Goal: Task Accomplishment & Management: Manage account settings

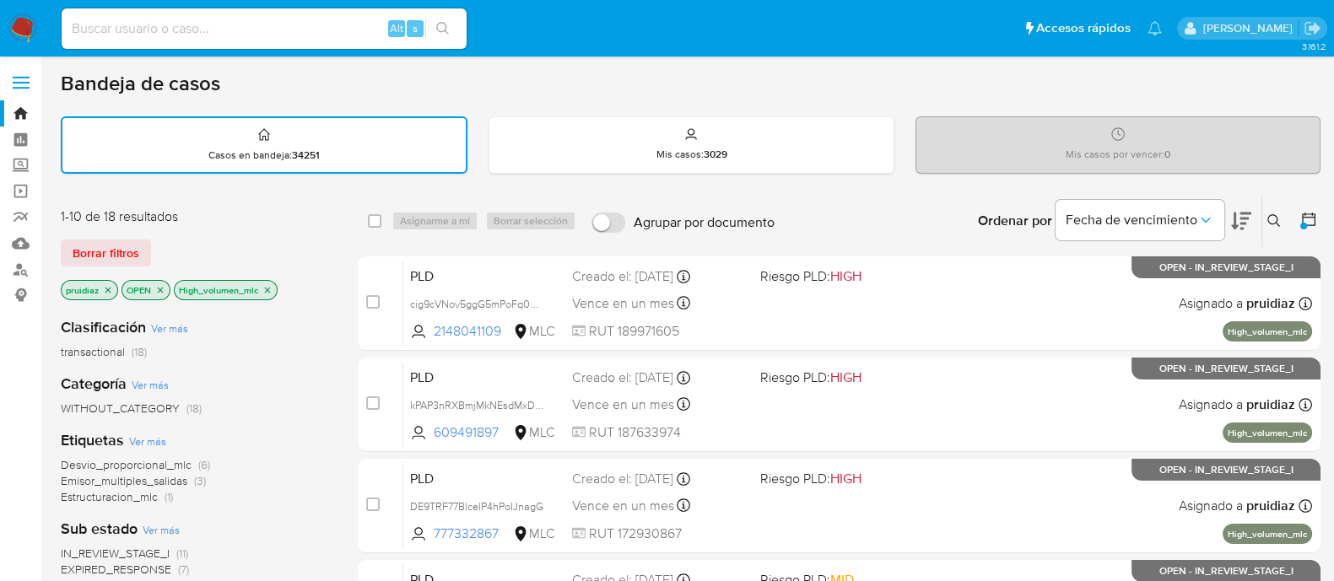
click at [19, 28] on img at bounding box center [22, 28] width 29 height 29
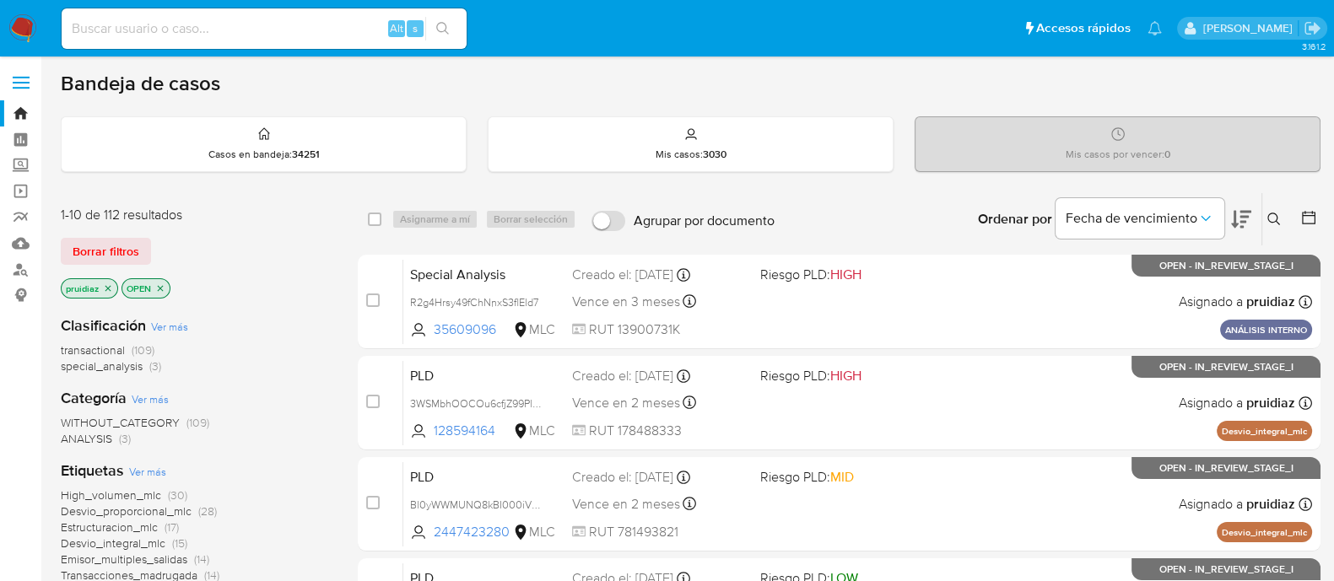
click at [1252, 218] on div "Ordenar por Fecha de vencimiento" at bounding box center [1112, 219] width 297 height 52
click at [1247, 218] on icon at bounding box center [1241, 219] width 20 height 20
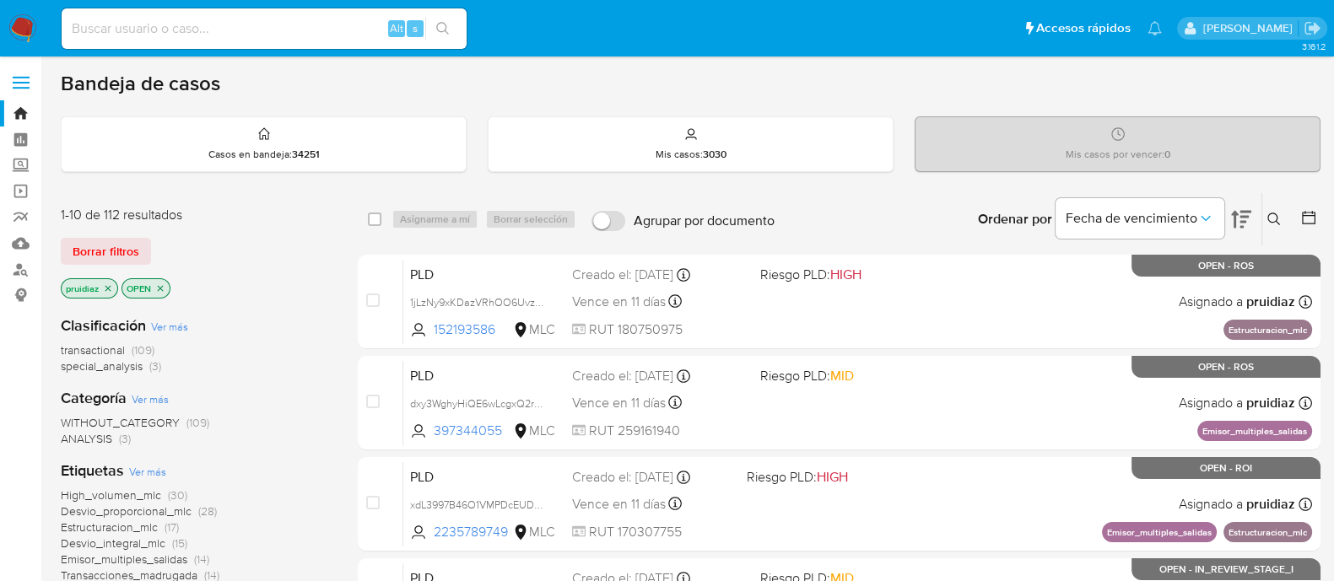
click at [1268, 219] on icon at bounding box center [1273, 219] width 13 height 13
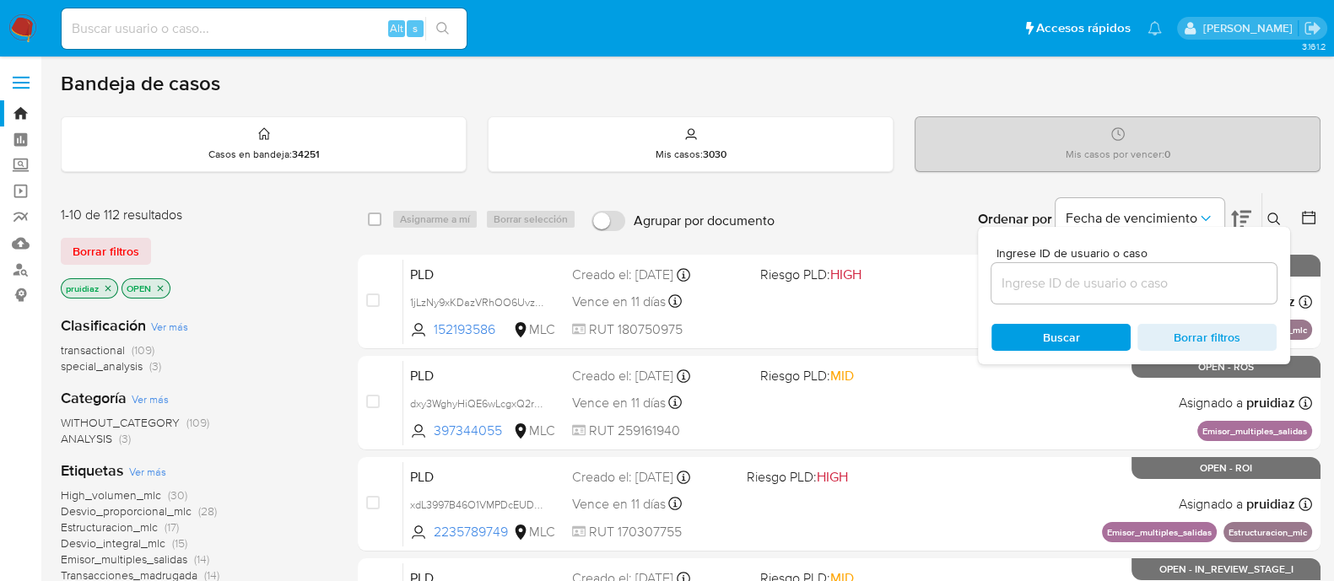
click at [1140, 289] on input at bounding box center [1133, 284] width 285 height 22
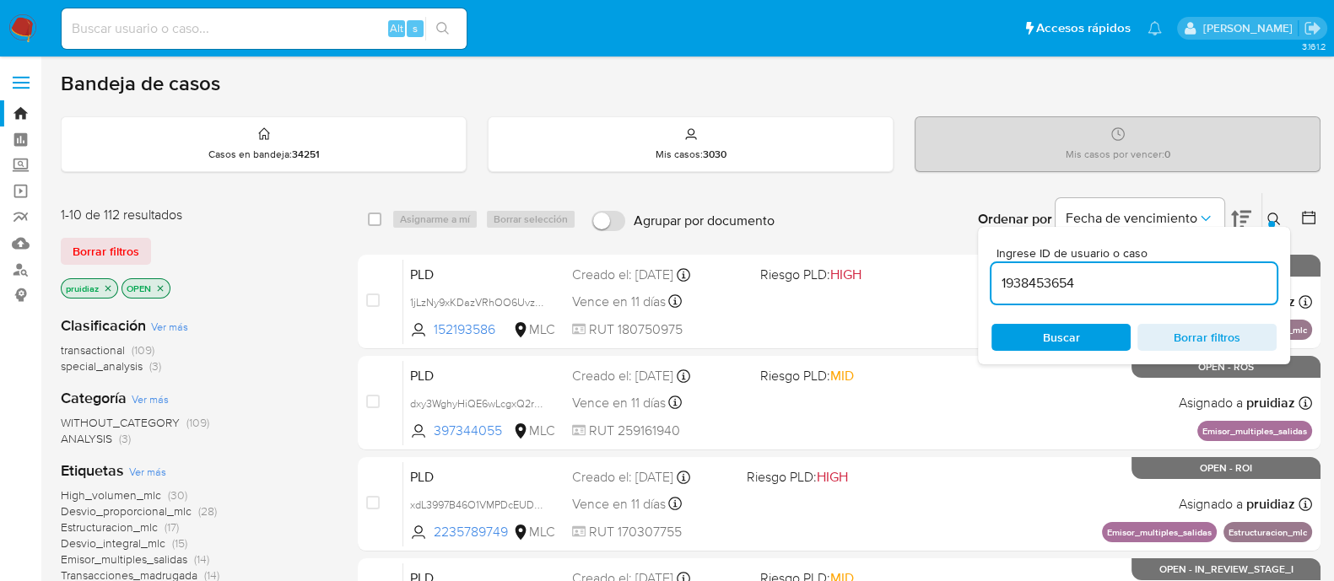
type input "1938453654"
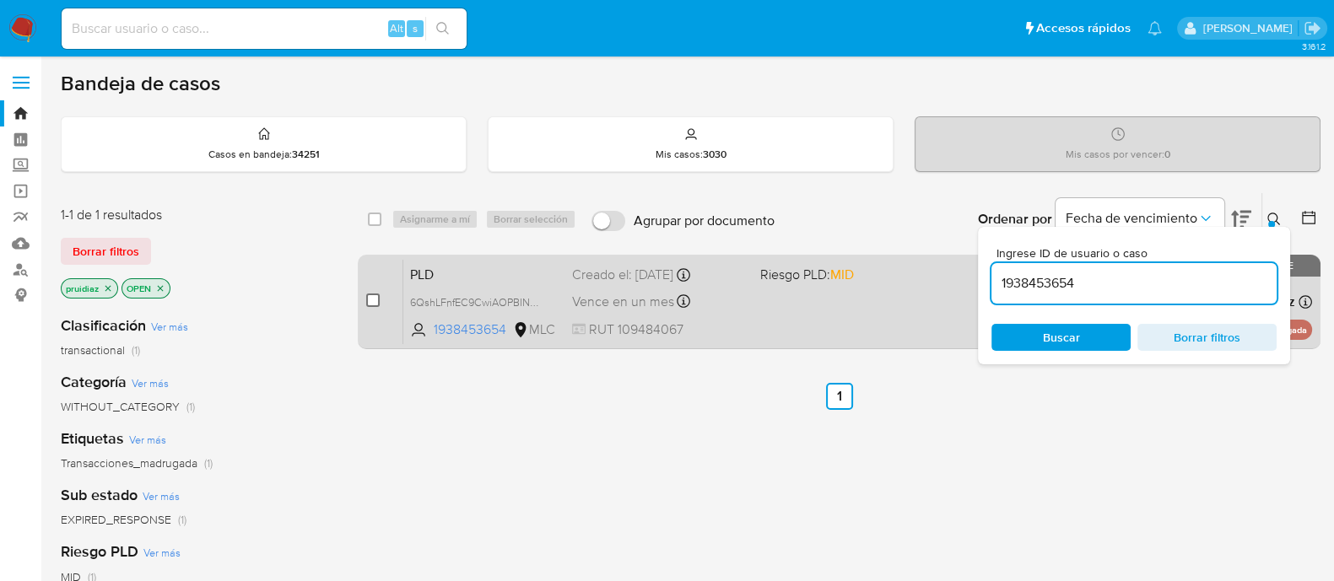
click at [368, 299] on input "checkbox" at bounding box center [372, 300] width 13 height 13
checkbox input "true"
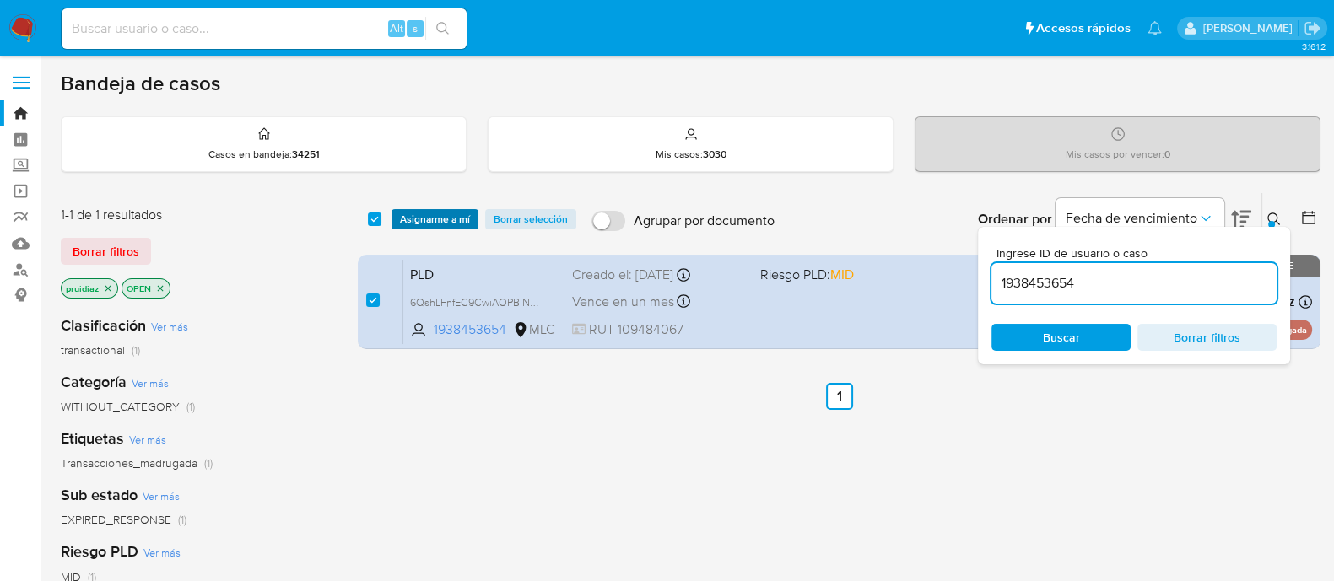
click at [438, 215] on span "Asignarme a mí" at bounding box center [435, 219] width 70 height 17
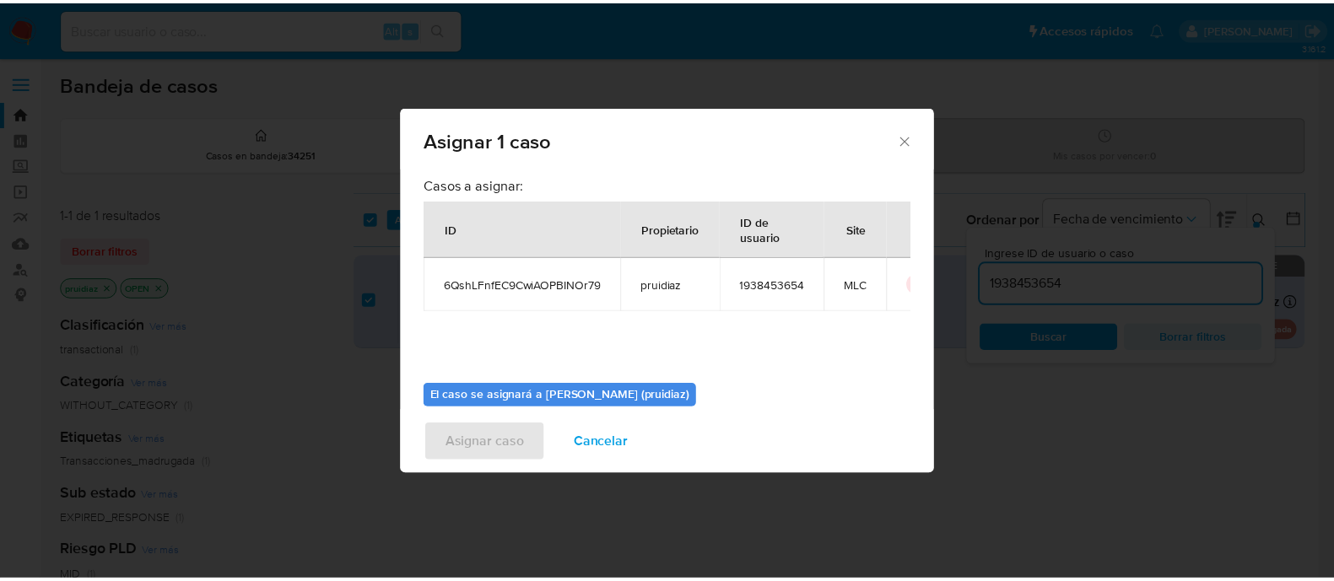
scroll to position [87, 0]
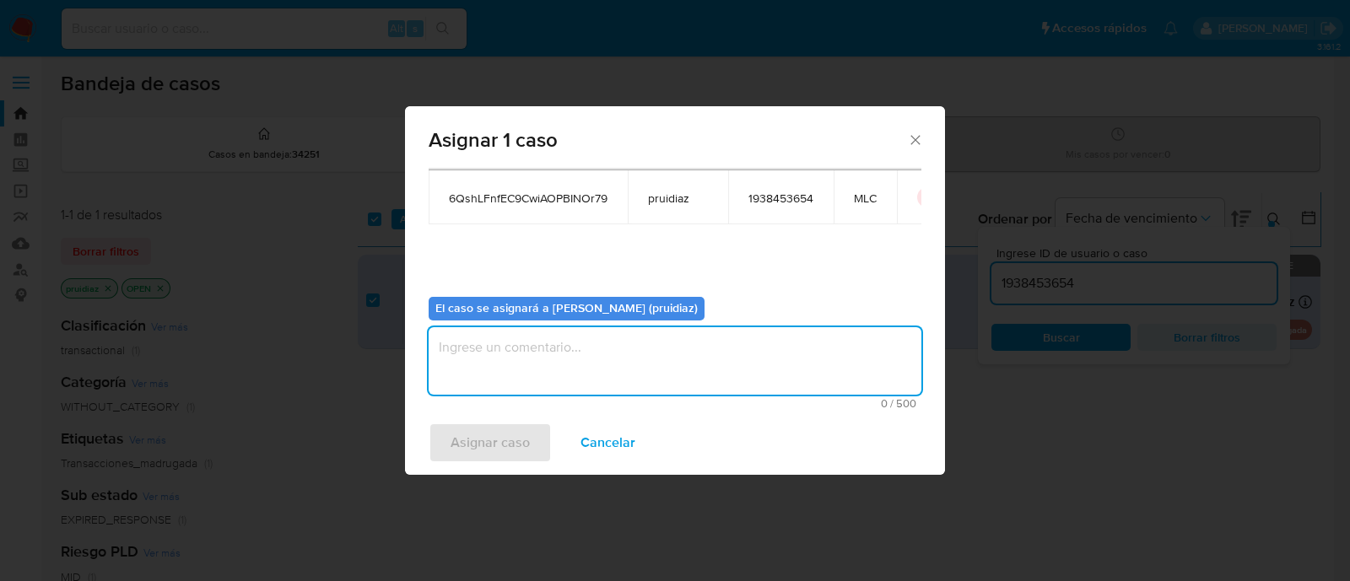
click at [680, 364] on textarea "assign-modal" at bounding box center [675, 360] width 493 height 67
type textarea "-"
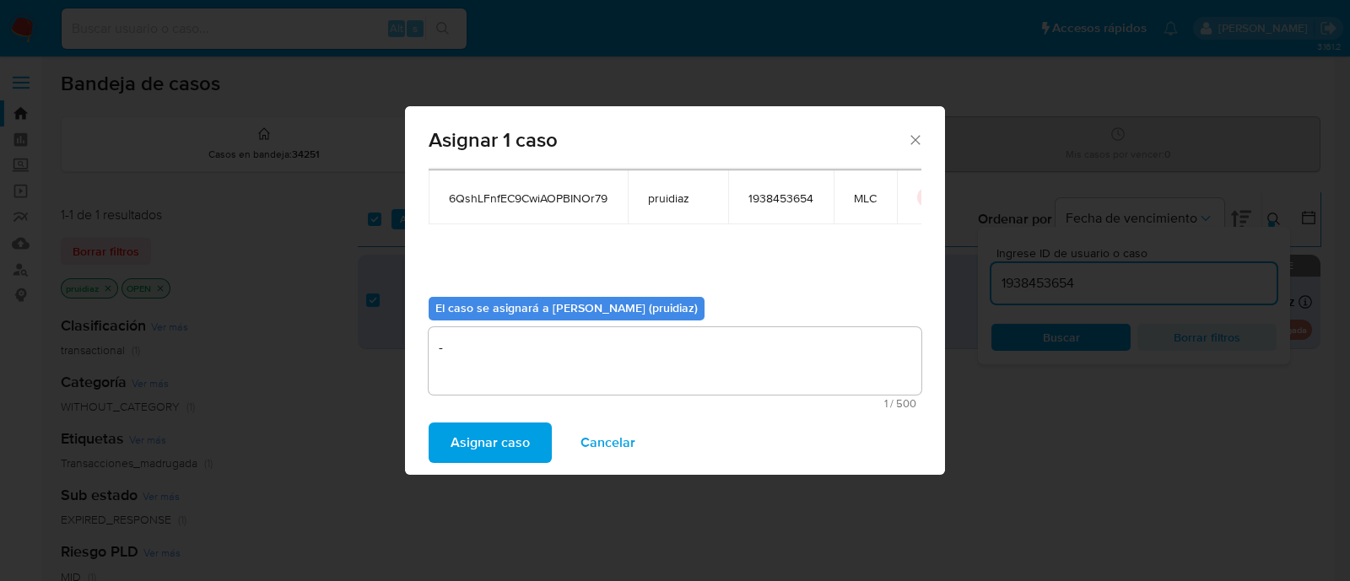
click at [499, 456] on span "Asignar caso" at bounding box center [490, 442] width 79 height 37
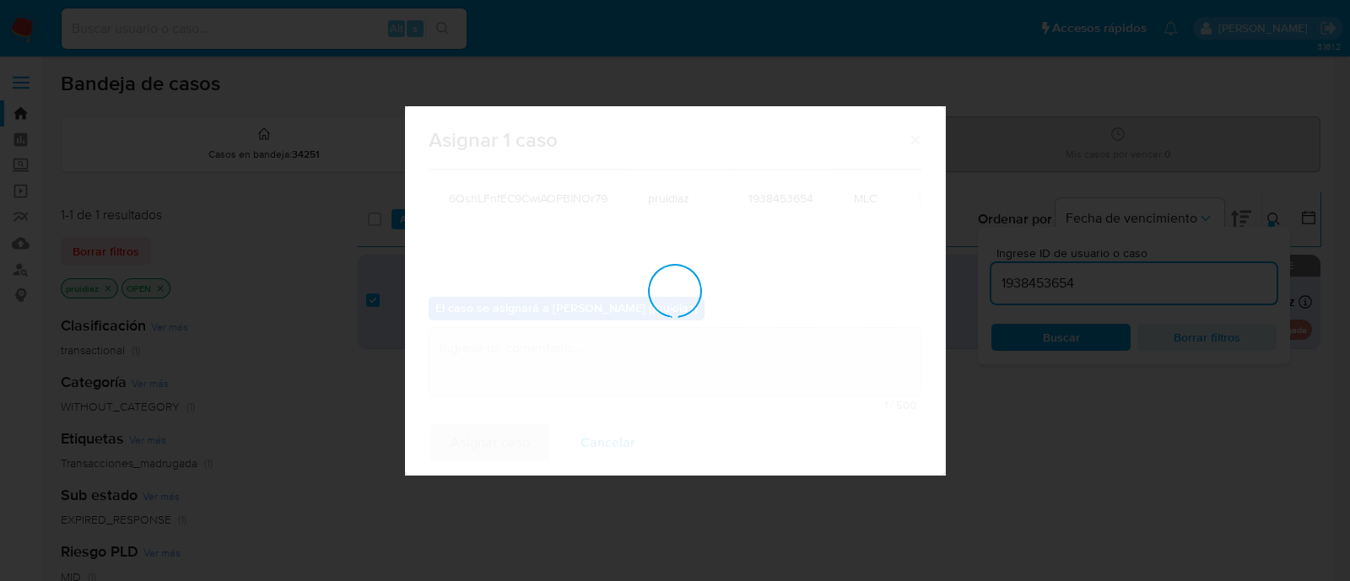
checkbox input "false"
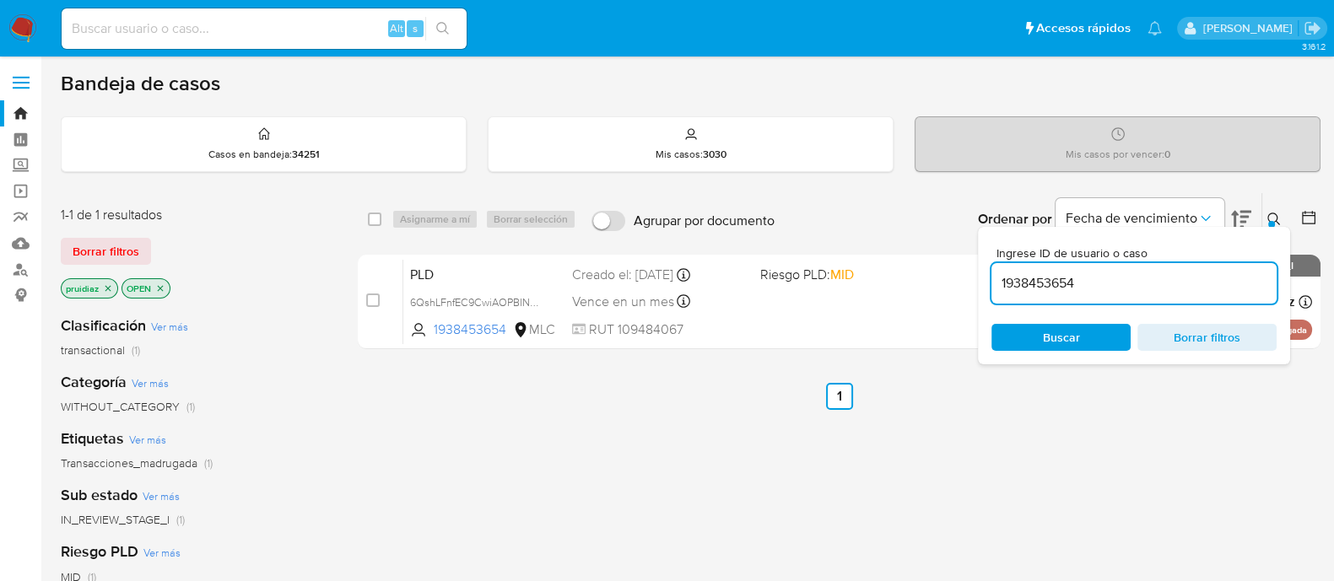
click at [16, 19] on img at bounding box center [22, 28] width 29 height 29
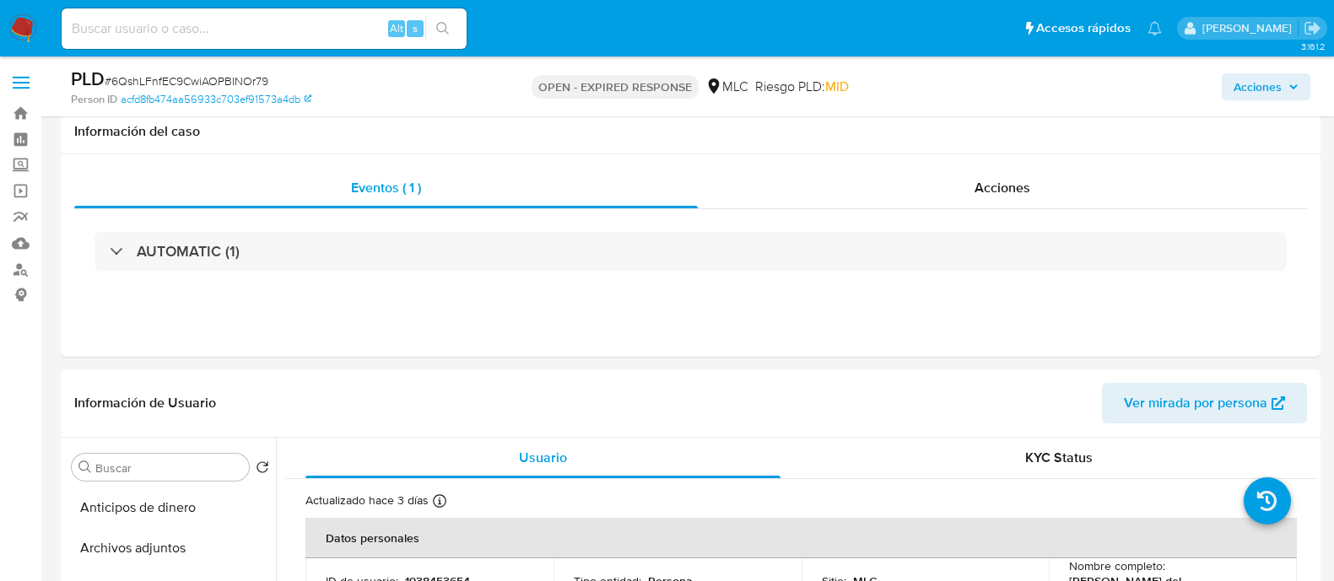
select select "10"
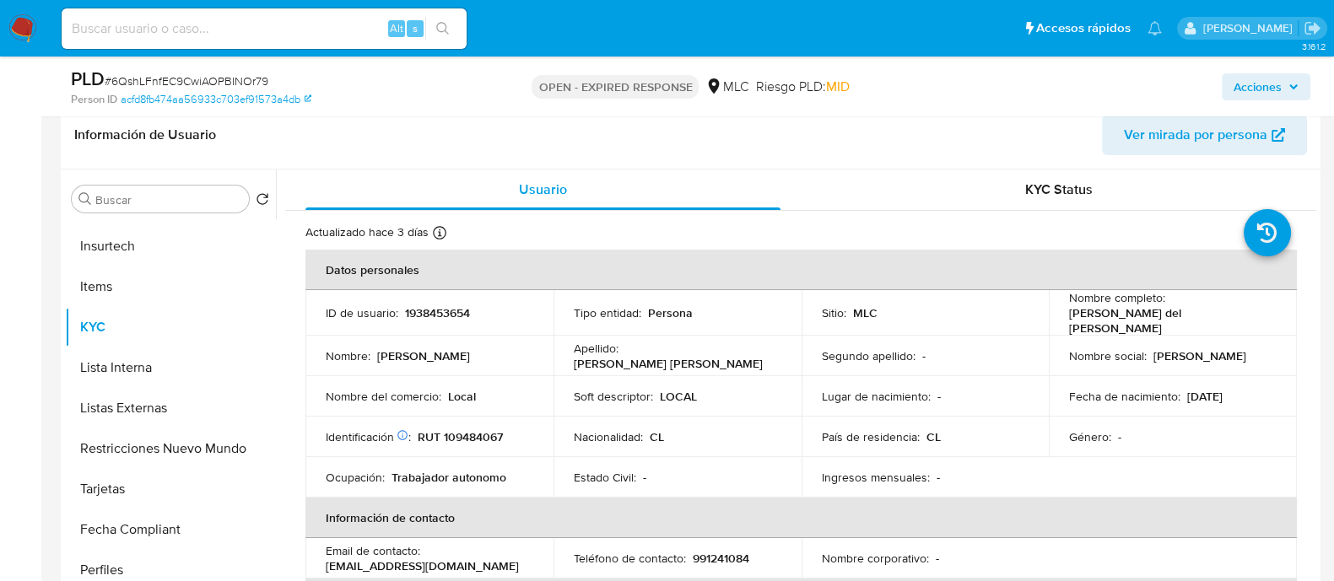
click at [467, 307] on p "1938453654" at bounding box center [437, 312] width 65 height 15
drag, startPoint x: 467, startPoint y: 307, endPoint x: 426, endPoint y: 305, distance: 41.4
click at [426, 305] on p "1938453654" at bounding box center [437, 312] width 65 height 15
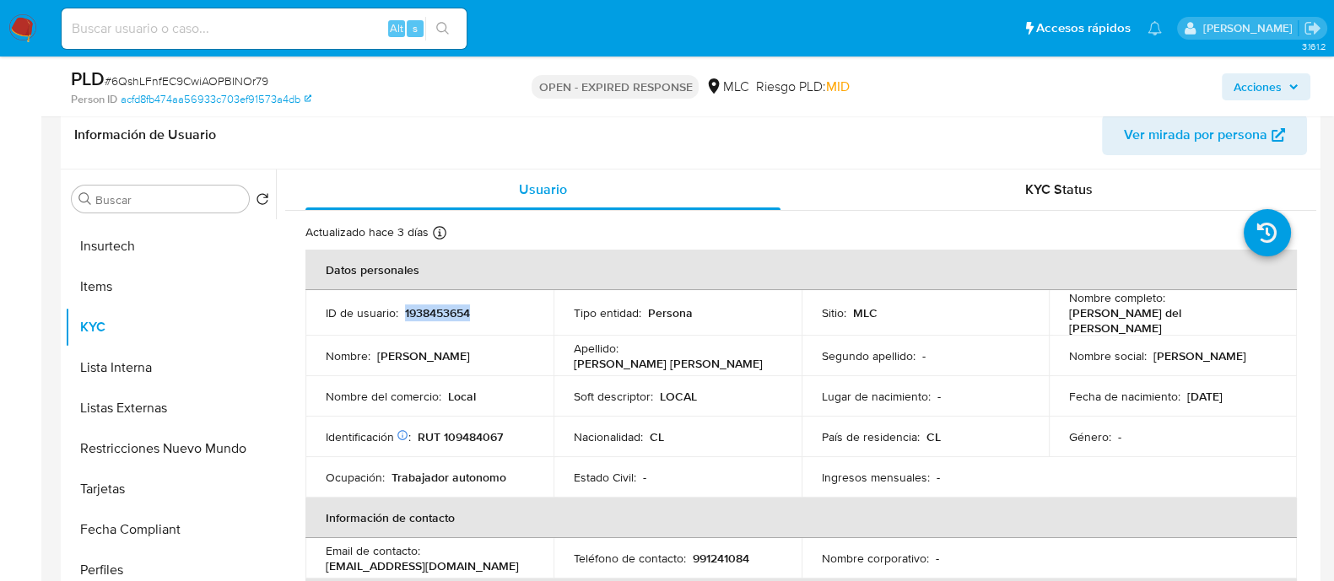
copy p "1938453654"
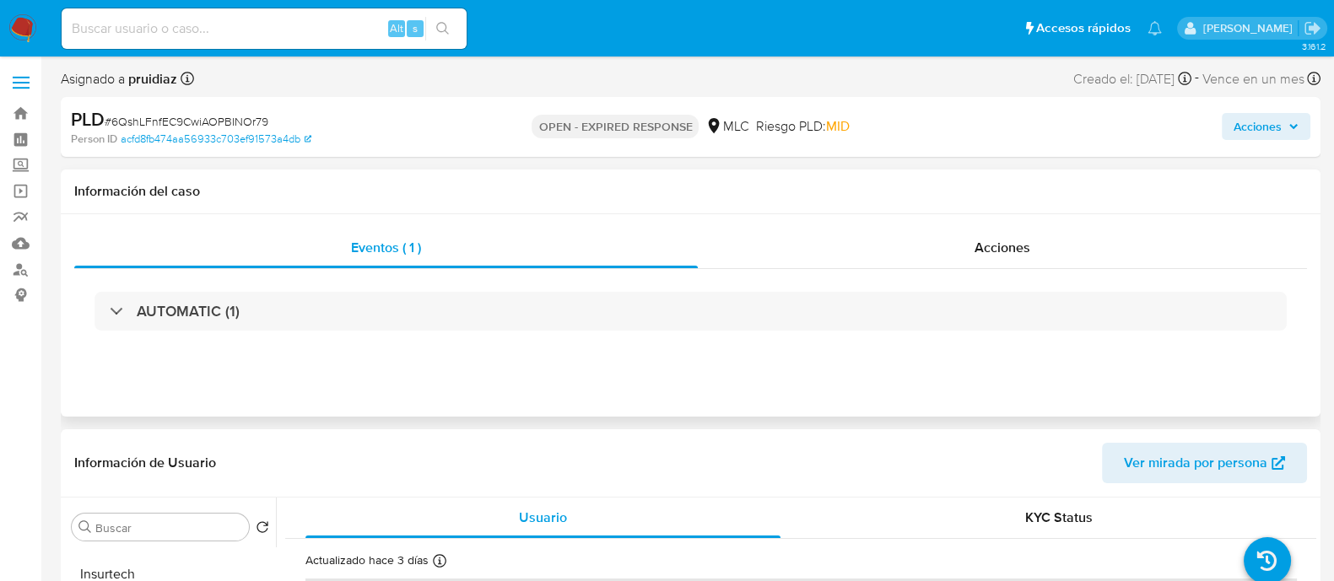
click at [127, 349] on div "AUTOMATIC (1)" at bounding box center [690, 311] width 1233 height 84
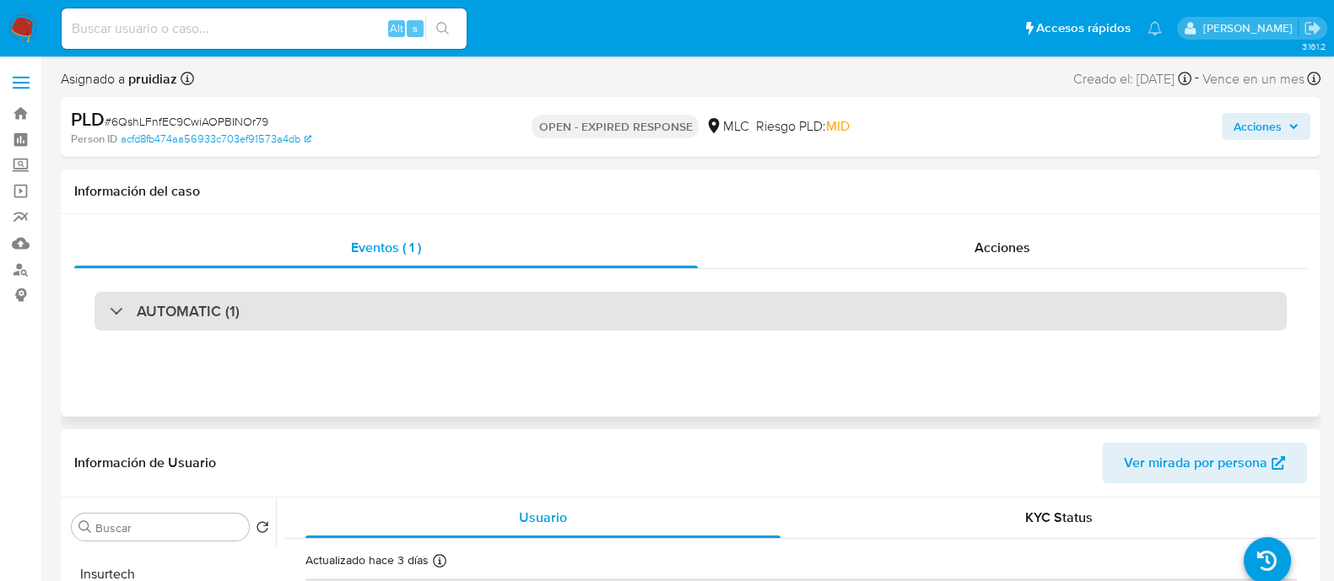
click at [144, 329] on div "AUTOMATIC (1)" at bounding box center [690, 311] width 1192 height 39
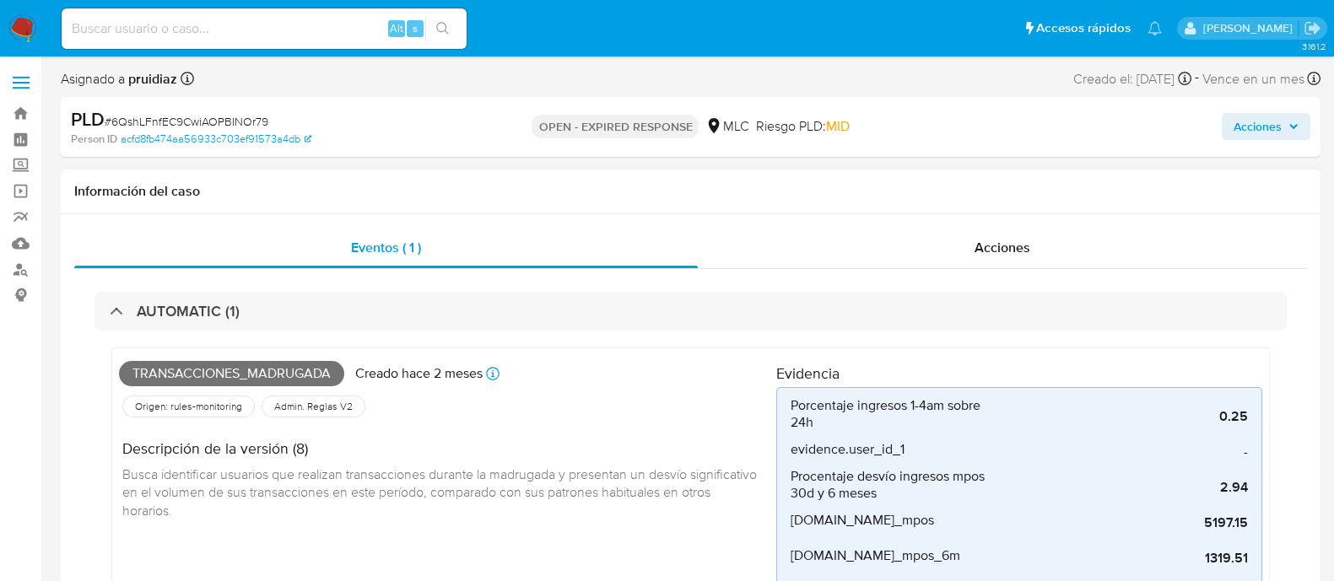
click at [222, 333] on div "Transacciones_madrugada Creado hace 2 meses Creado: 12/08/2025 06:08:13 Origen:…" at bounding box center [690, 580] width 1192 height 498
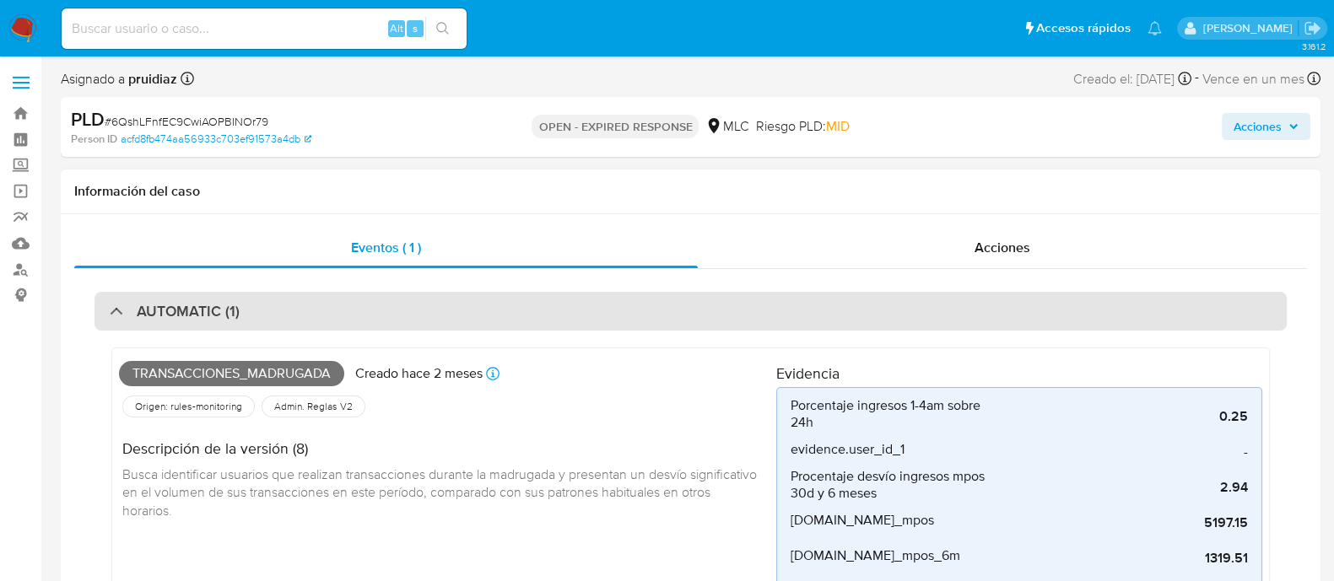
click at [244, 308] on div "AUTOMATIC (1)" at bounding box center [690, 311] width 1192 height 39
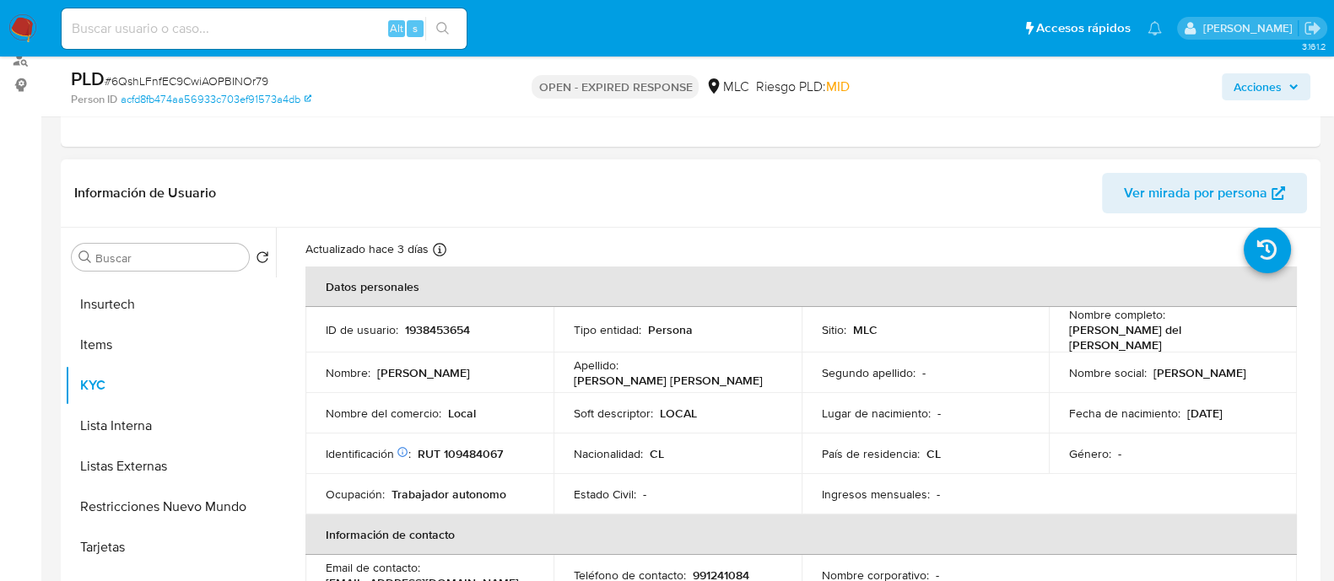
scroll to position [105, 0]
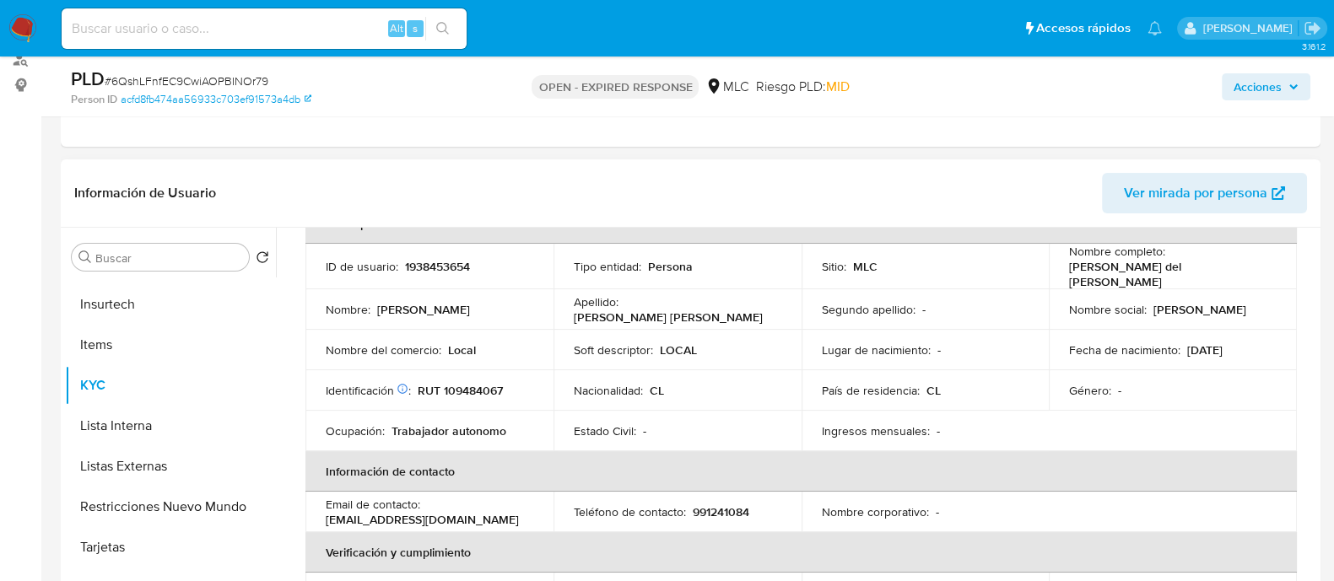
click at [498, 390] on p "RUT 109484067" at bounding box center [460, 390] width 85 height 15
copy p "109484067"
click at [489, 386] on p "RUT 109484067" at bounding box center [460, 390] width 85 height 15
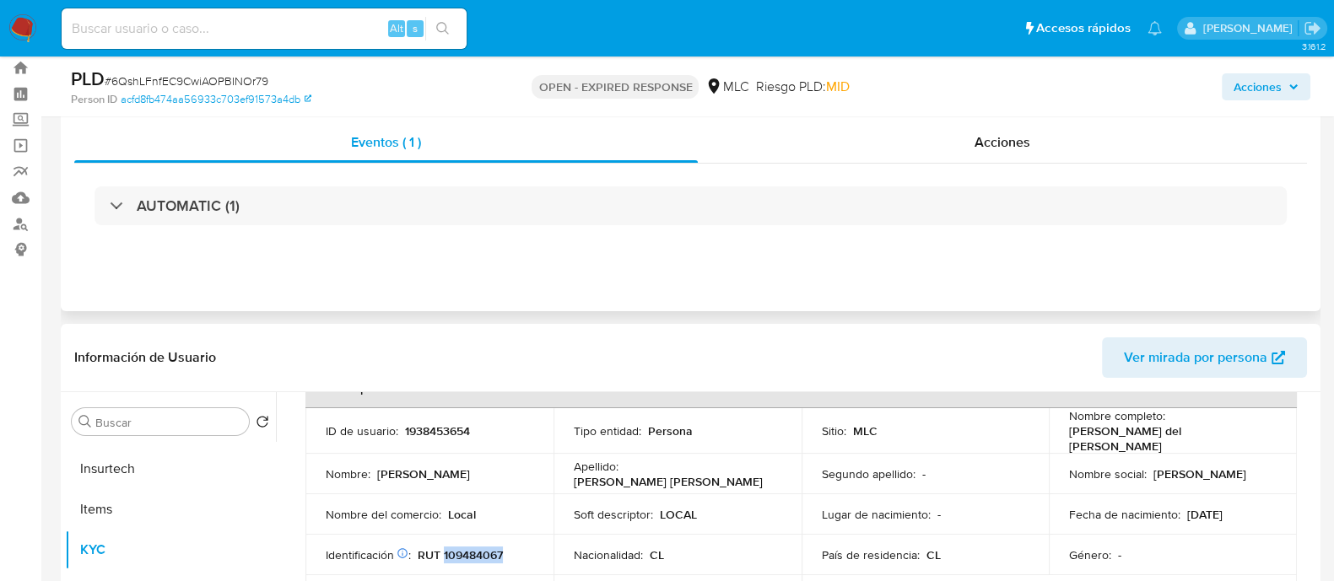
scroll to position [0, 0]
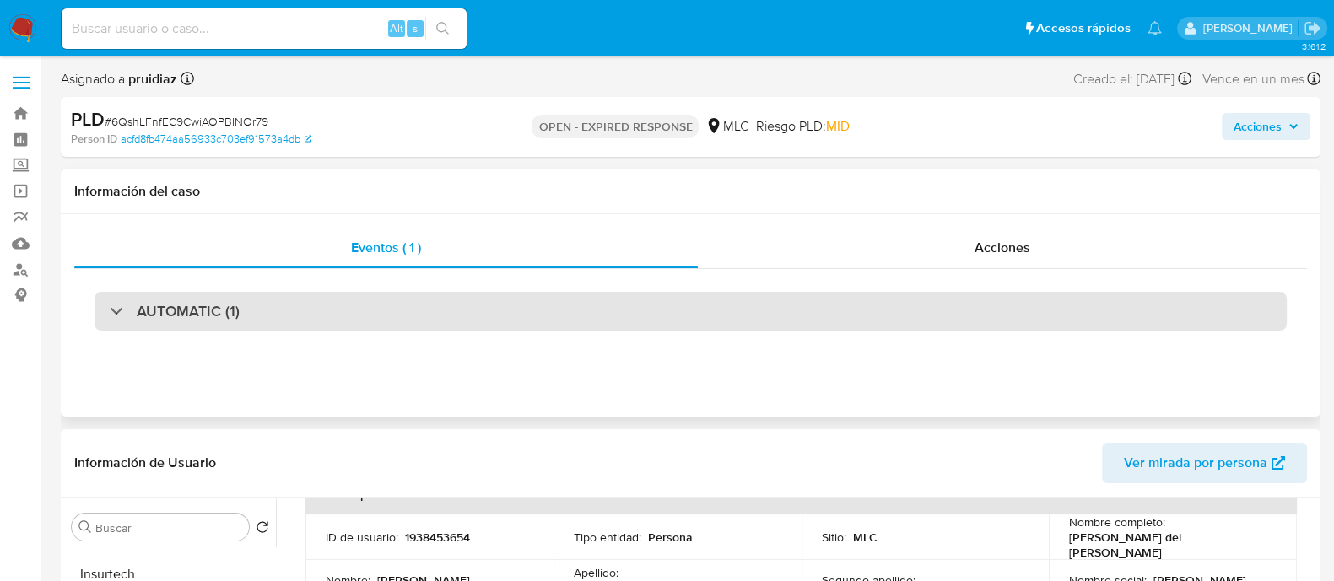
click at [221, 309] on h3 "AUTOMATIC (1)" at bounding box center [188, 311] width 103 height 19
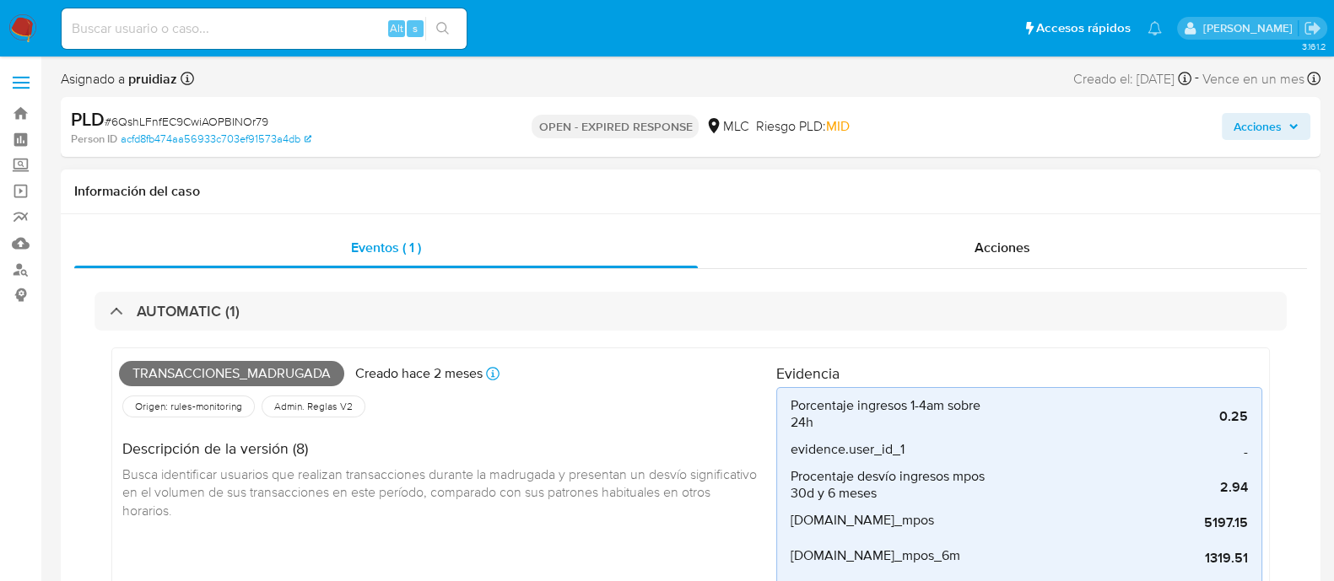
click at [161, 377] on span "Transacciones_madrugada" at bounding box center [231, 373] width 225 height 25
click at [161, 376] on span "Transacciones_madrugada" at bounding box center [231, 373] width 225 height 25
copy span "Transacciones_madrugada"
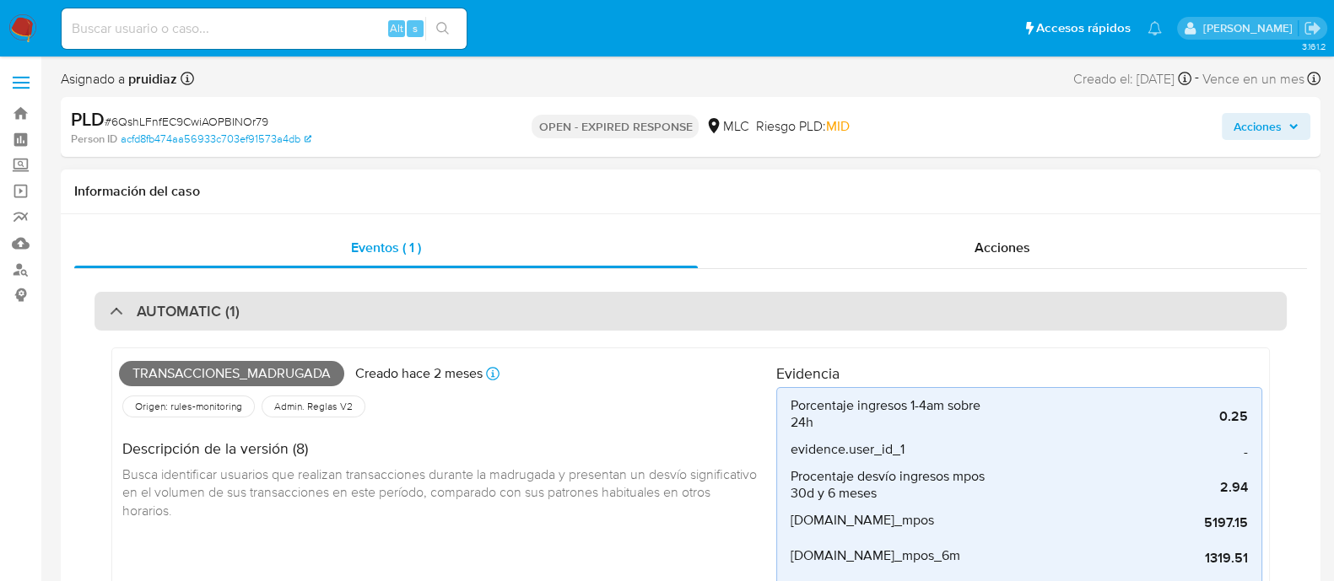
click at [234, 305] on h3 "AUTOMATIC (1)" at bounding box center [188, 311] width 103 height 19
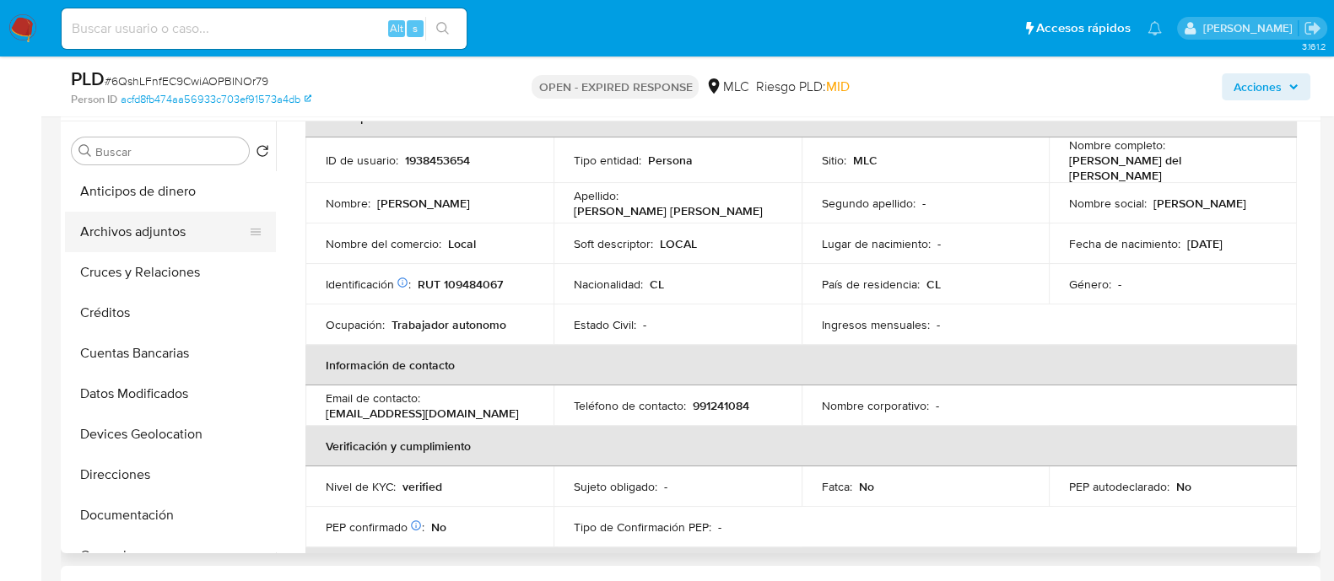
drag, startPoint x: 131, startPoint y: 232, endPoint x: 155, endPoint y: 240, distance: 25.6
click at [131, 233] on button "Archivos adjuntos" at bounding box center [163, 232] width 197 height 40
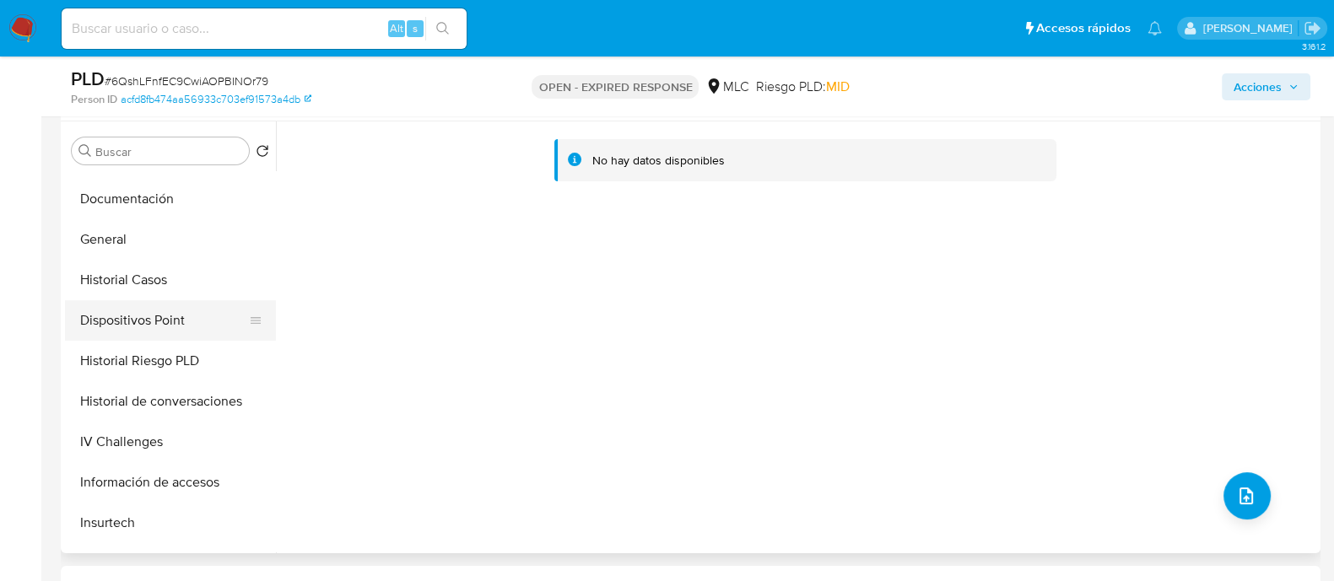
scroll to position [316, 0]
click at [116, 241] on button "General" at bounding box center [163, 240] width 197 height 40
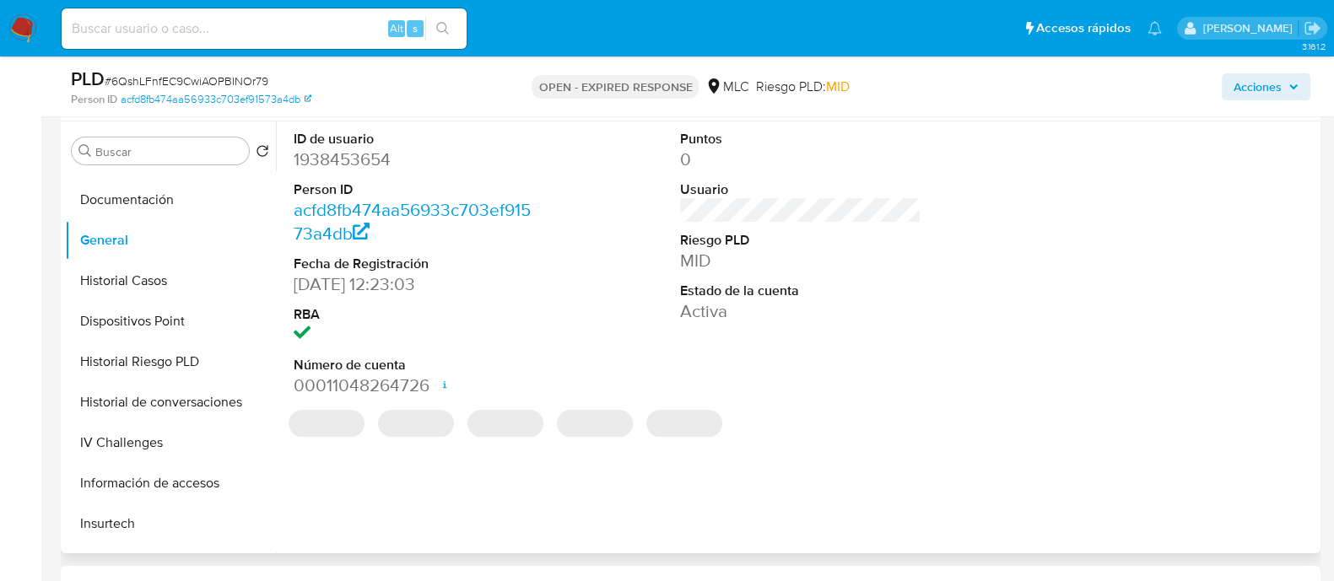
click at [346, 154] on dd "1938453654" at bounding box center [414, 160] width 241 height 24
copy dd "1938453654"
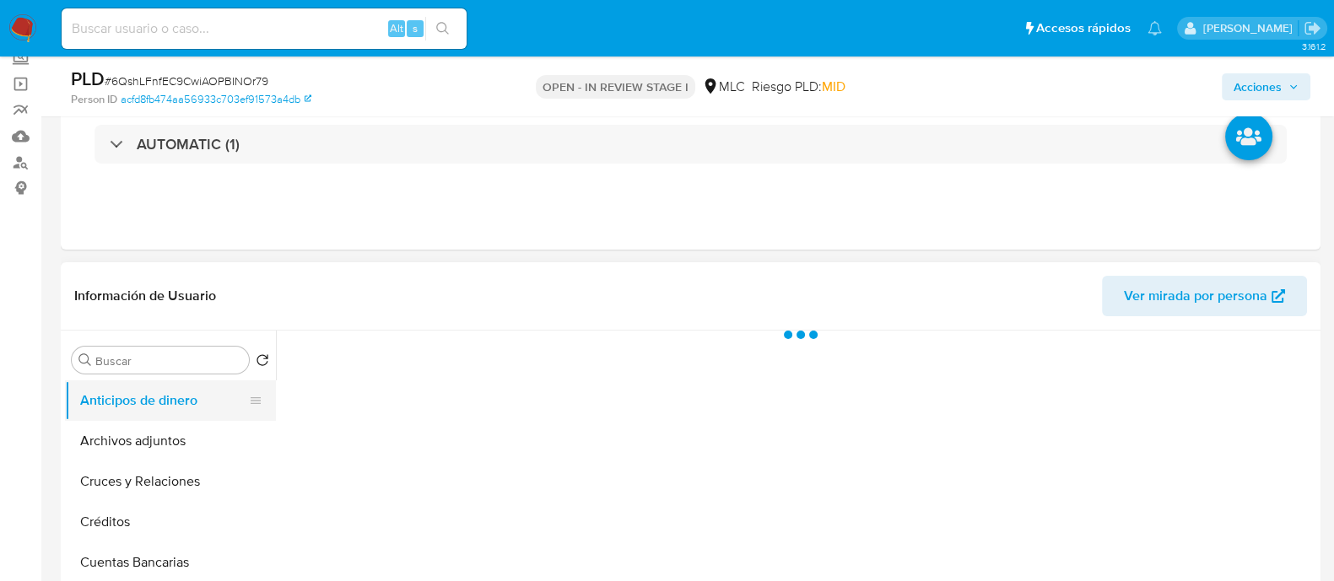
scroll to position [210, 0]
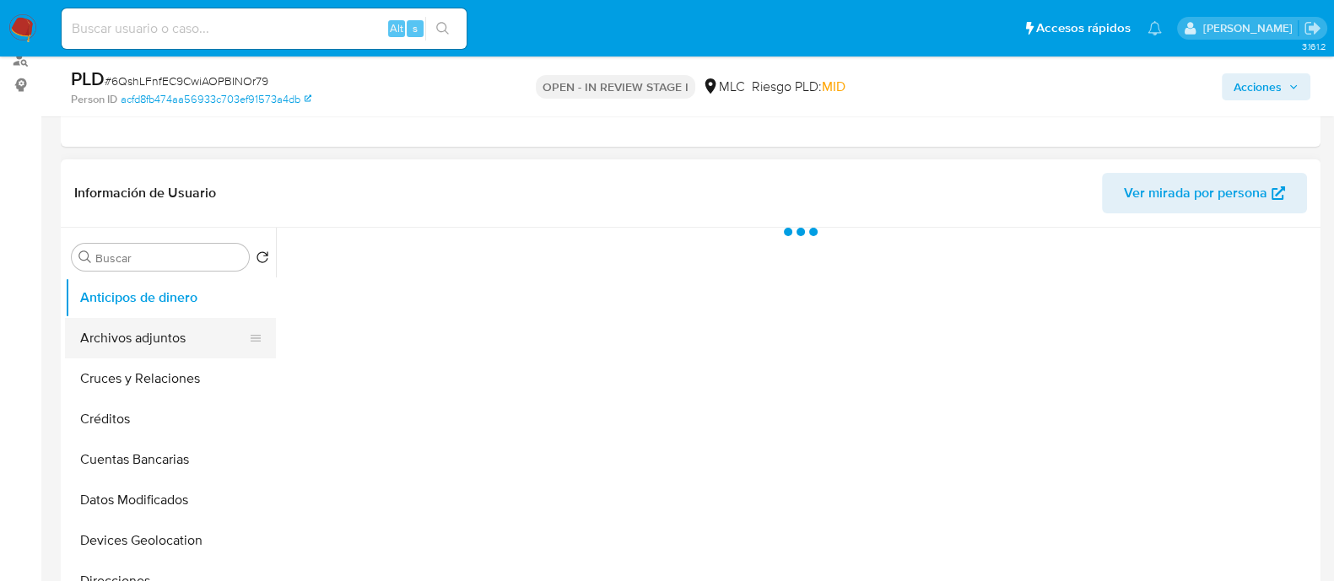
click at [142, 337] on button "Archivos adjuntos" at bounding box center [163, 338] width 197 height 40
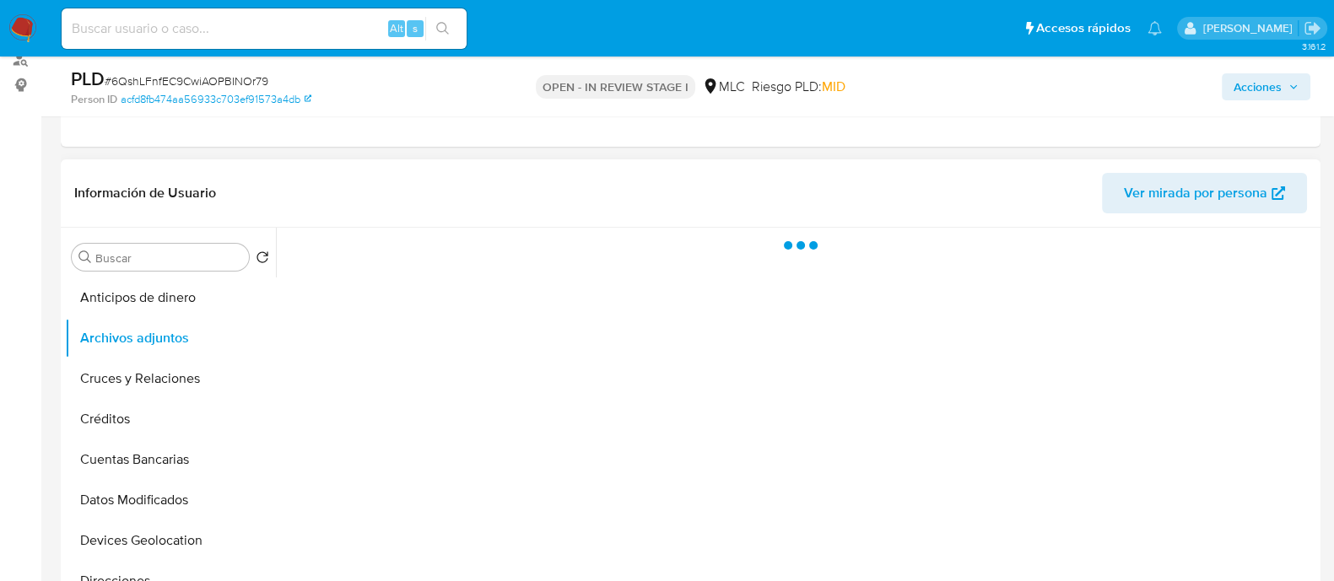
select select "10"
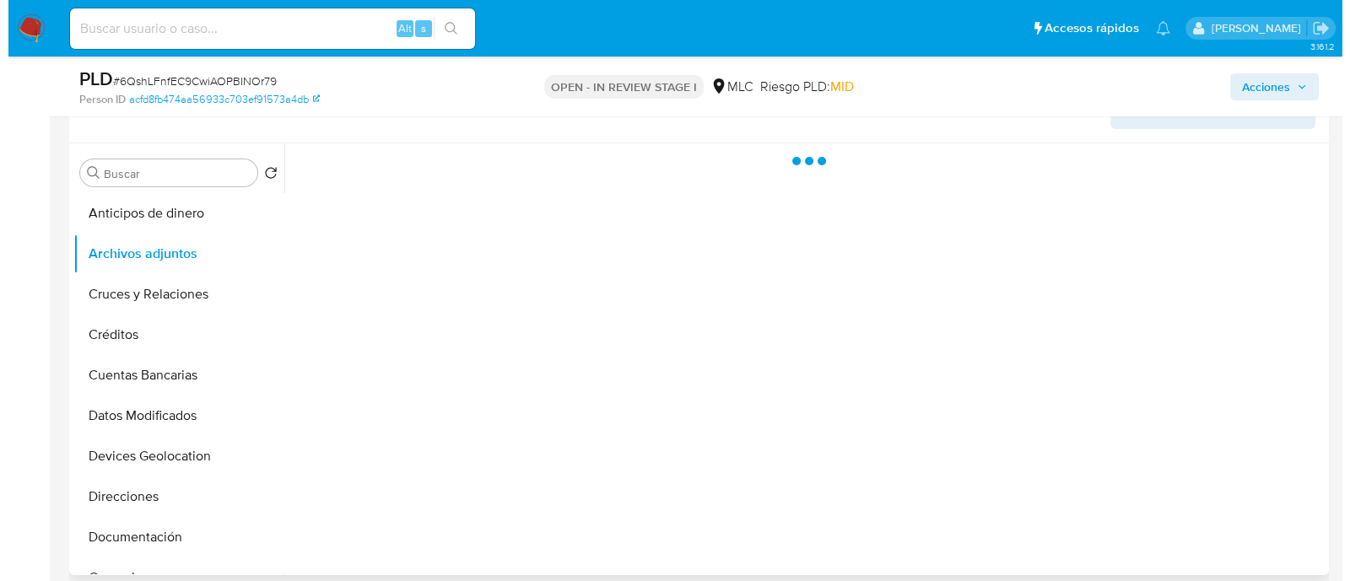
scroll to position [421, 0]
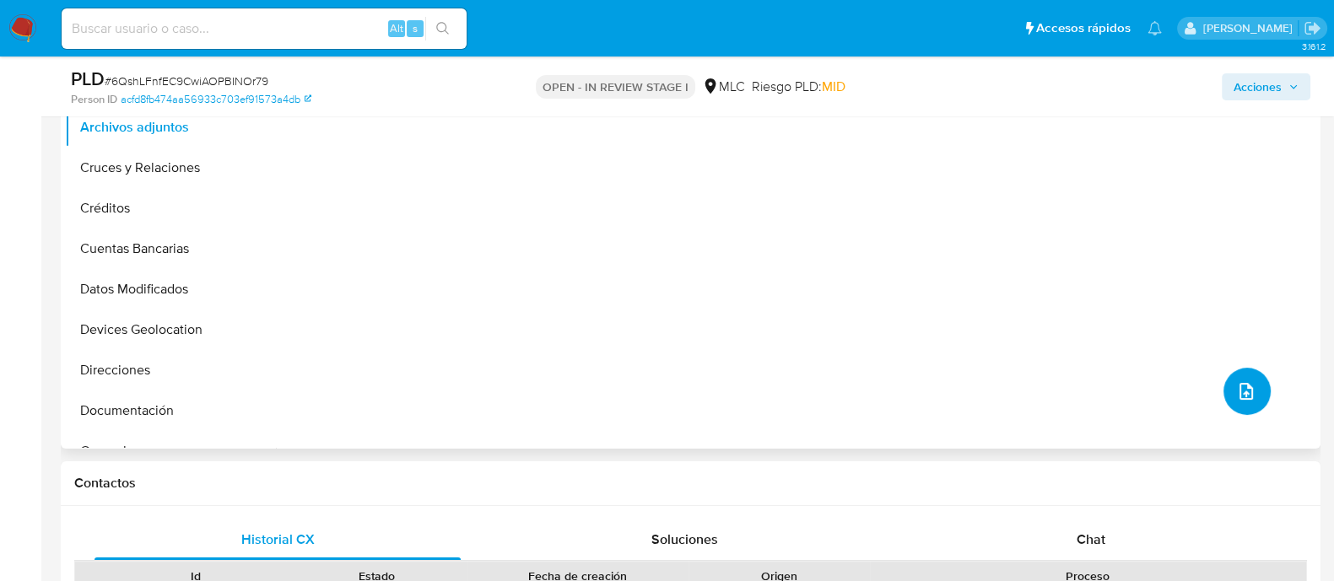
click at [1239, 391] on icon "upload-file" at bounding box center [1245, 391] width 13 height 17
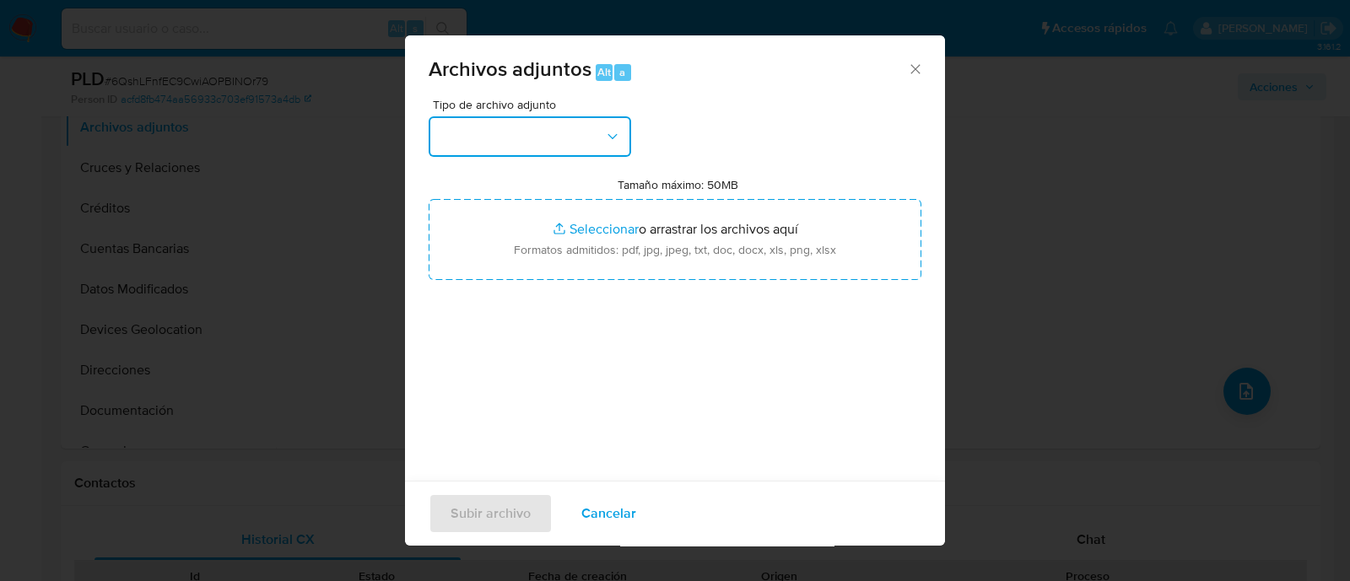
click at [585, 141] on button "button" at bounding box center [530, 136] width 202 height 40
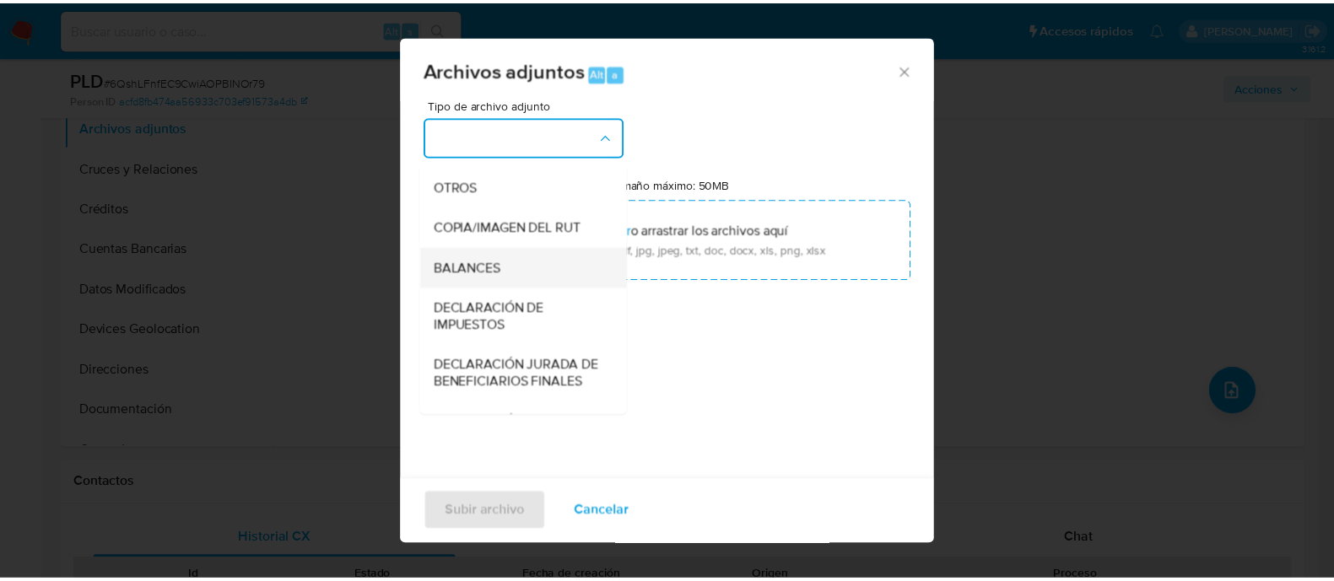
scroll to position [174, 0]
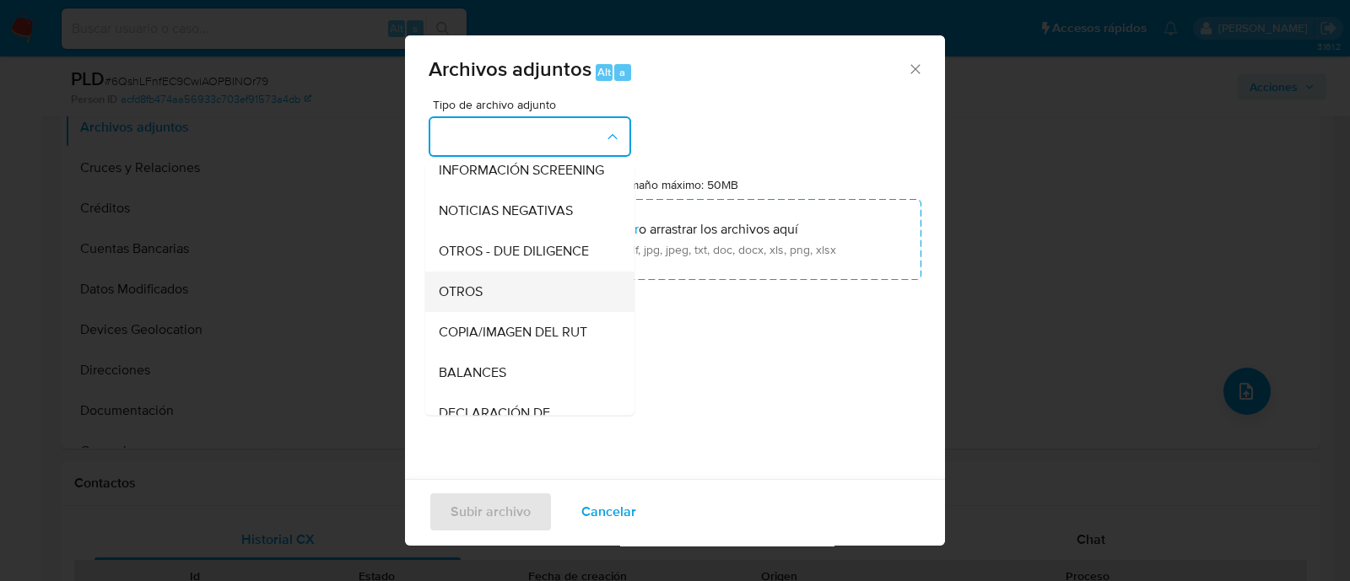
click at [493, 305] on div "OTROS" at bounding box center [525, 292] width 172 height 40
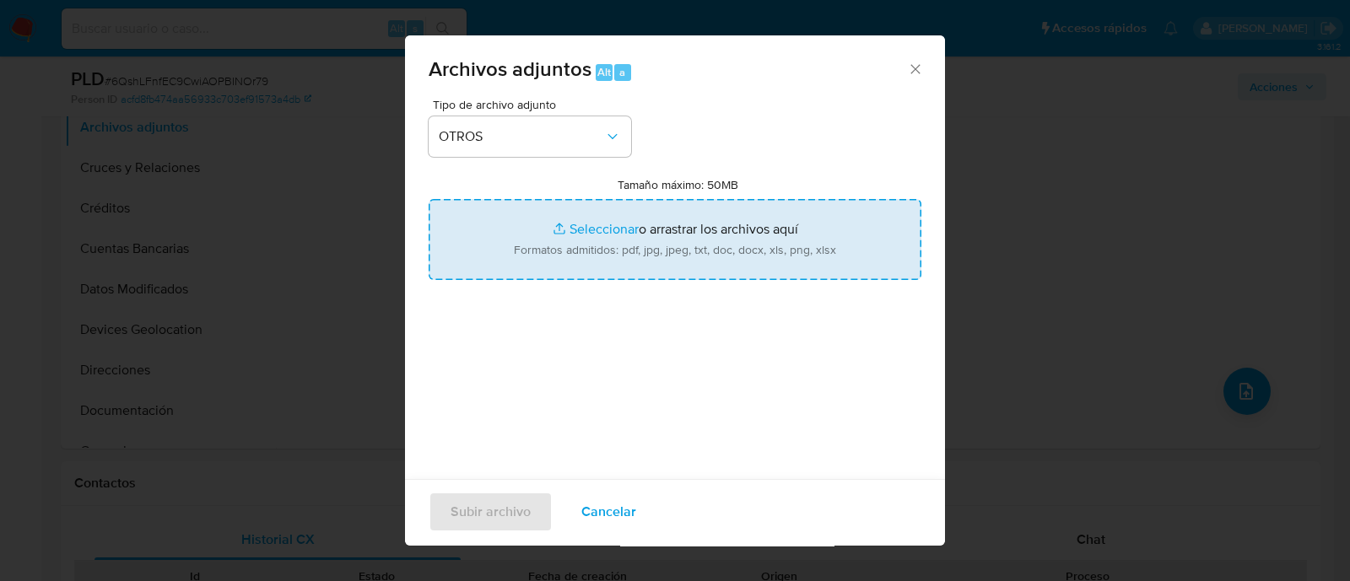
click at [758, 264] on input "Tamaño máximo: 50MB Seleccionar archivos" at bounding box center [675, 239] width 493 height 81
type input "C:\fakepath\1938453654 - 26_09_2025.xlsx"
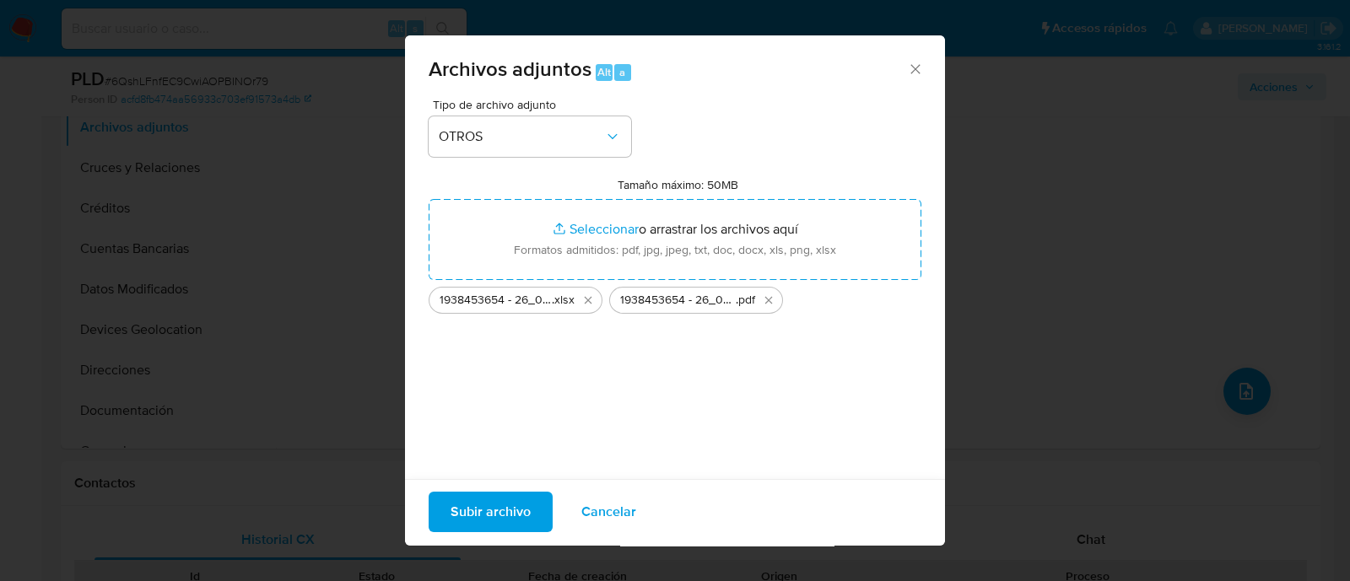
click at [508, 506] on span "Subir archivo" at bounding box center [491, 512] width 80 height 37
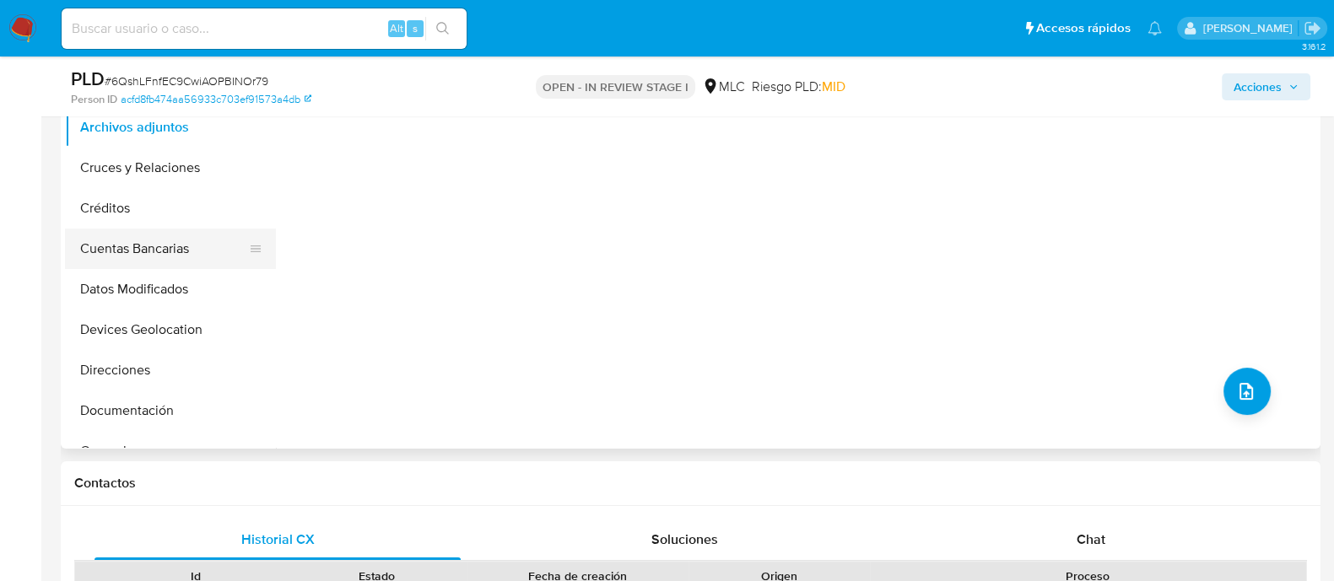
click at [152, 260] on button "Cuentas Bancarias" at bounding box center [163, 249] width 197 height 40
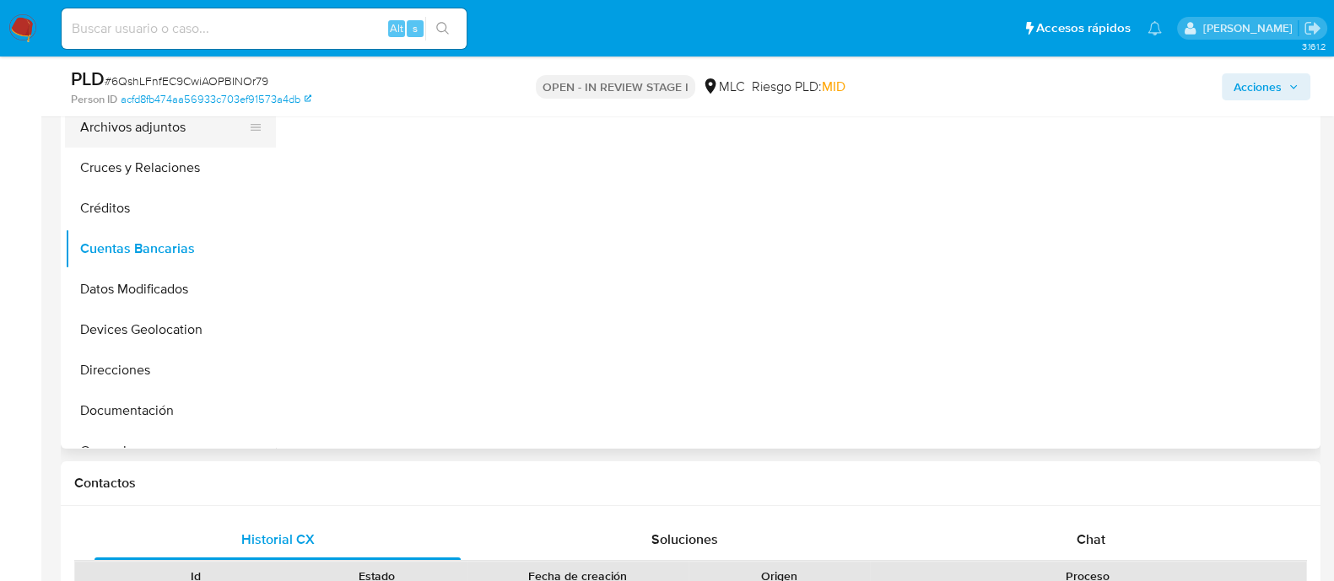
click at [152, 119] on button "Archivos adjuntos" at bounding box center [163, 127] width 197 height 40
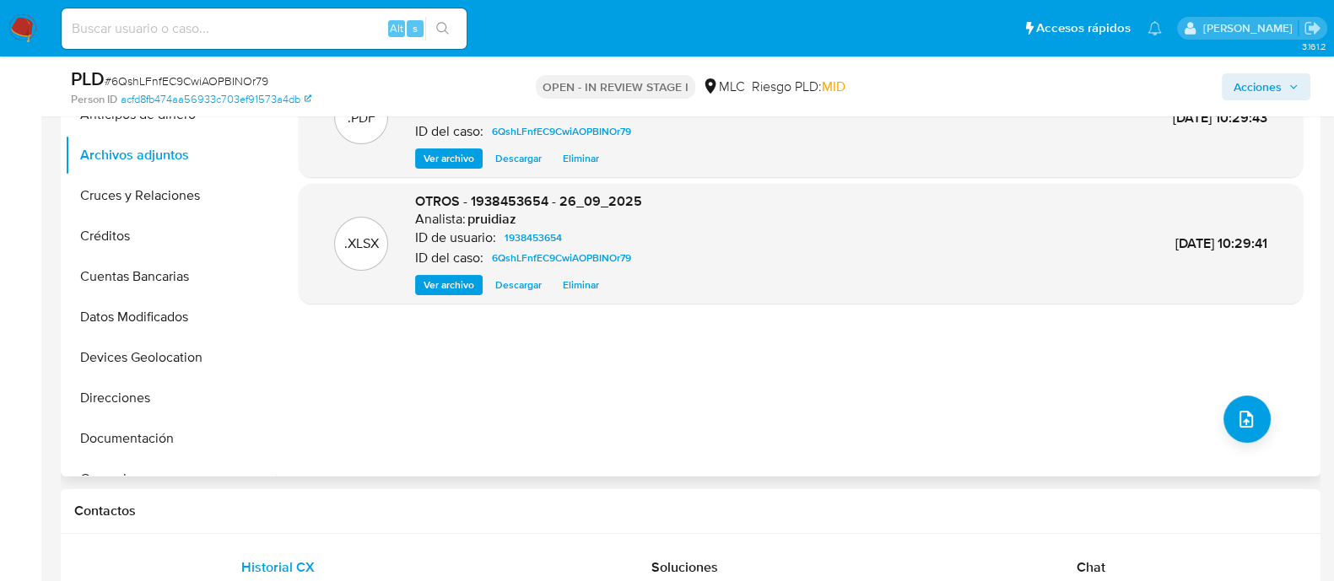
scroll to position [0, 0]
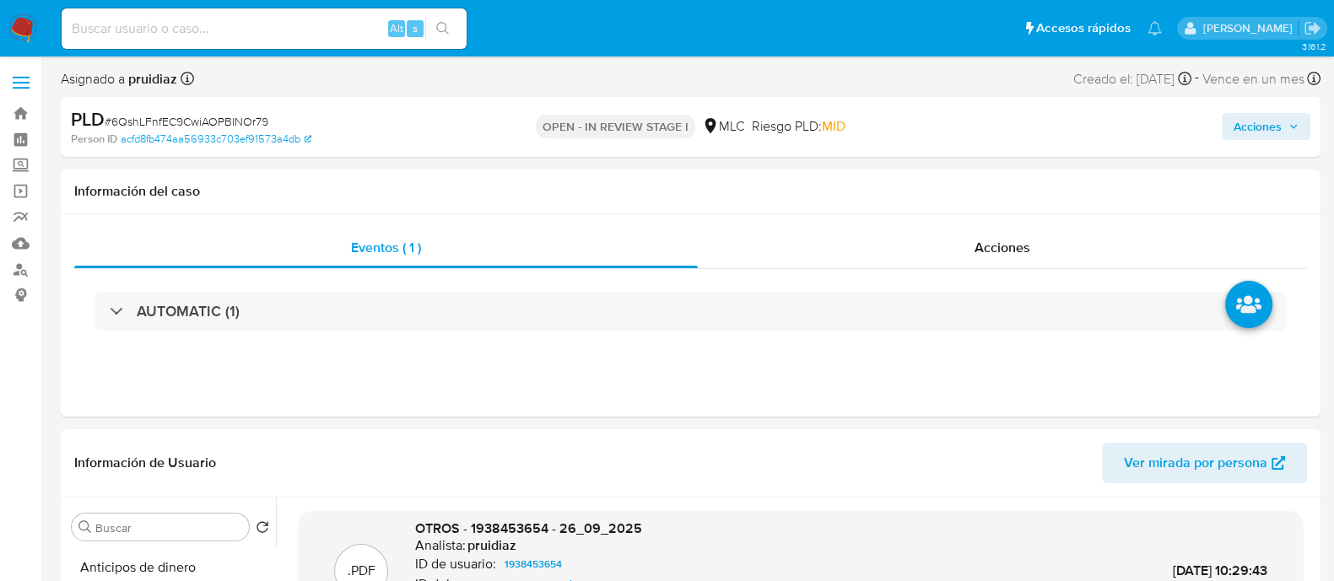
drag, startPoint x: 1282, startPoint y: 121, endPoint x: 1253, endPoint y: 132, distance: 30.4
click at [1281, 121] on span "Acciones" at bounding box center [1258, 126] width 48 height 27
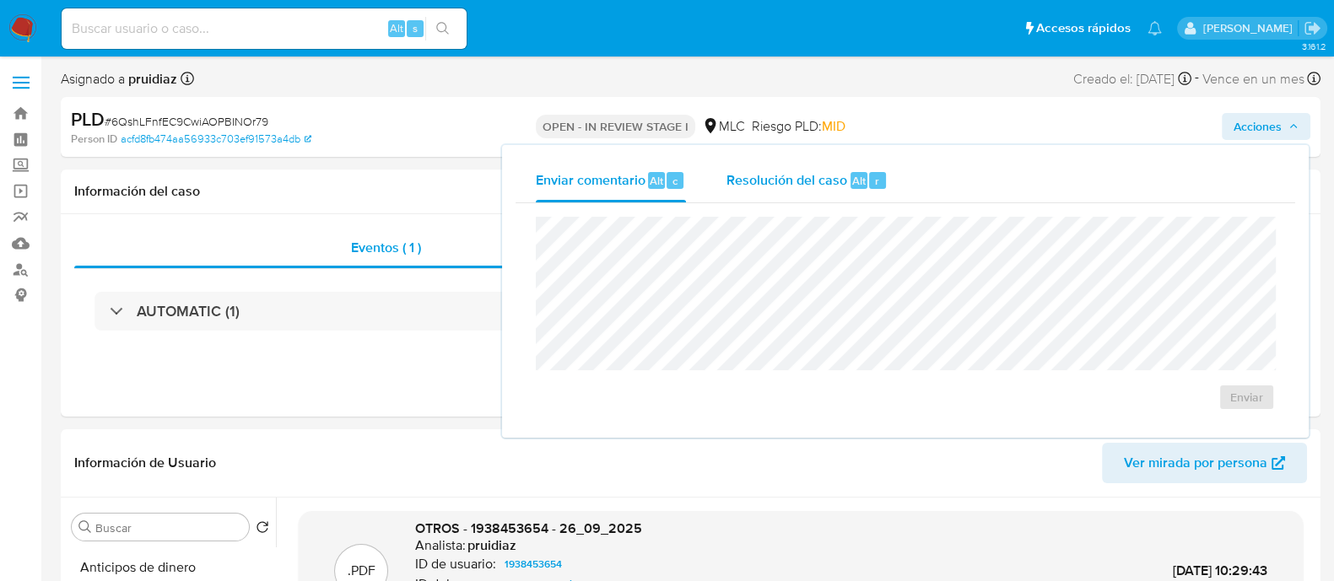
click at [845, 179] on div "Resolución del caso Alt r" at bounding box center [806, 181] width 161 height 44
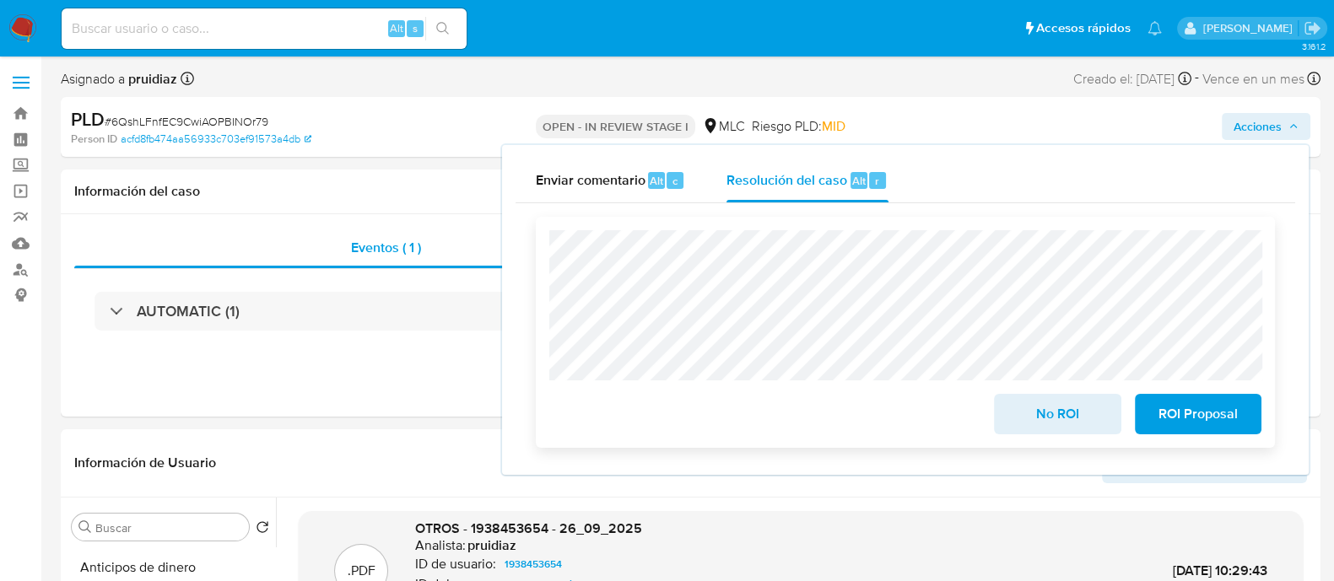
click at [1050, 415] on span "No ROI" at bounding box center [1057, 414] width 83 height 37
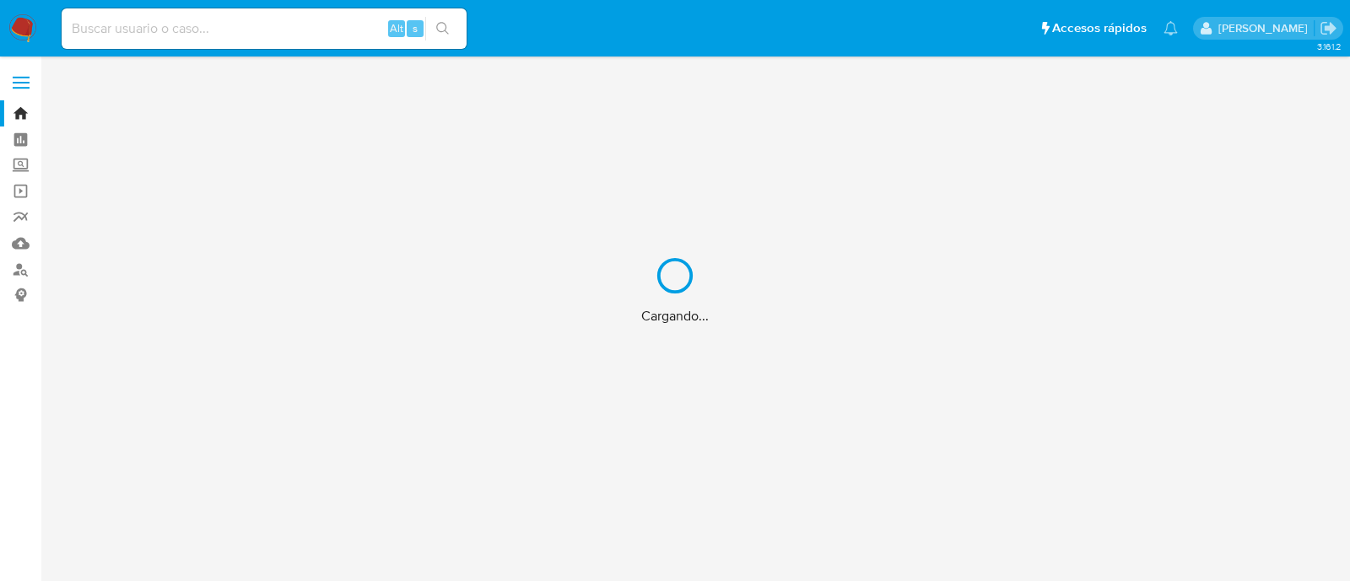
drag, startPoint x: 0, startPoint y: 0, endPoint x: 626, endPoint y: 31, distance: 626.8
click at [626, 31] on div "Cargando..." at bounding box center [675, 290] width 1350 height 581
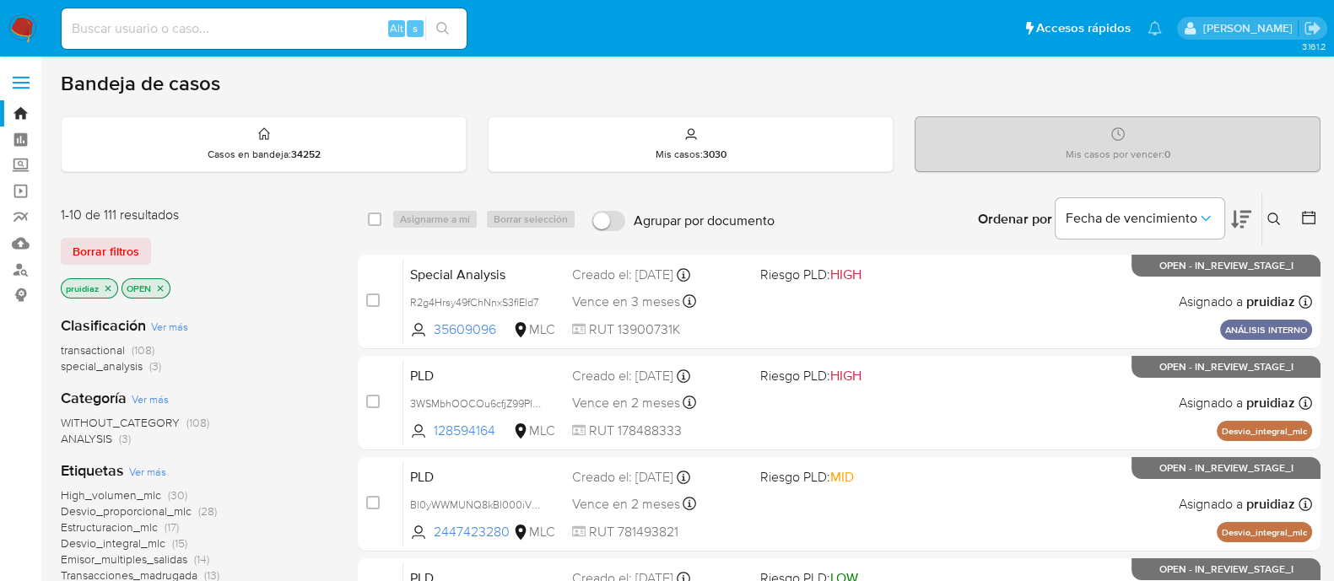
drag, startPoint x: 989, startPoint y: 3, endPoint x: 658, endPoint y: 40, distance: 332.7
click at [652, 43] on ul "Pausado Ver notificaciones Alt s Accesos rápidos Presiona las siguientes teclas…" at bounding box center [611, 28] width 1117 height 42
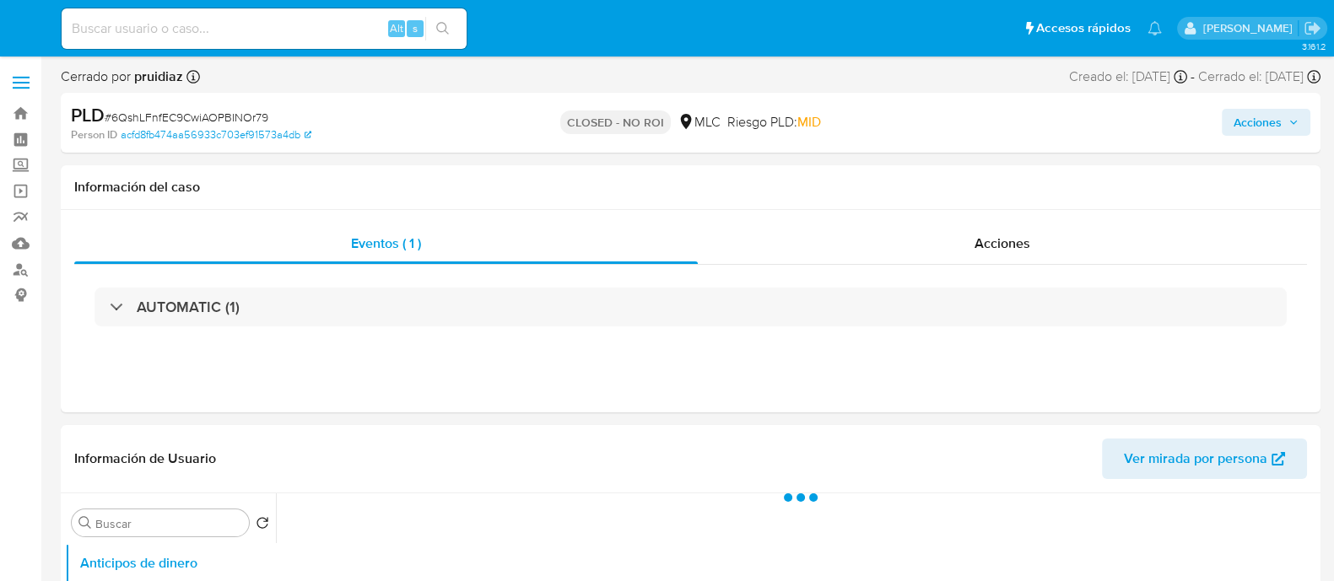
select select "10"
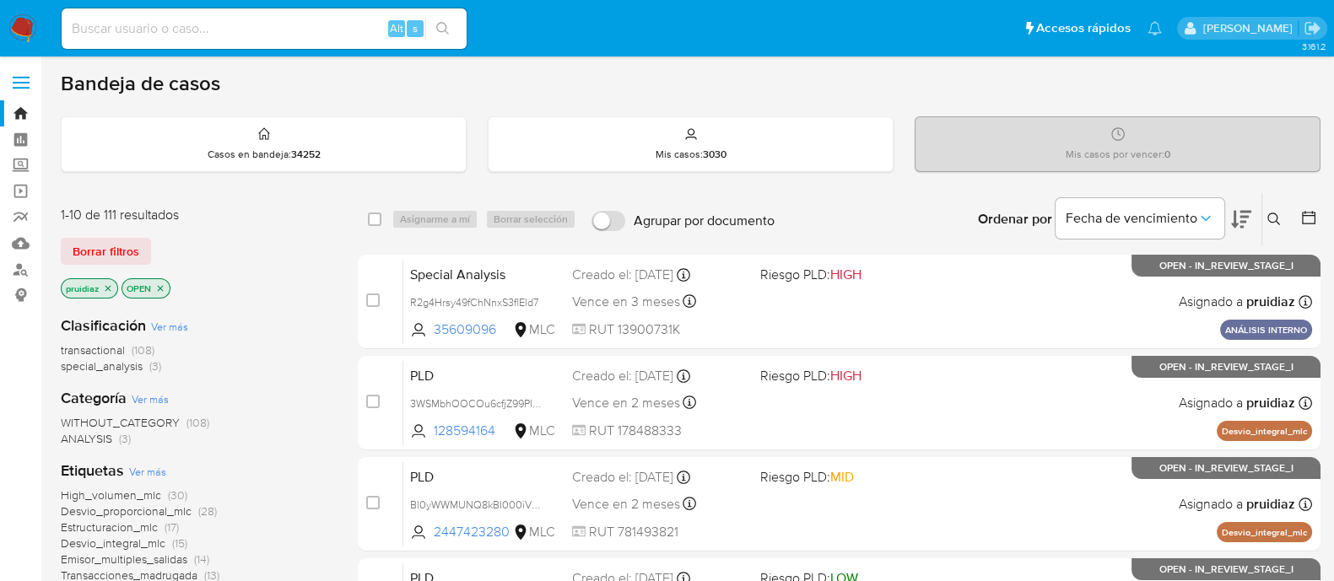
click at [19, 24] on img at bounding box center [22, 28] width 29 height 29
click at [1240, 219] on icon at bounding box center [1241, 220] width 20 height 18
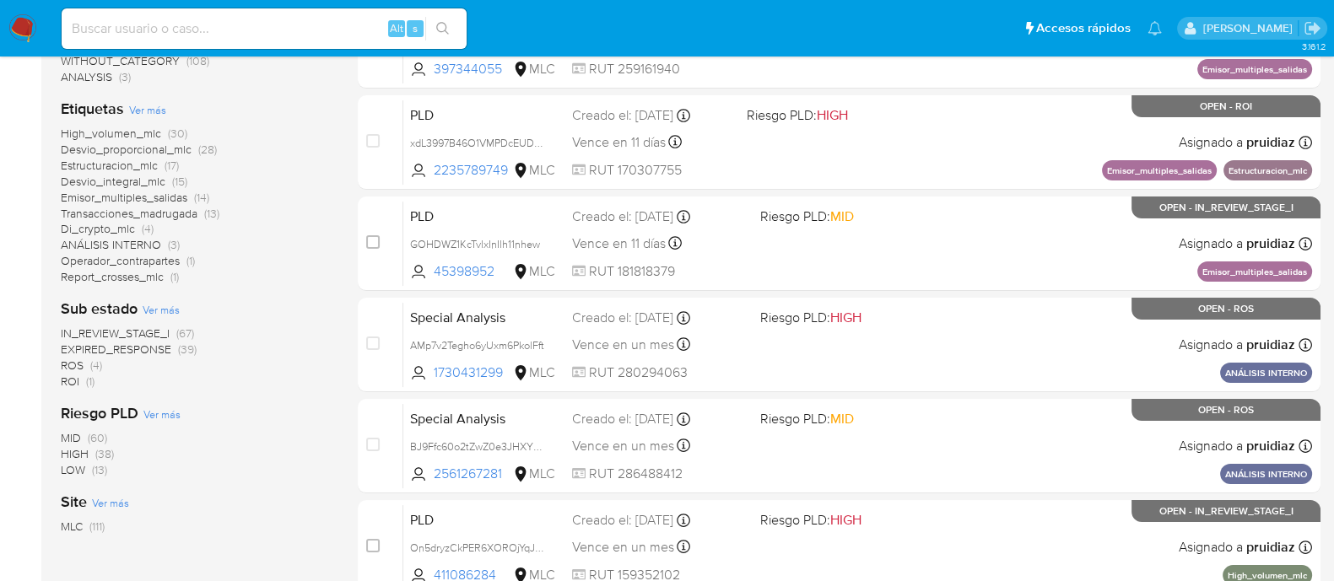
scroll to position [421, 0]
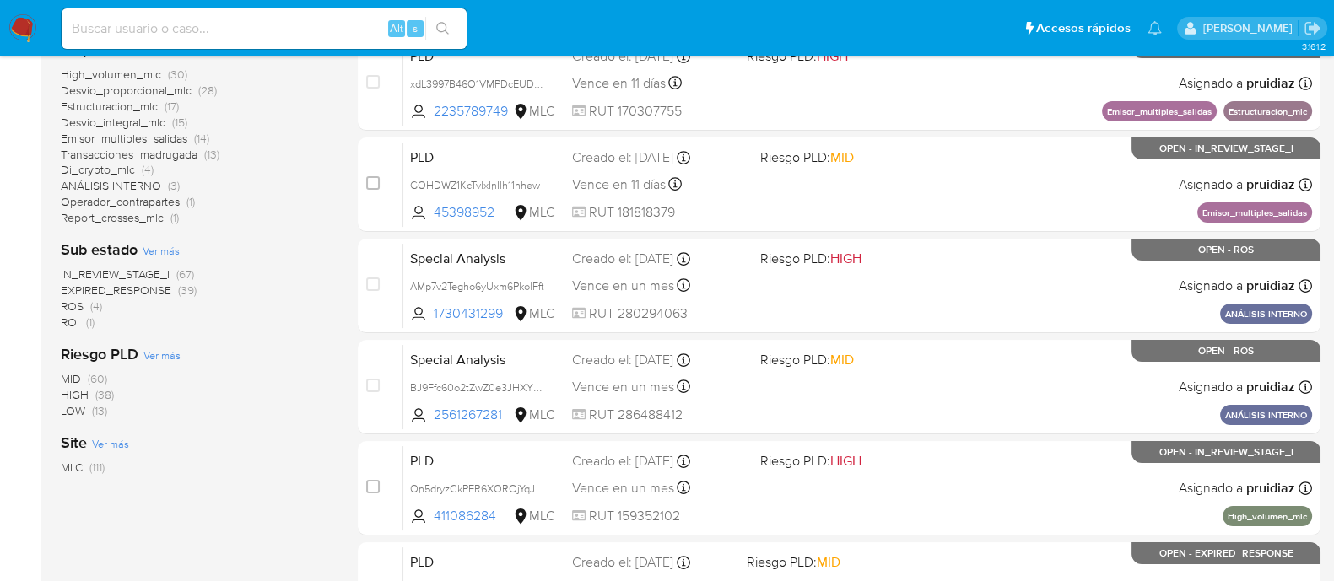
click at [72, 317] on span "ROI" at bounding box center [70, 322] width 19 height 17
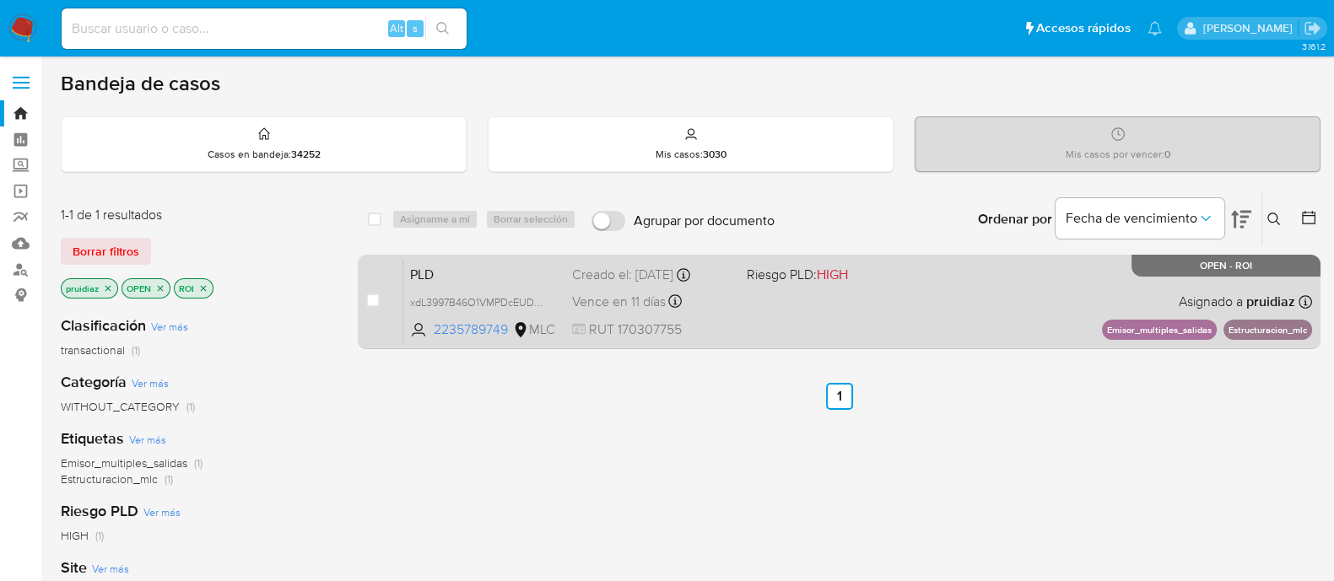
click at [844, 306] on div "PLD xdL3997B46O1VMPDcEUDqnS4 2235789749 MLC Riesgo PLD: HIGH Creado el: 12/07/2…" at bounding box center [857, 301] width 909 height 85
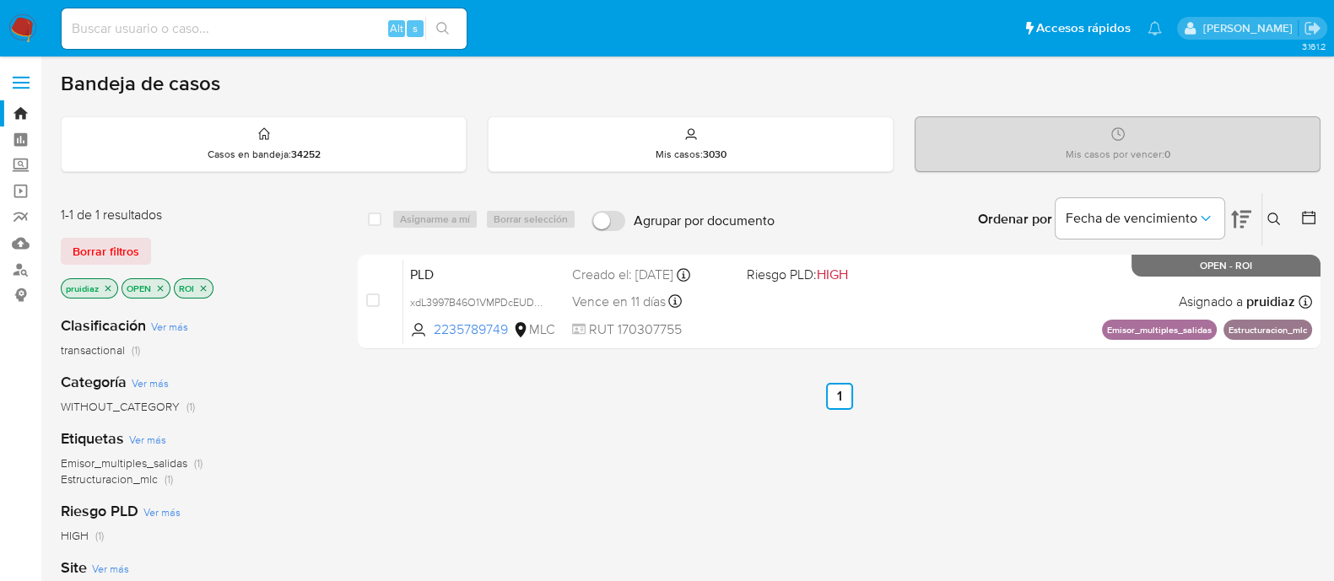
click at [37, 44] on nav "Pausado Ver notificaciones Alt s Accesos rápidos Presiona las siguientes teclas…" at bounding box center [667, 28] width 1334 height 57
click at [35, 40] on img at bounding box center [22, 28] width 29 height 29
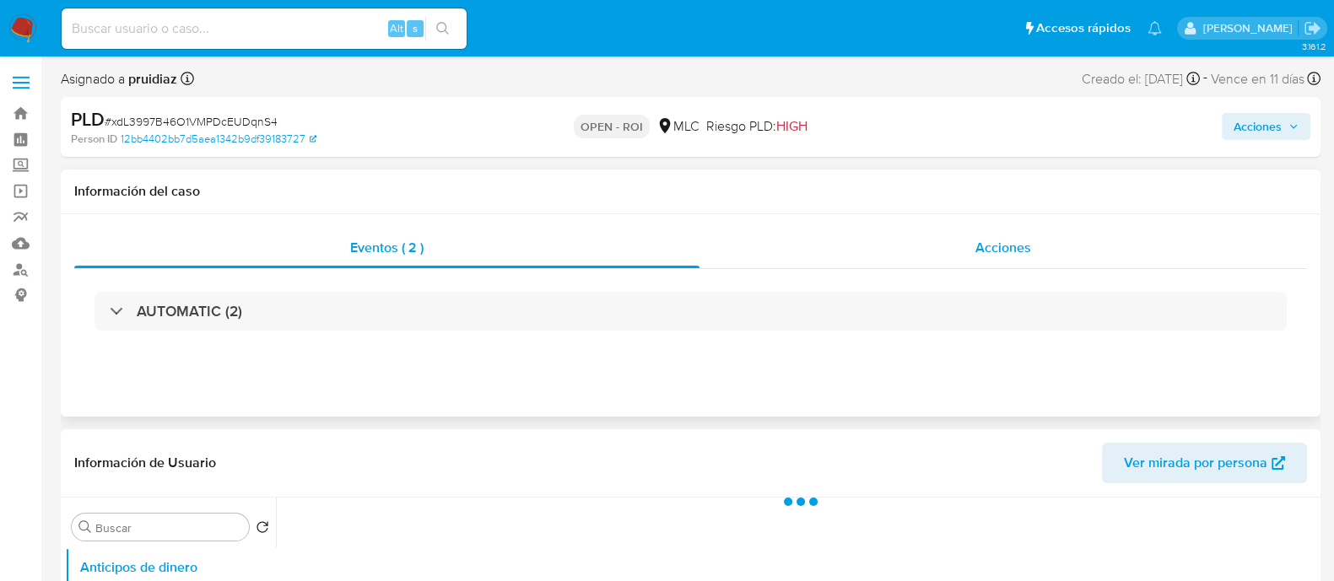
click at [1028, 240] on span "Acciones" at bounding box center [1003, 247] width 56 height 19
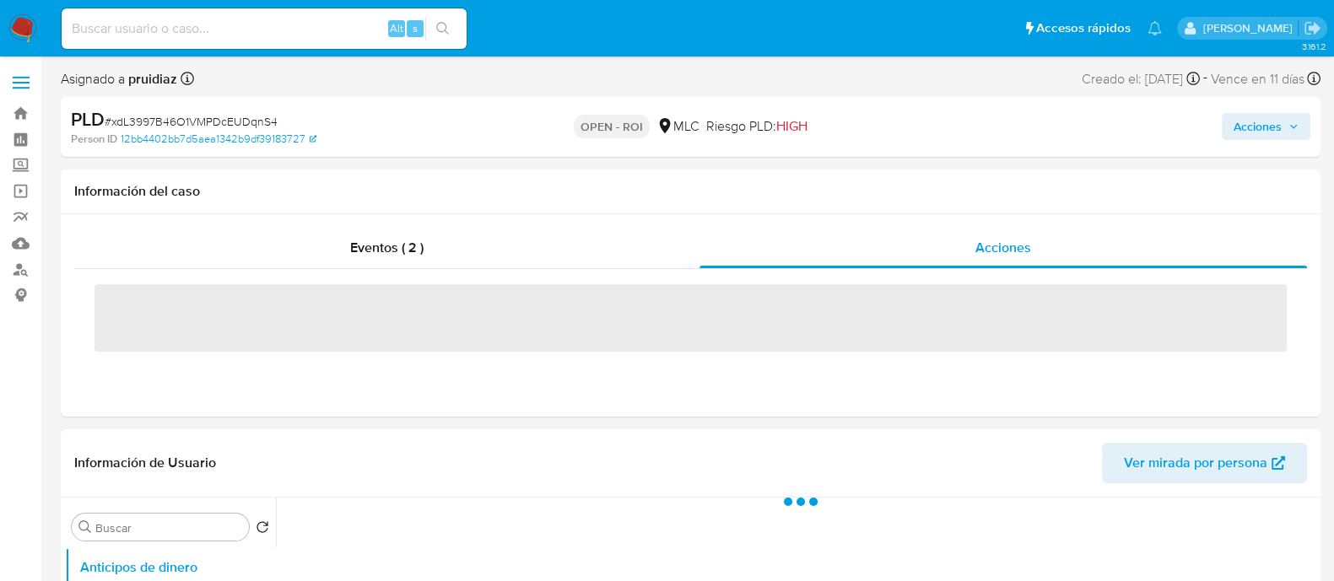
select select "10"
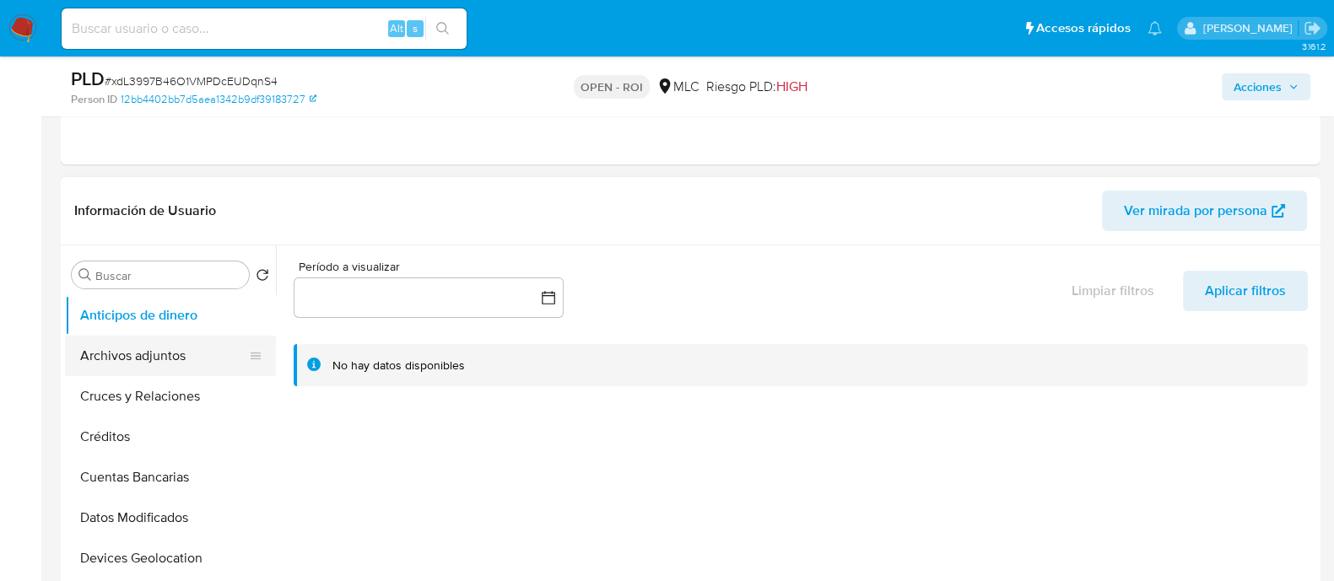
scroll to position [210, 0]
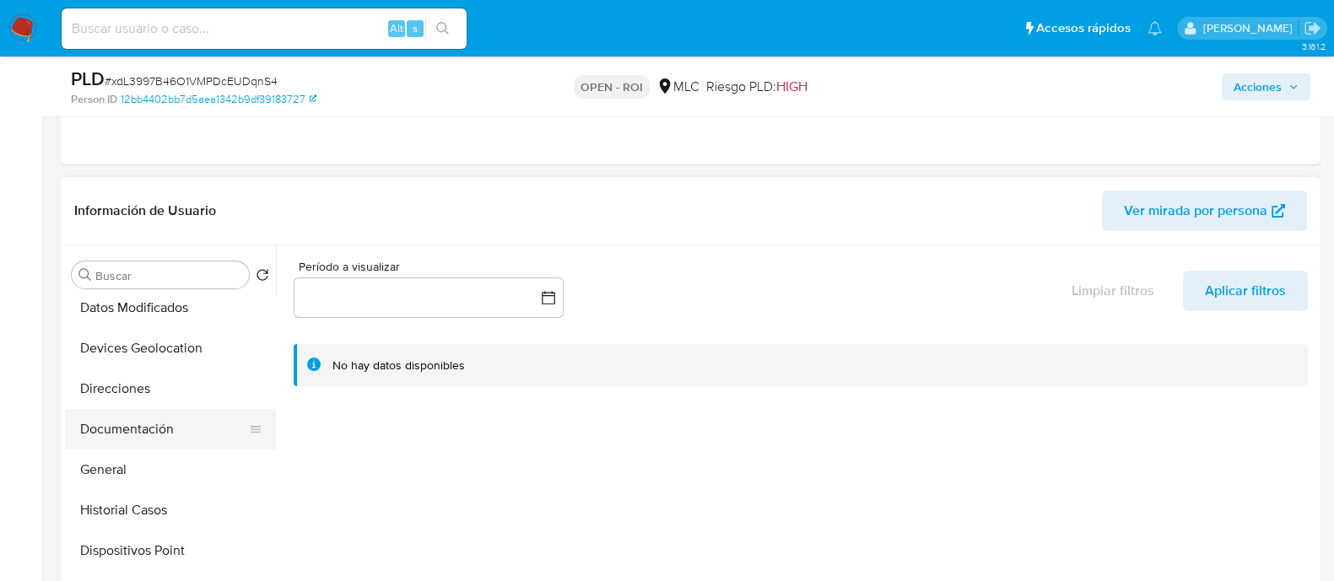
click at [138, 423] on button "Documentación" at bounding box center [163, 429] width 197 height 40
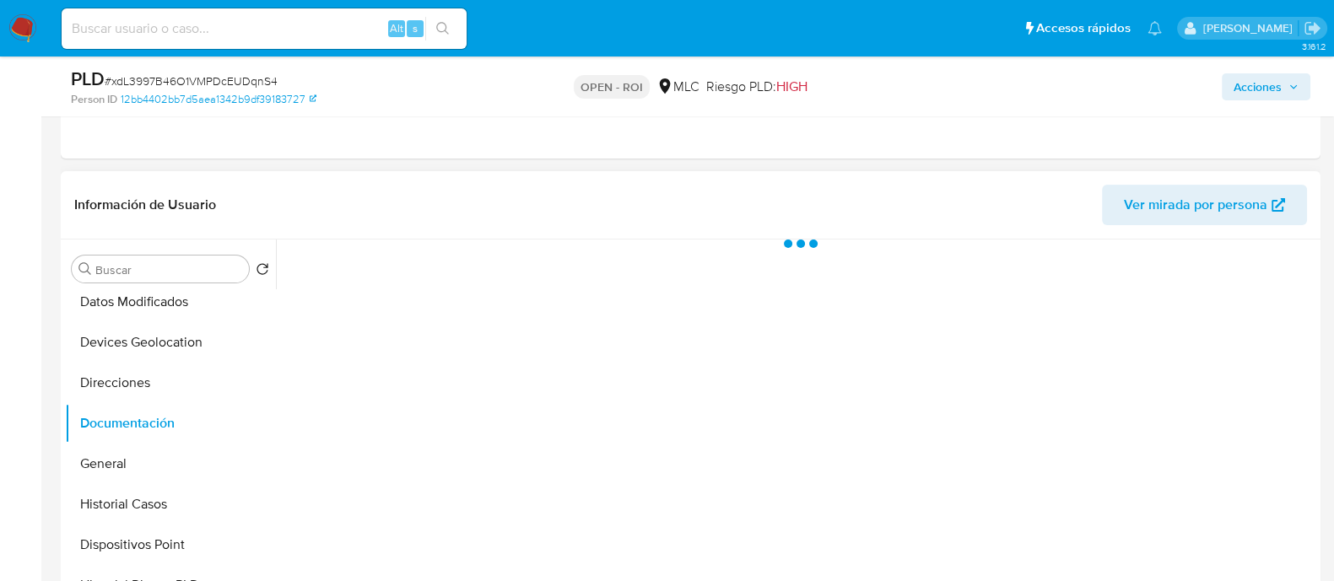
scroll to position [316, 0]
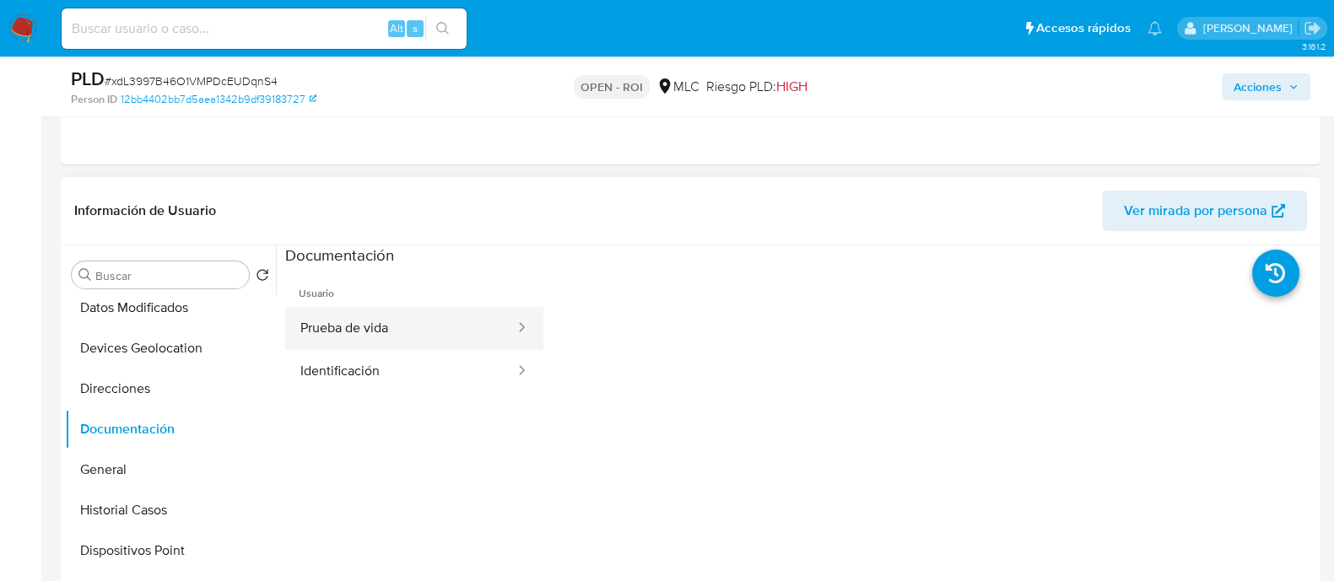
click at [416, 329] on button "Prueba de vida" at bounding box center [400, 328] width 231 height 43
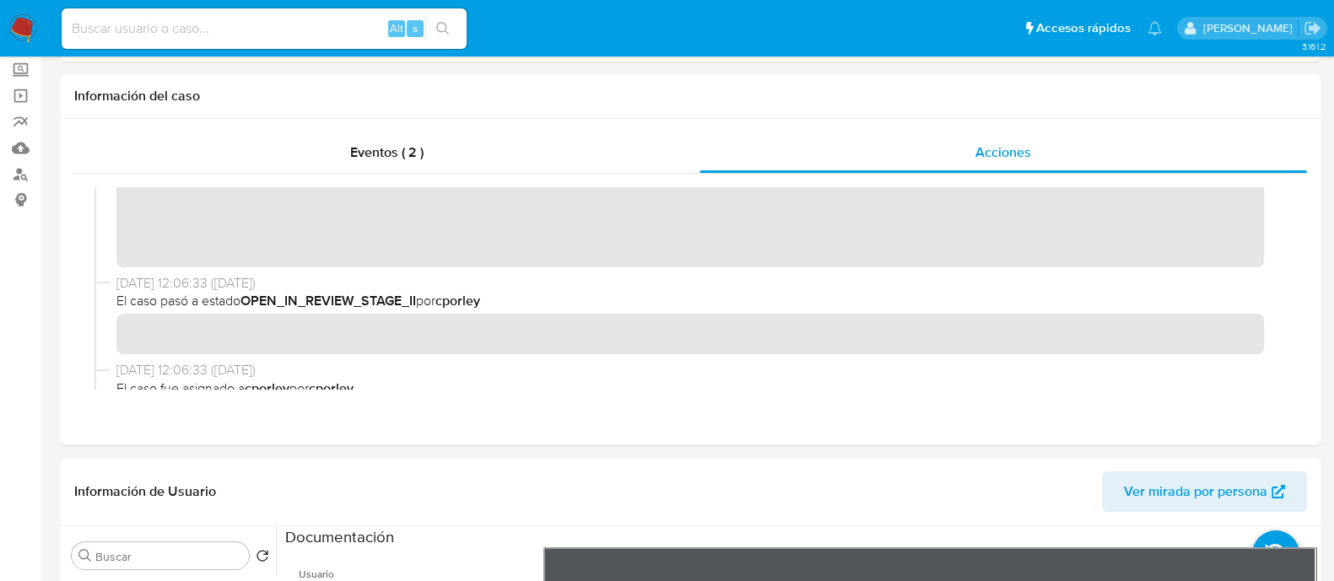
scroll to position [0, 0]
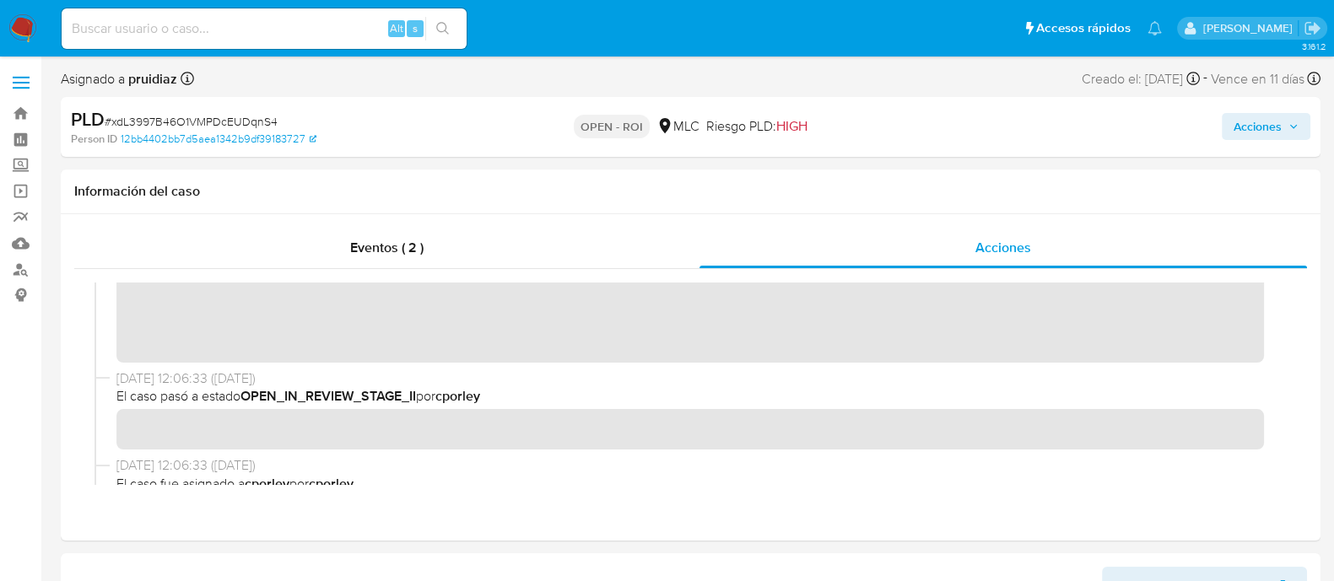
drag, startPoint x: 1249, startPoint y: 116, endPoint x: 1218, endPoint y: 141, distance: 39.5
click at [1248, 118] on span "Acciones" at bounding box center [1258, 126] width 48 height 27
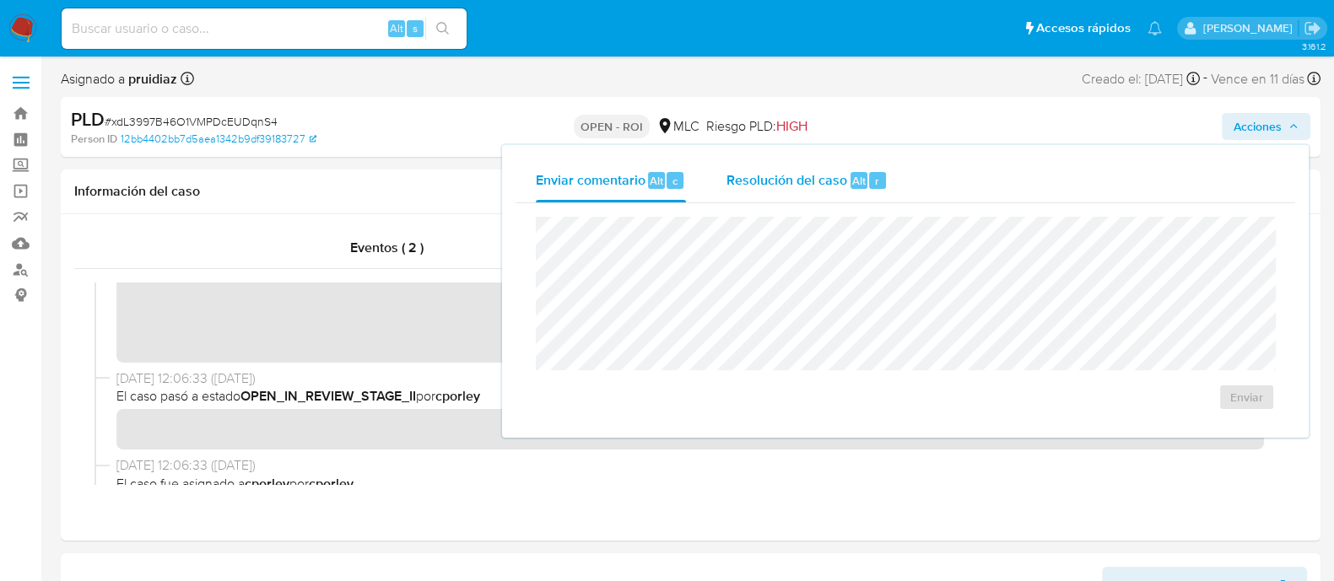
click at [856, 183] on span "Alt" at bounding box center [858, 181] width 13 height 16
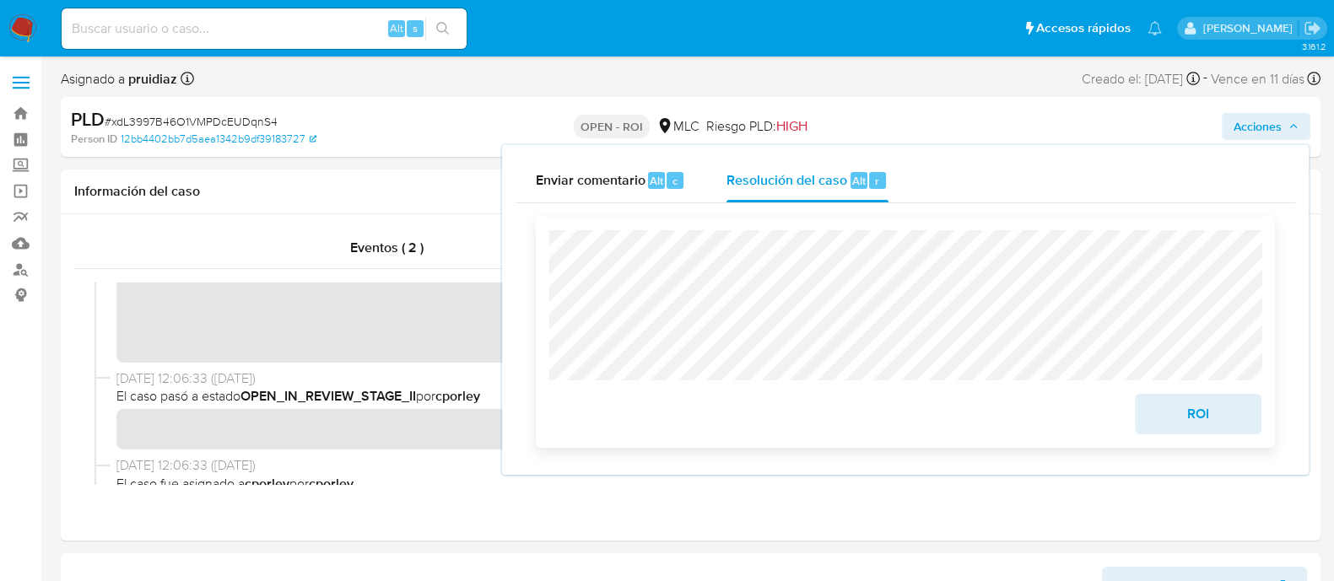
click at [1226, 426] on span "ROI" at bounding box center [1198, 414] width 83 height 37
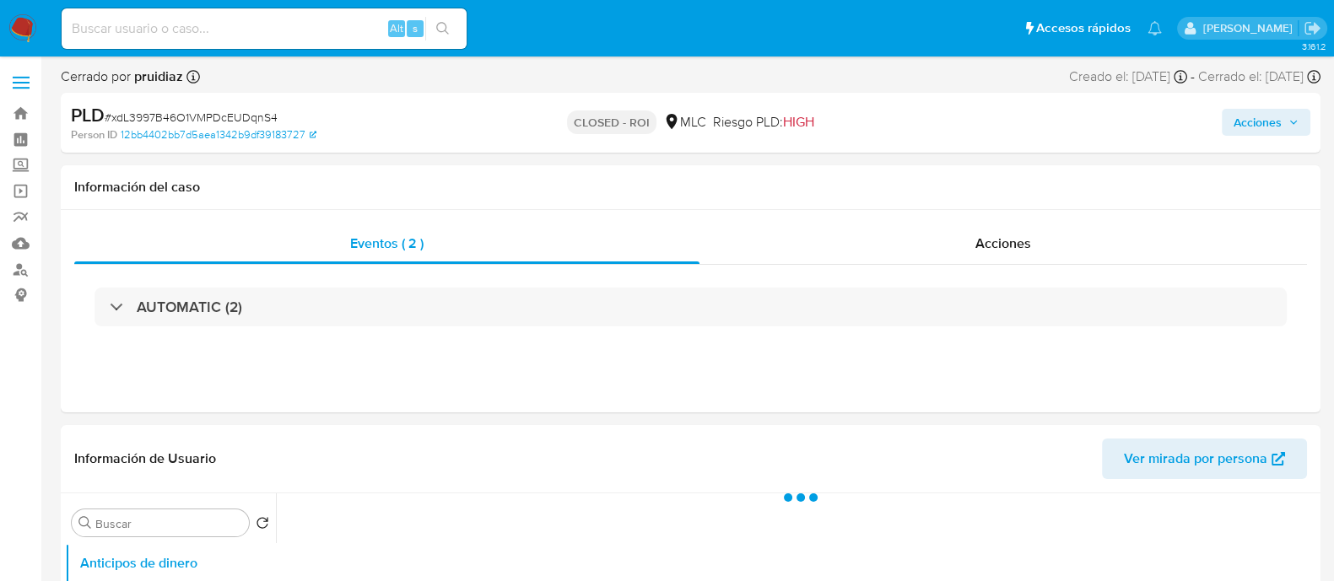
select select "10"
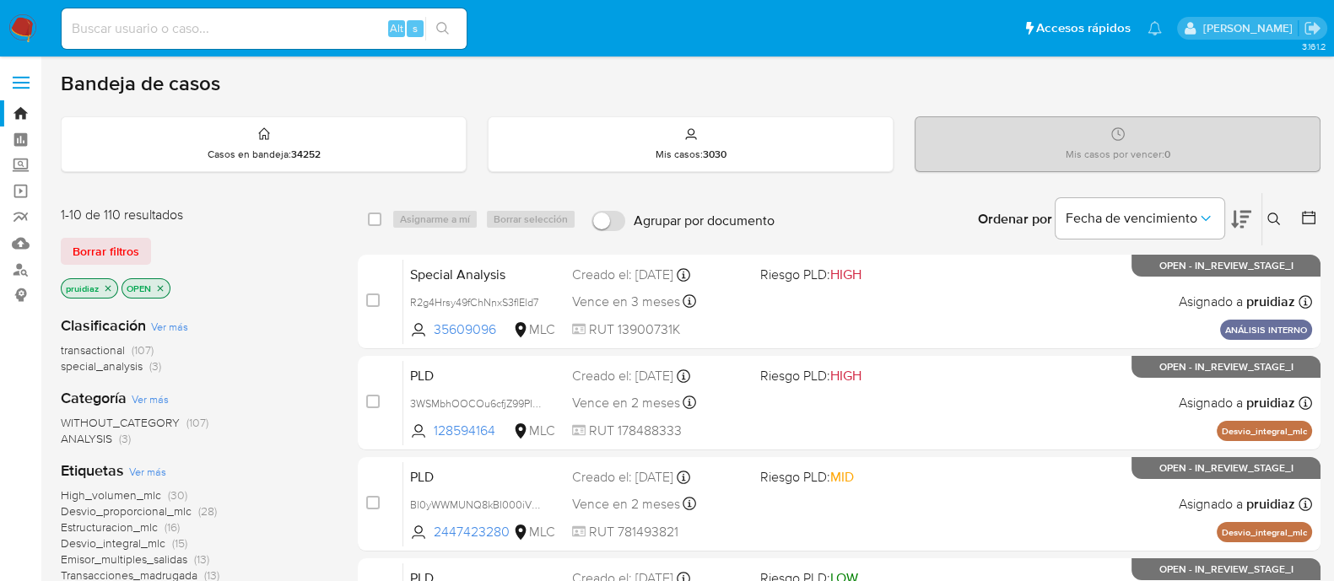
click at [1234, 229] on button at bounding box center [1241, 219] width 20 height 52
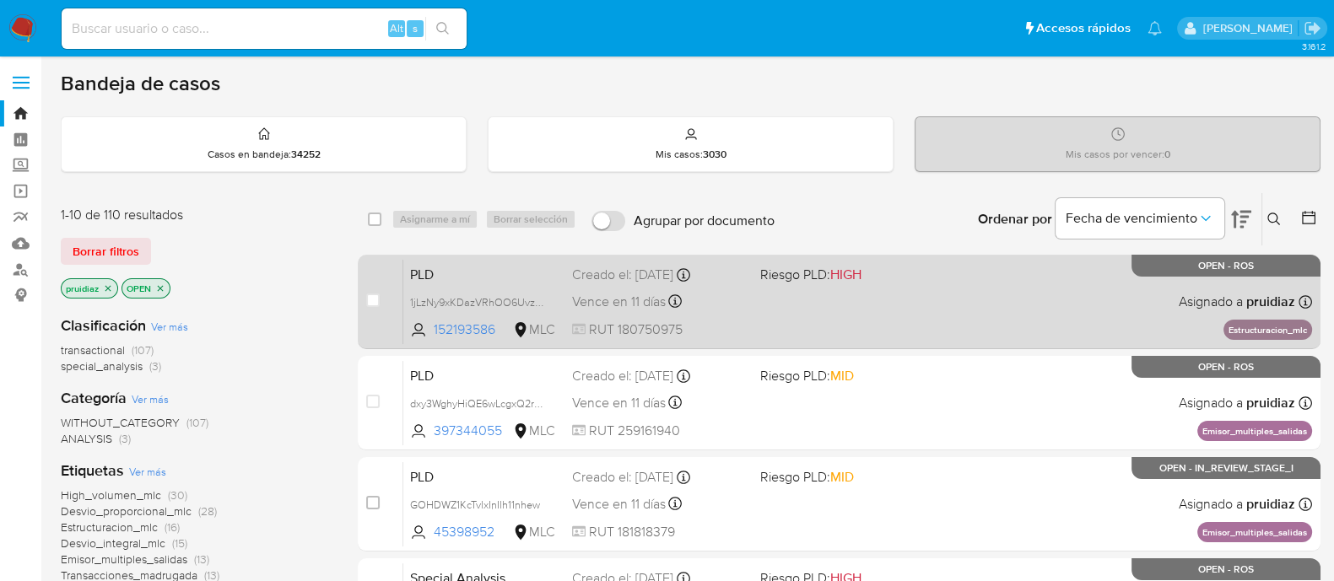
click at [877, 286] on div "PLD 1jLzNy9xKDazVRhOO6UvzM4Q 152193586 MLC Riesgo PLD: HIGH Creado el: 12/07/20…" at bounding box center [857, 301] width 909 height 85
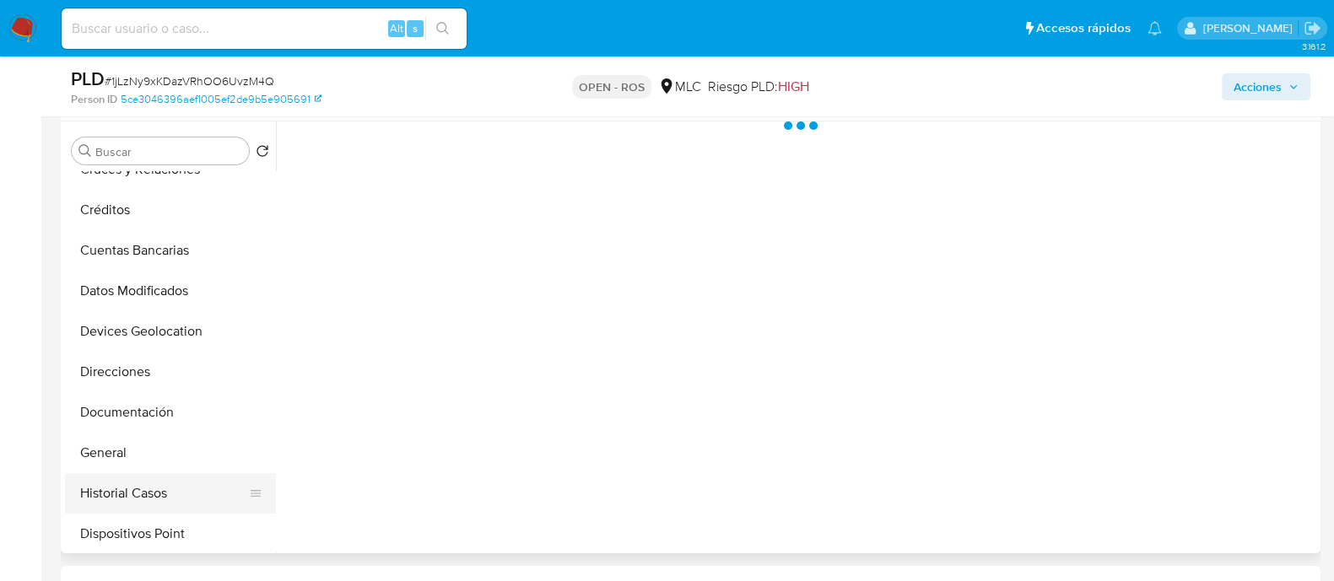
scroll to position [210, 0]
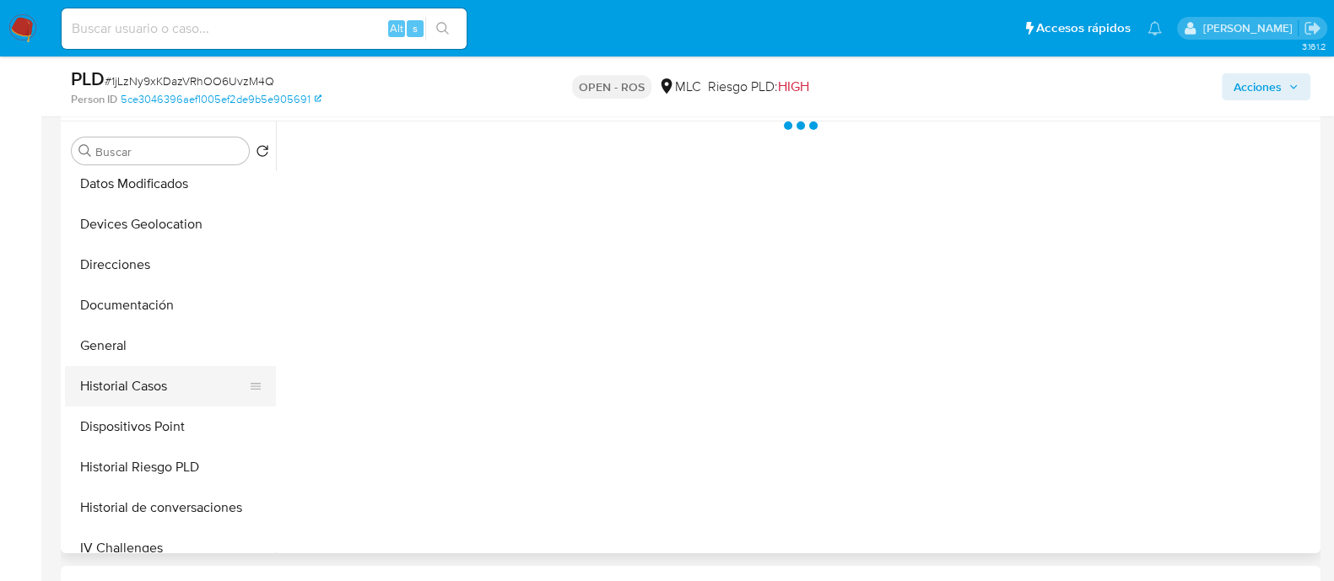
select select "10"
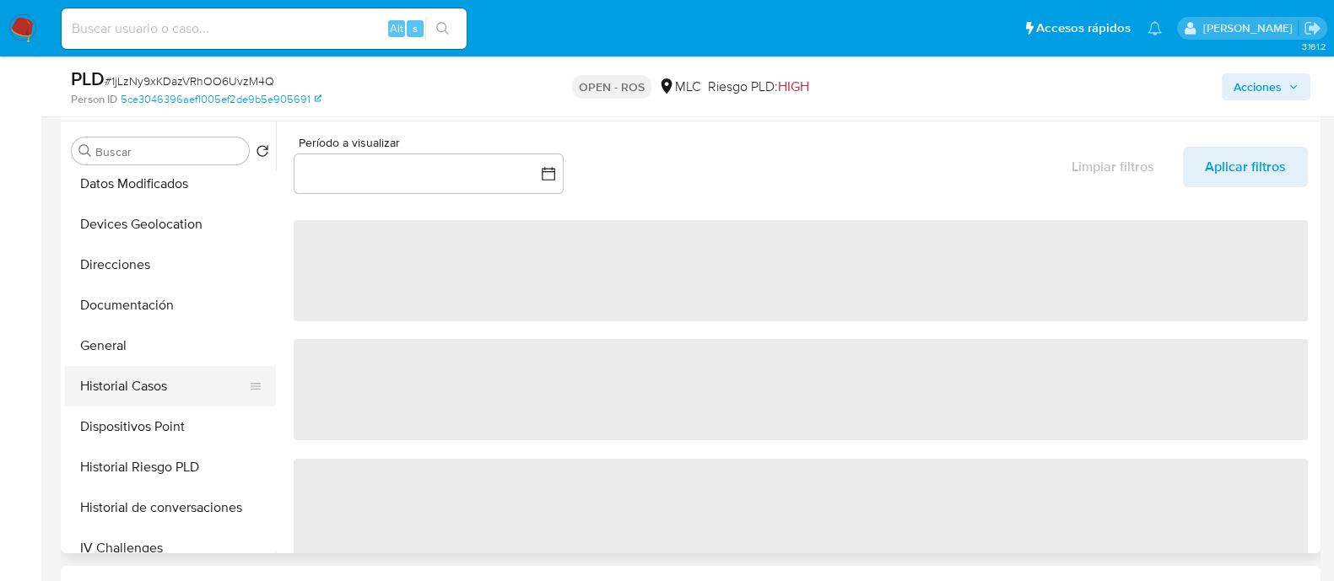
click at [137, 384] on button "Historial Casos" at bounding box center [163, 386] width 197 height 40
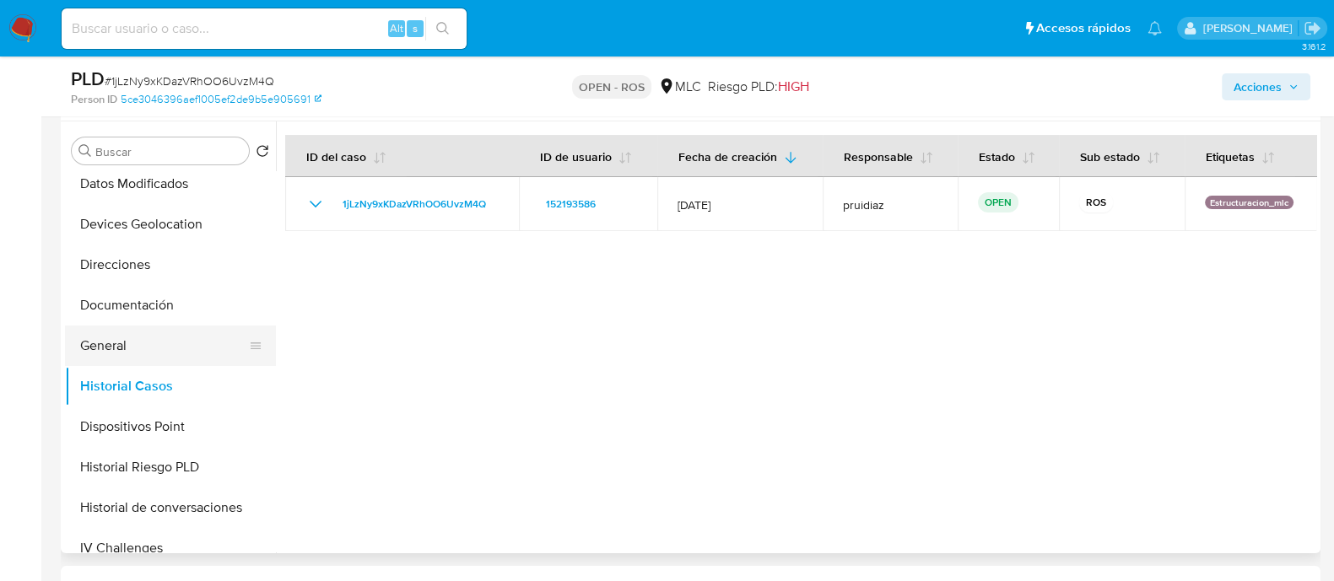
click at [72, 353] on button "General" at bounding box center [163, 346] width 197 height 40
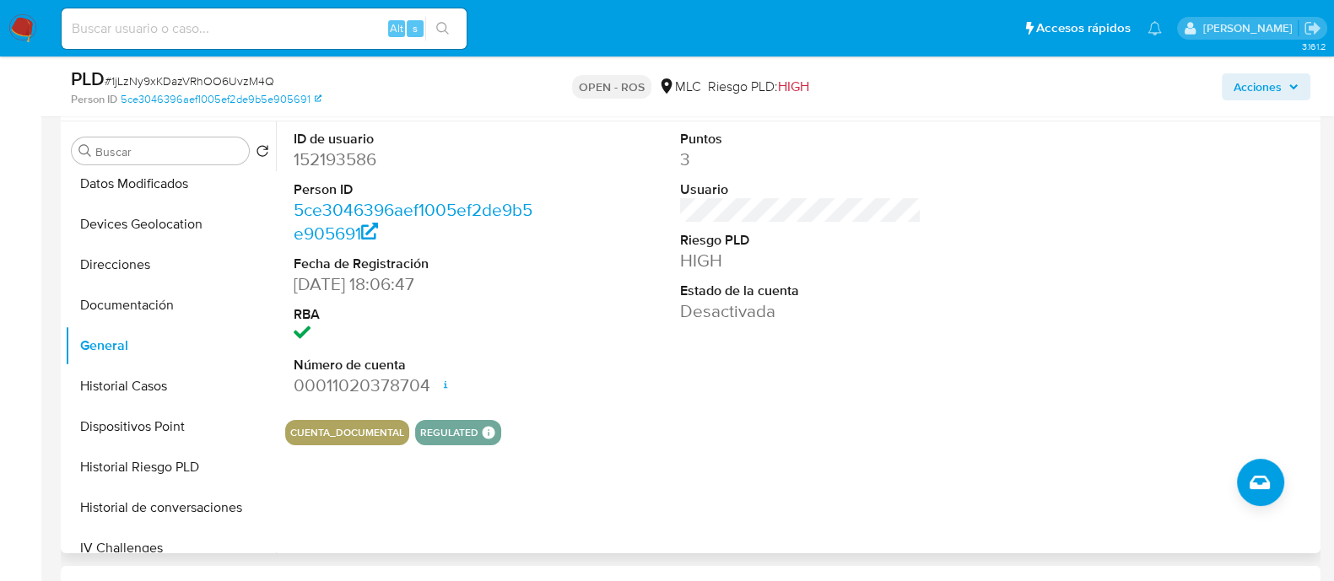
click at [344, 162] on dd "152193586" at bounding box center [414, 160] width 241 height 24
copy dd "152193586"
click at [177, 73] on span "# 1jLzNy9xKDazVRhOO6UvzM4Q" at bounding box center [190, 81] width 170 height 17
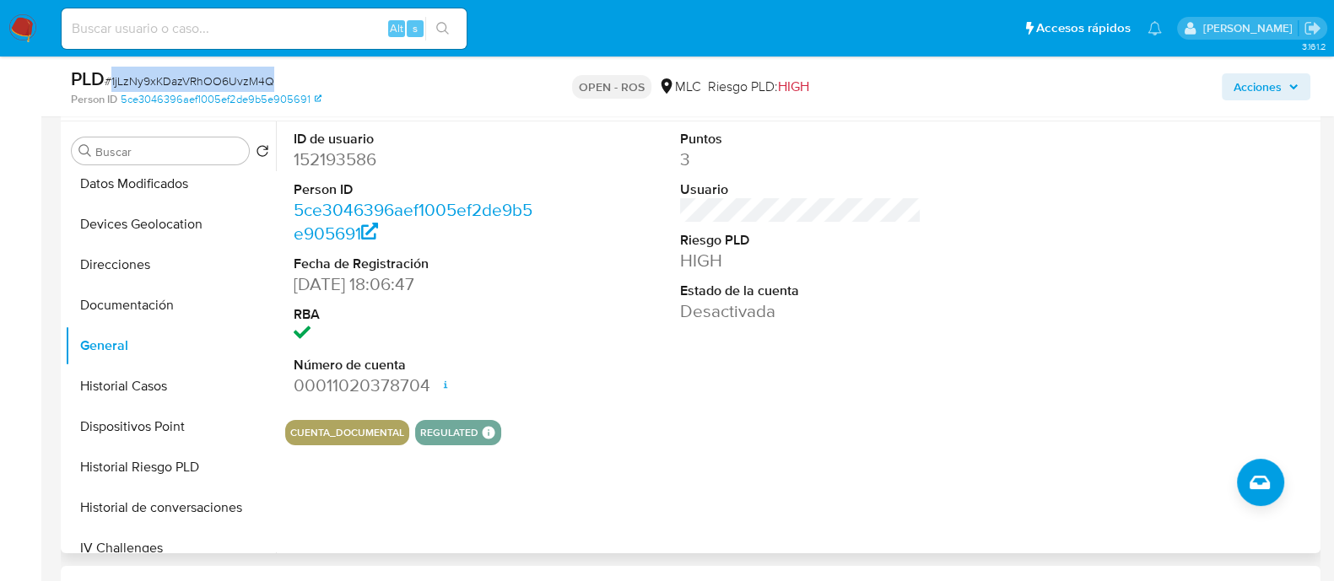
copy span "1jLzNy9xKDazVRhOO6UvzM4Q"
click at [320, 157] on dd "152193586" at bounding box center [414, 160] width 241 height 24
click at [327, 162] on dd "152193586" at bounding box center [414, 160] width 241 height 24
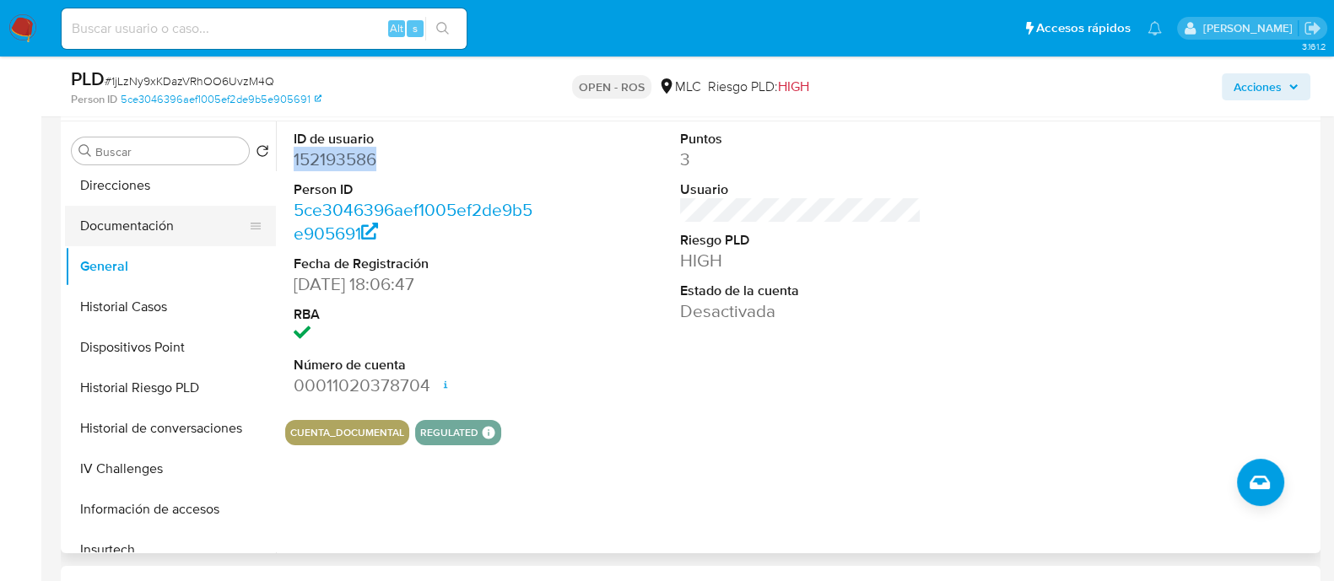
scroll to position [421, 0]
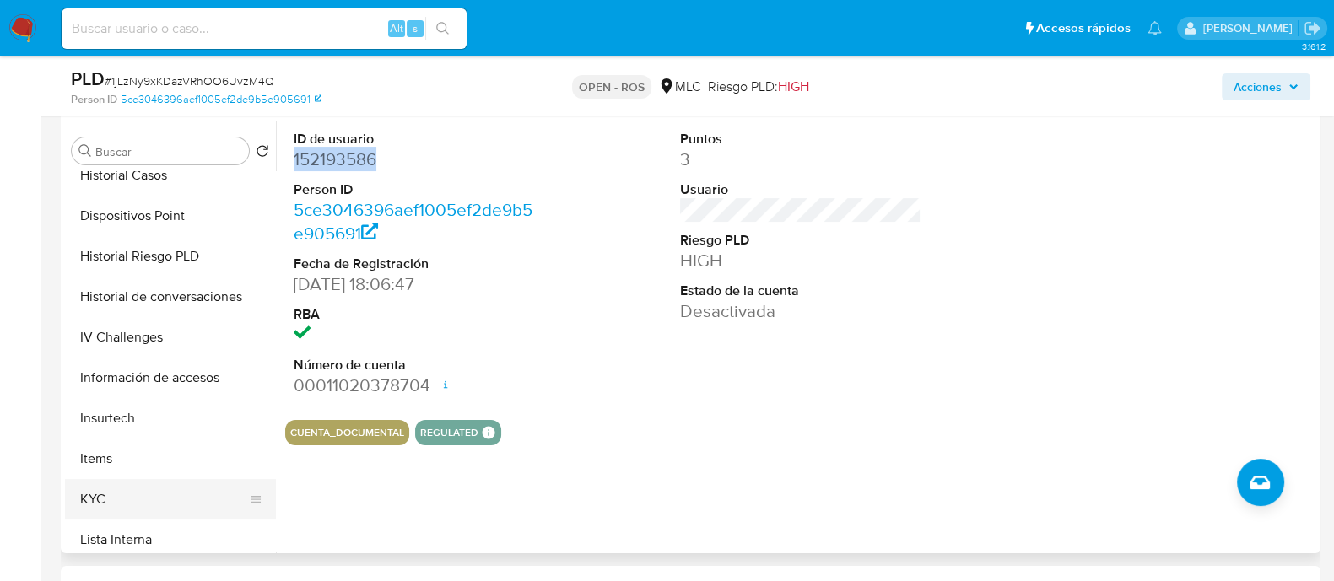
click at [80, 487] on button "KYC" at bounding box center [163, 499] width 197 height 40
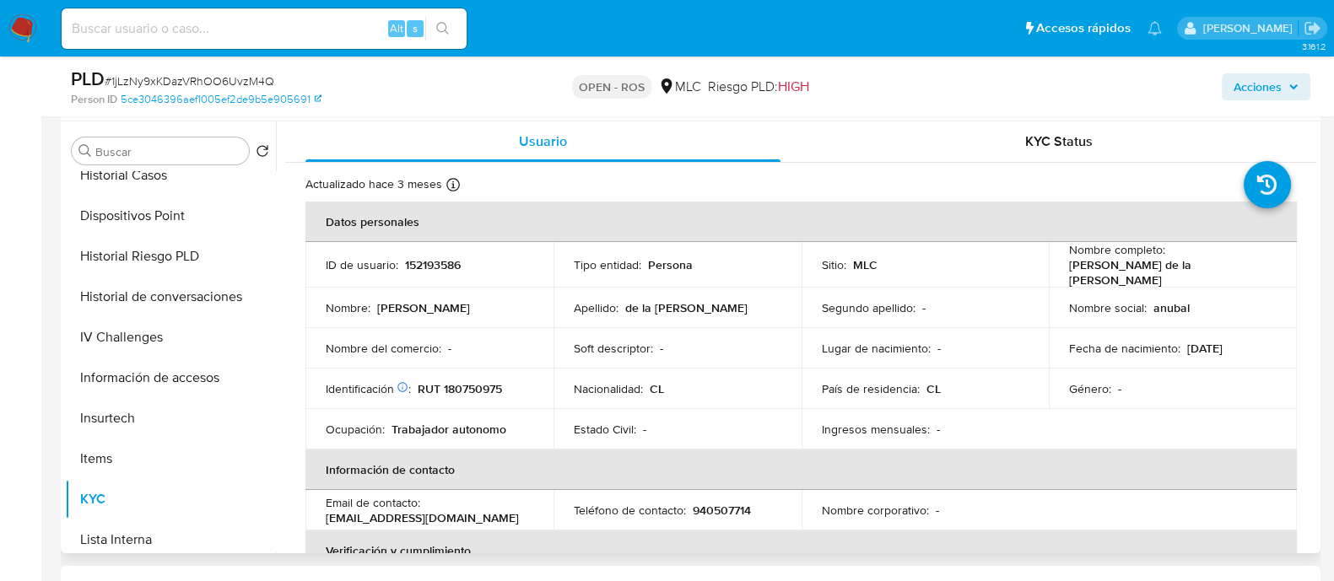
click at [1215, 266] on p "Aníbal Alonso de la Jara Jara" at bounding box center [1169, 272] width 201 height 30
click at [1215, 265] on p "Aníbal Alonso de la Jara Jara" at bounding box center [1169, 272] width 201 height 30
click at [1215, 266] on p "Aníbal Alonso de la Jara Jara" at bounding box center [1169, 272] width 201 height 30
click at [1229, 272] on div "Nombre completo : Aníbal Alonso de la Jara Jara" at bounding box center [1173, 265] width 208 height 46
click at [1229, 271] on div "Nombre completo : Aníbal Alonso de la Jara Jara" at bounding box center [1173, 265] width 208 height 46
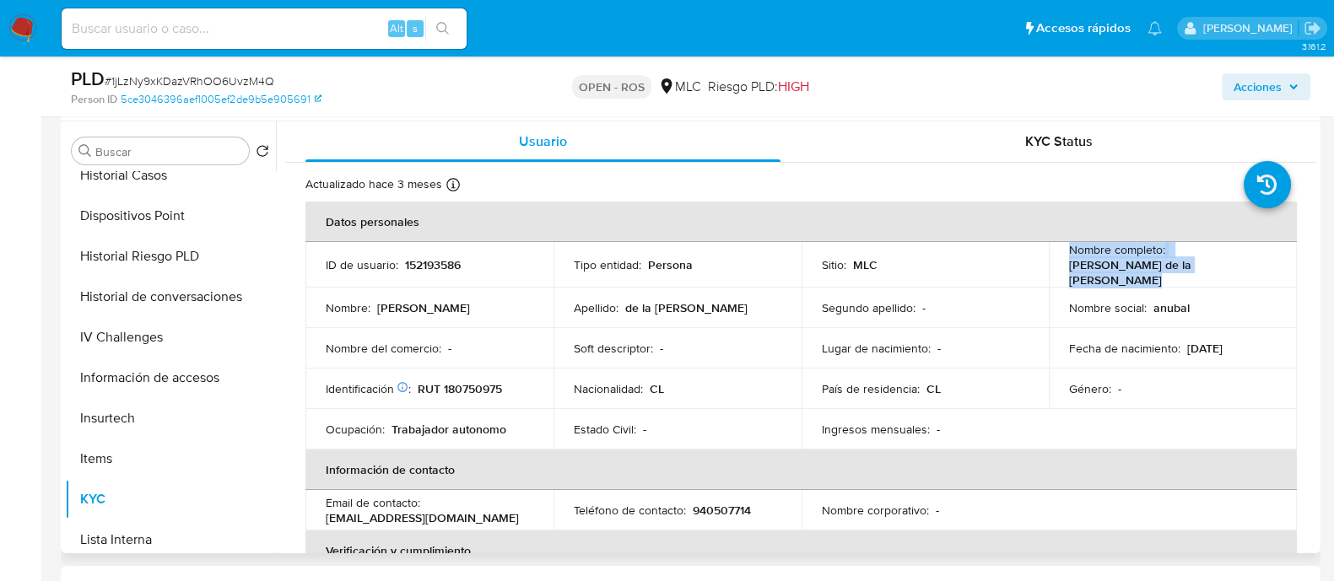
click at [1219, 271] on div "Nombre completo : Aníbal Alonso de la Jara Jara" at bounding box center [1173, 265] width 208 height 46
drag, startPoint x: 1225, startPoint y: 267, endPoint x: 1059, endPoint y: 278, distance: 166.6
click at [1059, 276] on td "Nombre completo : Aníbal Alonso de la Jara Jara" at bounding box center [1173, 265] width 248 height 46
copy p "Aníbal Alonso de la Jara Jara"
click at [478, 381] on p "RUT 180750975" at bounding box center [460, 388] width 84 height 15
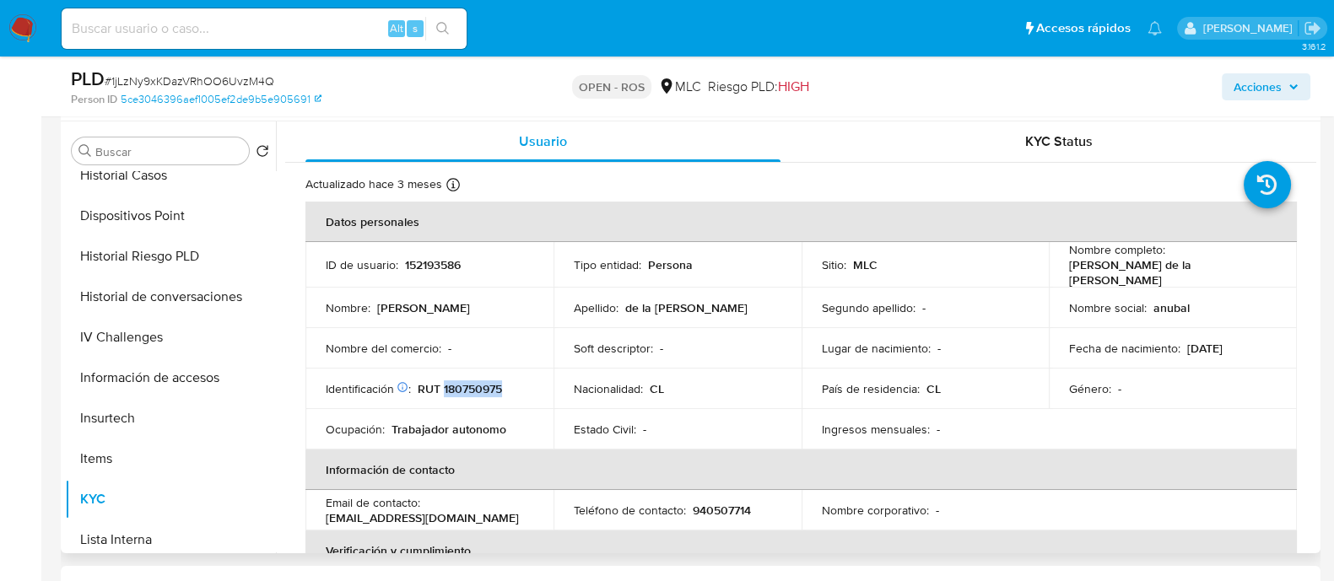
click at [478, 381] on p "RUT 180750975" at bounding box center [460, 388] width 84 height 15
copy p "180750975"
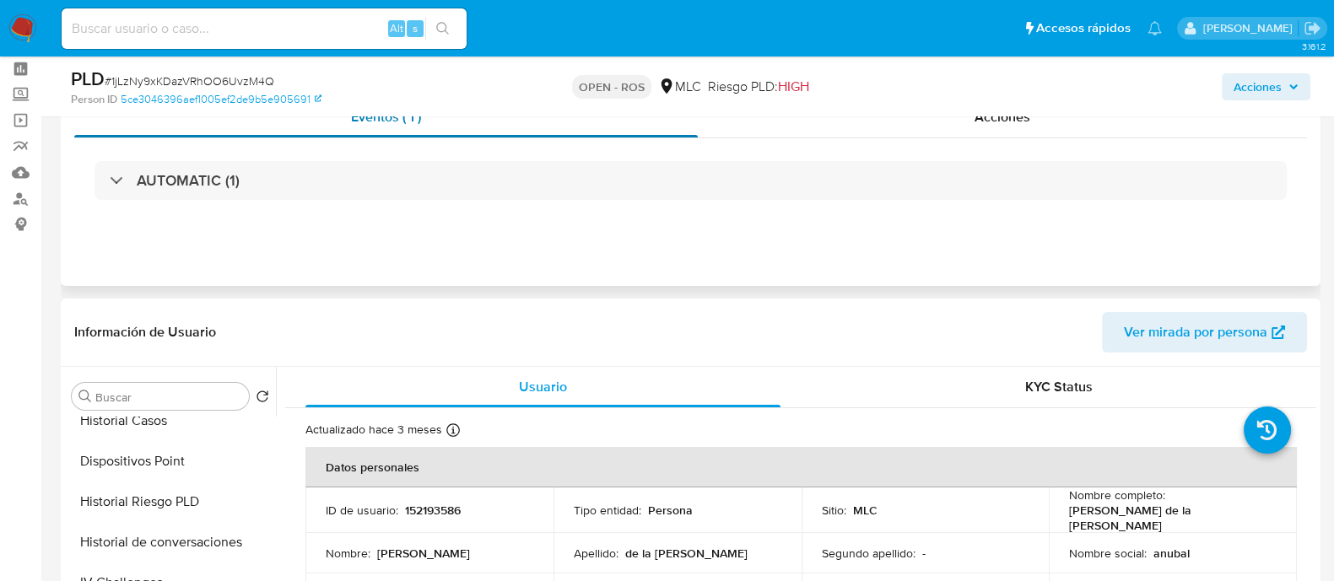
scroll to position [0, 0]
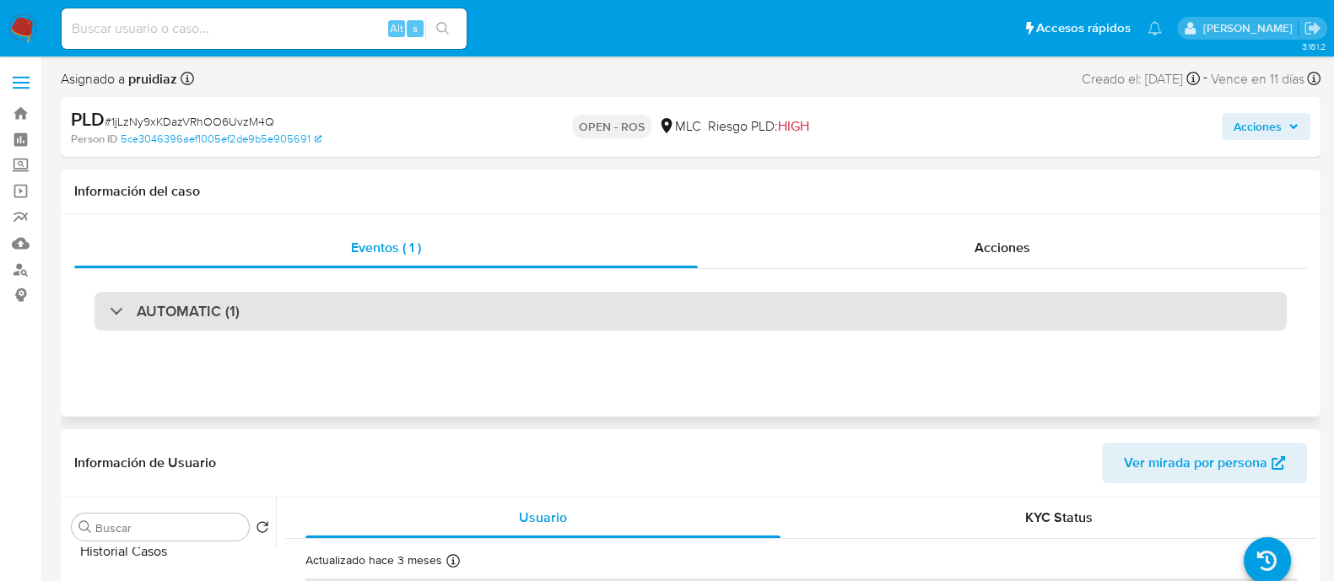
click at [160, 311] on h3 "AUTOMATIC (1)" at bounding box center [188, 311] width 103 height 19
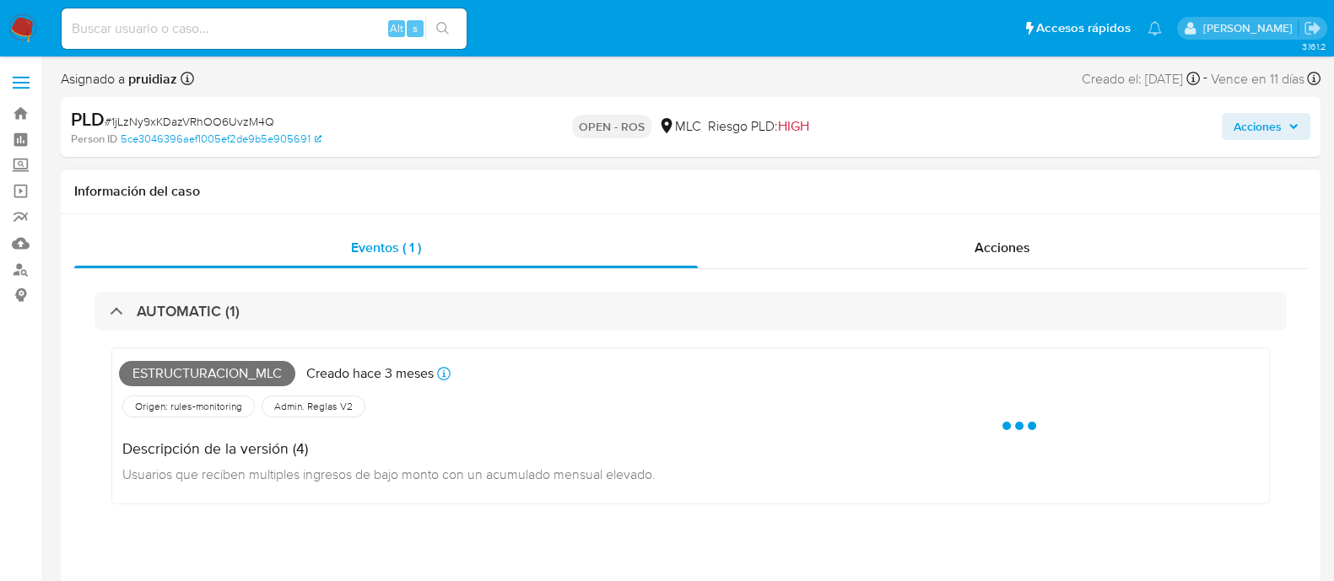
click at [150, 377] on span "Estructuracion_mlc" at bounding box center [207, 373] width 176 height 25
click at [150, 376] on span "Estructuracion_mlc" at bounding box center [207, 373] width 176 height 25
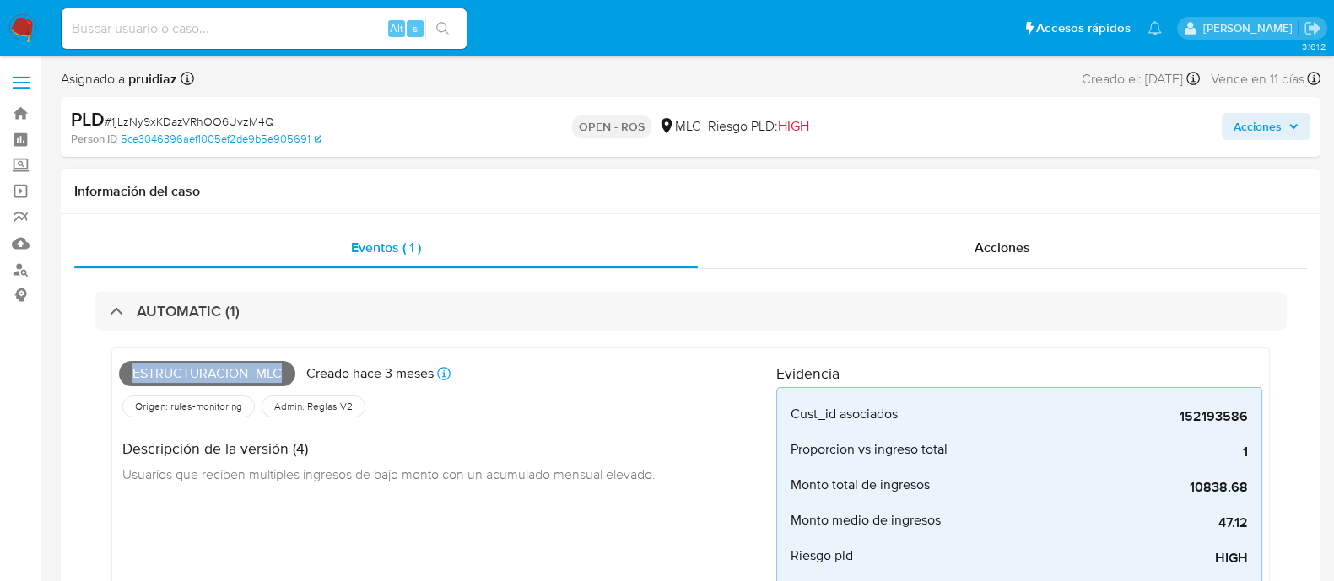
copy span "Estructuracion_mlc"
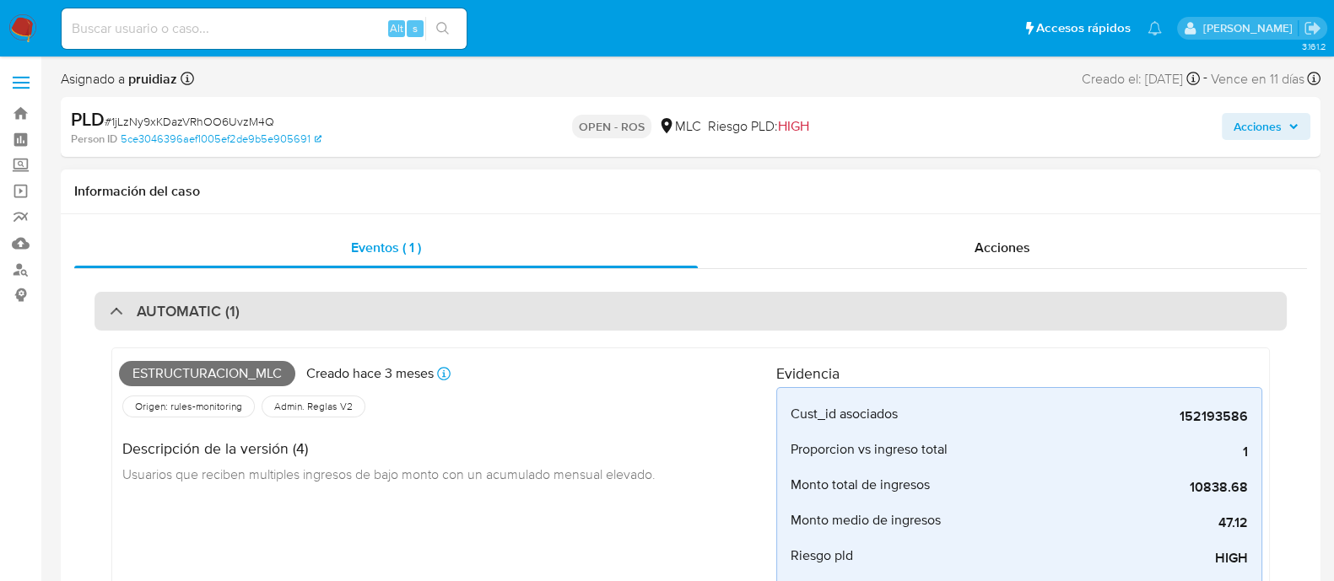
click at [347, 297] on div "AUTOMATIC (1)" at bounding box center [690, 311] width 1192 height 39
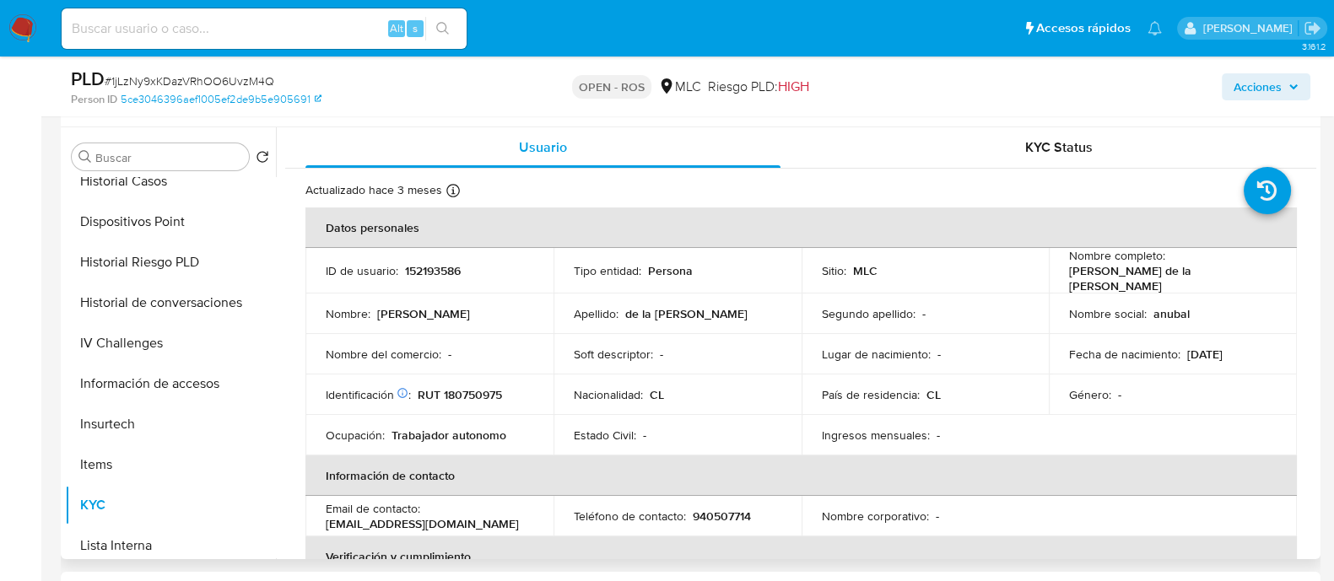
scroll to position [316, 0]
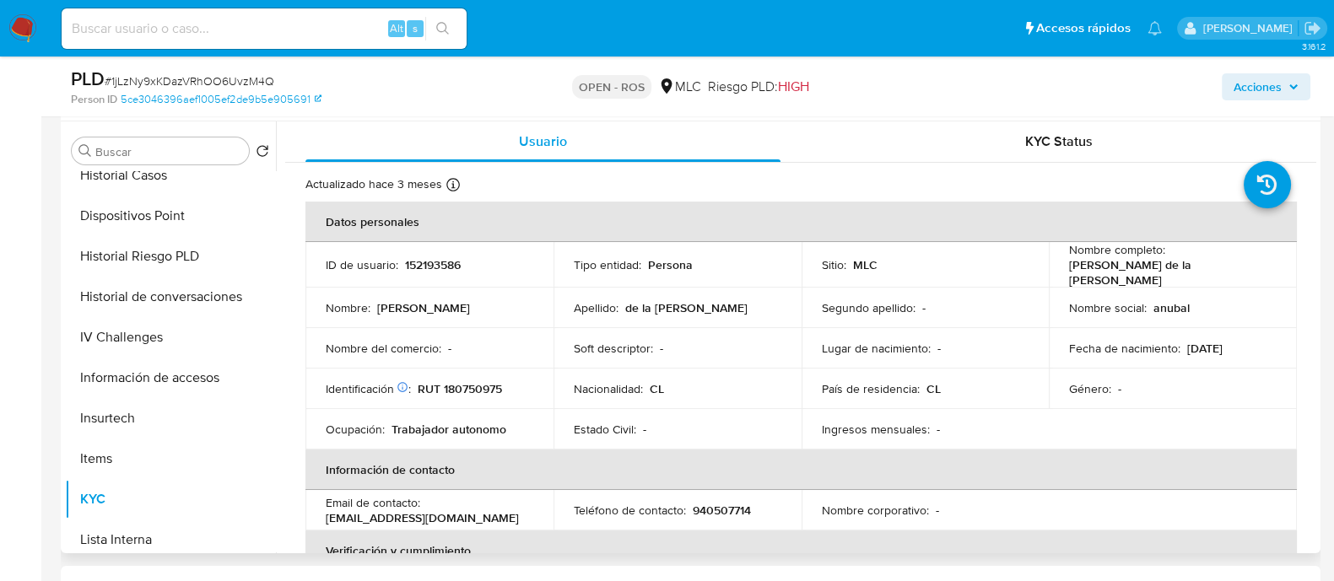
click at [485, 390] on p "RUT 180750975" at bounding box center [460, 388] width 84 height 15
copy p "180750975"
click at [431, 262] on p "152193586" at bounding box center [433, 264] width 56 height 15
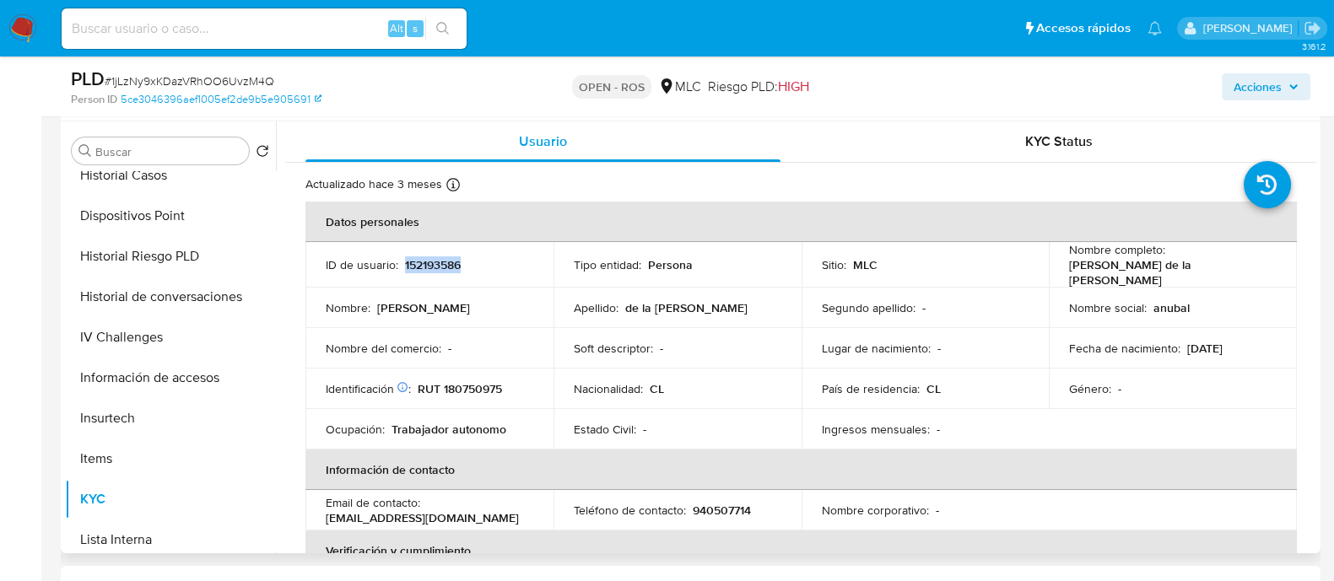
copy p "152193586"
click at [418, 257] on p "152193586" at bounding box center [433, 264] width 56 height 15
drag, startPoint x: 418, startPoint y: 257, endPoint x: 378, endPoint y: 65, distance: 196.4
click at [374, 69] on div "PLD # 1jLzNy9xKDazVRhOO6UvzM4Q" at bounding box center [274, 79] width 407 height 25
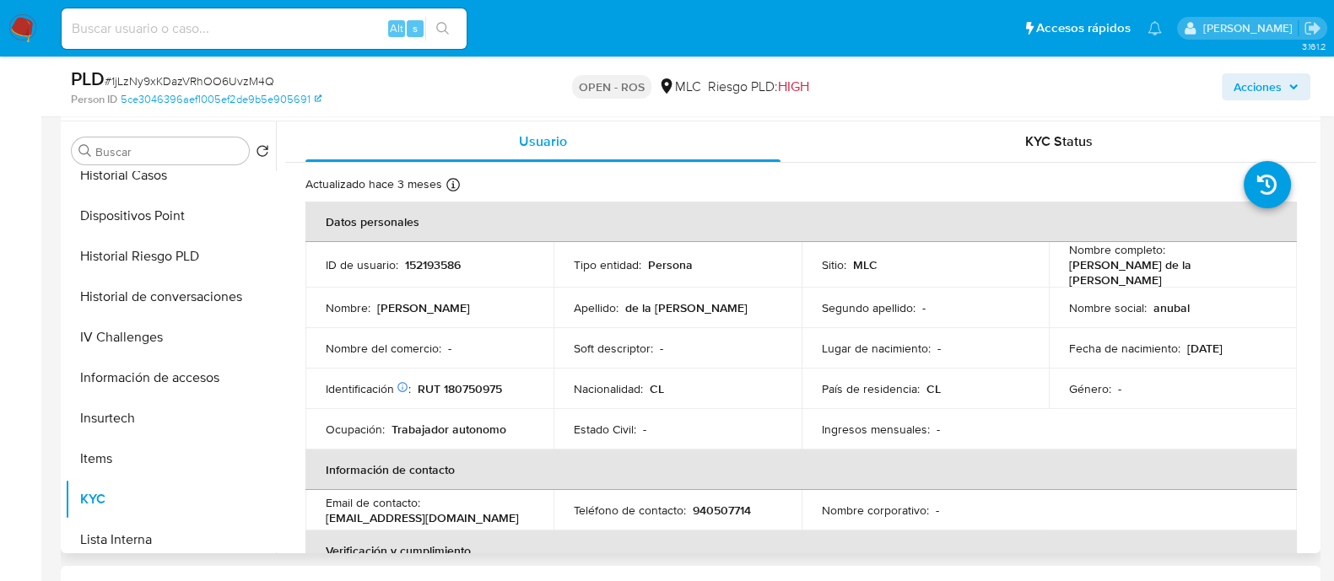
click at [435, 265] on p "152193586" at bounding box center [433, 264] width 56 height 15
copy p "152193586"
click at [482, 373] on td "Identificación Nº de serie: 526821811 : RUT 180750975" at bounding box center [429, 389] width 248 height 40
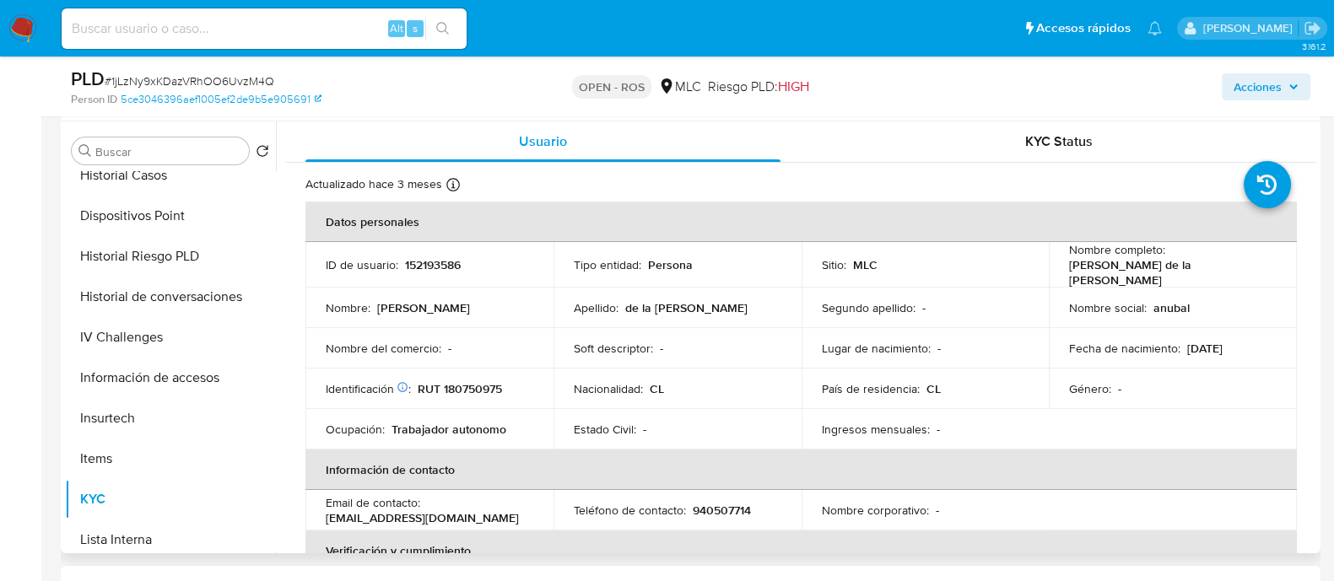
click at [480, 381] on p "RUT 180750975" at bounding box center [460, 388] width 84 height 15
copy p "180750975"
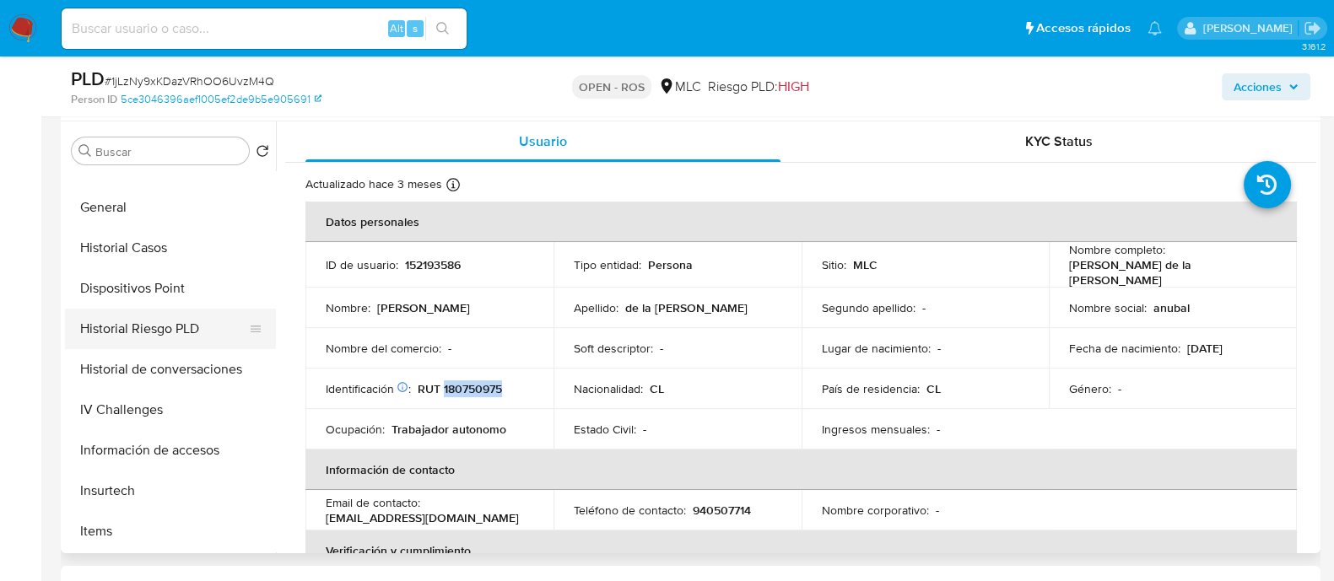
scroll to position [316, 0]
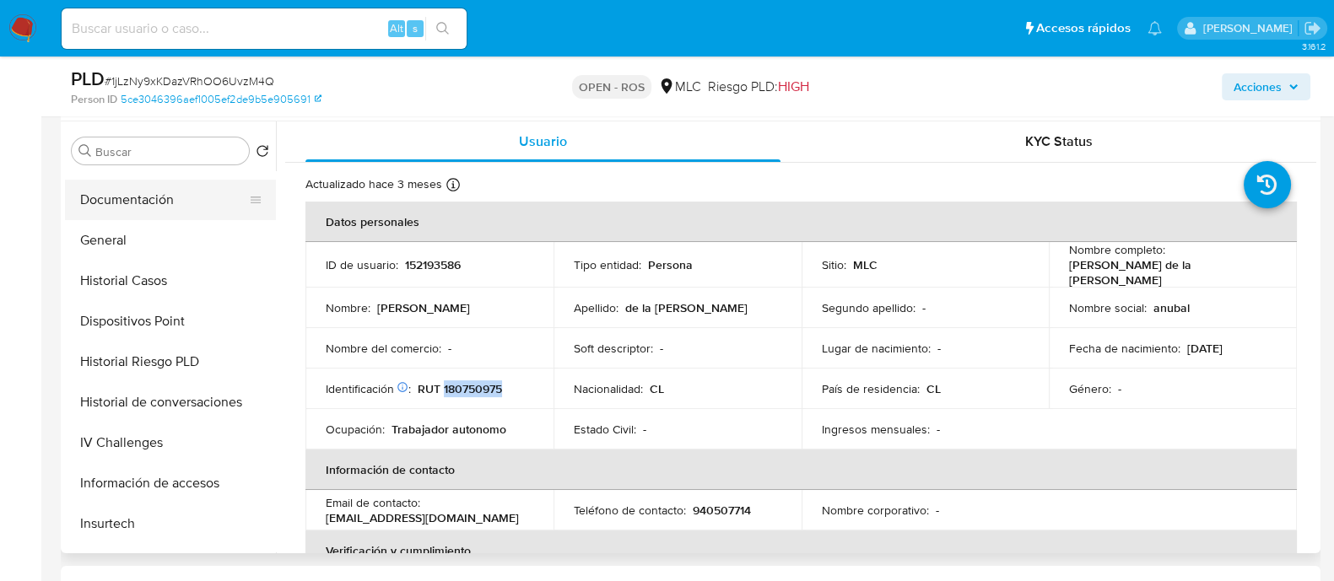
click at [134, 196] on button "Documentación" at bounding box center [163, 200] width 197 height 40
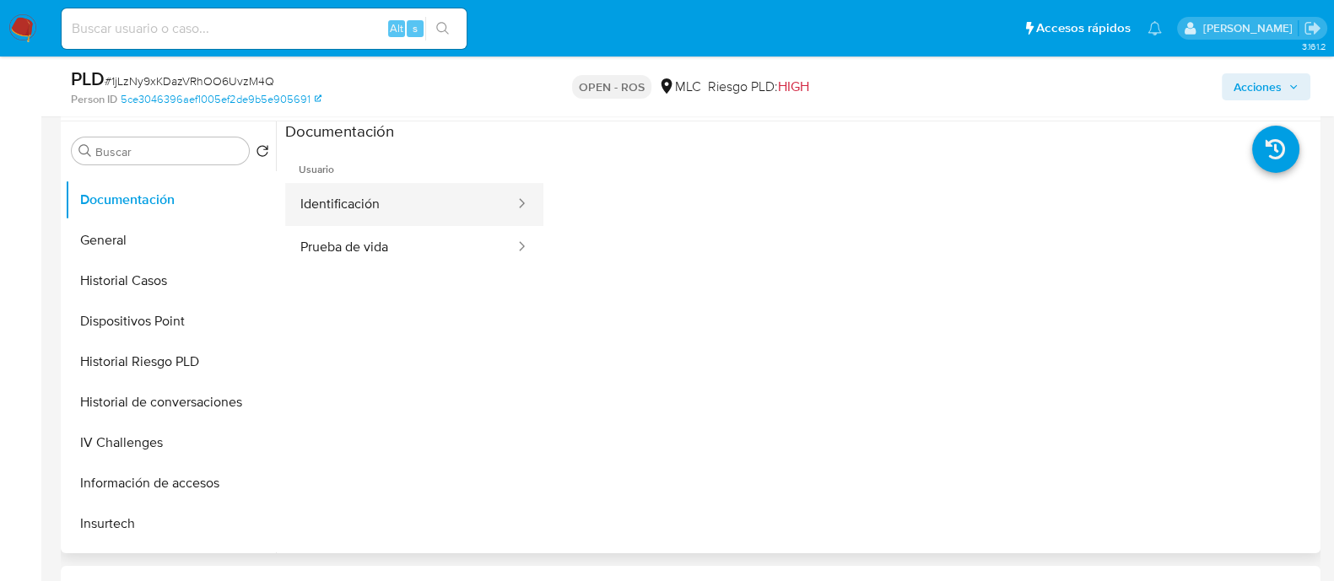
click at [381, 205] on button "Identificación" at bounding box center [400, 204] width 231 height 43
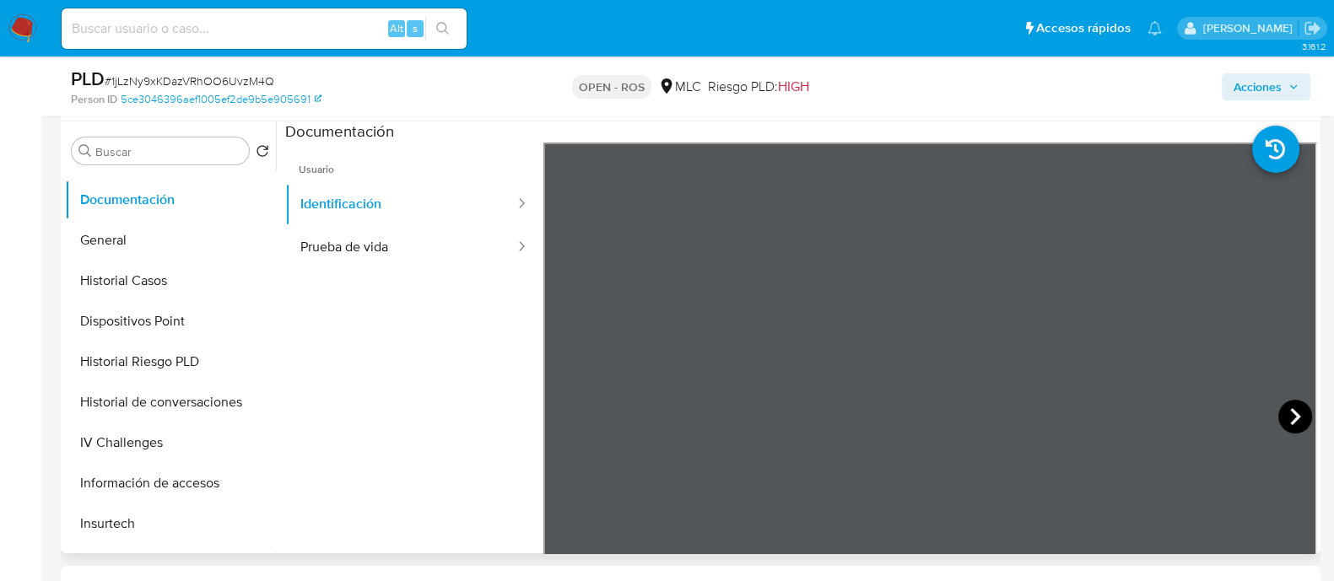
click at [1290, 413] on icon at bounding box center [1295, 416] width 10 height 17
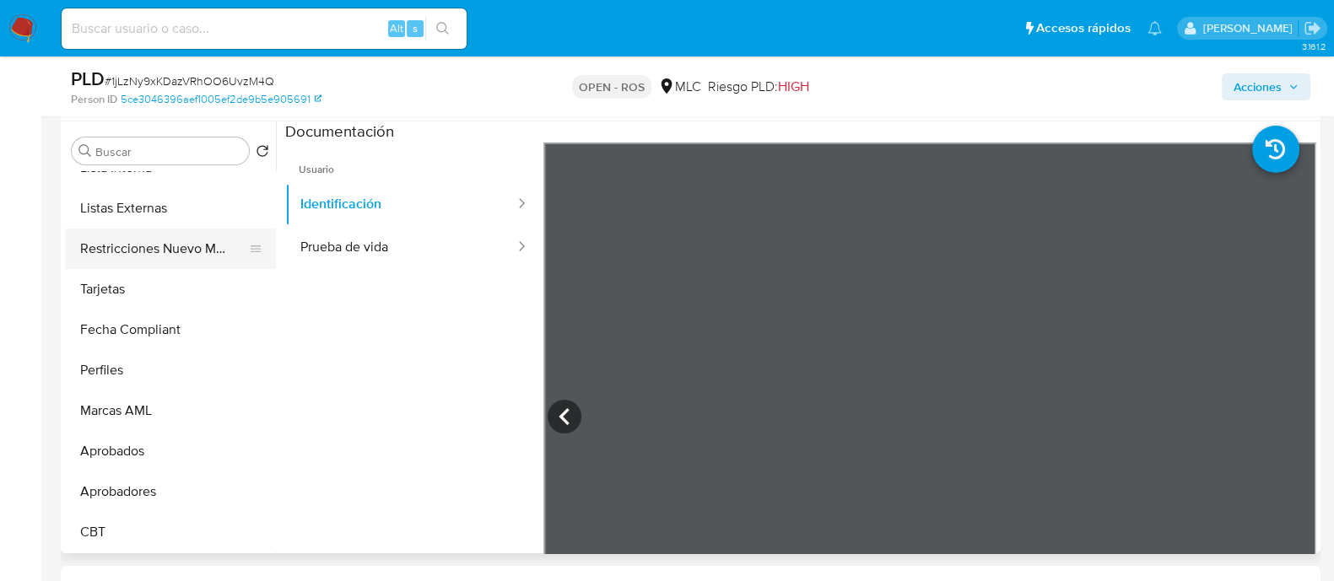
click at [173, 247] on button "Restricciones Nuevo Mundo" at bounding box center [163, 249] width 197 height 40
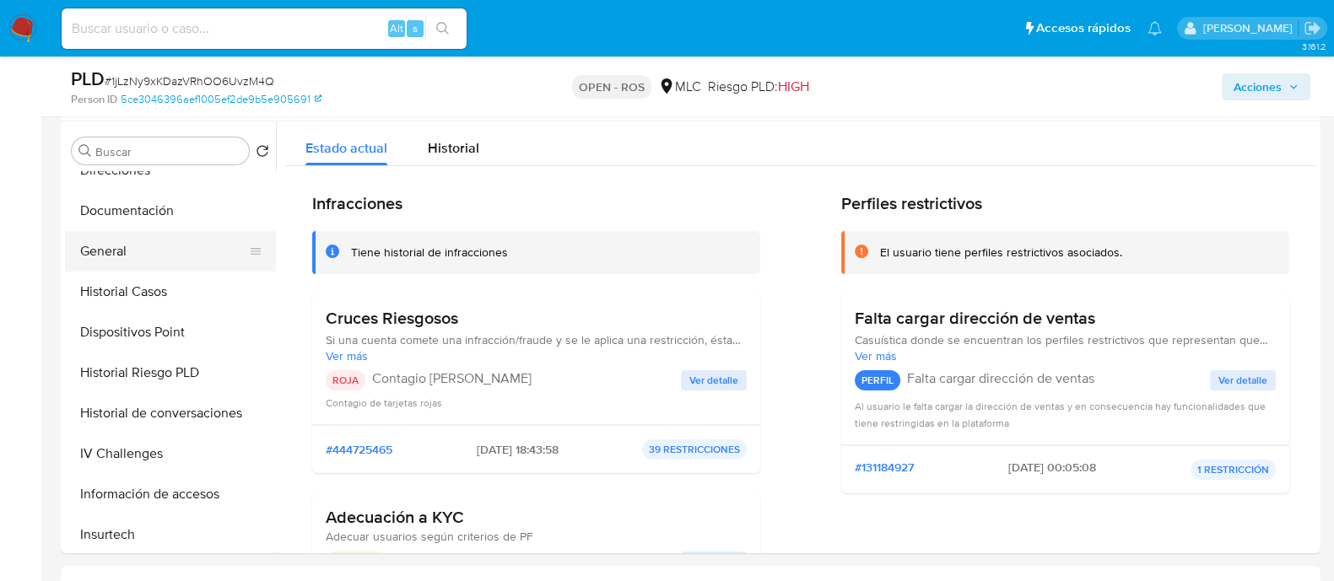
scroll to position [266, 0]
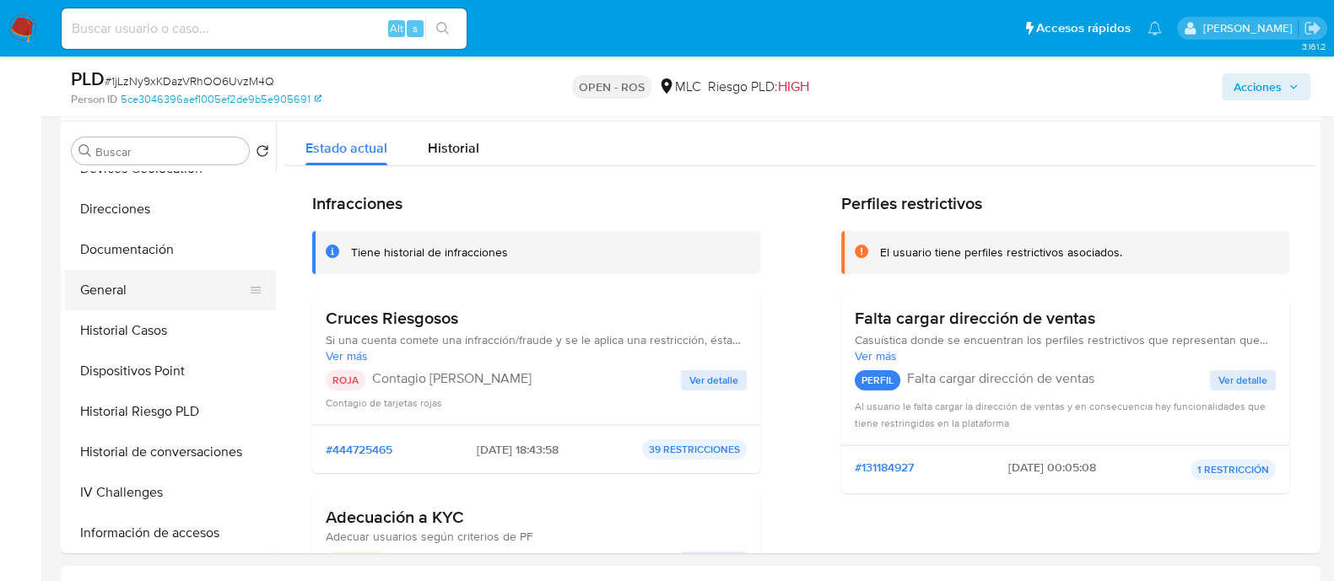
click at [117, 281] on button "General" at bounding box center [163, 290] width 197 height 40
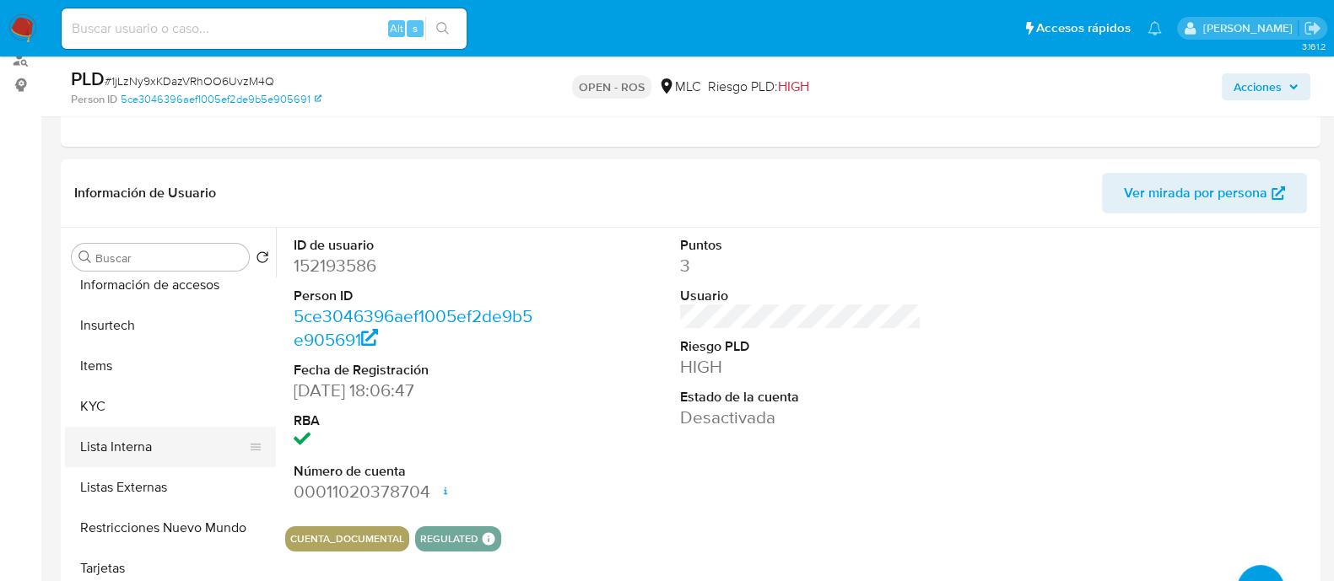
scroll to position [688, 0]
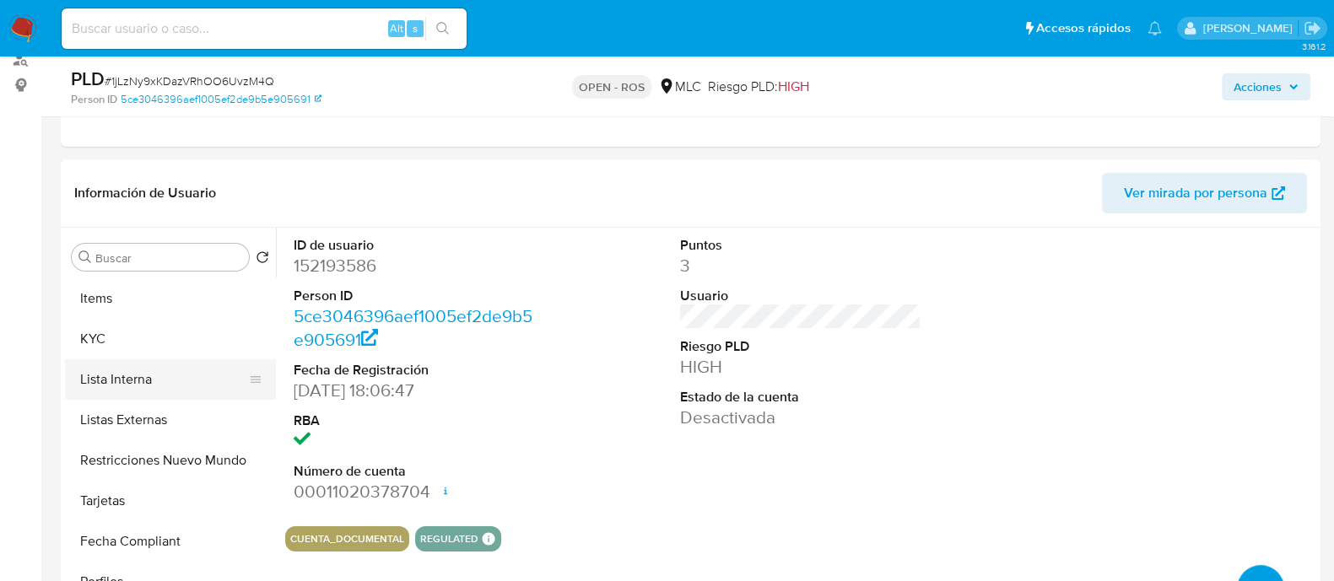
click at [127, 360] on button "Lista Interna" at bounding box center [163, 379] width 197 height 40
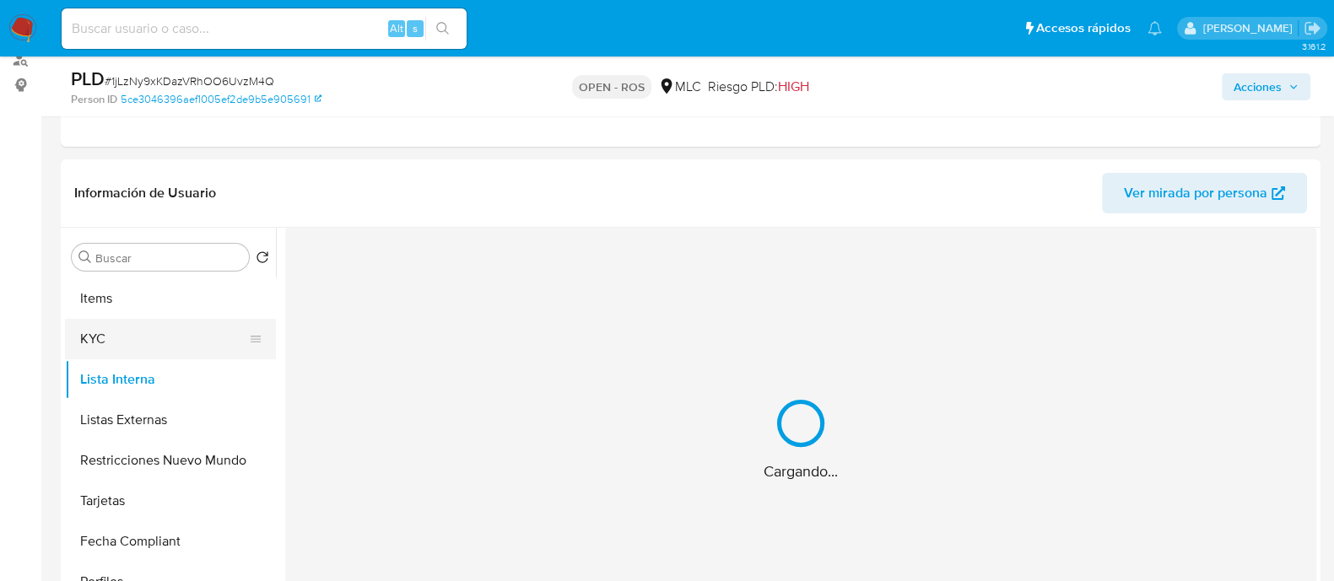
click at [141, 341] on button "KYC" at bounding box center [163, 339] width 197 height 40
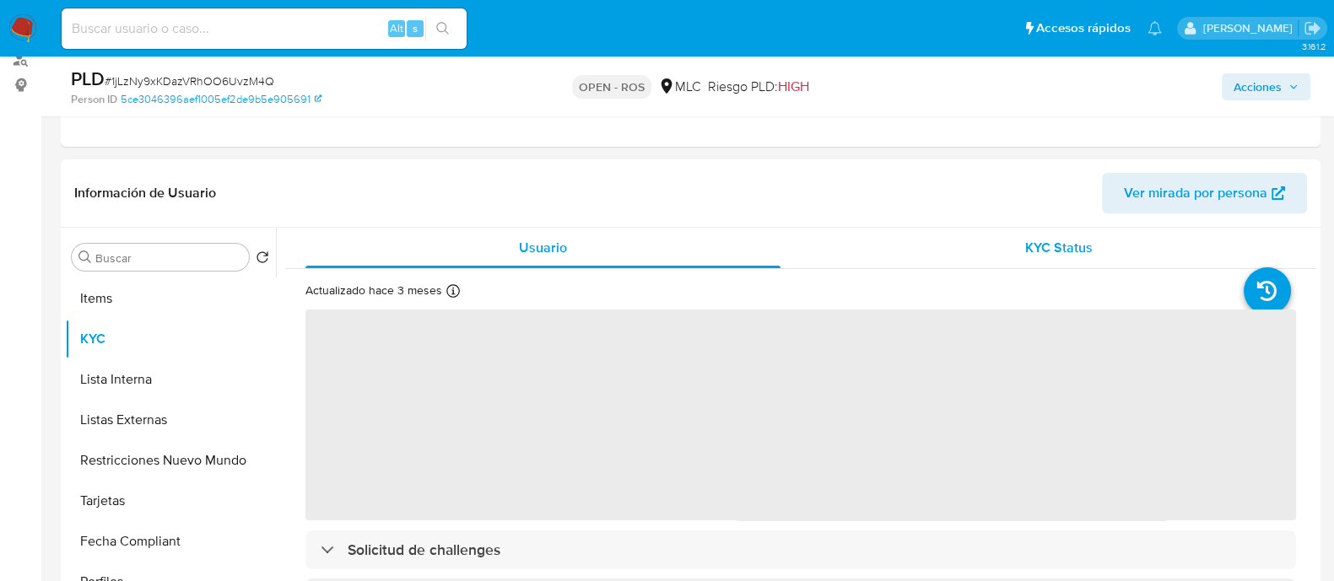
click at [1006, 237] on div "KYC Status" at bounding box center [1058, 248] width 475 height 40
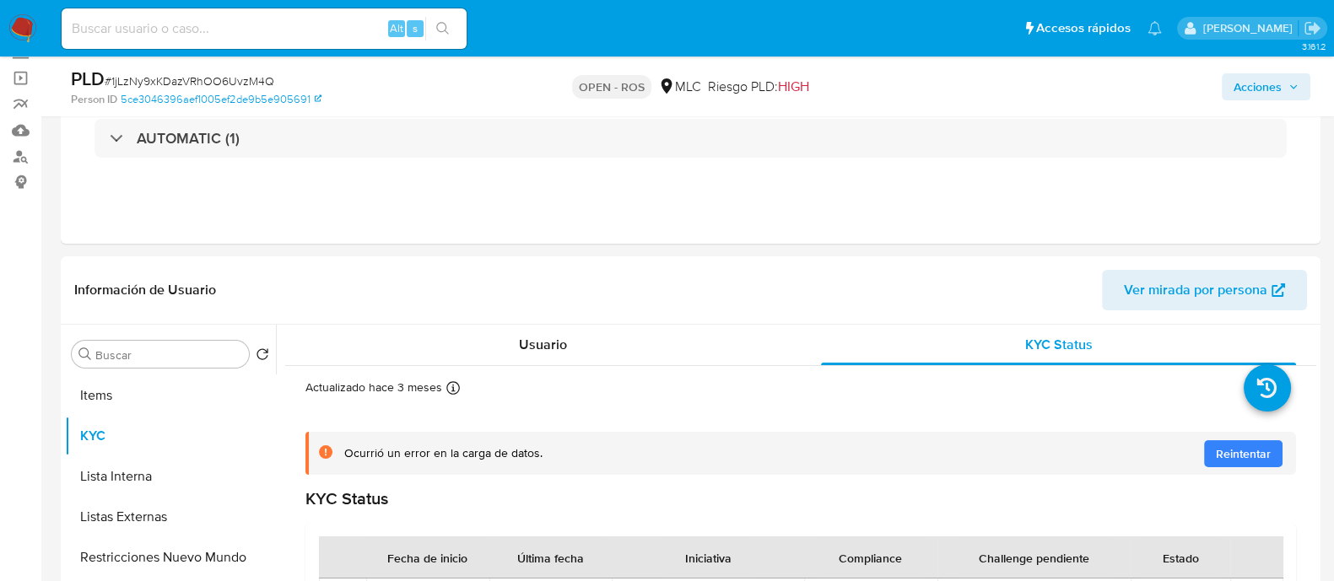
scroll to position [105, 0]
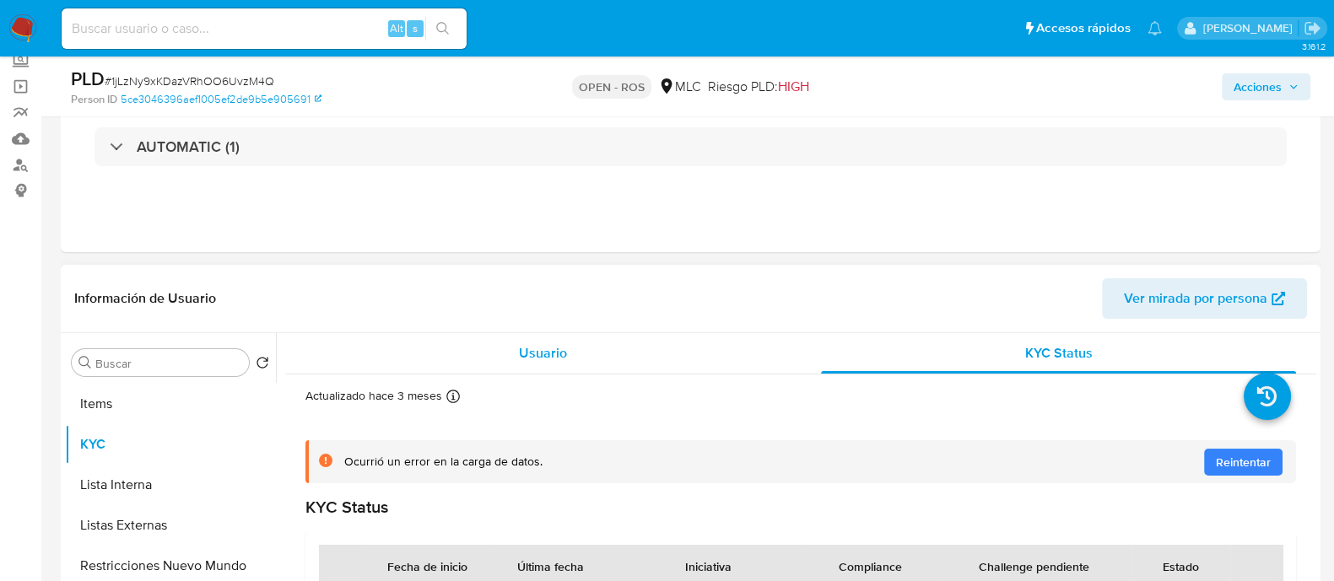
click at [548, 335] on div "Usuario" at bounding box center [542, 353] width 475 height 40
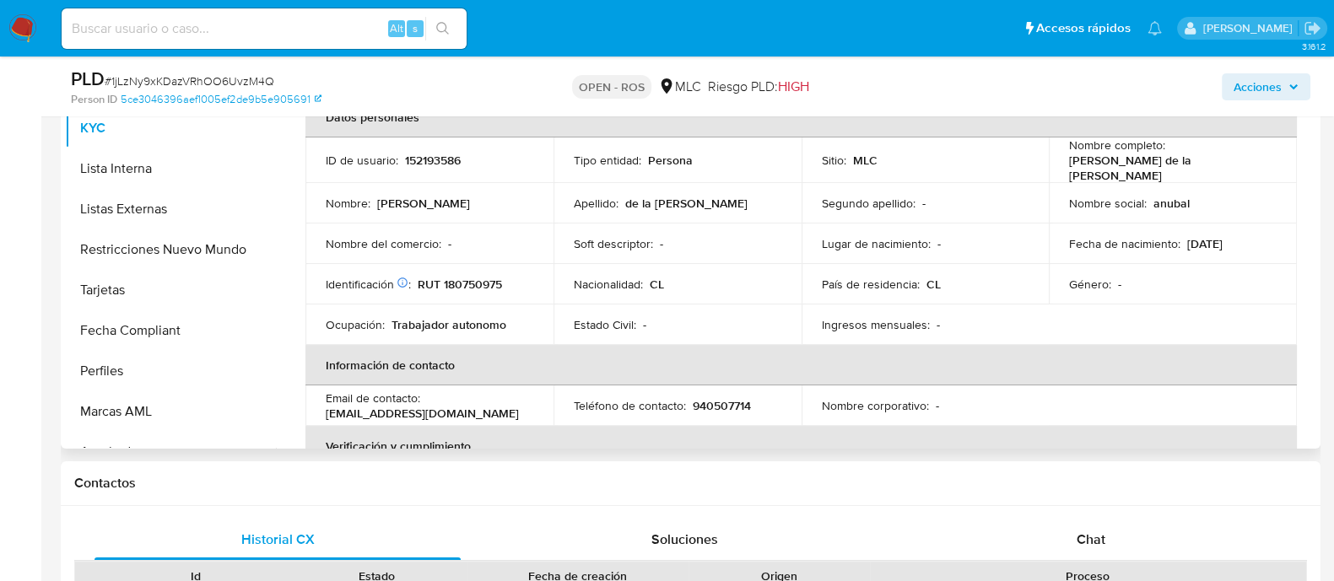
scroll to position [0, 0]
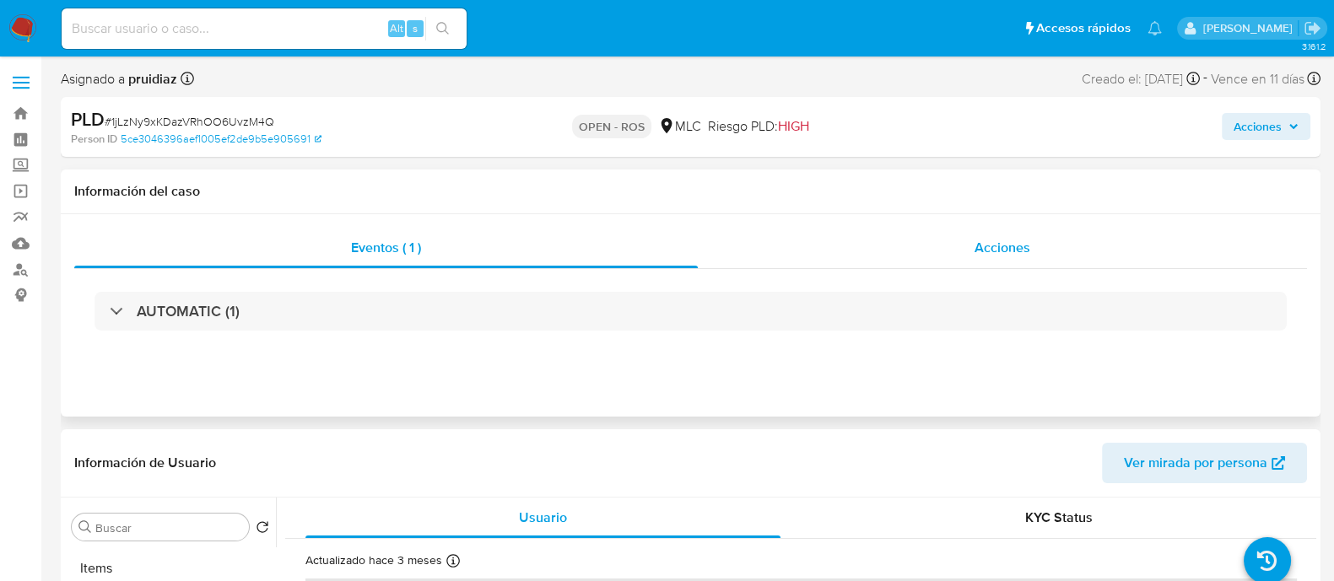
click at [1040, 263] on div "Acciones" at bounding box center [1002, 248] width 609 height 40
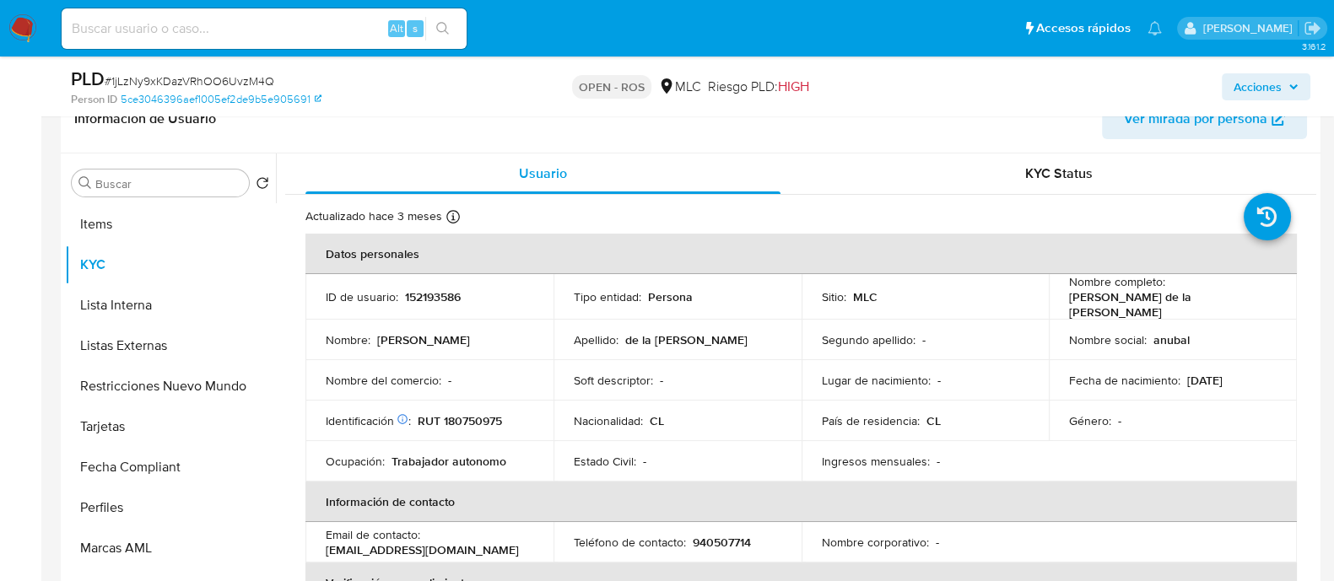
scroll to position [439, 0]
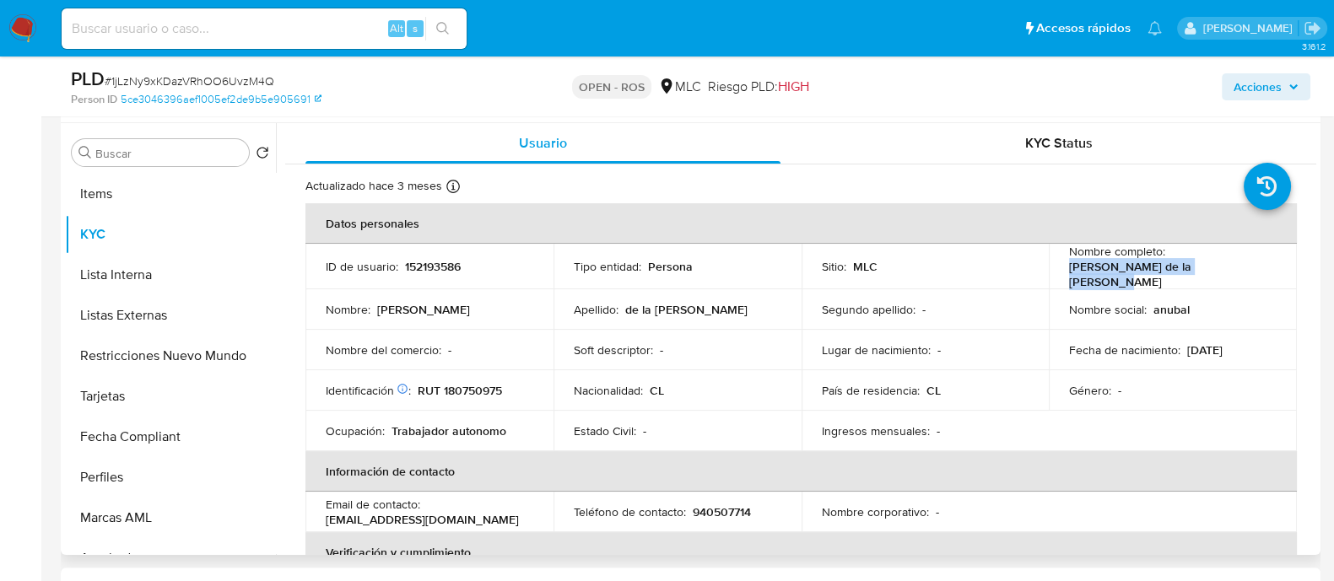
drag, startPoint x: 1228, startPoint y: 273, endPoint x: 1055, endPoint y: 270, distance: 173.0
click at [1055, 270] on td "Nombre completo : Aníbal Alonso de la Jara Jara" at bounding box center [1173, 267] width 248 height 46
copy p "Aníbal Alonso de la Jara Jara"
click at [491, 383] on p "RUT 180750975" at bounding box center [460, 390] width 84 height 15
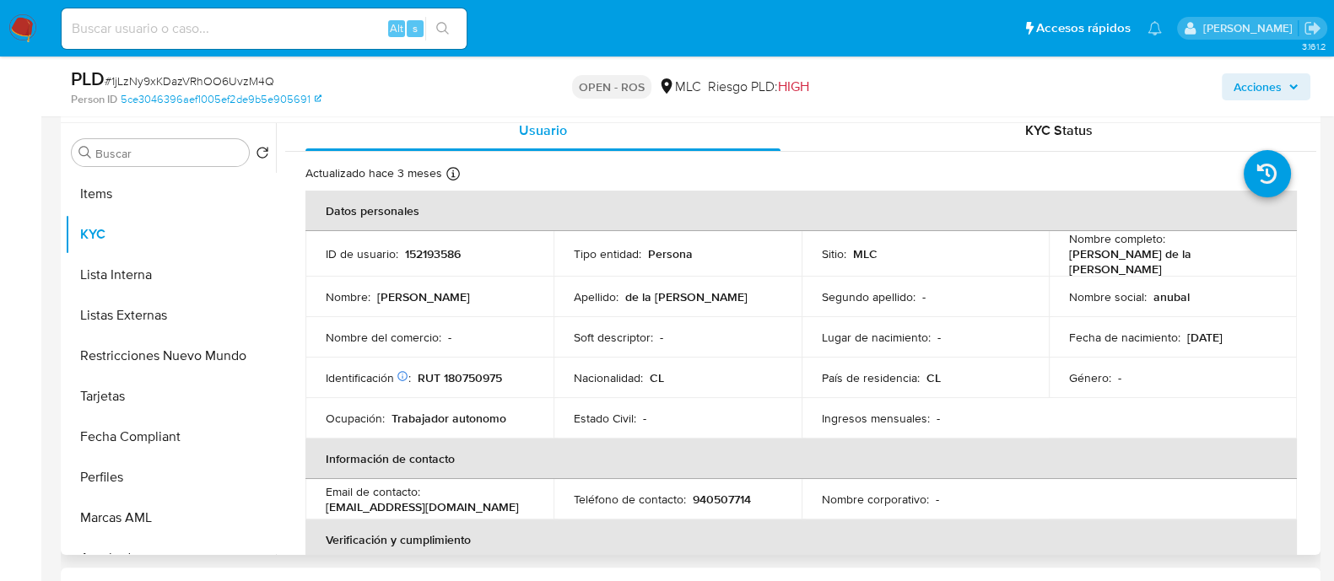
scroll to position [0, 0]
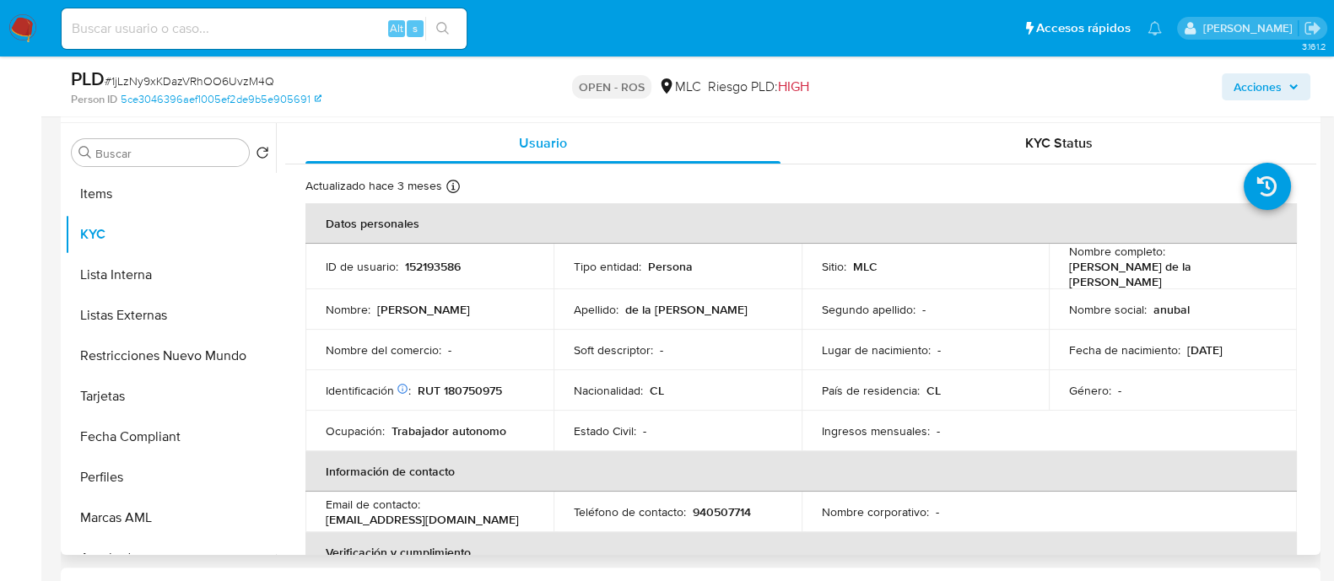
click at [724, 510] on p "940507714" at bounding box center [722, 512] width 58 height 15
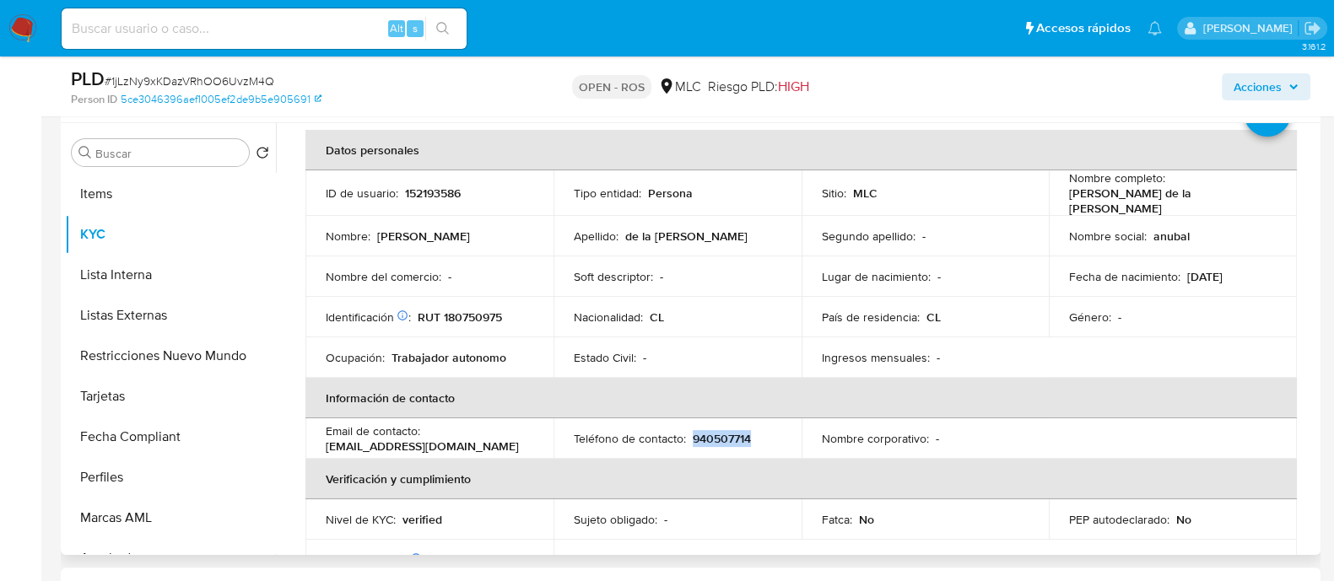
scroll to position [105, 0]
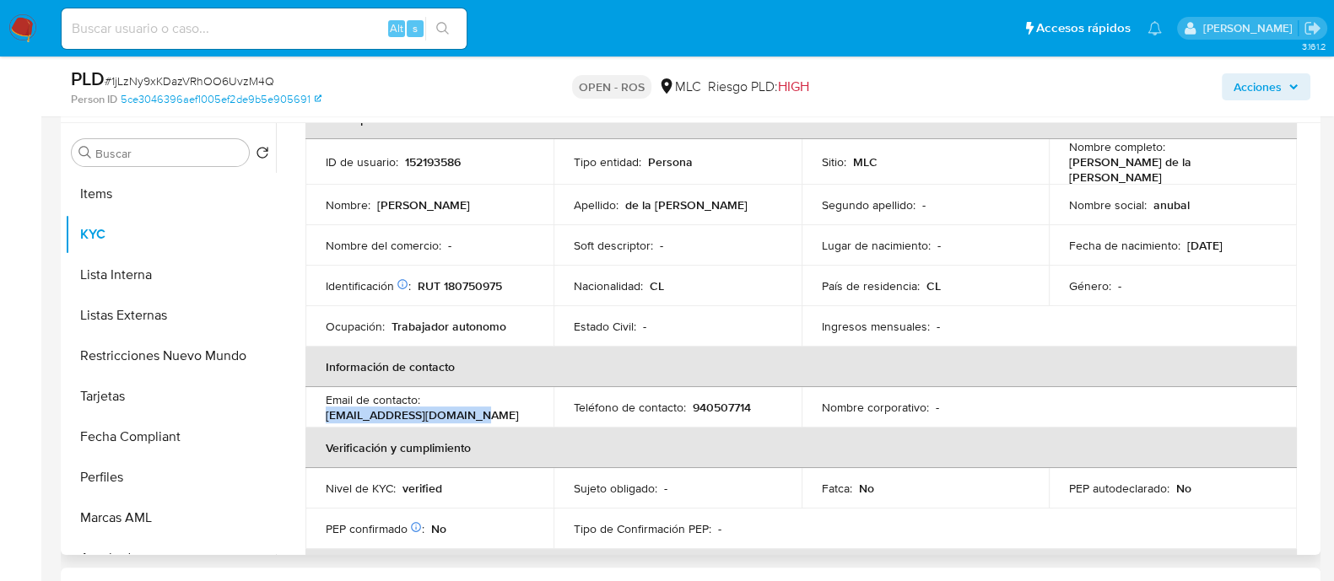
drag, startPoint x: 471, startPoint y: 402, endPoint x: 312, endPoint y: 418, distance: 159.3
click at [312, 418] on td "Email de contacto : anibaldelajara@gmail.com" at bounding box center [429, 407] width 248 height 40
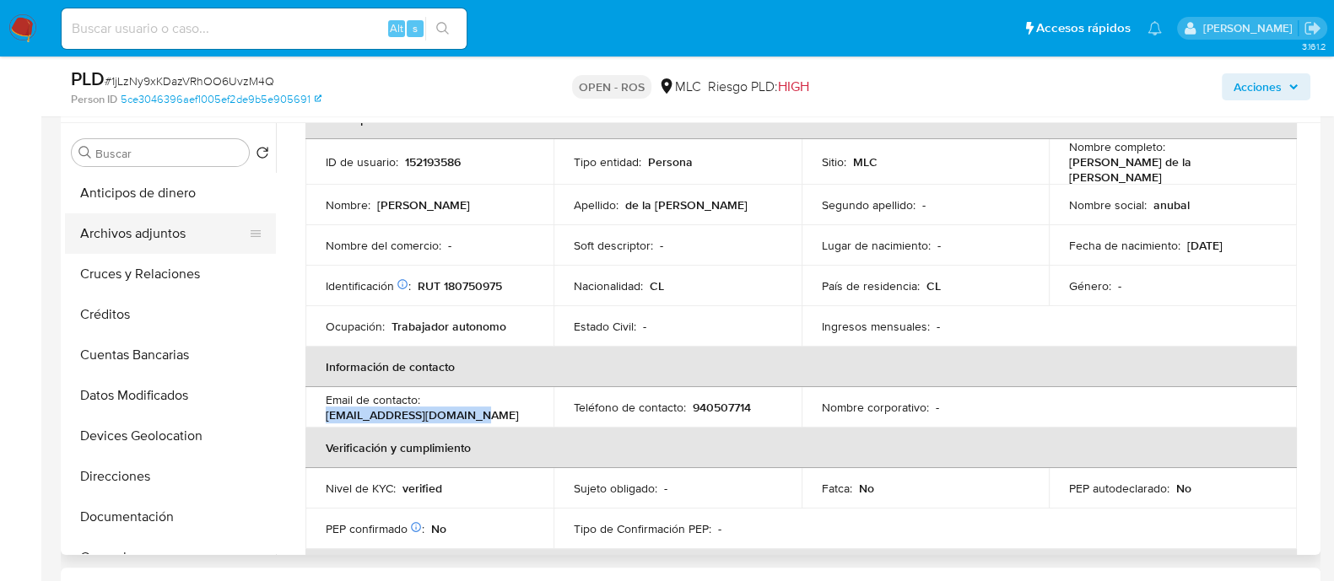
click at [145, 238] on button "Archivos adjuntos" at bounding box center [163, 233] width 197 height 40
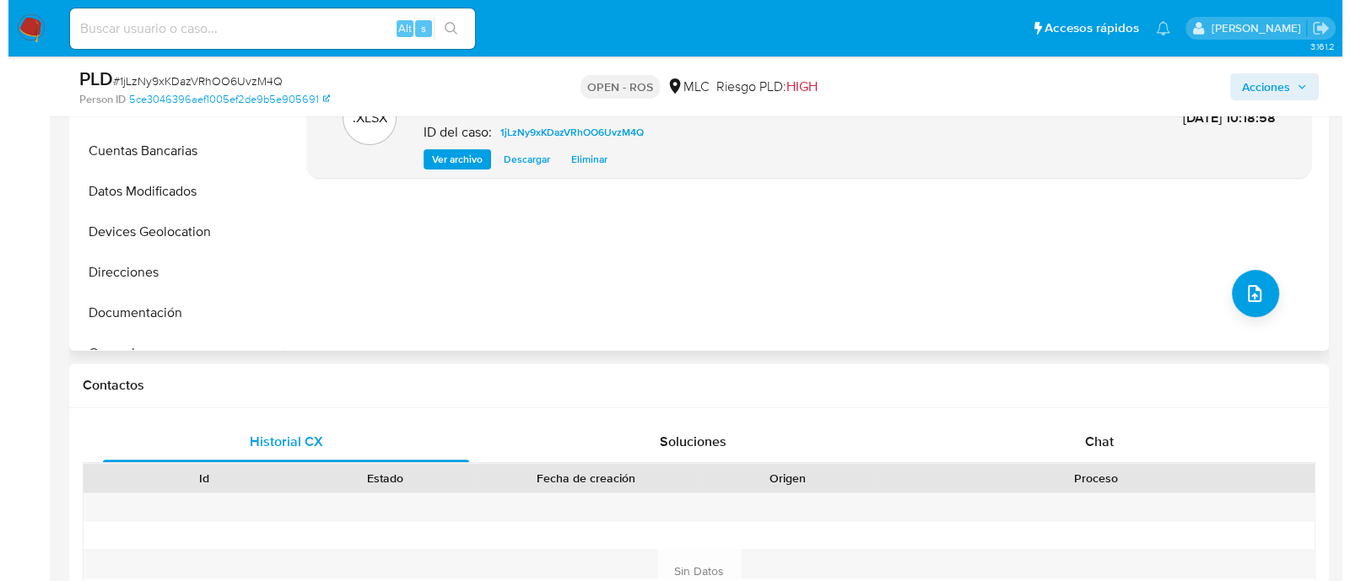
scroll to position [649, 0]
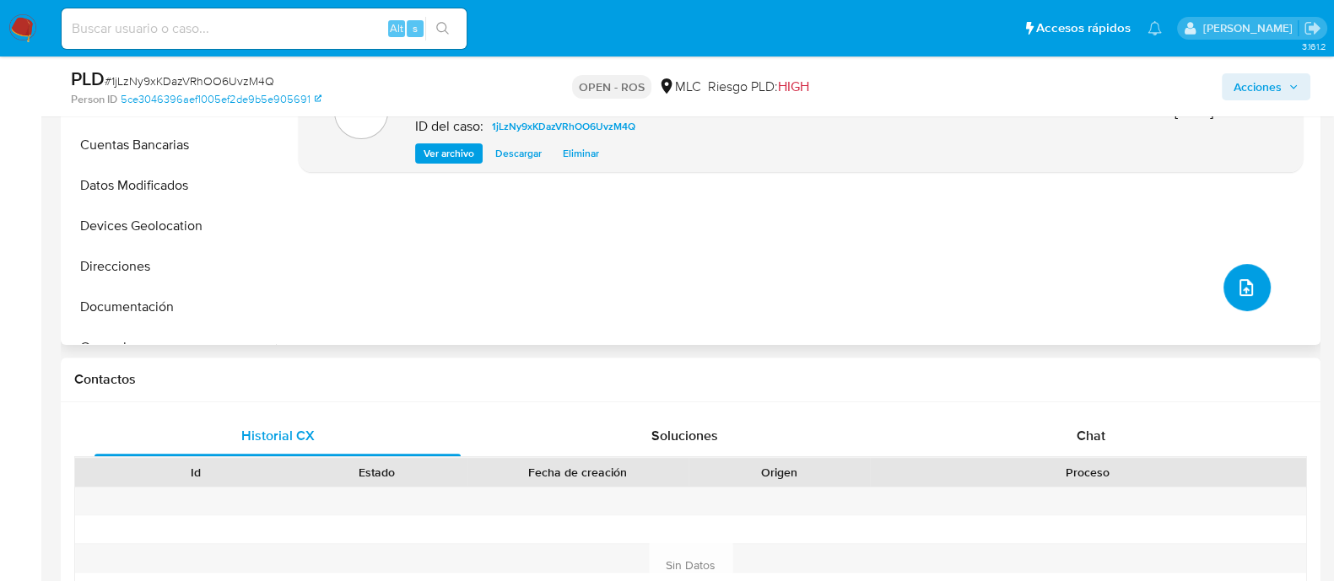
click at [1241, 297] on button "upload-file" at bounding box center [1246, 287] width 47 height 47
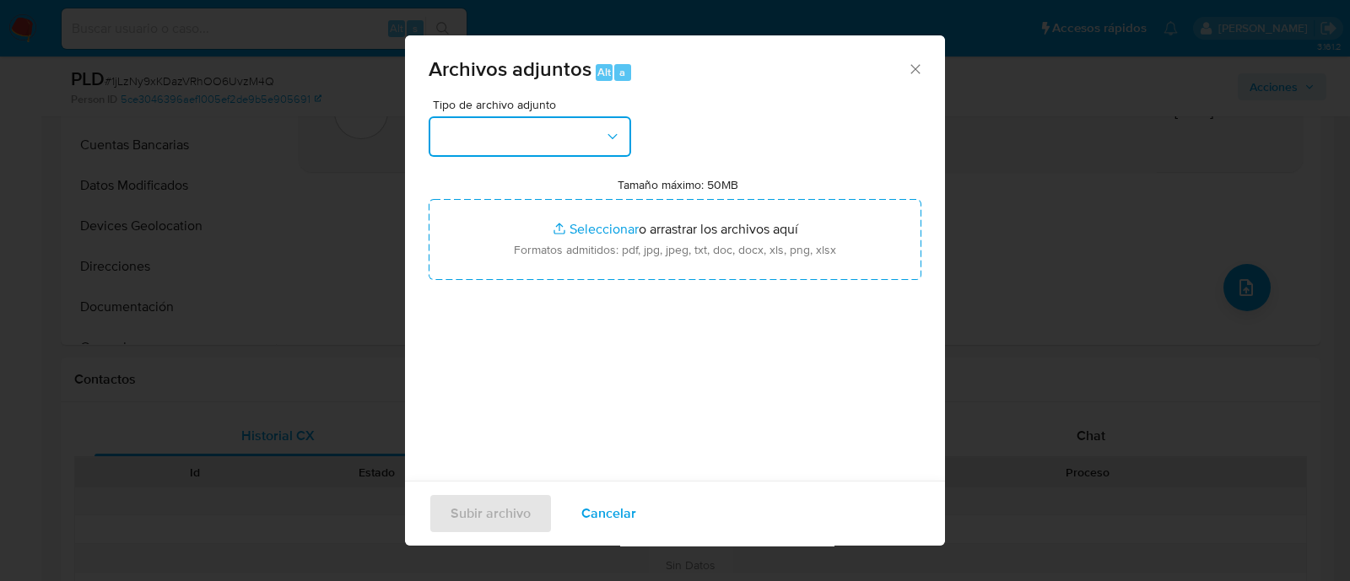
click at [502, 139] on button "button" at bounding box center [530, 136] width 202 height 40
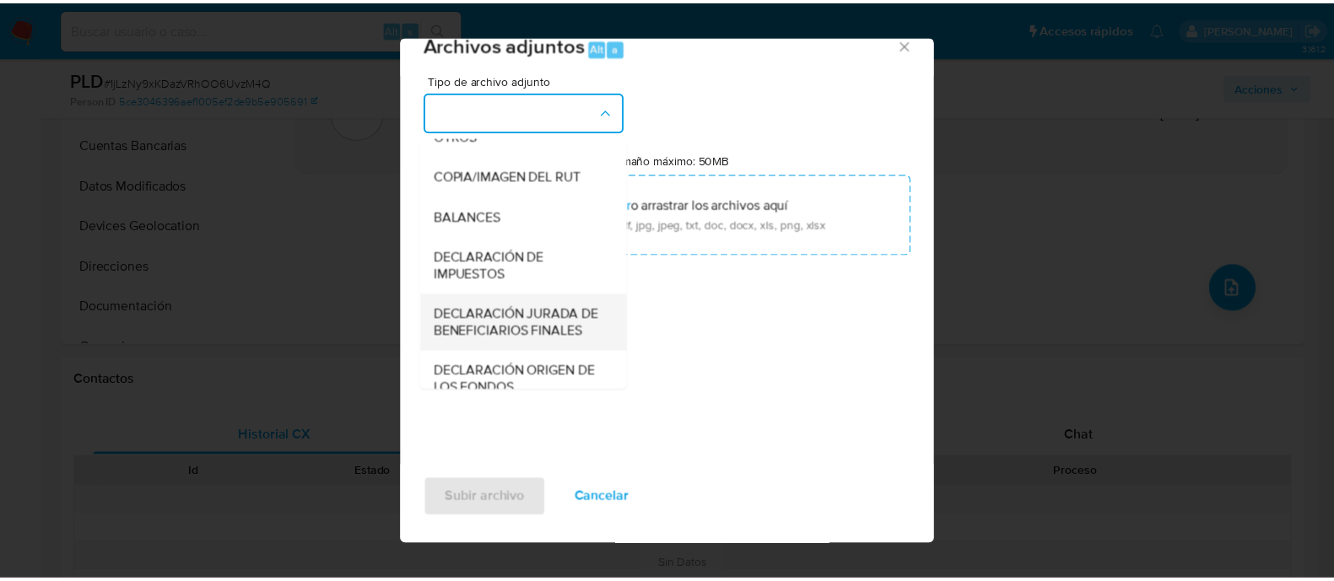
scroll to position [279, 0]
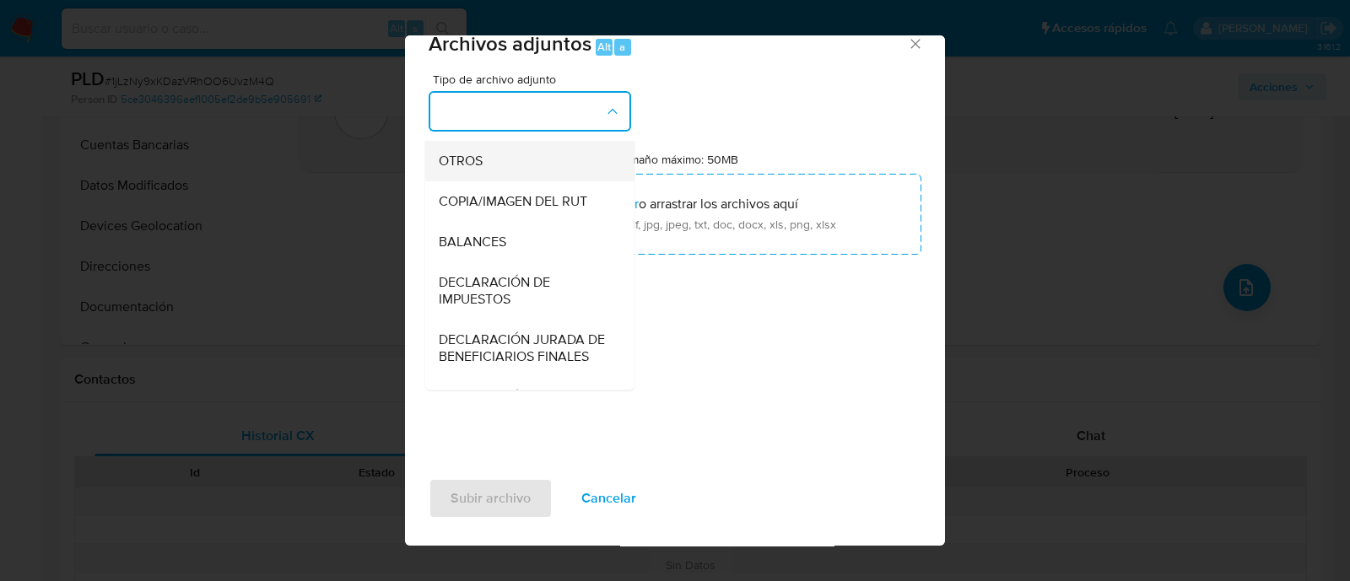
click at [459, 170] on span "OTROS" at bounding box center [461, 161] width 44 height 17
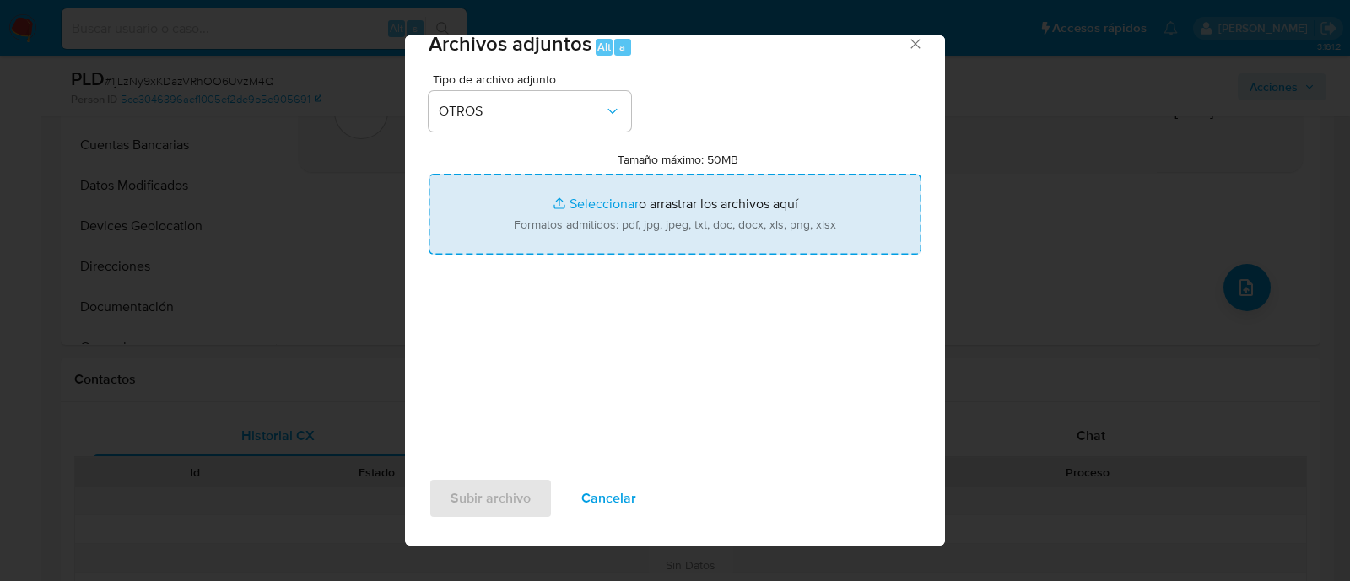
click at [585, 213] on input "Tamaño máximo: 50MB Seleccionar archivos" at bounding box center [675, 214] width 493 height 81
type input "C:\fakepath\Certificado UAF ROS #1316.pdf"
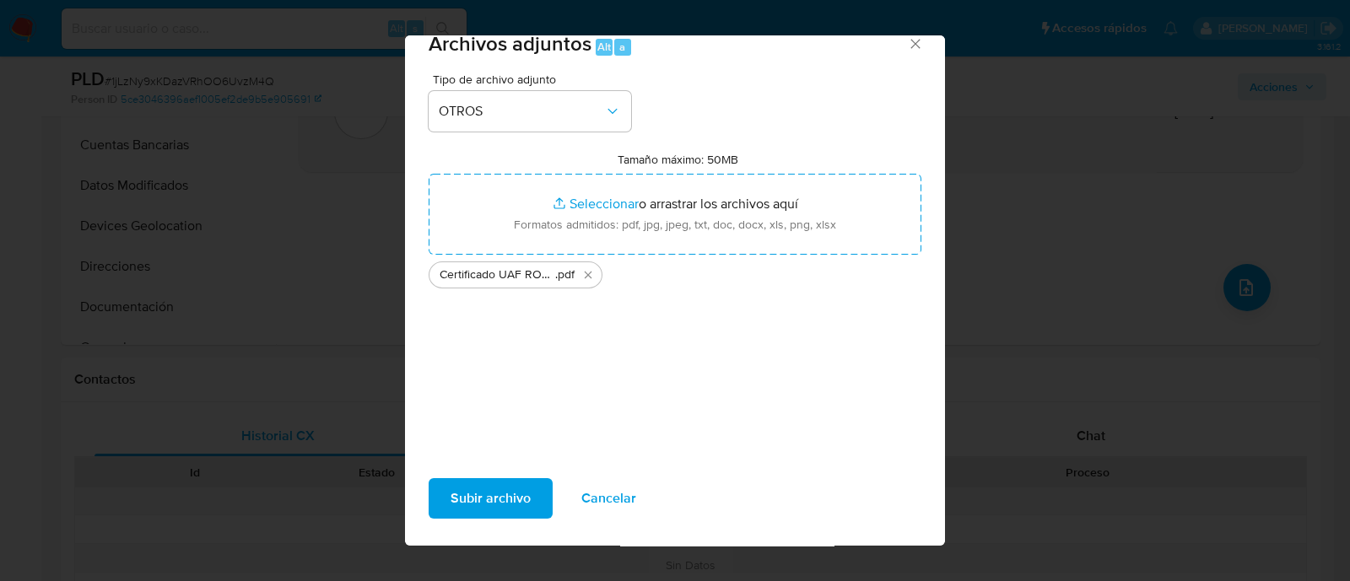
click at [490, 507] on span "Subir archivo" at bounding box center [491, 498] width 80 height 37
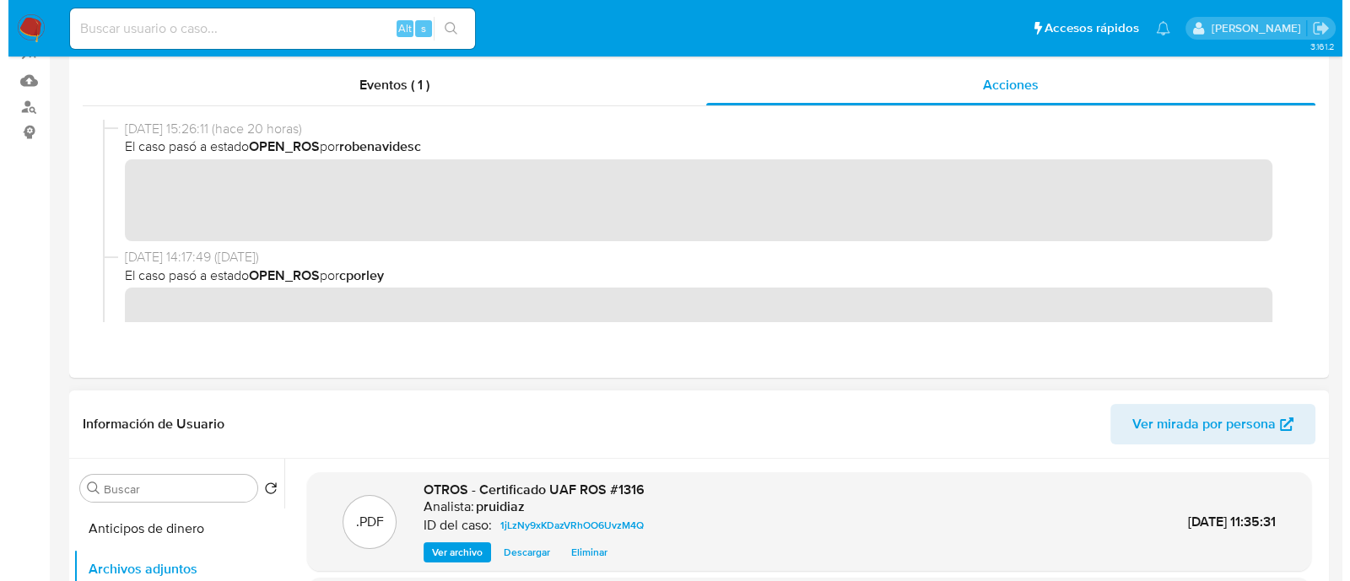
scroll to position [0, 0]
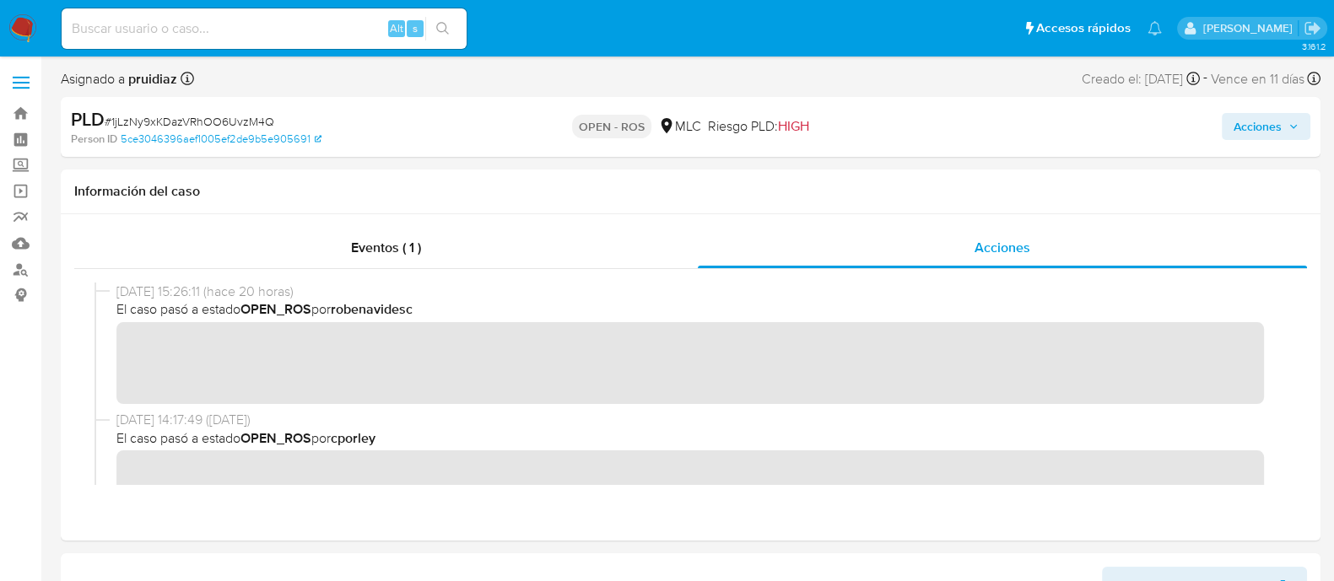
click at [1294, 99] on div "PLD # 1jLzNy9xKDazVRhOO6UvzM4Q Person ID 5ce3046396aef1005ef2de9b5e905691 OPEN …" at bounding box center [691, 127] width 1260 height 60
click at [1261, 127] on span "Acciones" at bounding box center [1258, 126] width 48 height 27
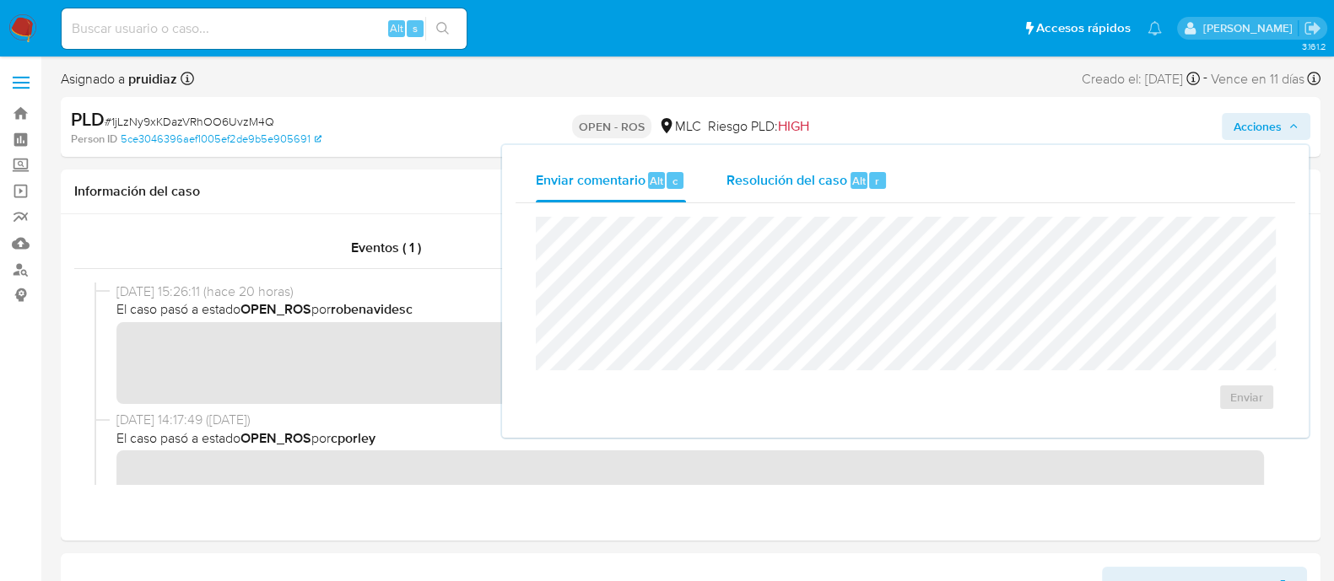
click at [829, 188] on span "Resolución del caso" at bounding box center [786, 179] width 121 height 19
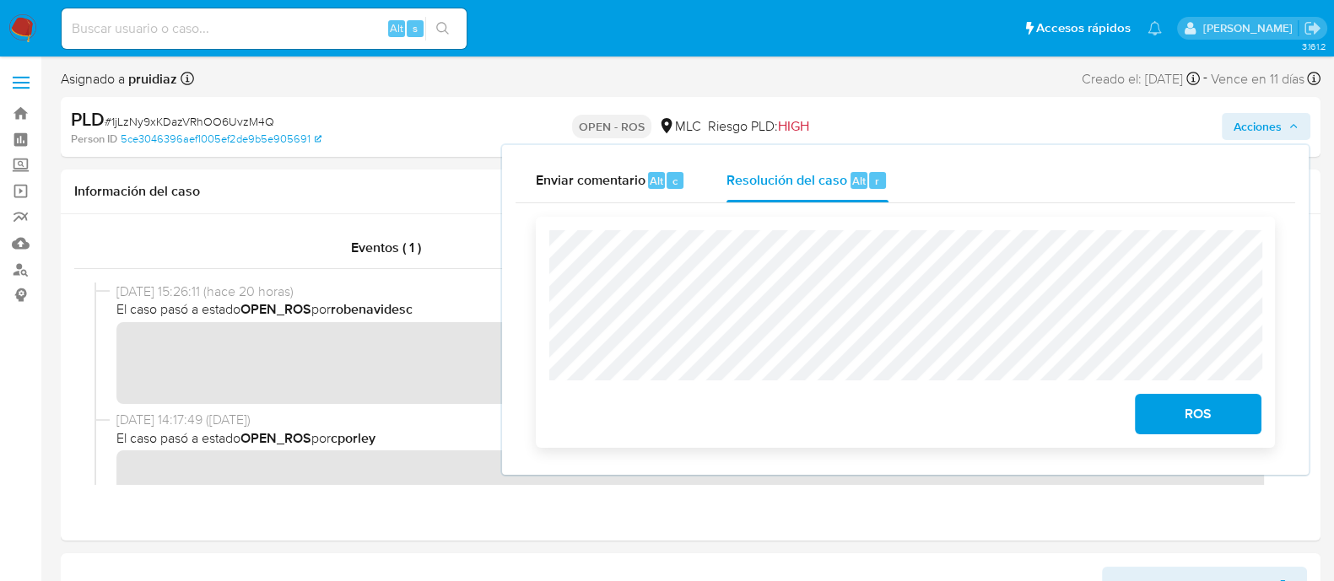
click at [1223, 431] on span "ROS" at bounding box center [1198, 414] width 83 height 37
click at [1192, 414] on span "ROS" at bounding box center [1198, 414] width 83 height 37
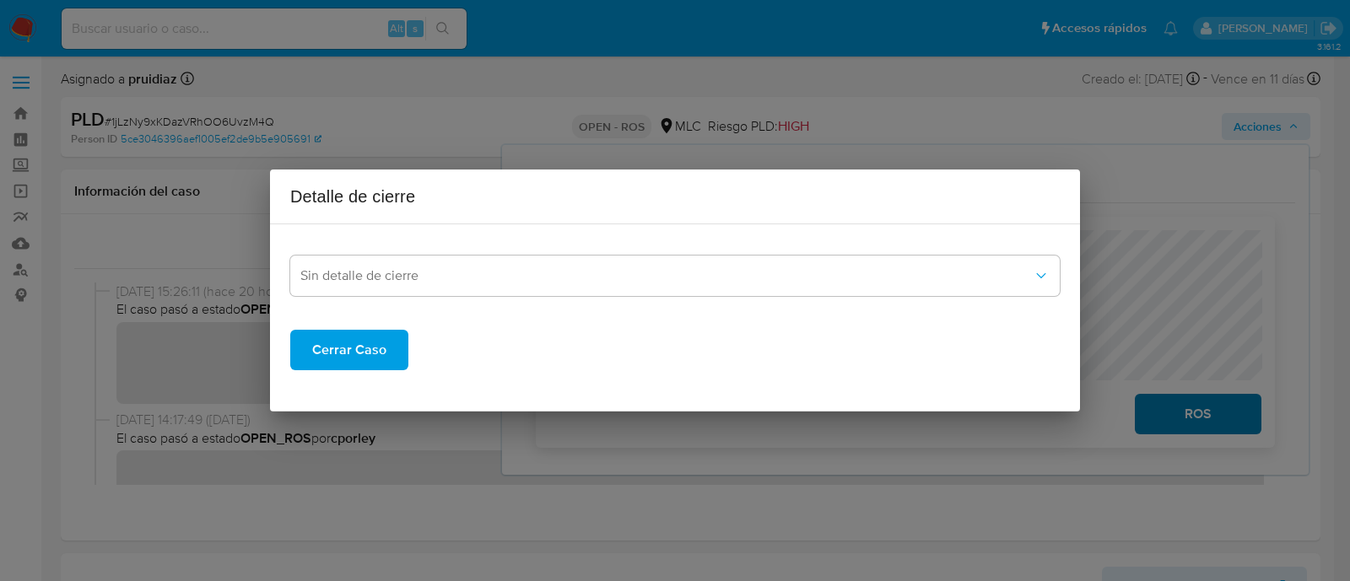
click at [1169, 418] on div "Detalle de cierre Sin detalle de cierre Cerrar Caso" at bounding box center [675, 290] width 1350 height 581
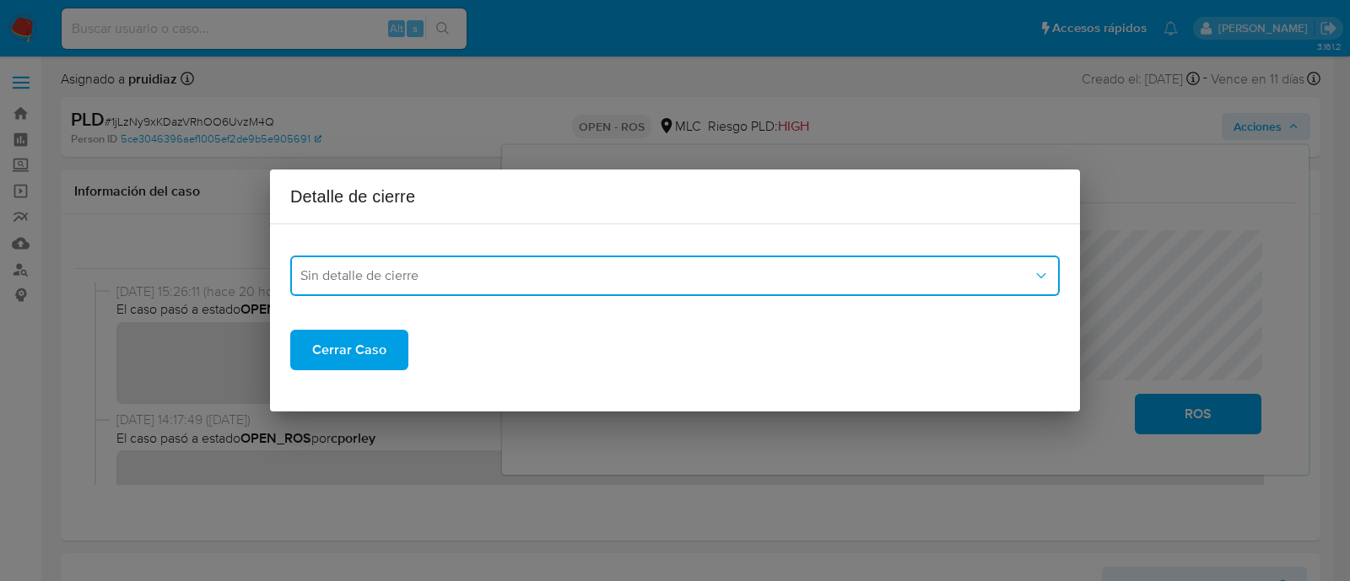
click at [369, 258] on button "Sin detalle de cierre" at bounding box center [674, 276] width 769 height 40
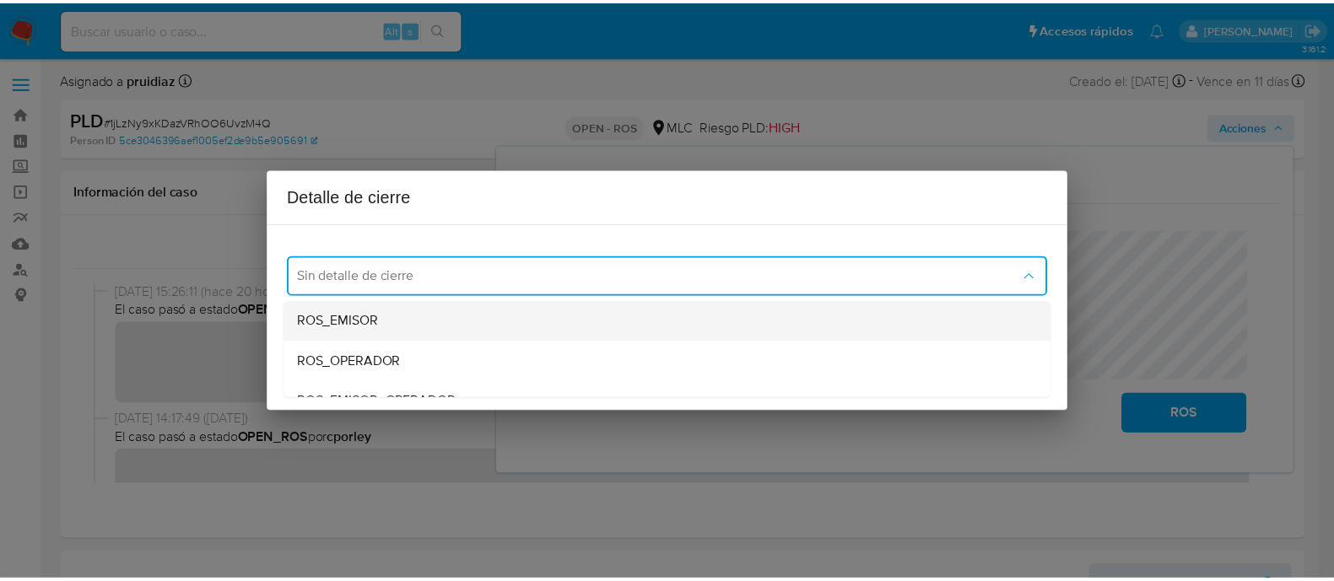
scroll to position [64, 0]
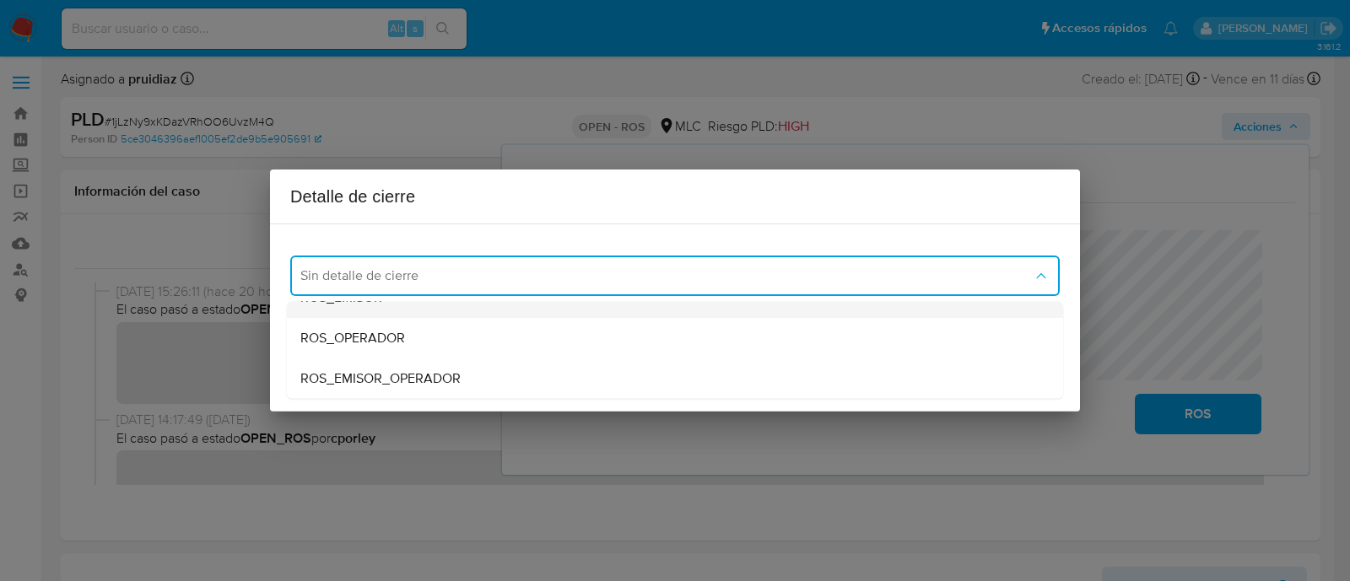
click at [362, 303] on span "ROS_EMISOR" at bounding box center [341, 297] width 82 height 17
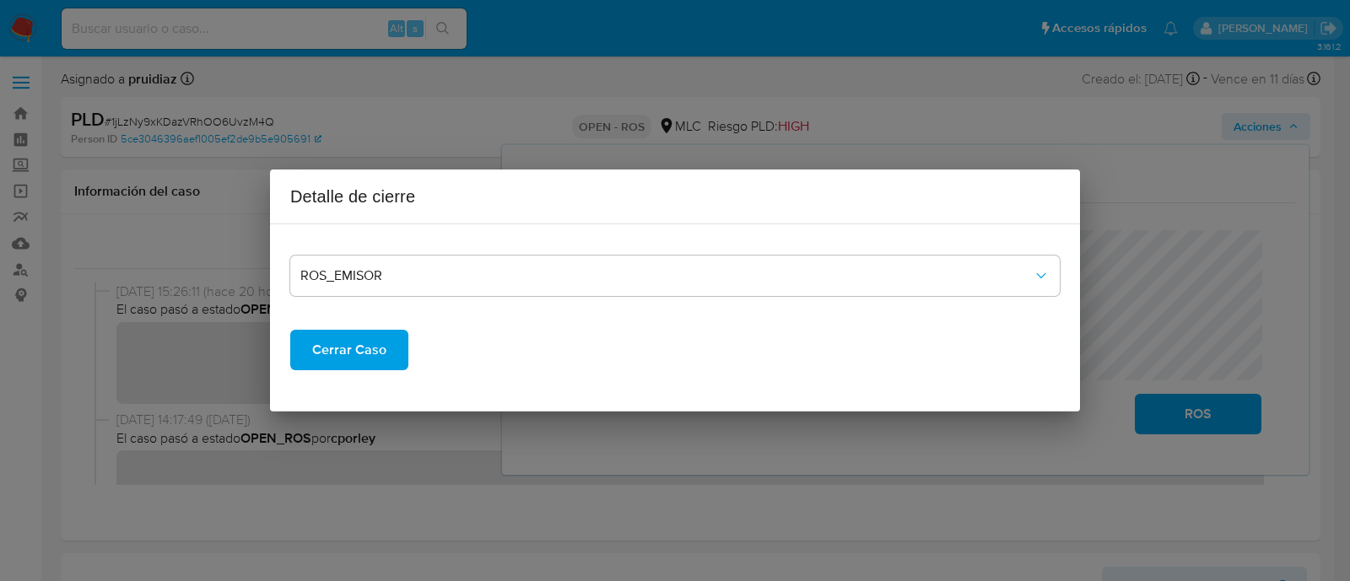
click at [348, 343] on span "Cerrar Caso" at bounding box center [349, 350] width 74 height 37
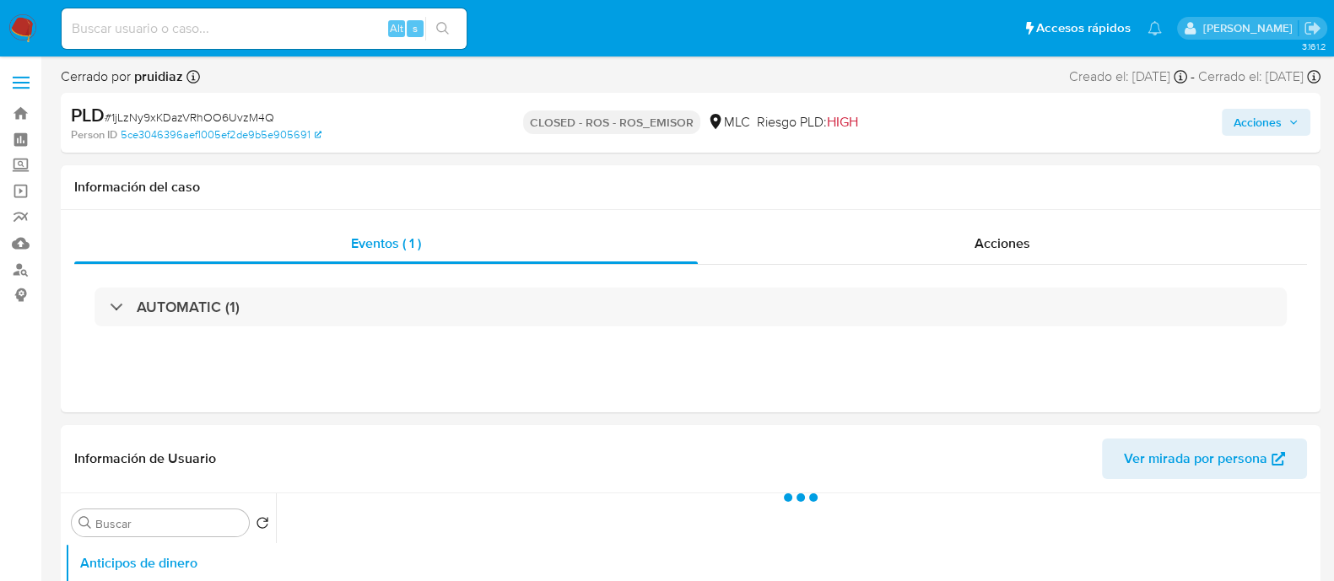
select select "10"
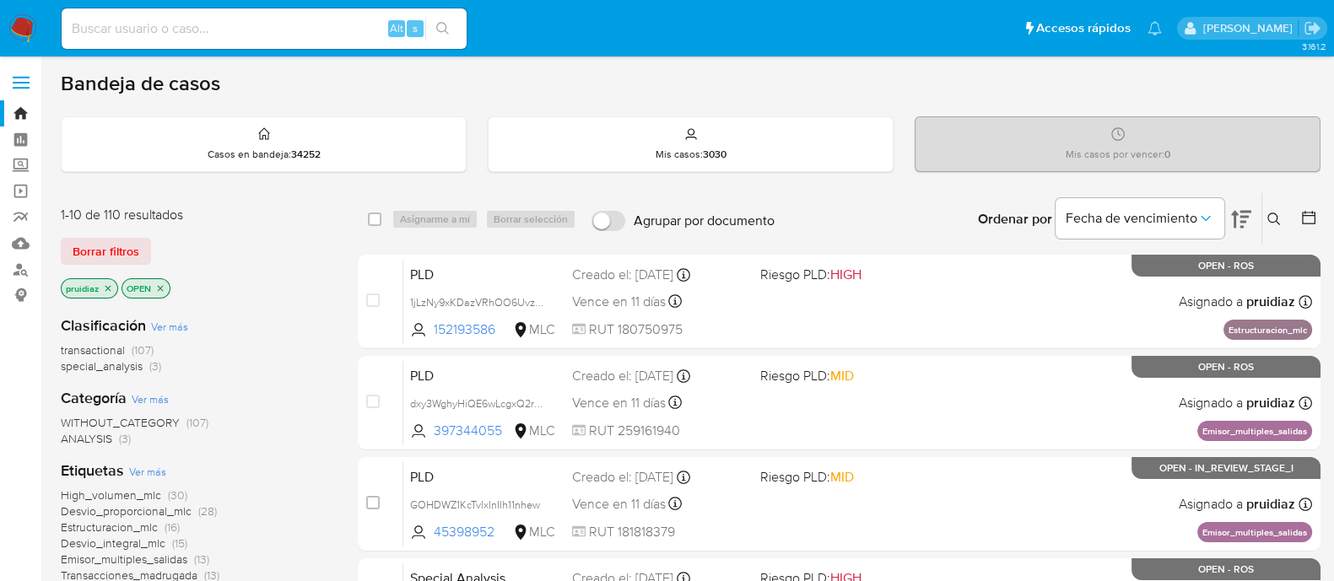
click at [34, 35] on img at bounding box center [22, 28] width 29 height 29
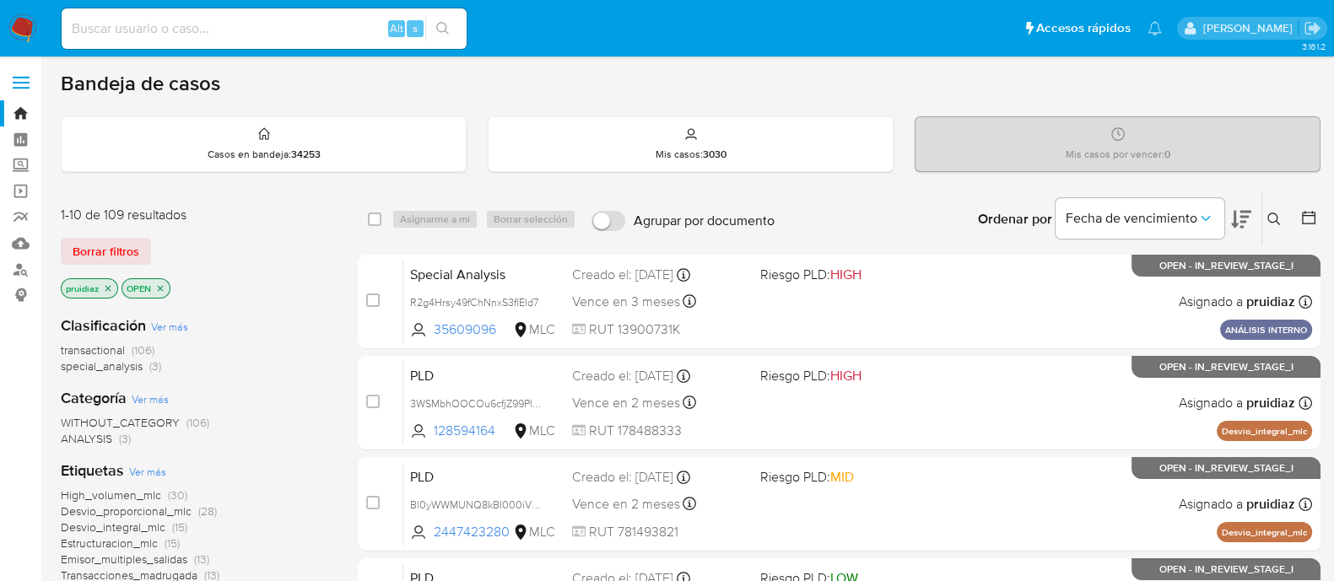
click at [1224, 221] on div "Fecha de vencimiento" at bounding box center [1153, 219] width 196 height 52
click at [1237, 219] on icon at bounding box center [1241, 219] width 20 height 20
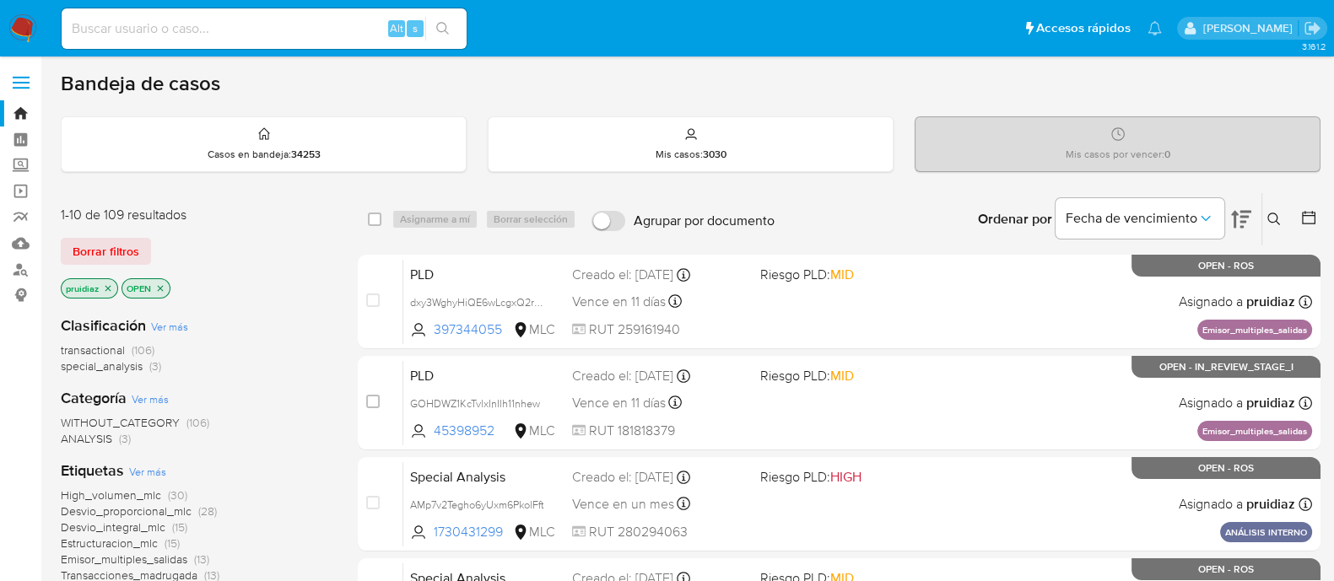
click at [19, 27] on img at bounding box center [22, 28] width 29 height 29
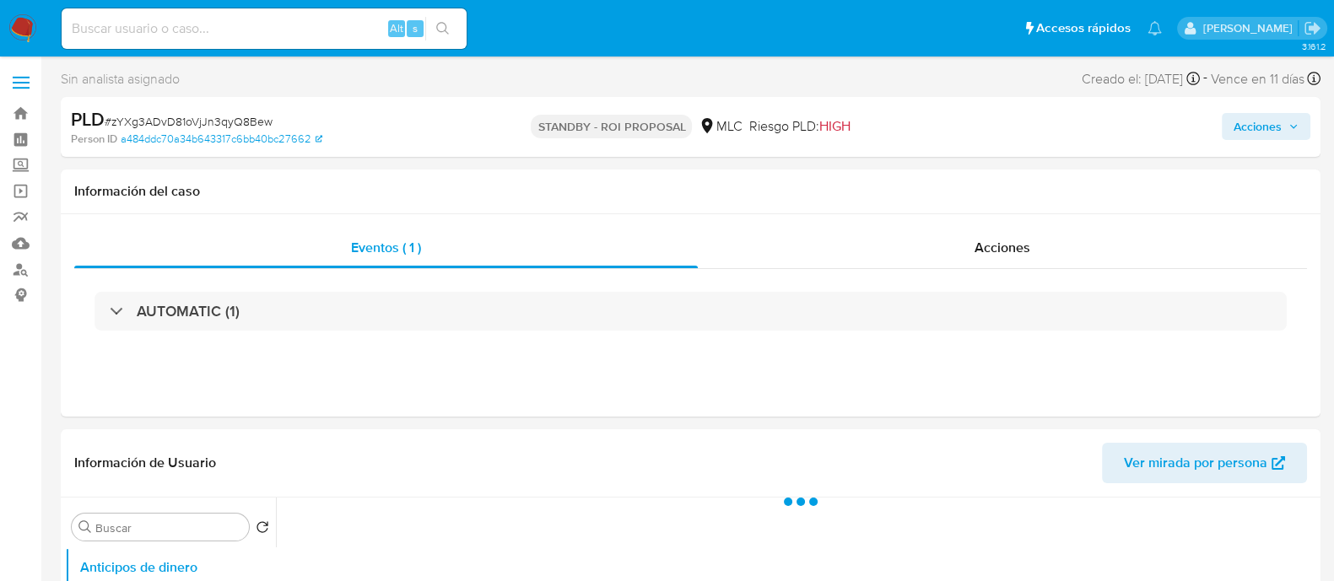
select select "10"
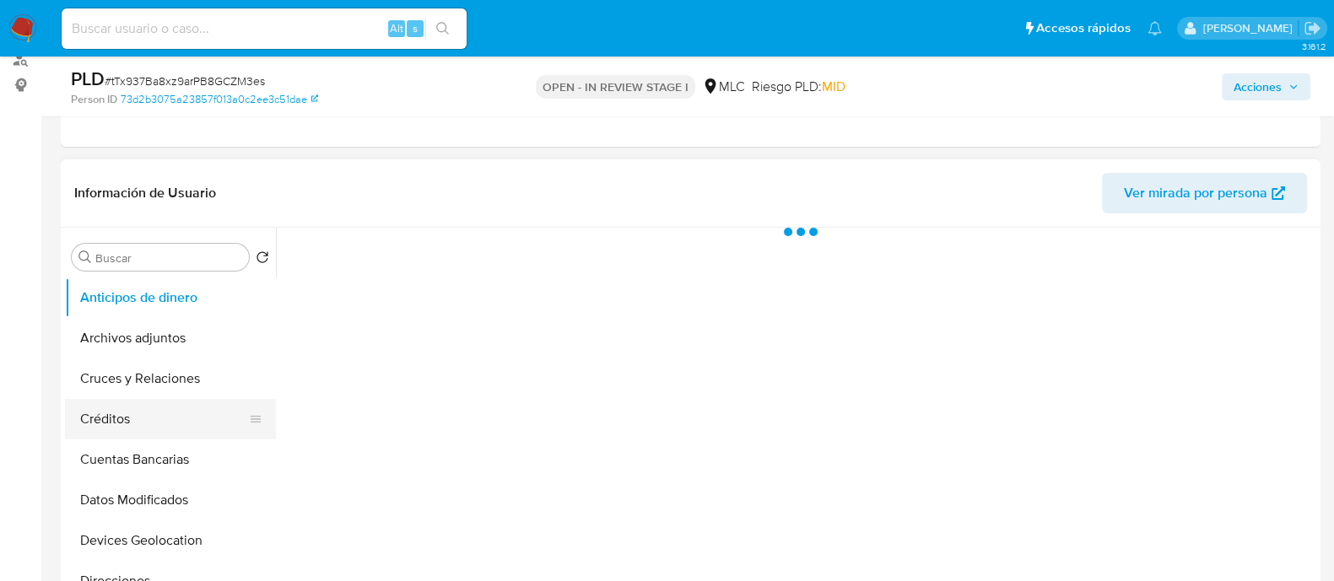
select select "10"
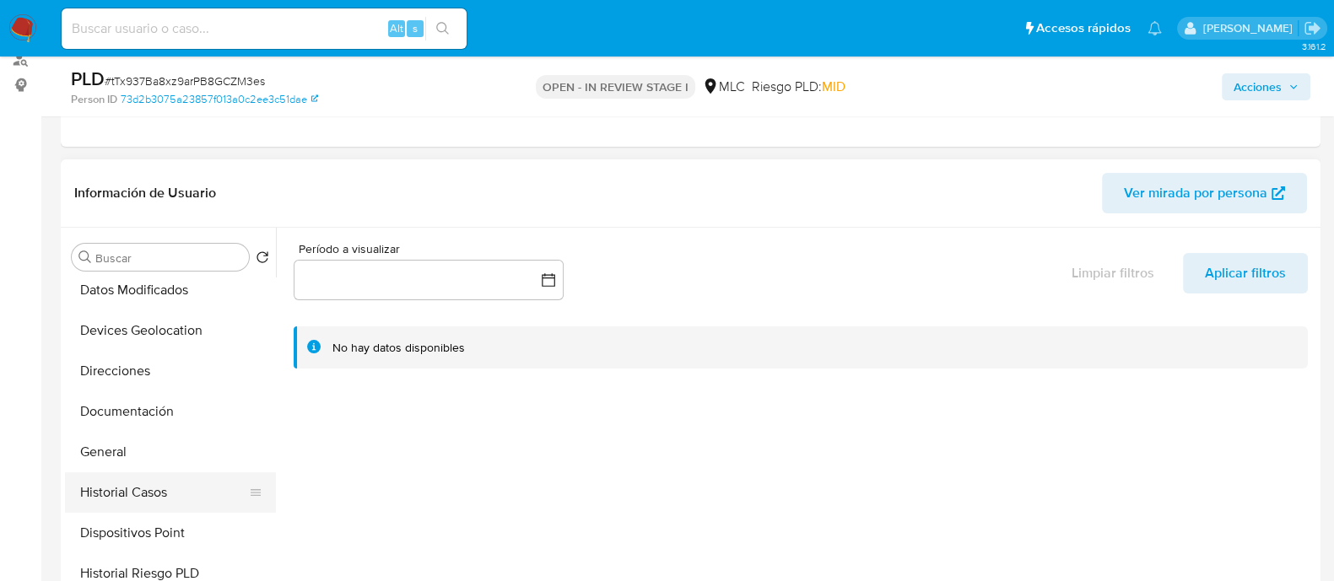
click at [142, 499] on button "Historial Casos" at bounding box center [163, 492] width 197 height 40
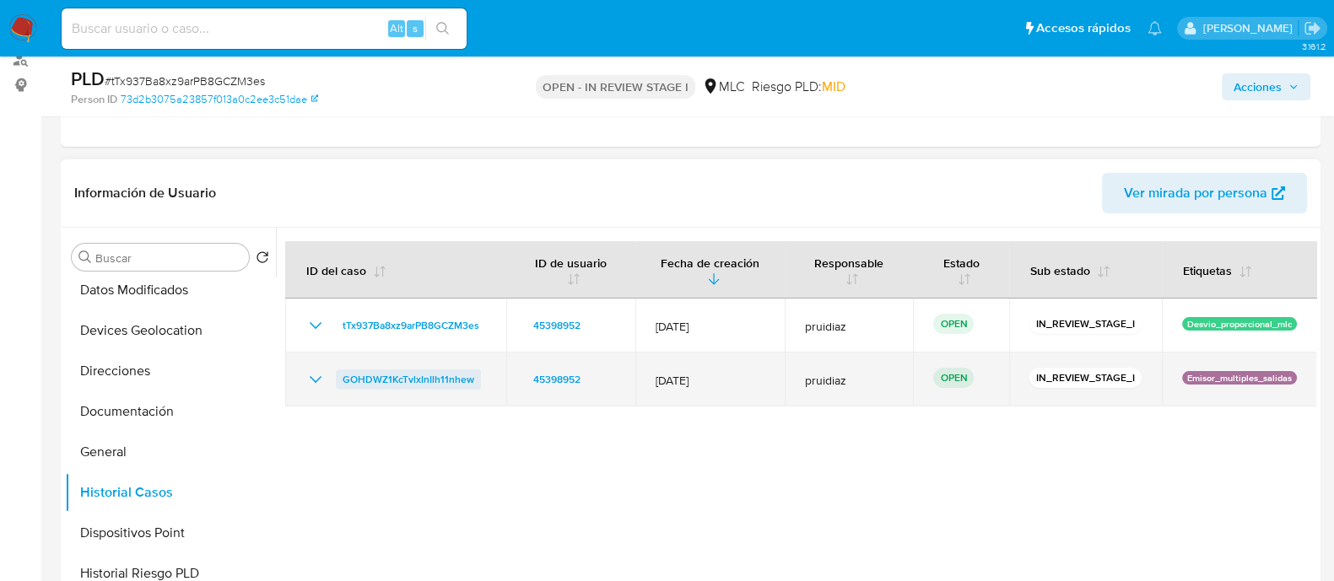
click at [424, 378] on span "GOHDWZ1KcTvlxInIlh11nhew" at bounding box center [409, 380] width 132 height 20
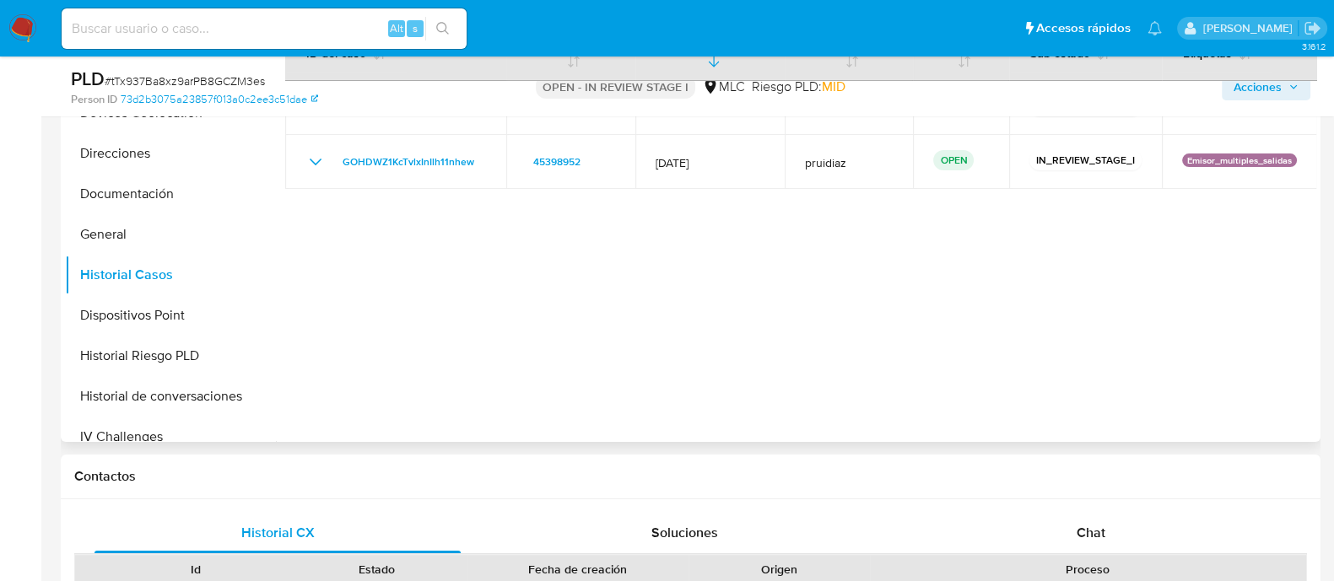
scroll to position [633, 0]
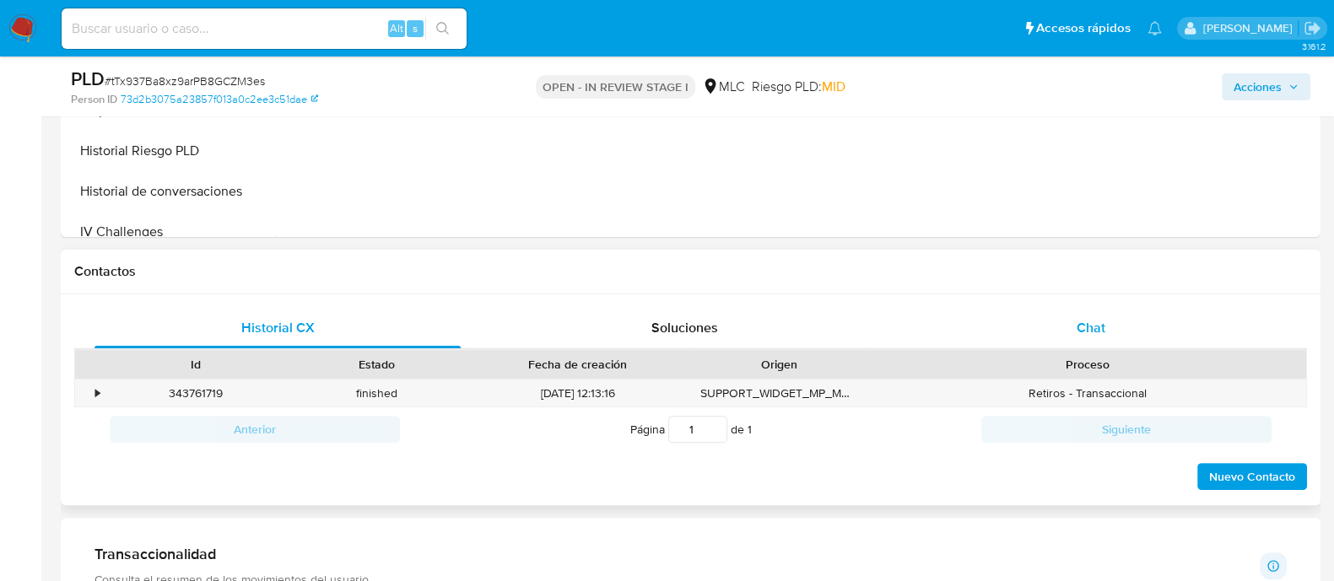
click at [1070, 324] on div "Chat" at bounding box center [1091, 328] width 366 height 40
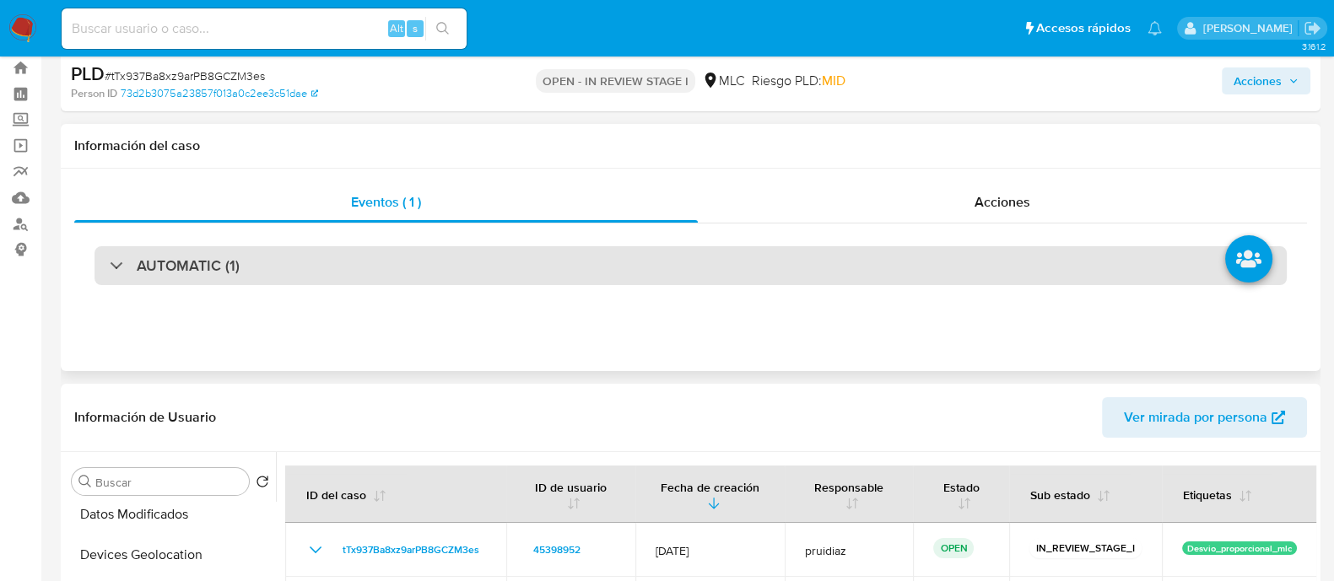
scroll to position [0, 0]
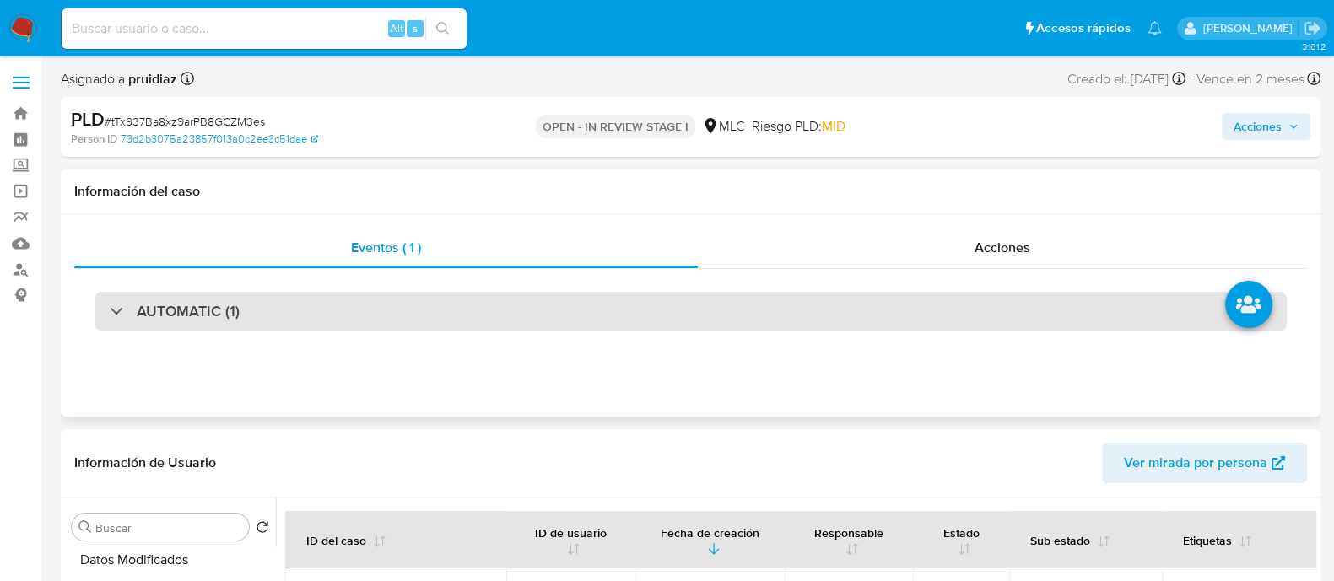
click at [251, 310] on div "AUTOMATIC (1)" at bounding box center [690, 311] width 1192 height 39
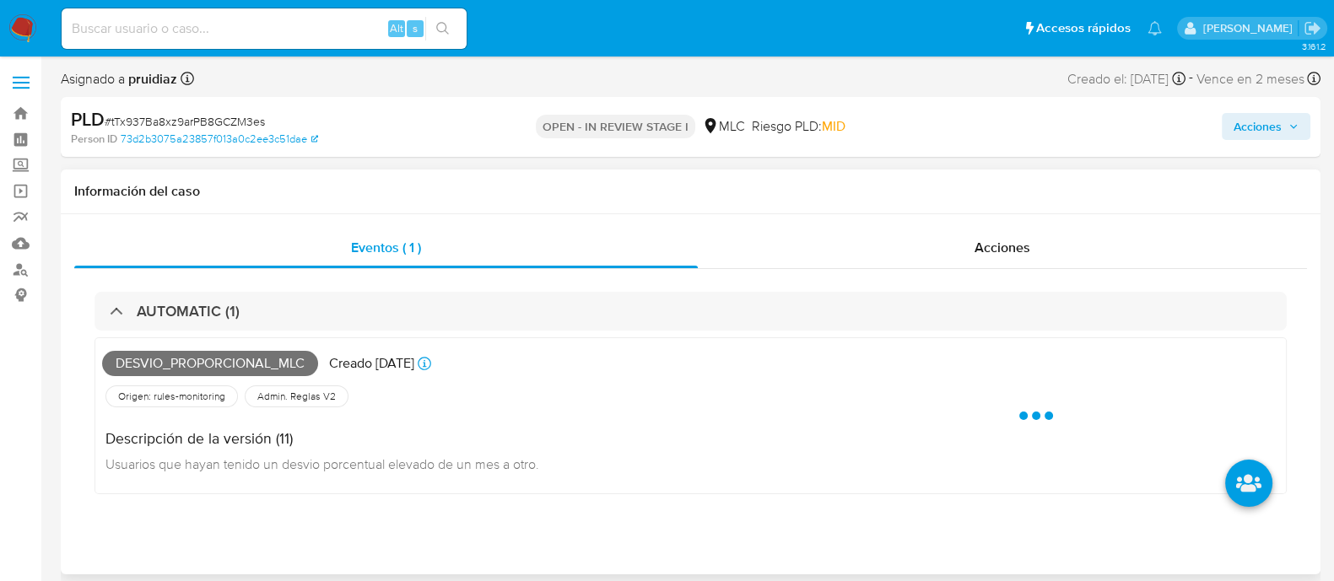
click at [220, 362] on span "Desvio_proporcional_mlc" at bounding box center [210, 363] width 216 height 25
click at [220, 364] on span "Desvio_proporcional_mlc" at bounding box center [210, 363] width 216 height 25
copy span "Desvio_proporcional_mlc"
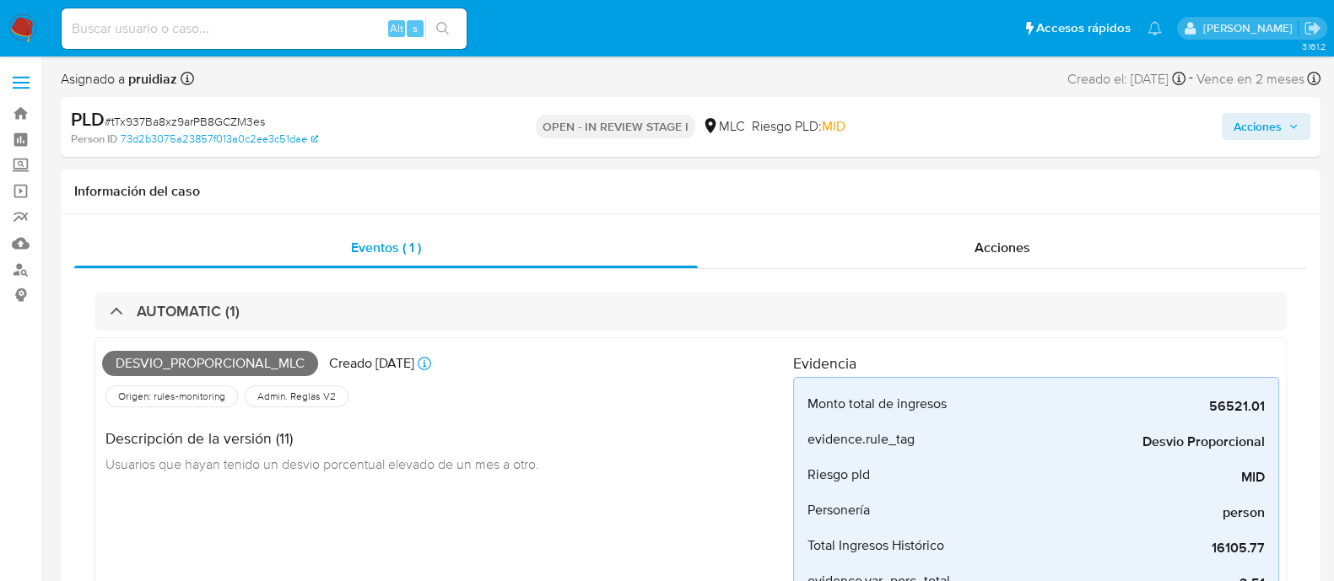
click at [219, 111] on div "PLD # tTx937Ba8xz9arPB8GCZM3es" at bounding box center [274, 119] width 407 height 25
copy span "tTx937Ba8xz9arPB8GCZM3es"
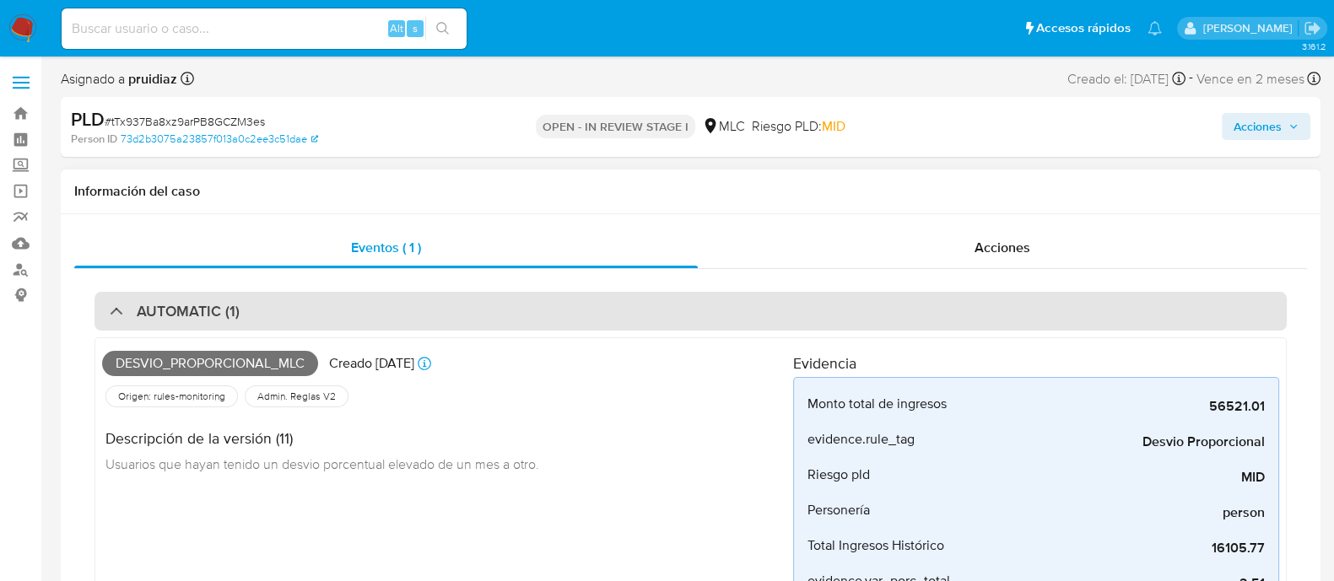
click at [255, 313] on div "AUTOMATIC (1)" at bounding box center [690, 311] width 1192 height 39
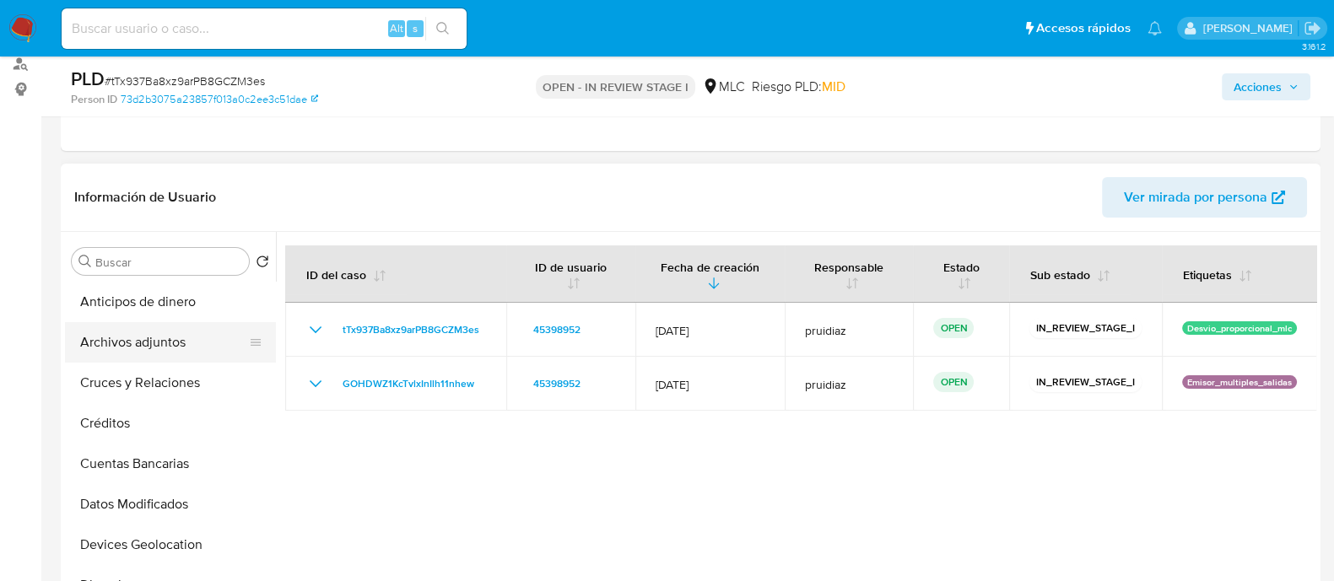
click at [143, 328] on button "Archivos adjuntos" at bounding box center [163, 342] width 197 height 40
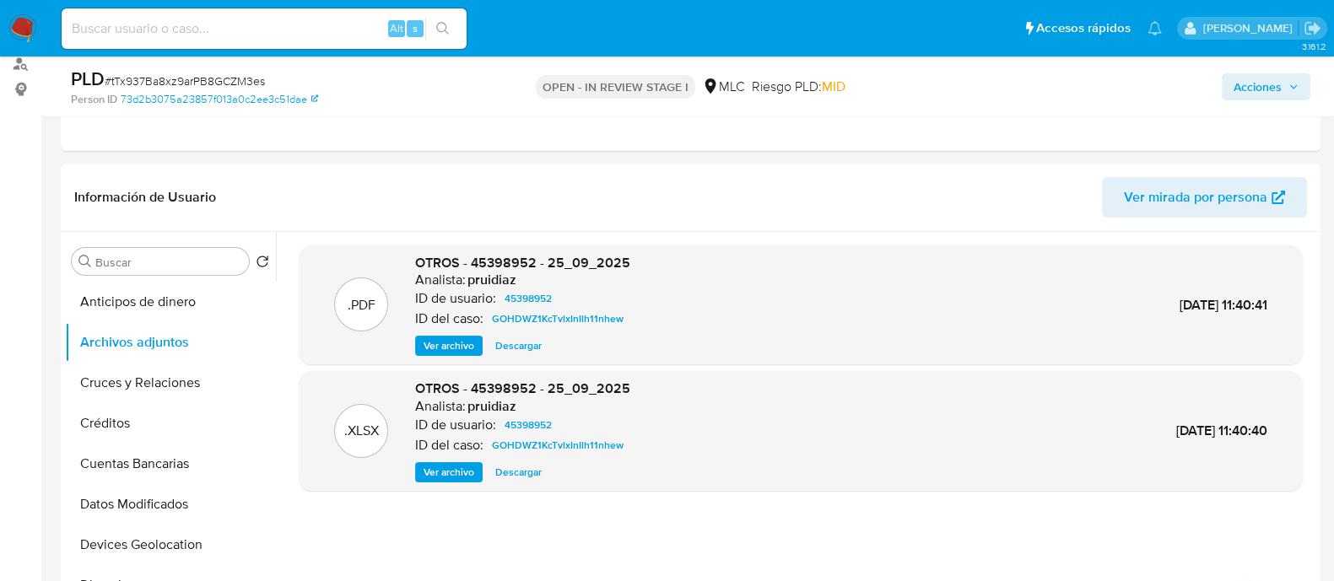
click at [1303, 83] on button "Acciones" at bounding box center [1266, 86] width 89 height 27
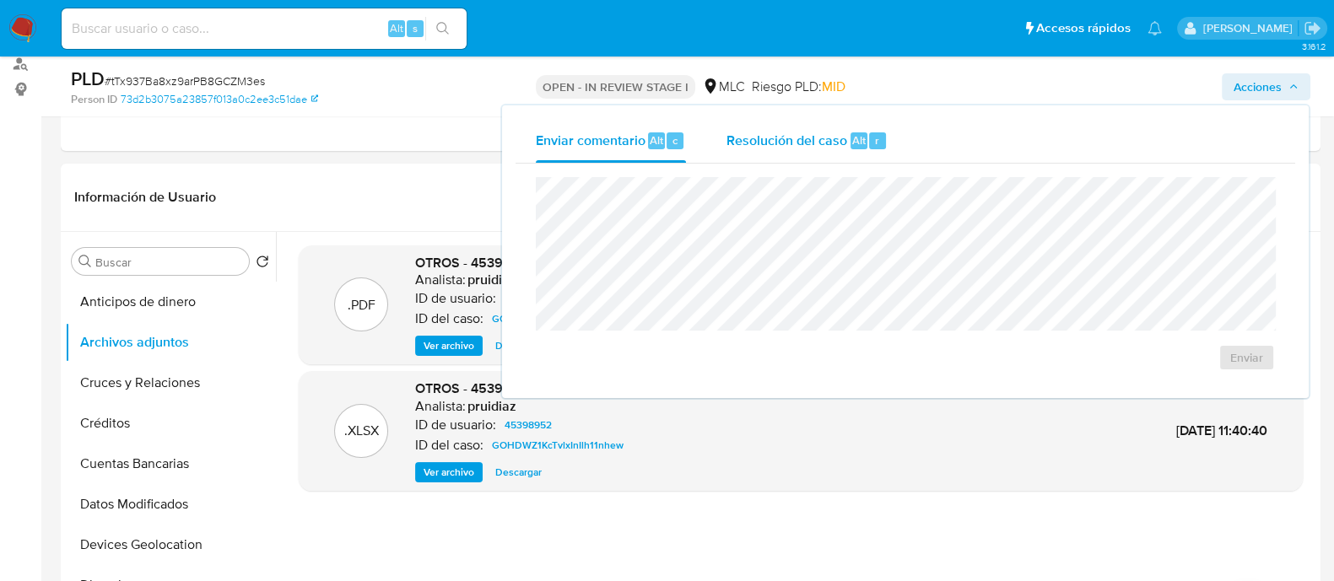
click at [806, 143] on span "Resolución del caso" at bounding box center [786, 139] width 121 height 19
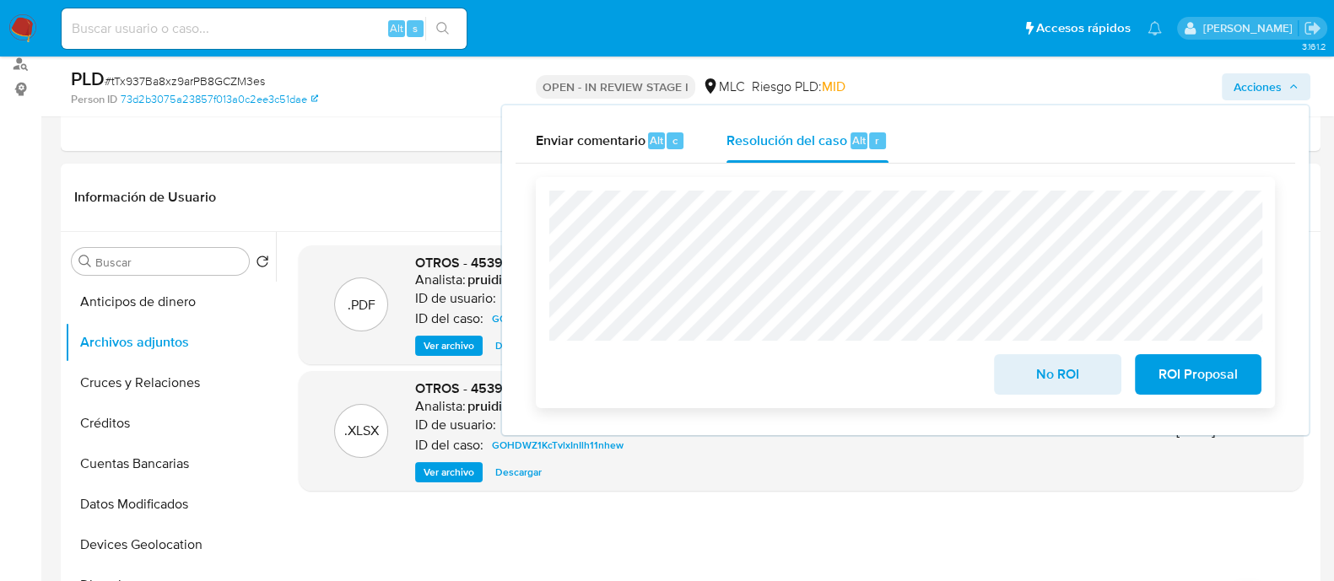
click at [1173, 360] on span "ROI Proposal" at bounding box center [1198, 374] width 83 height 37
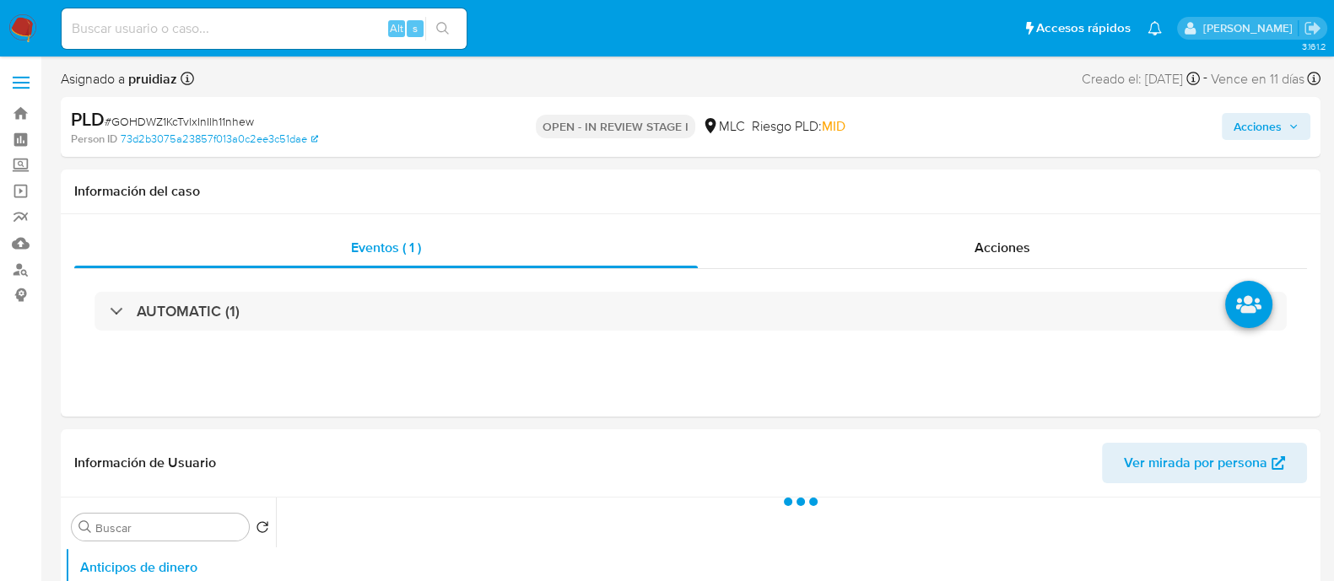
select select "10"
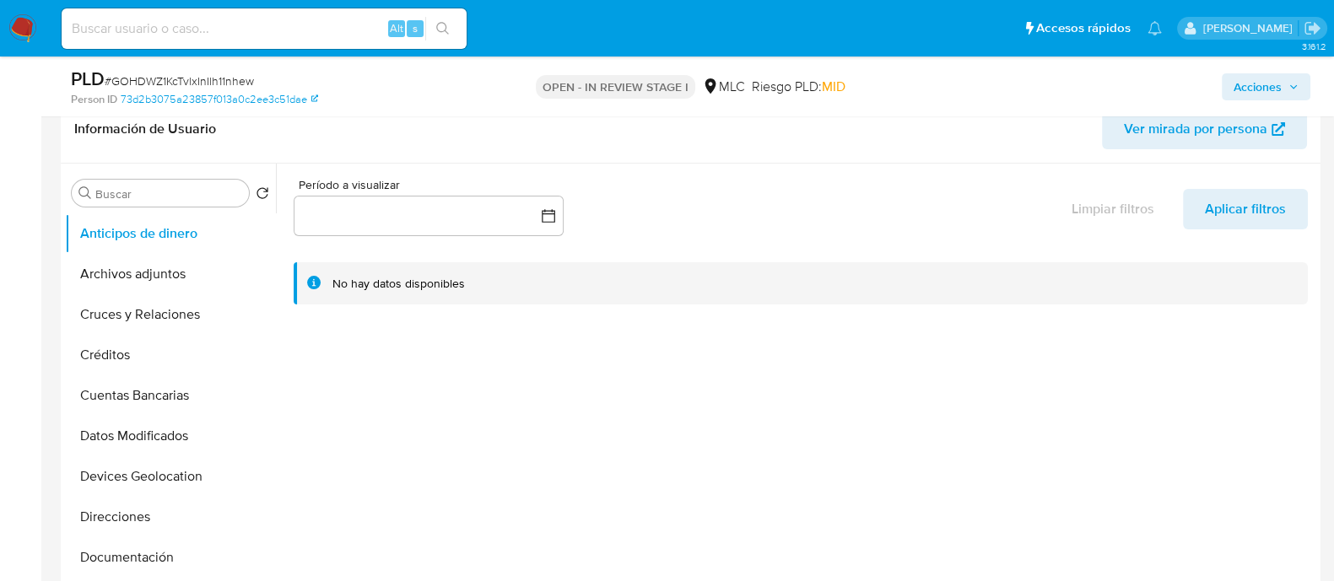
scroll to position [421, 0]
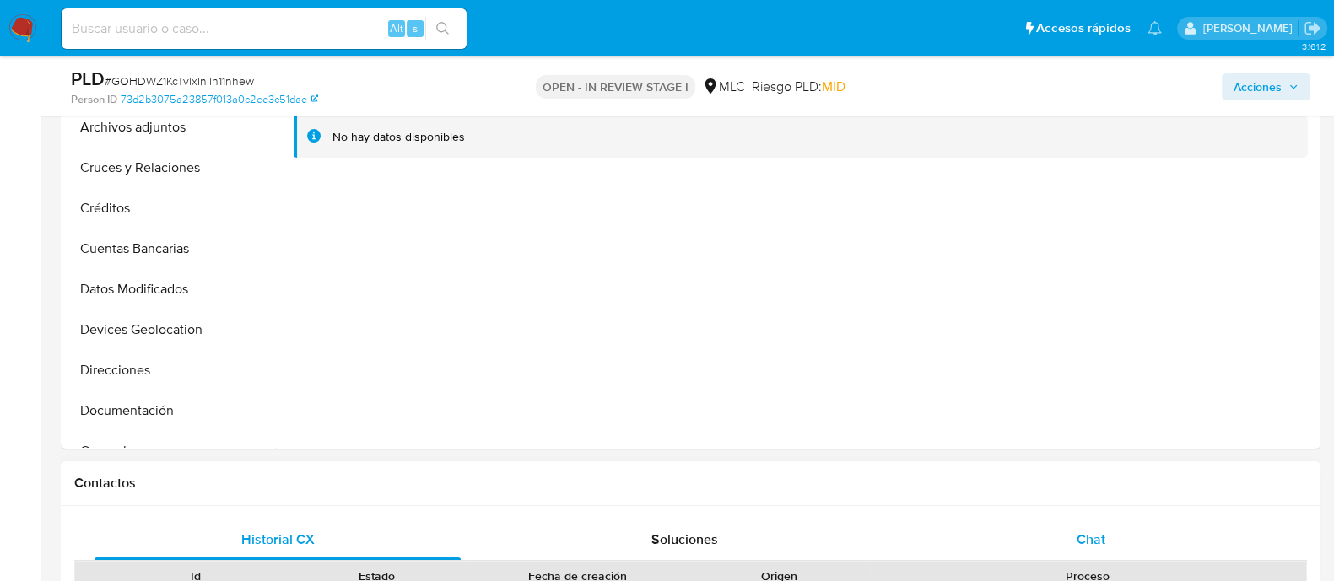
click at [1104, 532] on span "Chat" at bounding box center [1091, 539] width 29 height 19
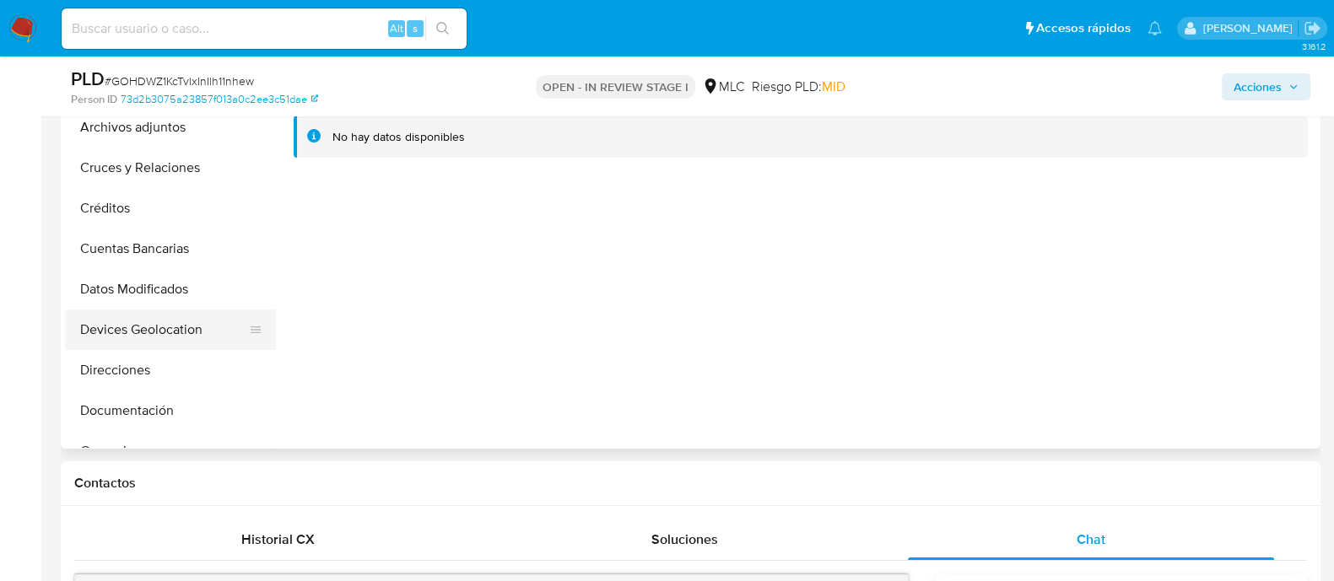
scroll to position [316, 0]
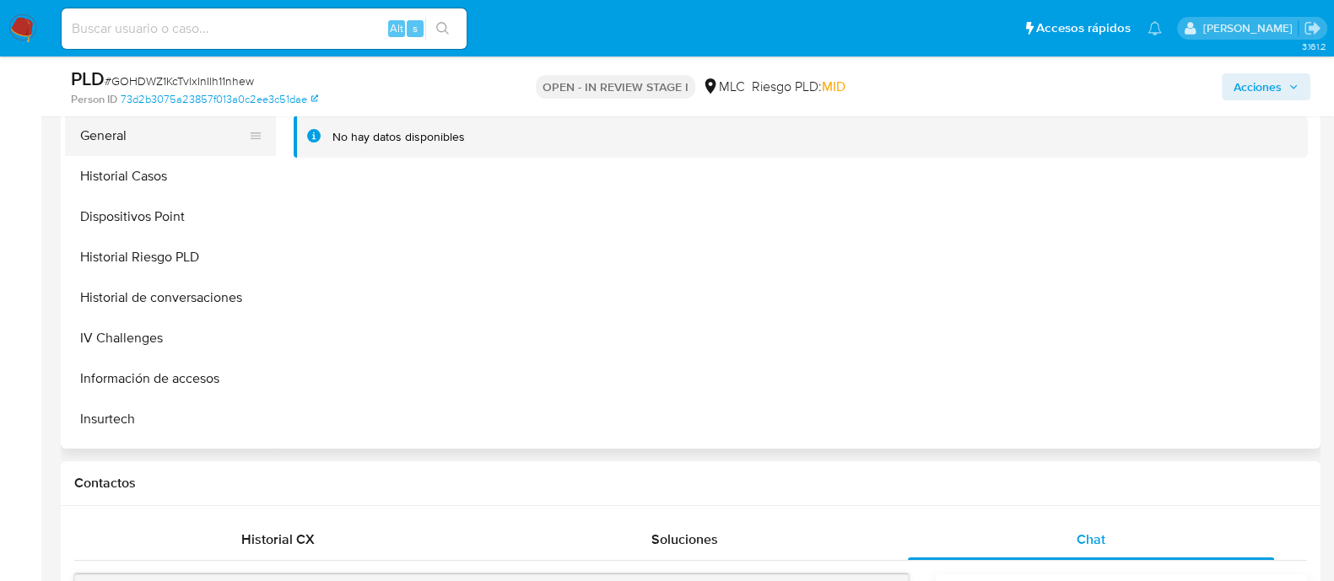
click at [135, 132] on button "General" at bounding box center [163, 136] width 197 height 40
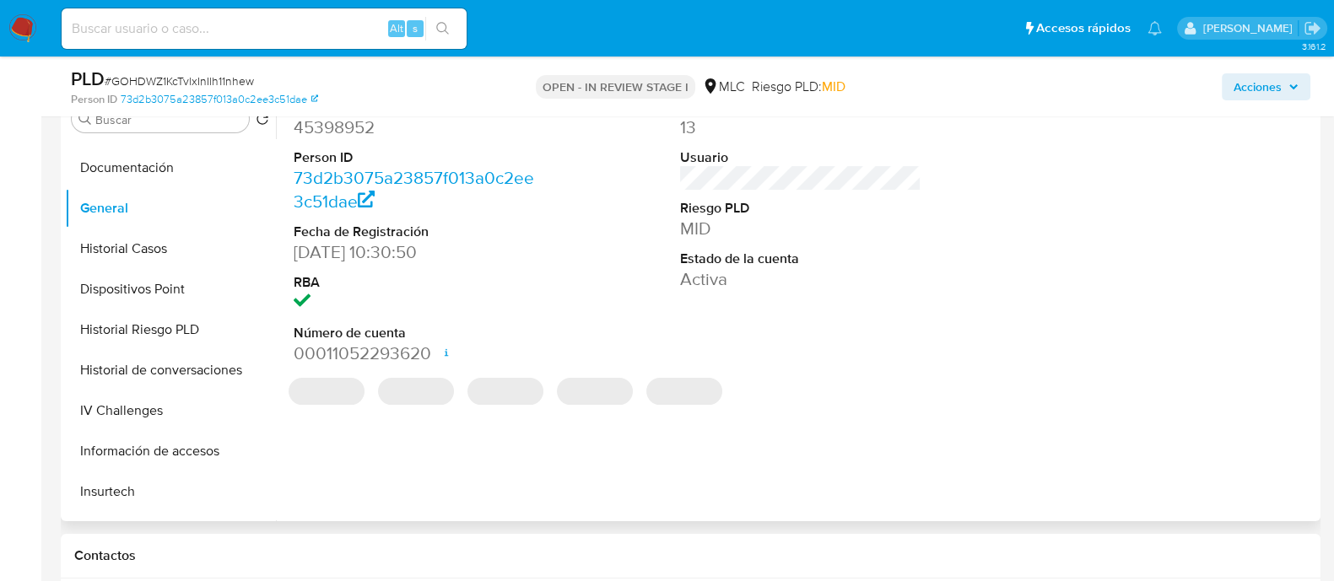
scroll to position [316, 0]
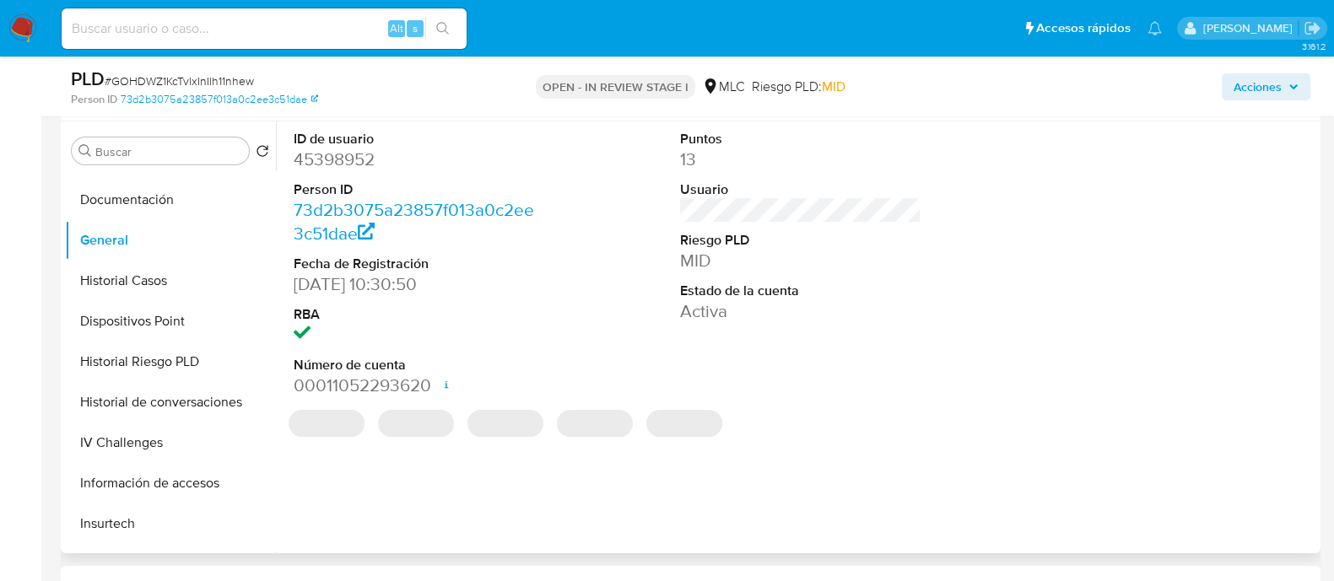
click at [330, 156] on dd "45398952" at bounding box center [414, 160] width 241 height 24
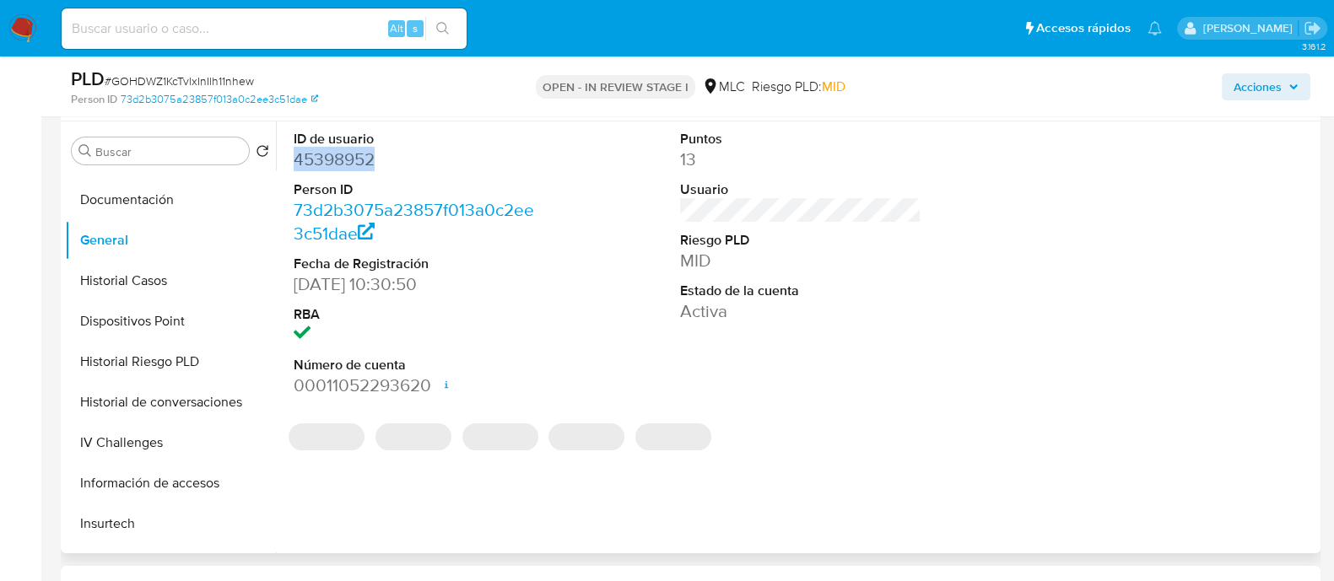
click at [330, 155] on dd "45398952" at bounding box center [414, 160] width 241 height 24
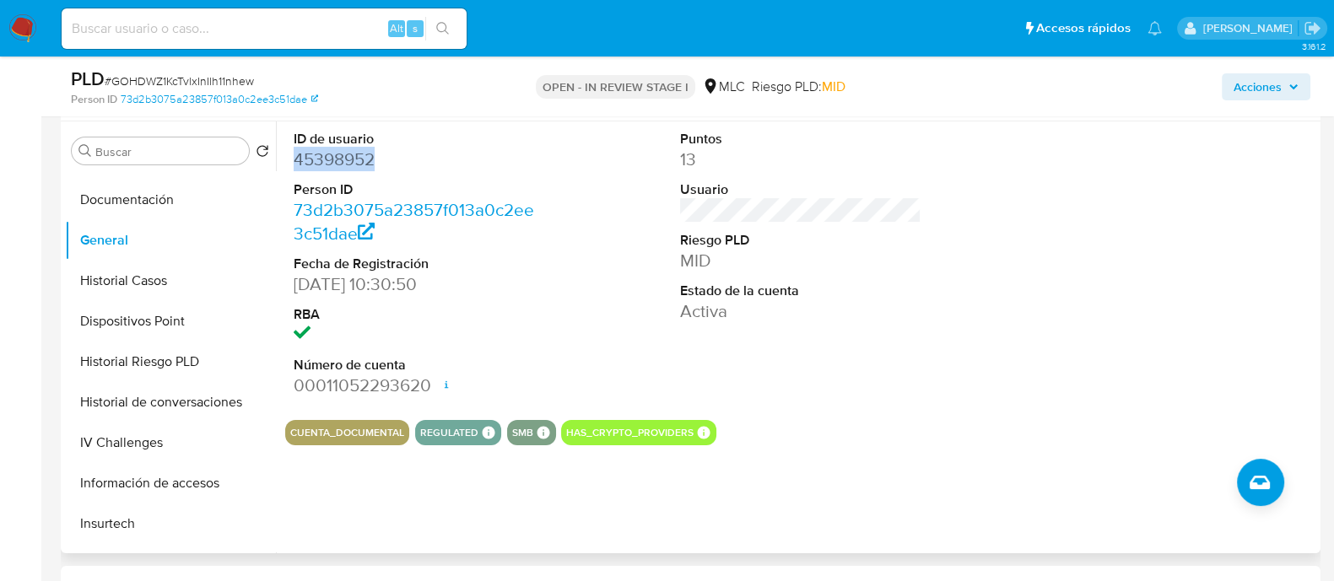
copy dd "45398952"
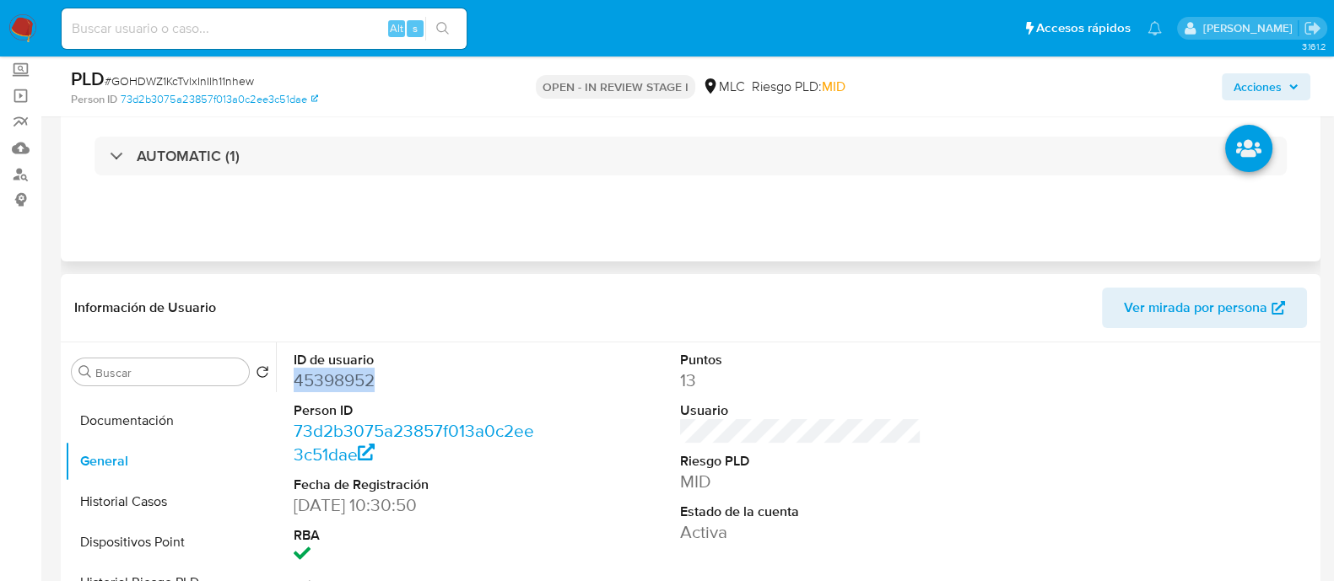
scroll to position [0, 0]
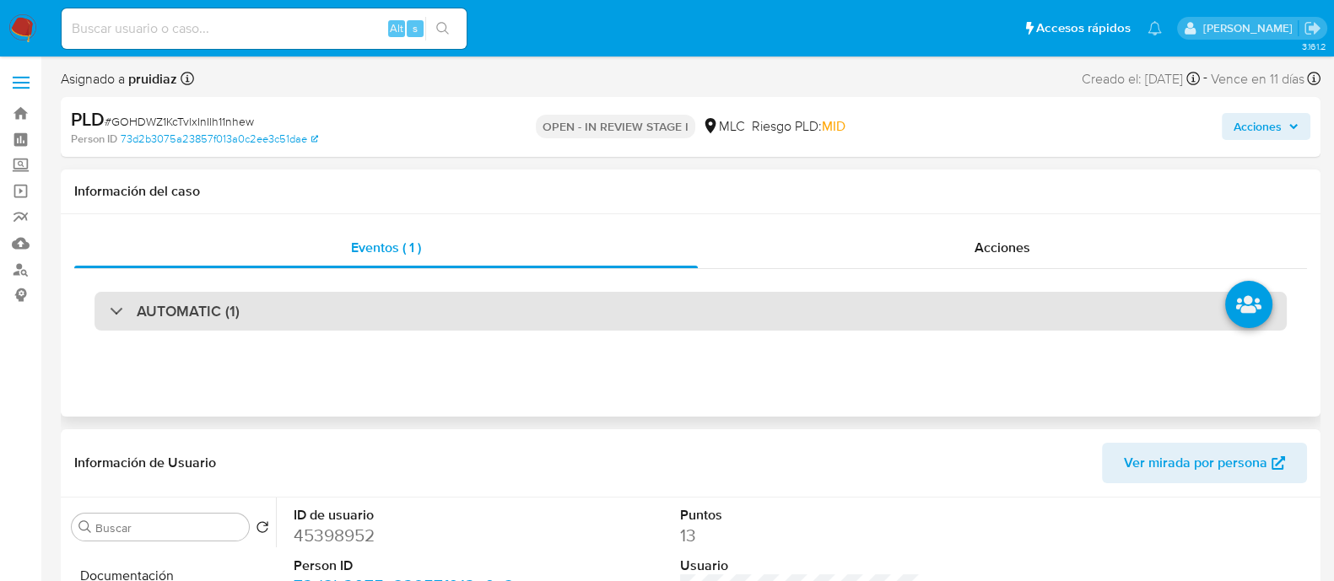
click at [165, 324] on div "AUTOMATIC (1)" at bounding box center [690, 311] width 1192 height 39
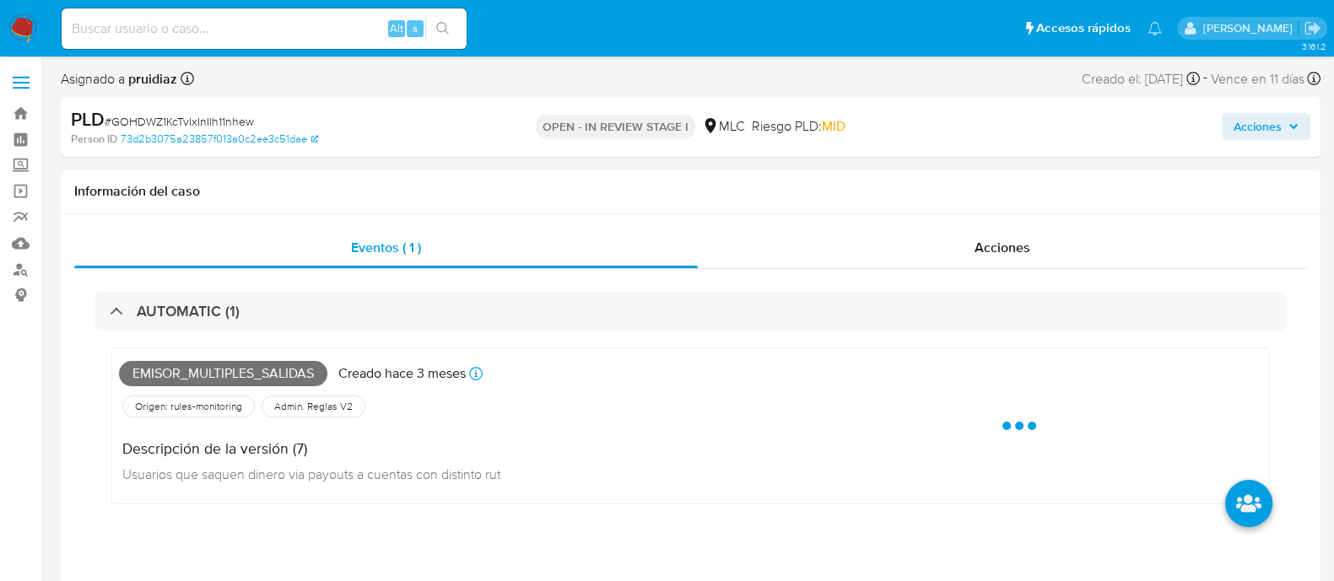
click at [177, 366] on span "Emisor_multiples_salidas" at bounding box center [223, 373] width 208 height 25
copy span "Emisor_multiples_salidas"
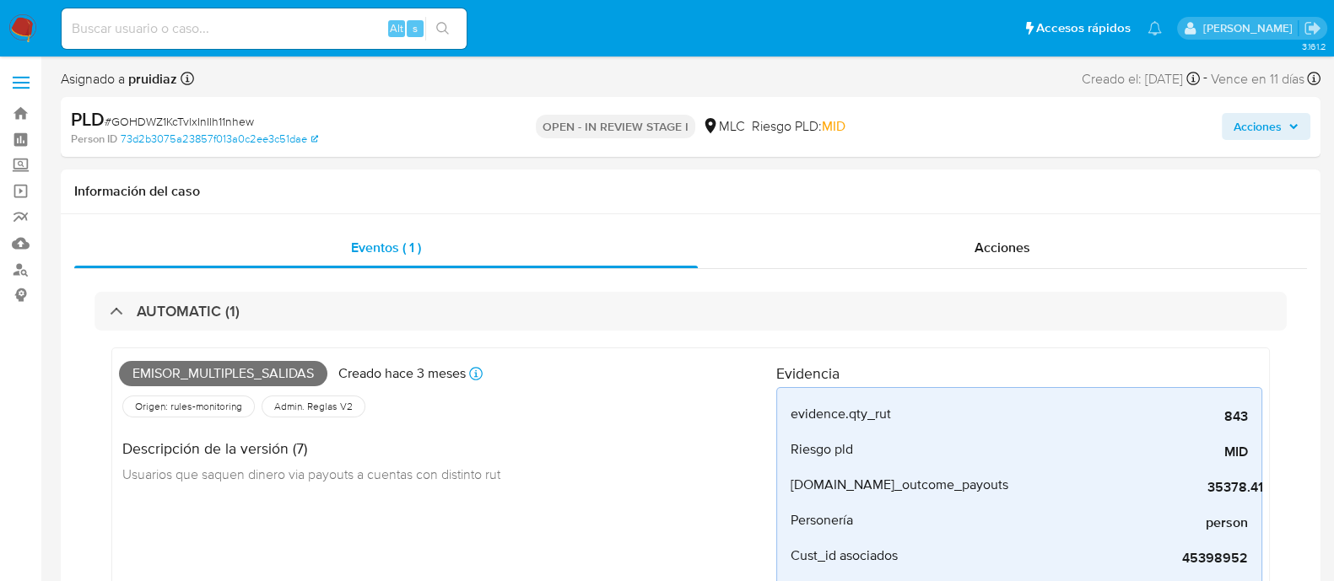
click at [189, 118] on span "# GOHDWZ1KcTvlxInIlh11nhew" at bounding box center [179, 121] width 149 height 17
copy span "GOHDWZ1KcTvlxInIlh11nhew"
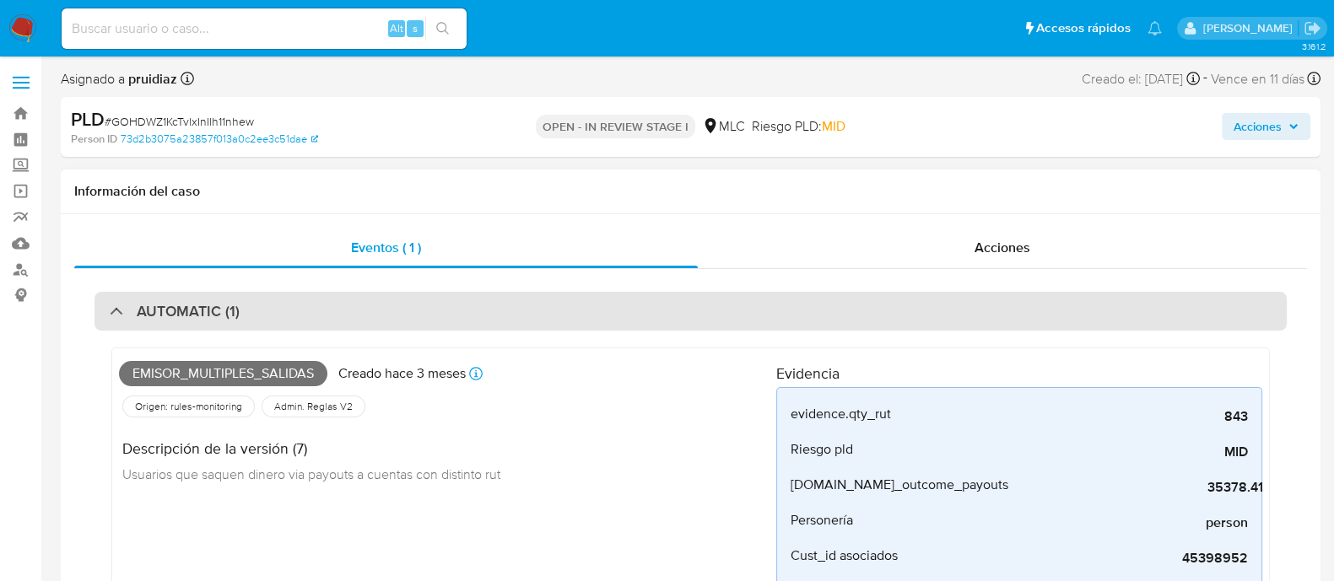
click at [202, 316] on h3 "AUTOMATIC (1)" at bounding box center [188, 311] width 103 height 19
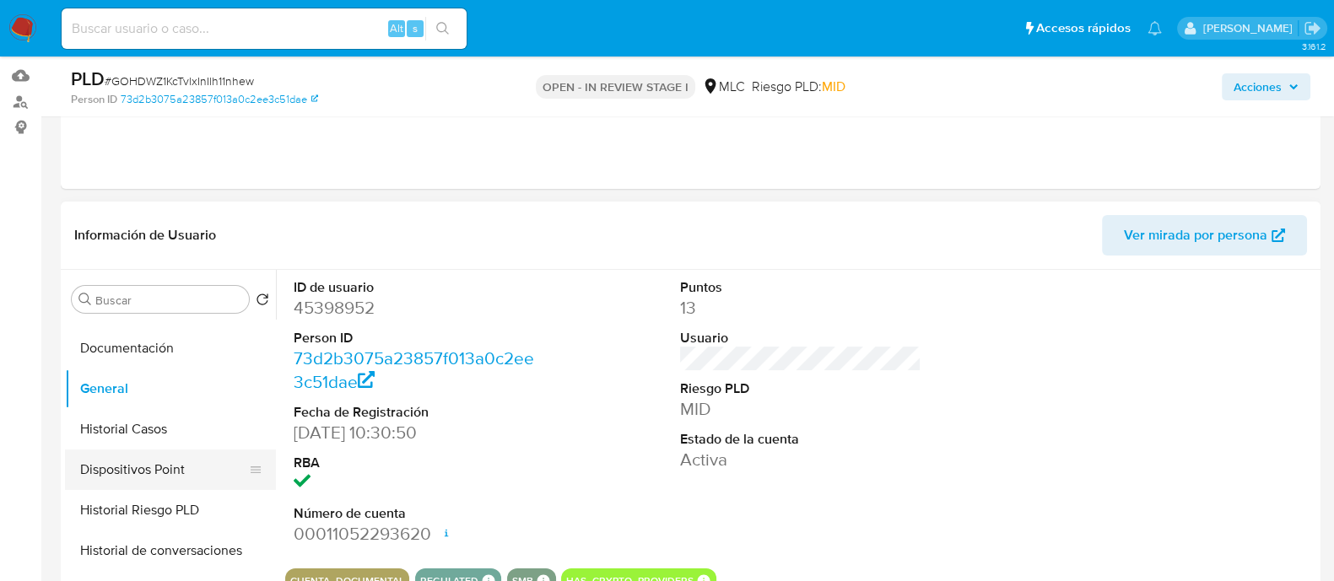
scroll to position [316, 0]
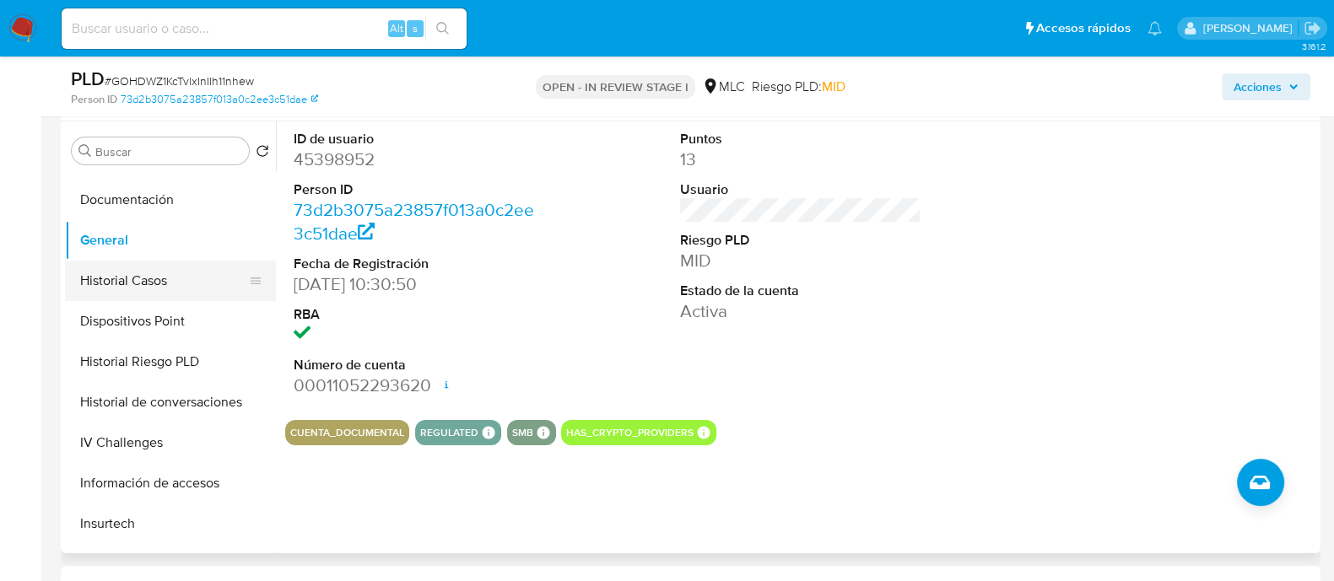
click at [148, 281] on button "Historial Casos" at bounding box center [163, 281] width 197 height 40
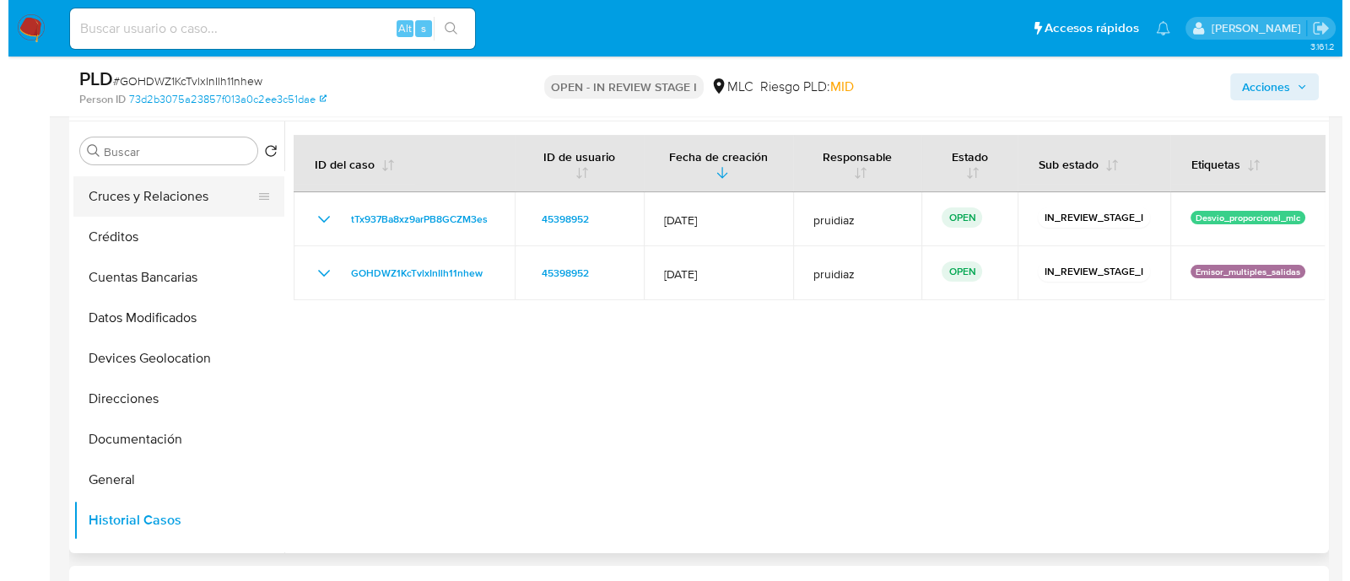
scroll to position [0, 0]
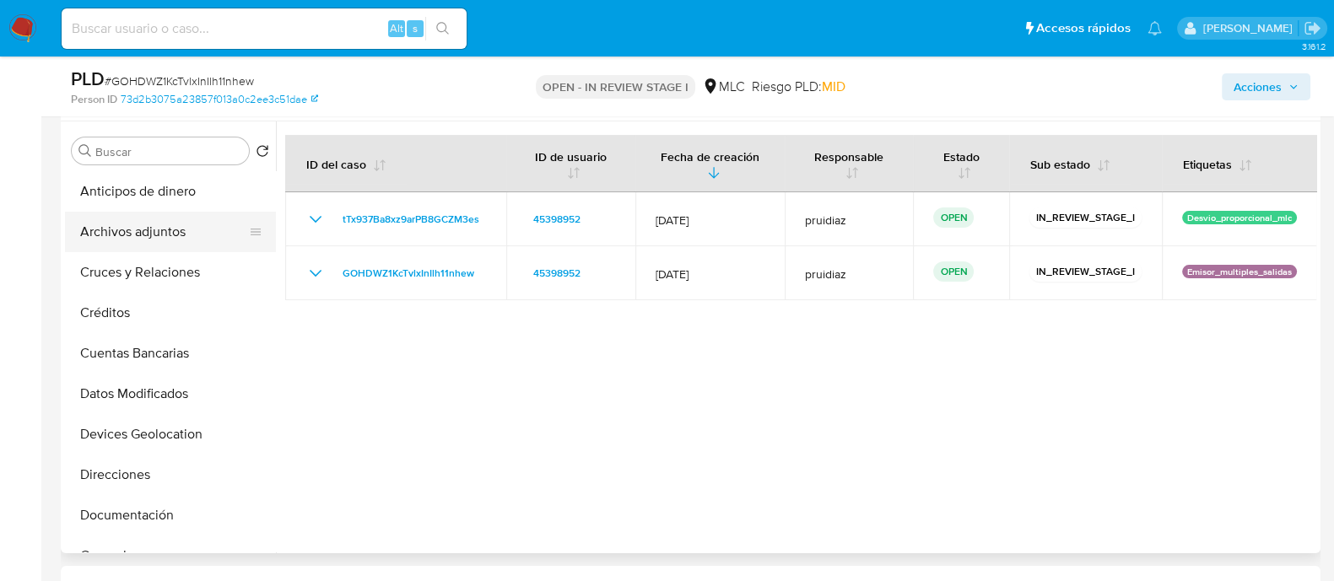
click at [152, 234] on button "Archivos adjuntos" at bounding box center [163, 232] width 197 height 40
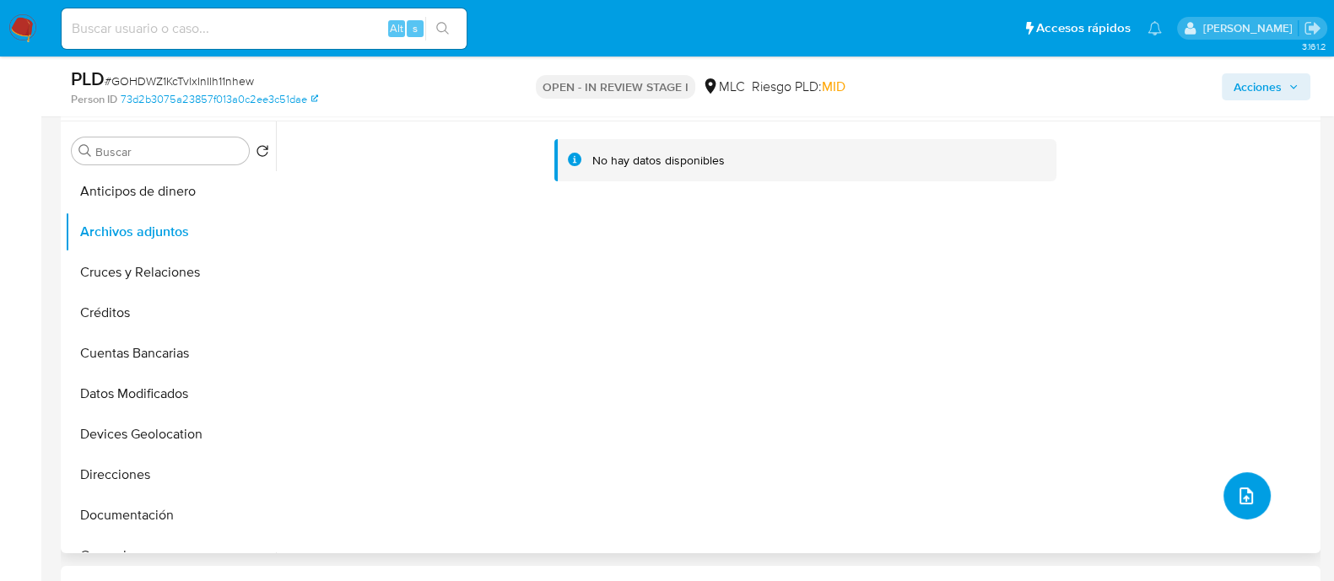
click at [1223, 486] on button "upload-file" at bounding box center [1246, 495] width 47 height 47
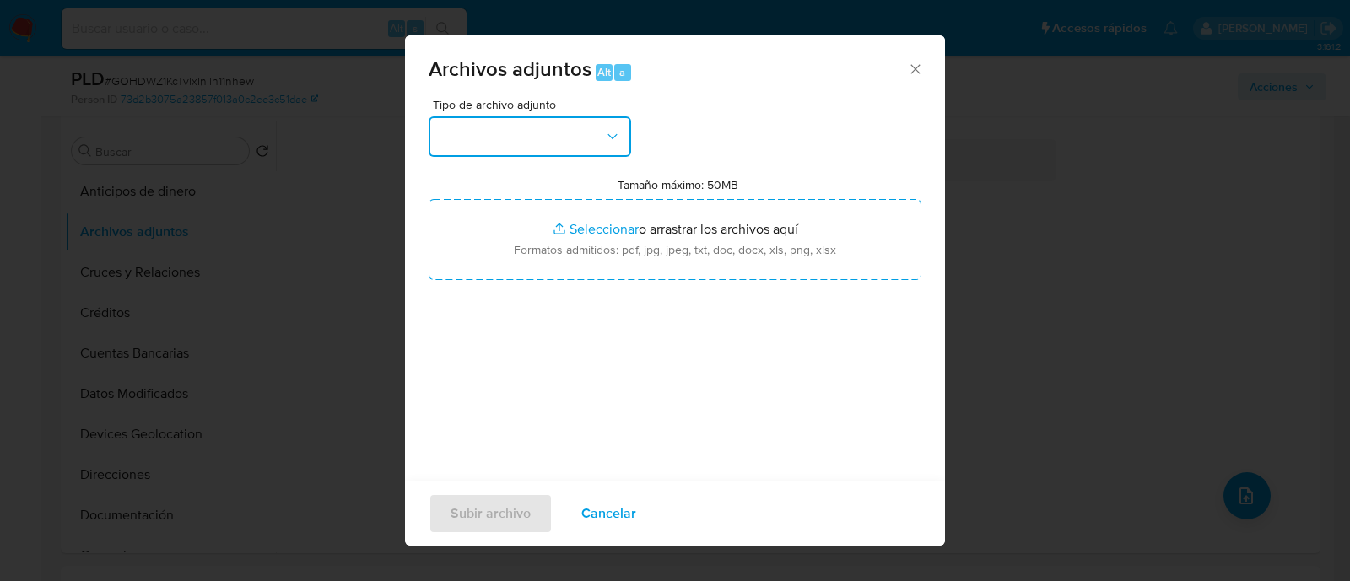
click at [597, 128] on button "button" at bounding box center [530, 136] width 202 height 40
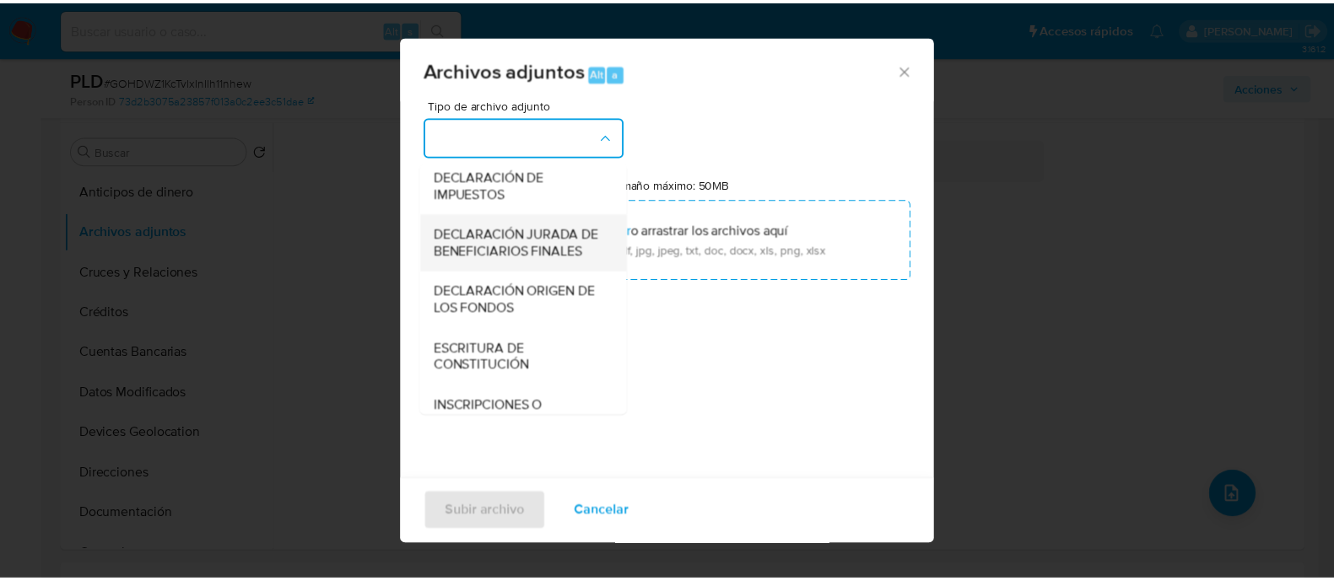
scroll to position [279, 0]
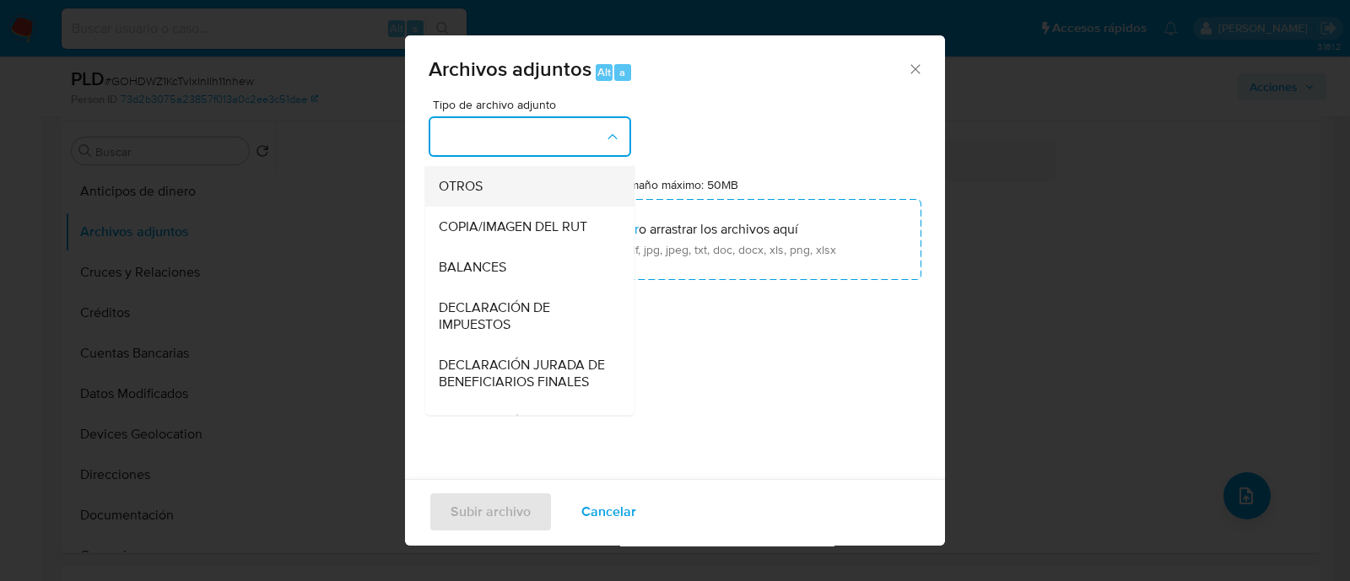
click at [470, 195] on span "OTROS" at bounding box center [461, 186] width 44 height 17
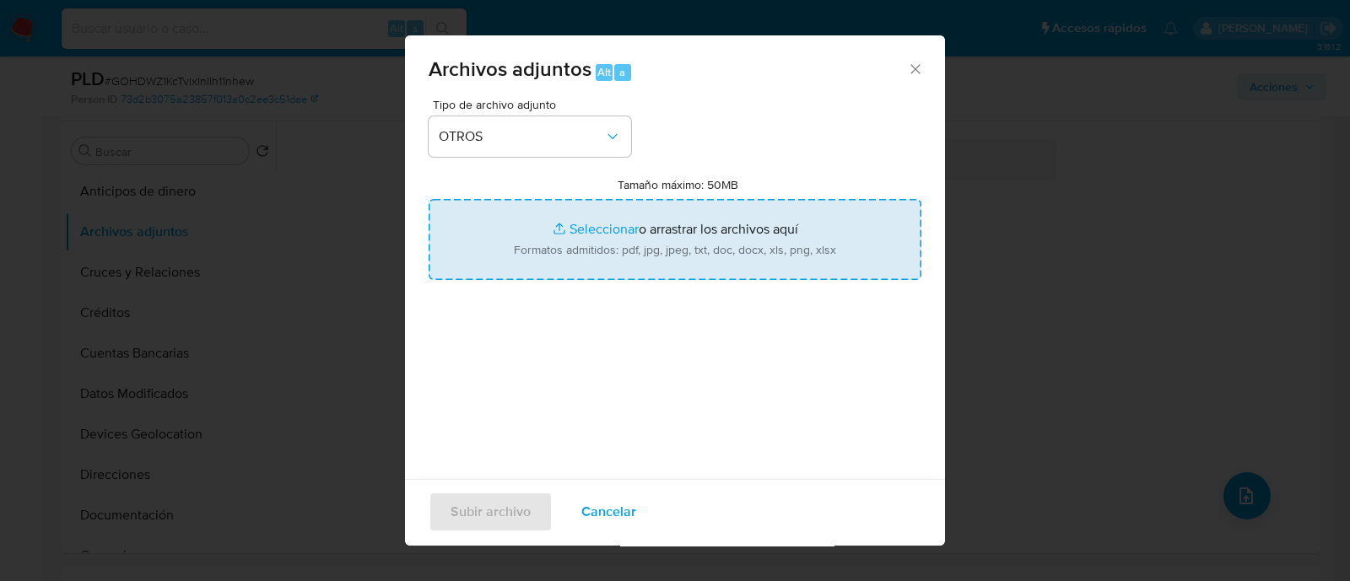
click at [685, 265] on input "Tamaño máximo: 50MB Seleccionar archivos" at bounding box center [675, 239] width 493 height 81
type input "C:\fakepath\45398952 - 25_09_2025.xlsx"
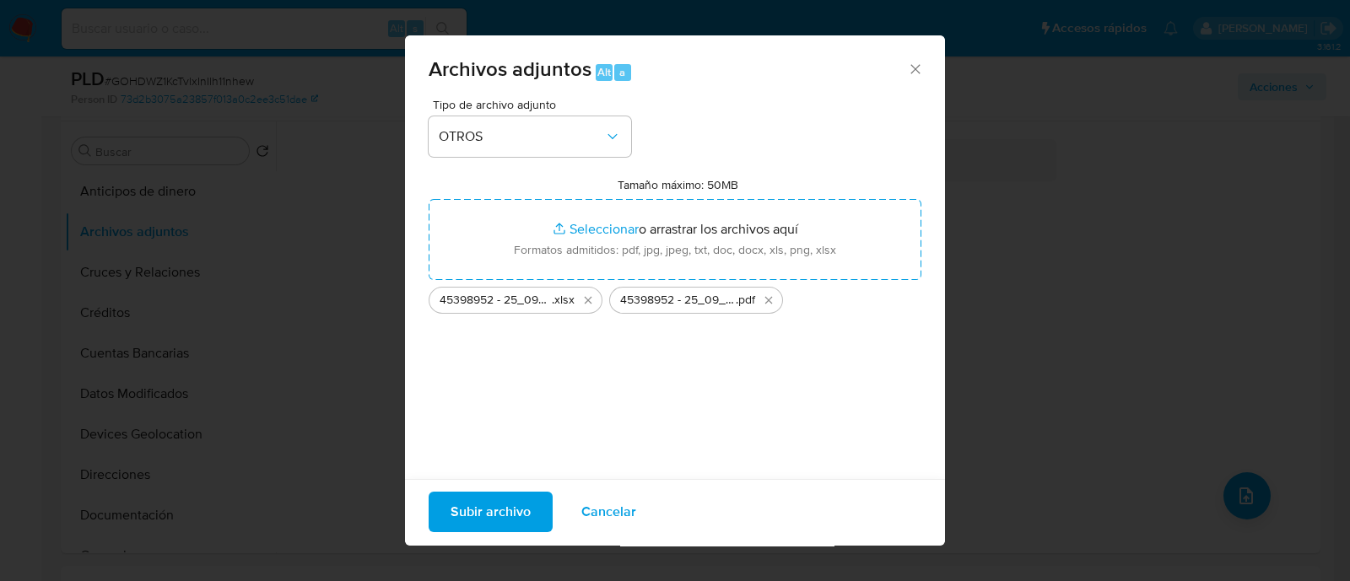
click at [483, 509] on span "Subir archivo" at bounding box center [491, 512] width 80 height 37
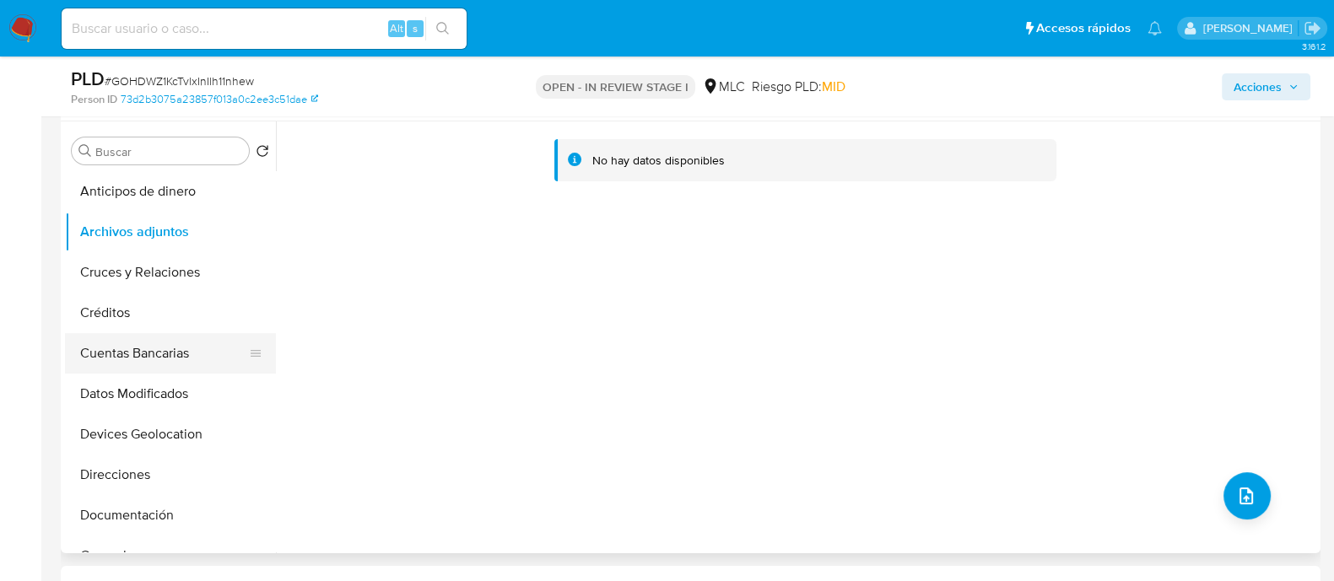
click at [143, 348] on button "Cuentas Bancarias" at bounding box center [163, 353] width 197 height 40
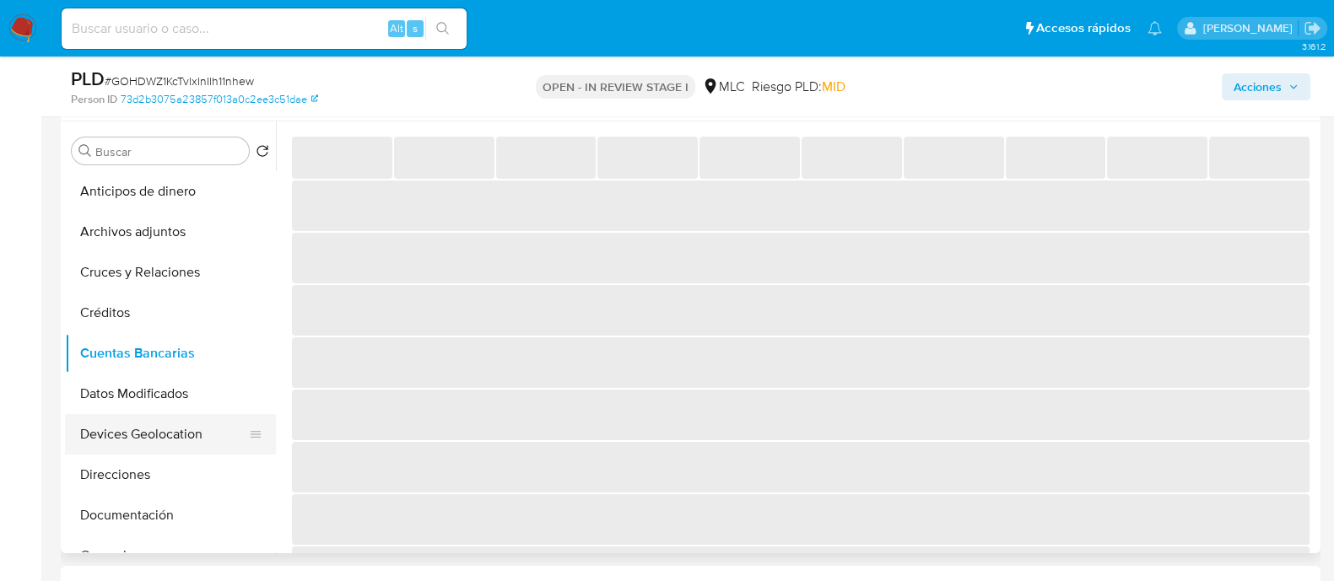
click at [144, 445] on button "Devices Geolocation" at bounding box center [163, 434] width 197 height 40
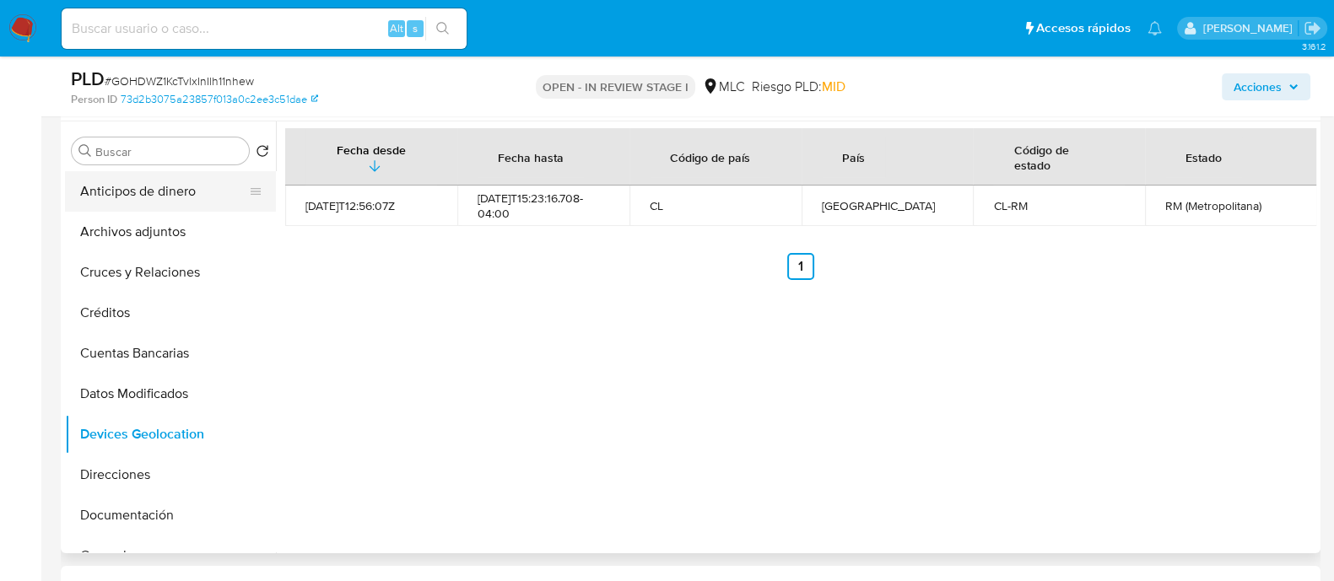
click at [116, 209] on button "Anticipos de dinero" at bounding box center [163, 191] width 197 height 40
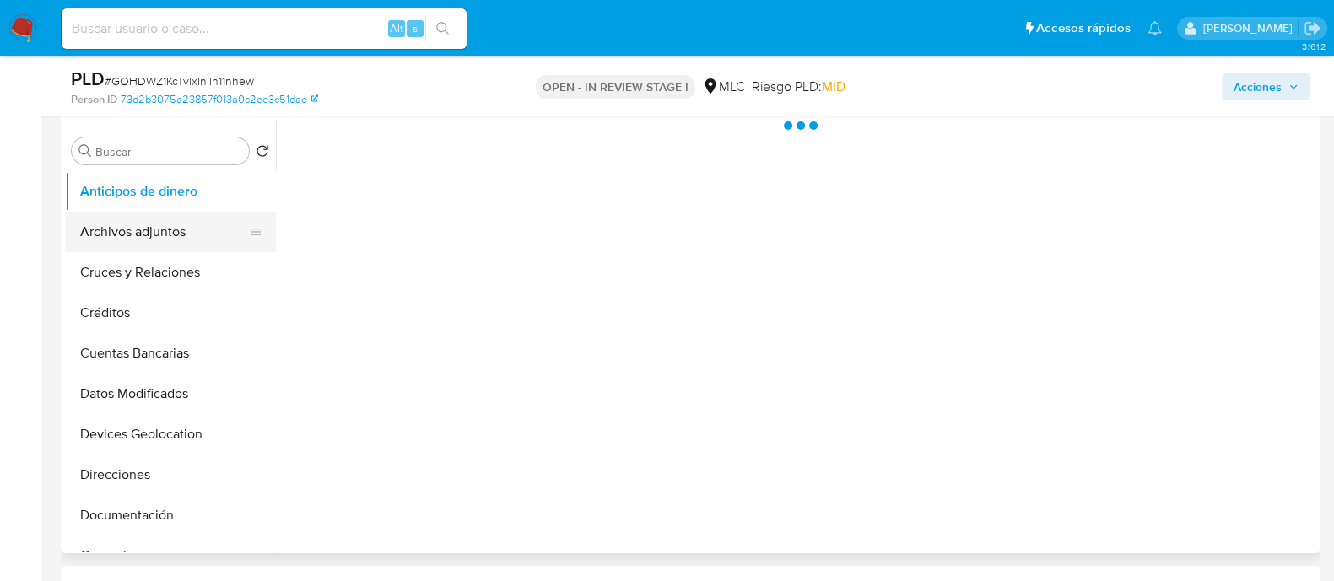
click at [120, 224] on button "Archivos adjuntos" at bounding box center [163, 232] width 197 height 40
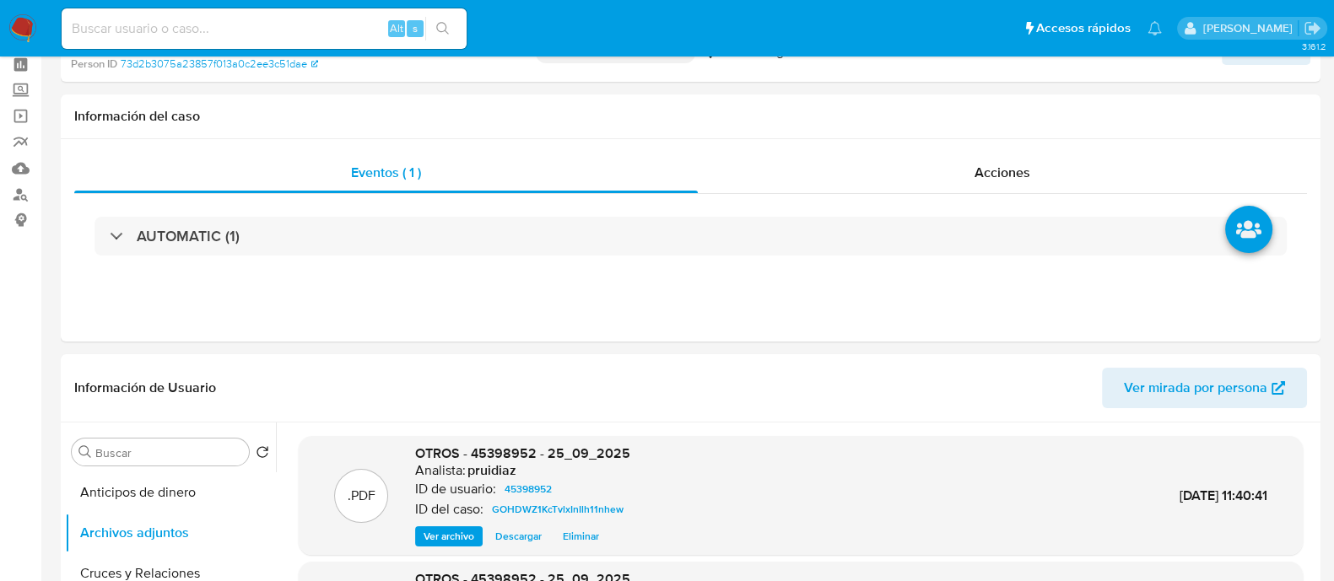
scroll to position [0, 0]
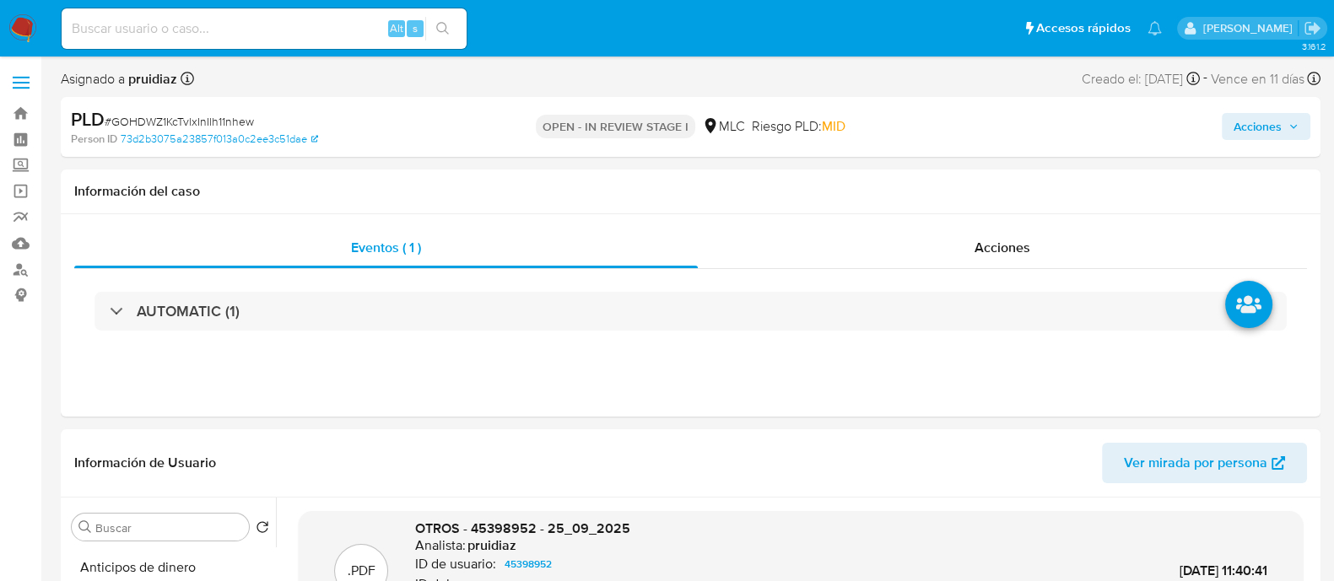
drag, startPoint x: 1277, startPoint y: 137, endPoint x: 1109, endPoint y: 138, distance: 167.9
click at [1277, 137] on span "Acciones" at bounding box center [1258, 126] width 48 height 27
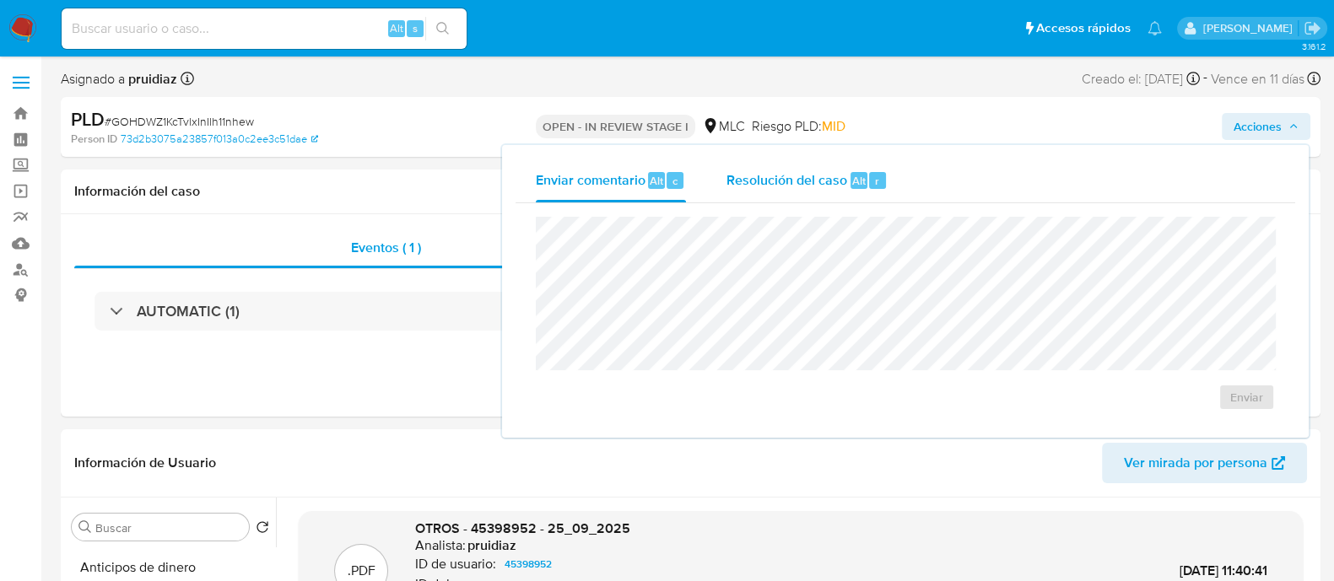
click at [808, 185] on span "Resolución del caso" at bounding box center [786, 179] width 121 height 19
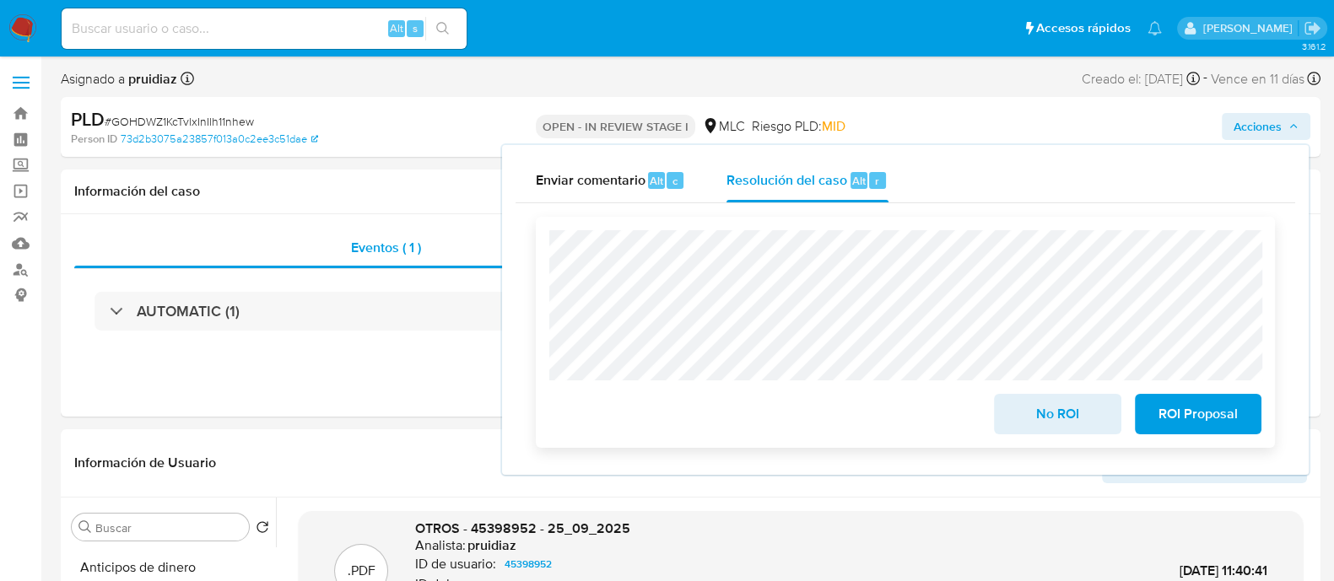
click at [1203, 413] on span "ROI Proposal" at bounding box center [1198, 414] width 83 height 37
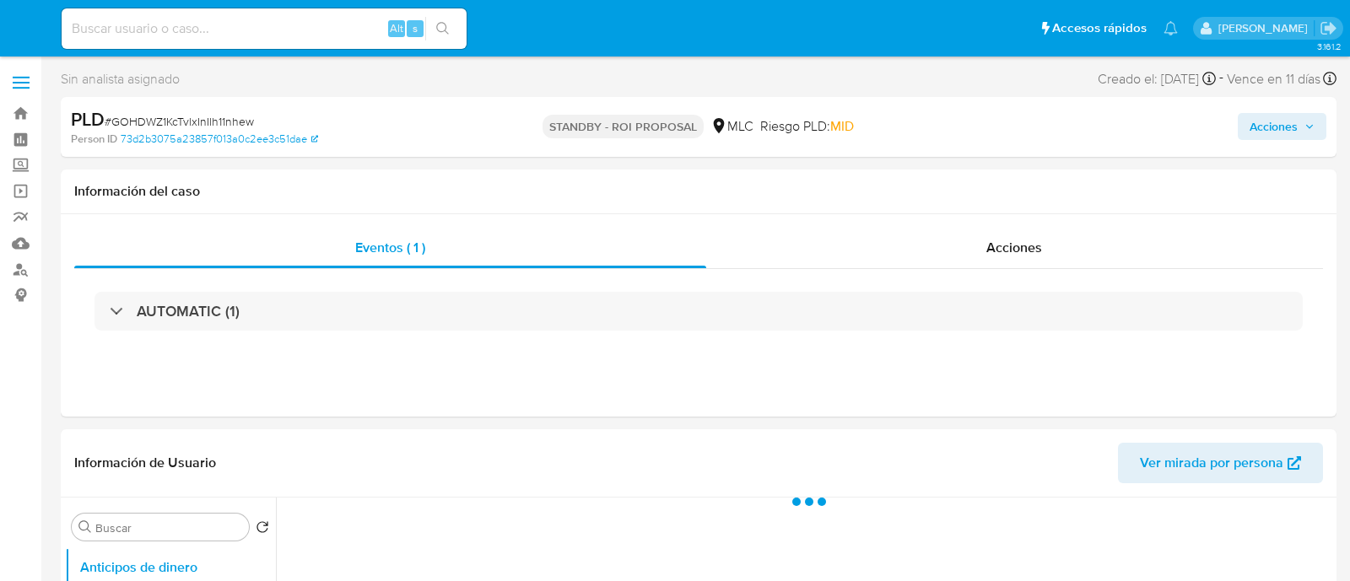
select select "10"
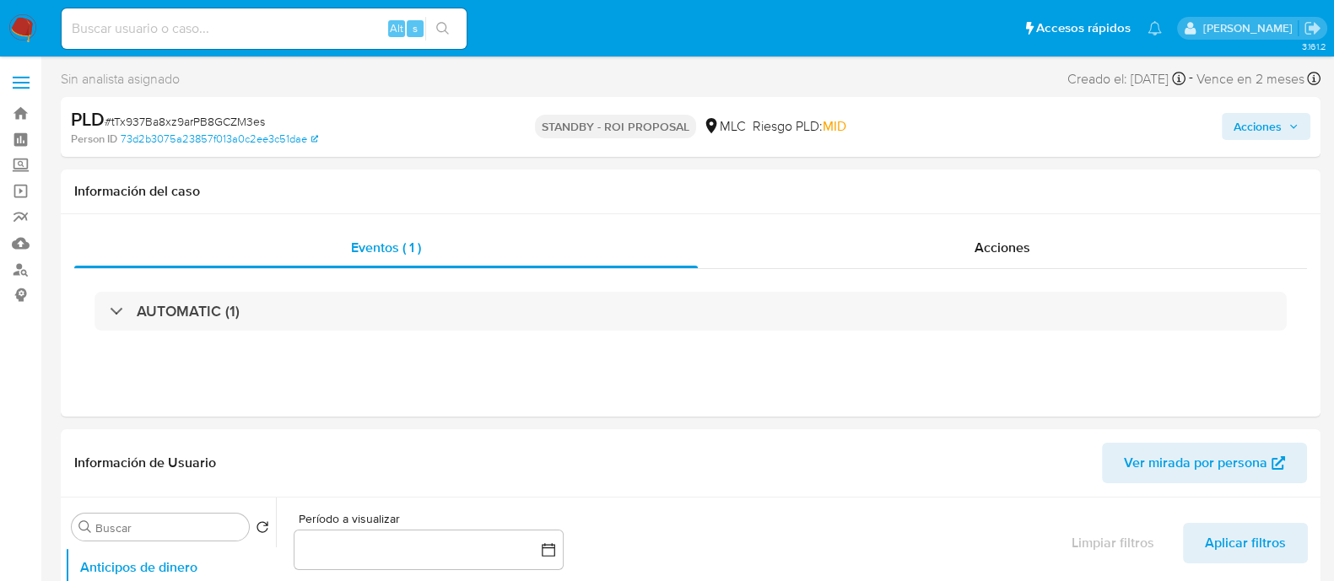
select select "10"
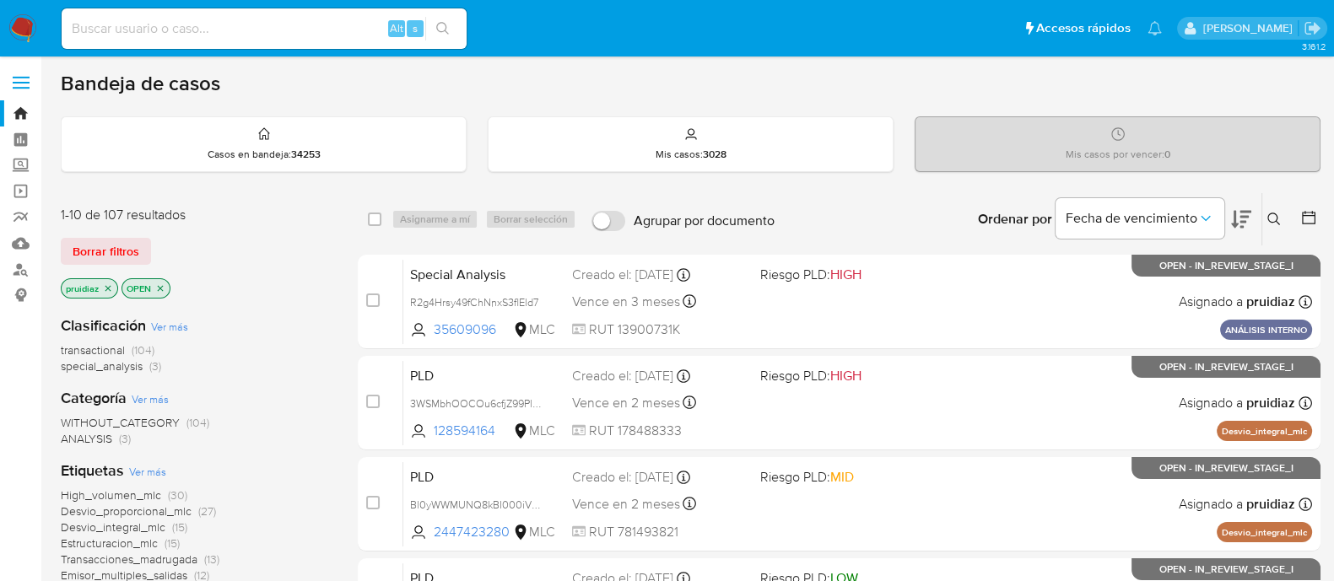
click at [34, 19] on img at bounding box center [22, 28] width 29 height 29
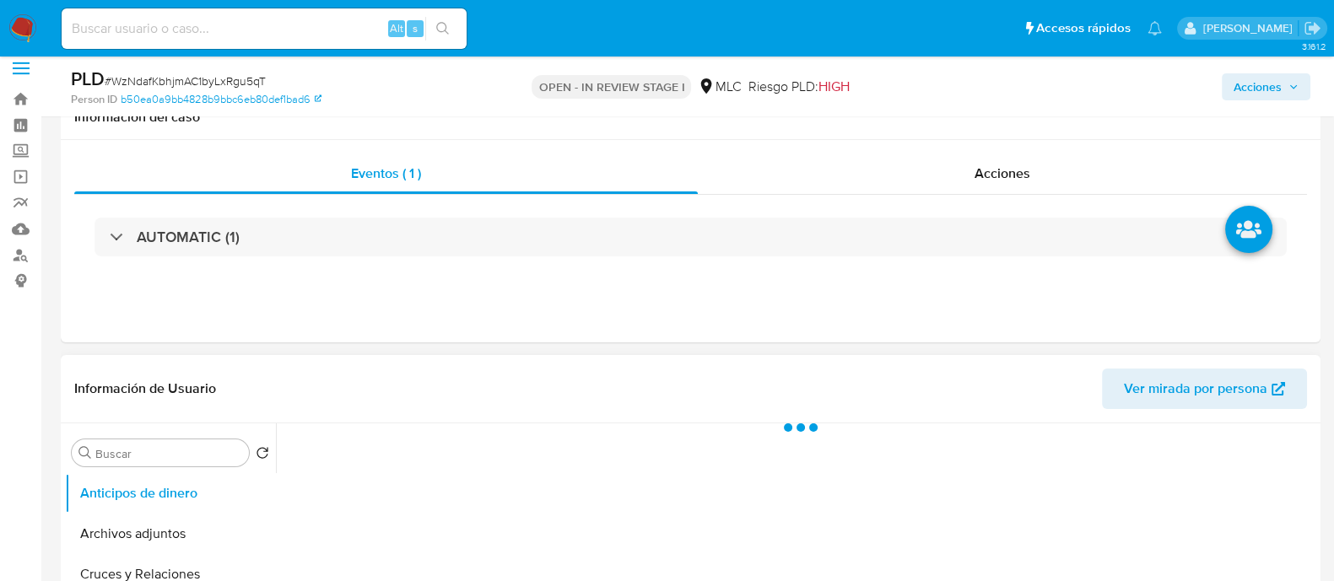
scroll to position [210, 0]
select select "10"
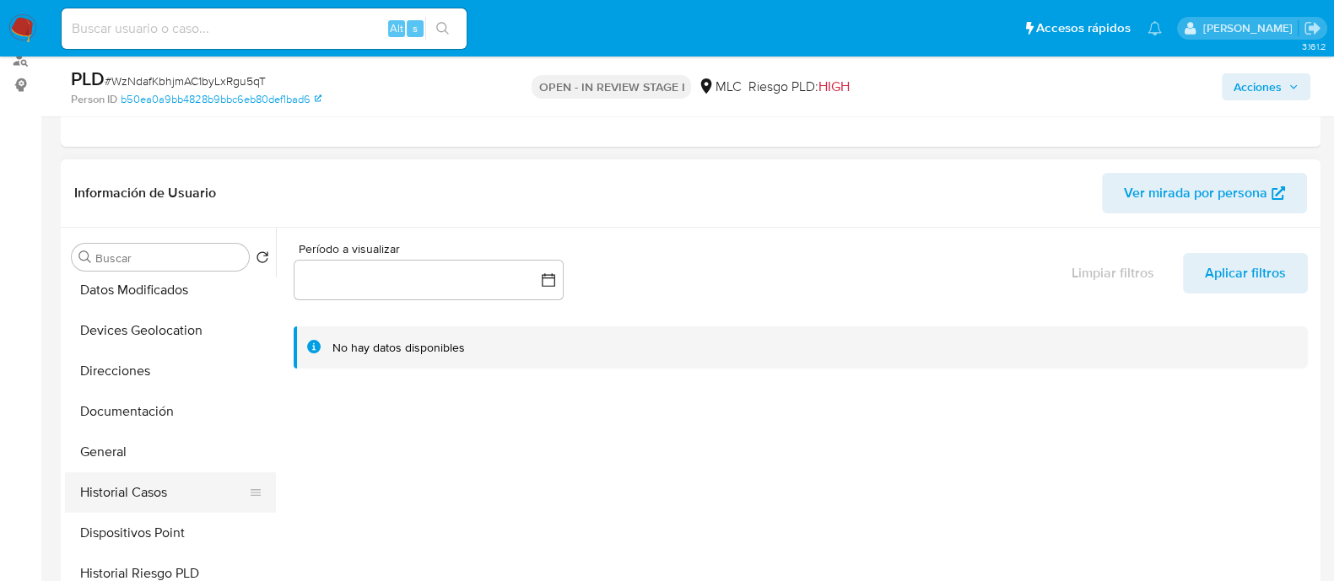
click at [152, 491] on button "Historial Casos" at bounding box center [163, 492] width 197 height 40
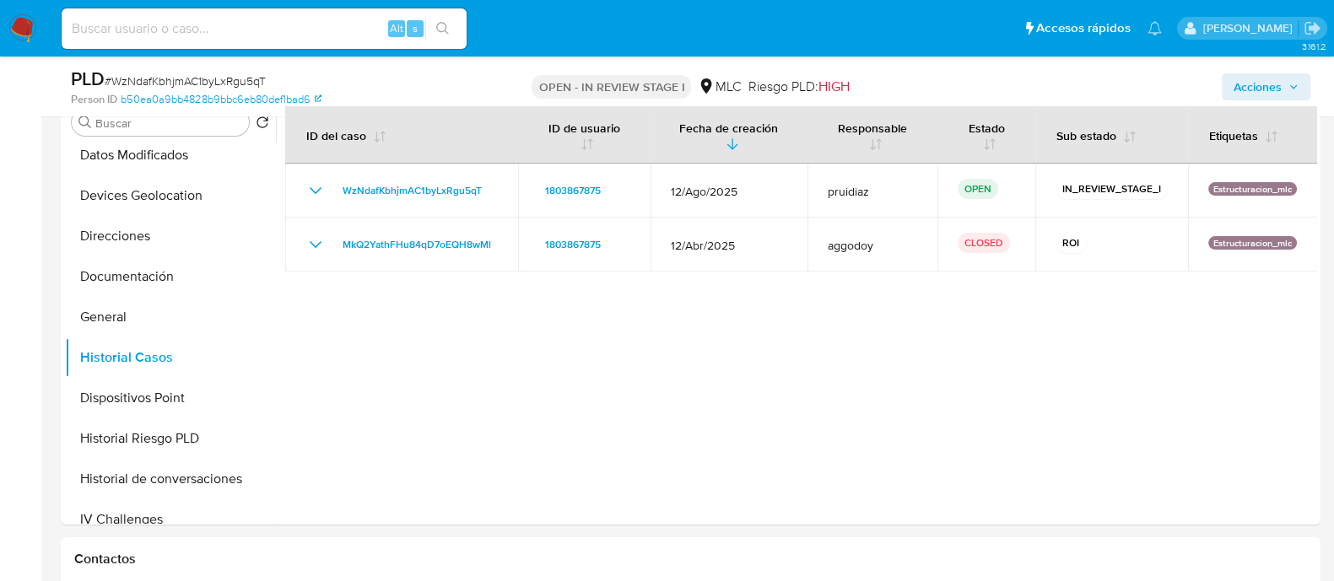
scroll to position [316, 0]
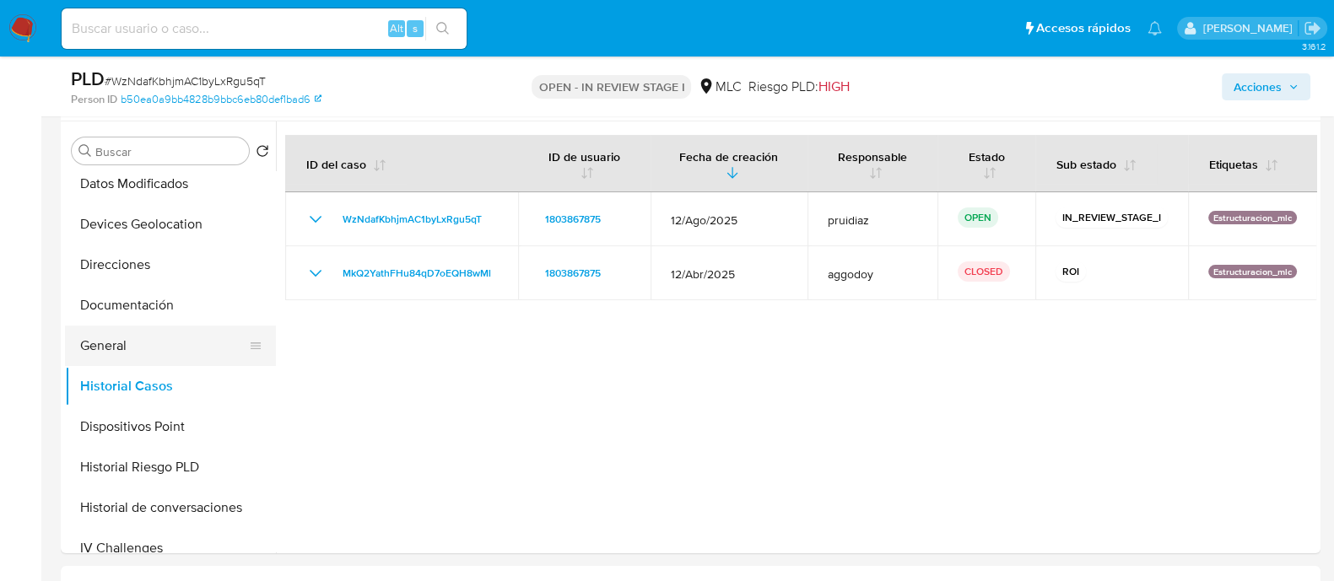
click at [114, 343] on button "General" at bounding box center [163, 346] width 197 height 40
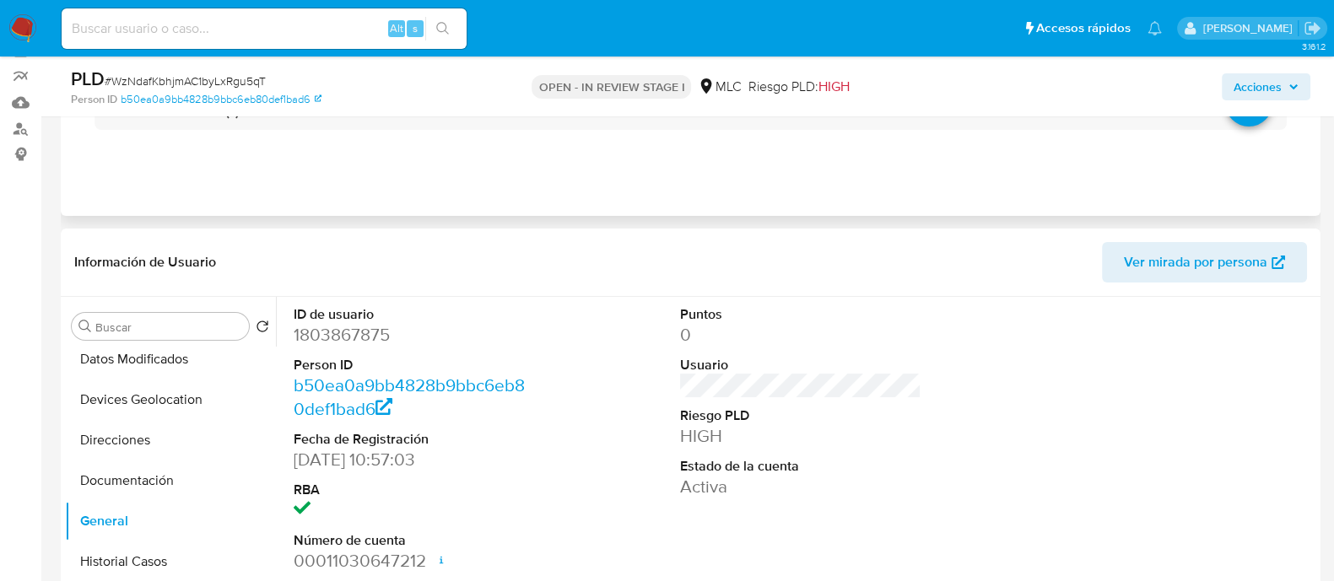
scroll to position [105, 0]
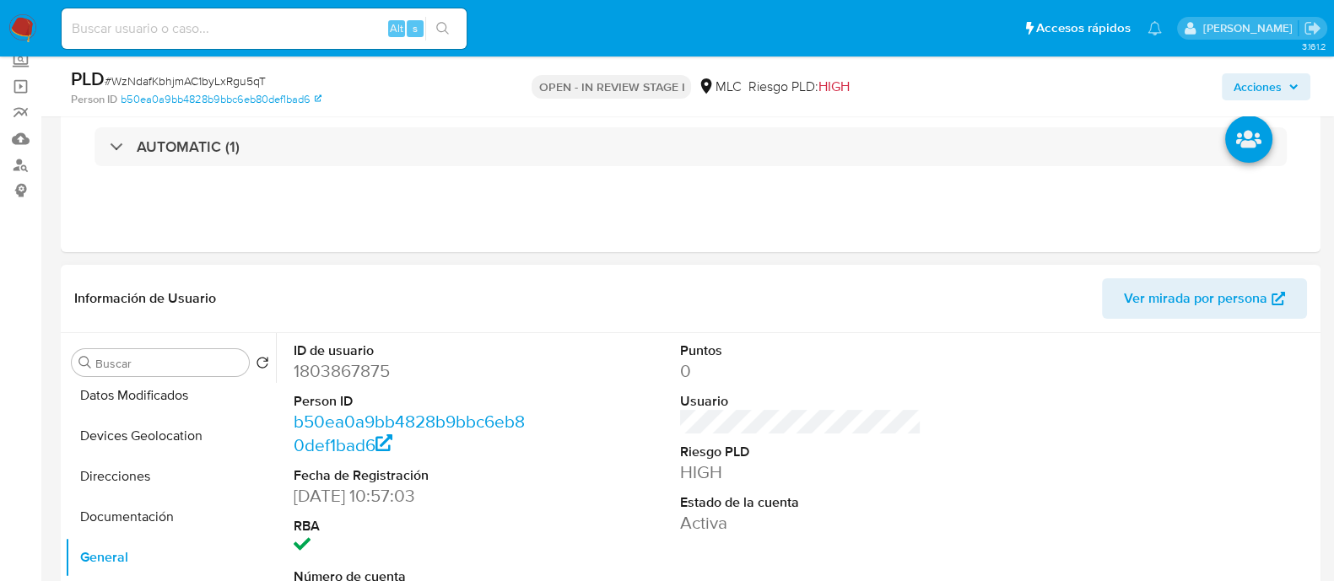
click at [348, 368] on dd "1803867875" at bounding box center [414, 371] width 241 height 24
copy dd "1803867875"
click at [374, 365] on dd "1803867875" at bounding box center [414, 371] width 241 height 24
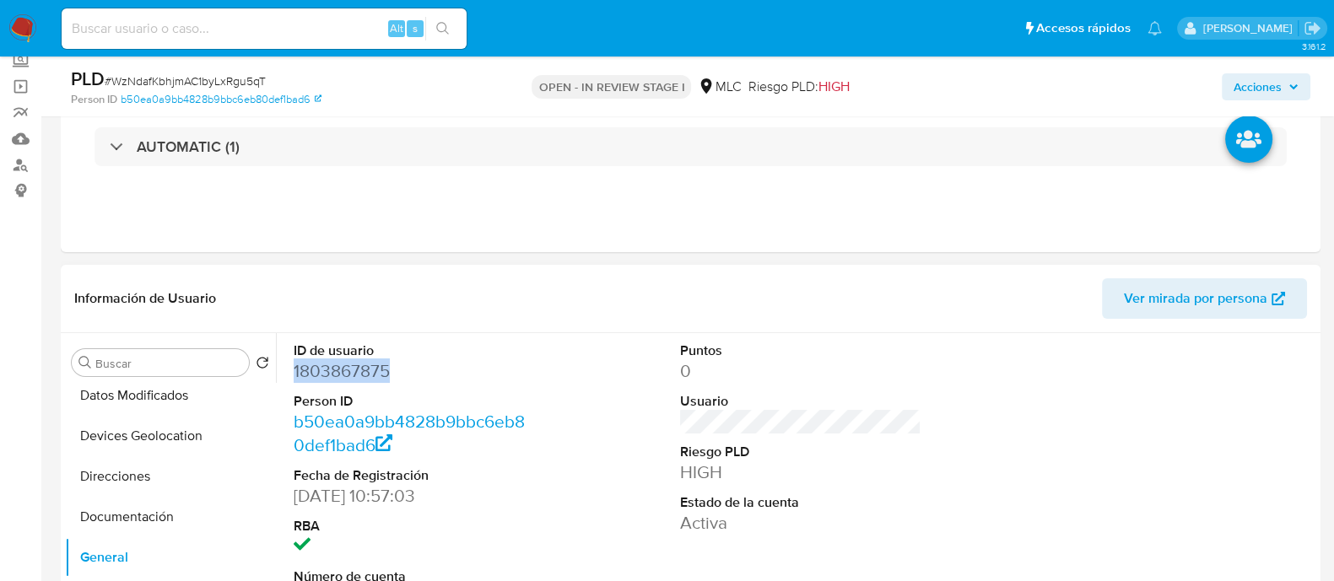
copy dd "1803867875"
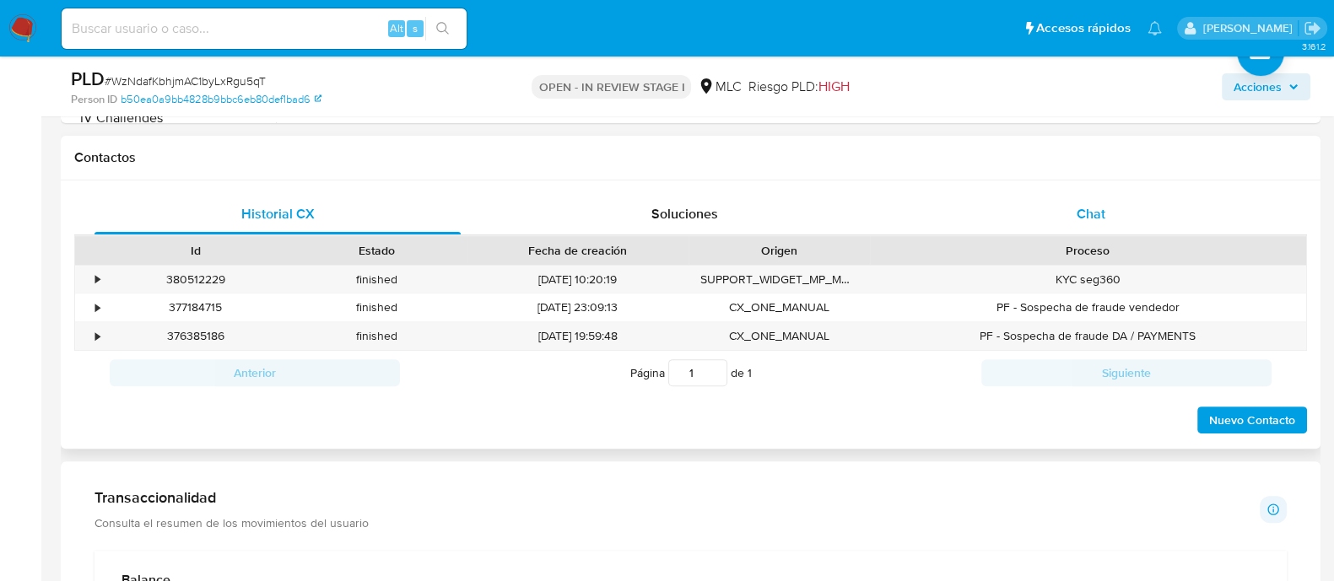
scroll to position [737, 0]
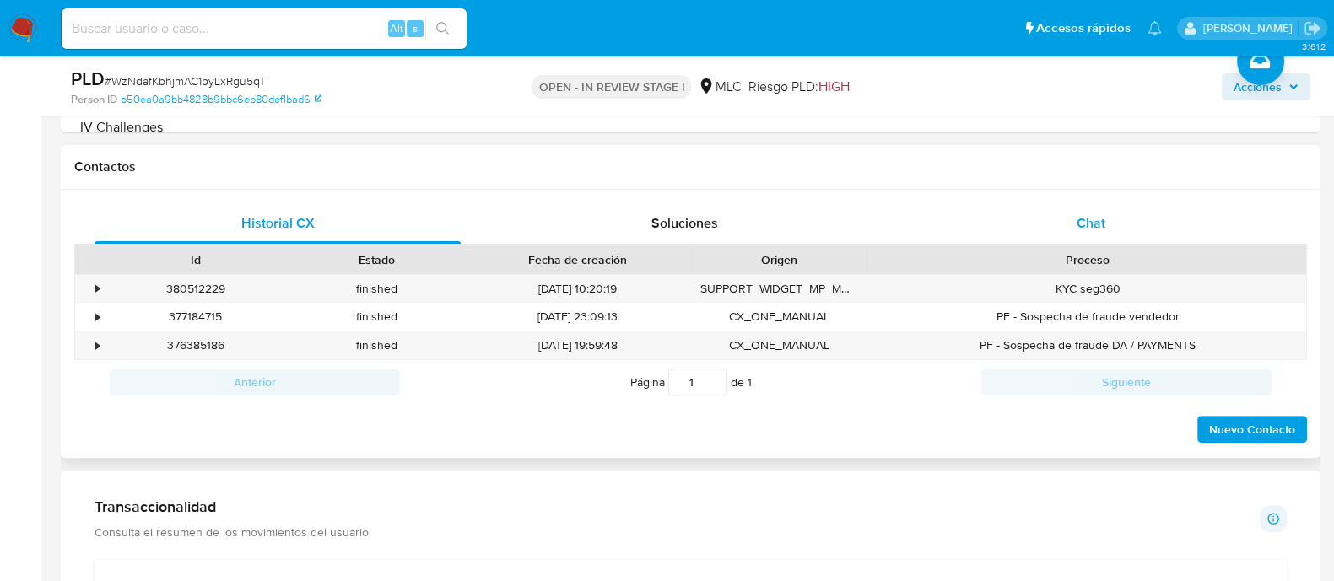
click at [1121, 214] on div "Chat" at bounding box center [1091, 223] width 366 height 40
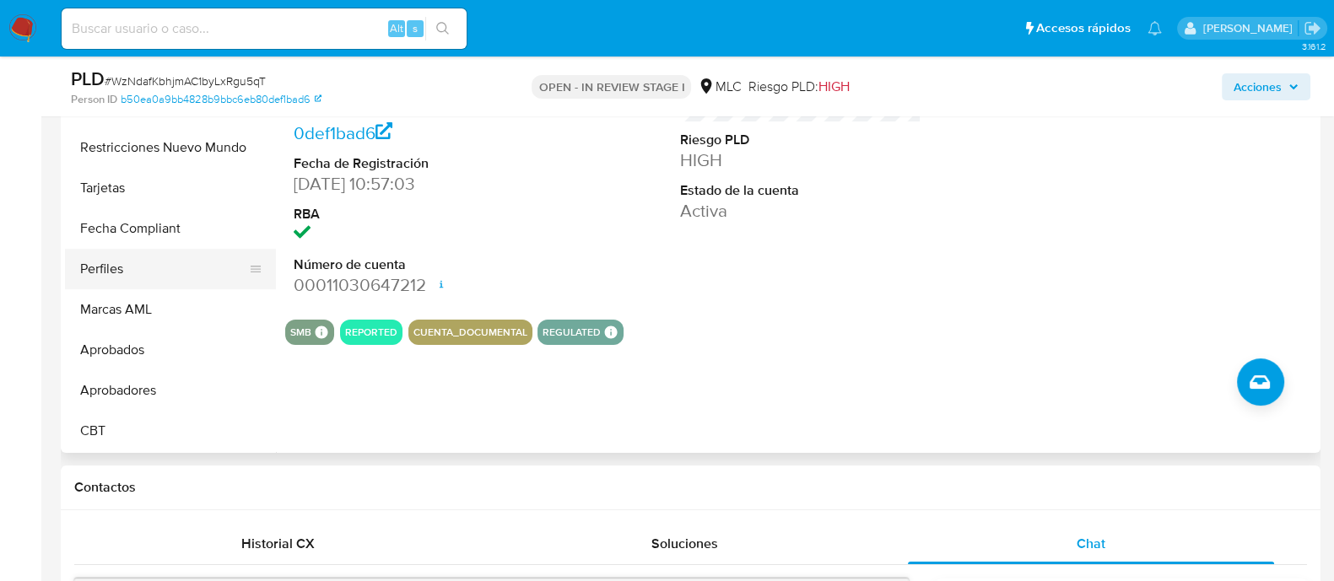
scroll to position [793, 0]
click at [122, 157] on button "Restricciones Nuevo Mundo" at bounding box center [163, 148] width 197 height 40
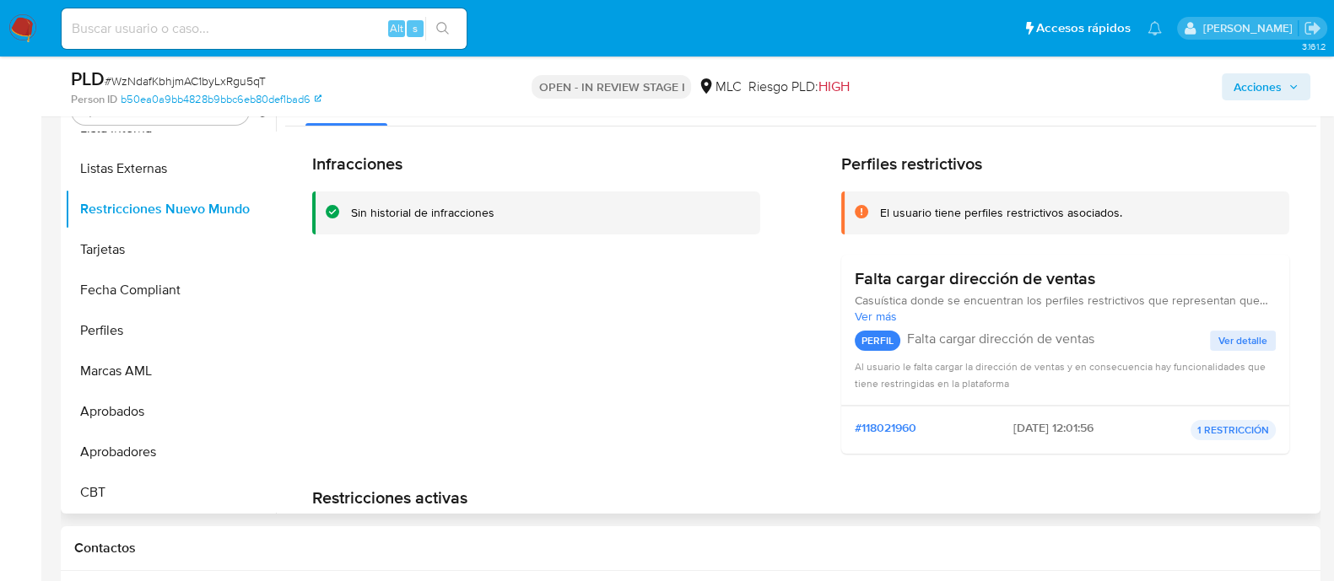
scroll to position [311, 0]
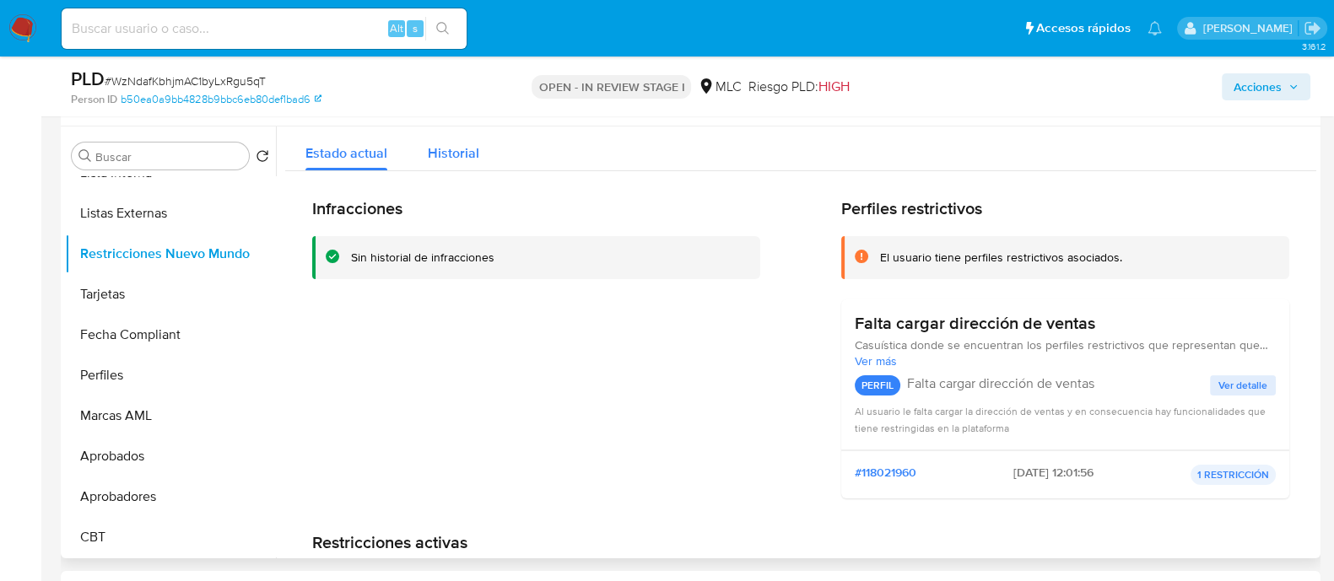
click at [483, 149] on button "Historial" at bounding box center [454, 149] width 92 height 45
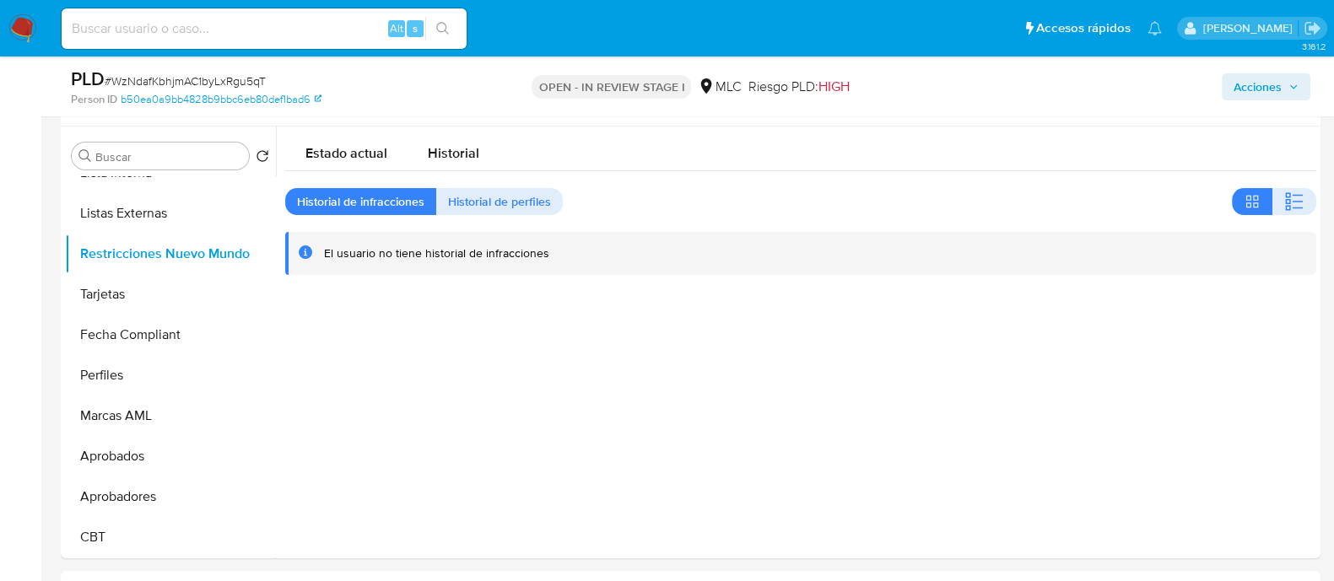
scroll to position [0, 0]
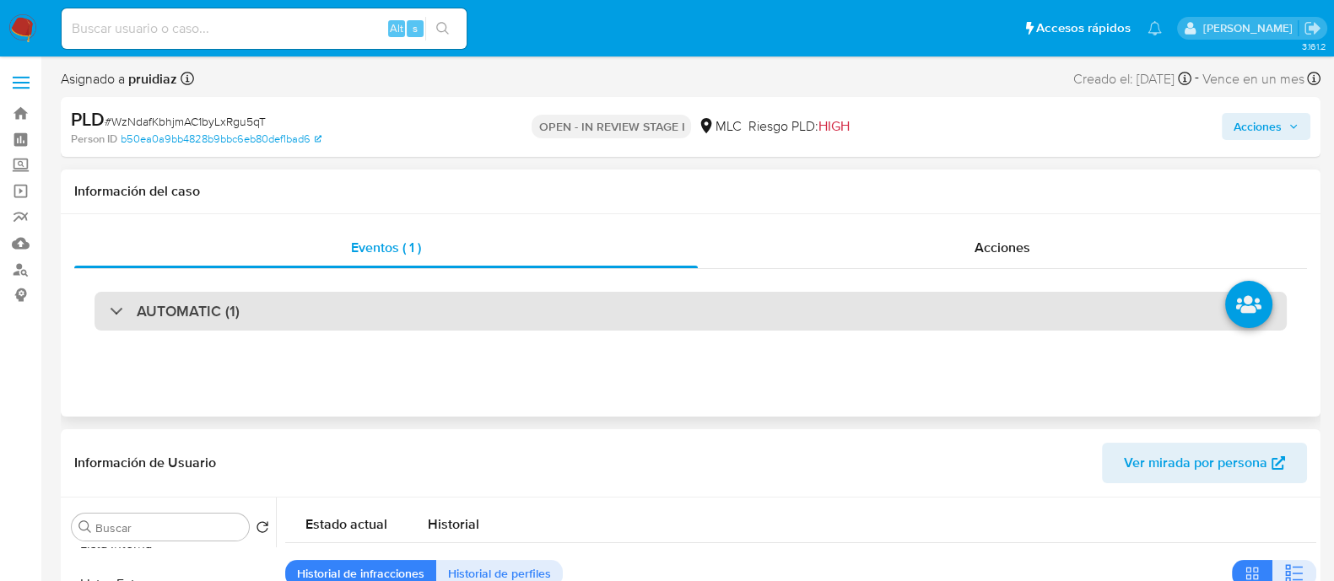
click at [138, 321] on h3 "AUTOMATIC (1)" at bounding box center [188, 311] width 103 height 19
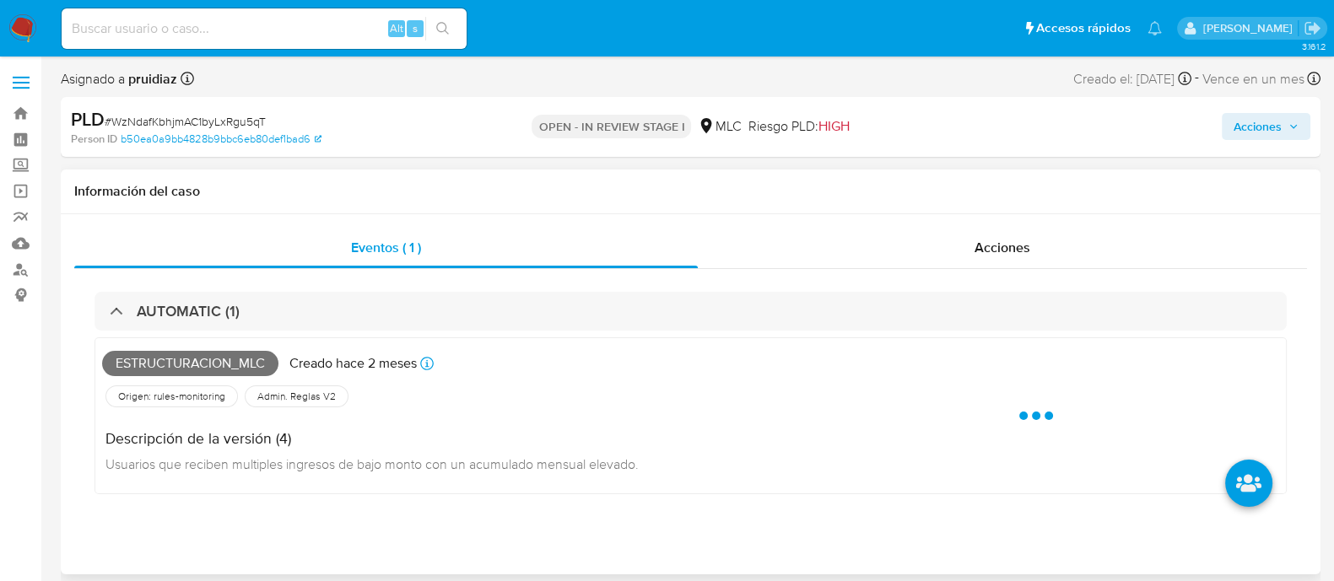
click at [219, 362] on span "Estructuracion_mlc" at bounding box center [190, 363] width 176 height 25
copy span "Estructuracion_mlc"
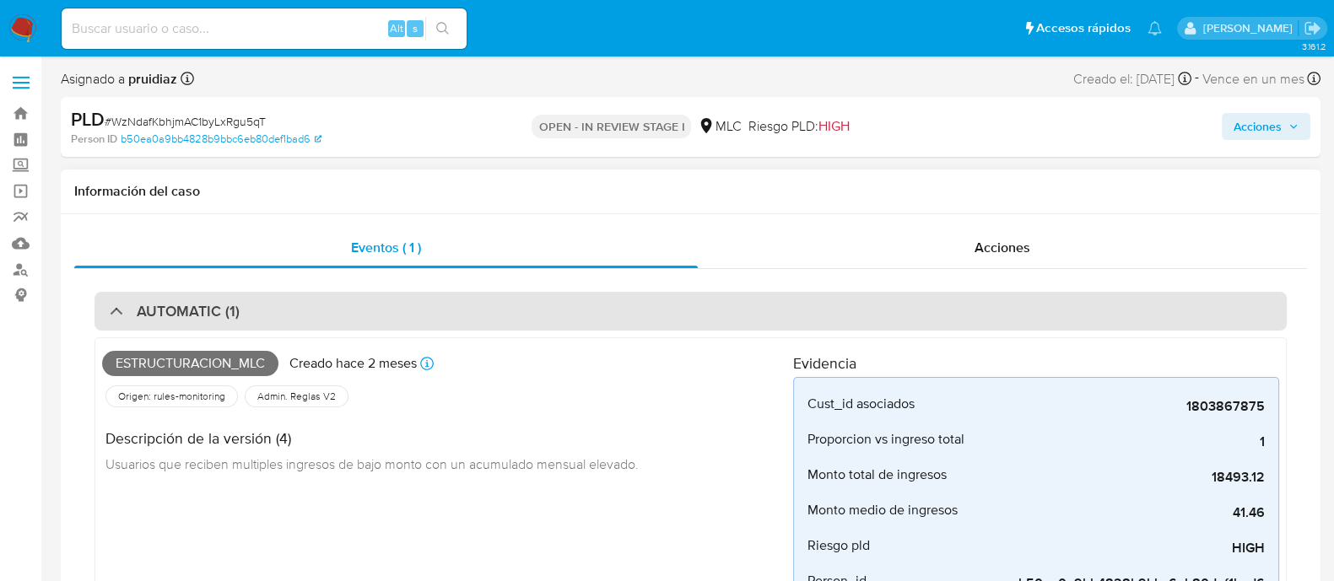
click at [175, 311] on h3 "AUTOMATIC (1)" at bounding box center [188, 311] width 103 height 19
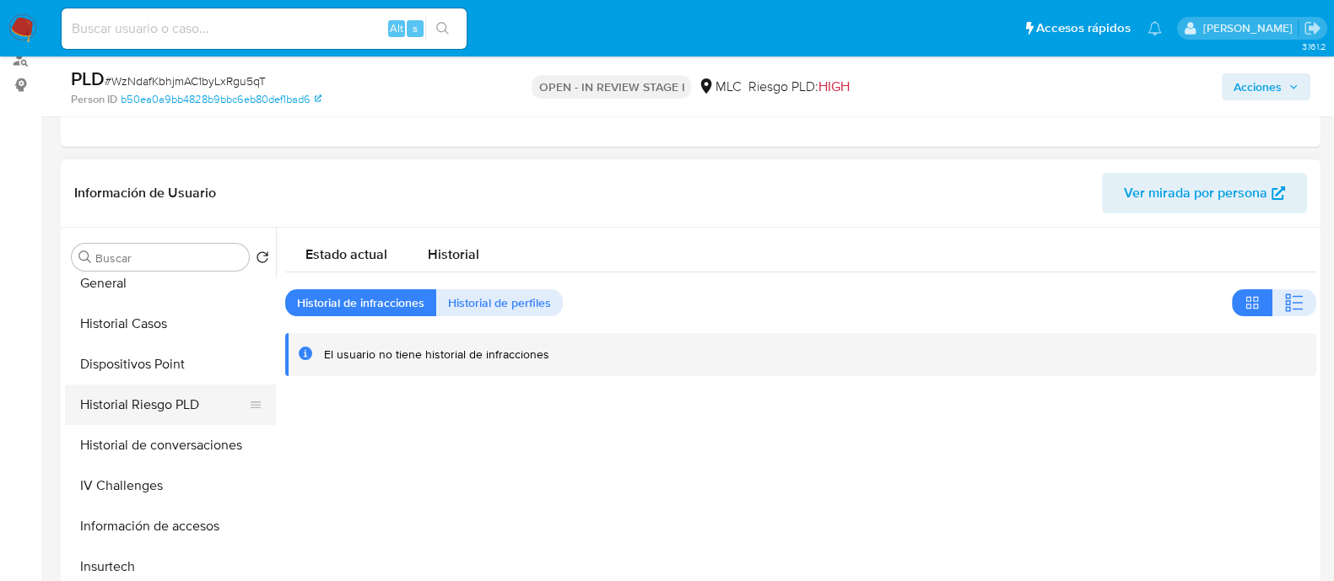
scroll to position [372, 0]
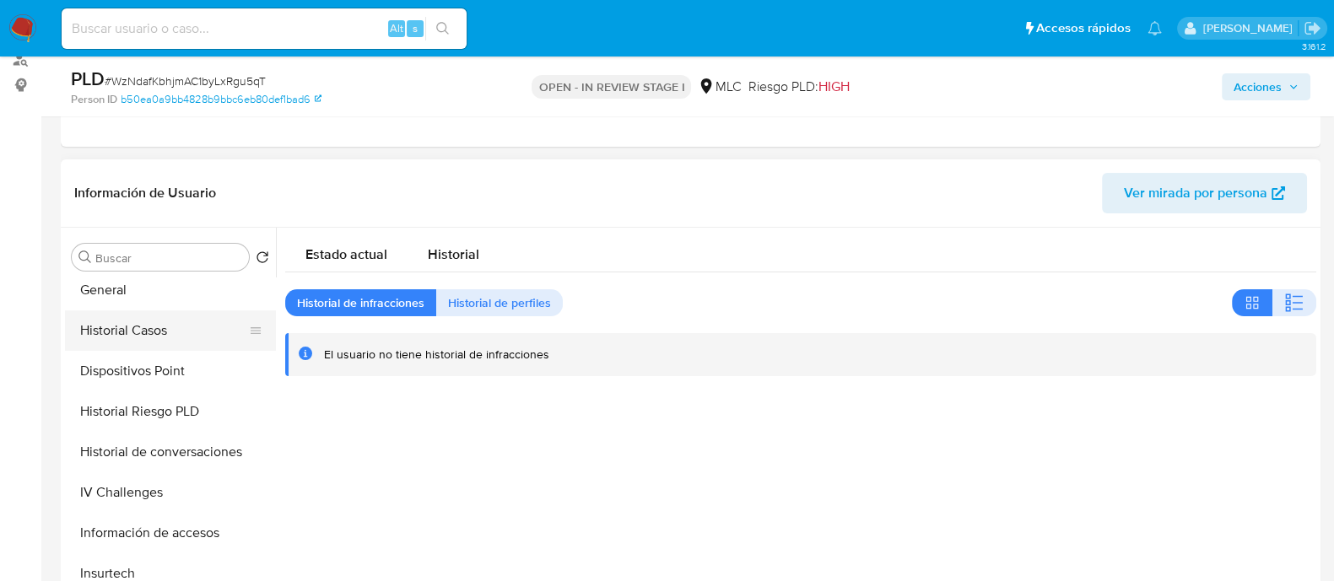
click at [131, 313] on button "Historial Casos" at bounding box center [163, 330] width 197 height 40
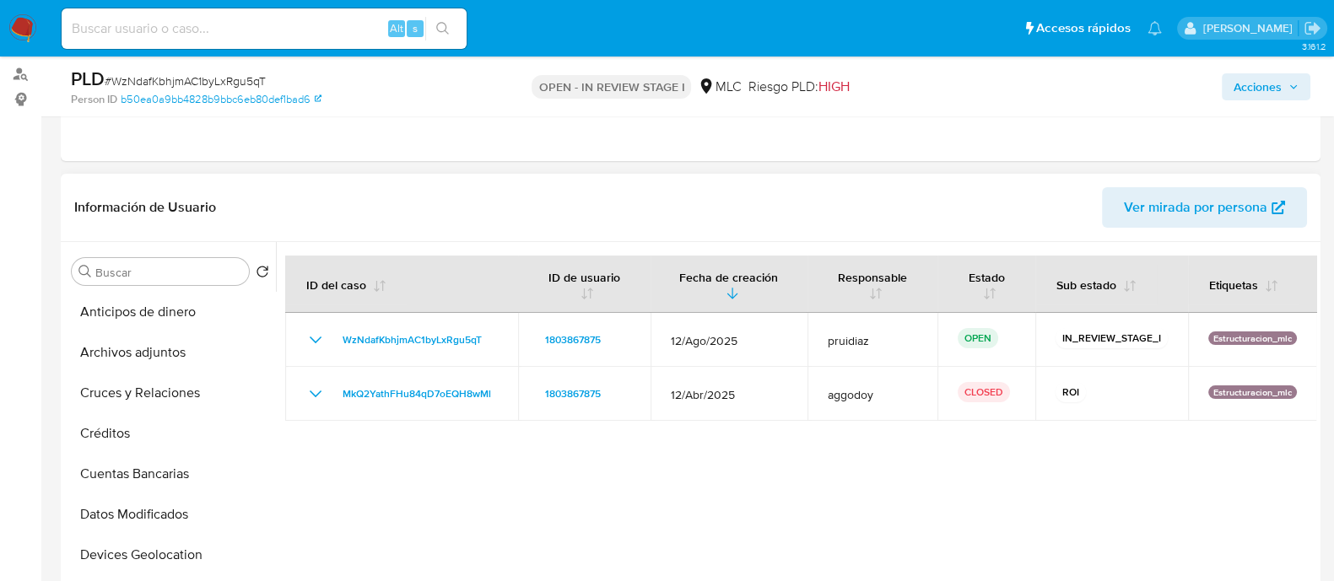
scroll to position [105, 0]
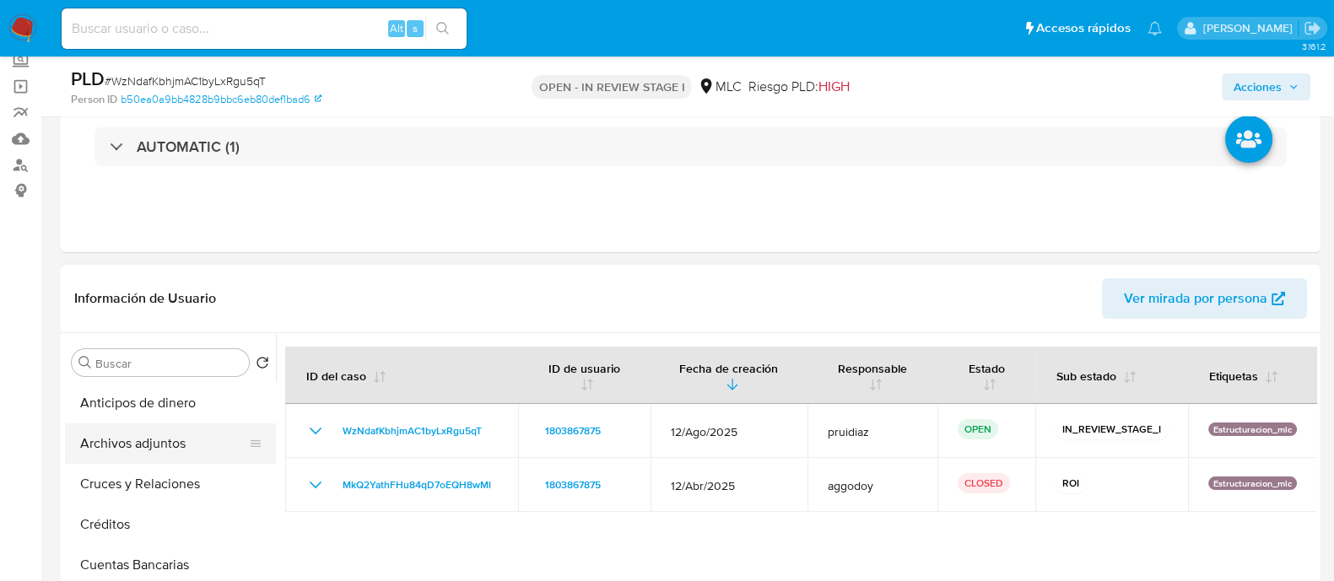
click at [142, 436] on button "Archivos adjuntos" at bounding box center [163, 444] width 197 height 40
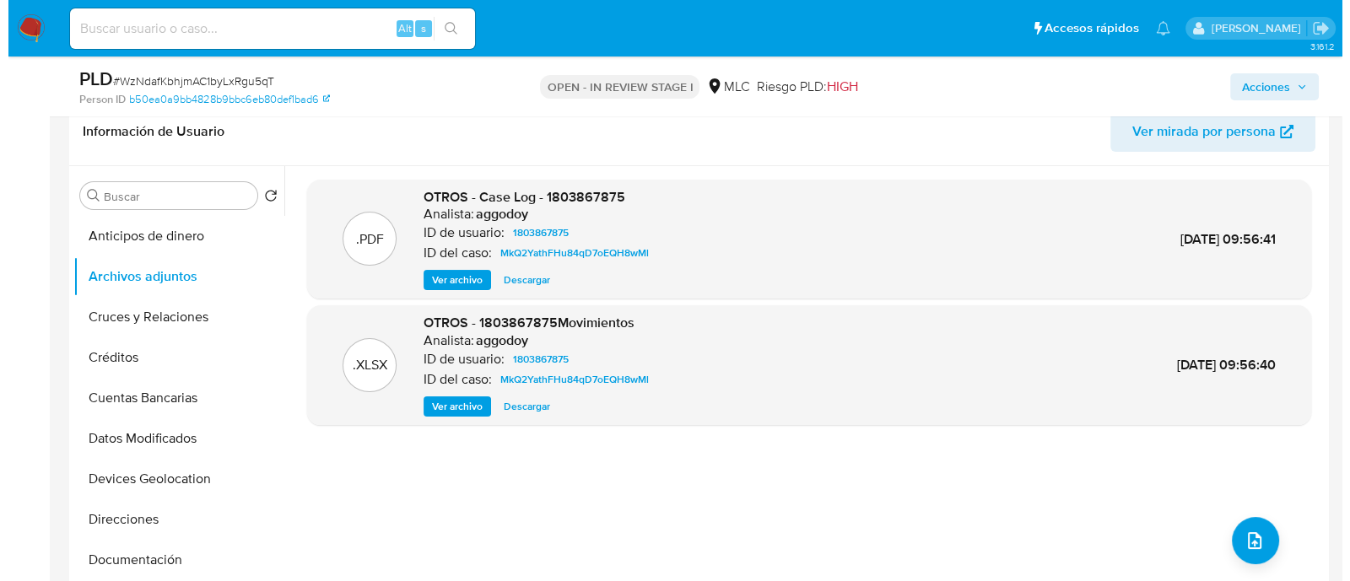
scroll to position [316, 0]
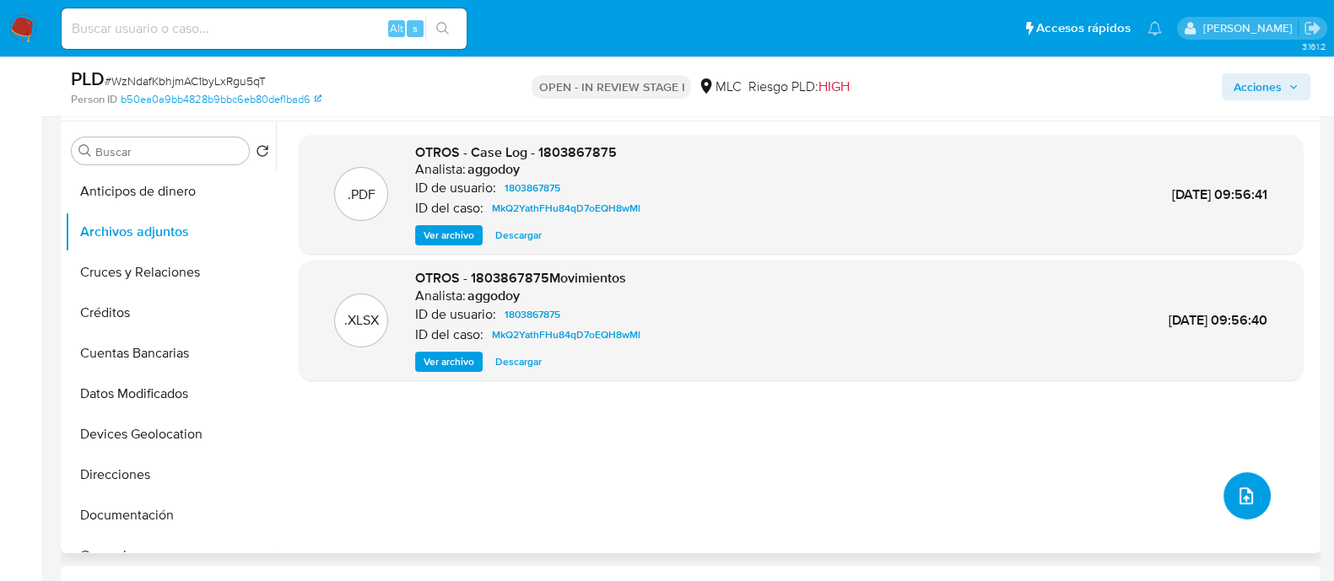
click at [1249, 506] on button "upload-file" at bounding box center [1246, 495] width 47 height 47
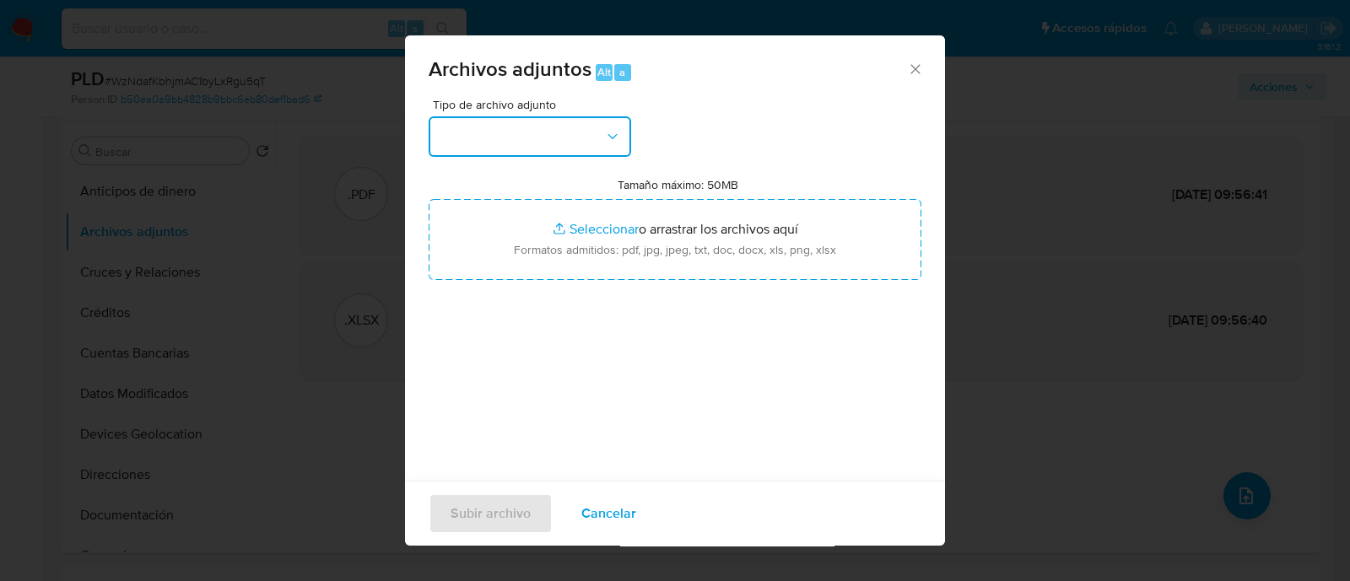
click at [557, 124] on button "button" at bounding box center [530, 136] width 202 height 40
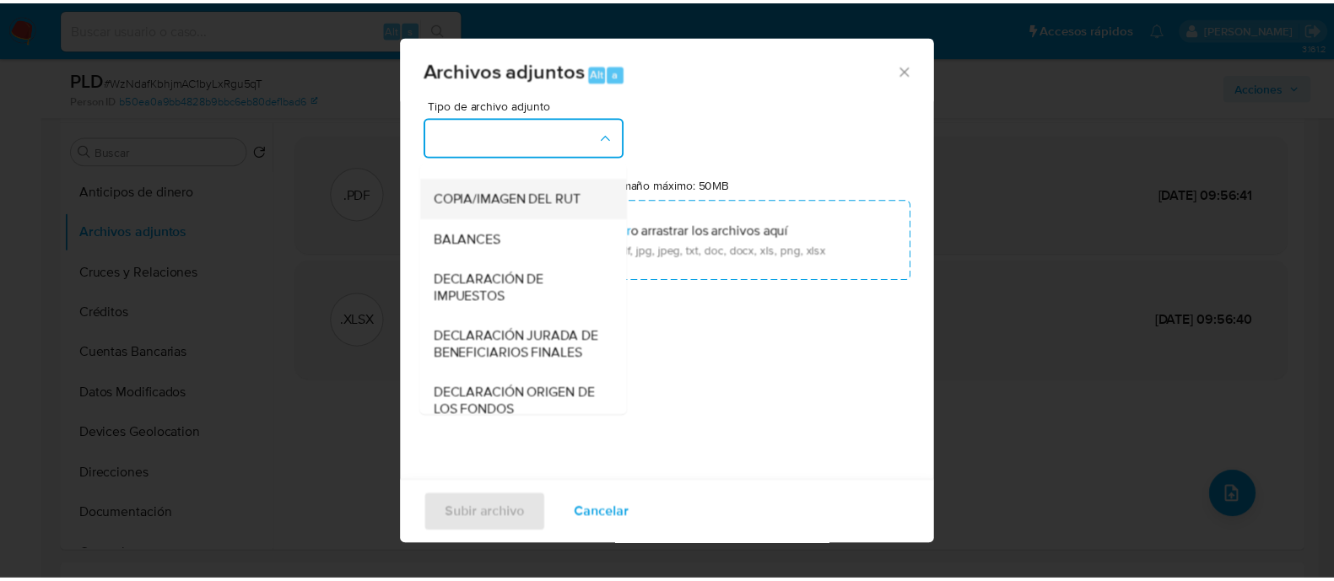
scroll to position [279, 0]
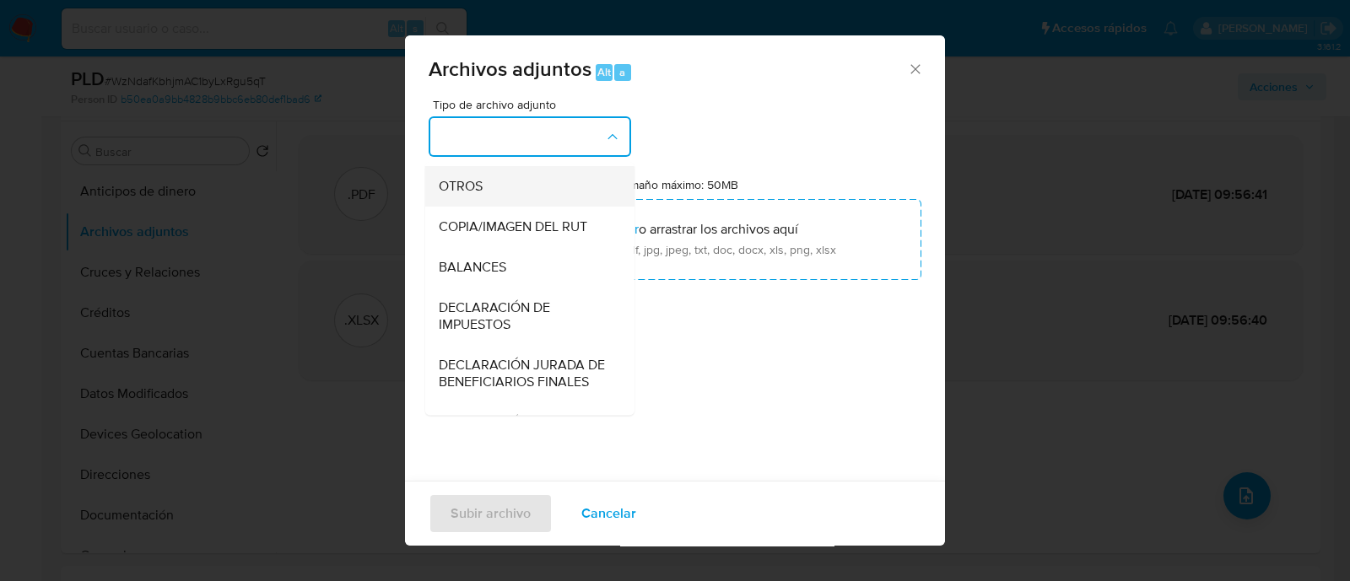
click at [467, 195] on span "OTROS" at bounding box center [461, 186] width 44 height 17
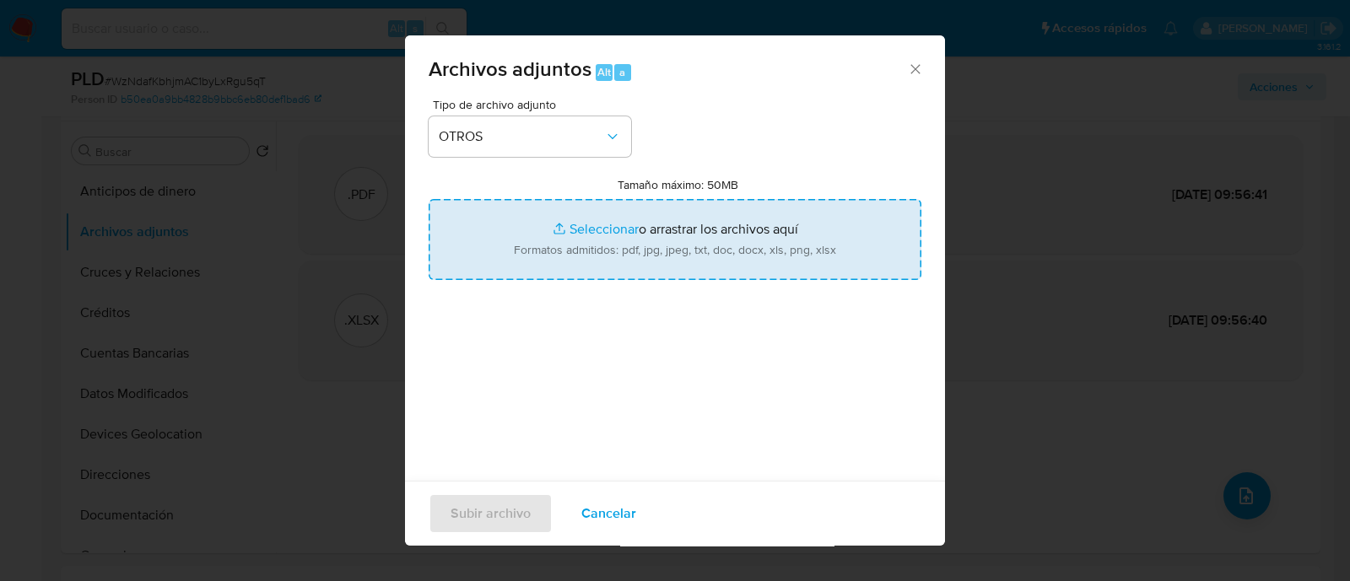
click at [679, 235] on input "Tamaño máximo: 50MB Seleccionar archivos" at bounding box center [675, 239] width 493 height 81
type input "C:\fakepath\1803867875 - 25_09_2025.xlsx"
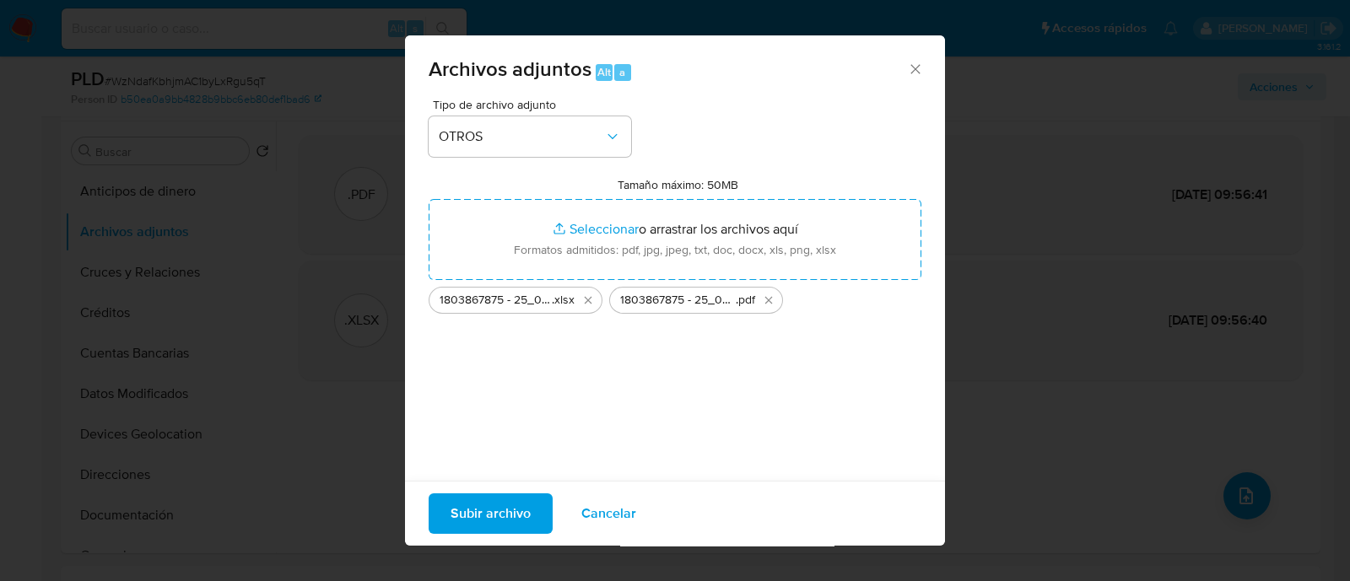
click at [524, 508] on span "Subir archivo" at bounding box center [491, 513] width 80 height 37
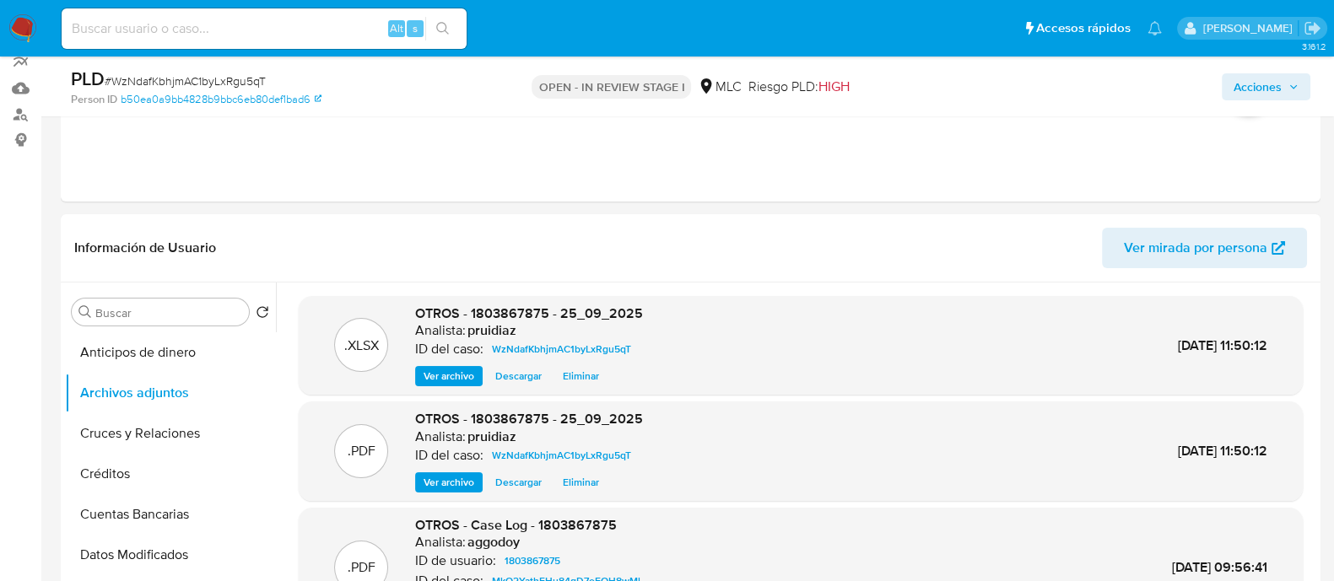
scroll to position [0, 0]
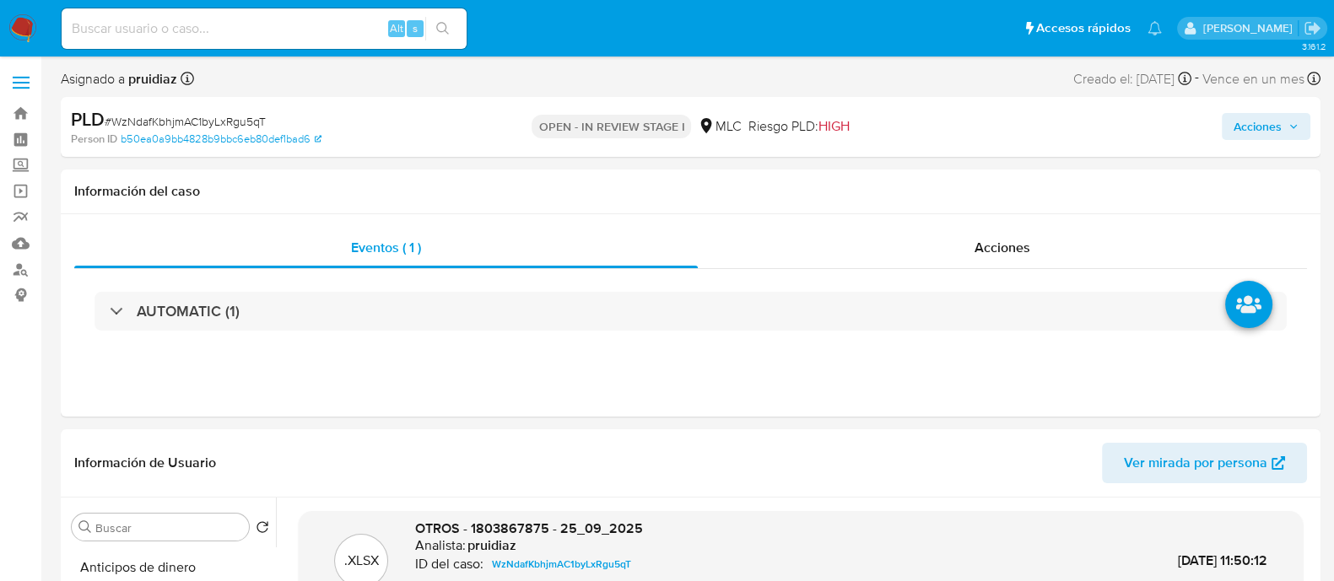
click at [1266, 118] on span "Acciones" at bounding box center [1258, 126] width 48 height 27
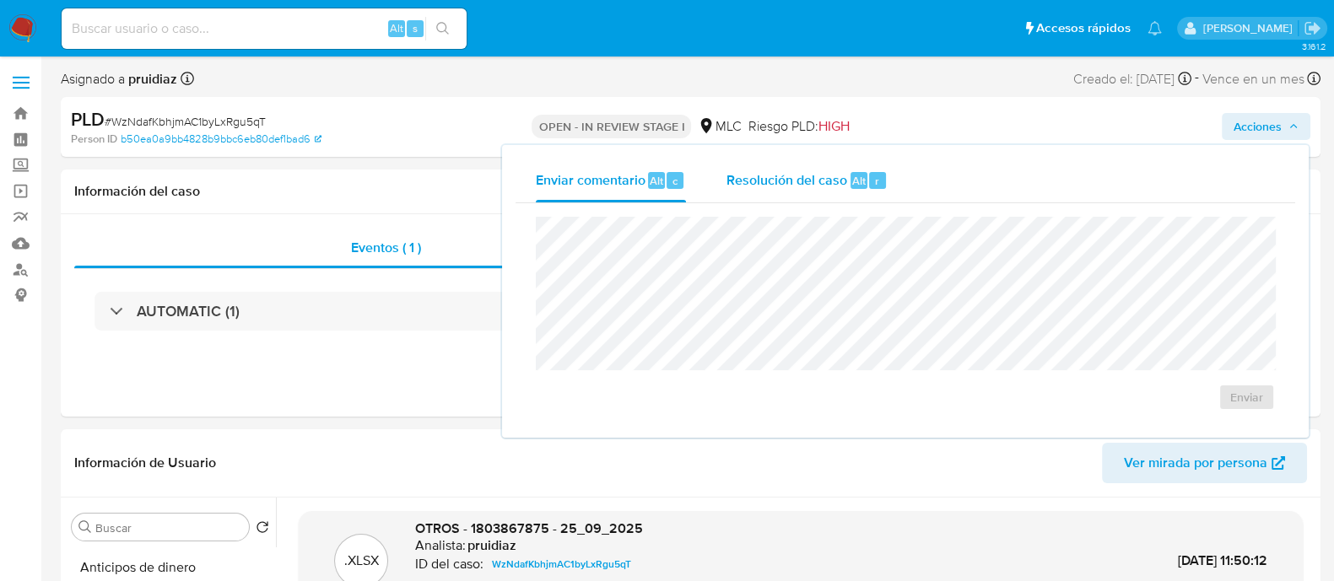
click at [771, 187] on span "Resolución del caso" at bounding box center [786, 179] width 121 height 19
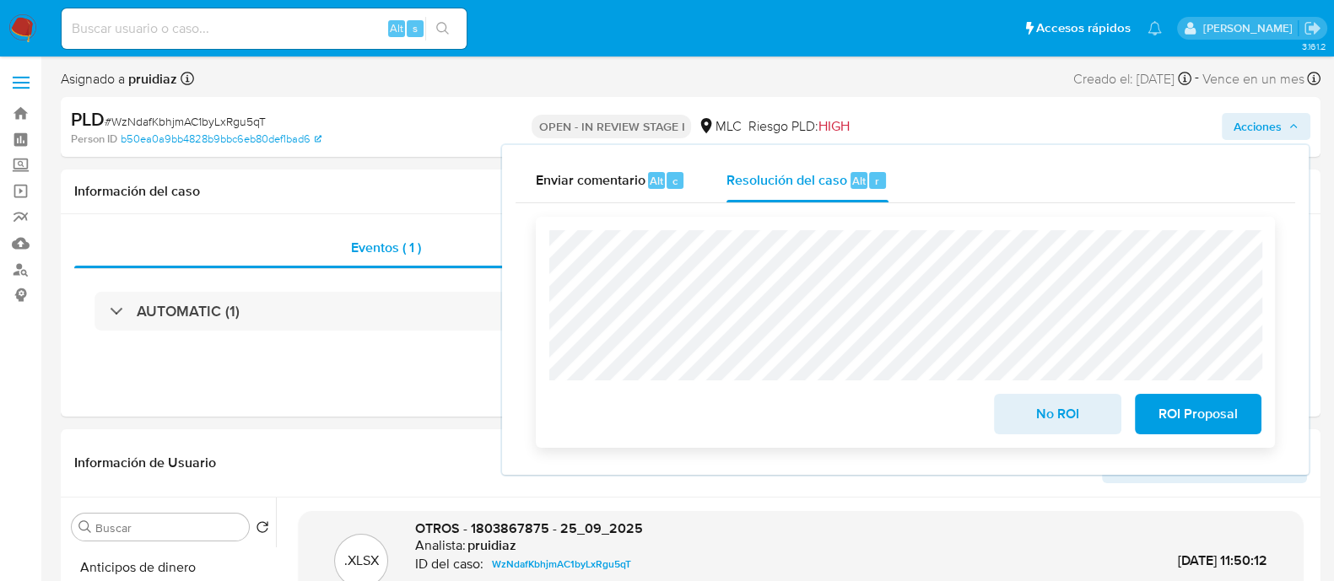
click at [1194, 405] on span "ROI Proposal" at bounding box center [1198, 414] width 83 height 37
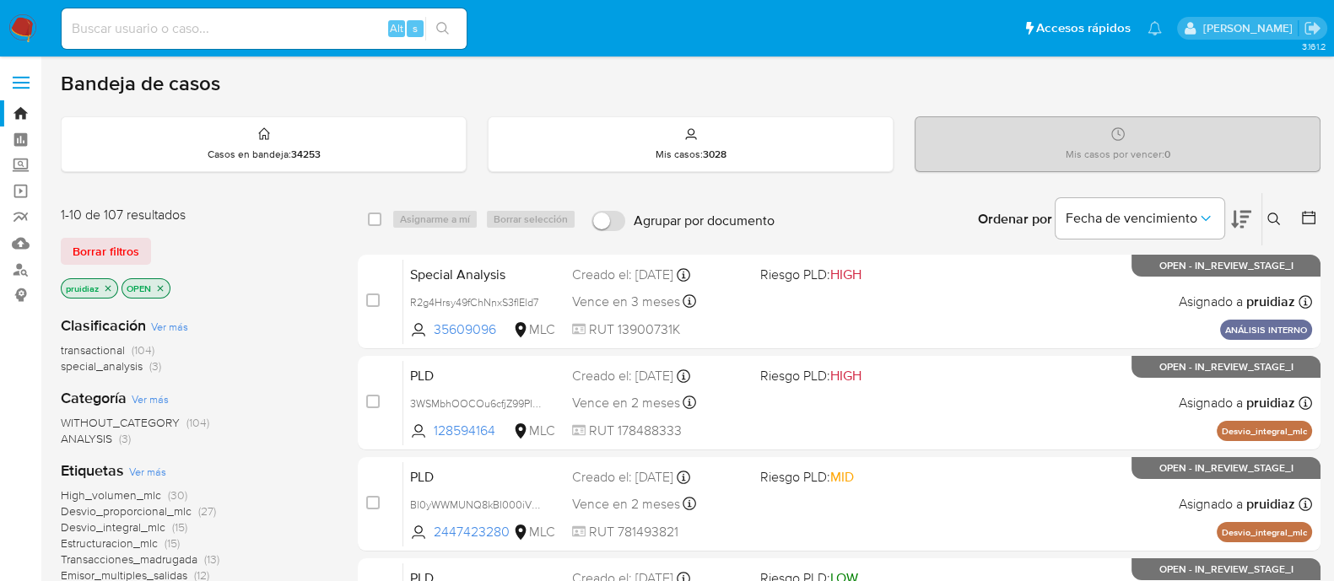
click at [8, 20] on img at bounding box center [22, 28] width 29 height 29
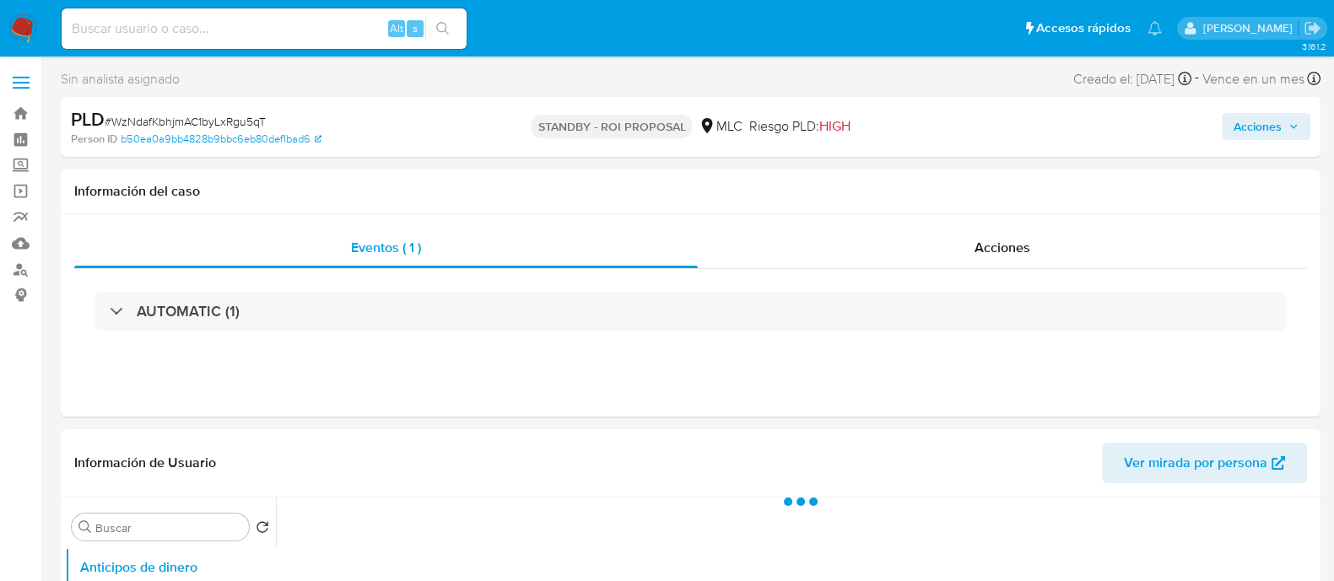
select select "10"
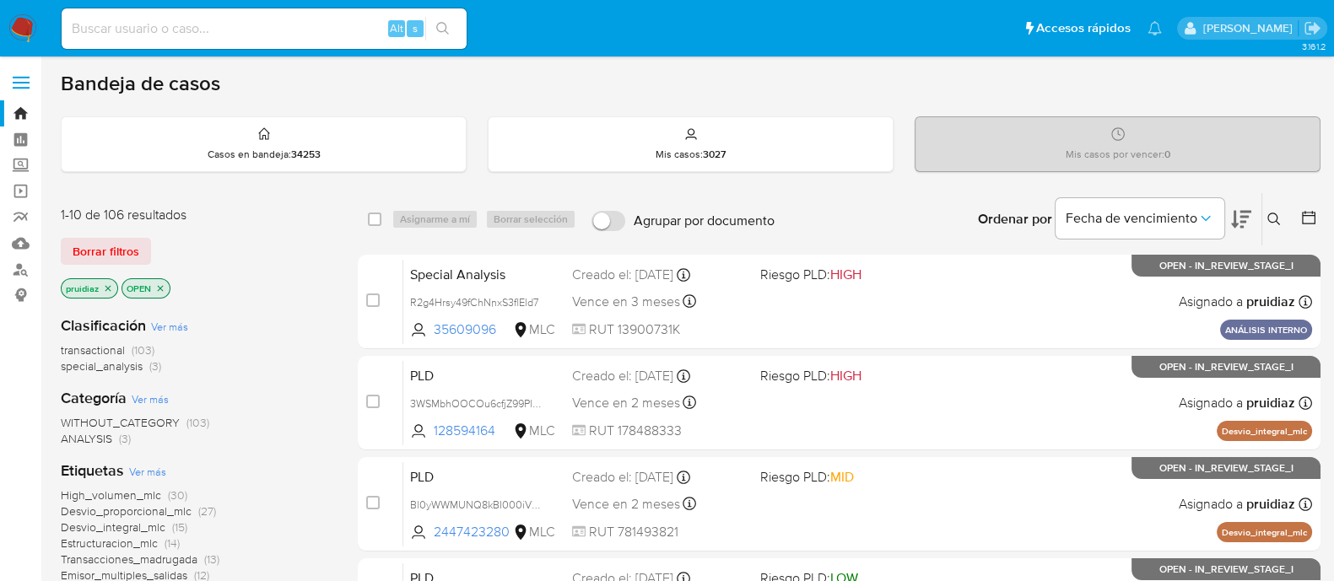
click at [21, 30] on img at bounding box center [22, 28] width 29 height 29
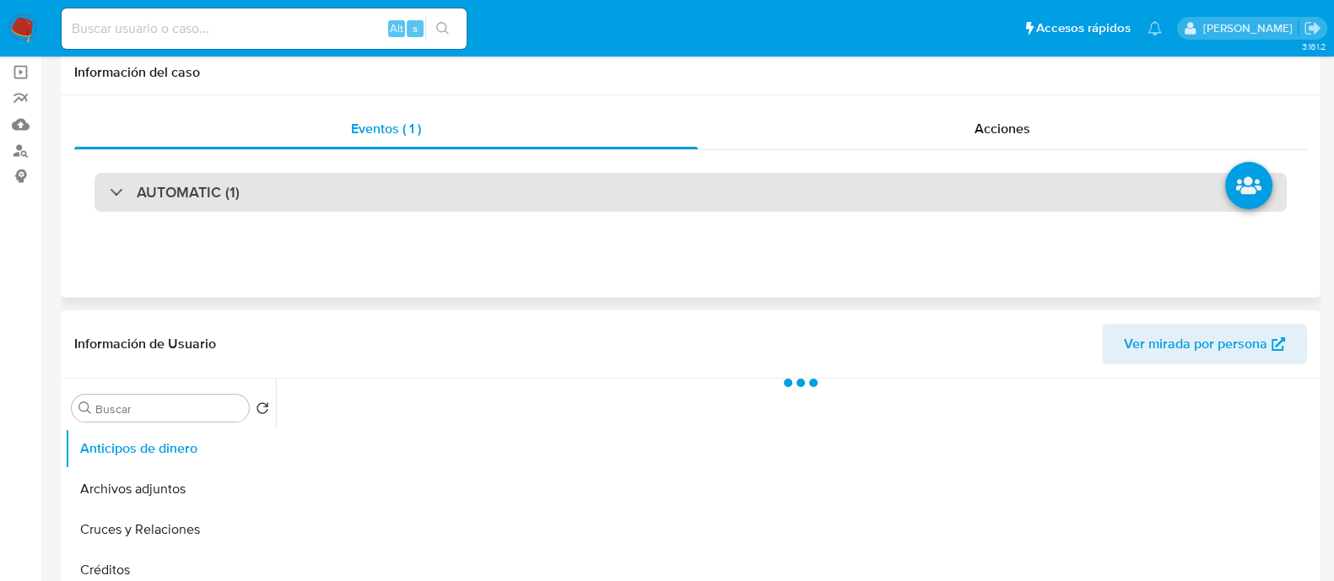
select select "10"
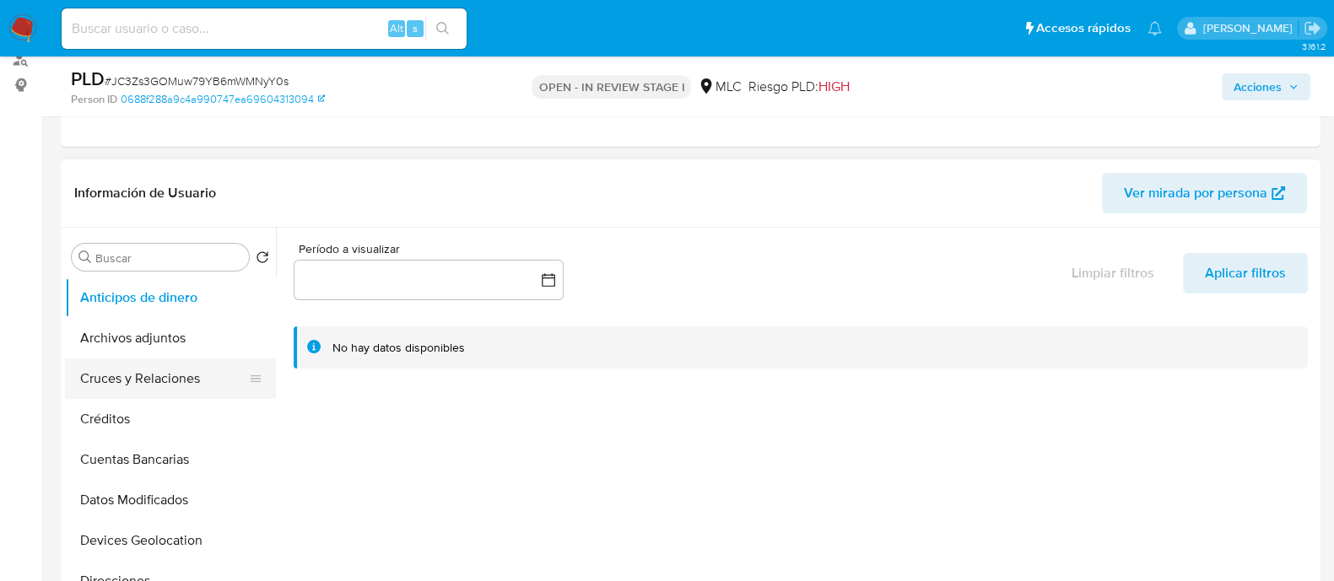
scroll to position [316, 0]
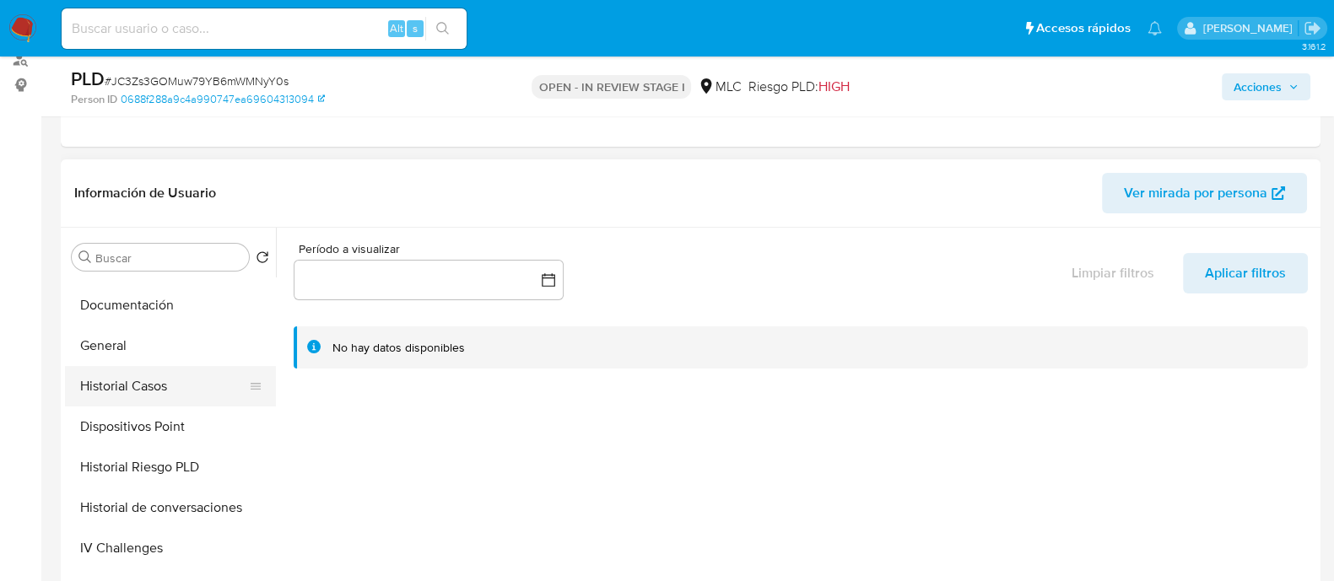
click at [136, 366] on button "Historial Casos" at bounding box center [163, 386] width 197 height 40
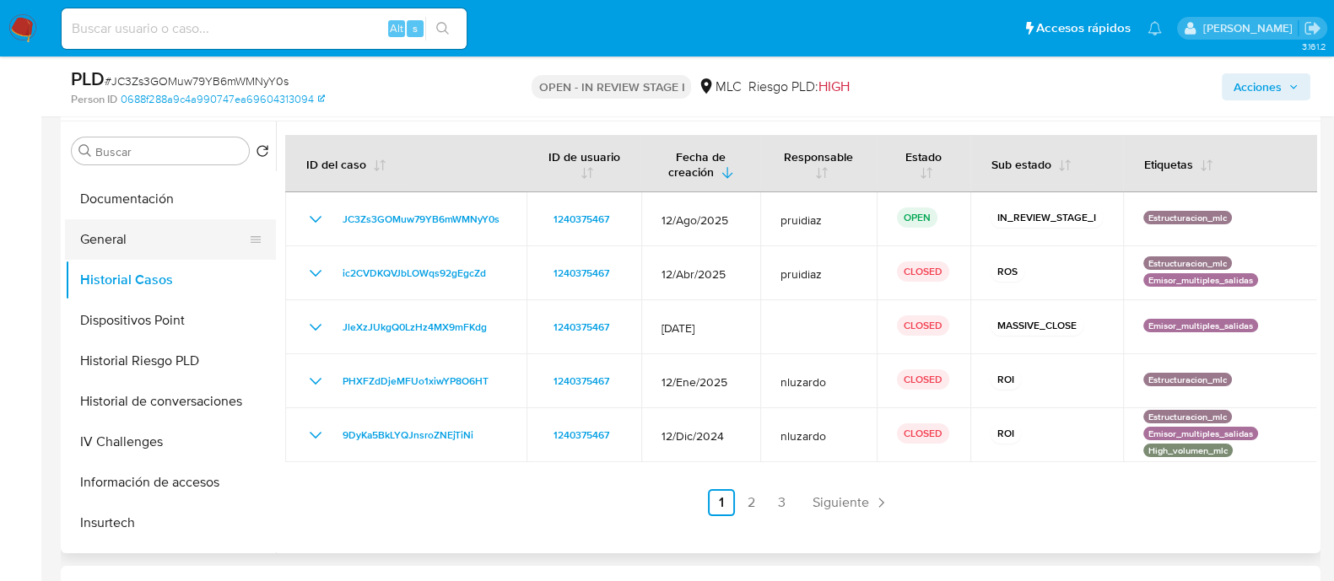
click at [141, 240] on button "General" at bounding box center [163, 239] width 197 height 40
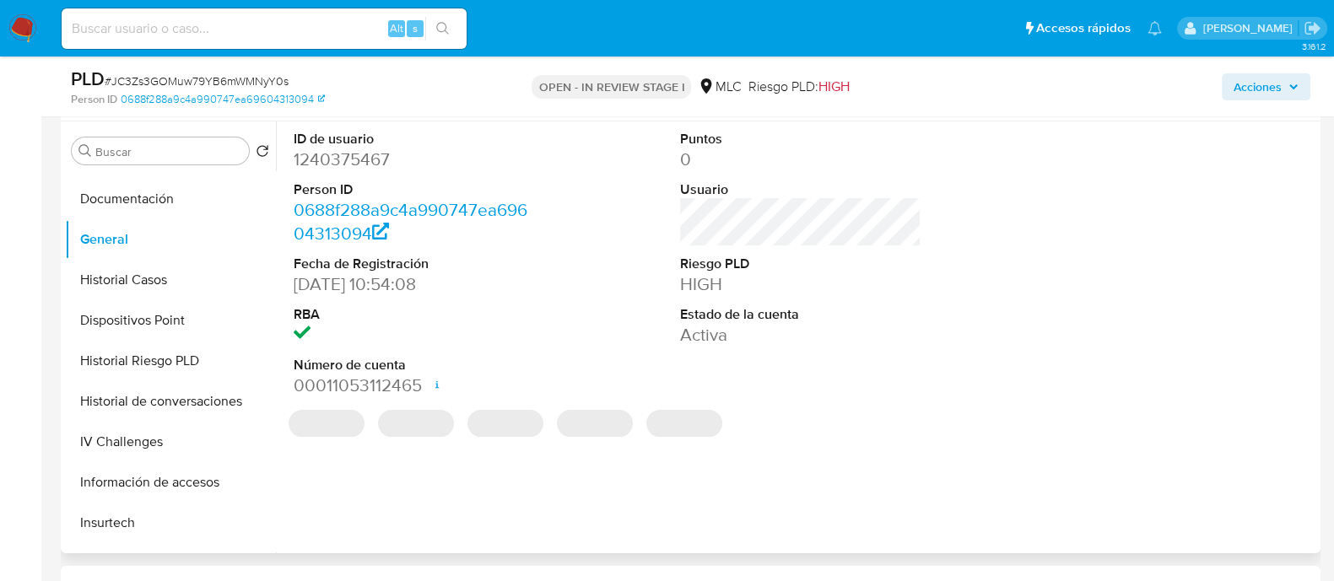
click at [334, 162] on dd "1240375467" at bounding box center [414, 160] width 241 height 24
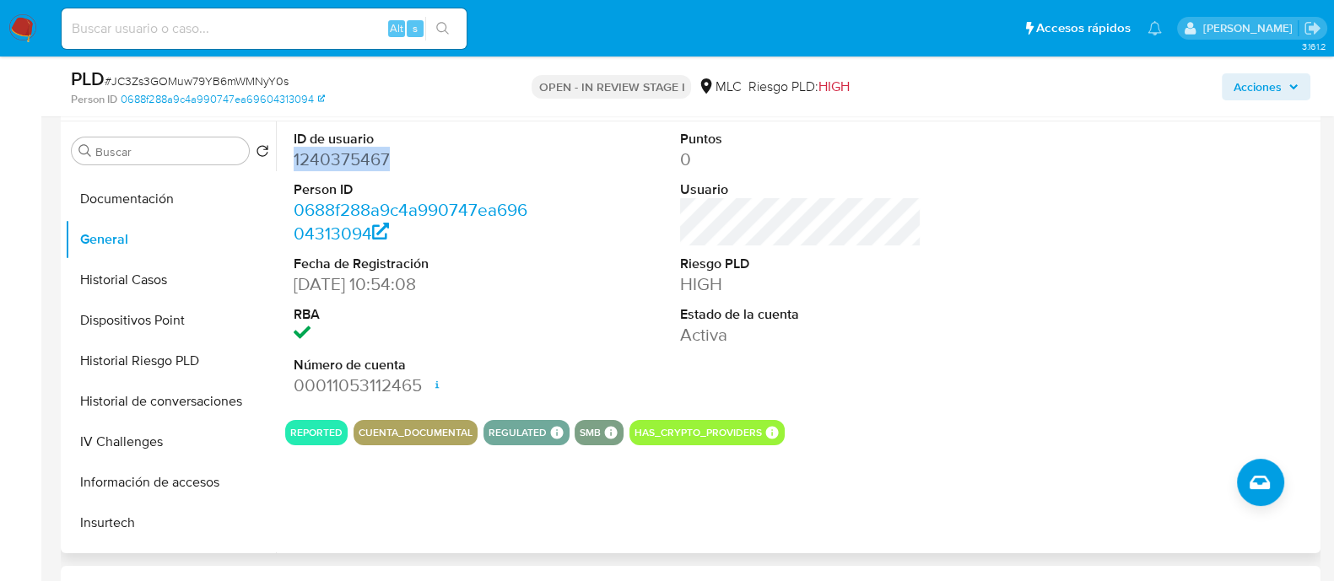
click at [381, 166] on dd "1240375467" at bounding box center [414, 160] width 241 height 24
copy dd "1240375467"
click at [345, 166] on dd "1240375467" at bounding box center [414, 160] width 241 height 24
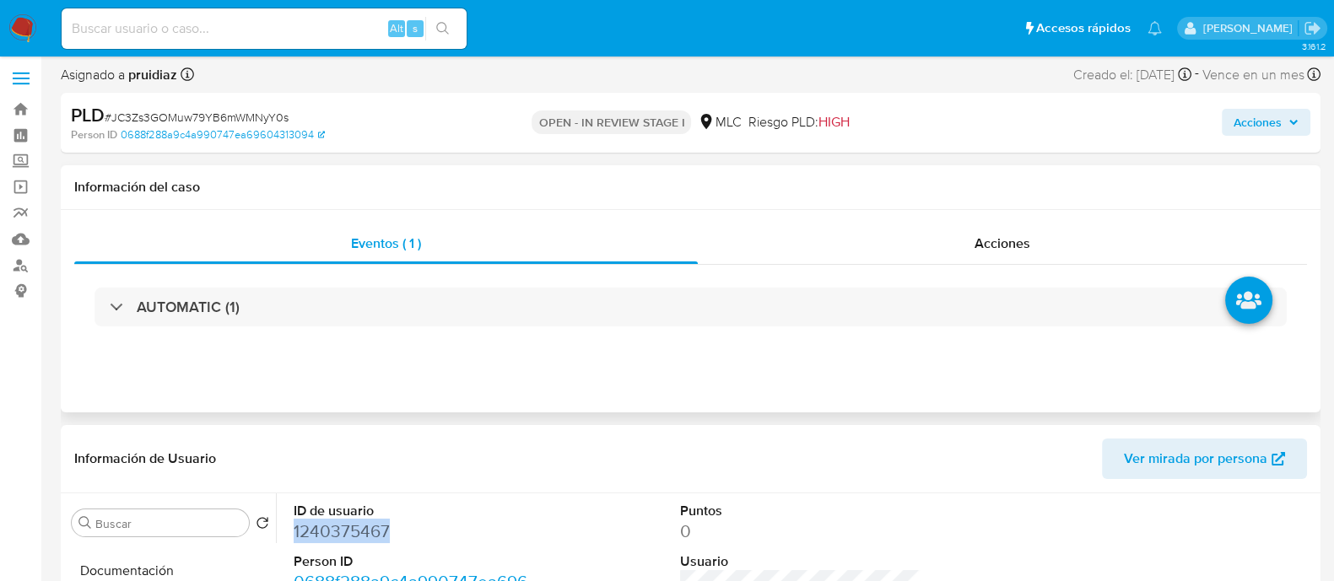
scroll to position [0, 0]
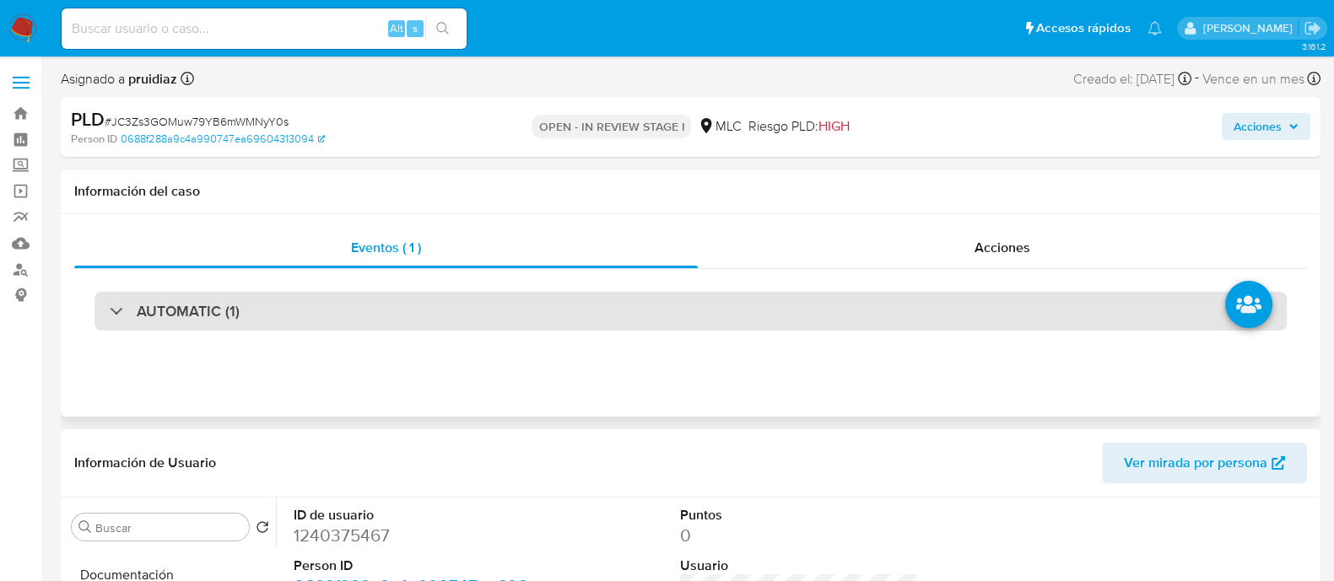
click at [144, 312] on h3 "AUTOMATIC (1)" at bounding box center [188, 311] width 103 height 19
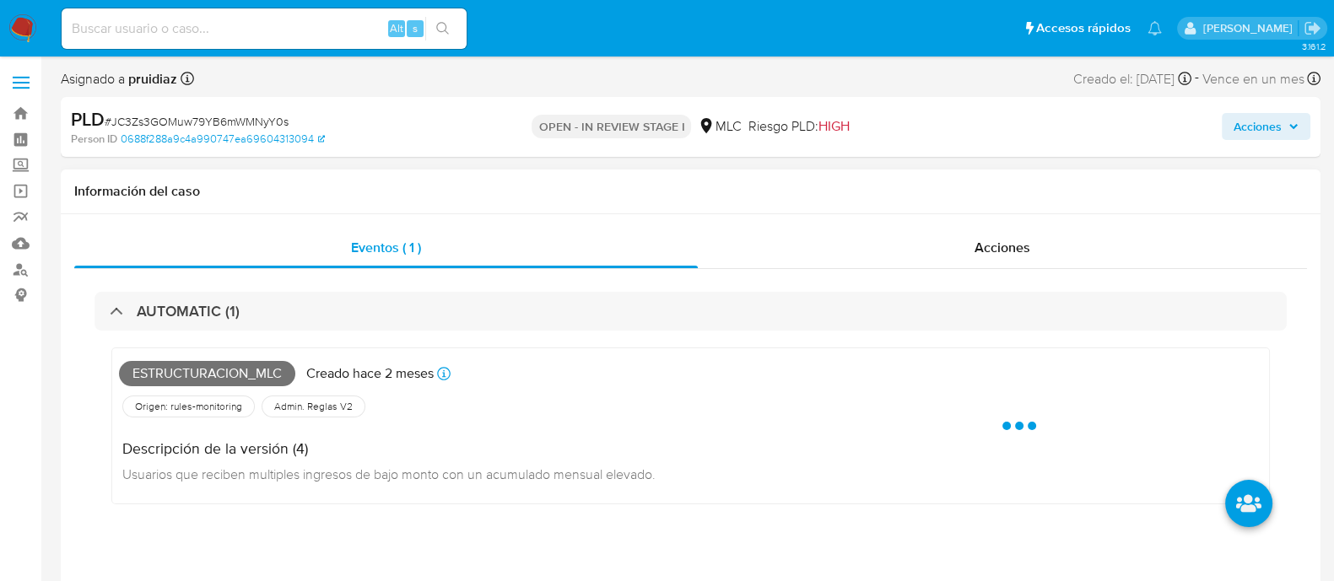
click at [178, 375] on span "Estructuracion_mlc" at bounding box center [207, 373] width 176 height 25
copy span "Estructuracion_mlc"
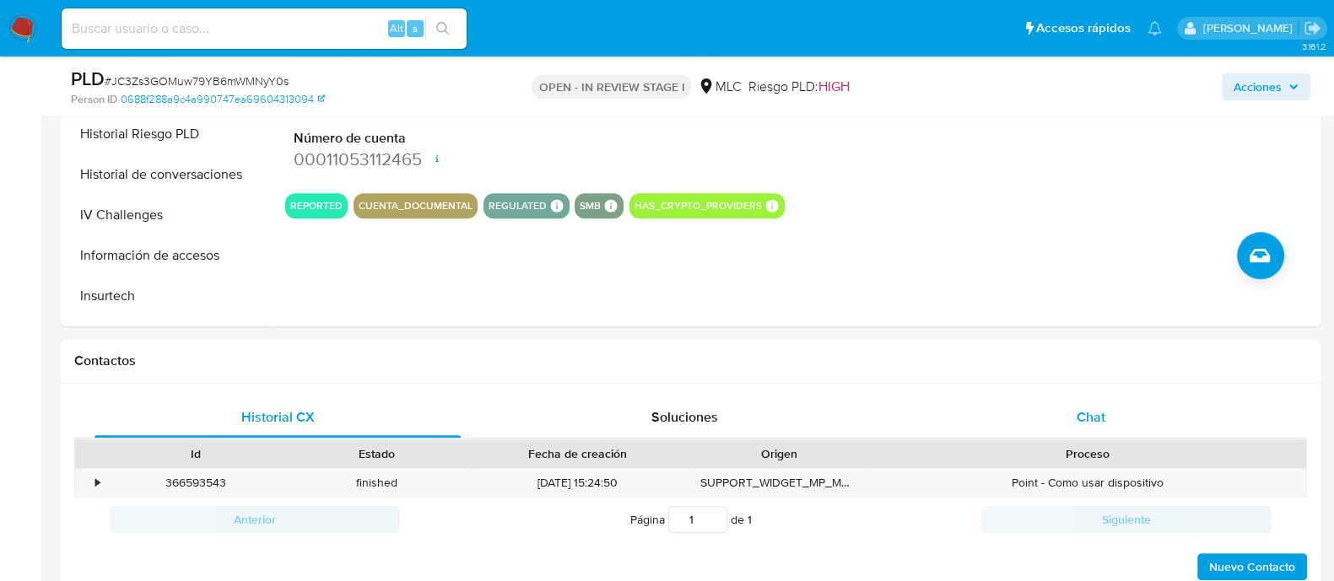
click at [1099, 415] on span "Chat" at bounding box center [1091, 417] width 29 height 19
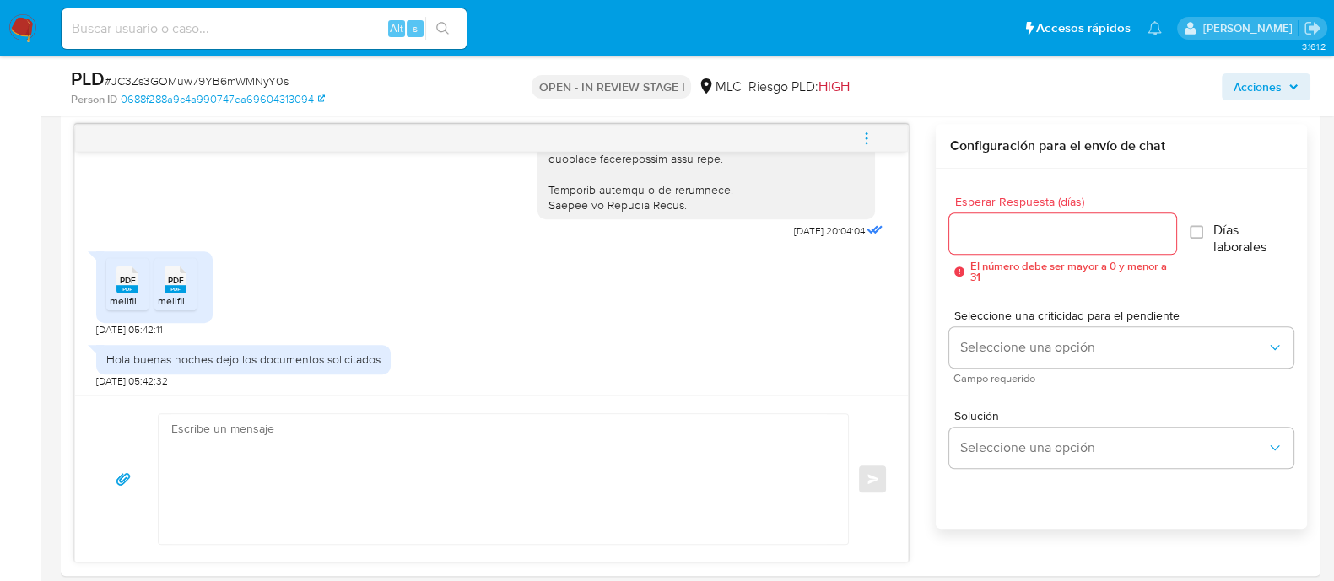
scroll to position [1246, 0]
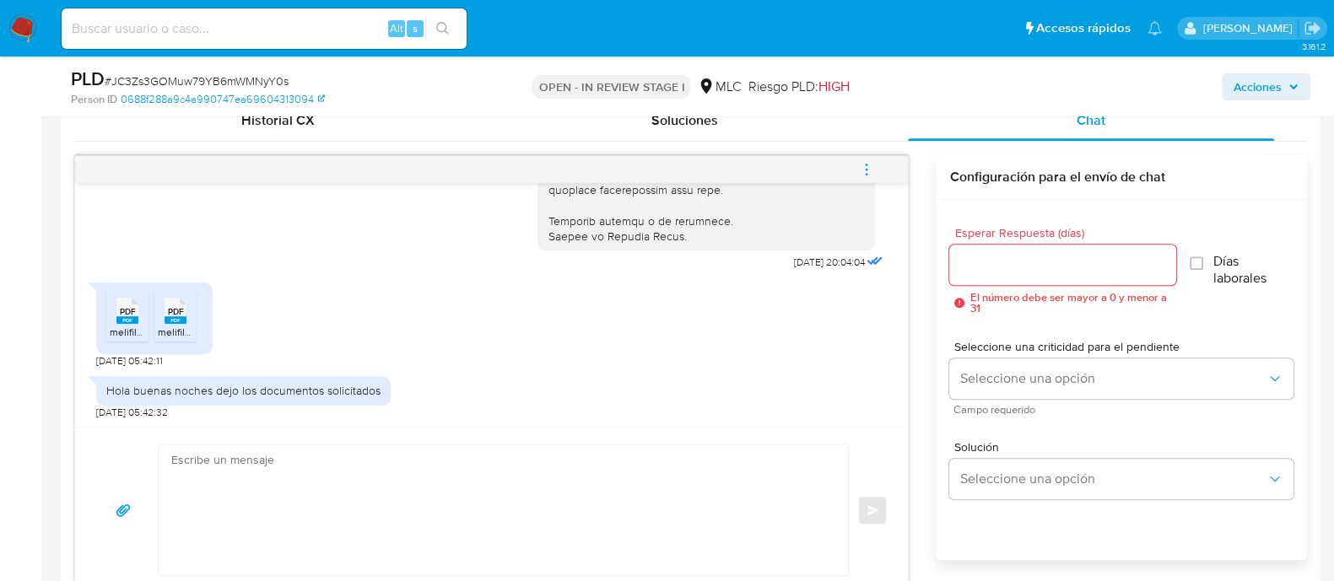
click at [134, 321] on rect at bounding box center [127, 320] width 22 height 8
click at [168, 312] on span "PDF" at bounding box center [176, 311] width 16 height 11
click at [1038, 245] on div at bounding box center [1062, 265] width 226 height 40
click at [1015, 272] on input "Esperar Respuesta (días)" at bounding box center [1062, 265] width 226 height 22
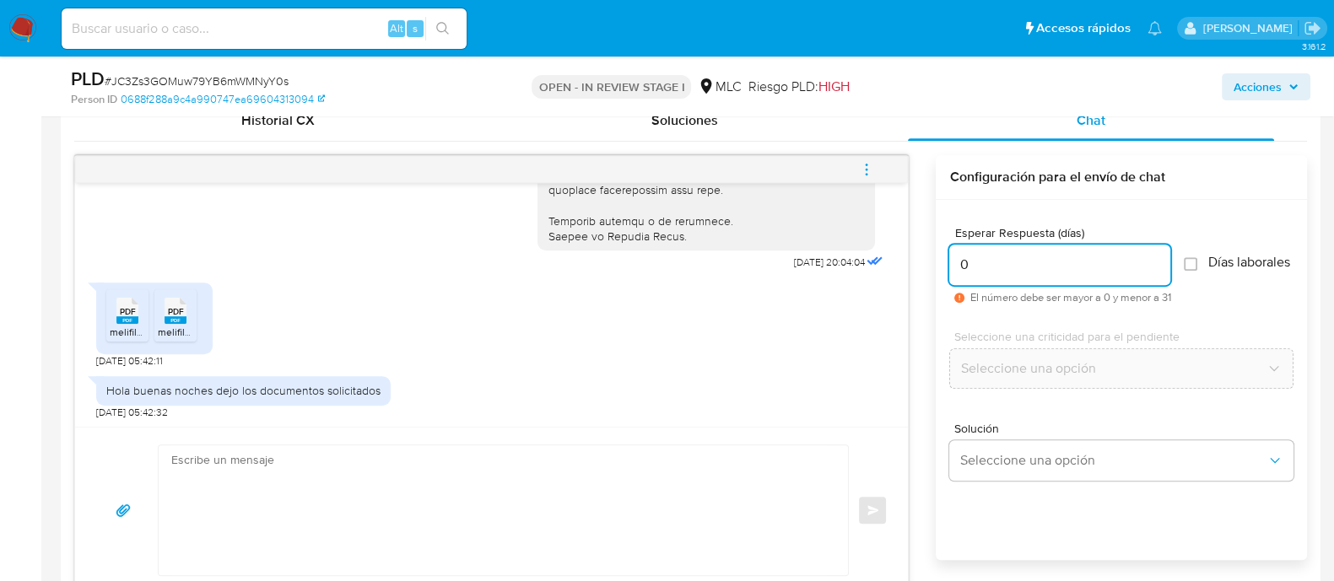
type input "0"
click at [310, 494] on textarea at bounding box center [499, 510] width 656 height 130
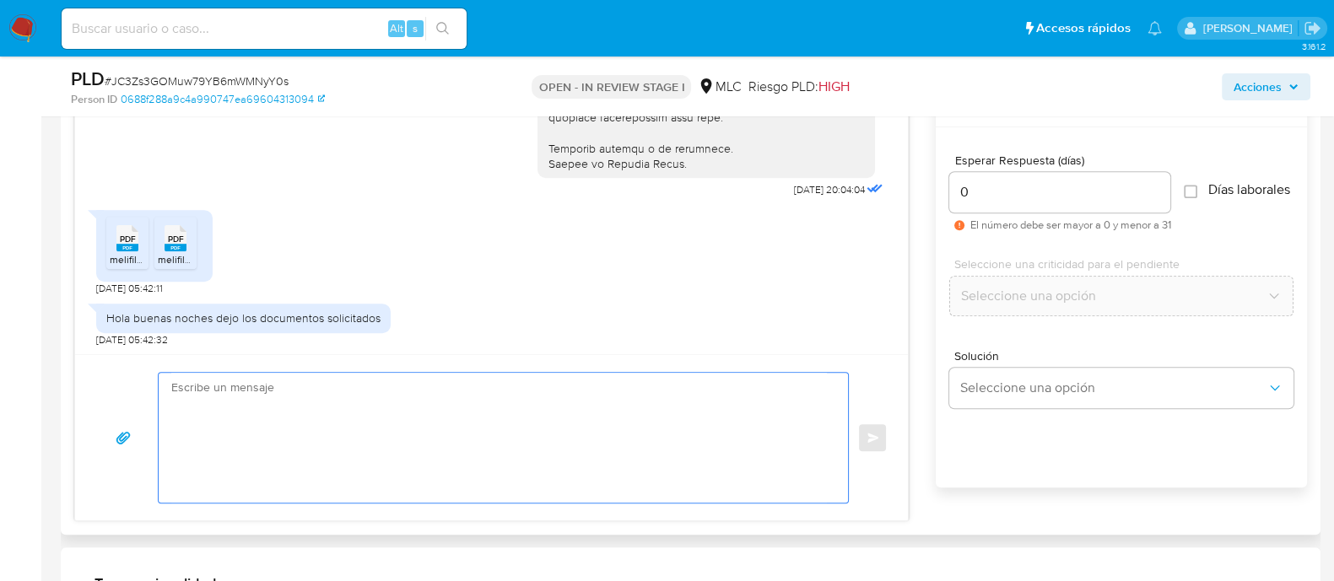
scroll to position [1352, 0]
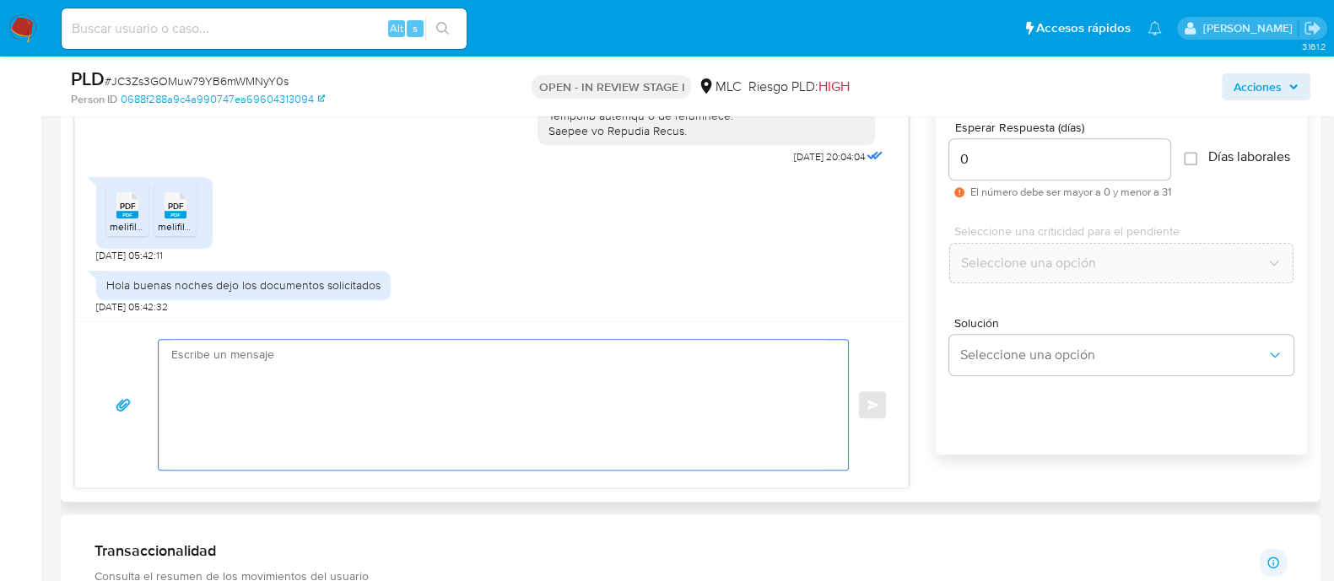
click at [364, 440] on textarea at bounding box center [499, 405] width 656 height 130
paste textarea "Edward"
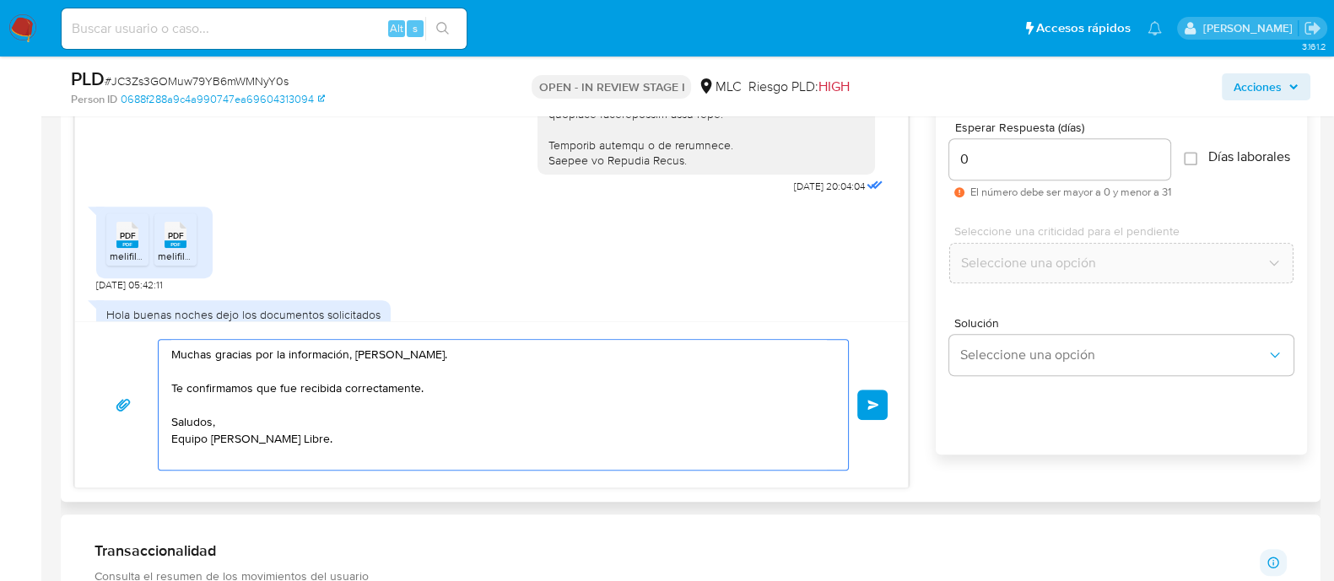
scroll to position [1326, 0]
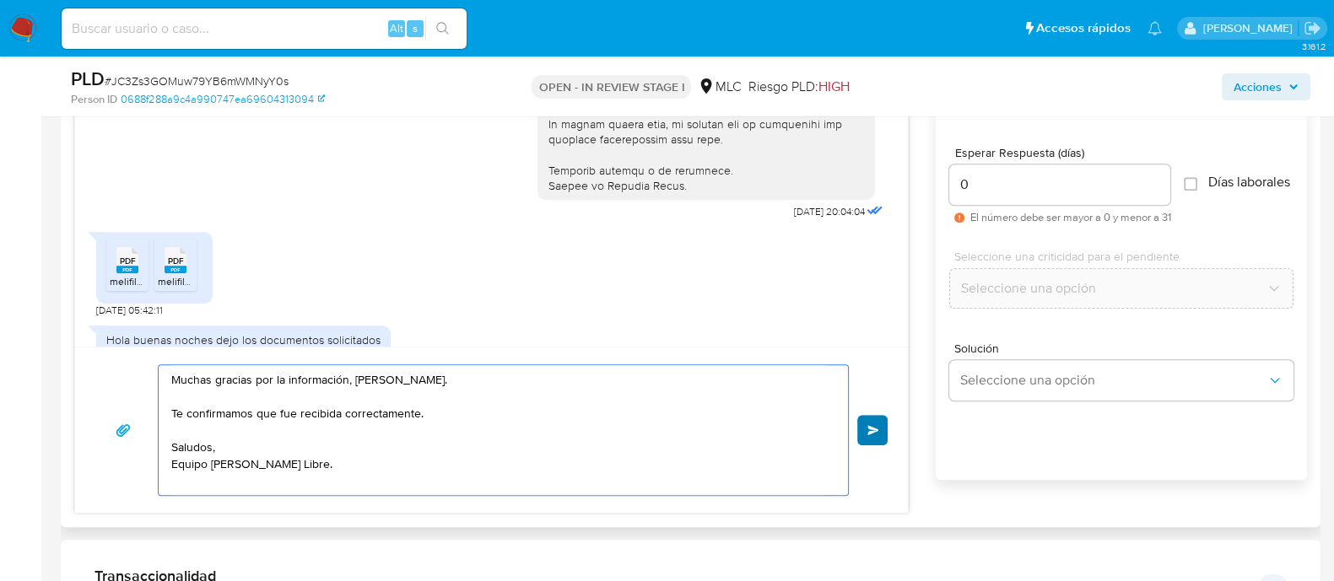
type textarea "Muchas gracias por la información, [PERSON_NAME]. Te confirmamos que fue recibi…"
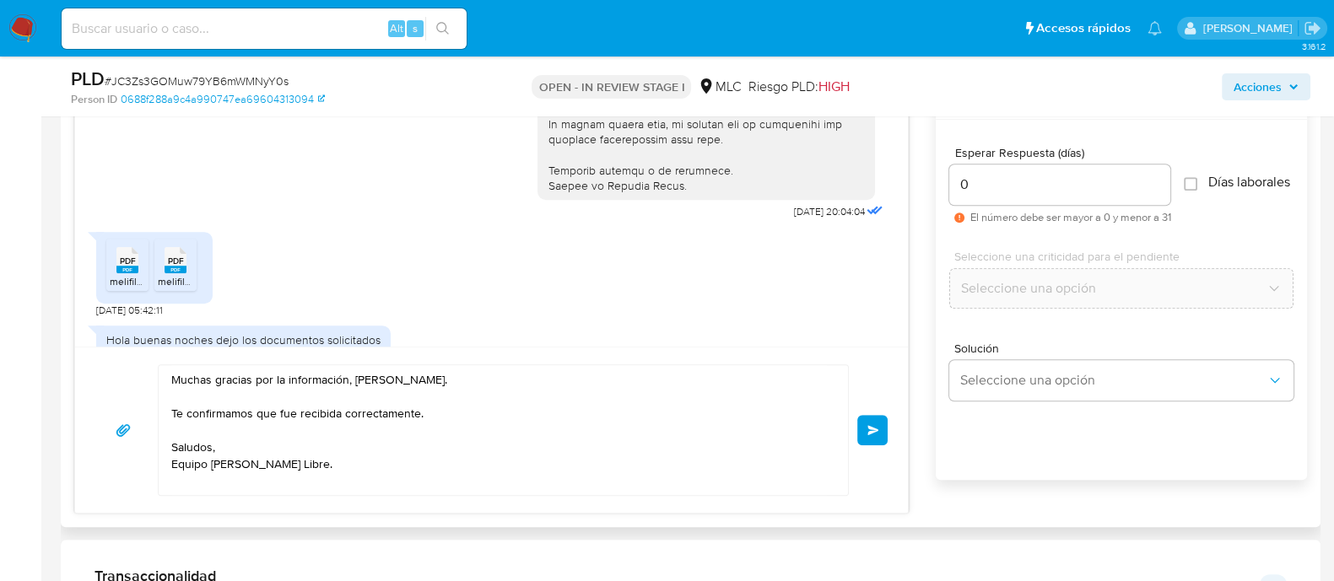
click at [872, 427] on span "Enviar" at bounding box center [873, 430] width 12 height 10
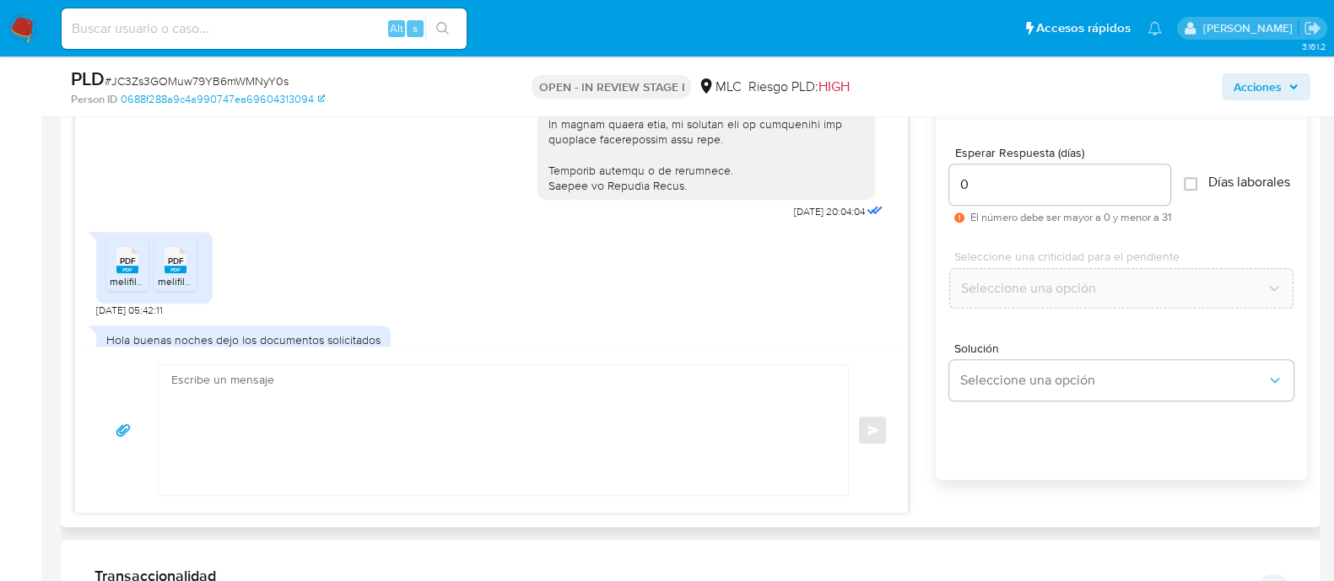
scroll to position [782, 0]
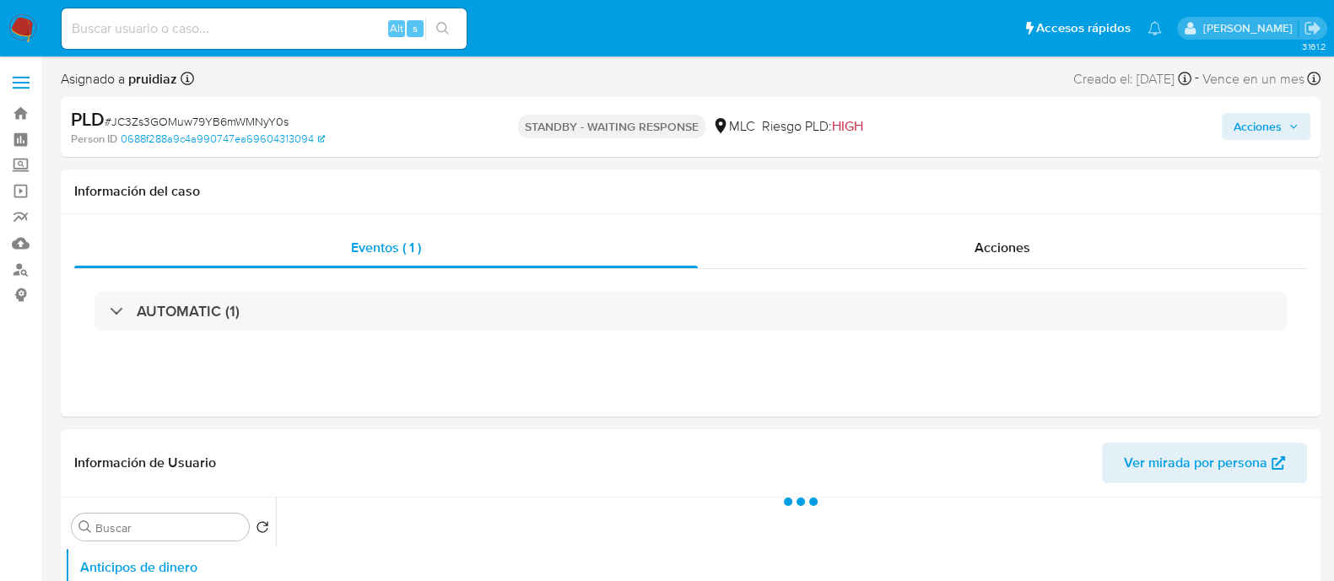
select select "10"
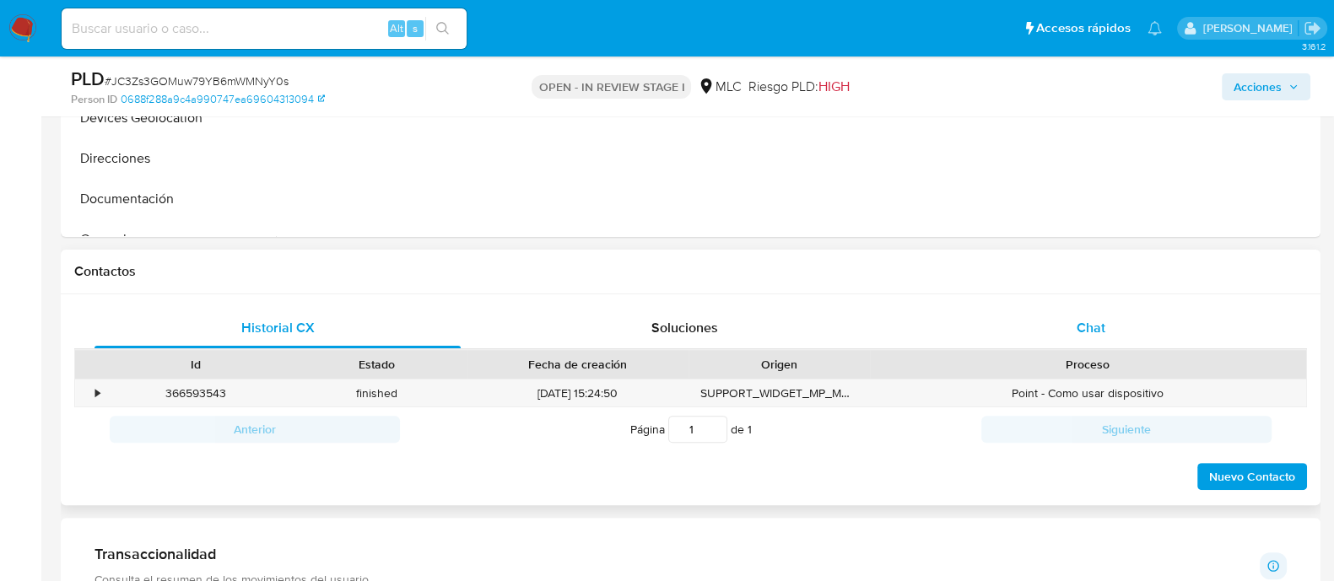
click at [1118, 314] on div "Chat" at bounding box center [1091, 328] width 366 height 40
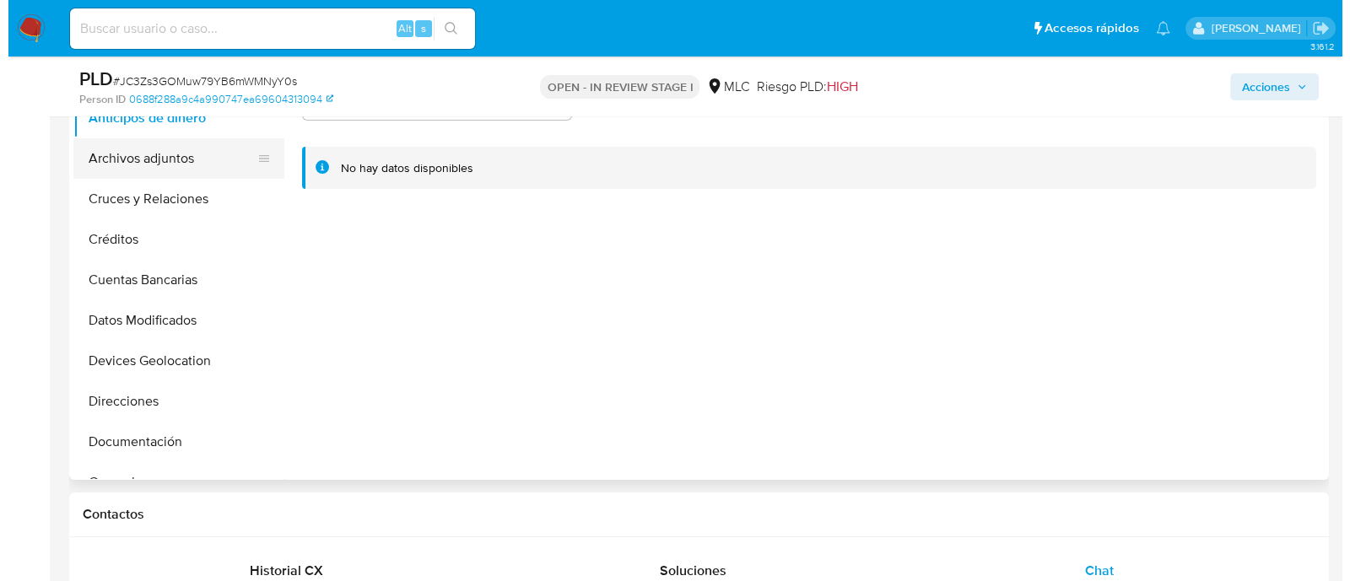
scroll to position [316, 0]
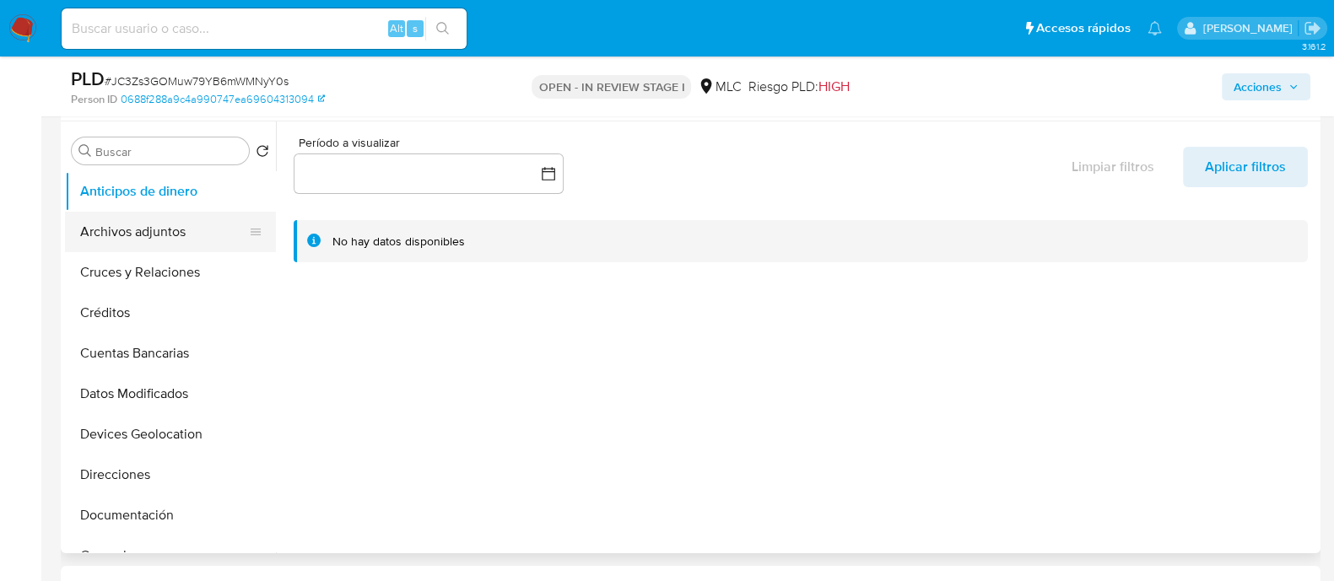
click at [125, 242] on button "Archivos adjuntos" at bounding box center [163, 232] width 197 height 40
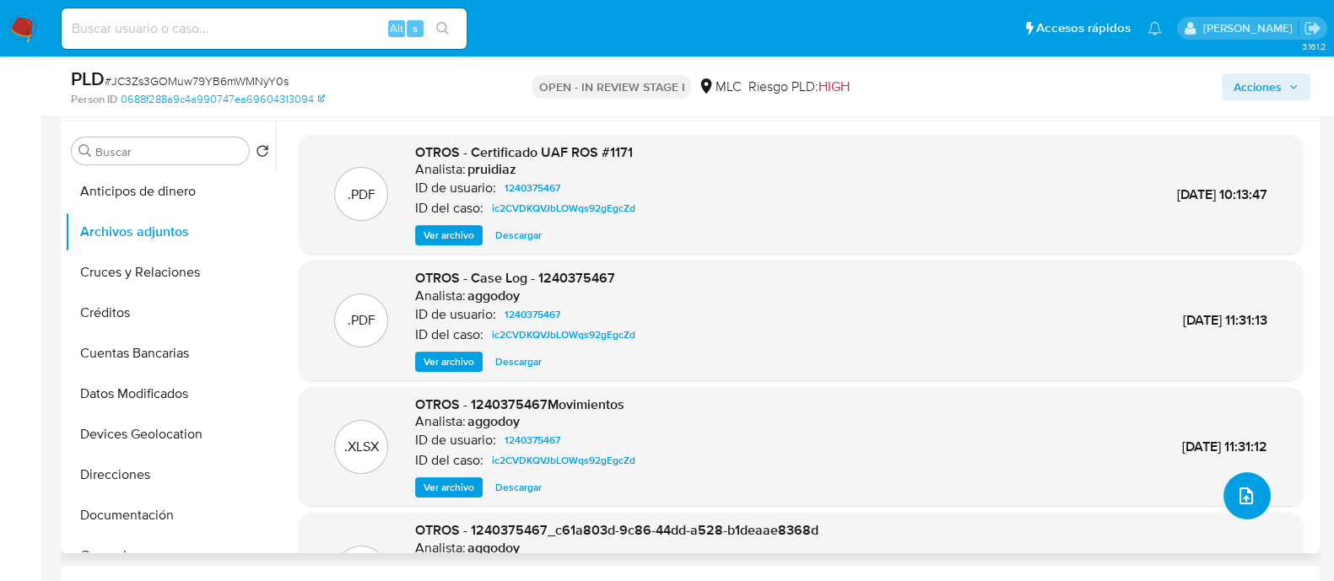
click at [1236, 500] on icon "upload-file" at bounding box center [1246, 496] width 20 height 20
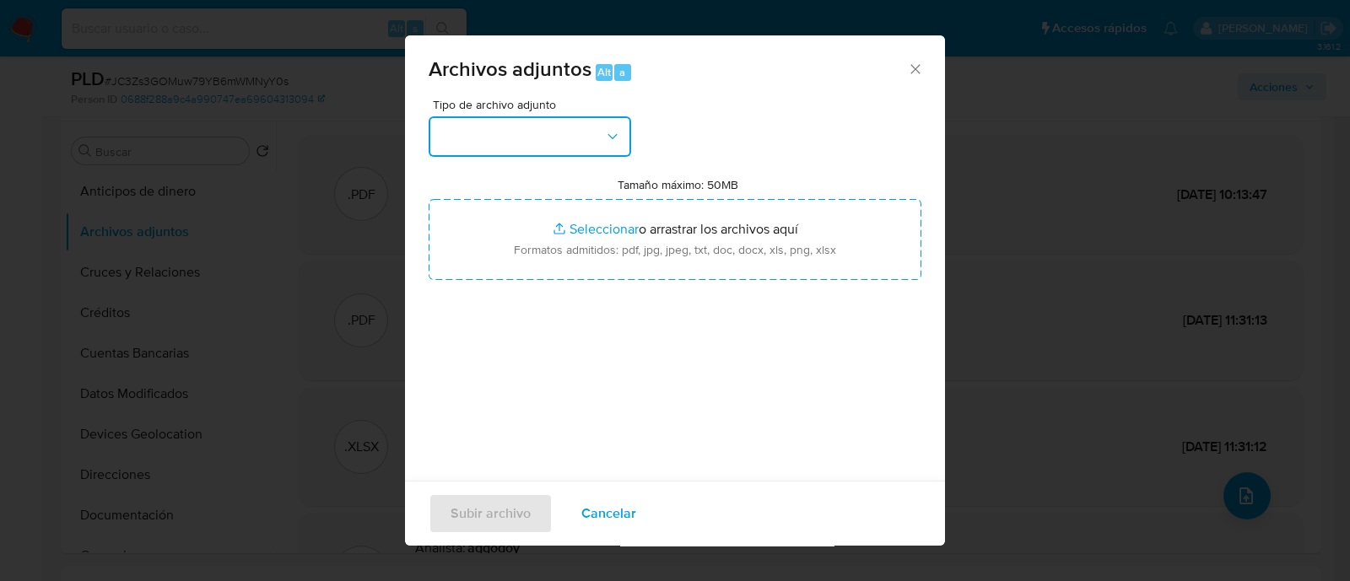
click at [563, 148] on button "button" at bounding box center [530, 136] width 202 height 40
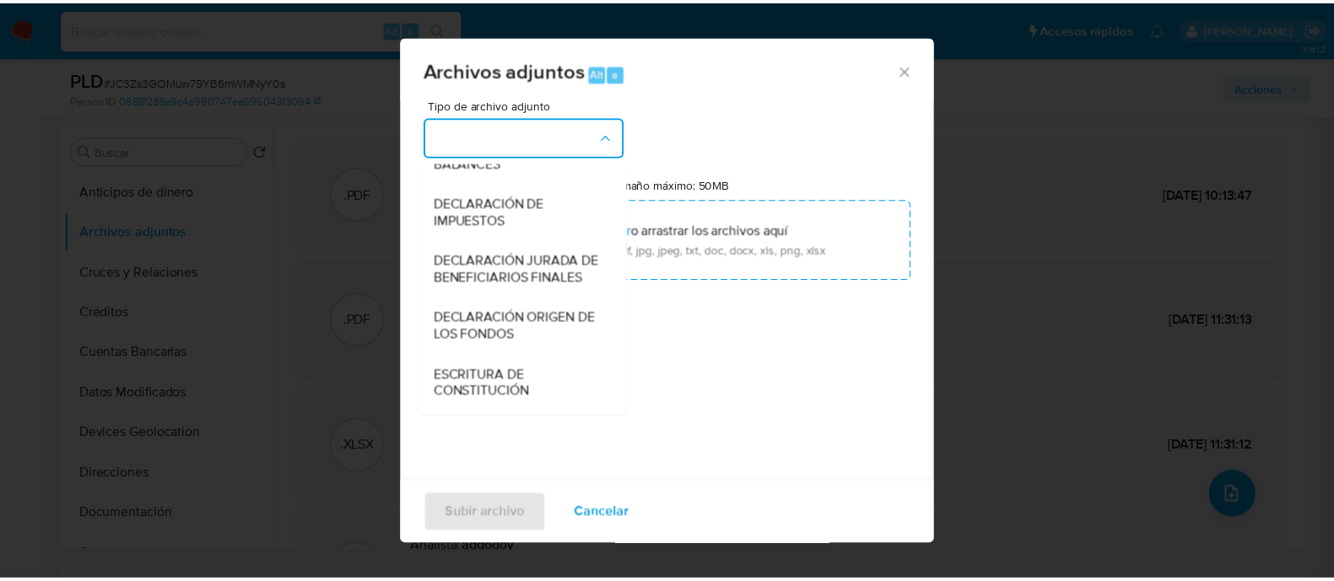
scroll to position [174, 0]
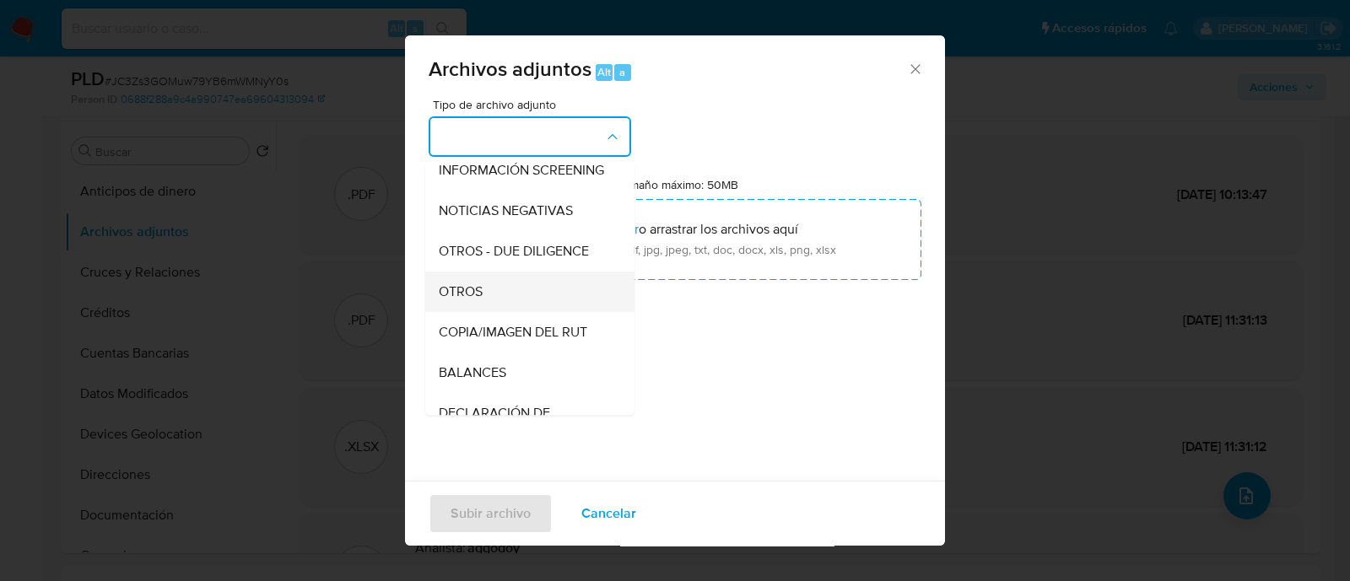
click at [498, 300] on div "OTROS" at bounding box center [525, 292] width 172 height 40
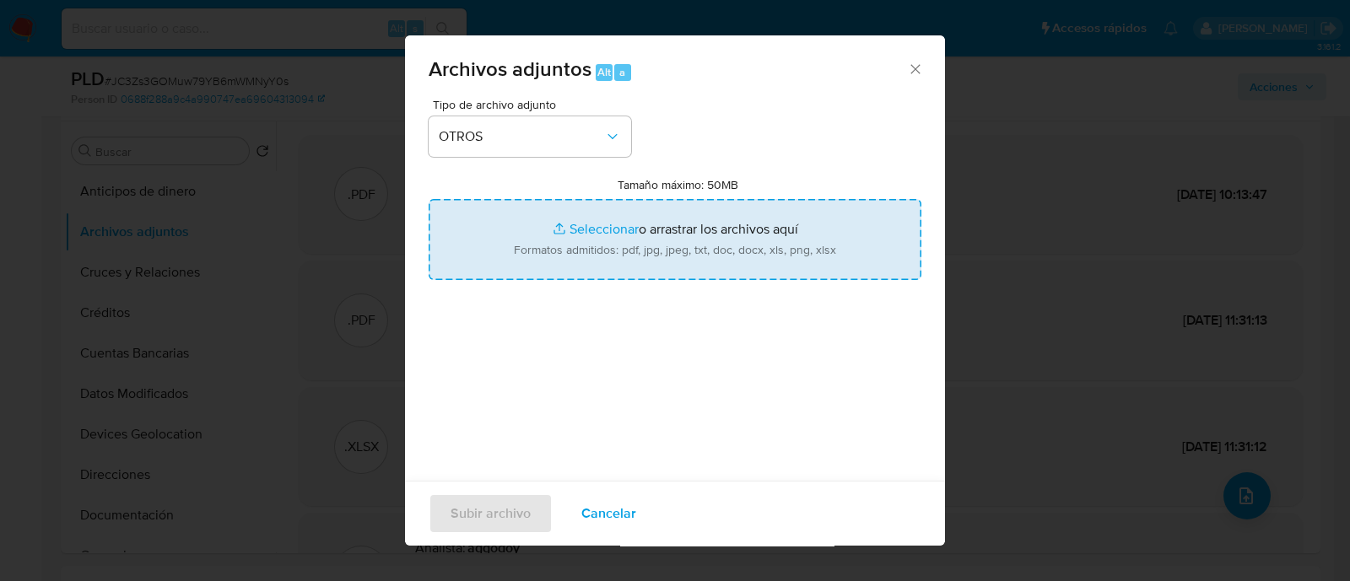
click at [775, 256] on input "Tamaño máximo: 50MB Seleccionar archivos" at bounding box center [675, 239] width 493 height 81
click at [537, 279] on input "Tamaño máximo: 50MB Seleccionar archivos" at bounding box center [675, 239] width 493 height 81
click at [569, 219] on input "Tamaño máximo: 50MB Seleccionar archivos" at bounding box center [675, 239] width 493 height 81
type input "C:\fakepath\1240375467 - 25_09_2025.xlsx"
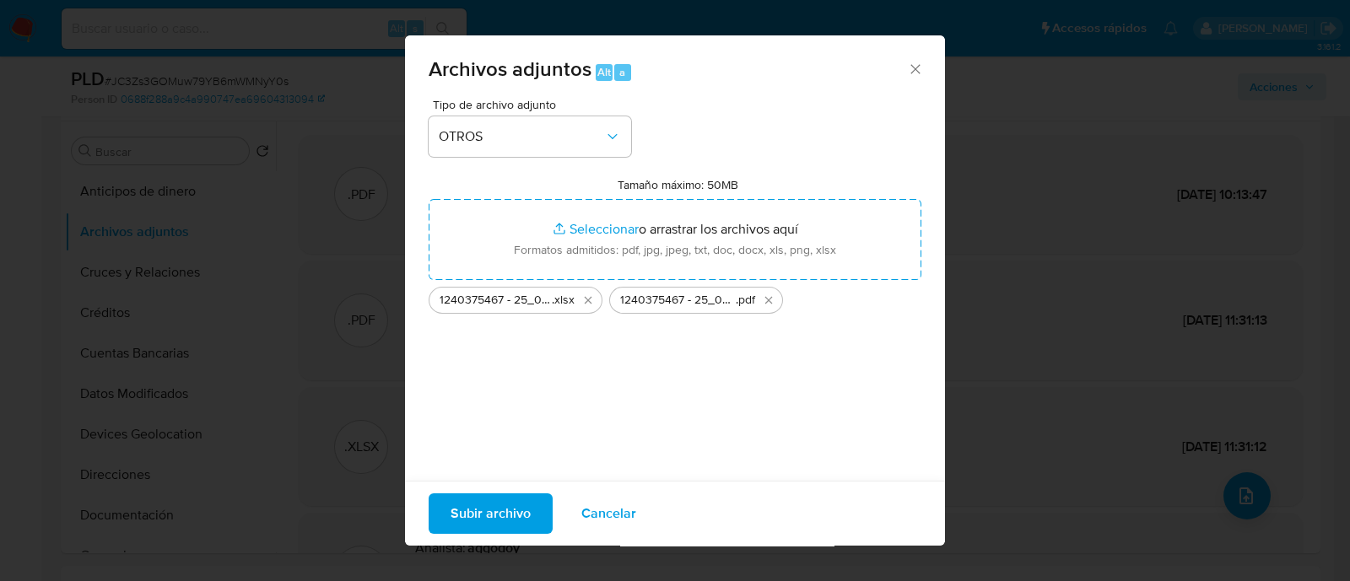
click at [502, 508] on span "Subir archivo" at bounding box center [491, 513] width 80 height 37
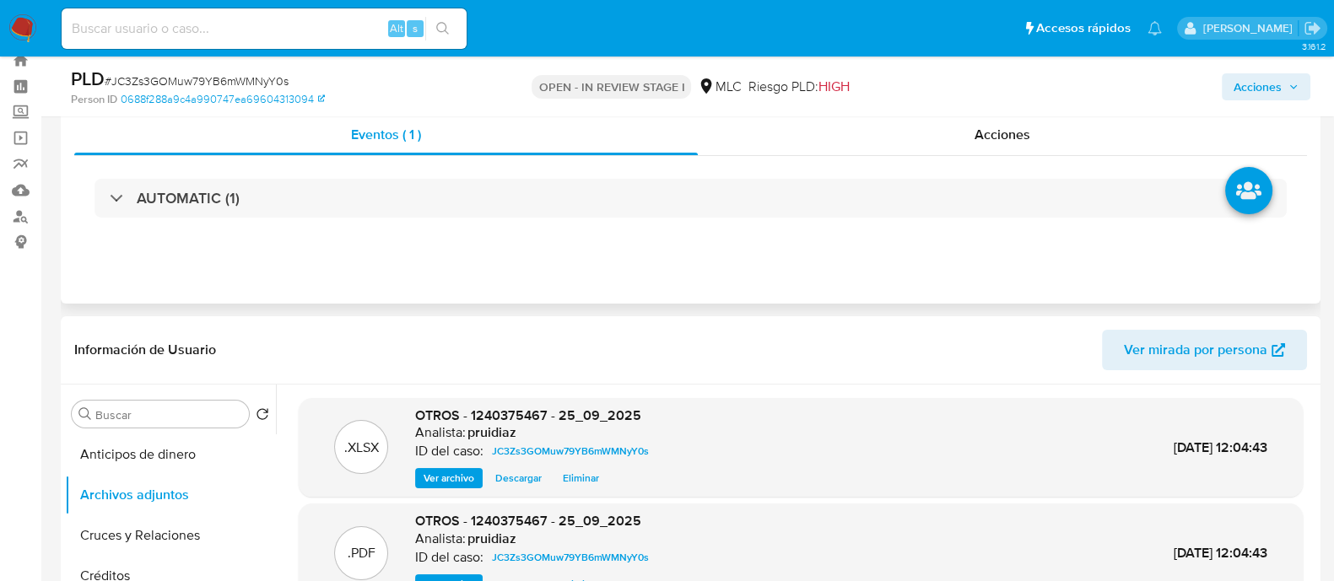
scroll to position [0, 0]
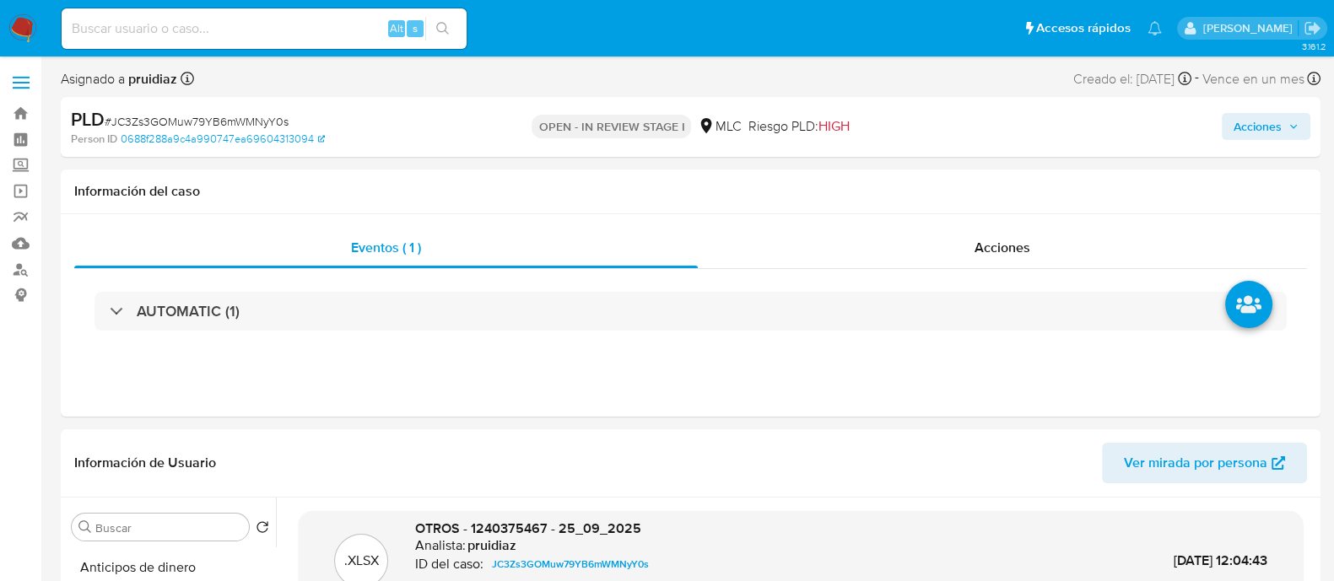
click at [1274, 123] on span "Acciones" at bounding box center [1258, 126] width 48 height 27
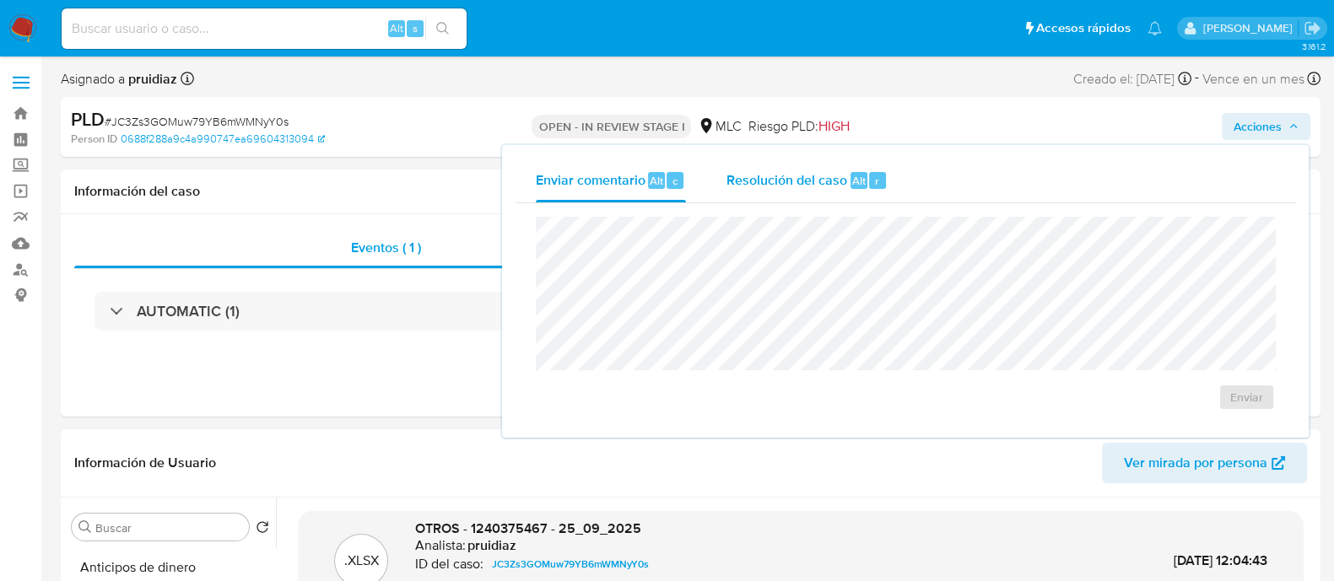
click at [820, 186] on span "Resolución del caso" at bounding box center [786, 179] width 121 height 19
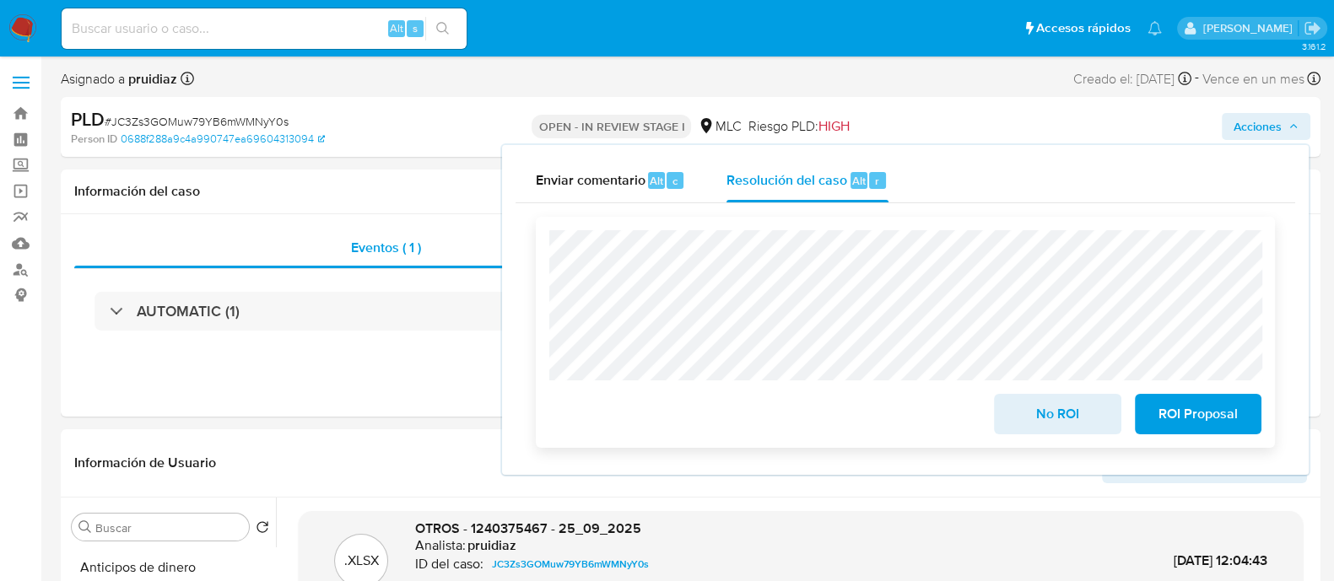
click at [1198, 406] on span "ROI Proposal" at bounding box center [1198, 414] width 83 height 37
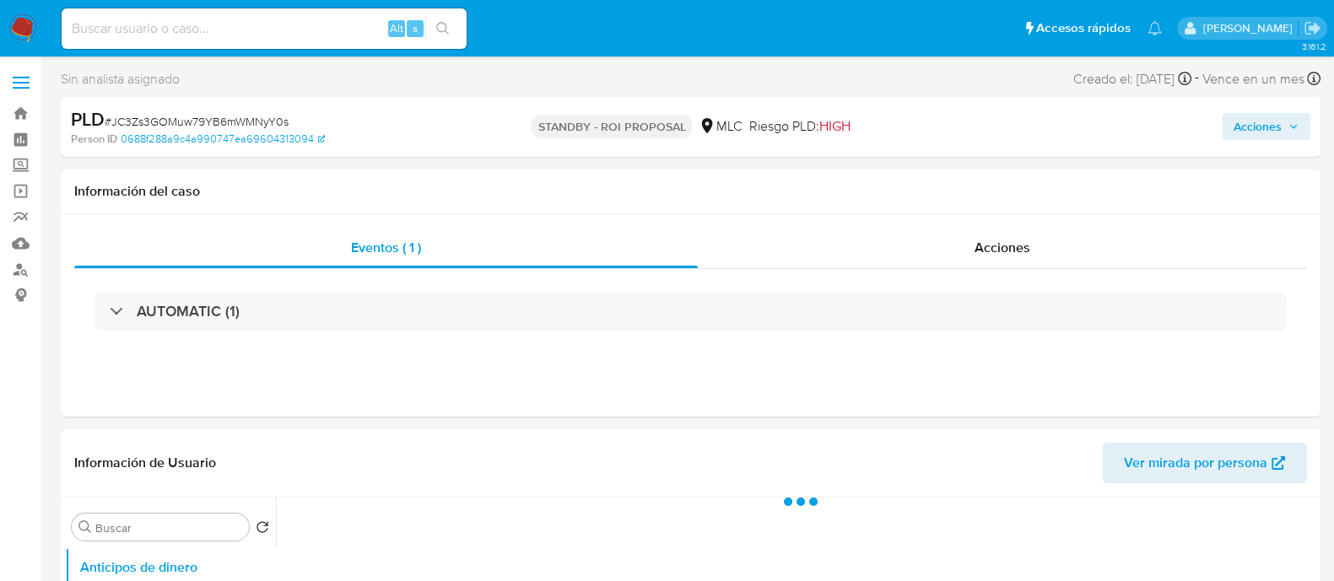
select select "10"
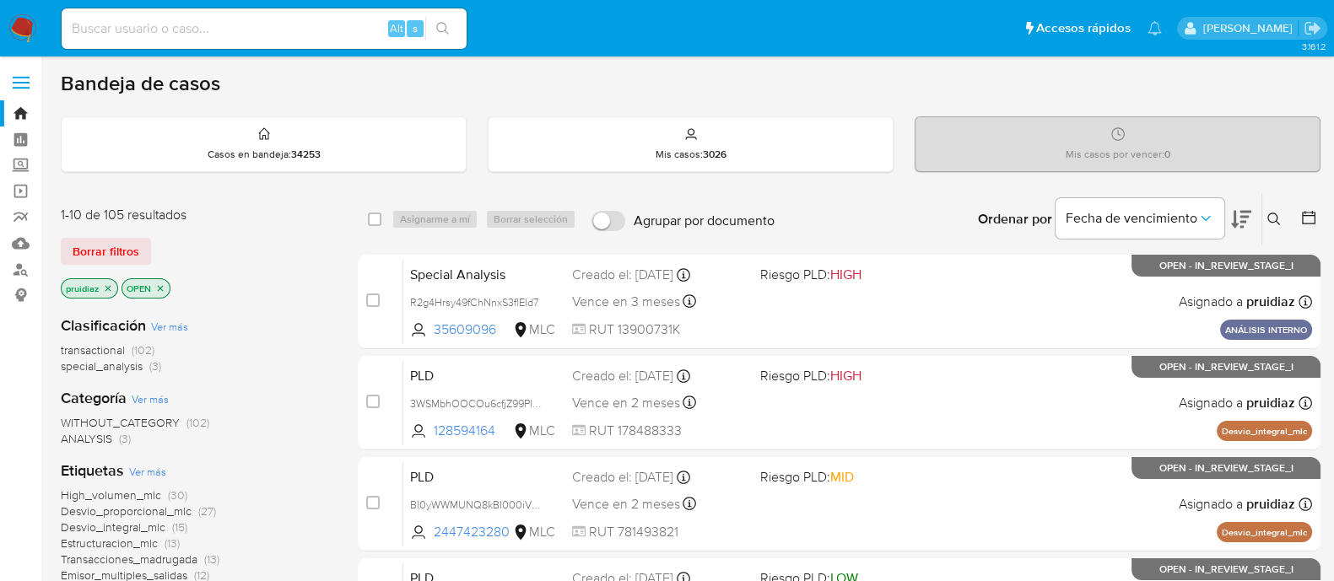
click at [1250, 219] on icon at bounding box center [1241, 219] width 20 height 20
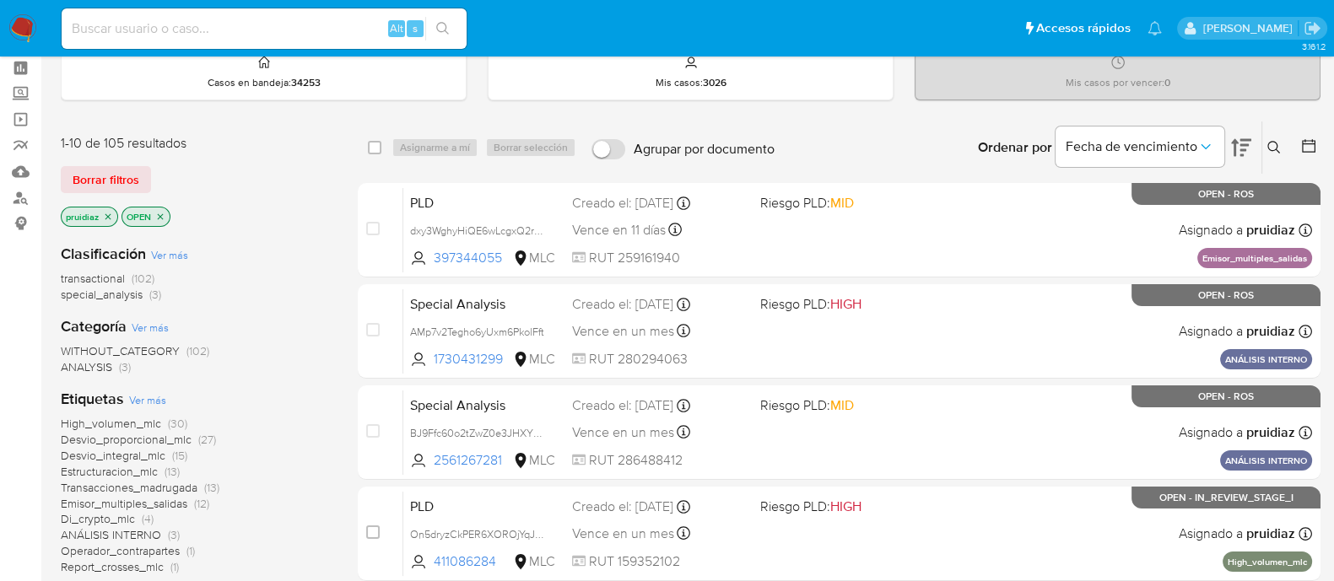
scroll to position [105, 0]
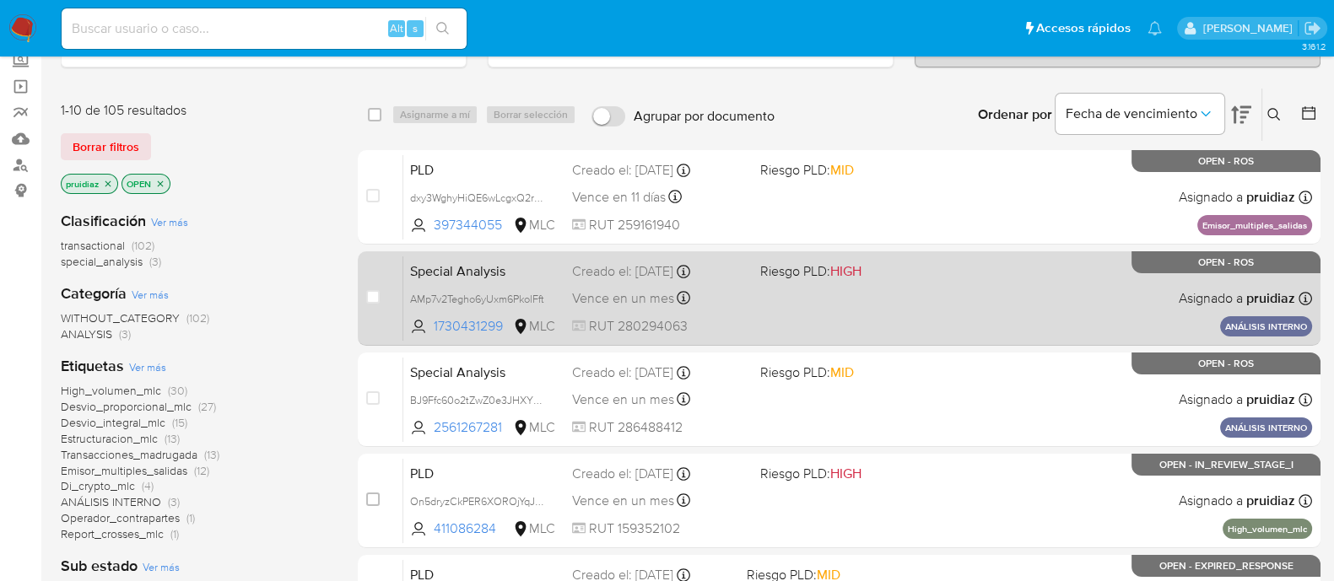
click at [893, 316] on div "Special Analysis AMp7v2Tegho6yUxm6PkolFft 1730431299 MLC Riesgo PLD: HIGH Cread…" at bounding box center [857, 298] width 909 height 85
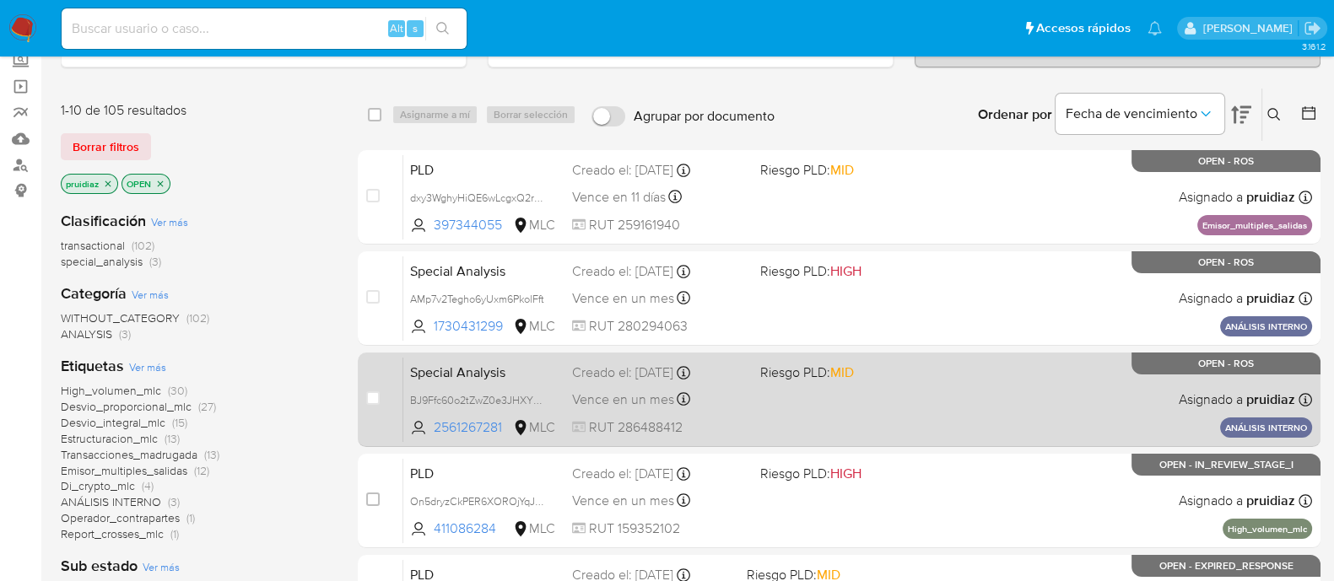
click at [996, 411] on div "Special Analysis BJ9Ffc60o2tZwZ0e3JHXY9dA 2561267281 MLC Riesgo PLD: MID Creado…" at bounding box center [857, 399] width 909 height 85
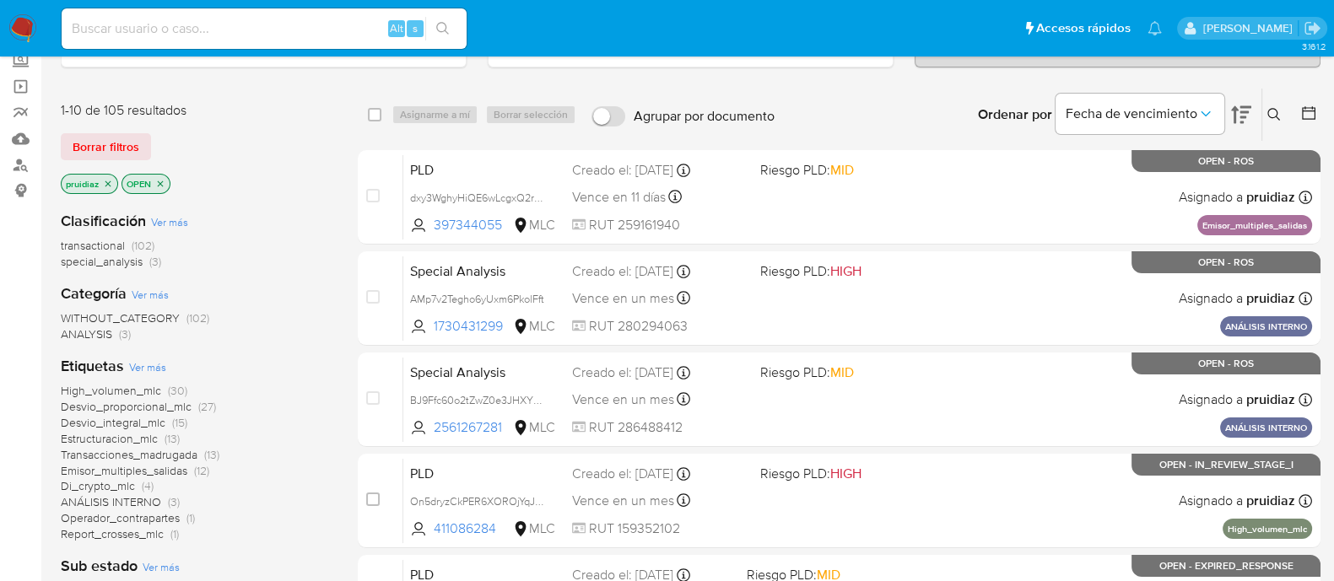
click at [26, 19] on img at bounding box center [22, 28] width 29 height 29
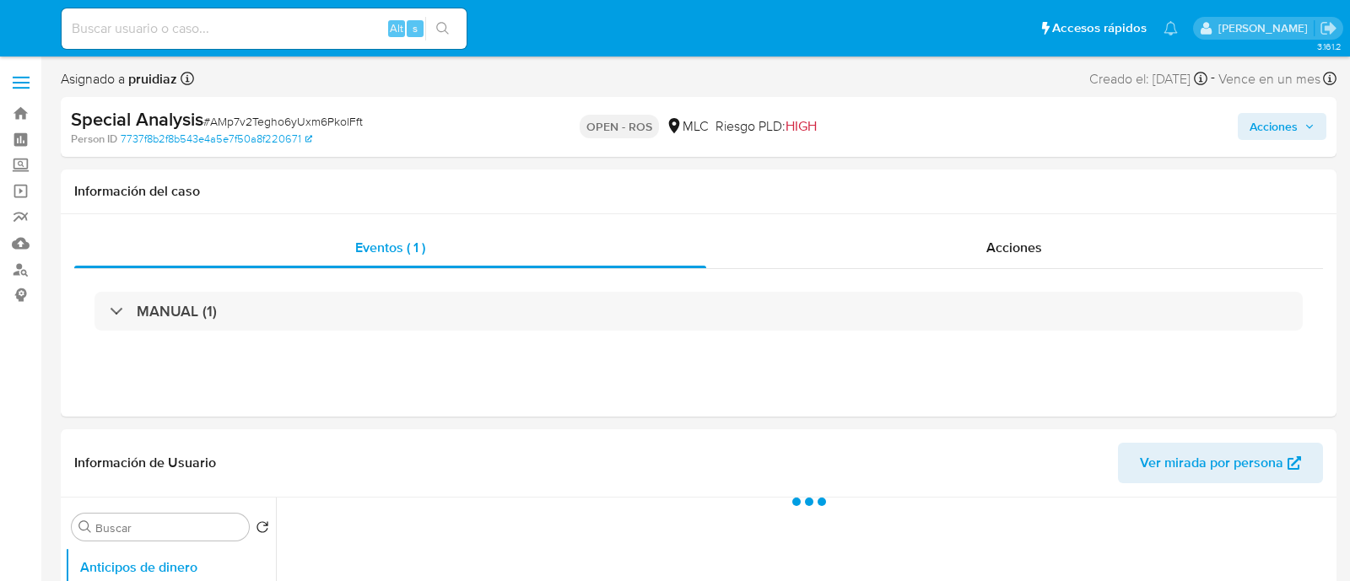
select select "10"
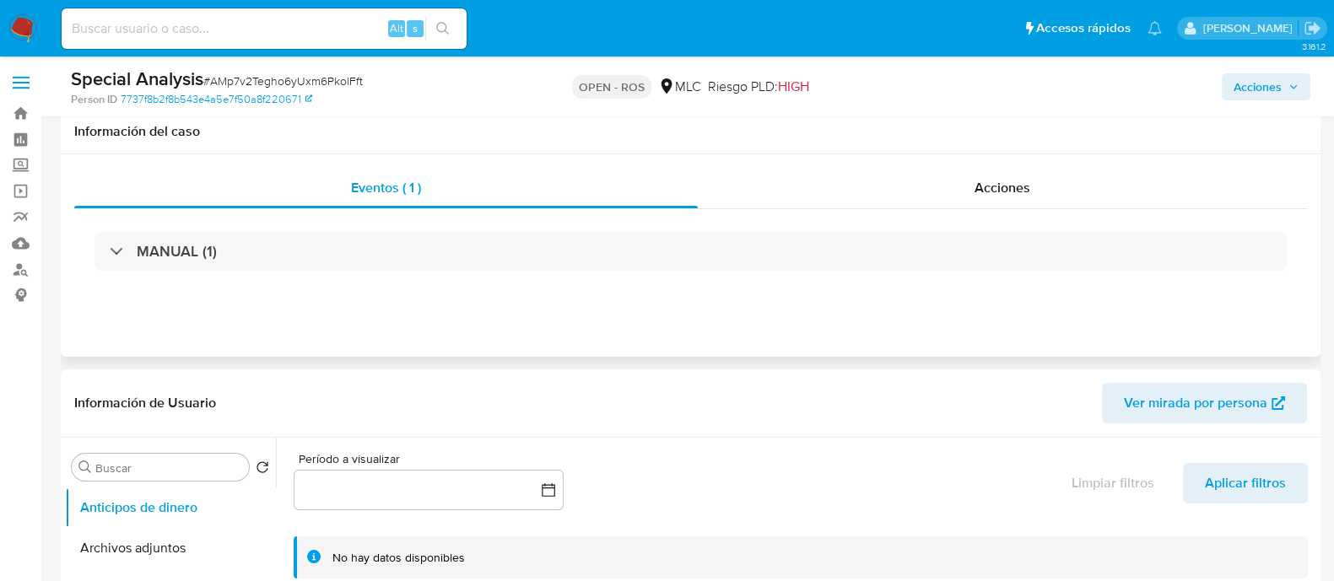
scroll to position [210, 0]
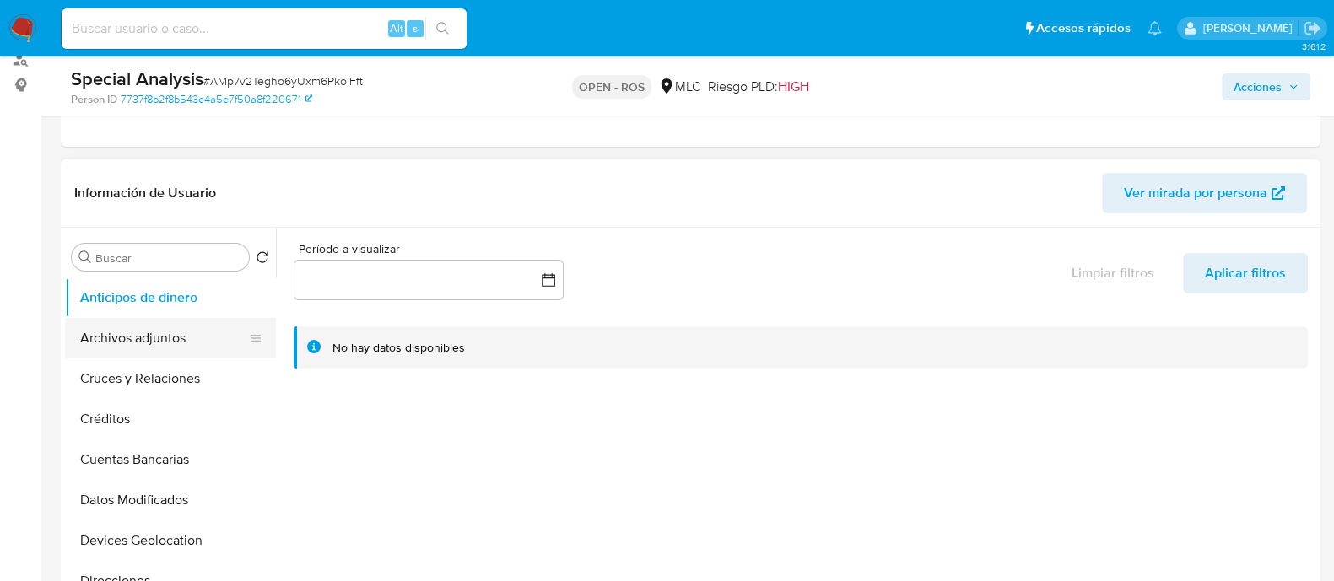
click at [109, 343] on button "Archivos adjuntos" at bounding box center [163, 338] width 197 height 40
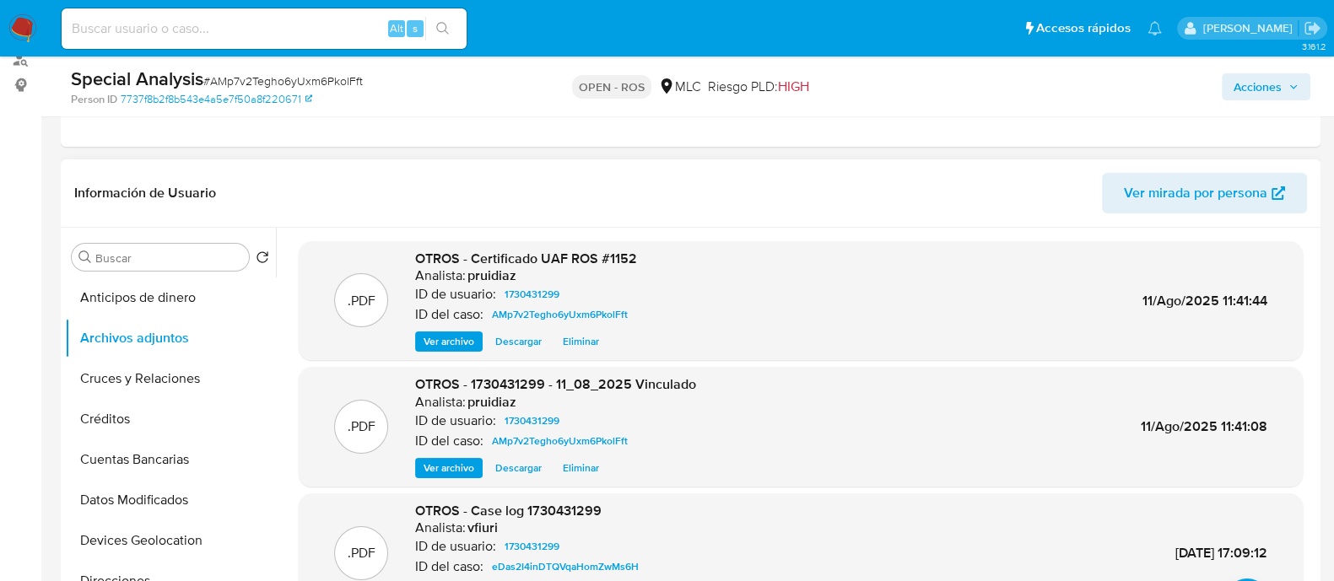
scroll to position [0, 0]
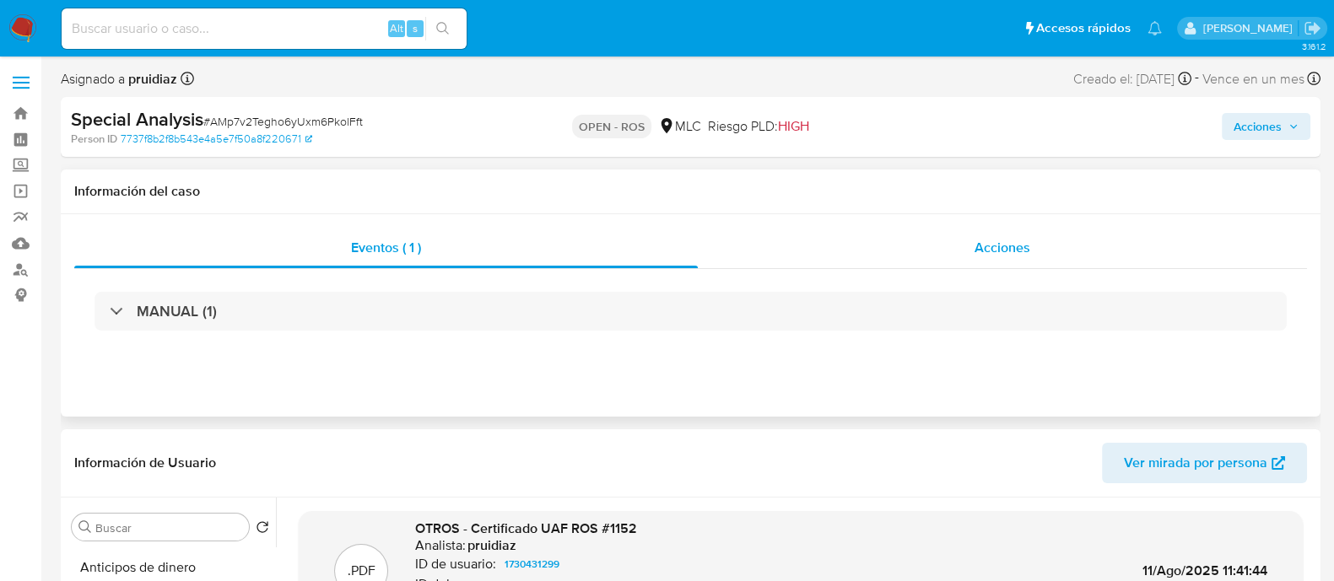
click at [1000, 245] on span "Acciones" at bounding box center [1002, 247] width 56 height 19
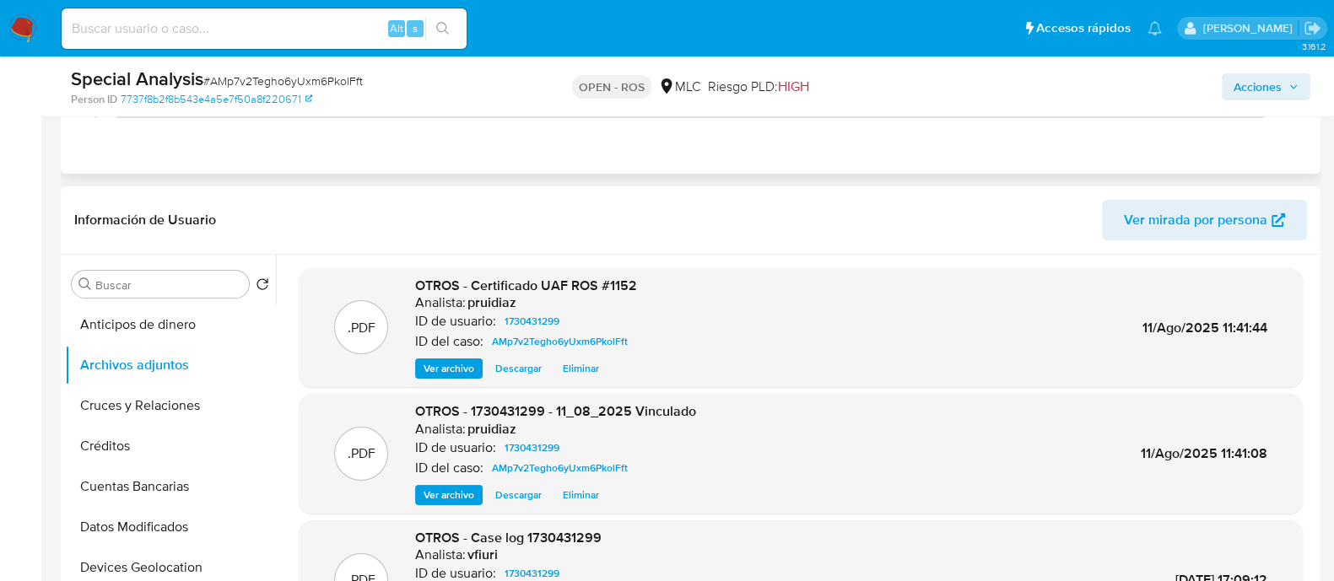
scroll to position [316, 0]
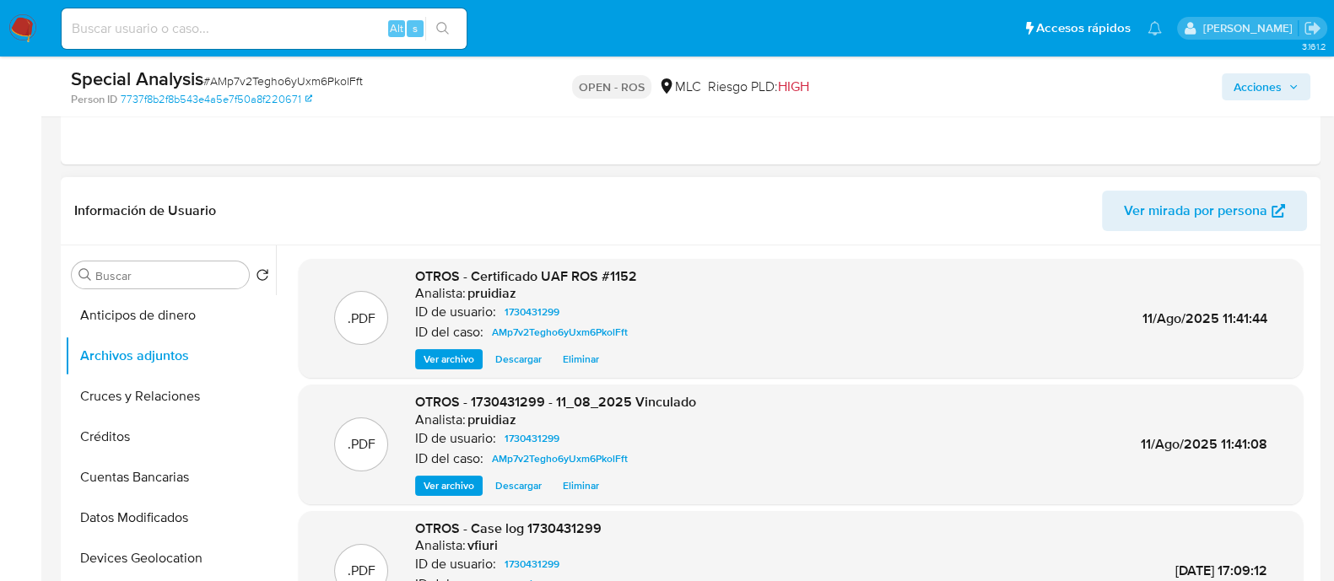
click at [464, 358] on span "Ver archivo" at bounding box center [449, 359] width 51 height 17
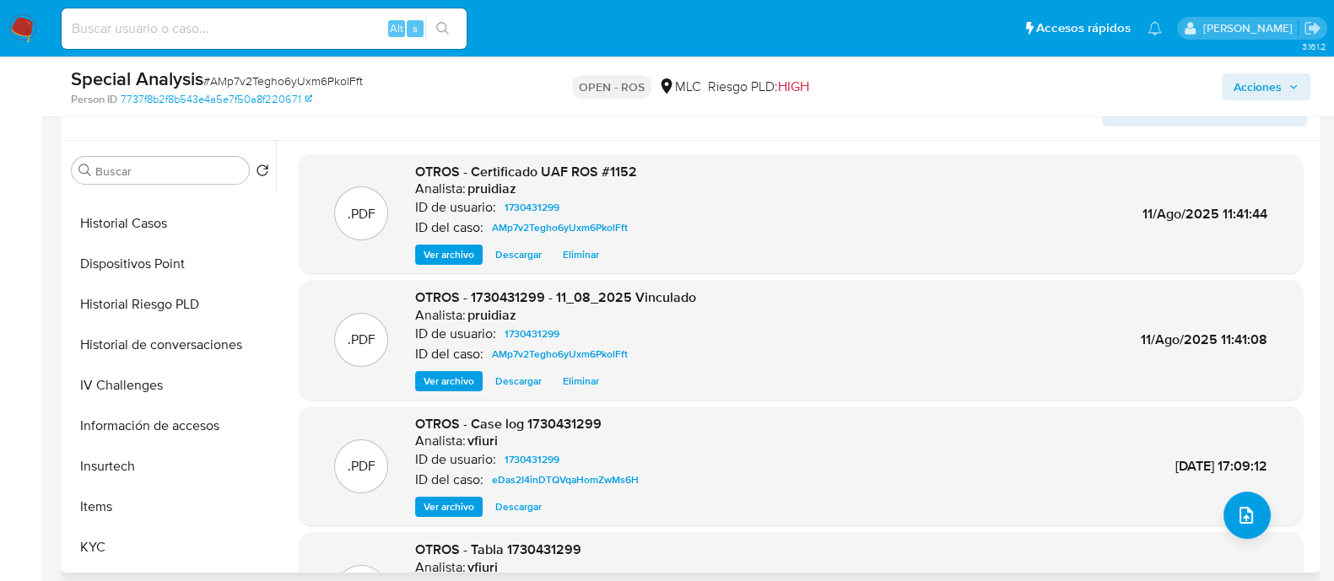
scroll to position [527, 0]
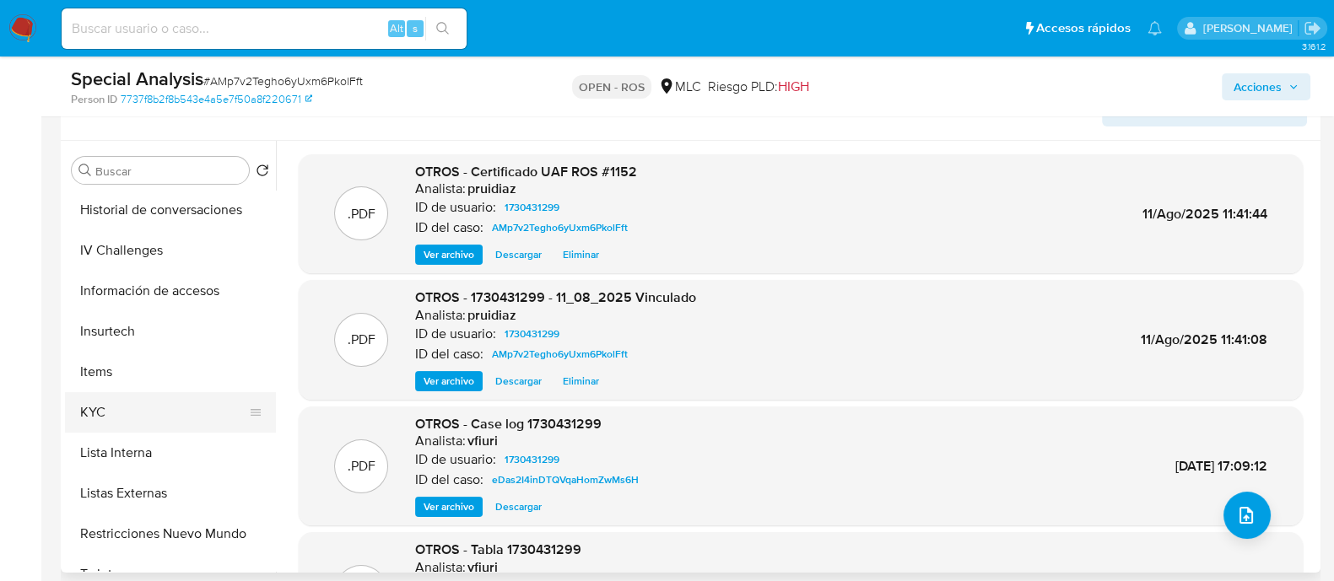
click at [101, 398] on button "KYC" at bounding box center [163, 412] width 197 height 40
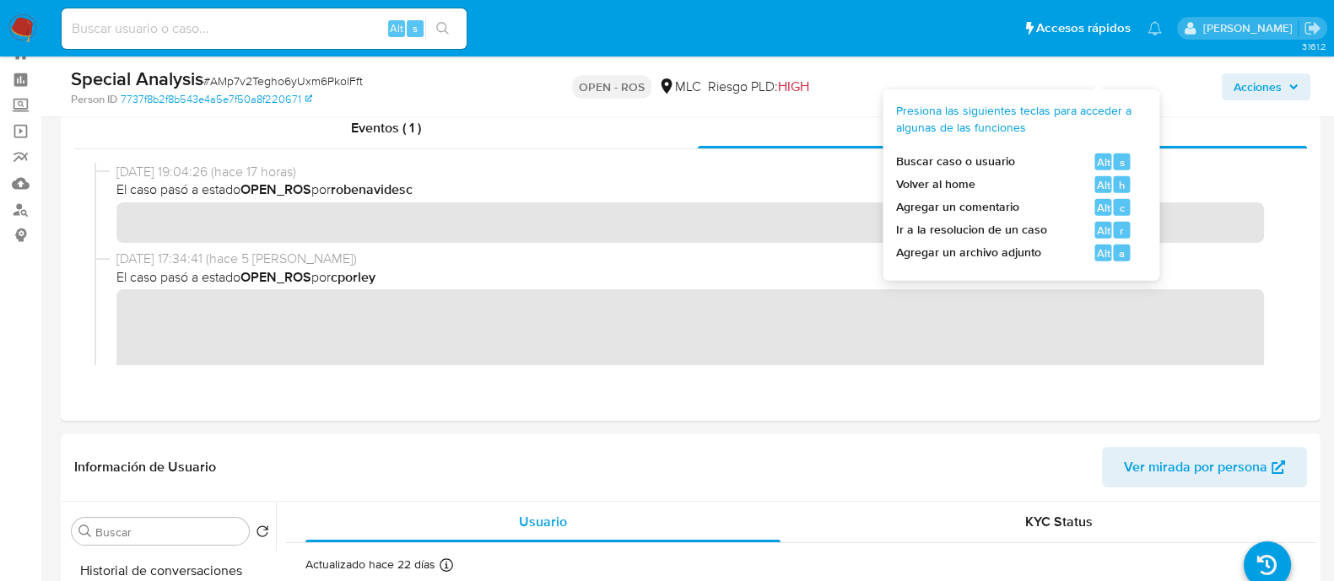
scroll to position [0, 0]
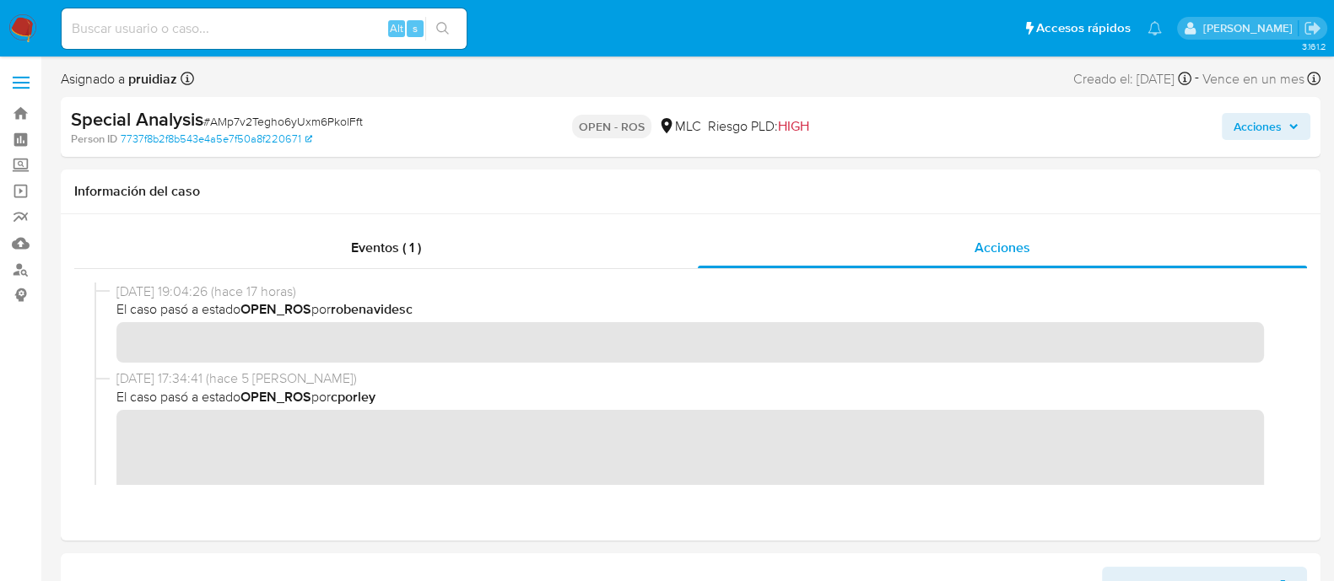
click at [1274, 134] on span "Acciones" at bounding box center [1258, 126] width 48 height 27
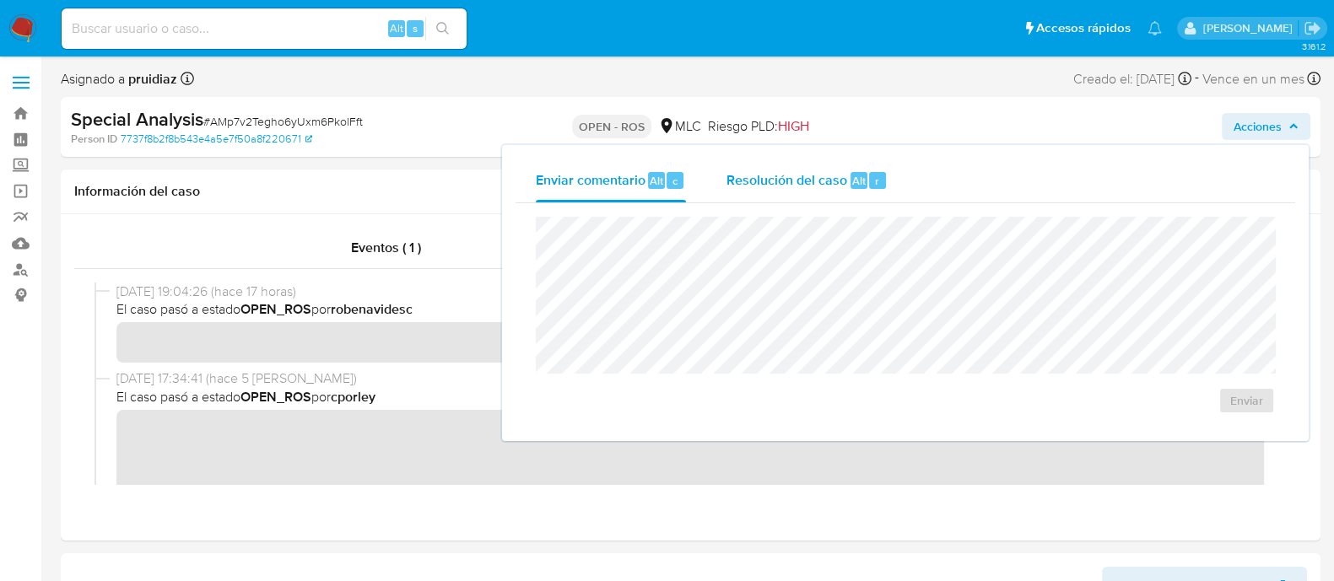
click at [797, 187] on span "Resolución del caso" at bounding box center [786, 179] width 121 height 19
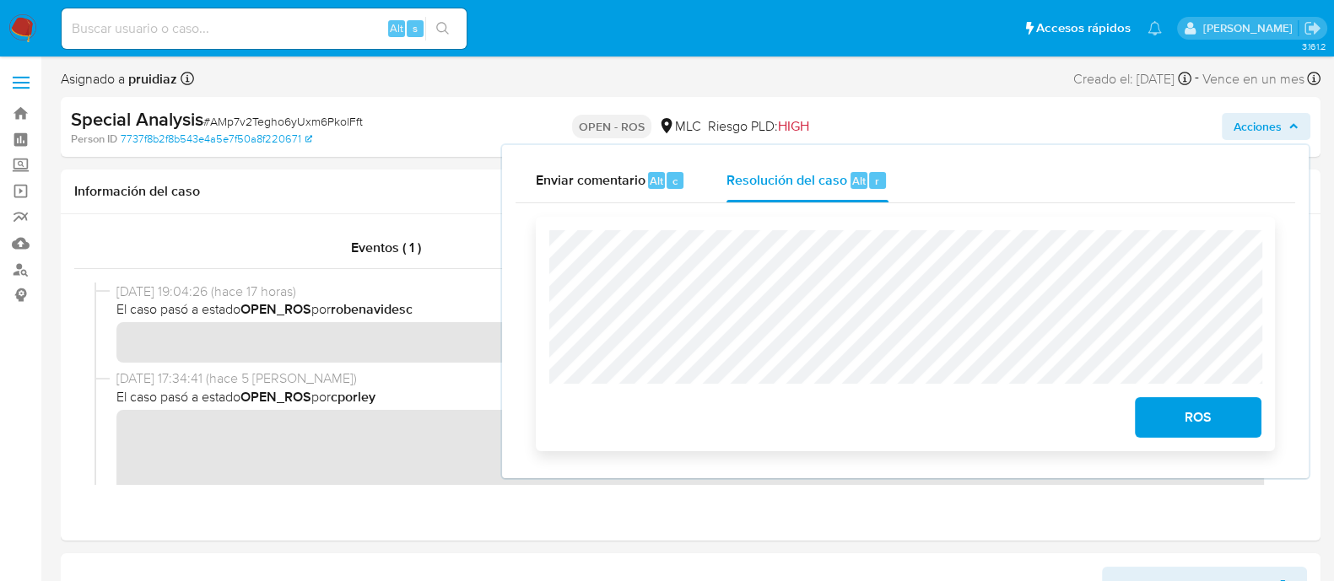
click at [1198, 424] on span "ROS" at bounding box center [1198, 417] width 83 height 37
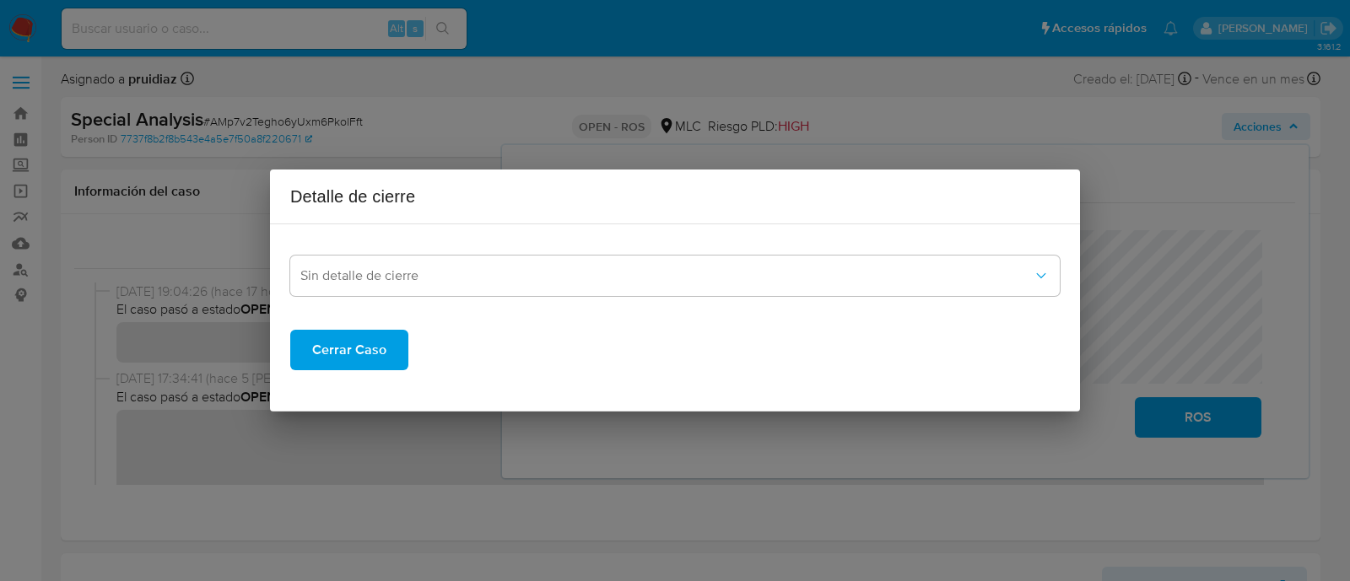
drag, startPoint x: 480, startPoint y: 251, endPoint x: 462, endPoint y: 278, distance: 31.6
click at [480, 254] on div "Sin detalle de cierre" at bounding box center [674, 267] width 769 height 58
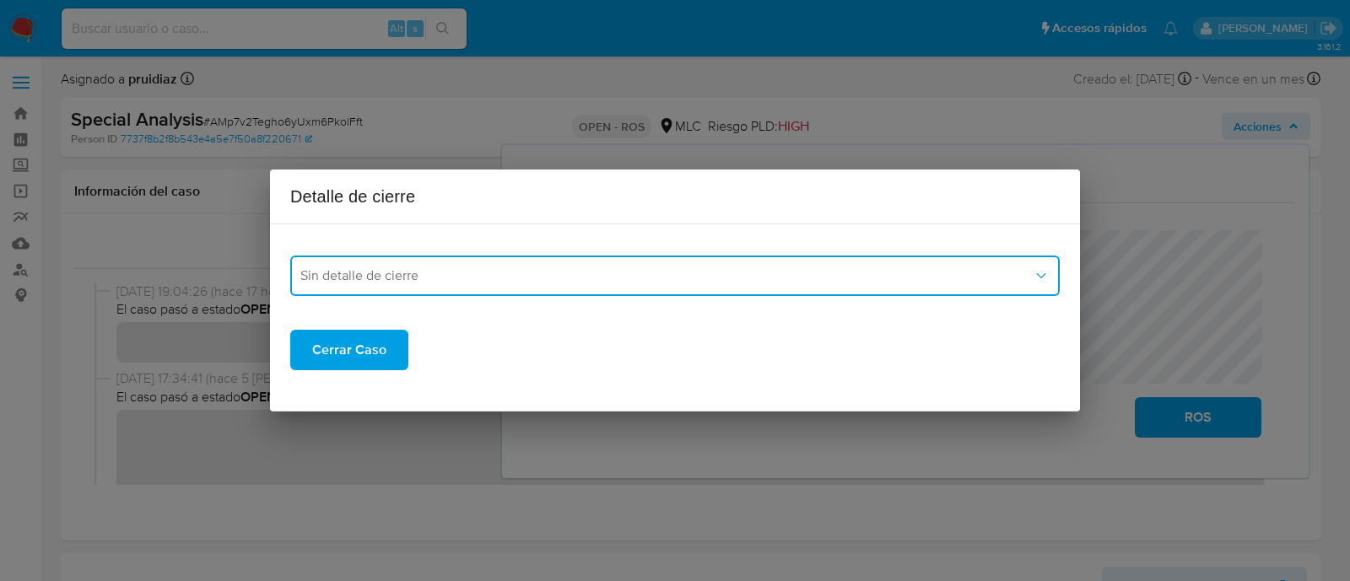
click at [462, 278] on span "Sin detalle de cierre" at bounding box center [666, 275] width 732 height 17
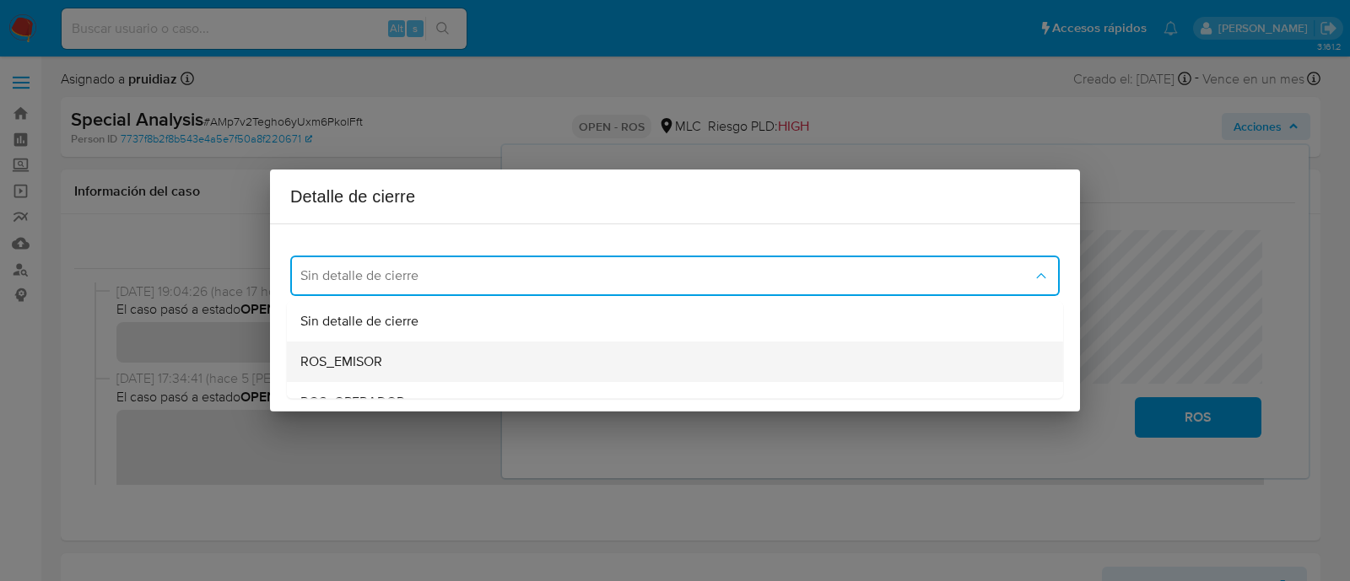
click at [344, 361] on span "ROS_EMISOR" at bounding box center [341, 362] width 82 height 17
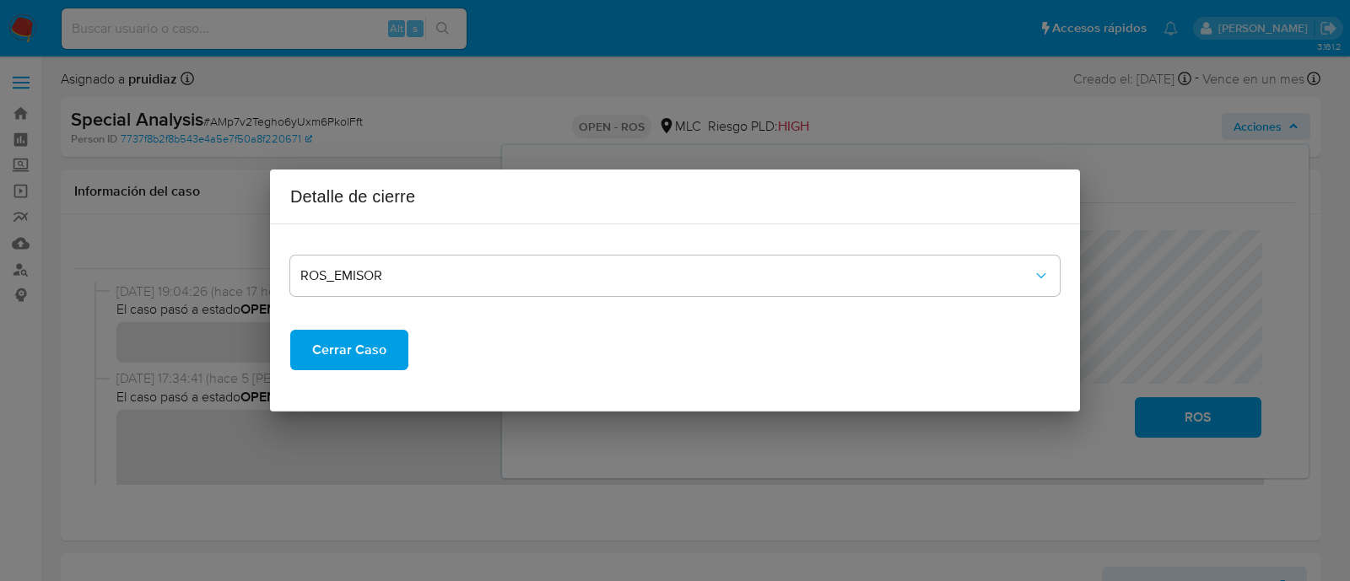
click at [348, 354] on span "Cerrar Caso" at bounding box center [349, 350] width 74 height 37
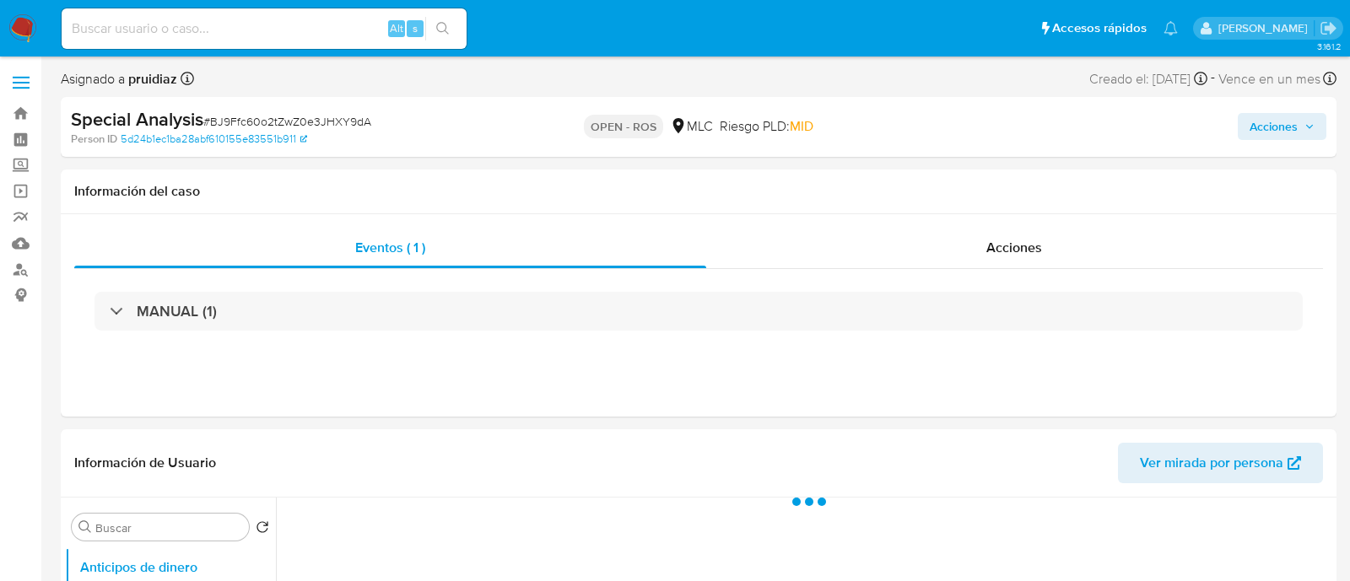
select select "10"
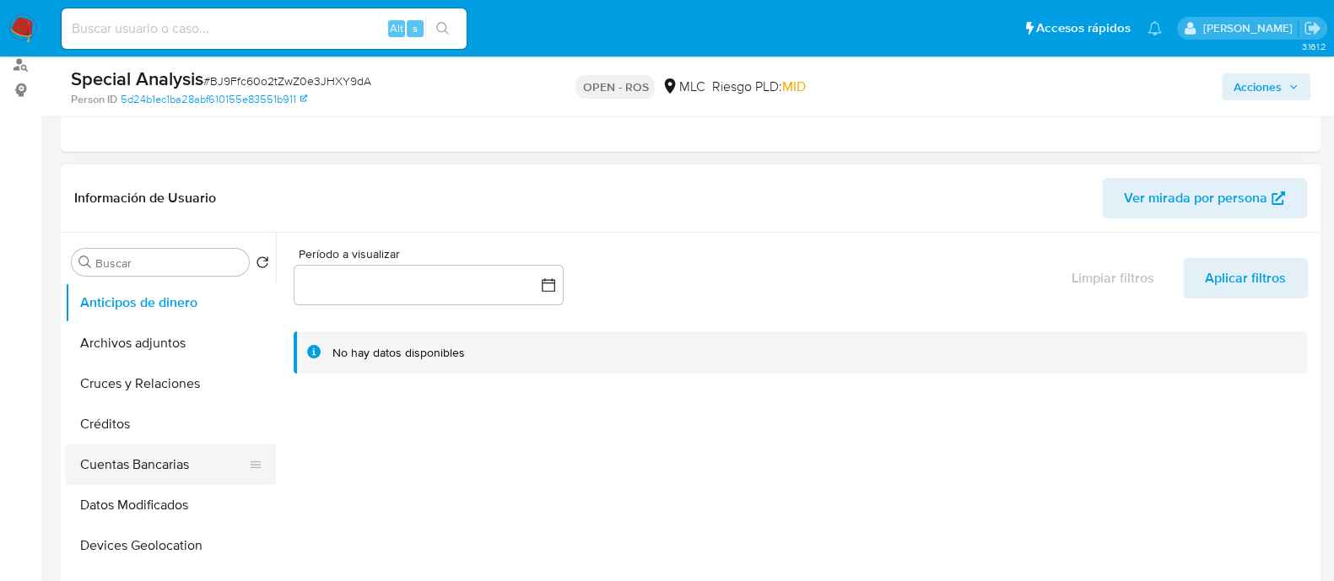
scroll to position [316, 0]
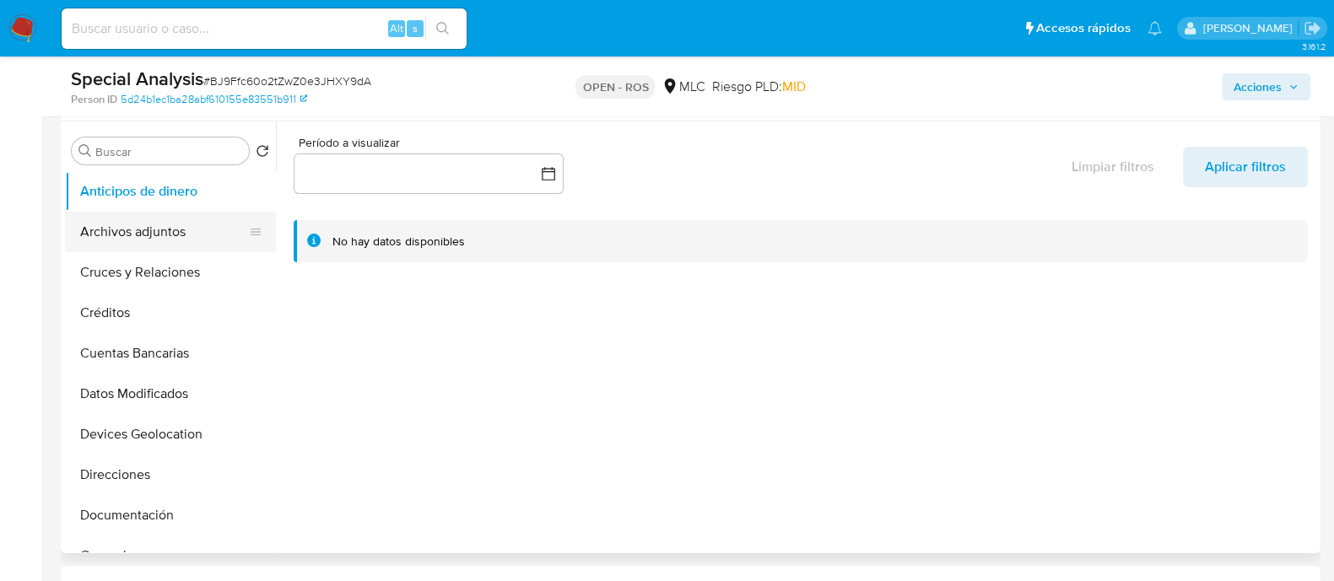
click at [135, 243] on button "Archivos adjuntos" at bounding box center [163, 232] width 197 height 40
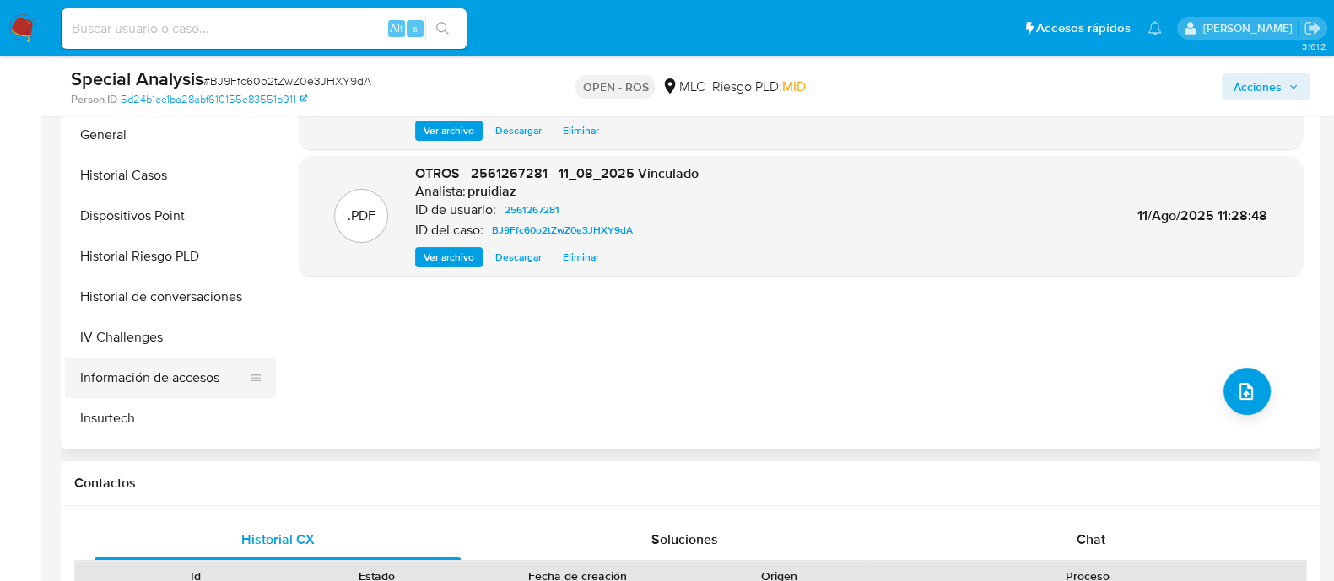
scroll to position [421, 0]
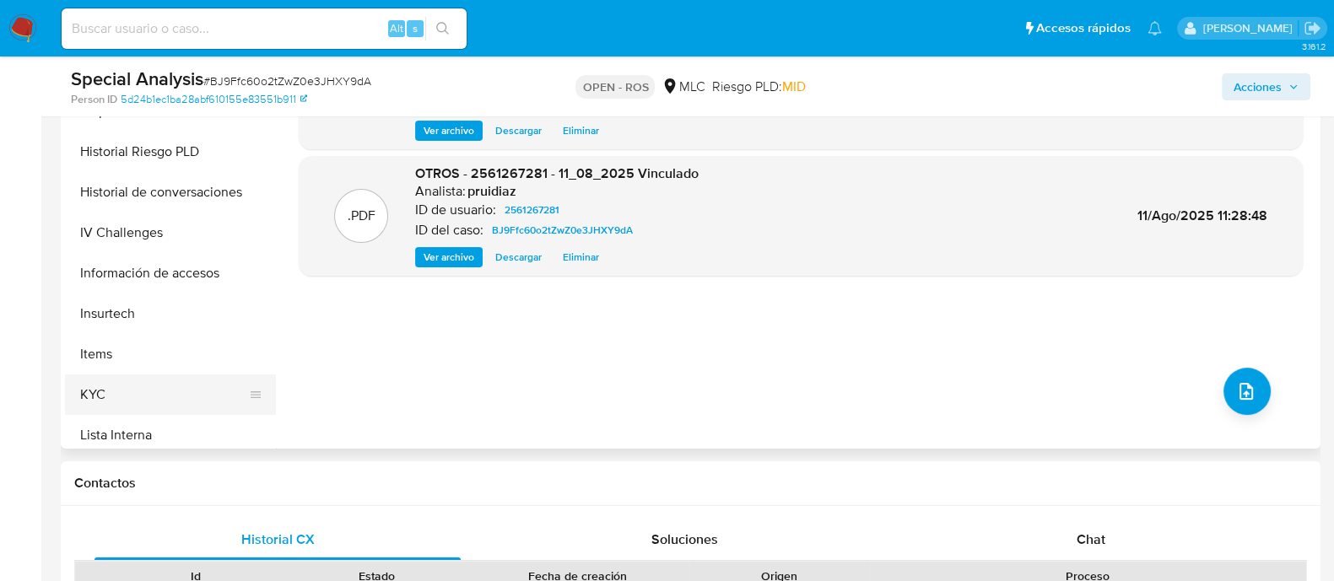
click at [106, 390] on button "KYC" at bounding box center [163, 395] width 197 height 40
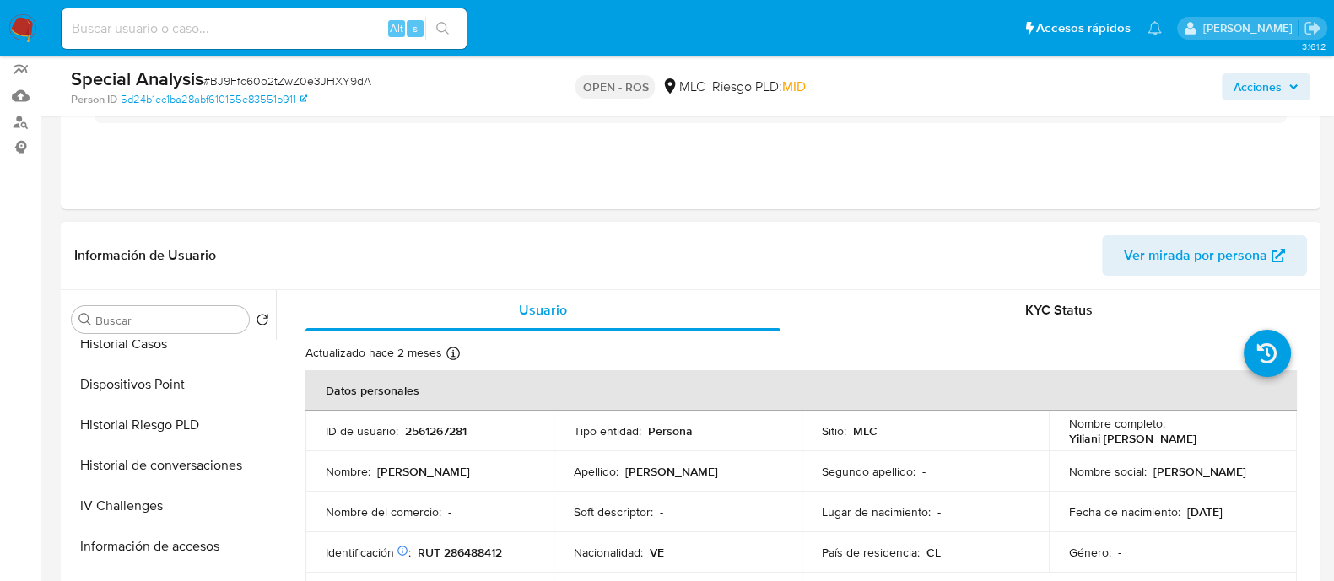
scroll to position [0, 0]
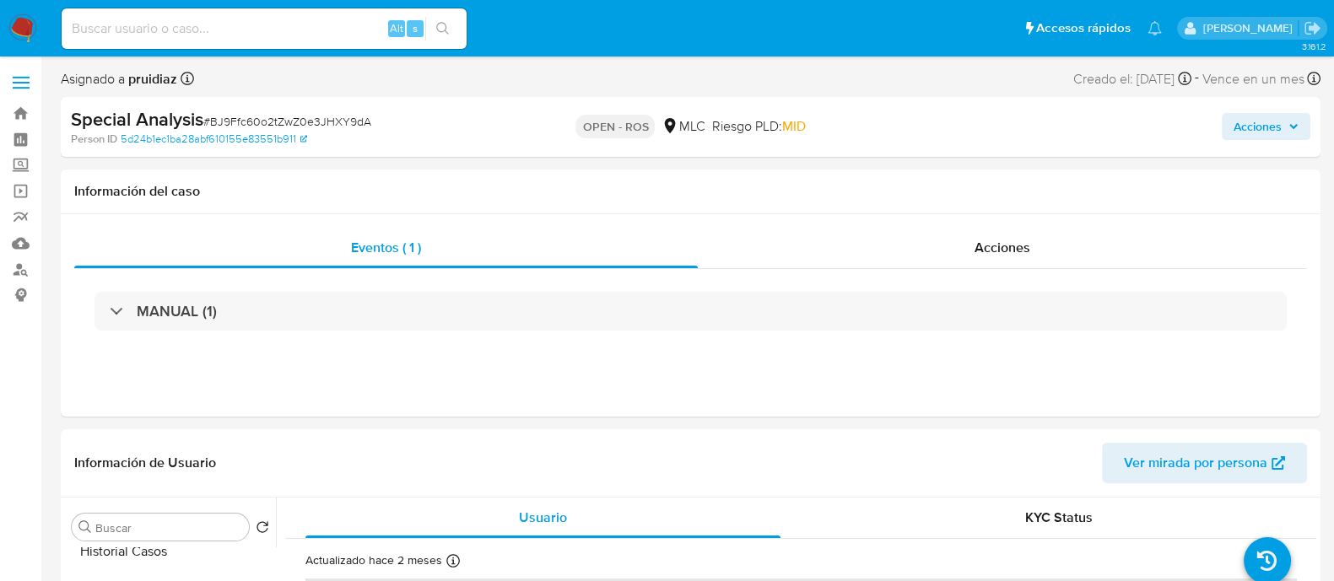
click at [1259, 125] on span "Acciones" at bounding box center [1258, 126] width 48 height 27
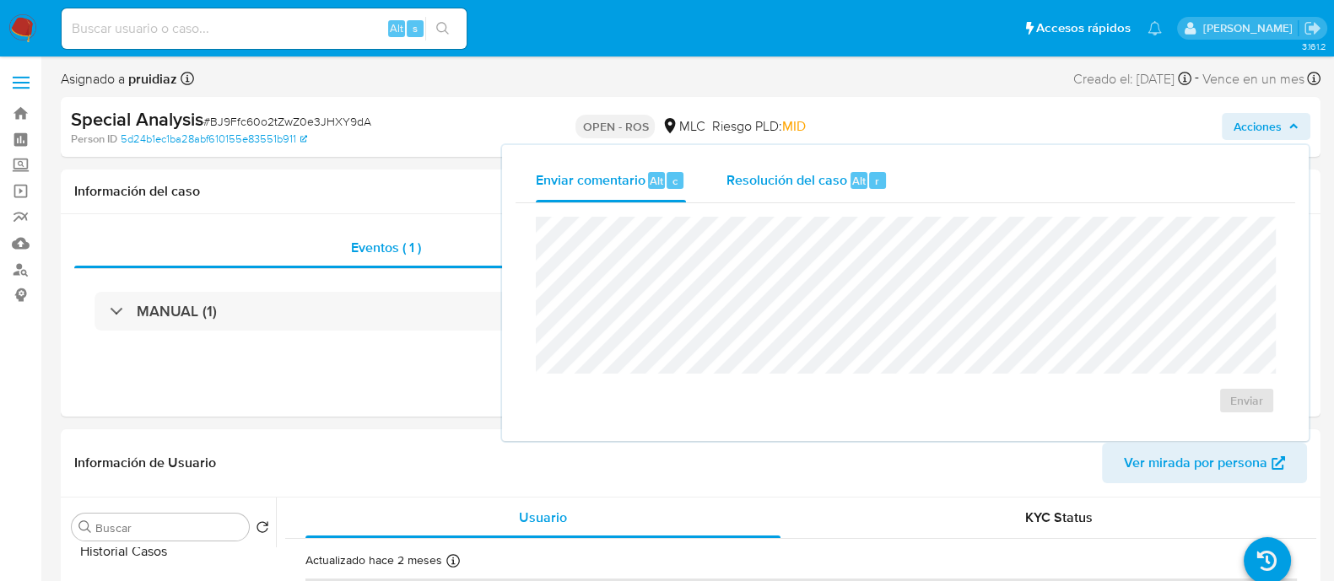
click at [822, 188] on span "Resolución del caso" at bounding box center [786, 179] width 121 height 19
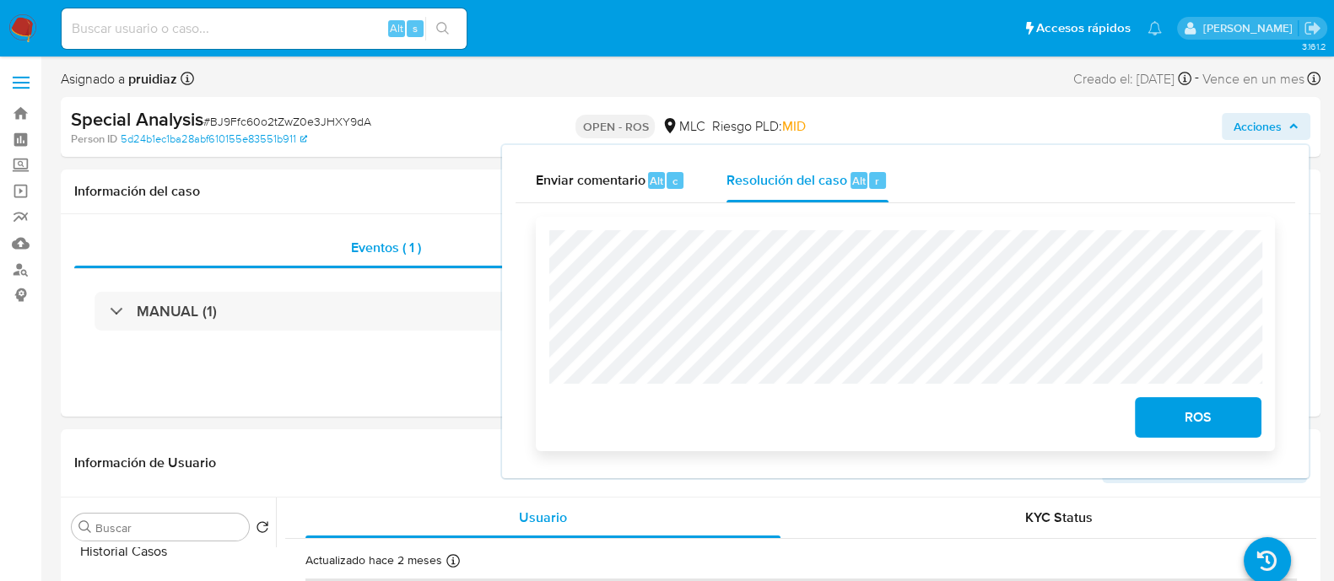
click at [1211, 426] on span "ROS" at bounding box center [1198, 417] width 83 height 37
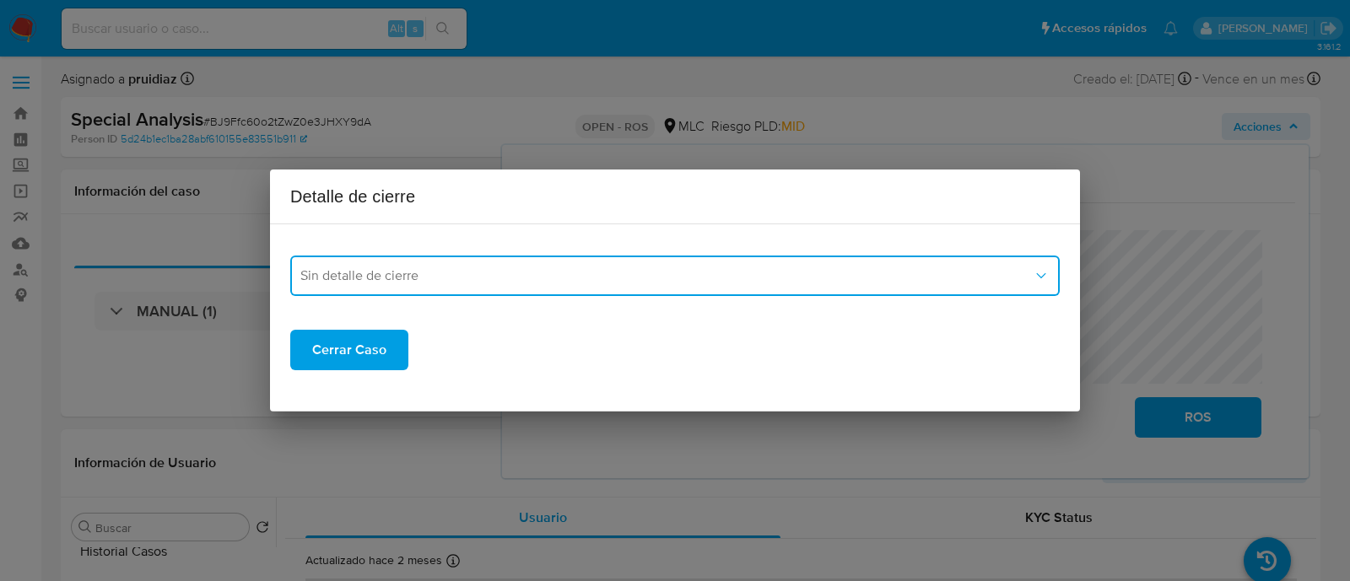
click at [563, 287] on button "Sin detalle de cierre" at bounding box center [674, 276] width 769 height 40
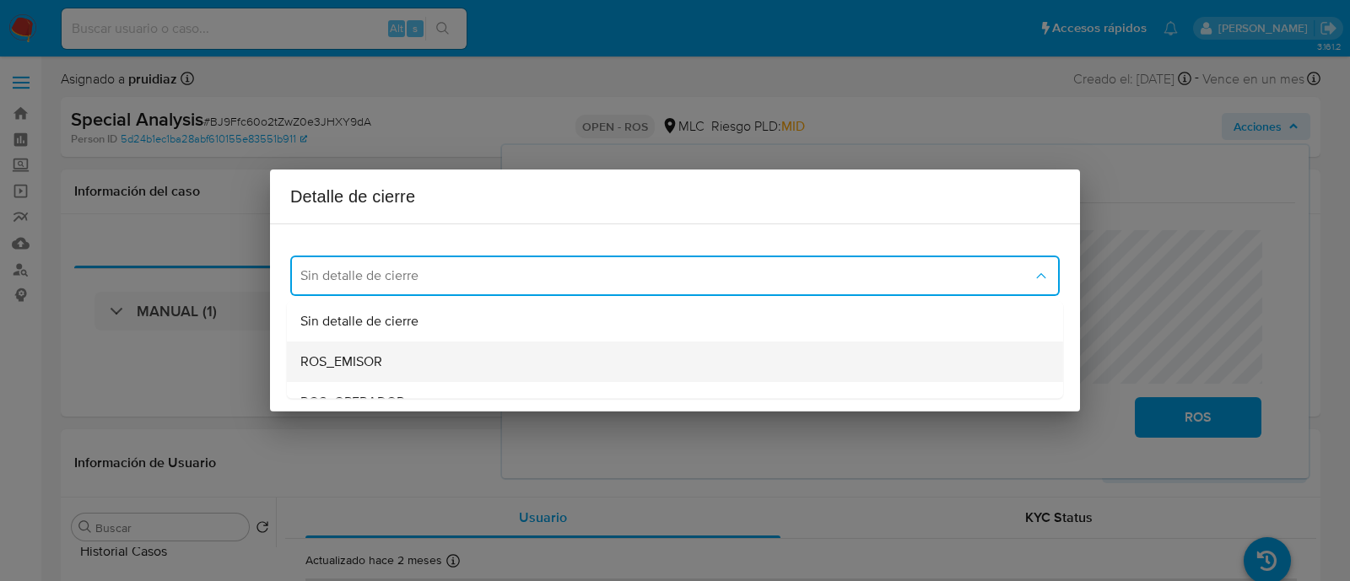
click at [413, 367] on div "ROS_EMISOR" at bounding box center [674, 362] width 749 height 40
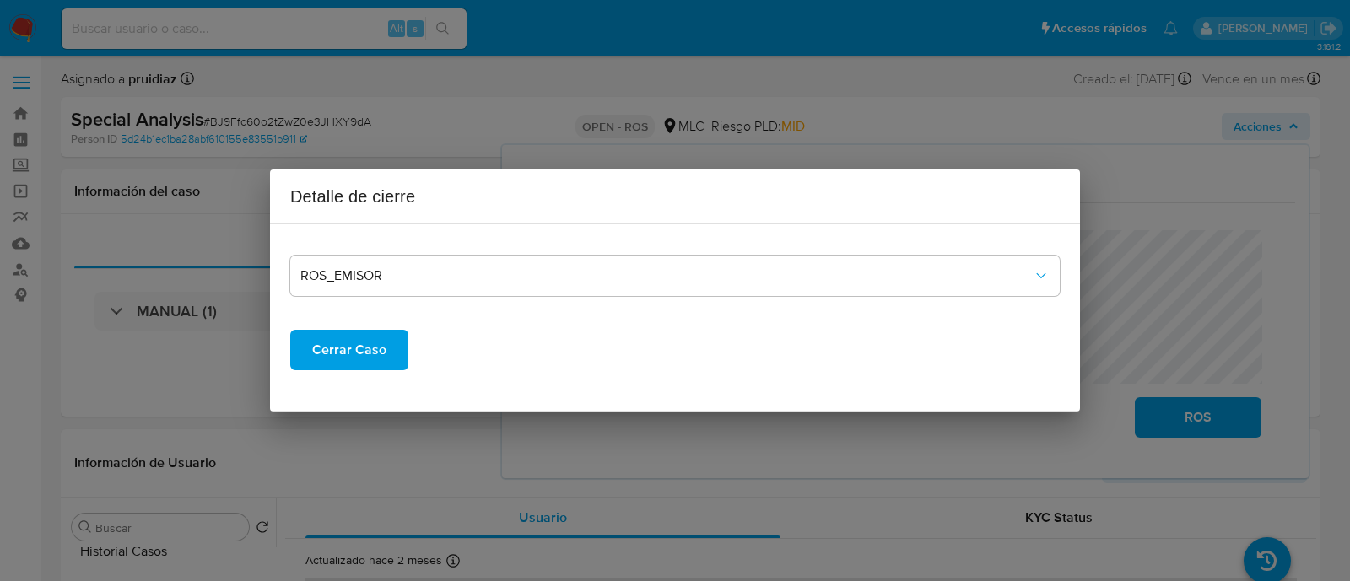
click at [367, 368] on span "Cerrar Caso" at bounding box center [349, 350] width 74 height 37
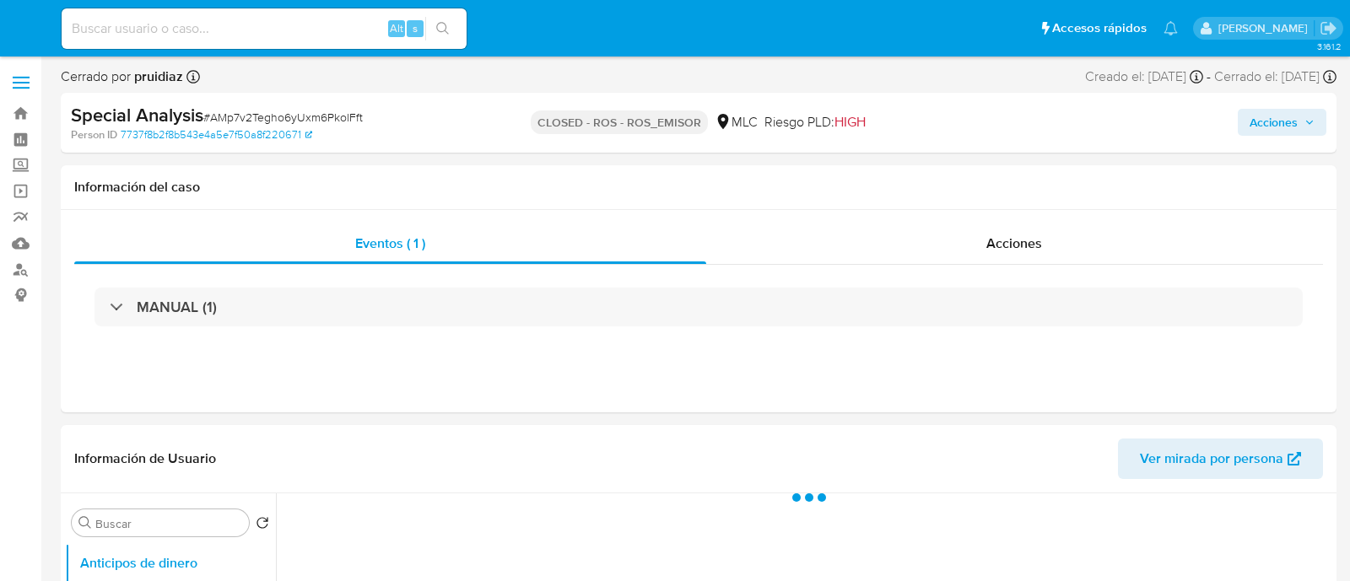
select select "10"
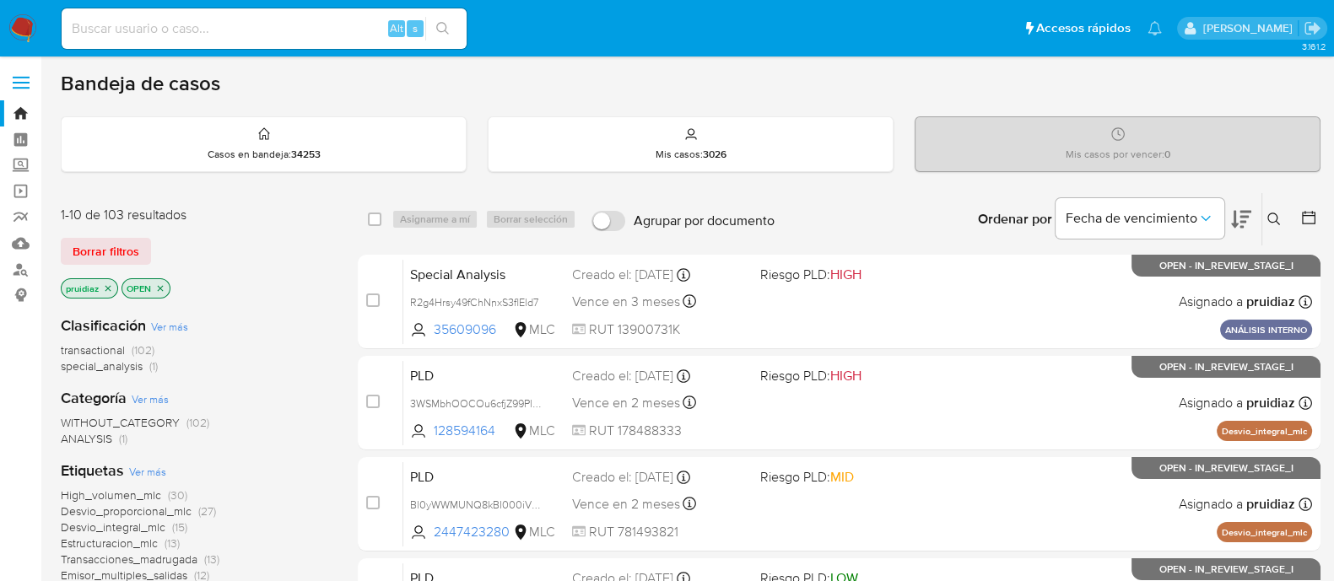
click at [1242, 217] on icon at bounding box center [1241, 219] width 20 height 20
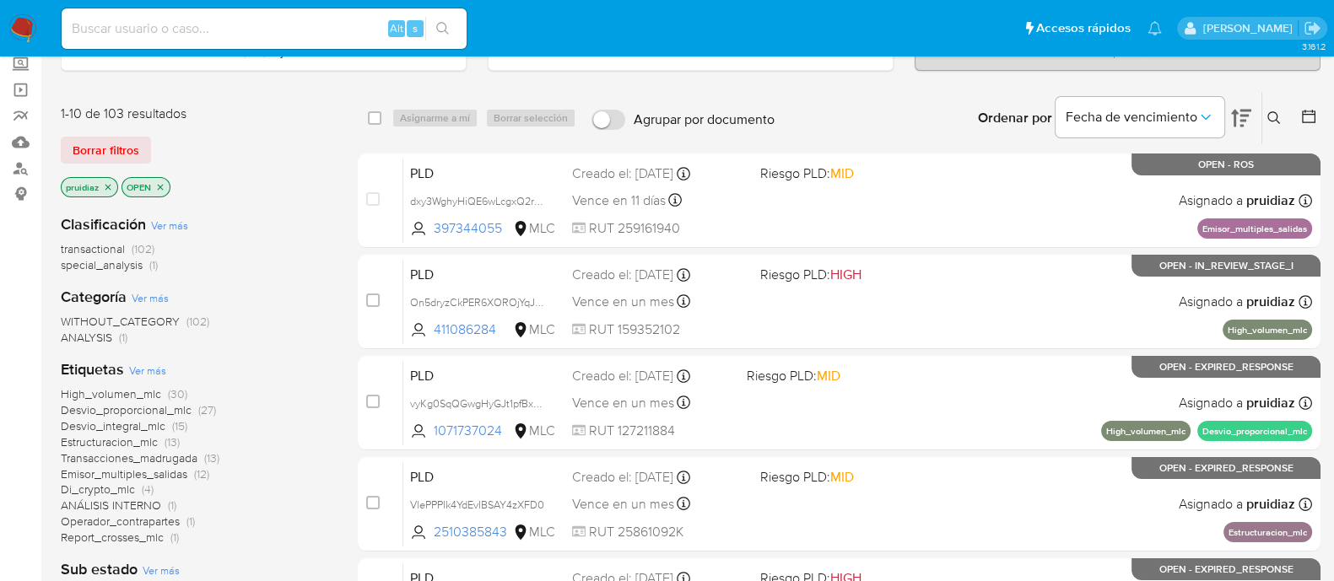
scroll to position [105, 0]
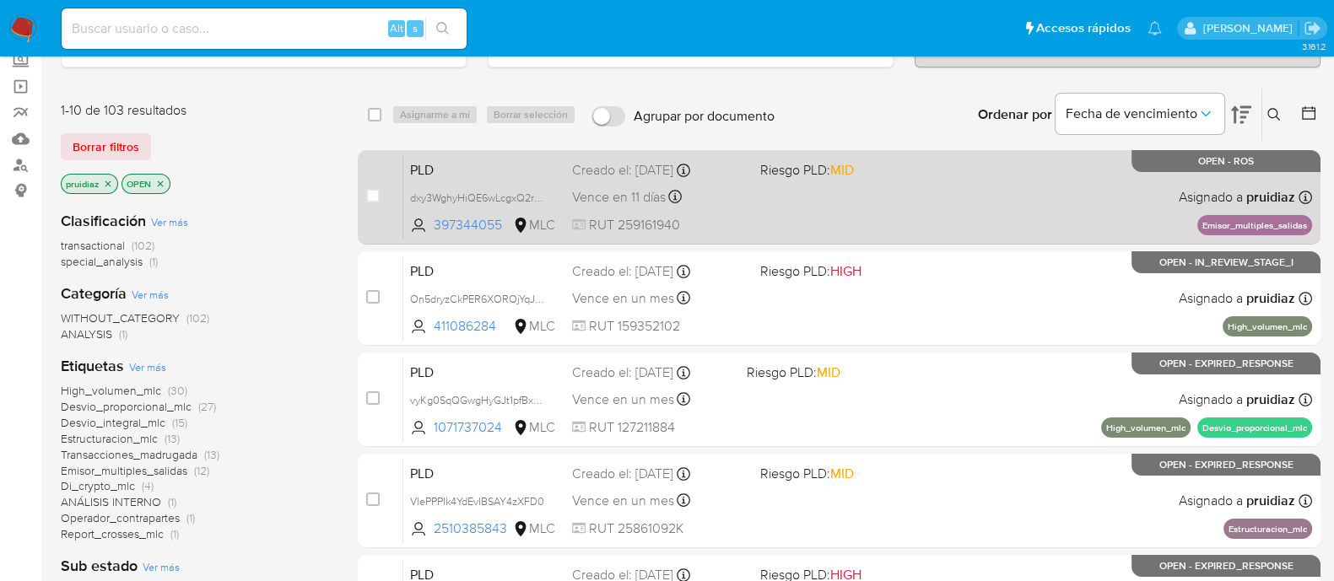
click at [949, 178] on div "PLD dxy3WghyHiQE6wLcgxQ2rREu 397344055 MLC Riesgo PLD: MID Creado el: 12/07/202…" at bounding box center [857, 196] width 909 height 85
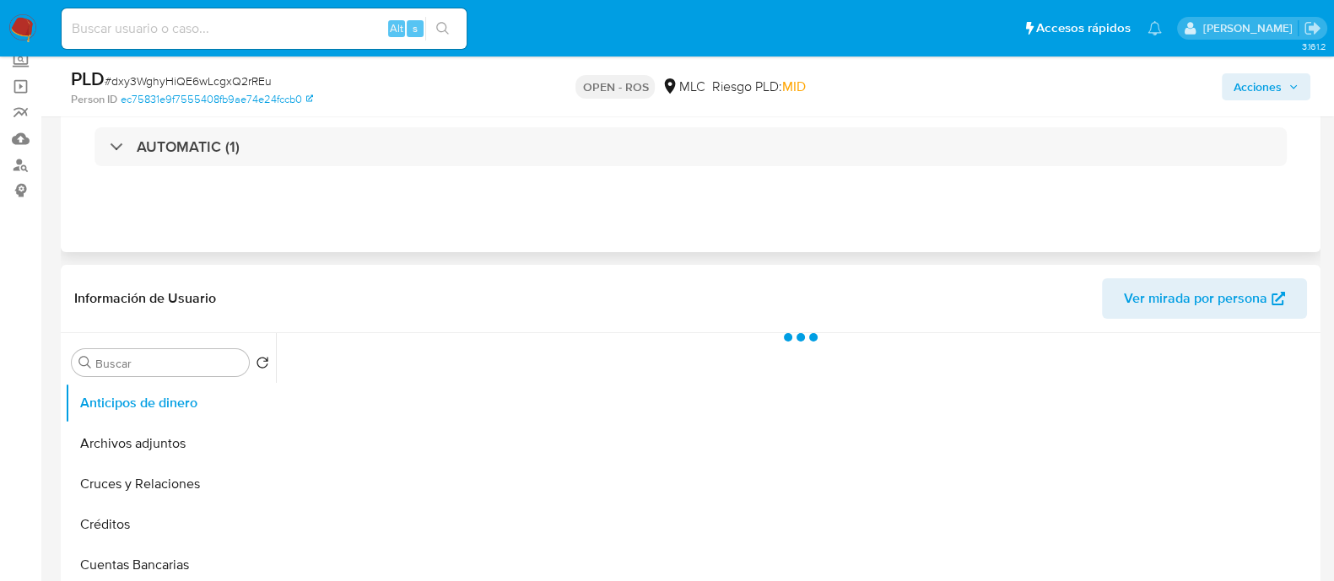
scroll to position [210, 0]
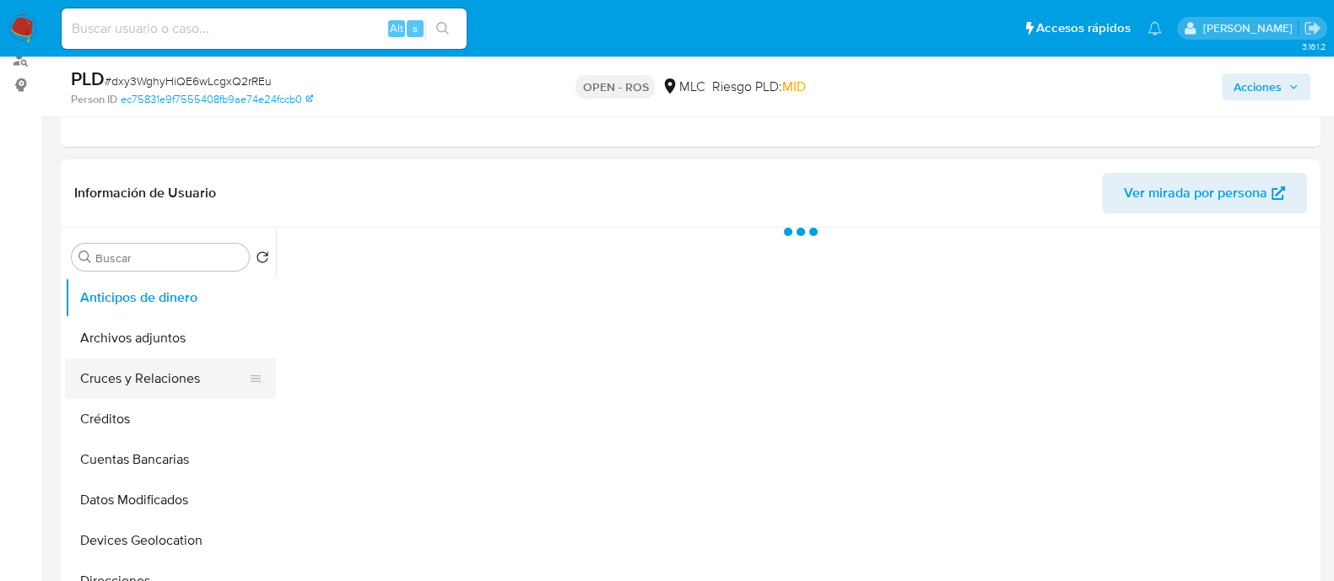
select select "10"
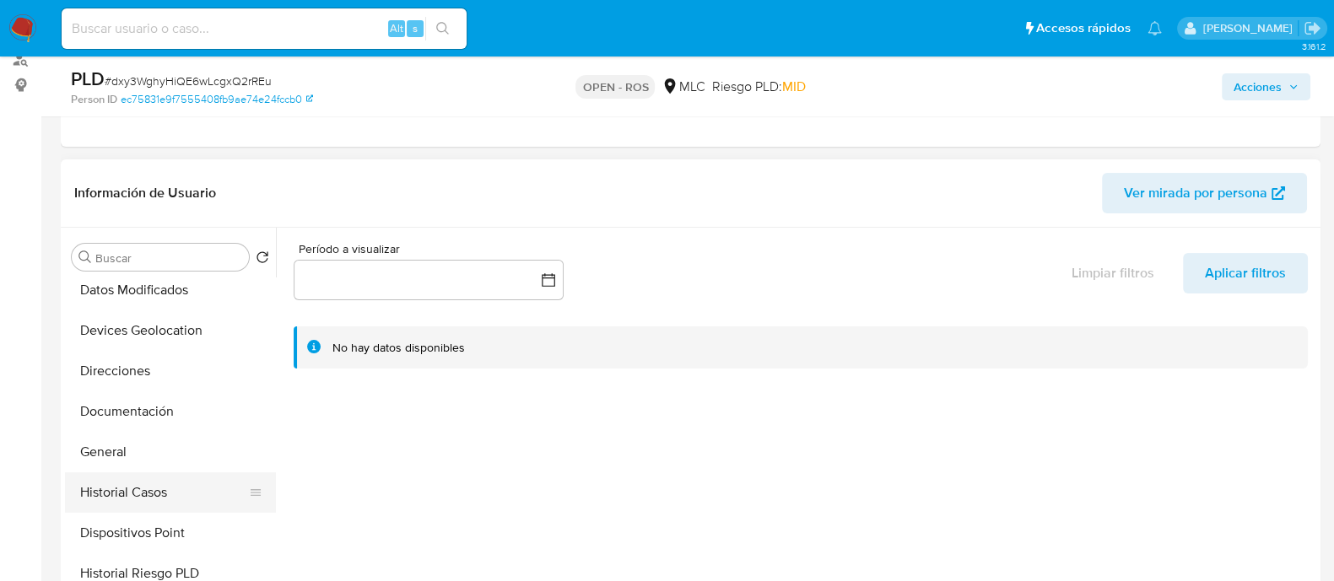
click at [135, 487] on button "Historial Casos" at bounding box center [163, 492] width 197 height 40
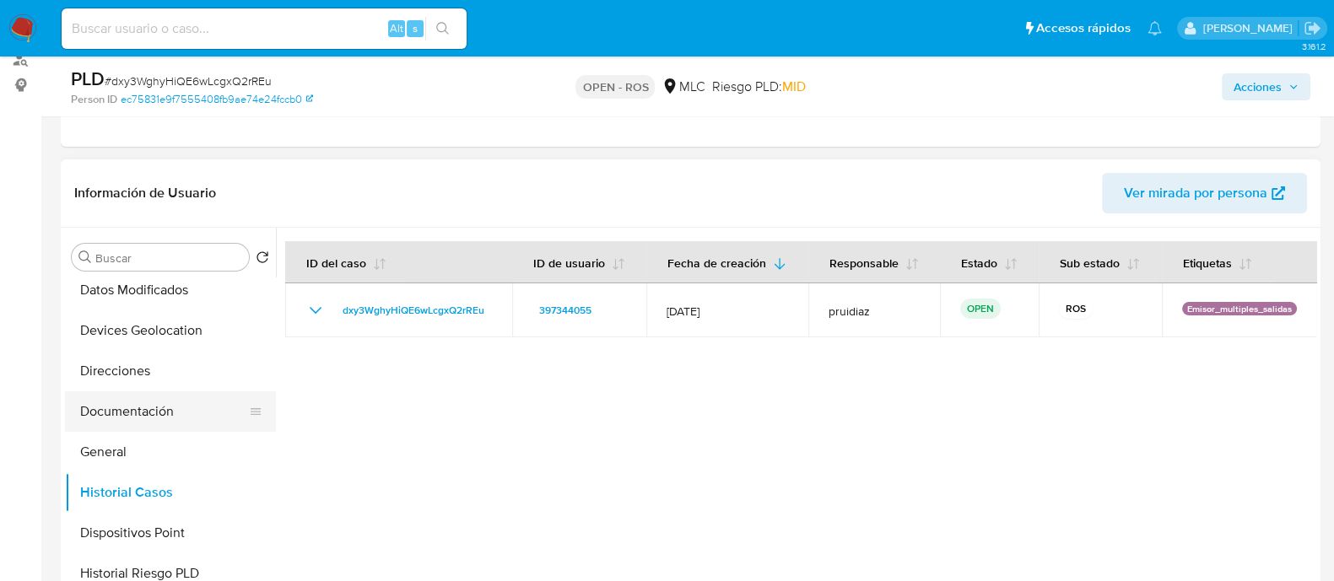
scroll to position [316, 0]
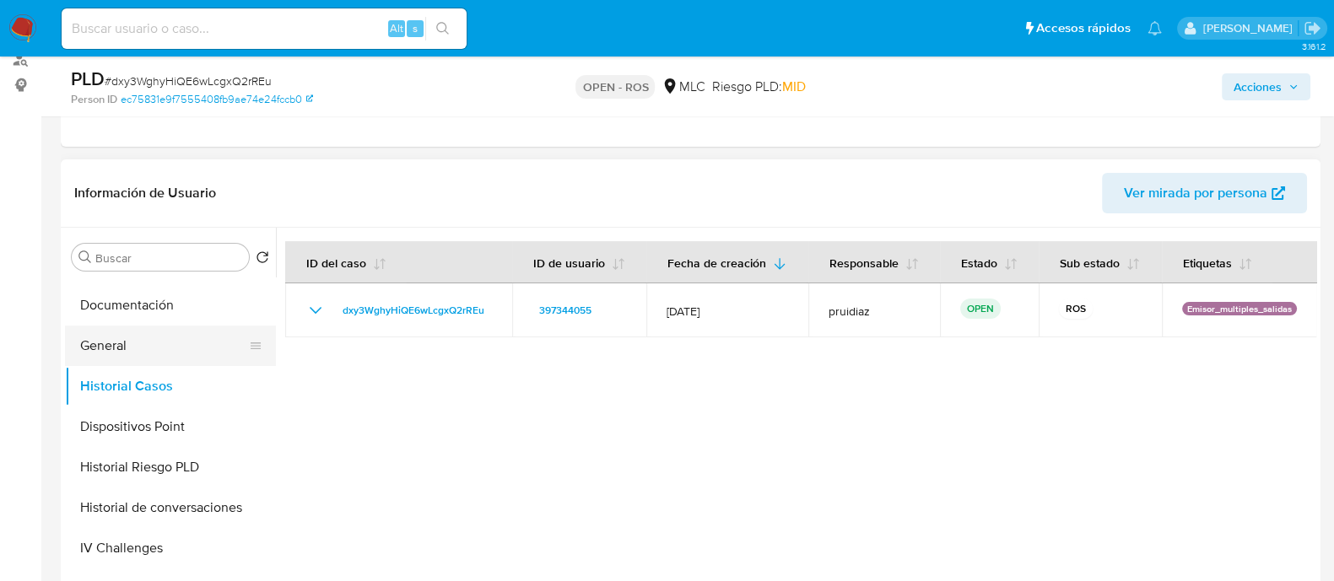
click at [112, 339] on button "General" at bounding box center [163, 346] width 197 height 40
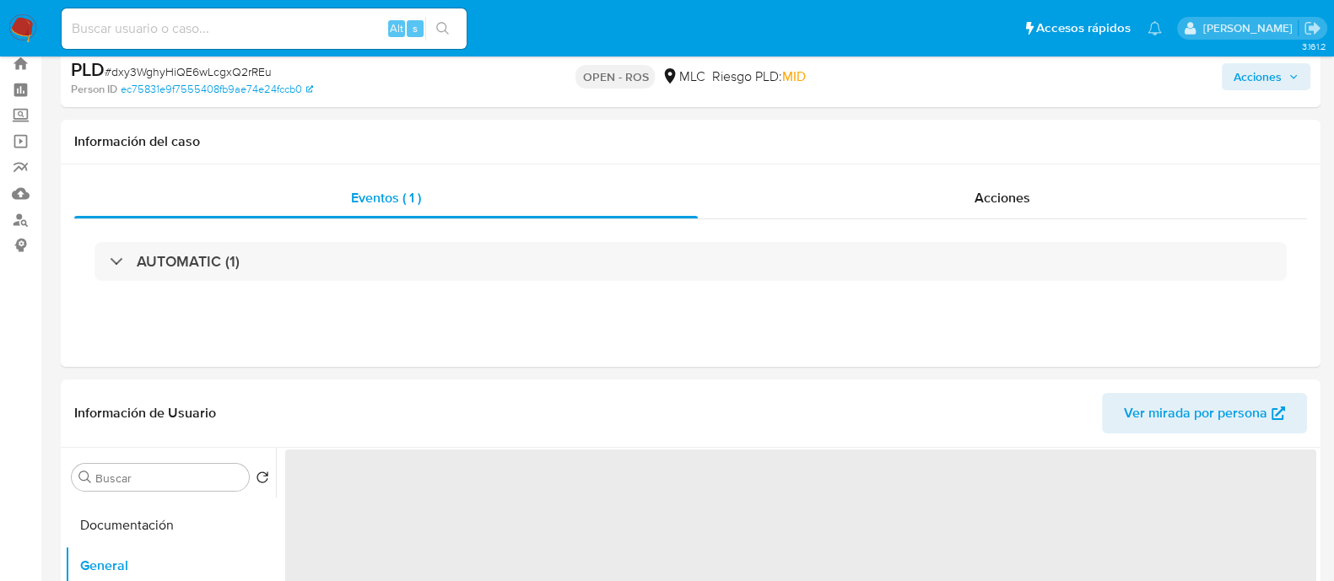
scroll to position [0, 0]
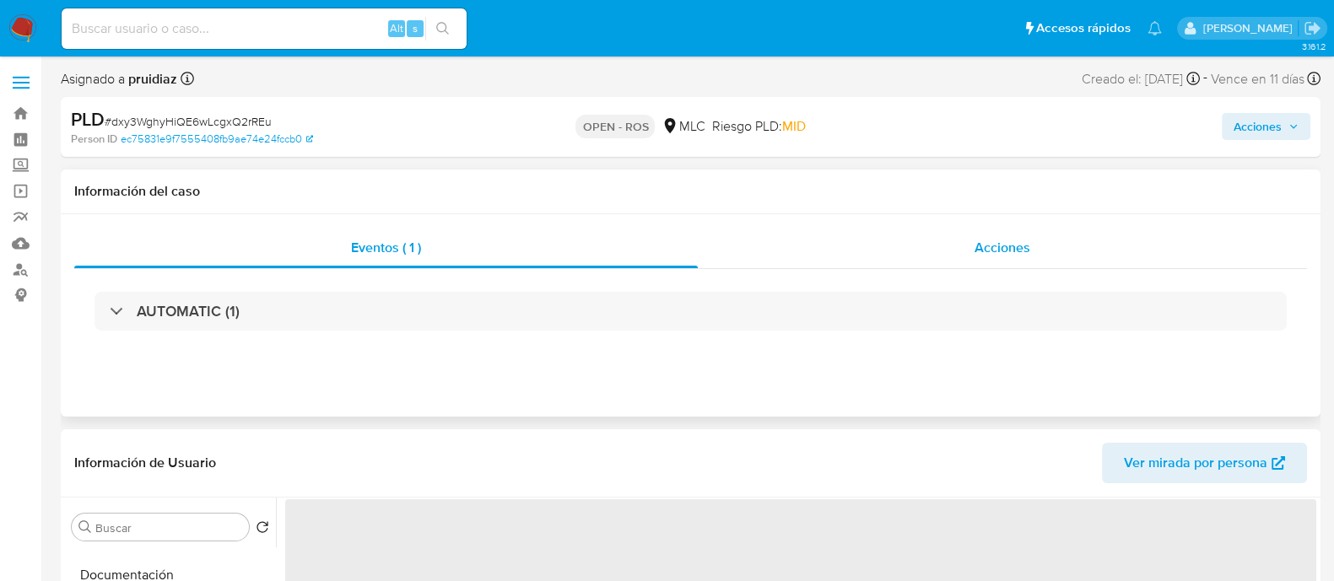
click at [1050, 263] on div "Acciones" at bounding box center [1002, 248] width 609 height 40
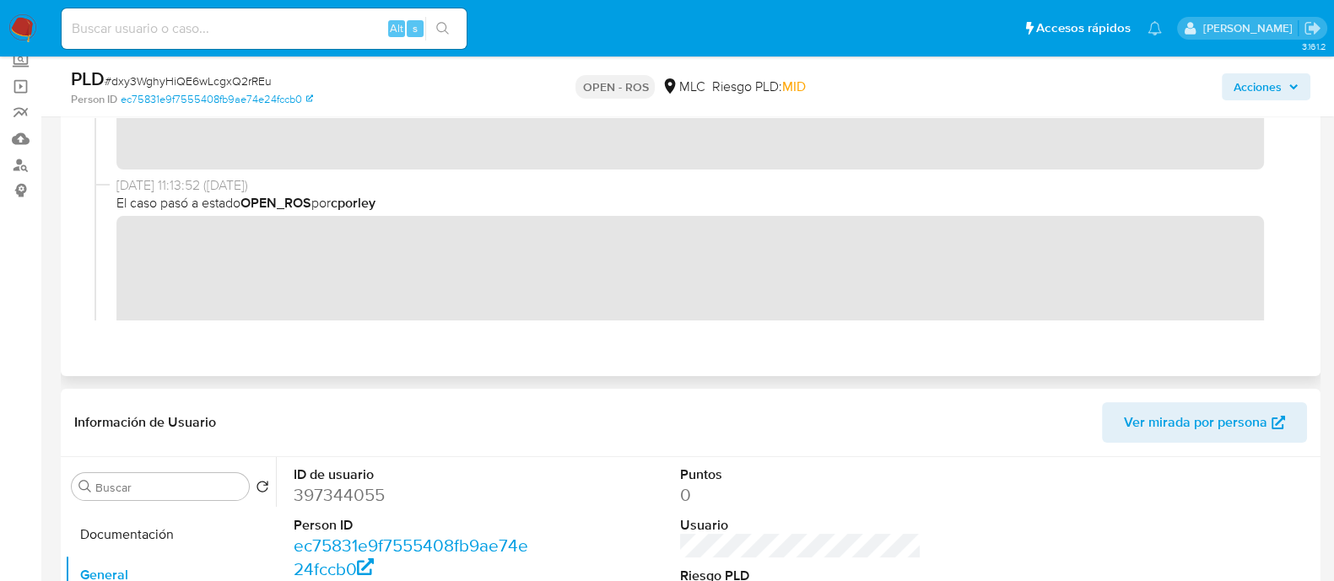
scroll to position [316, 0]
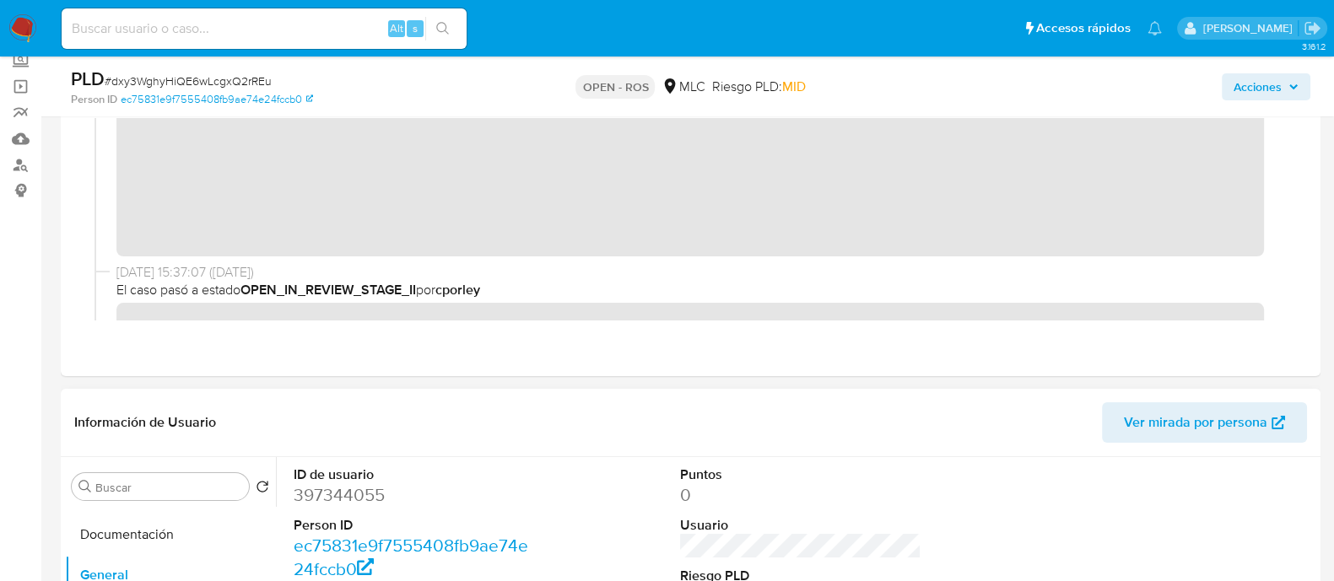
click at [332, 497] on dd "397344055" at bounding box center [414, 495] width 241 height 24
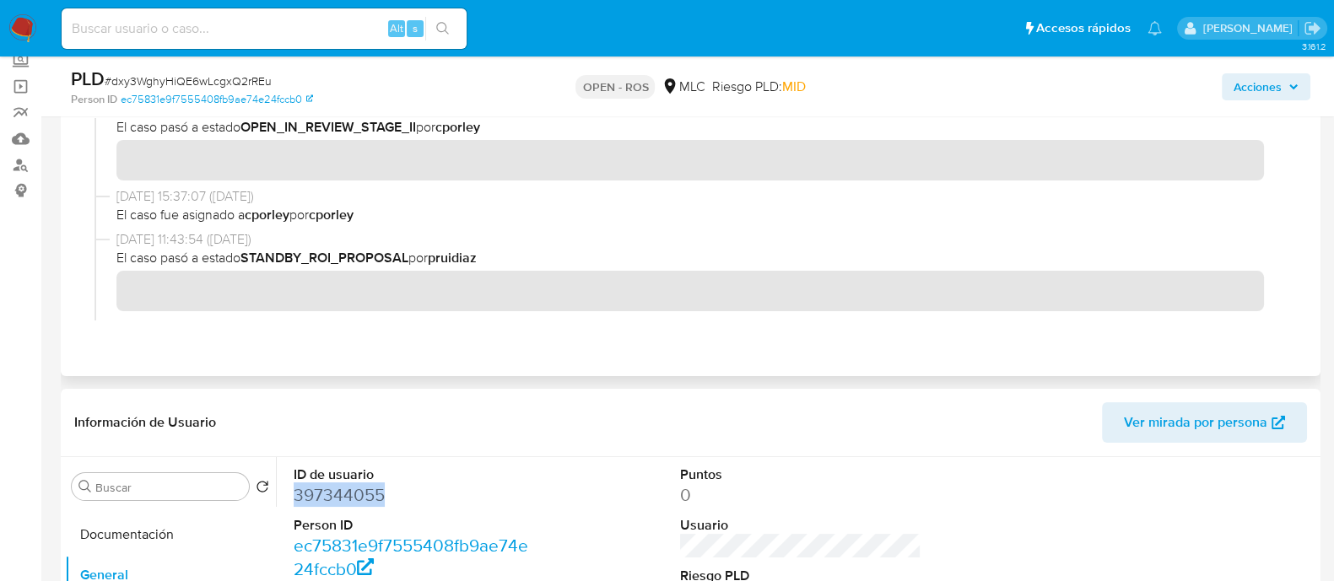
scroll to position [527, 0]
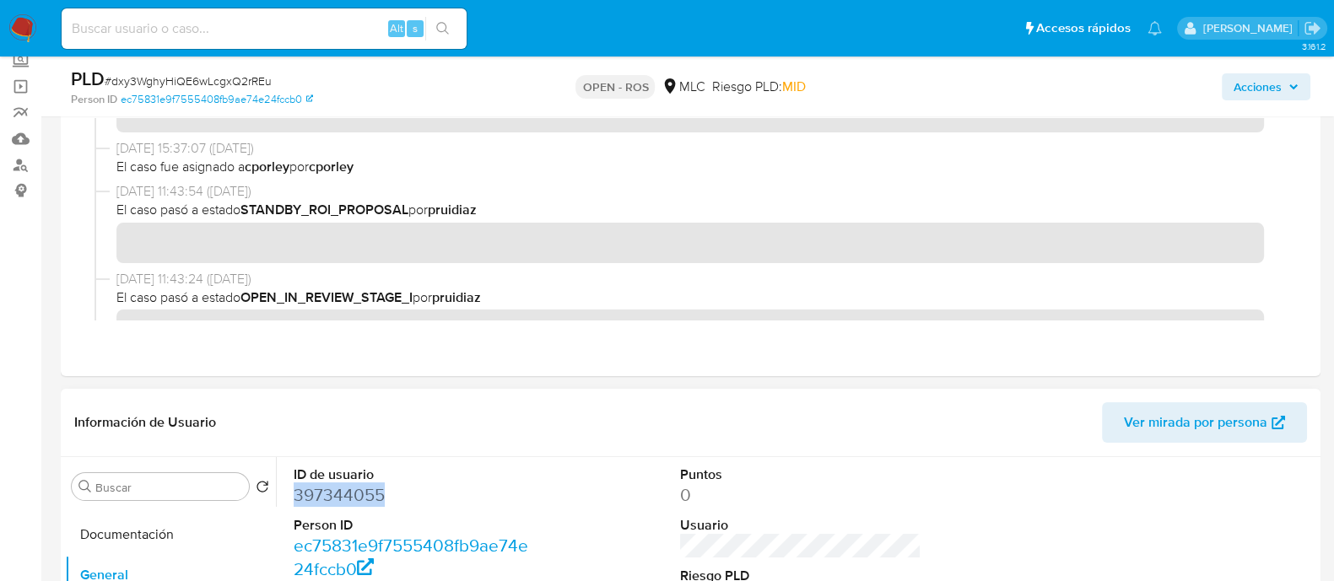
click at [339, 490] on dd "397344055" at bounding box center [414, 495] width 241 height 24
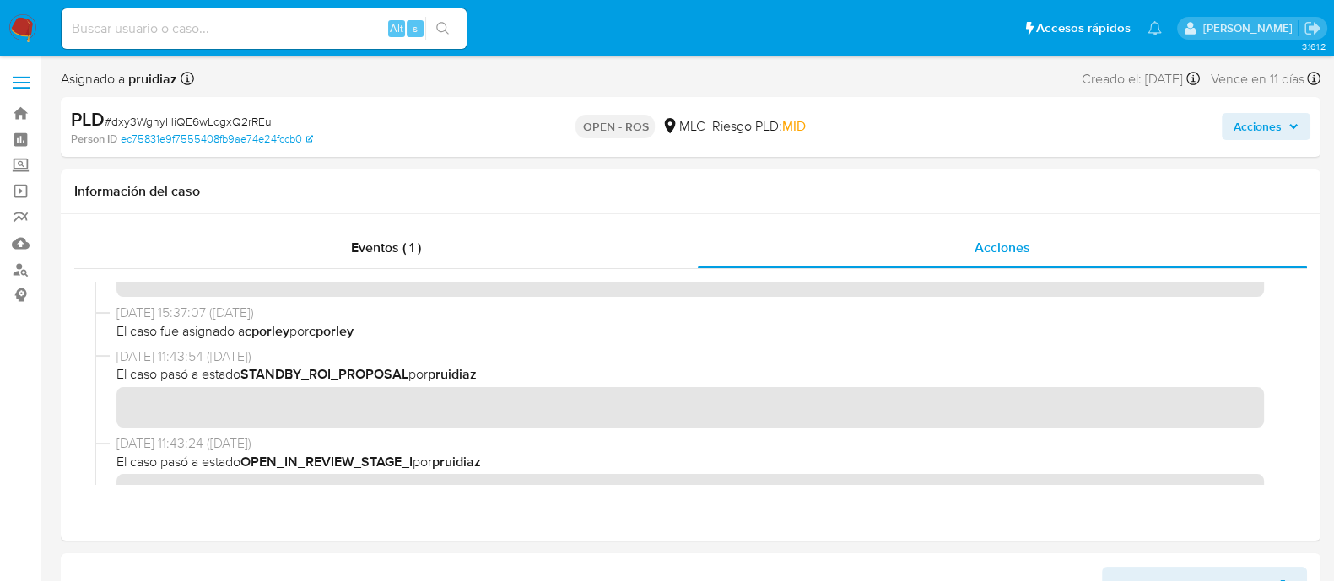
click at [230, 121] on span "# dxy3WghyHiQE6wLcgxQ2rREu" at bounding box center [188, 121] width 167 height 17
copy span "dxy3WghyHiQE6wLcgxQ2rREu"
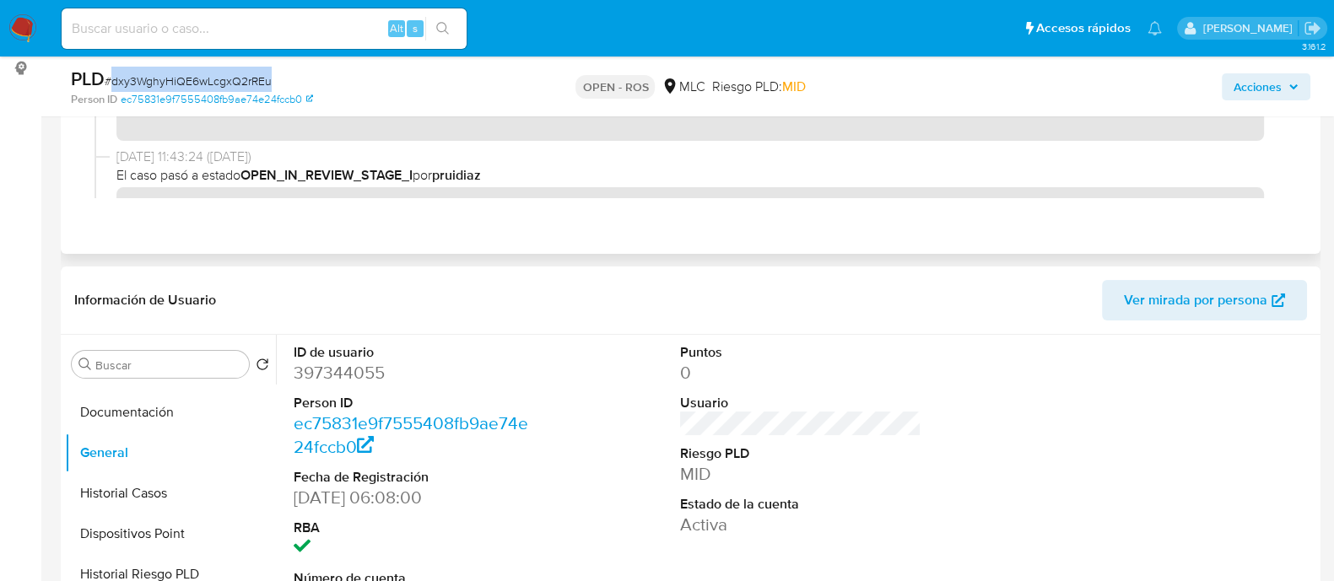
scroll to position [316, 0]
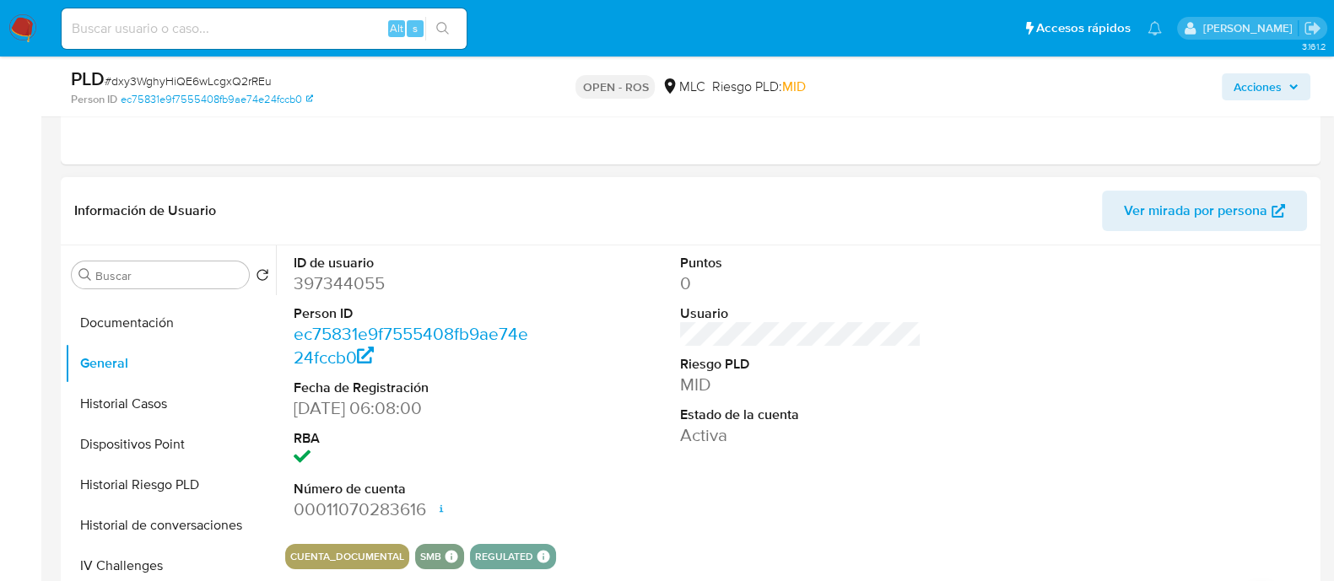
click at [337, 297] on dl "ID de usuario 397344055 Person ID ec75831e9f7555408fb9ae74e24fccb0 Fecha de Reg…" at bounding box center [414, 388] width 241 height 268
click at [347, 282] on dd "397344055" at bounding box center [414, 284] width 241 height 24
copy dd "397344055"
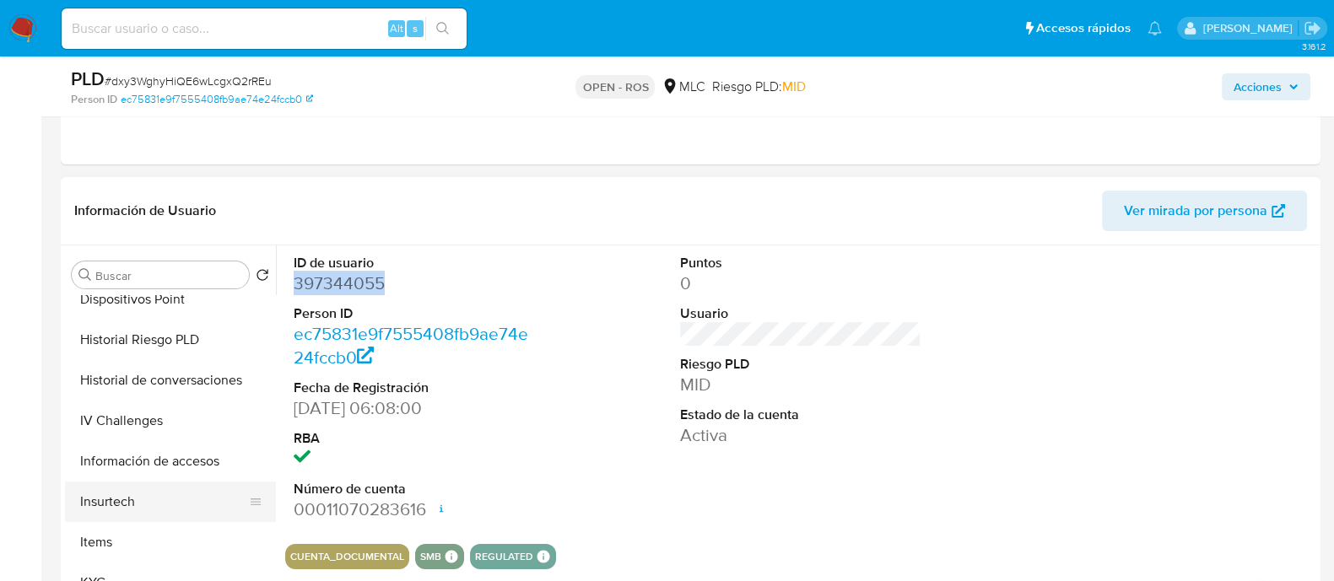
scroll to position [527, 0]
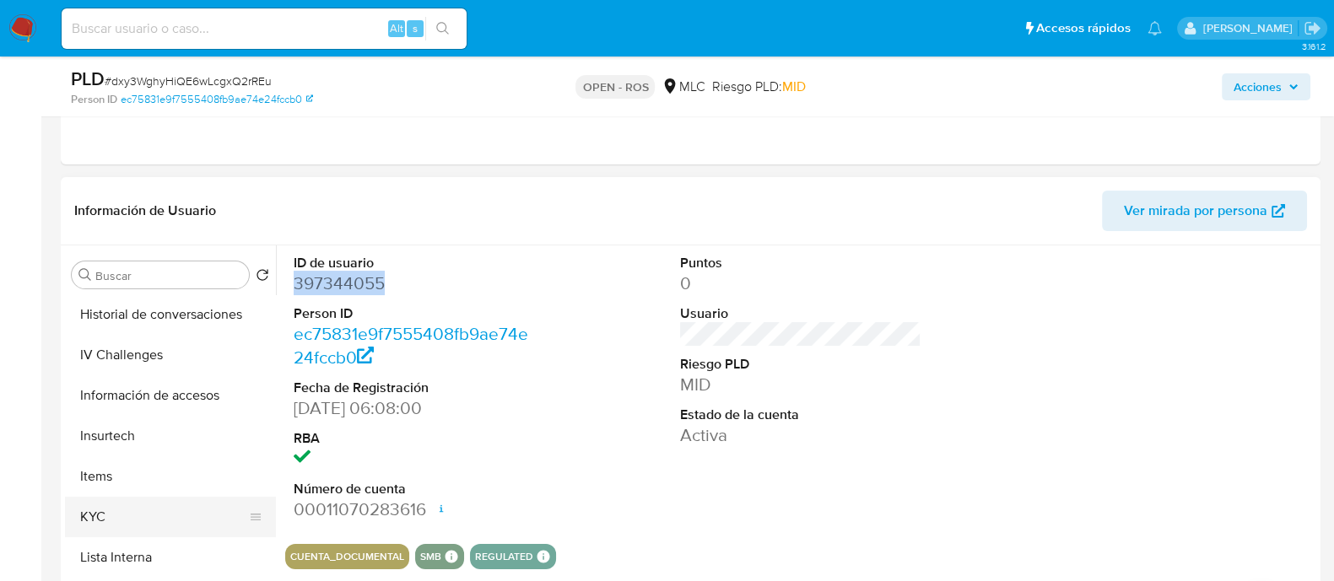
click at [105, 502] on button "KYC" at bounding box center [163, 517] width 197 height 40
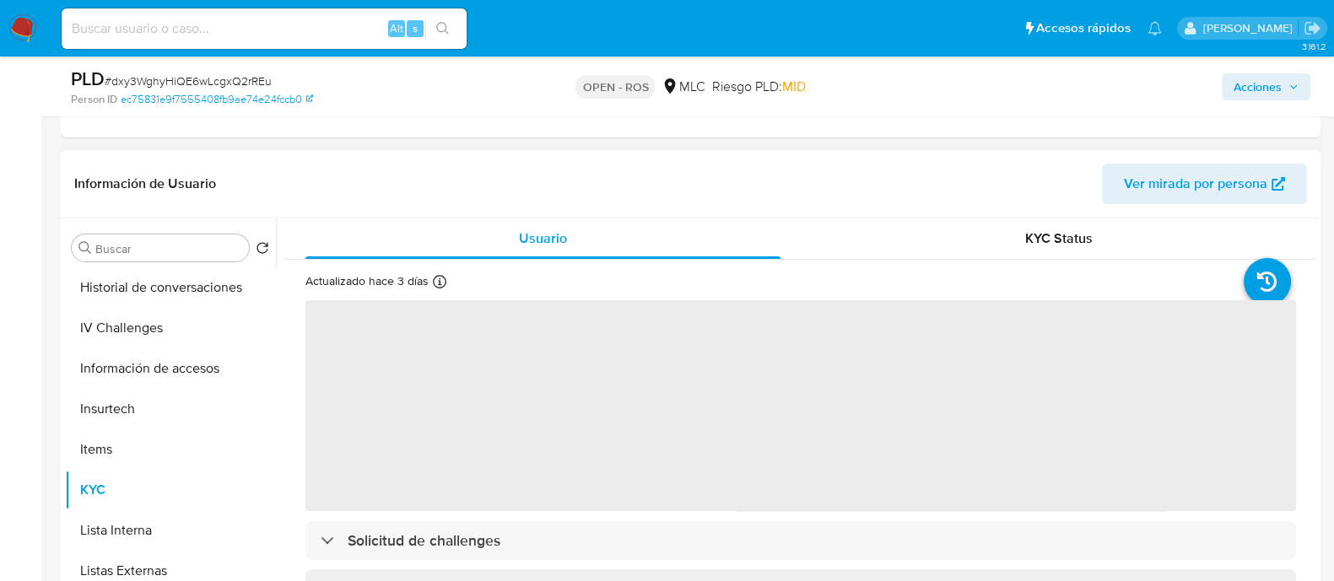
scroll to position [421, 0]
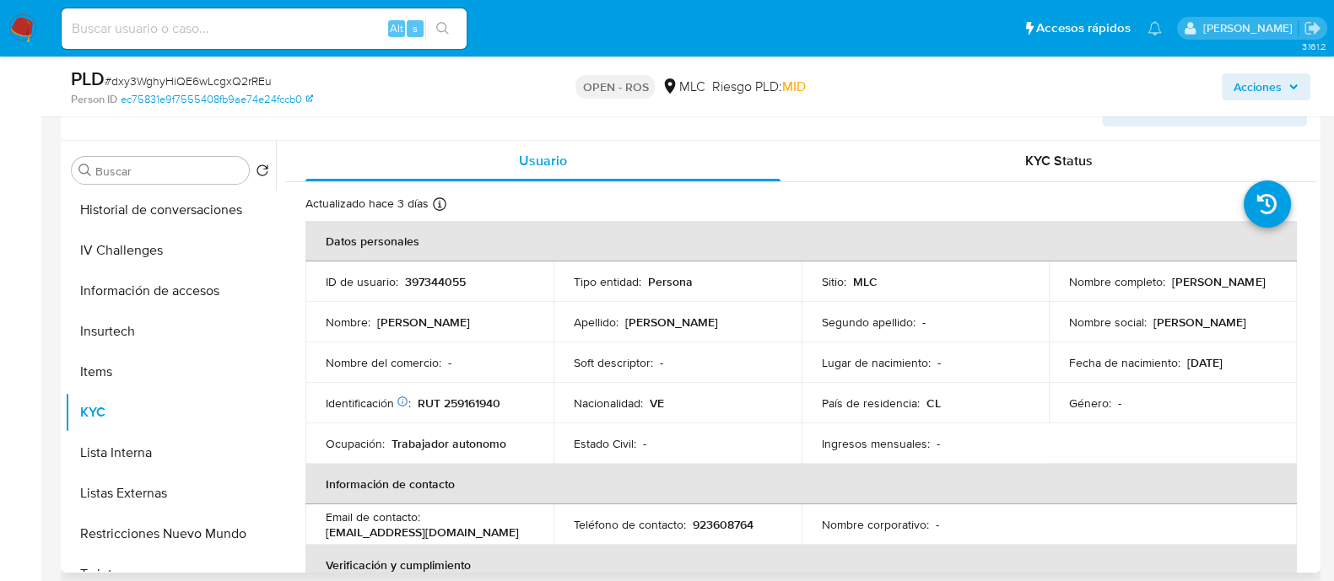
drag, startPoint x: 1233, startPoint y: 288, endPoint x: 1059, endPoint y: 291, distance: 173.8
click at [1059, 291] on td "Nombre completo : Raywill Alejandro Mendez Sosa" at bounding box center [1173, 282] width 248 height 40
copy p "Raywill [PERSON_NAME]"
click at [460, 390] on td "Identificación Nº de serie: 602419831 : RUT 259161940" at bounding box center [429, 403] width 248 height 40
click at [460, 396] on p "RUT 259161940" at bounding box center [459, 403] width 83 height 15
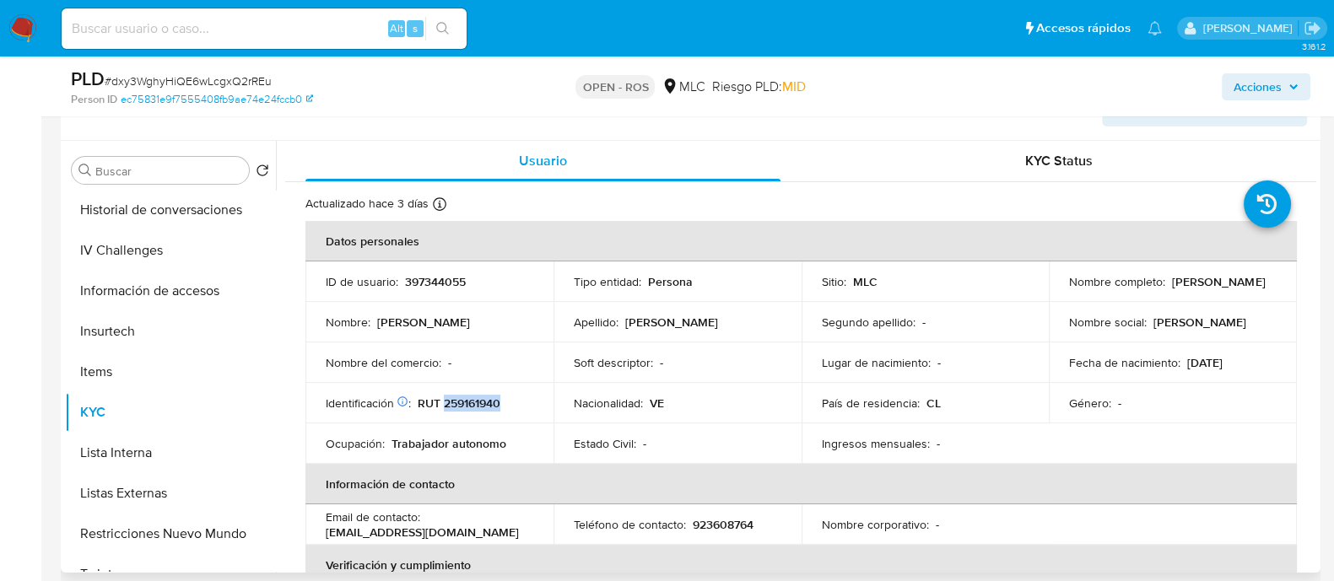
click at [460, 396] on p "RUT 259161940" at bounding box center [459, 403] width 83 height 15
copy p "259161940"
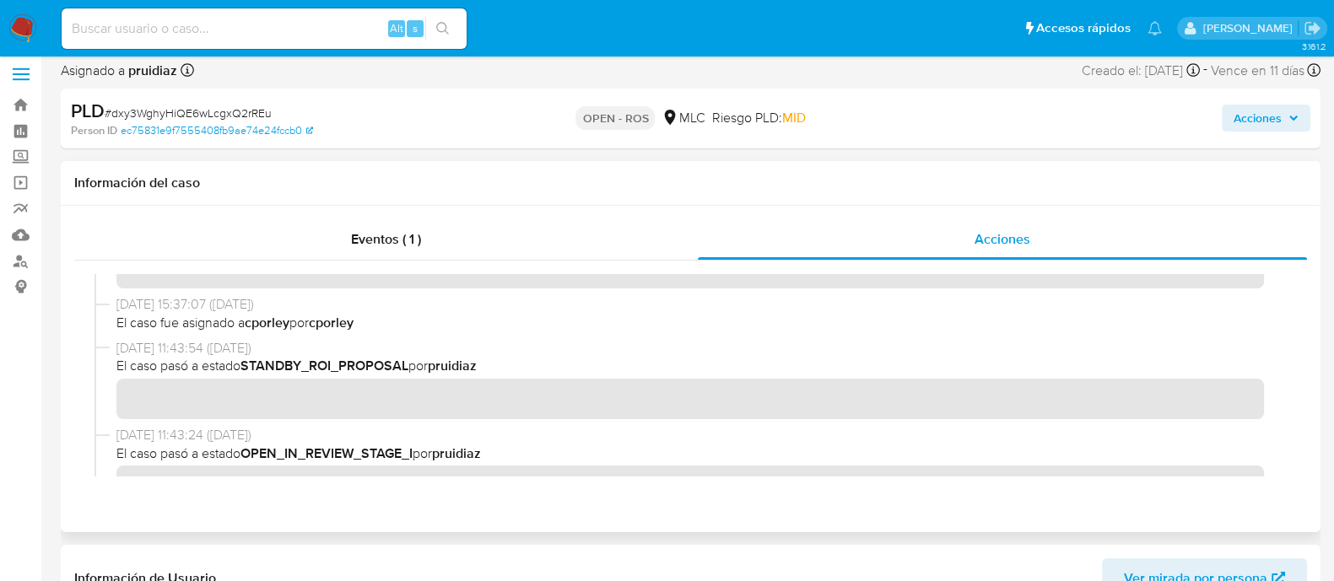
scroll to position [0, 0]
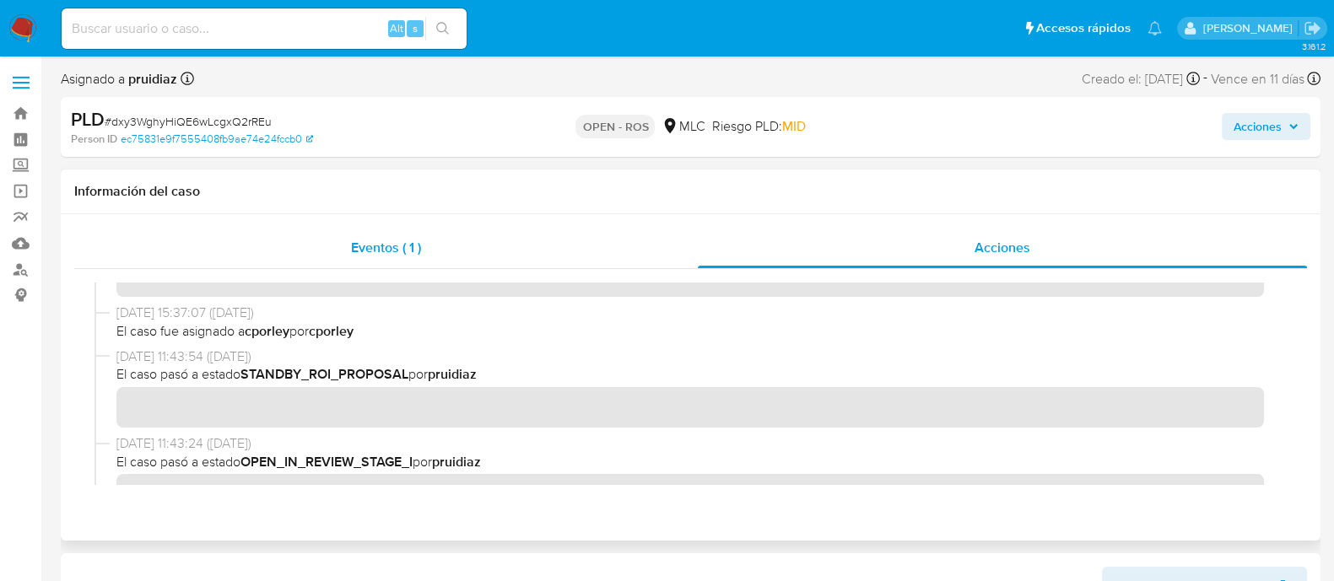
click at [378, 255] on span "Eventos ( 1 )" at bounding box center [386, 247] width 70 height 19
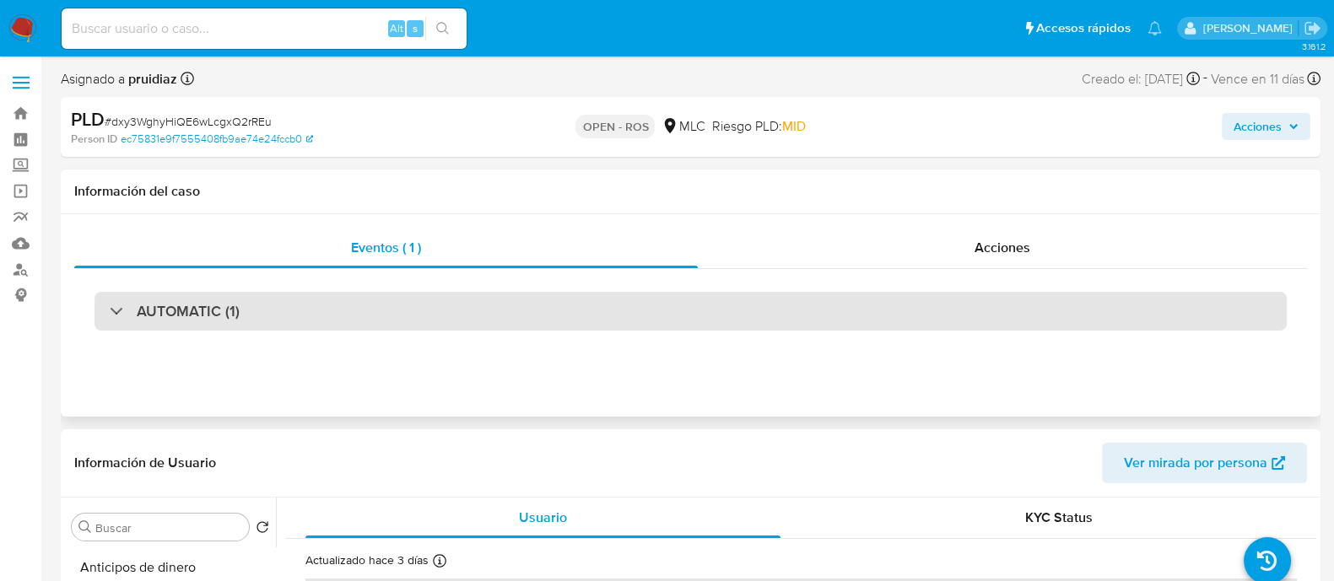
click at [208, 303] on h3 "AUTOMATIC (1)" at bounding box center [188, 311] width 103 height 19
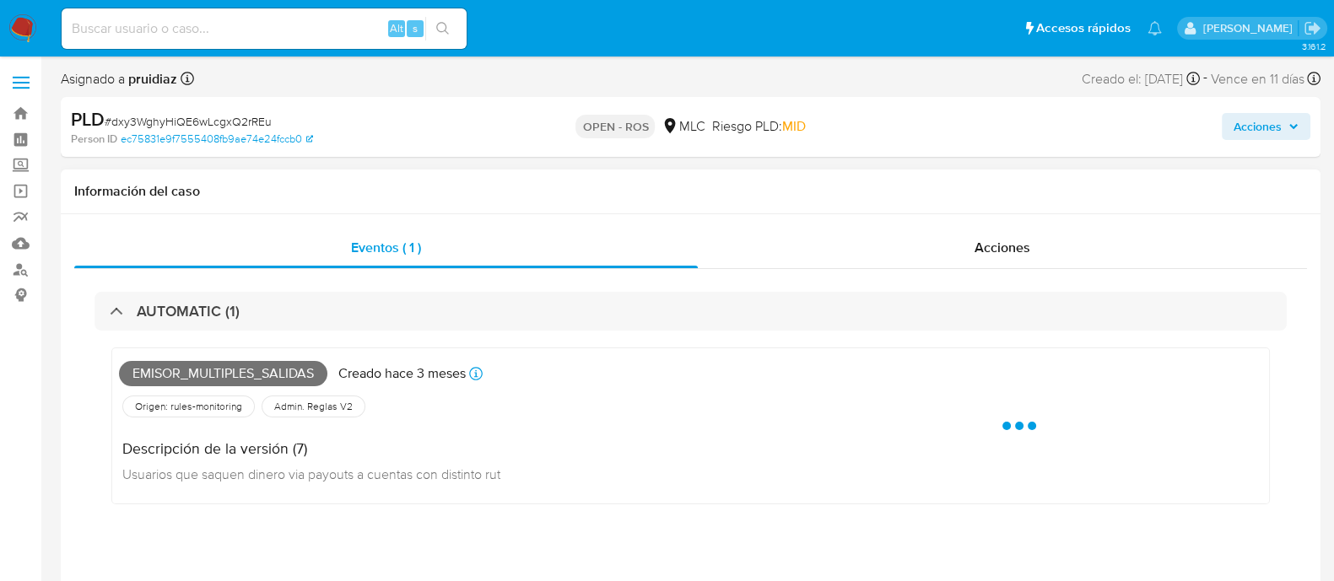
click at [178, 367] on span "Emisor_multiples_salidas" at bounding box center [223, 373] width 208 height 25
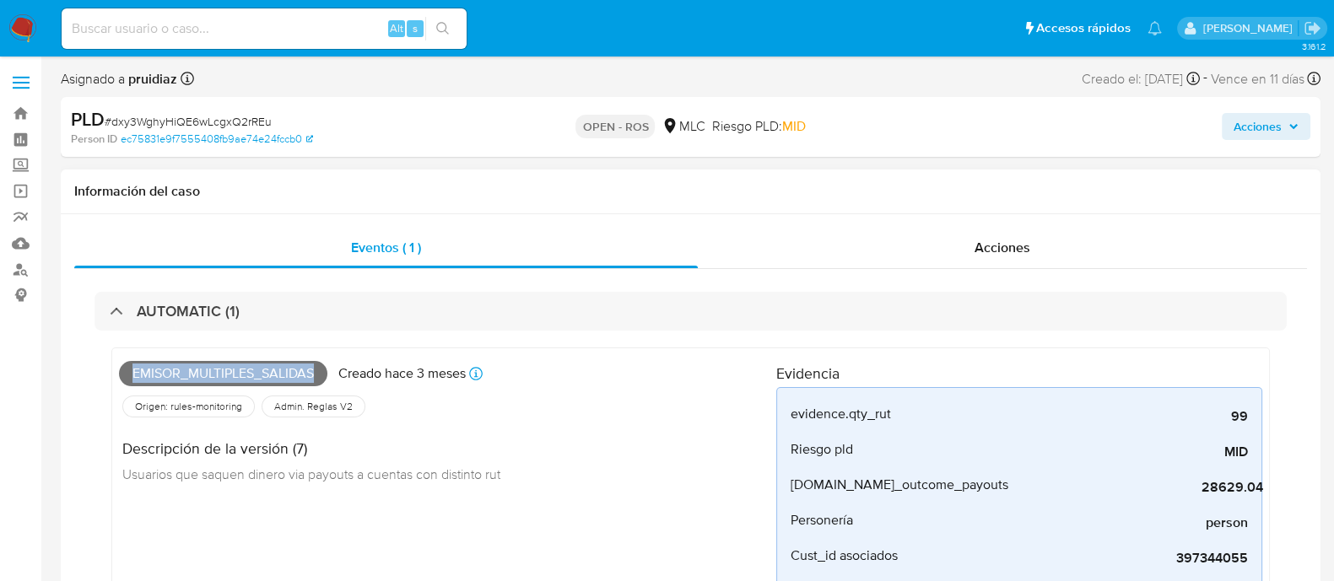
copy span "Emisor_multiples_salidas"
click at [384, 287] on div "AUTOMATIC (1) Emisor_multiples_salidas Creado hace 3 meses Creado: 12/07/2025 1…" at bounding box center [690, 489] width 1233 height 440
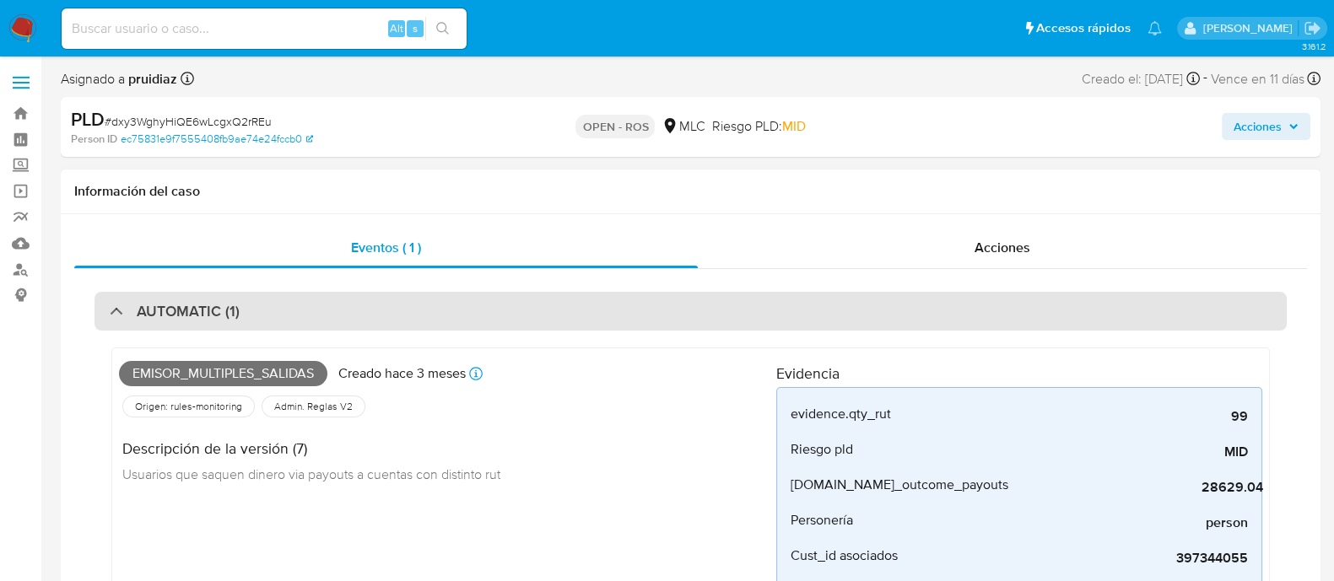
click at [379, 308] on div "AUTOMATIC (1)" at bounding box center [690, 311] width 1192 height 39
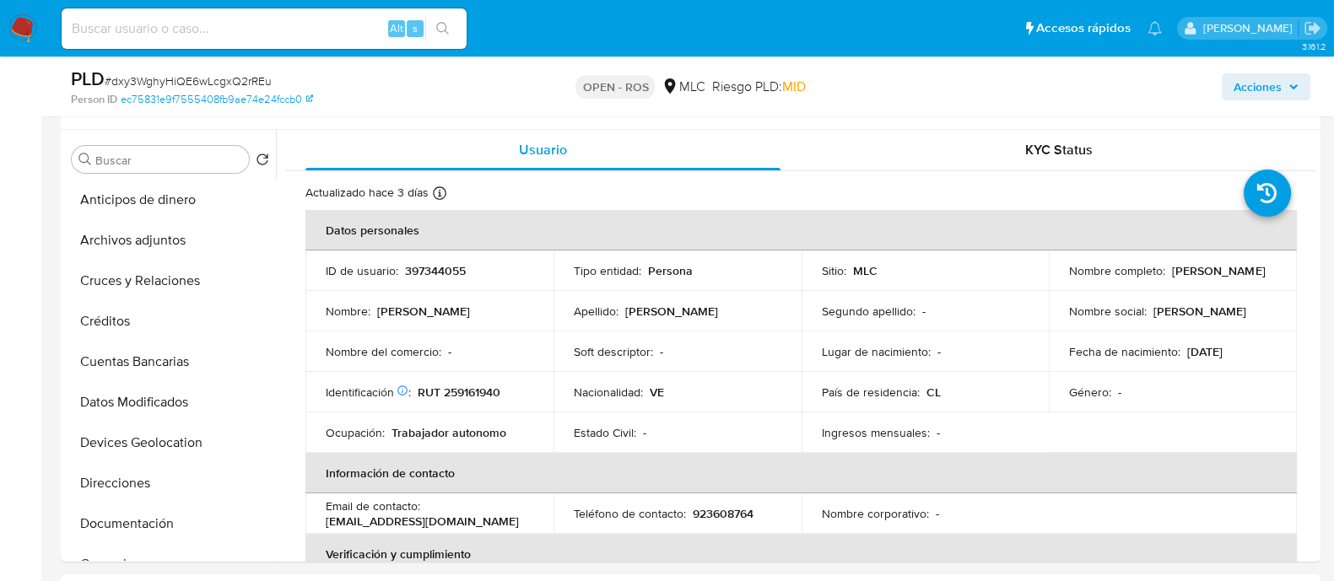
scroll to position [316, 0]
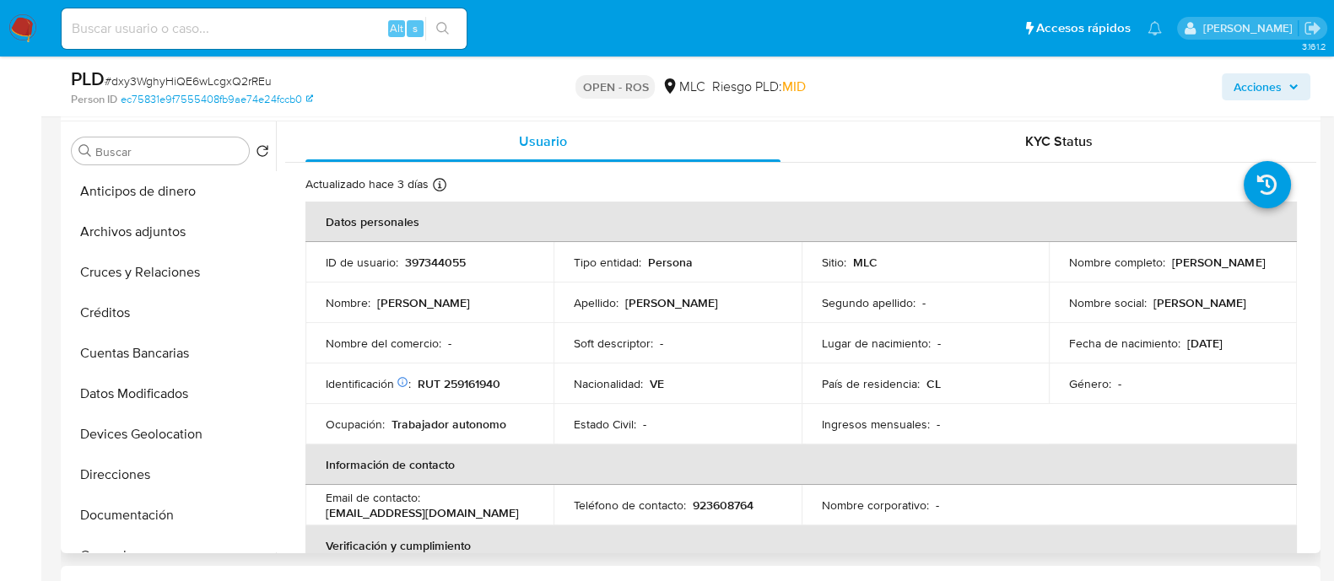
click at [482, 386] on p "RUT 259161940" at bounding box center [459, 383] width 83 height 15
copy p "259161940"
click at [454, 264] on p "397344055" at bounding box center [435, 262] width 61 height 15
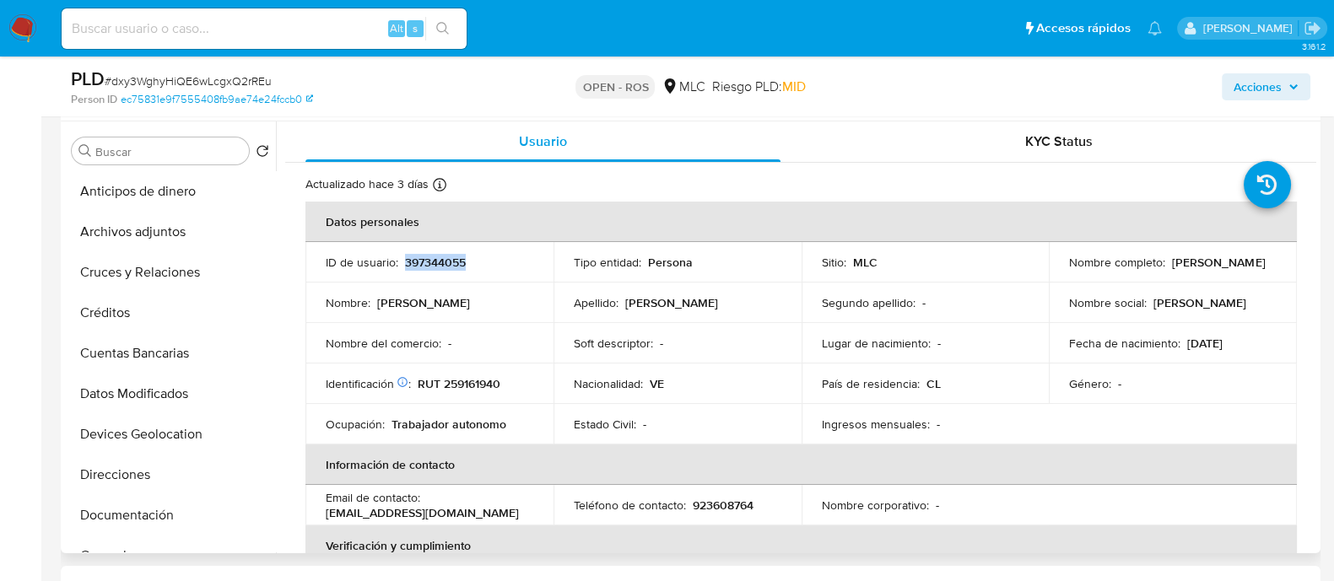
copy p "397344055"
click at [439, 263] on p "397344055" at bounding box center [435, 262] width 61 height 15
click at [439, 262] on p "397344055" at bounding box center [435, 262] width 61 height 15
click at [492, 382] on p "RUT 259161940" at bounding box center [459, 383] width 83 height 15
click at [492, 381] on p "RUT 259161940" at bounding box center [459, 383] width 83 height 15
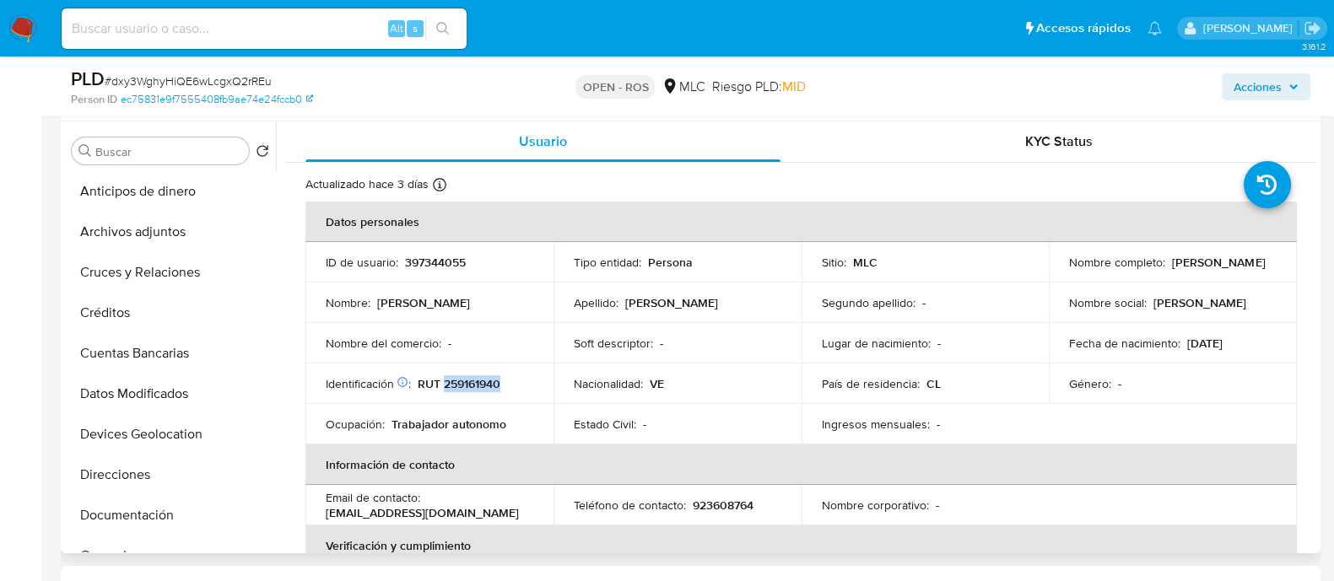
copy p "259161940"
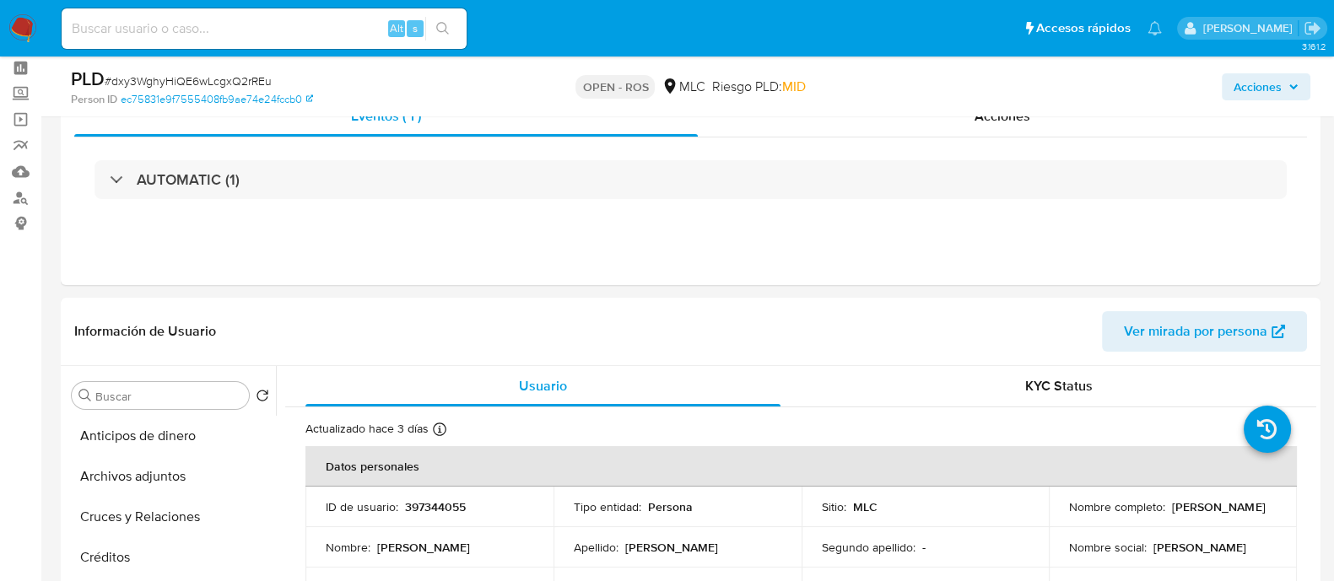
scroll to position [0, 0]
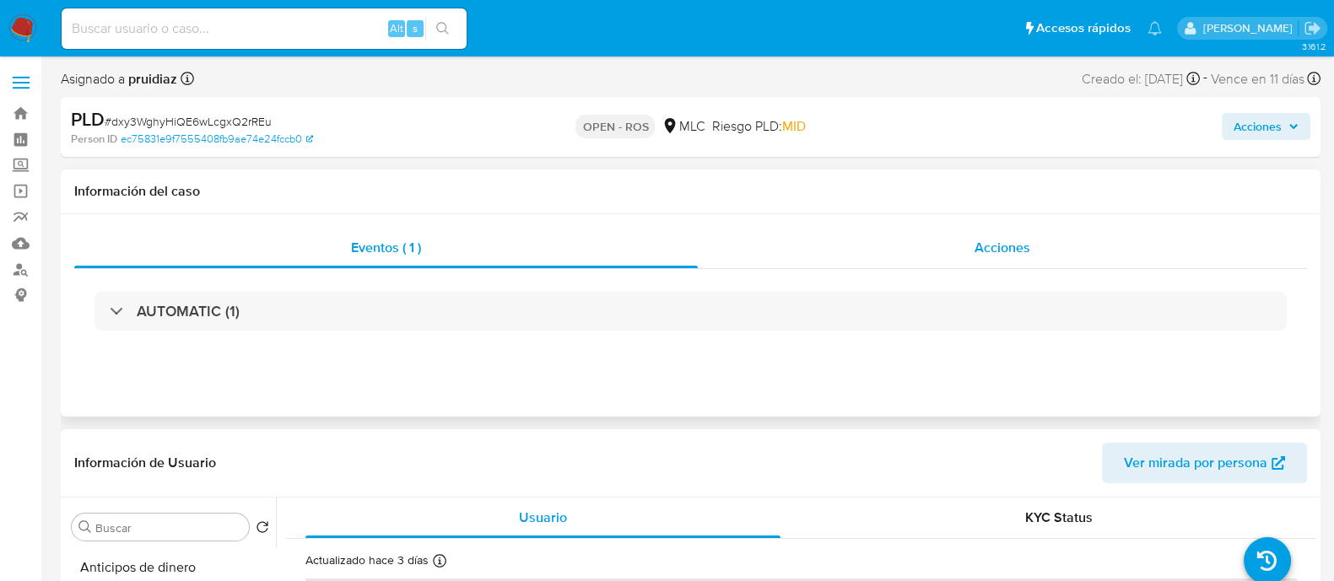
click at [1000, 235] on div "Acciones" at bounding box center [1002, 248] width 609 height 40
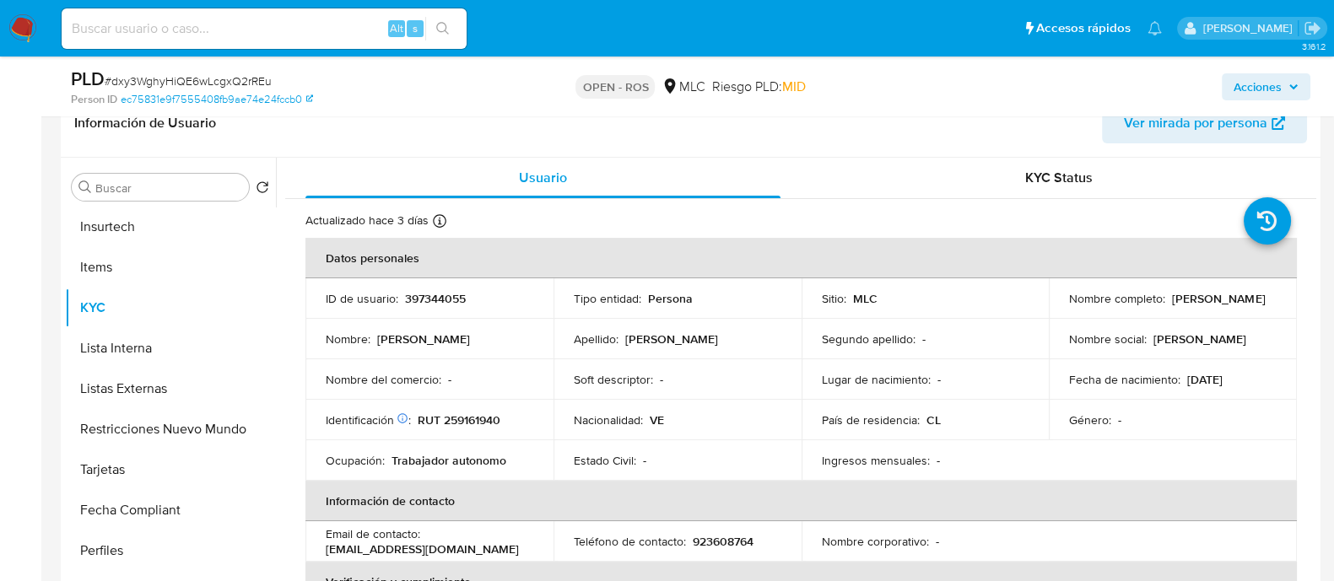
scroll to position [794, 0]
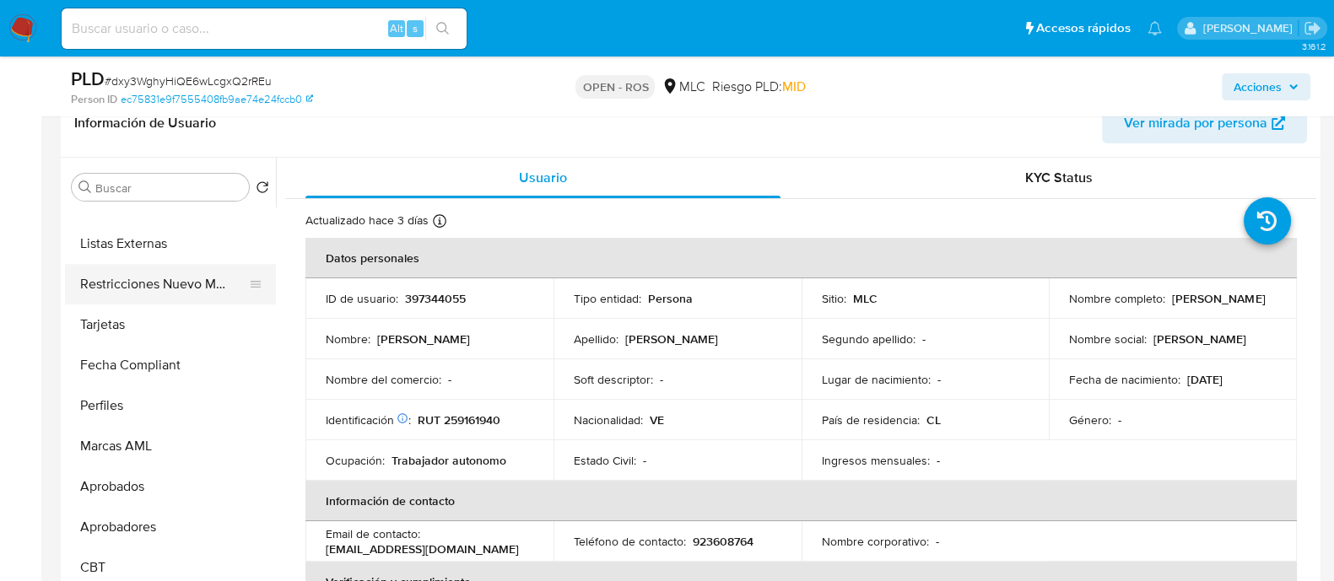
click at [145, 266] on button "Restricciones Nuevo Mundo" at bounding box center [163, 284] width 197 height 40
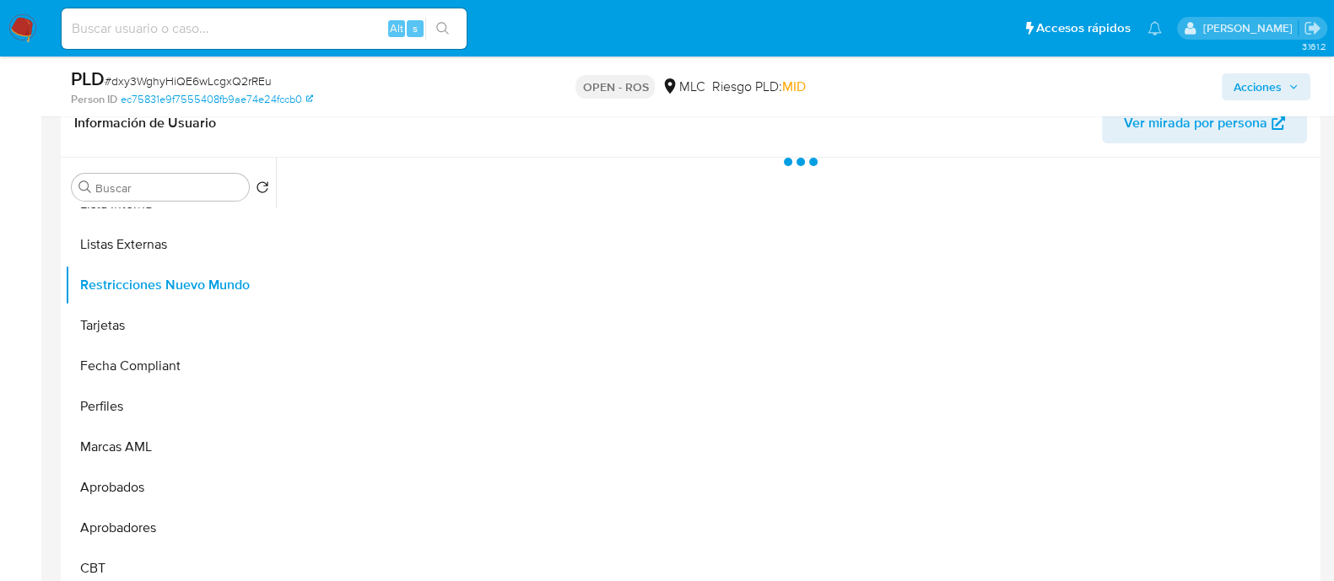
scroll to position [793, 0]
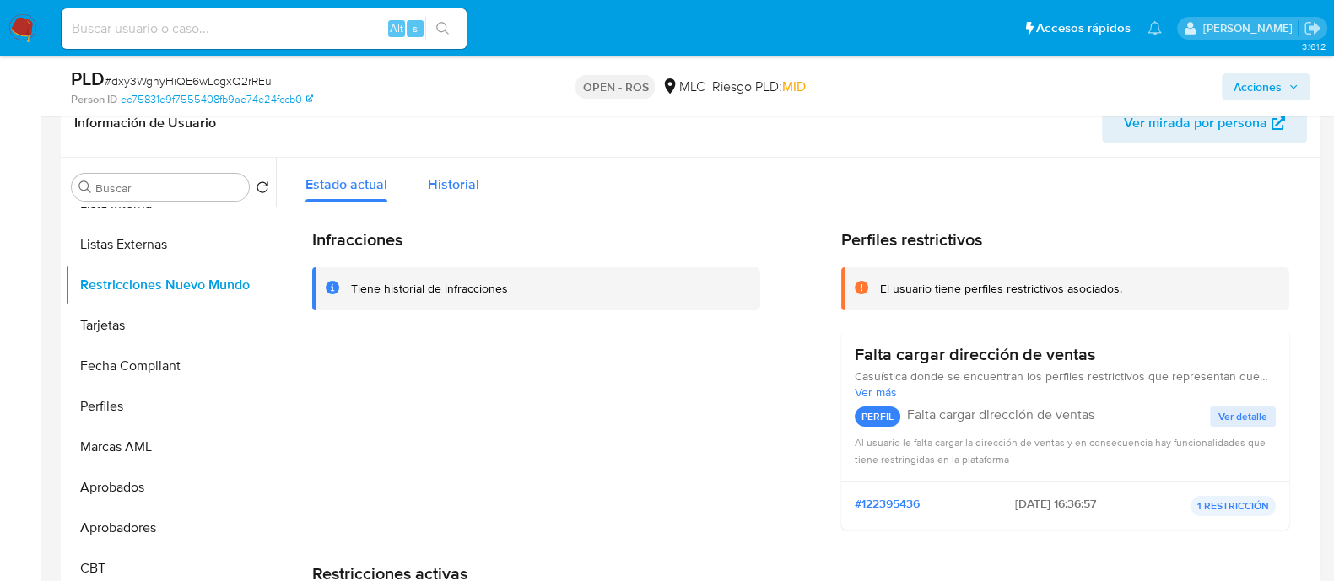
click at [461, 192] on span "Historial" at bounding box center [453, 184] width 51 height 19
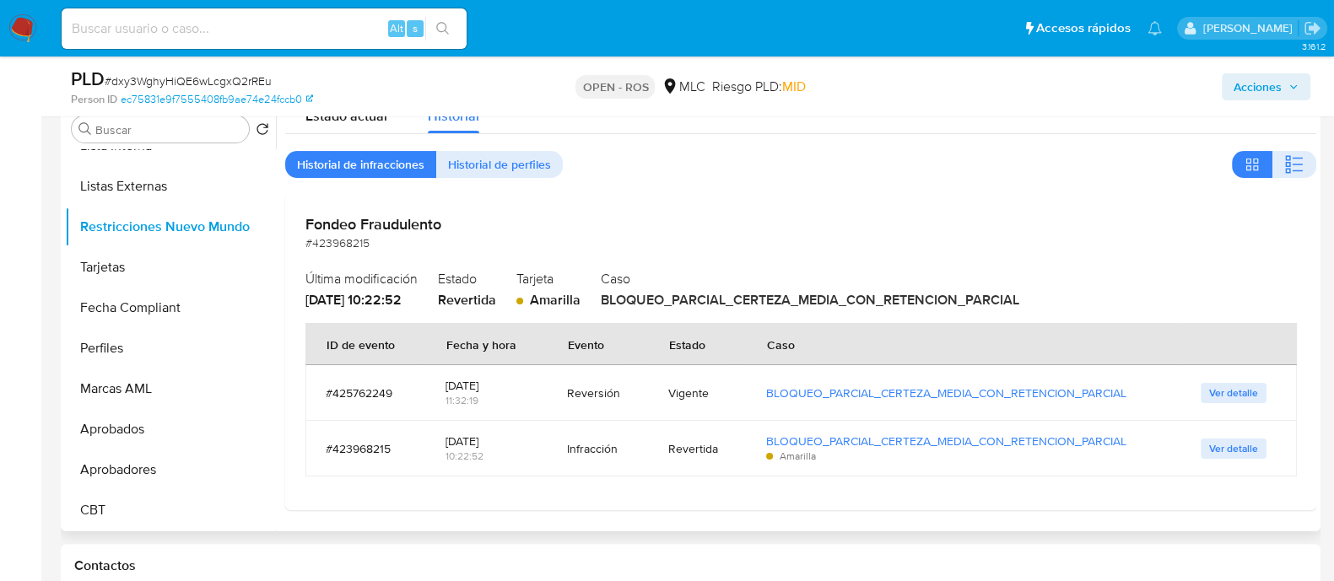
scroll to position [510, 0]
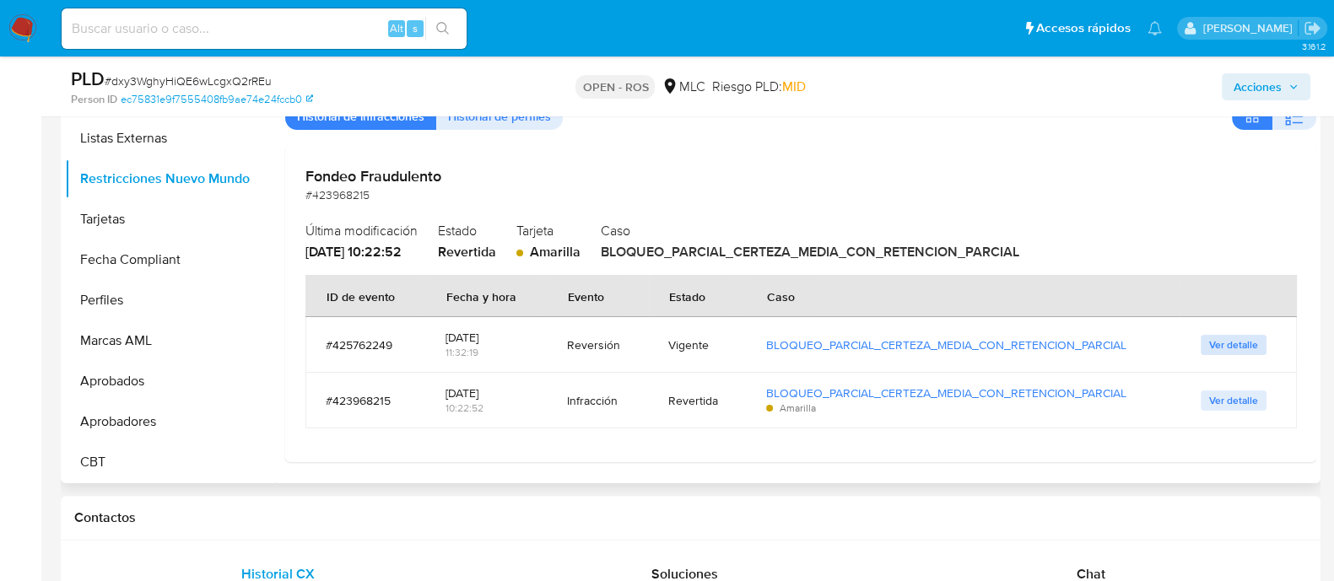
click at [1228, 337] on span "Ver detalle" at bounding box center [1233, 345] width 49 height 17
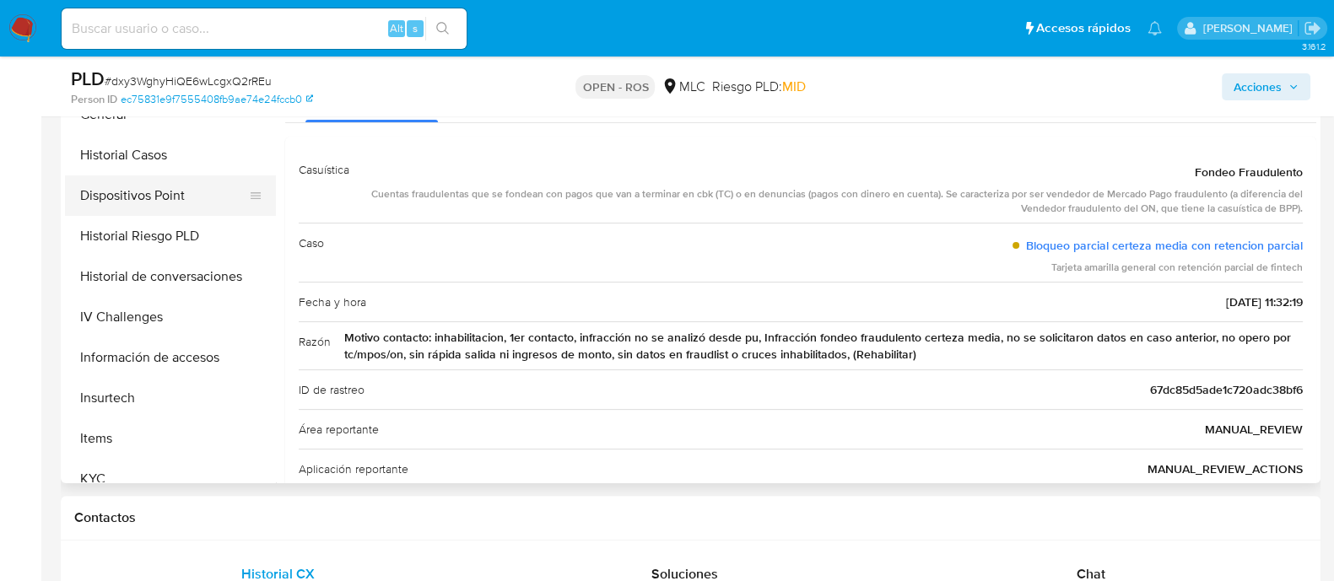
scroll to position [266, 0]
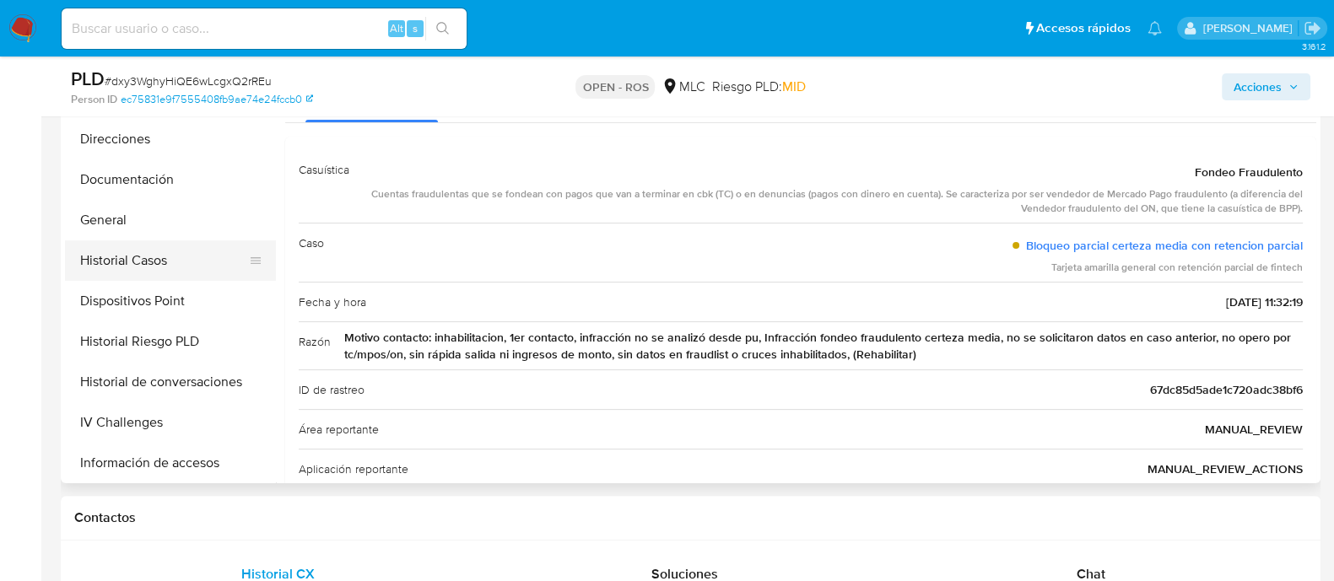
click at [134, 256] on button "Historial Casos" at bounding box center [163, 260] width 197 height 40
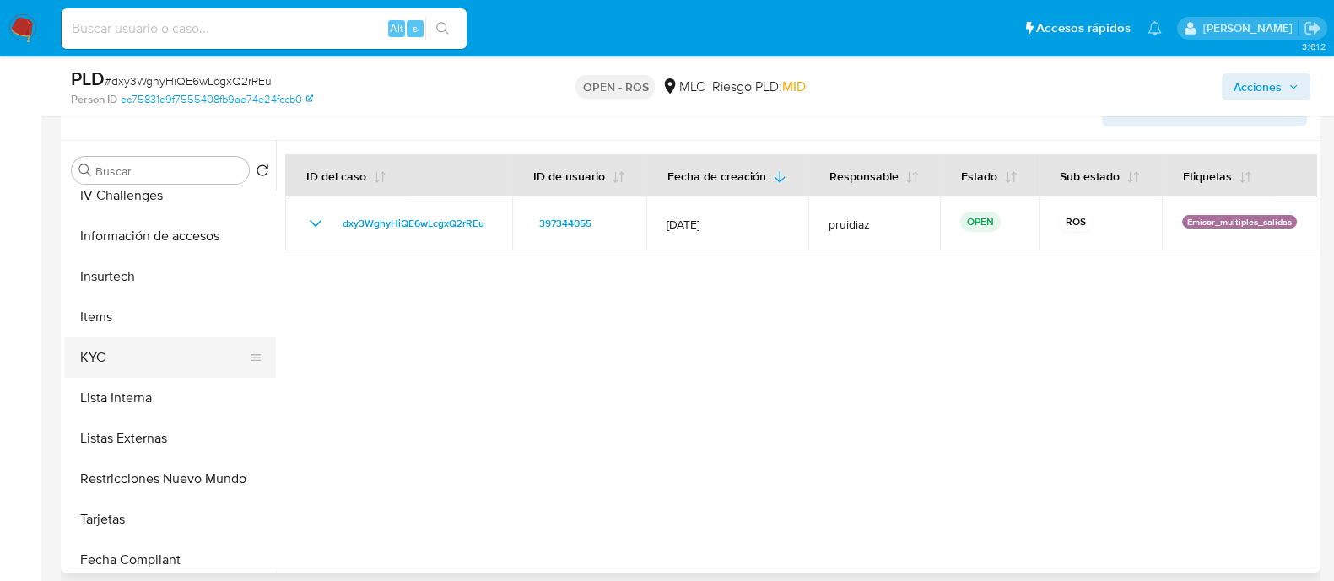
scroll to position [582, 0]
click at [101, 378] on button "Lista Interna" at bounding box center [163, 398] width 197 height 40
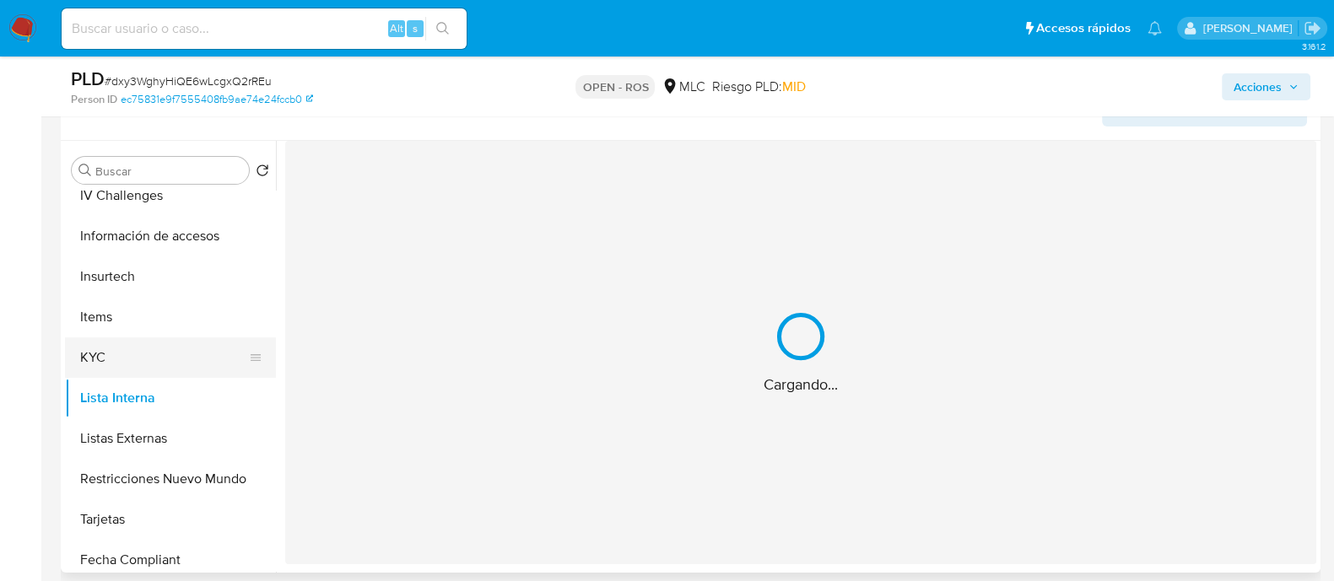
click at [103, 359] on button "KYC" at bounding box center [163, 357] width 197 height 40
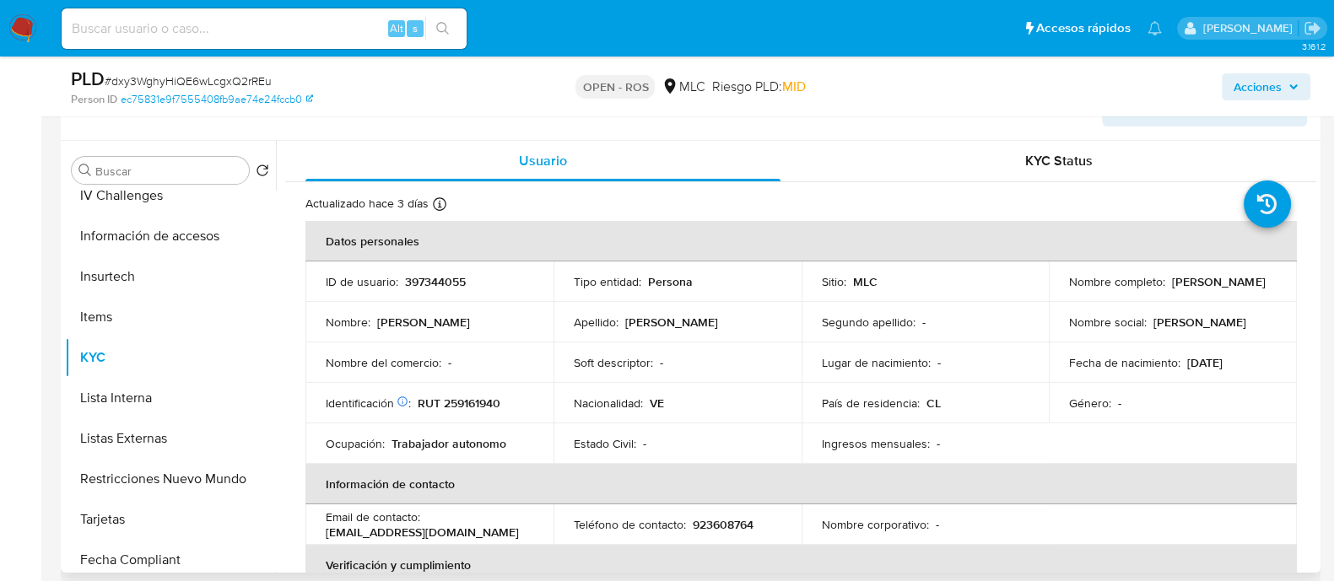
drag, startPoint x: 1202, startPoint y: 290, endPoint x: 1064, endPoint y: 291, distance: 138.4
click at [1069, 289] on div "Nombre completo : Raywill Alejandro Mendez Sosa" at bounding box center [1173, 281] width 208 height 15
copy p "Raywill Alejandro Mendez Sosa"
click at [481, 404] on p "RUT 259161940" at bounding box center [459, 403] width 83 height 15
click at [481, 403] on p "RUT 259161940" at bounding box center [459, 403] width 83 height 15
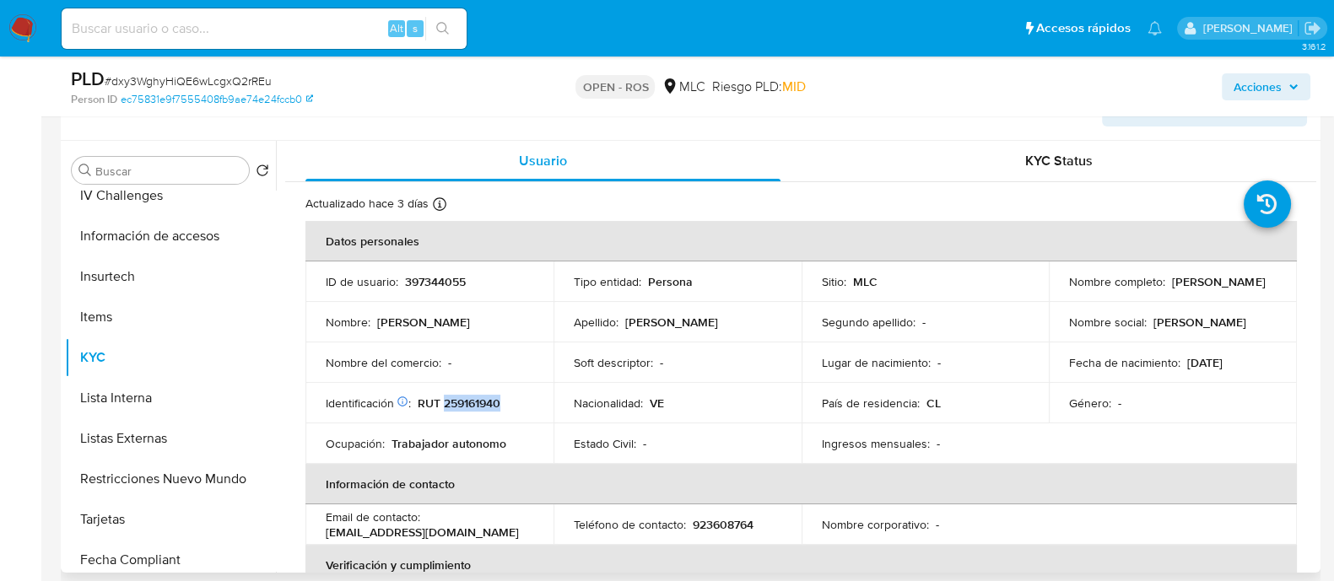
copy p "259161940"
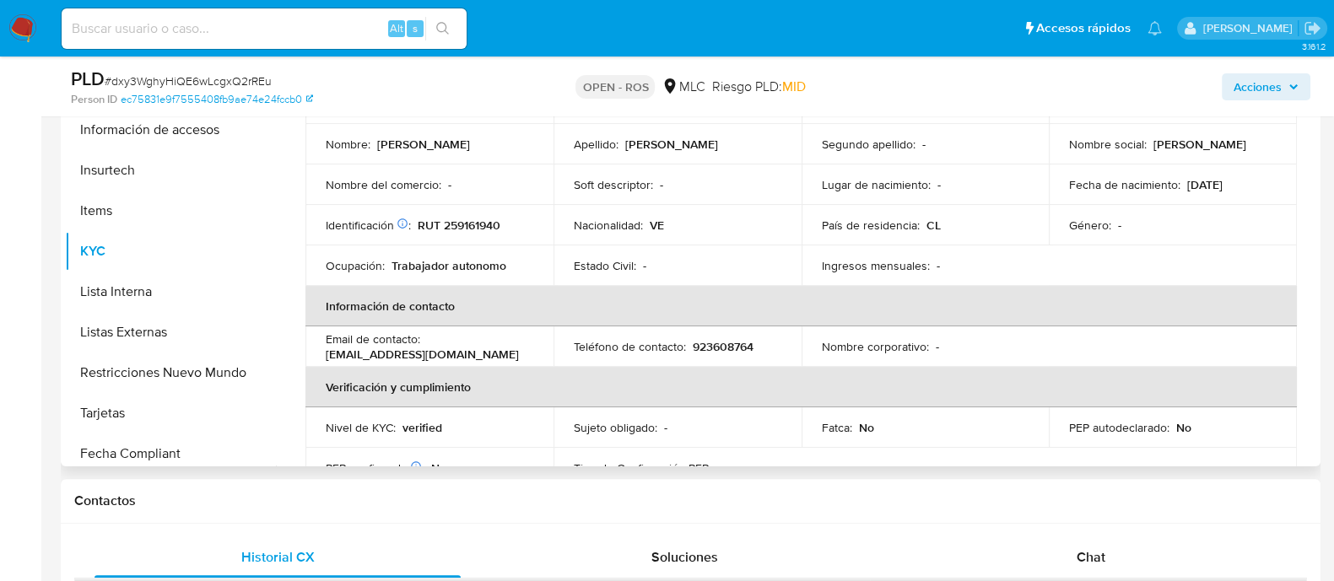
scroll to position [105, 0]
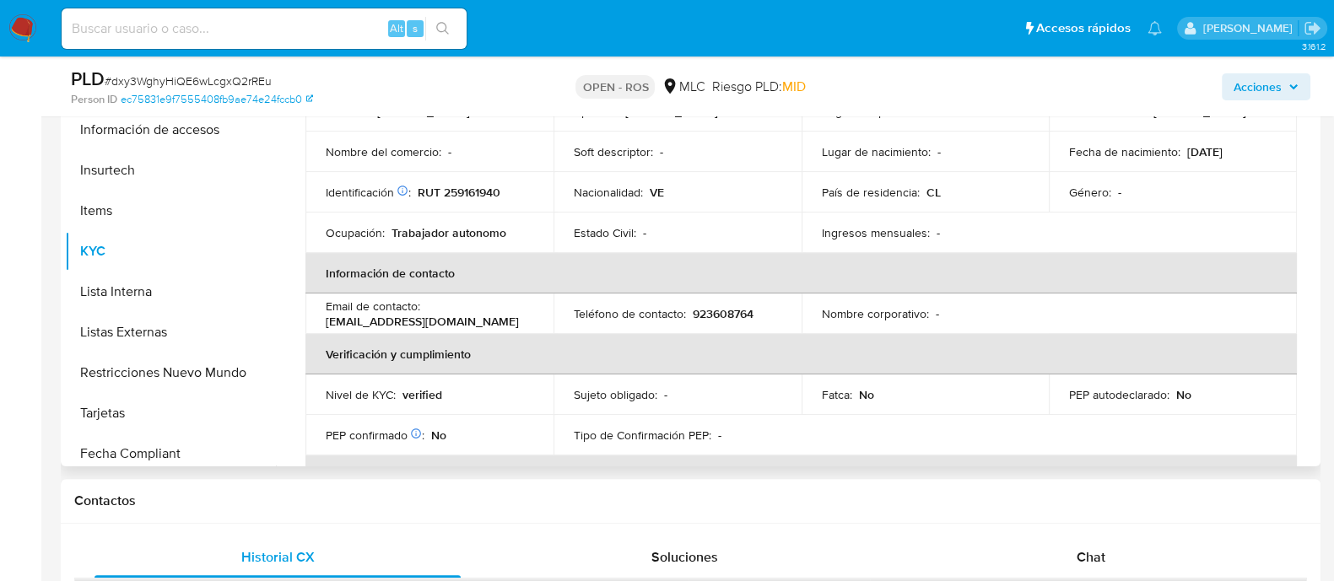
click at [737, 321] on td "Teléfono de contacto : 923608764" at bounding box center [677, 314] width 248 height 40
click at [737, 316] on p "923608764" at bounding box center [723, 313] width 61 height 15
drag, startPoint x: 485, startPoint y: 313, endPoint x: 325, endPoint y: 321, distance: 160.5
click at [326, 321] on div "Email de contacto : raywillmendez10@gmail.com" at bounding box center [430, 314] width 208 height 30
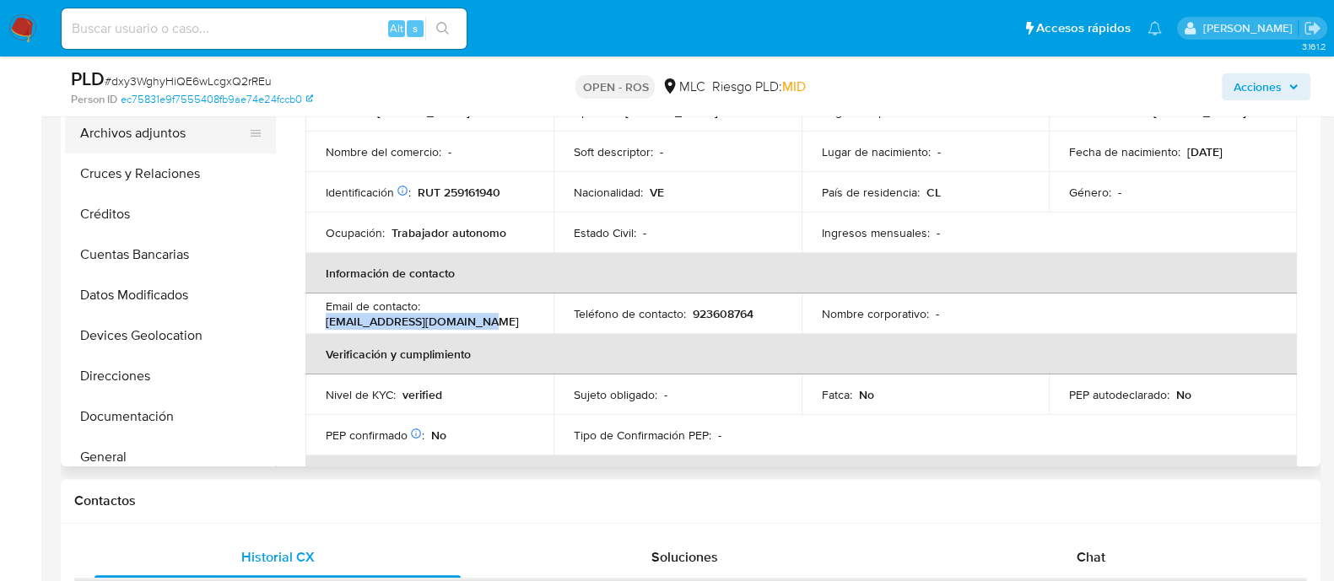
scroll to position [0, 0]
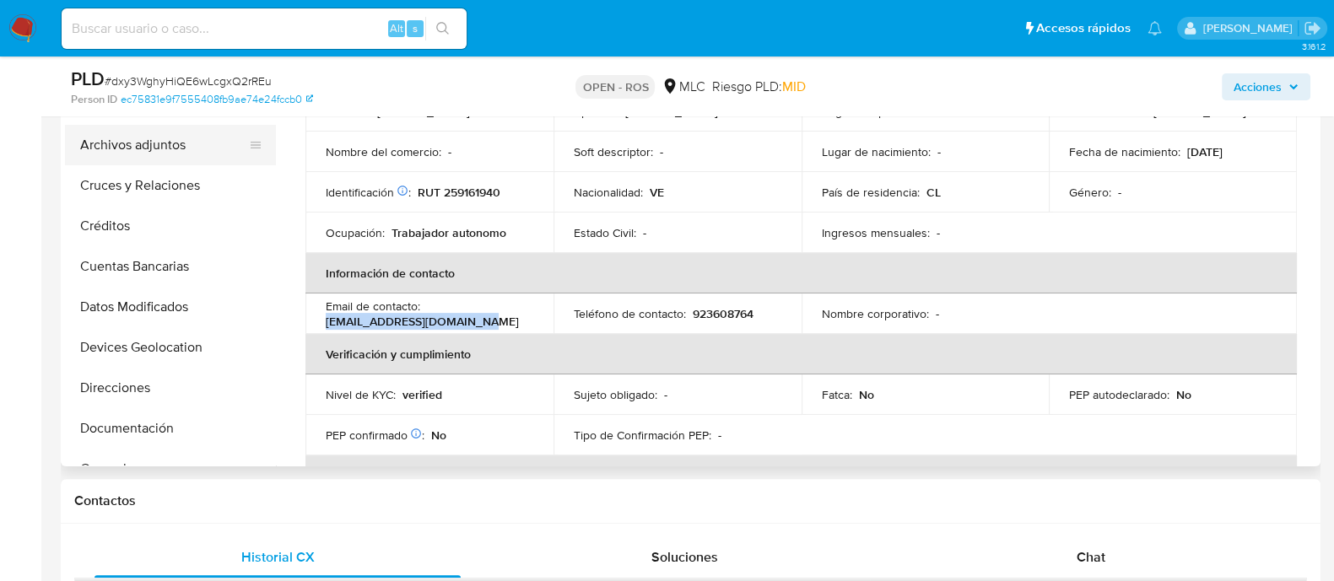
click at [147, 142] on button "Archivos adjuntos" at bounding box center [163, 145] width 197 height 40
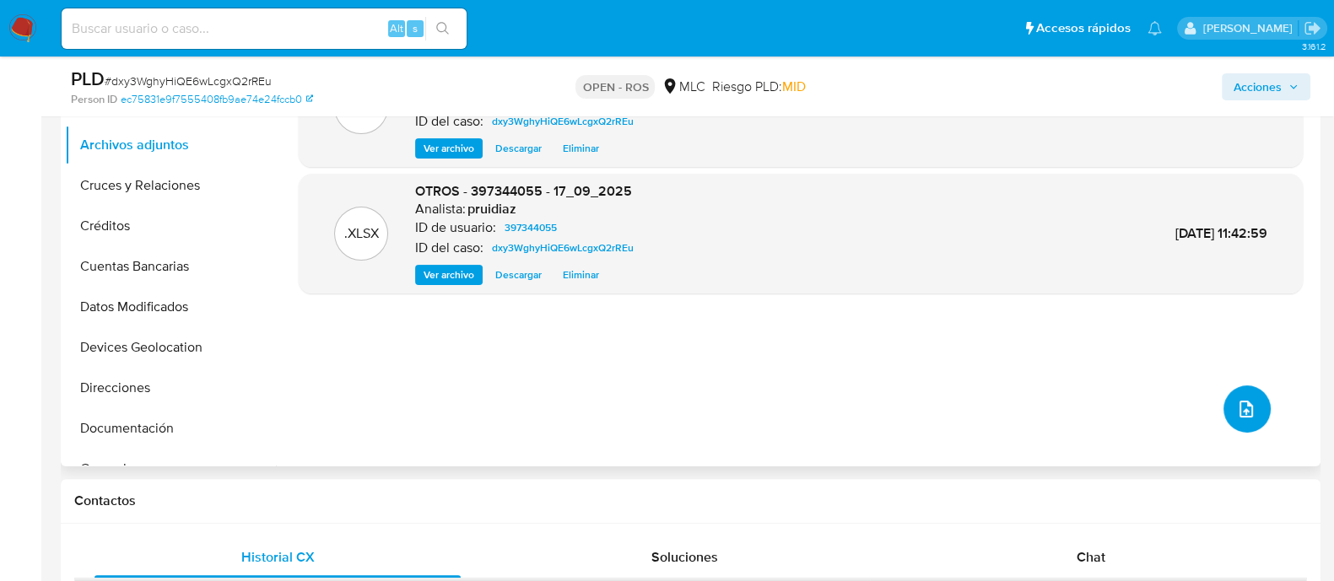
click at [1236, 413] on icon "upload-file" at bounding box center [1246, 409] width 20 height 20
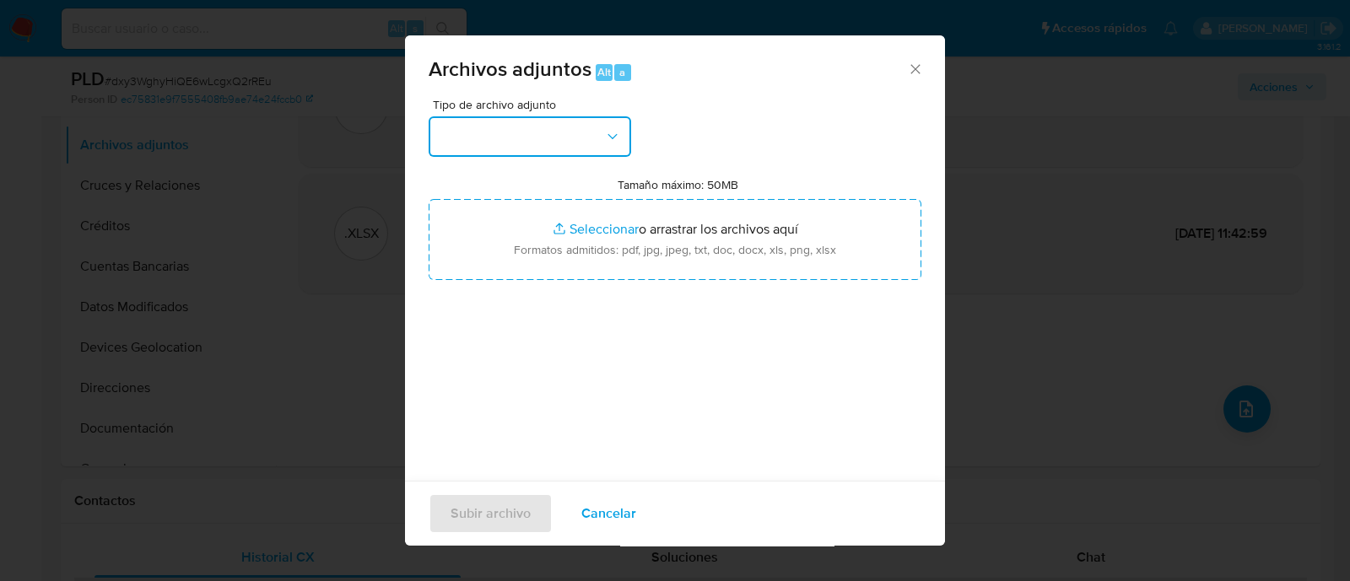
click at [572, 127] on button "button" at bounding box center [530, 136] width 202 height 40
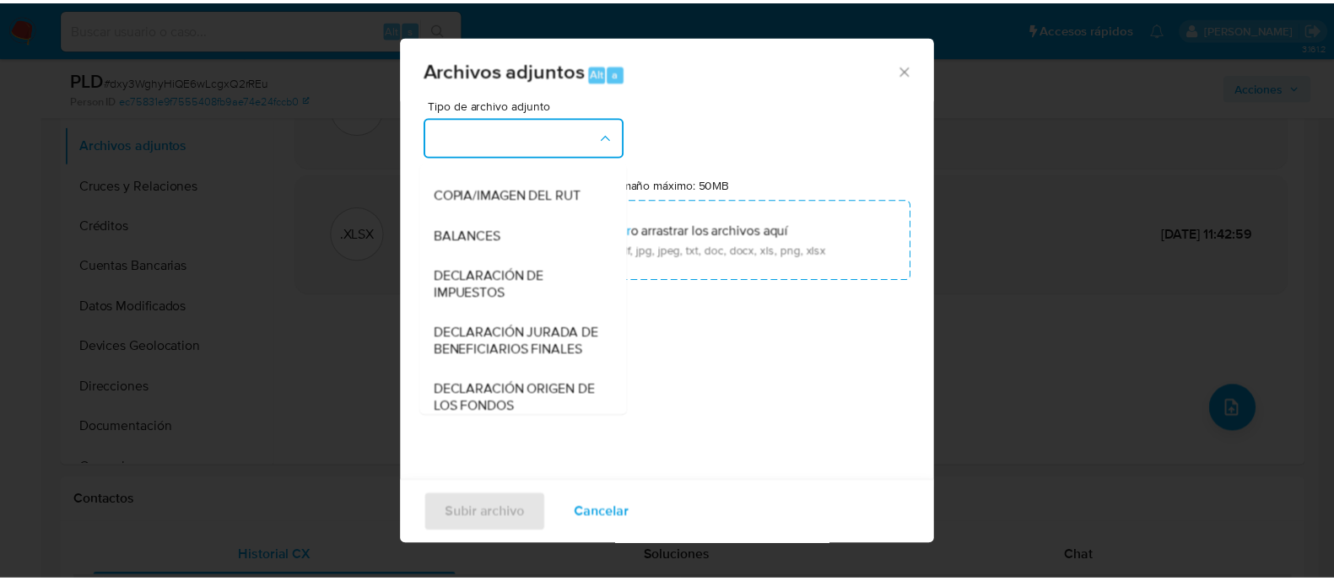
scroll to position [279, 0]
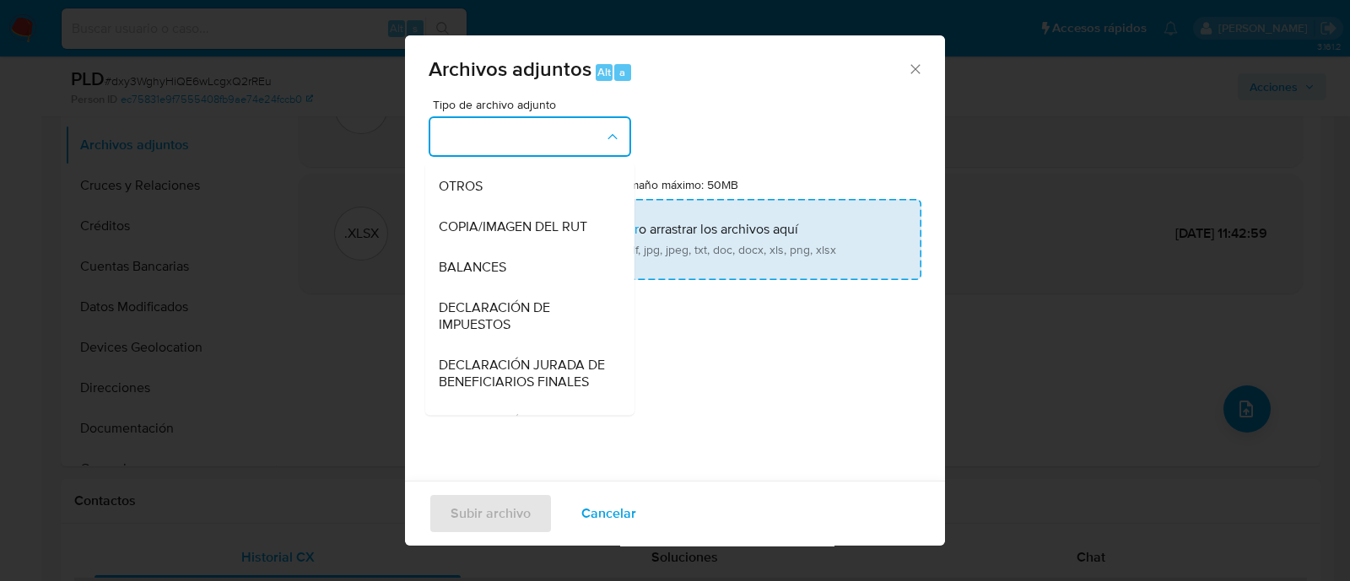
click at [513, 207] on div "OTROS" at bounding box center [525, 186] width 172 height 40
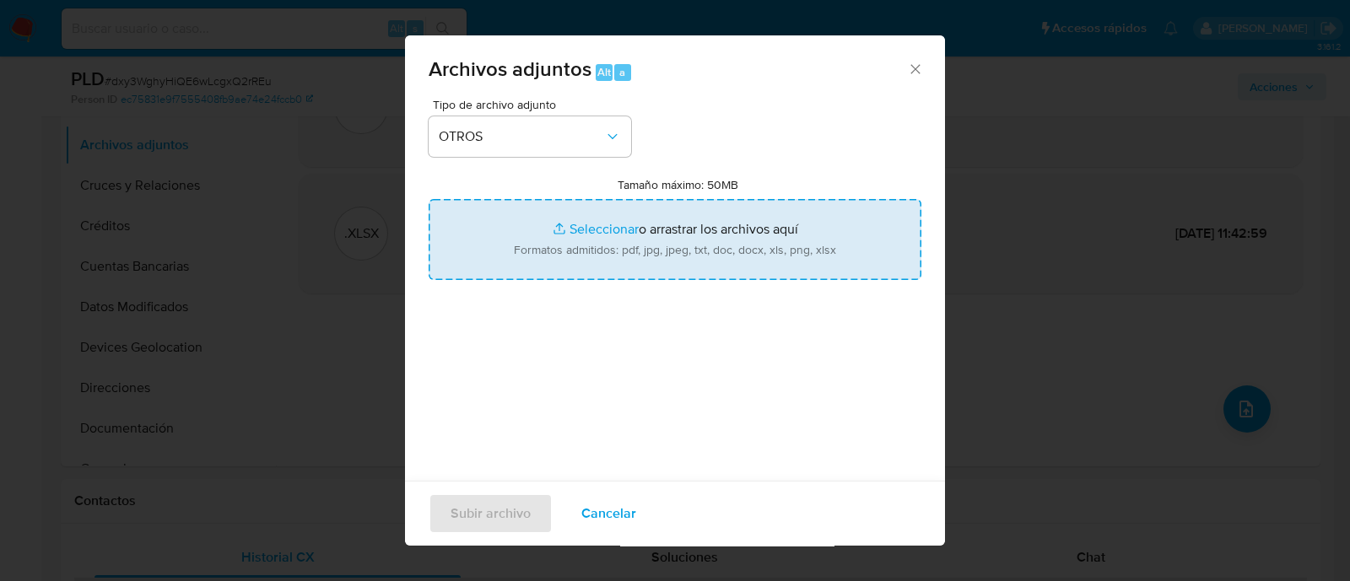
click at [719, 253] on input "Tamaño máximo: 50MB Seleccionar archivos" at bounding box center [675, 239] width 493 height 81
type input "C:\fakepath\Certificado UAF ROS #1317.pdf"
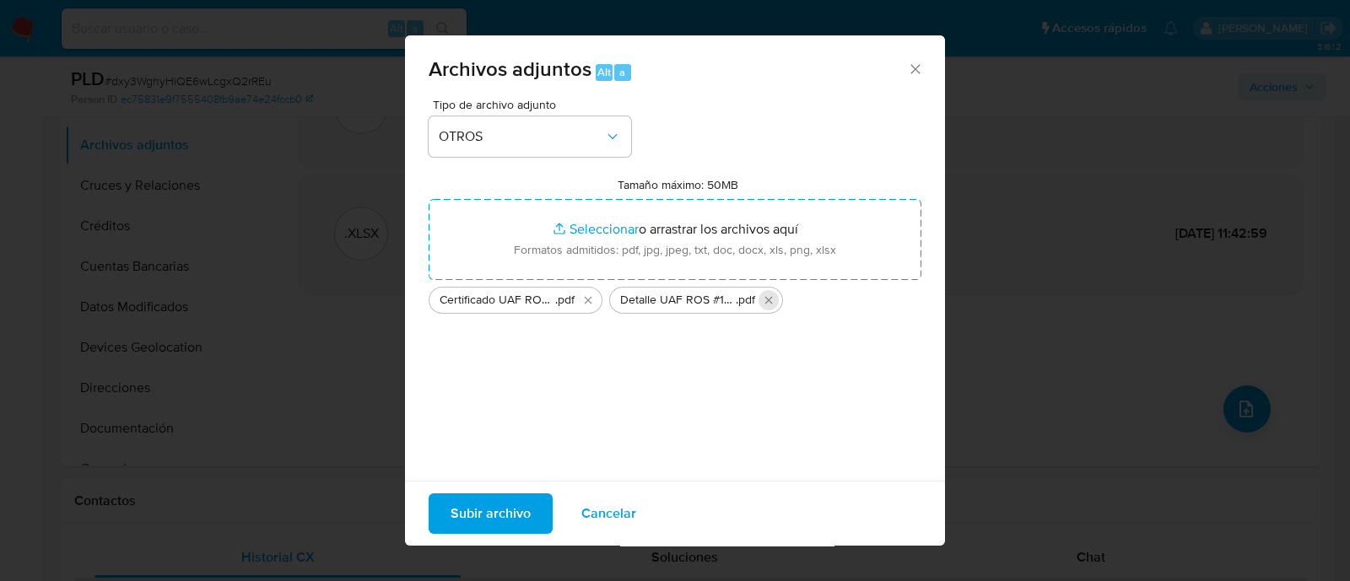
click at [769, 294] on icon "Eliminar Detalle UAF ROS #1317.pdf" at bounding box center [768, 300] width 13 height 13
click at [502, 509] on span "Subir archivo" at bounding box center [491, 513] width 80 height 37
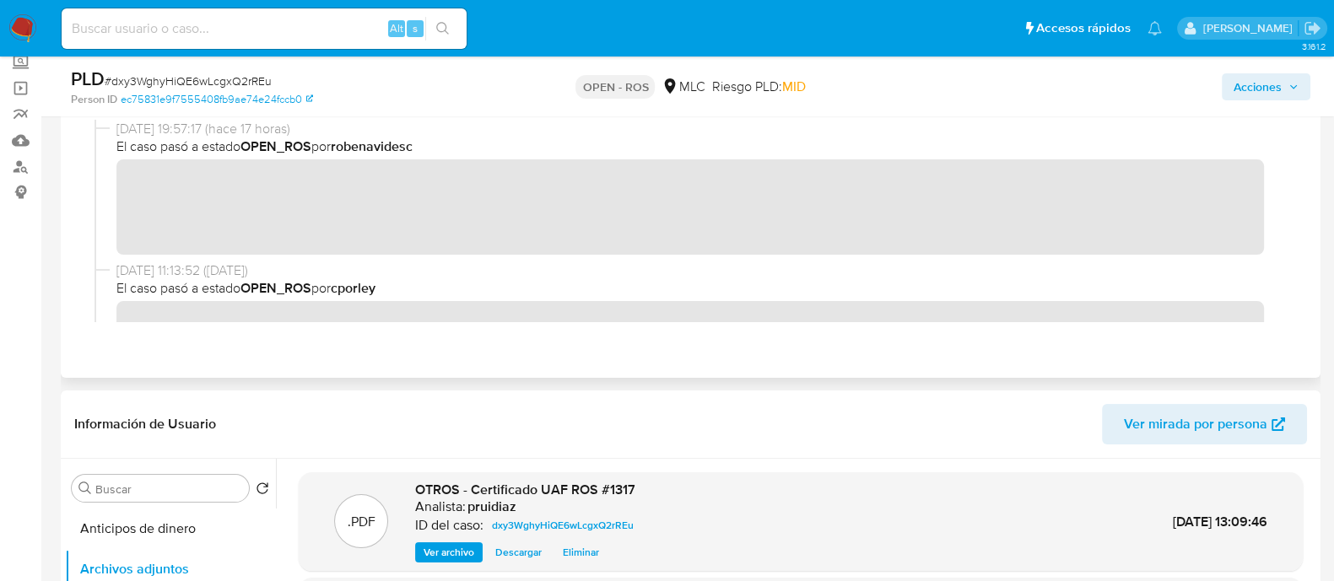
scroll to position [0, 0]
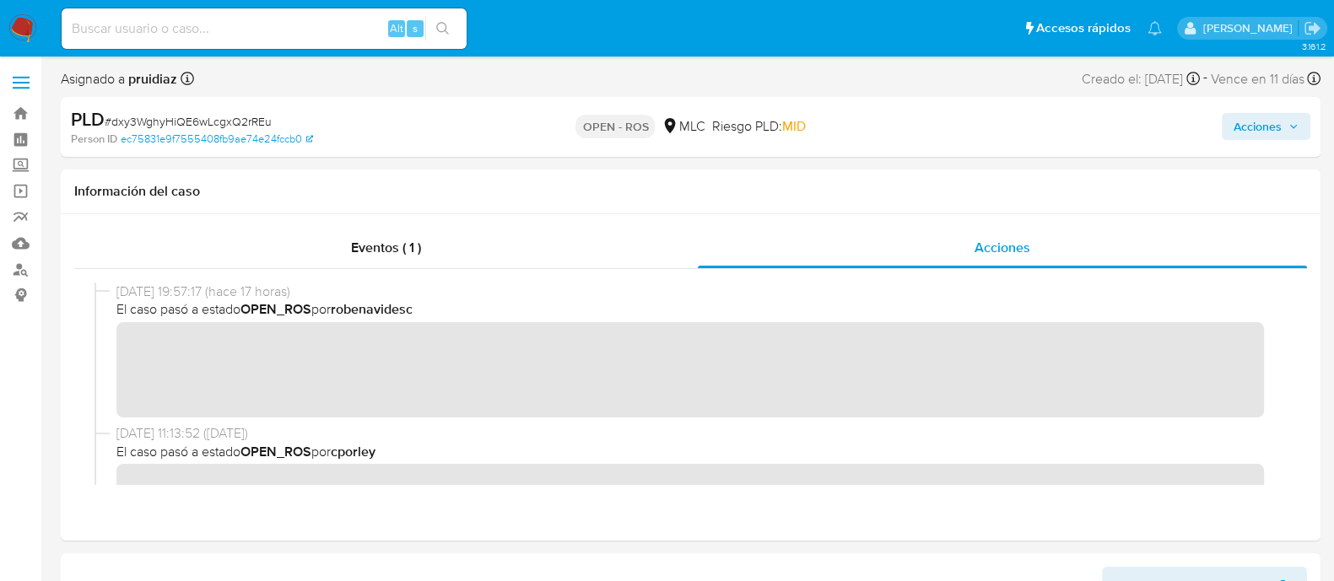
click at [1276, 126] on span "Acciones" at bounding box center [1258, 126] width 48 height 27
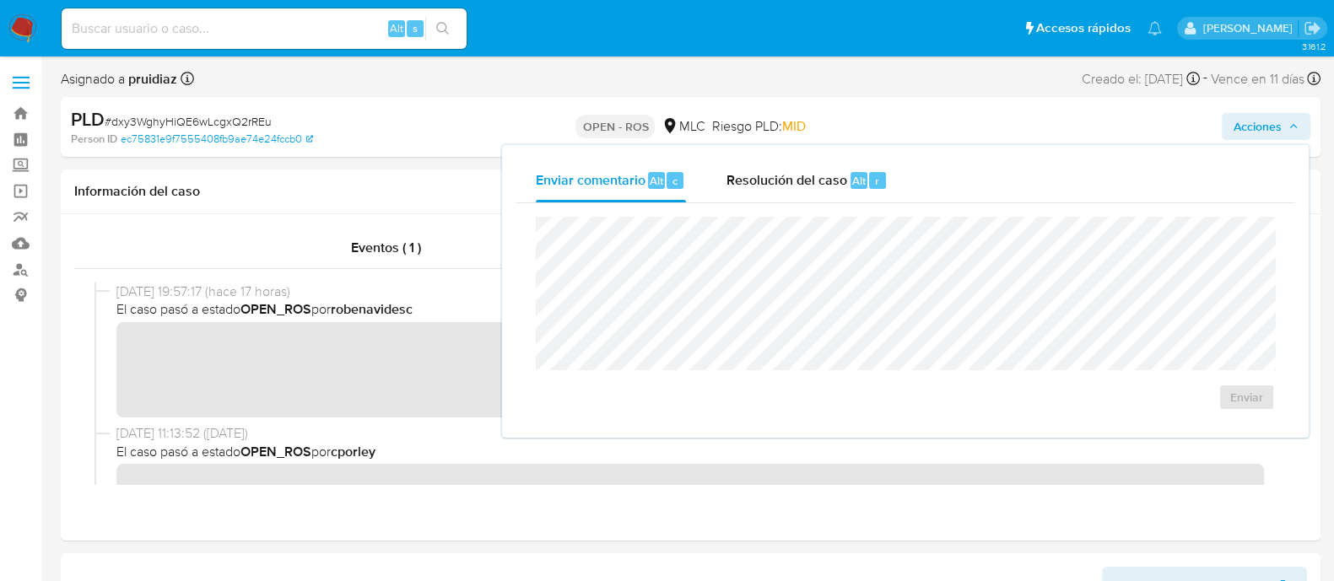
click at [815, 203] on div "Enviar" at bounding box center [906, 313] width 780 height 221
click at [807, 189] on span "Resolución del caso" at bounding box center [786, 179] width 121 height 19
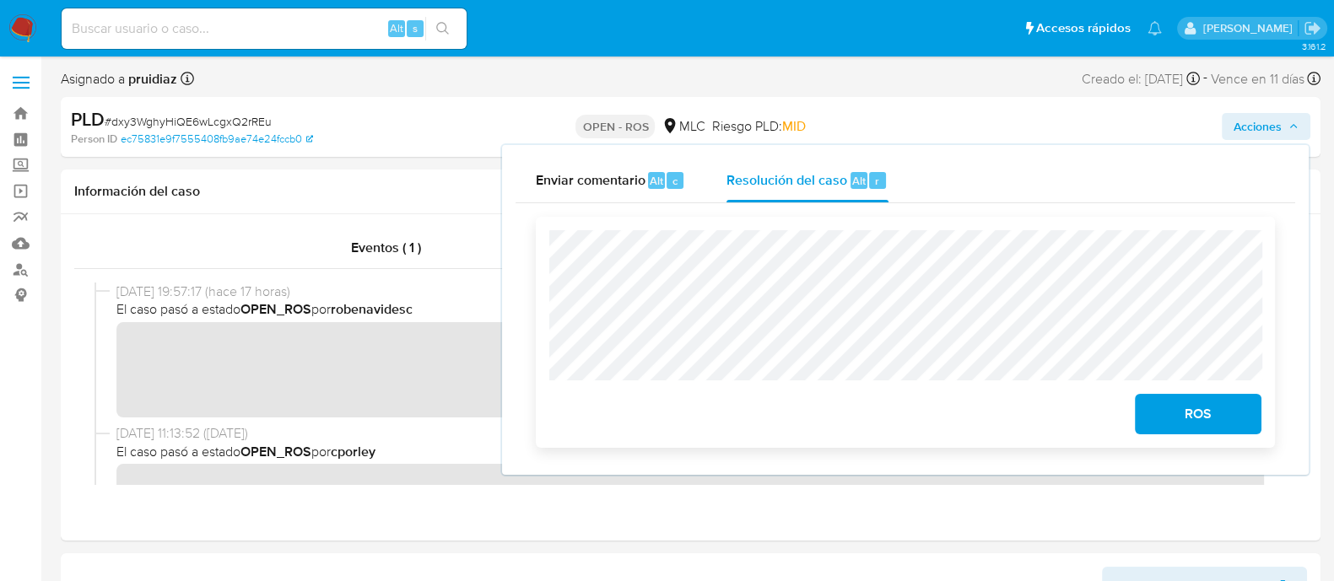
click at [1218, 397] on div "ROS" at bounding box center [1194, 410] width 133 height 47
click at [1207, 411] on span "ROS" at bounding box center [1198, 414] width 83 height 37
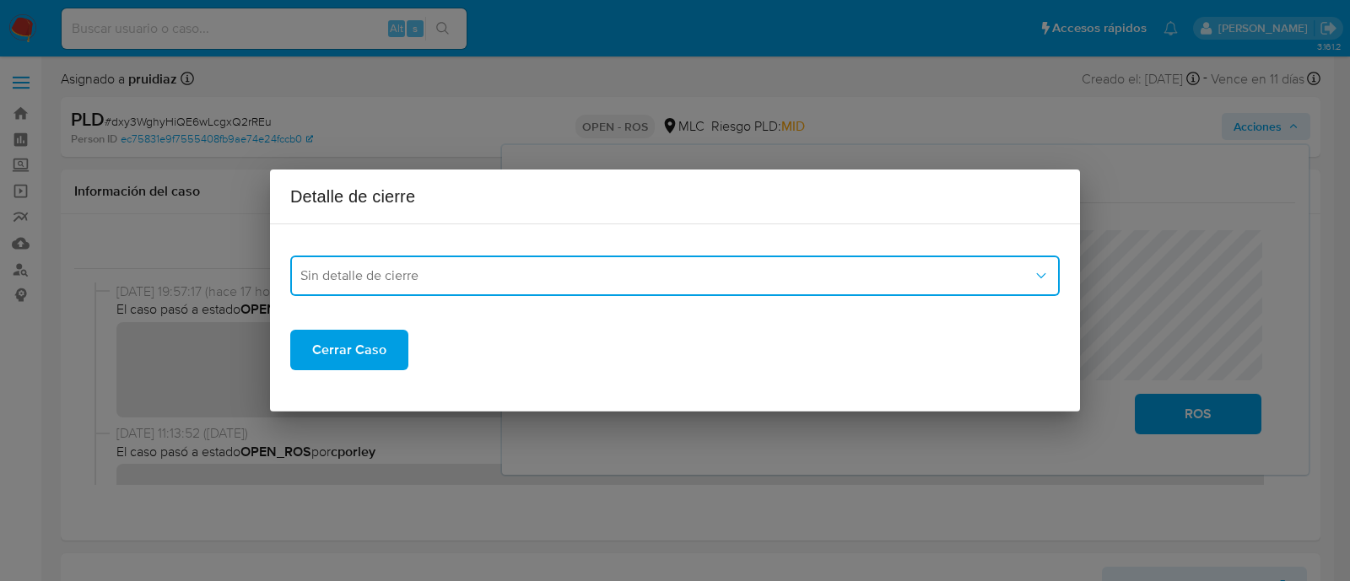
click at [378, 272] on span "Sin detalle de cierre" at bounding box center [666, 275] width 732 height 17
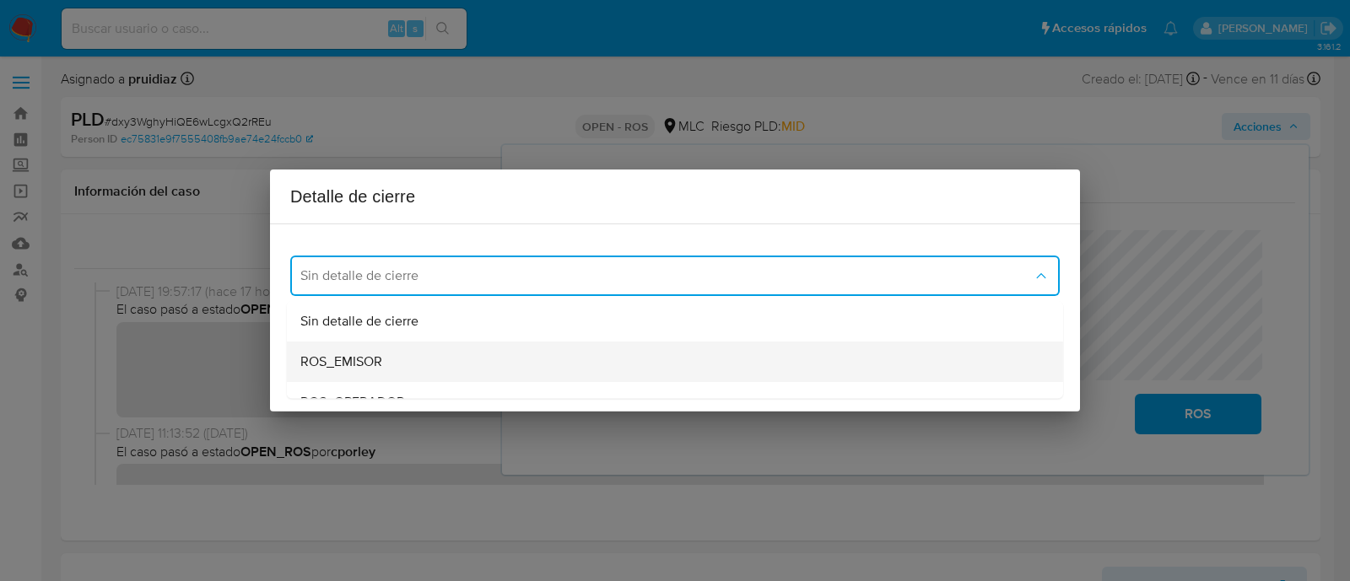
click at [340, 359] on span "ROS_EMISOR" at bounding box center [341, 362] width 82 height 17
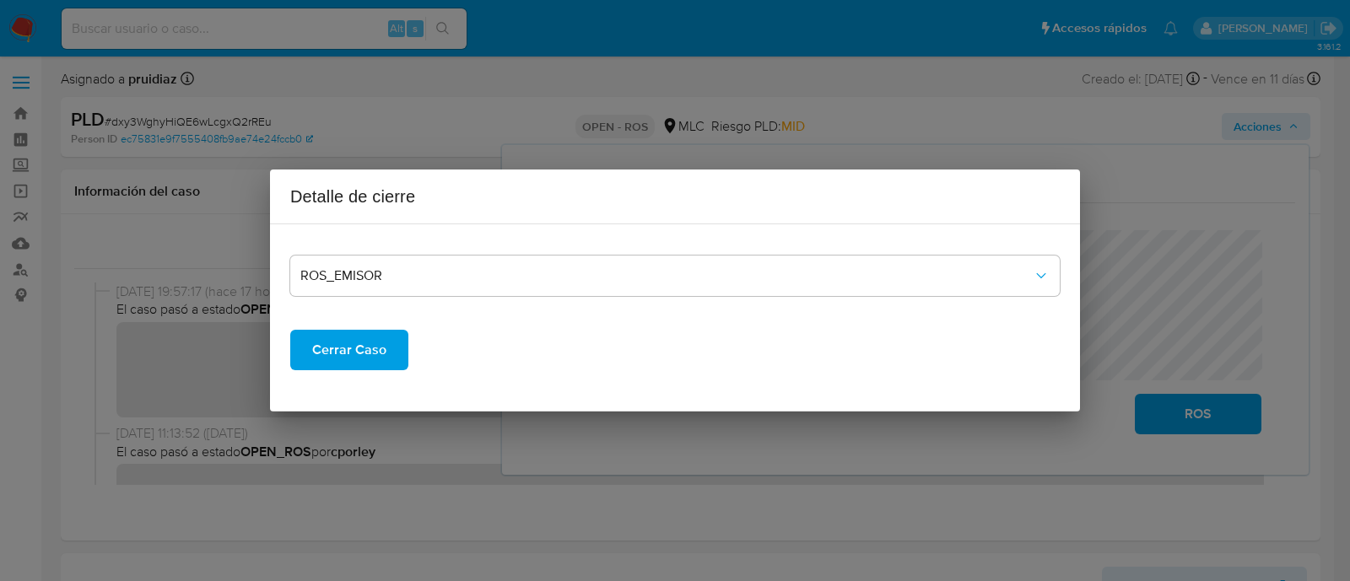
click at [352, 355] on span "Cerrar Caso" at bounding box center [349, 350] width 74 height 37
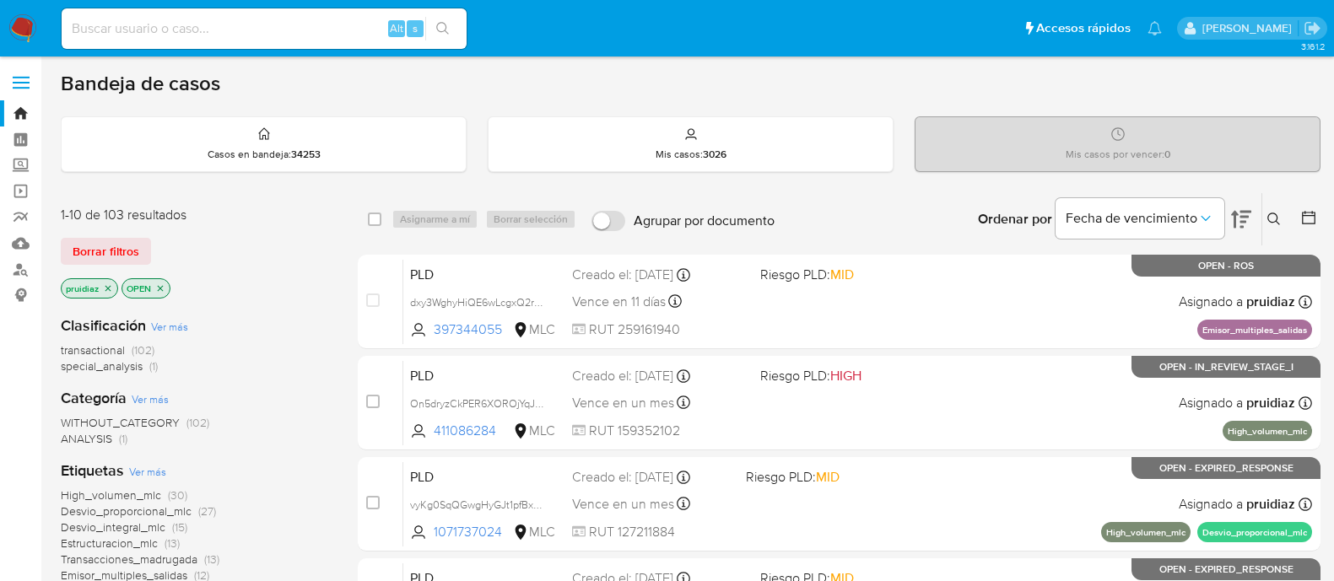
scroll to position [105, 0]
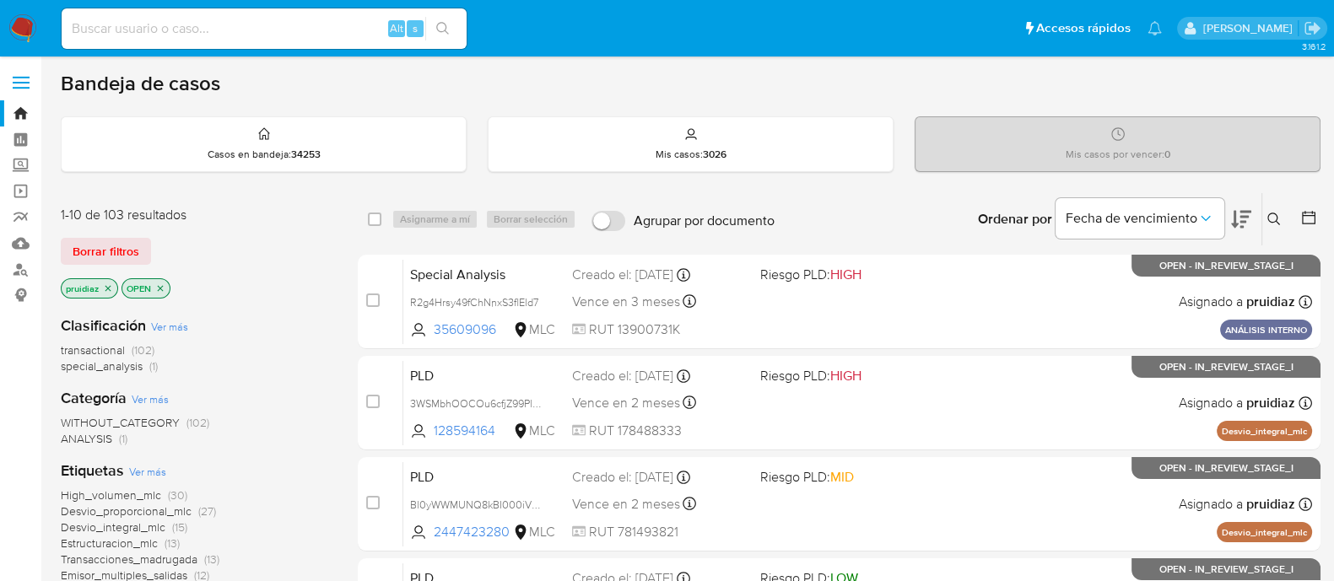
click at [1234, 222] on icon at bounding box center [1241, 220] width 20 height 18
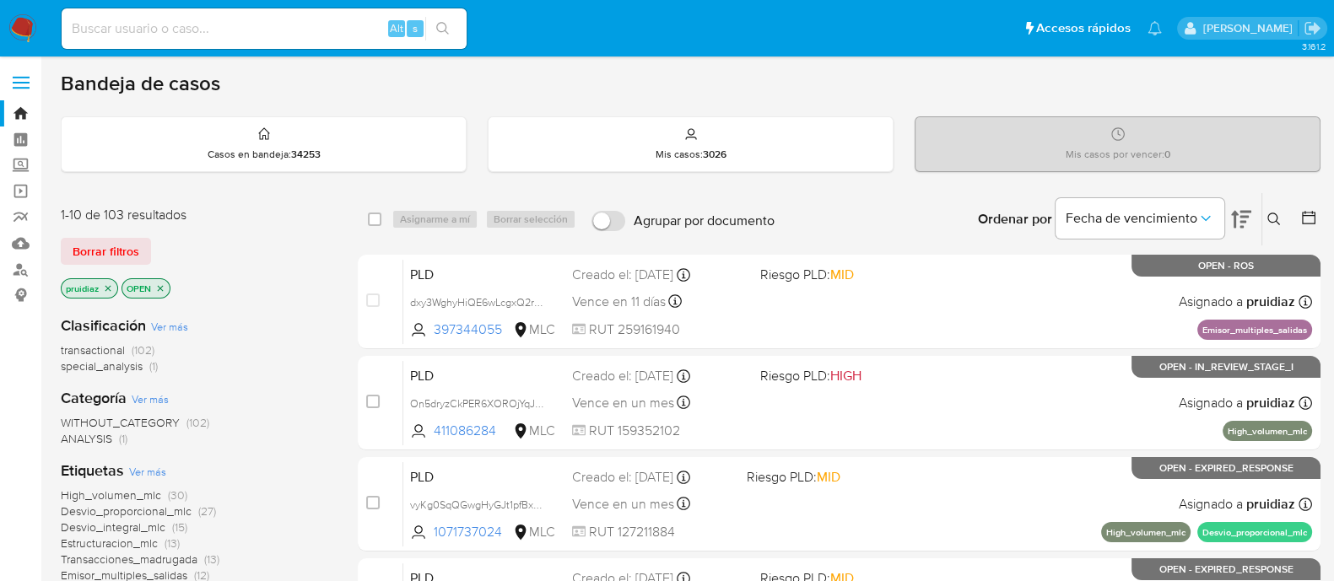
click at [18, 26] on img at bounding box center [22, 28] width 29 height 29
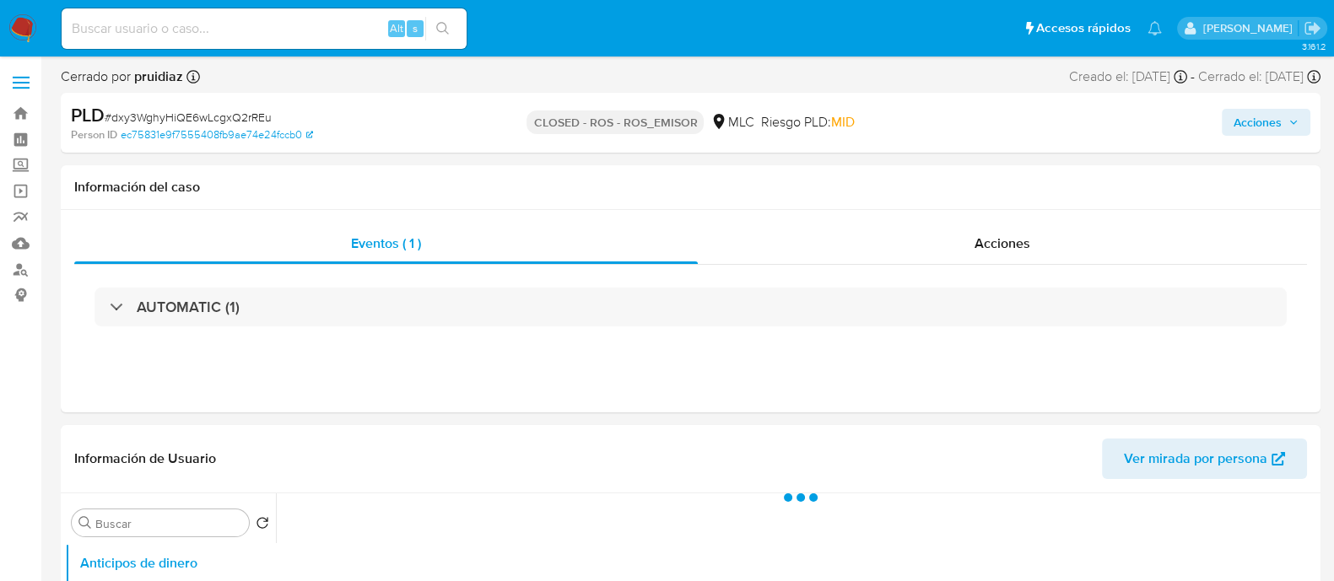
select select "10"
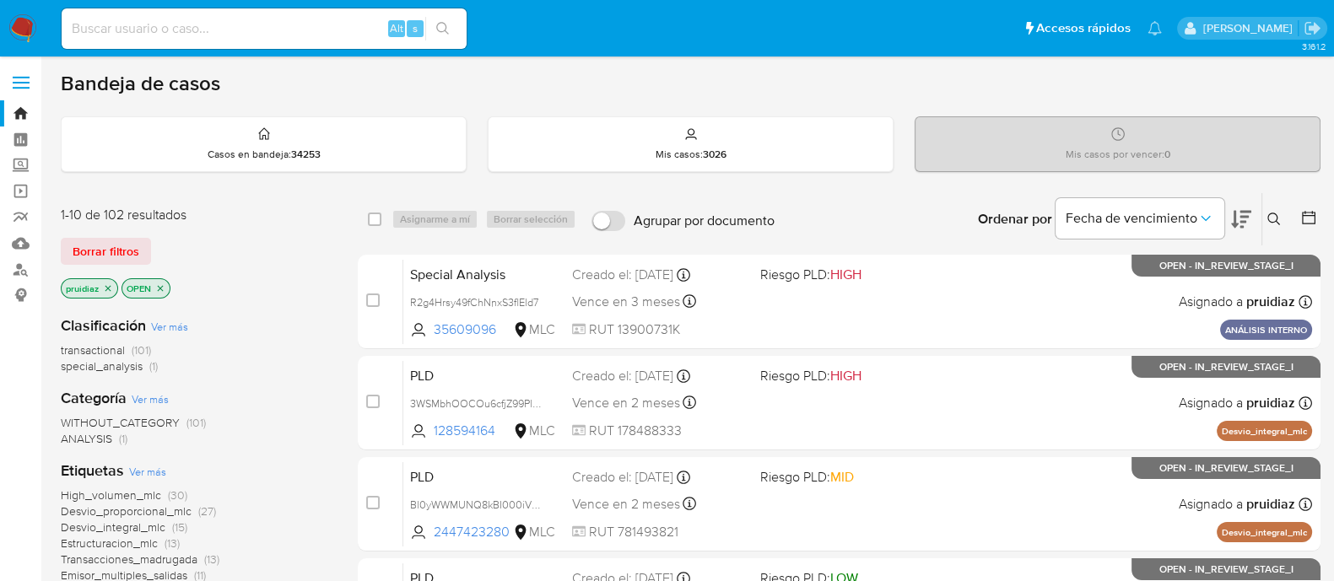
click at [78, 256] on span "Borrar filtros" at bounding box center [106, 252] width 67 height 24
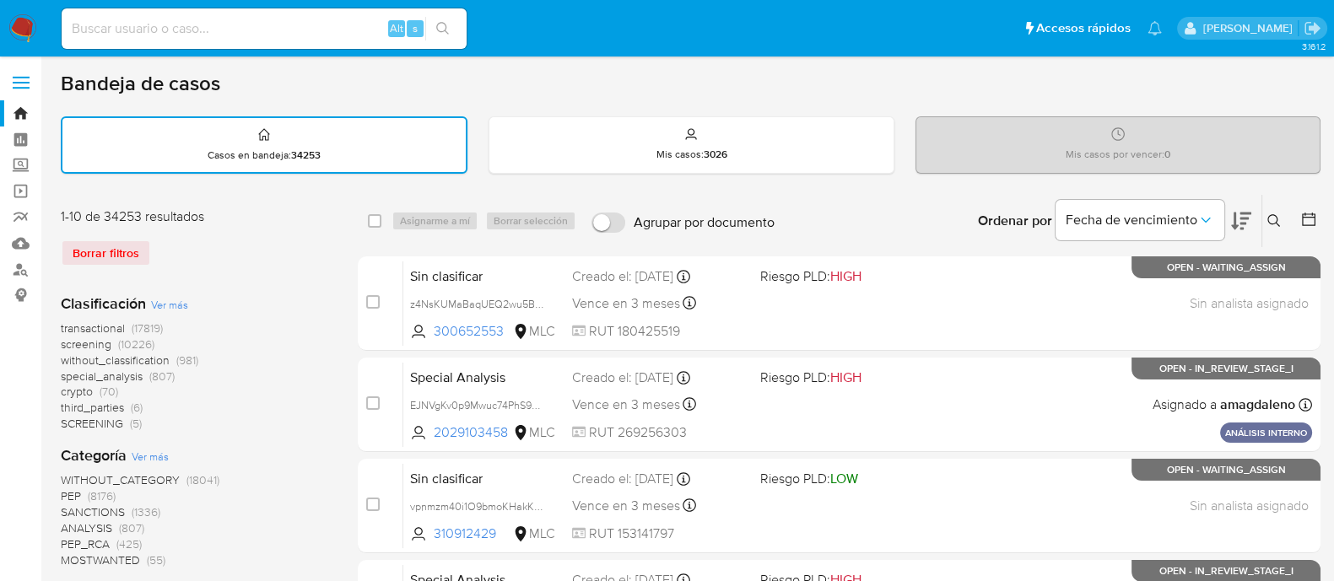
click at [1304, 216] on icon at bounding box center [1308, 219] width 13 height 13
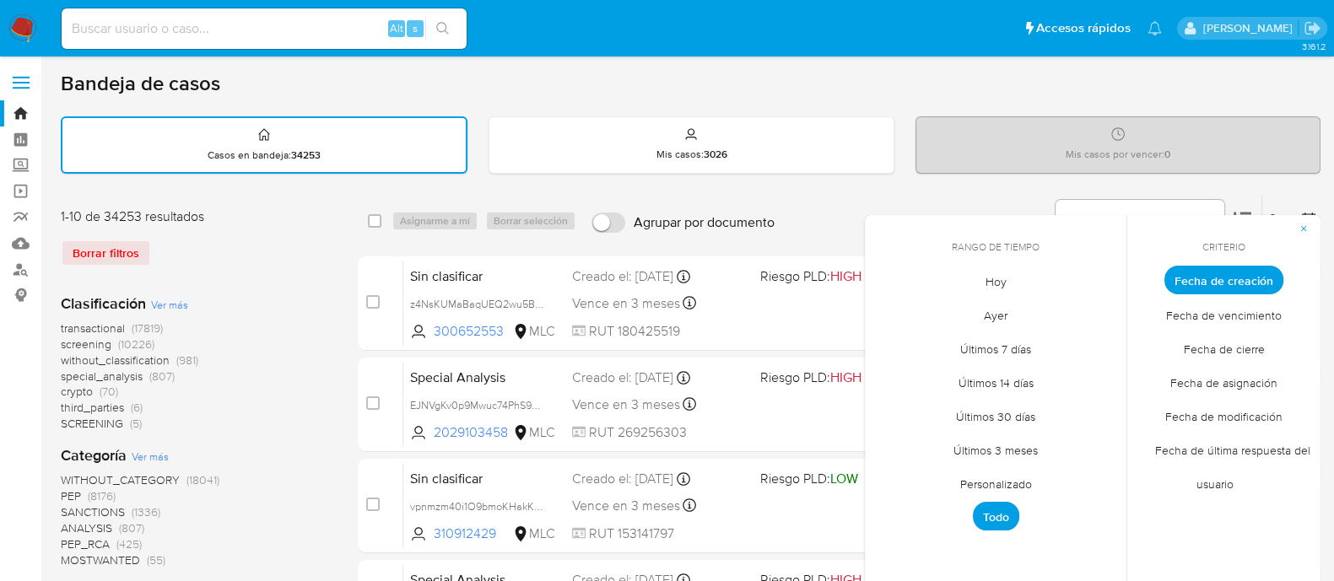
click at [1246, 411] on span "Fecha de modificación" at bounding box center [1223, 416] width 153 height 35
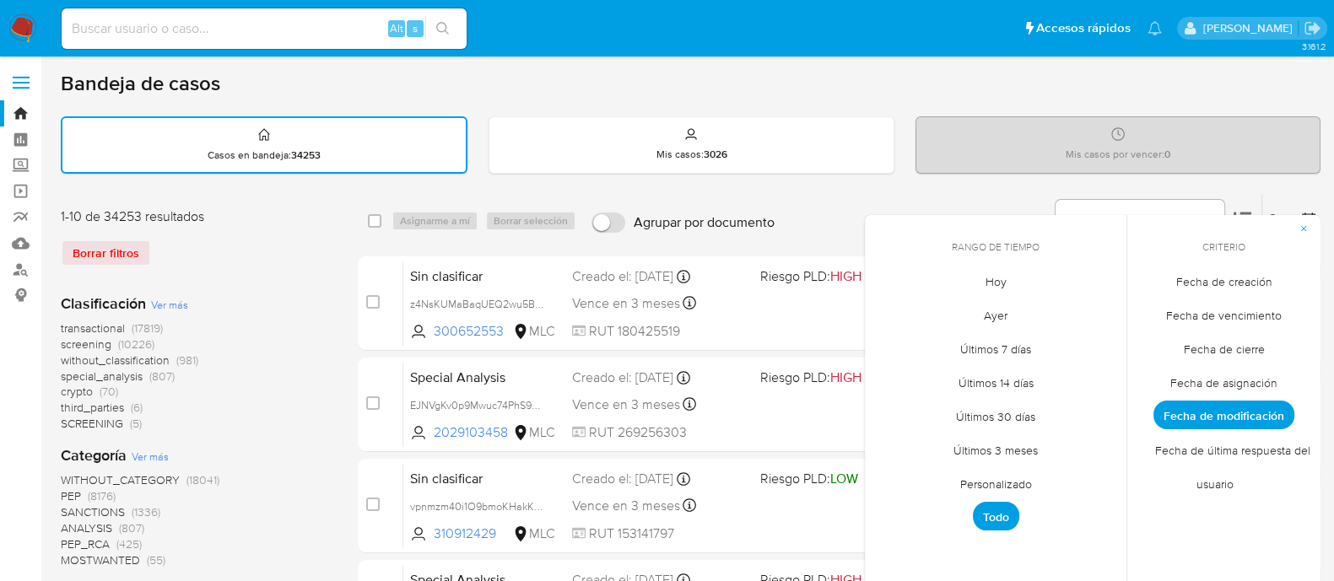
drag, startPoint x: 1000, startPoint y: 278, endPoint x: 1008, endPoint y: 296, distance: 19.6
click at [1000, 279] on span "Hoy" at bounding box center [996, 281] width 57 height 35
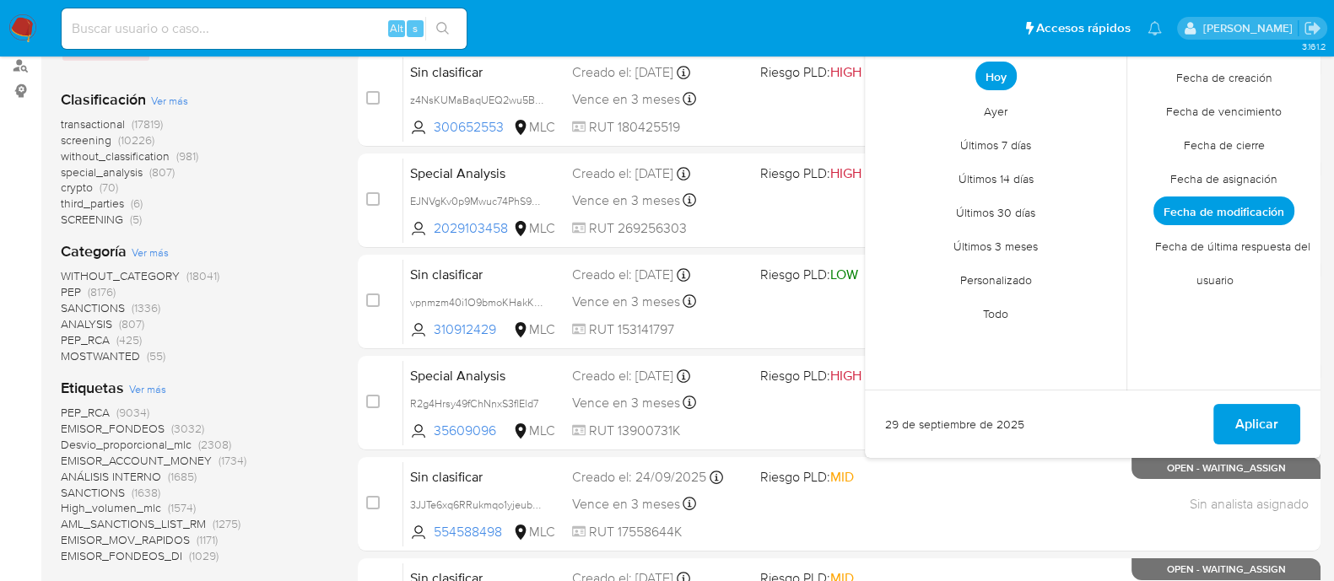
scroll to position [210, 0]
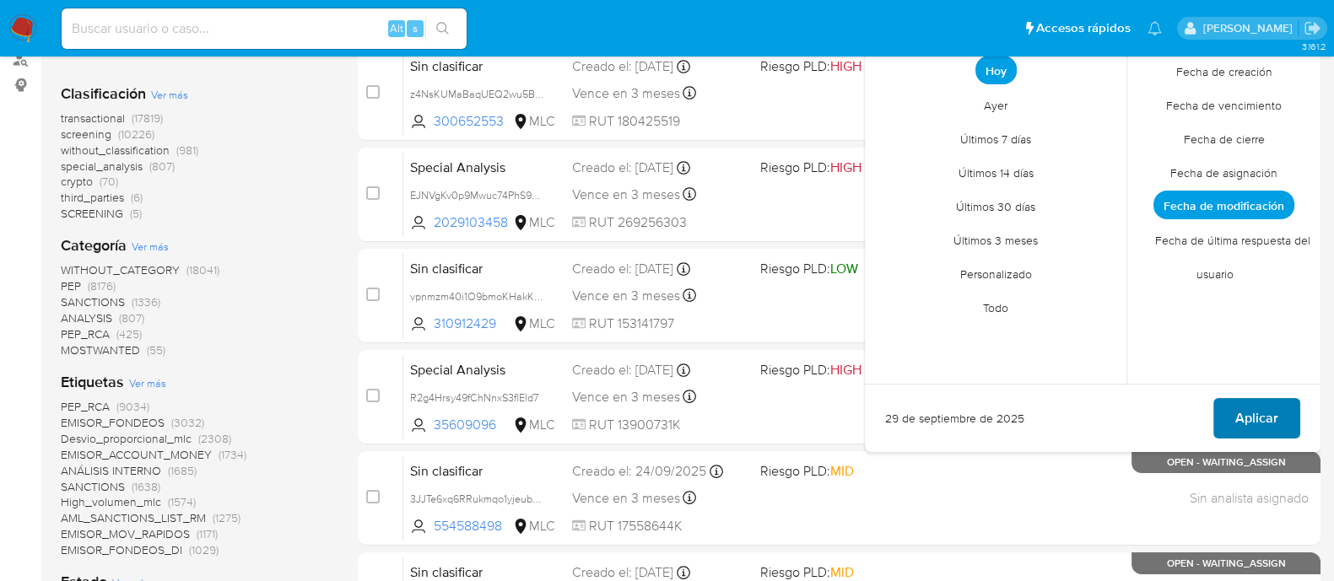
click at [1279, 420] on button "Aplicar" at bounding box center [1256, 418] width 87 height 40
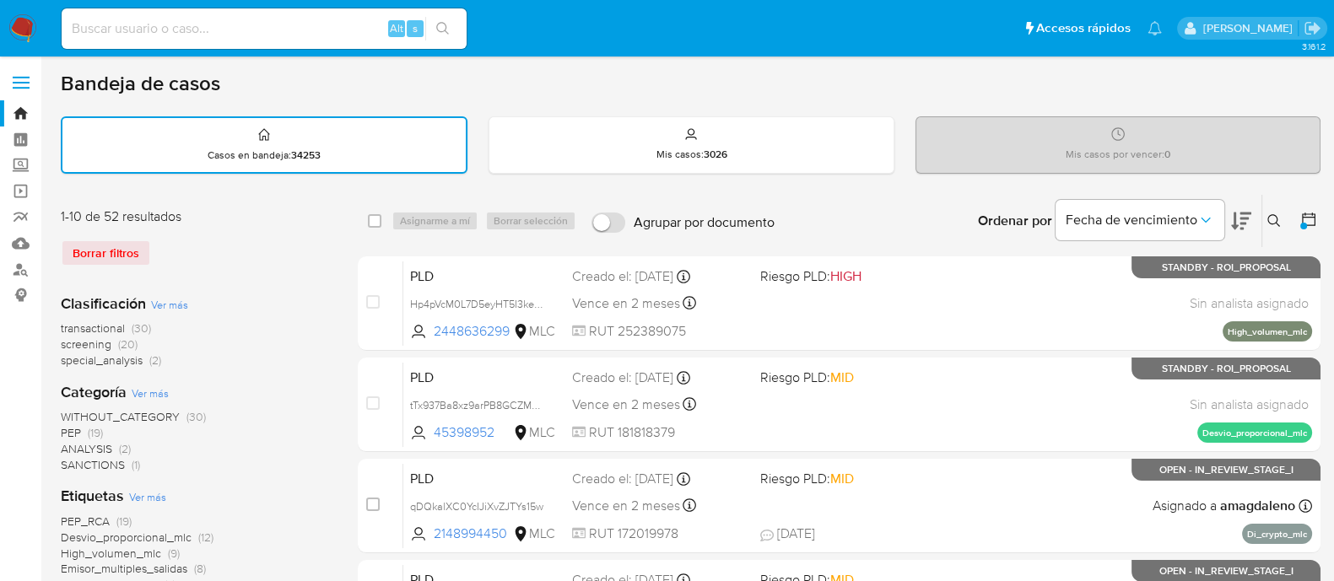
click at [24, 24] on img at bounding box center [22, 28] width 29 height 29
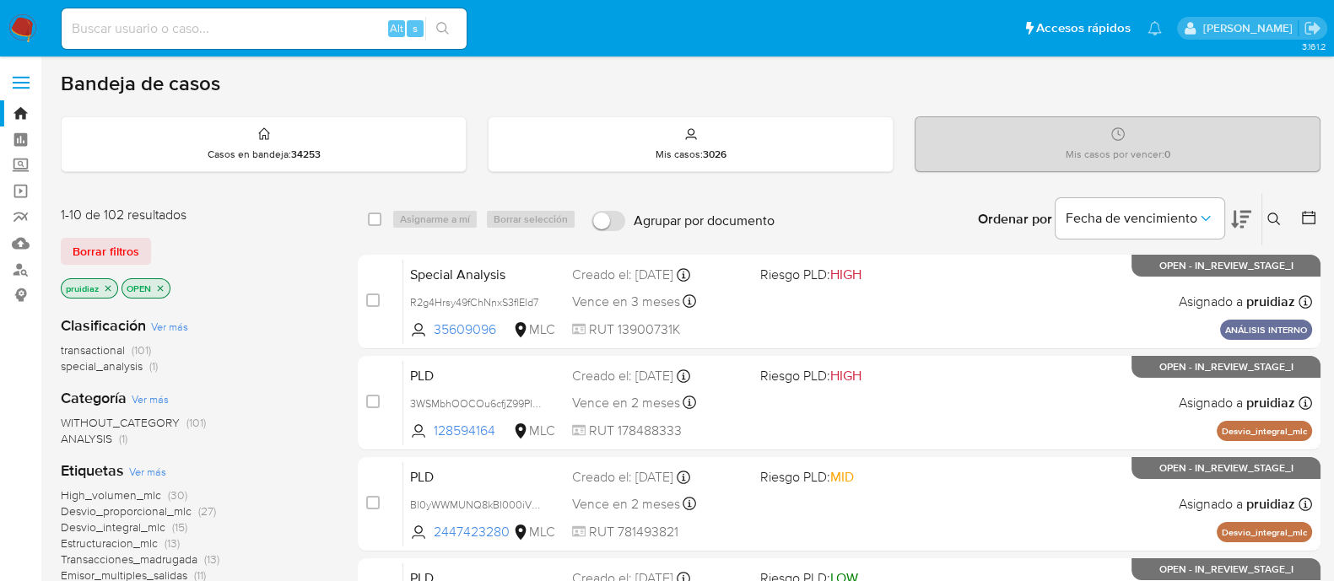
click at [1244, 213] on icon at bounding box center [1241, 219] width 20 height 20
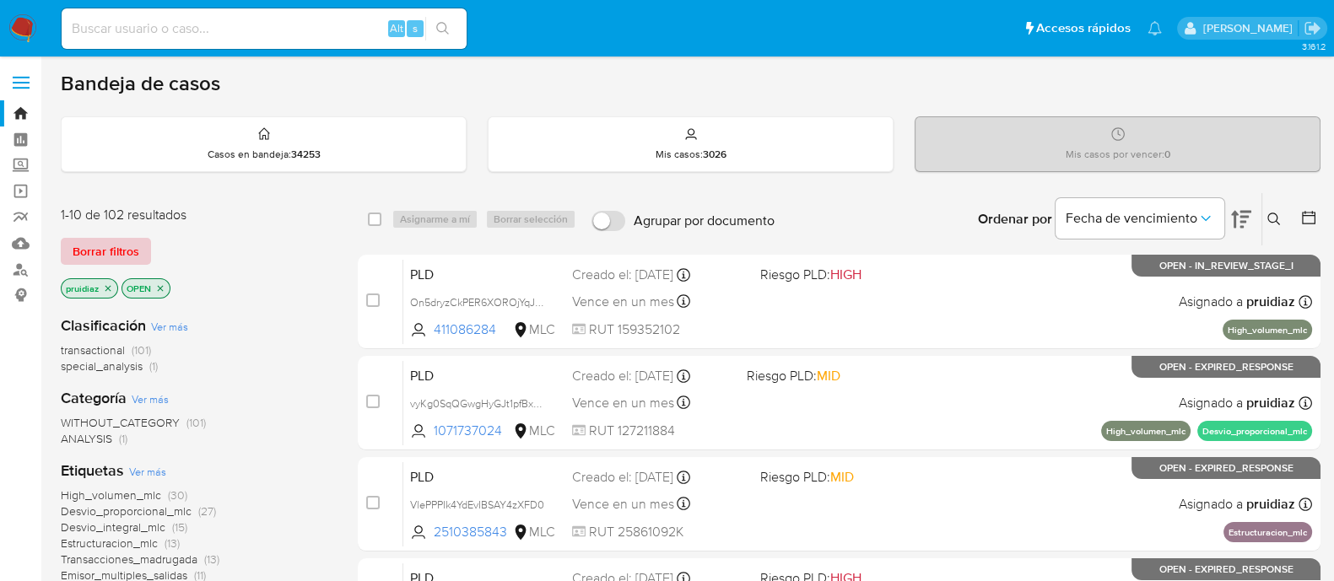
click at [78, 241] on span "Borrar filtros" at bounding box center [106, 252] width 67 height 24
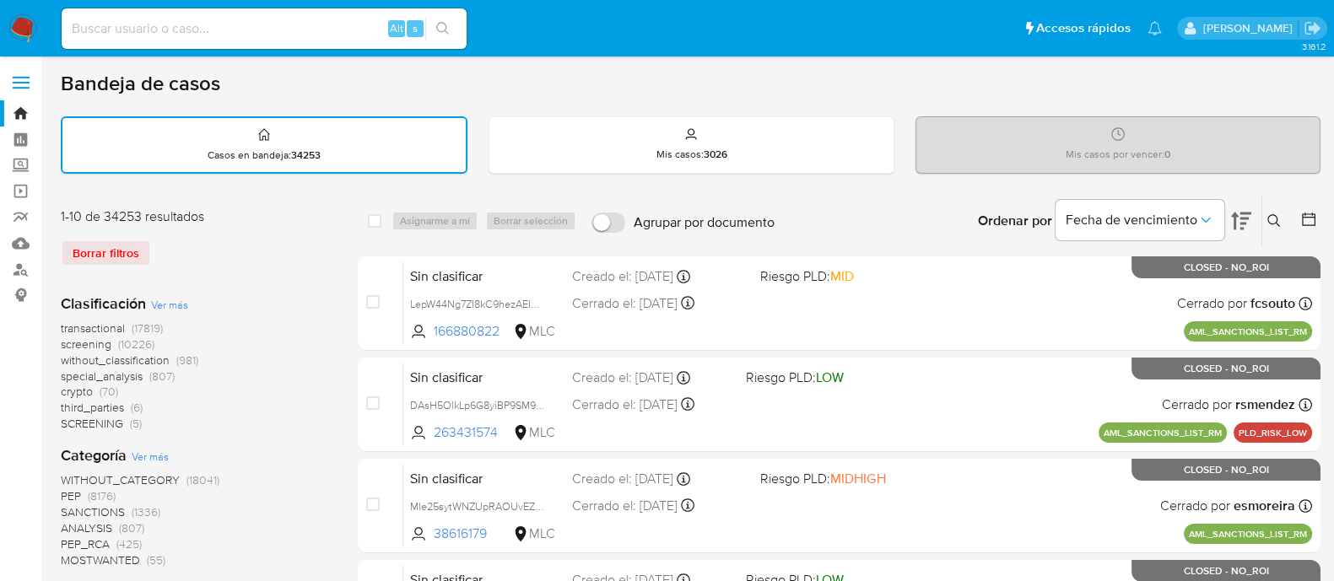
click at [1316, 213] on icon at bounding box center [1308, 219] width 17 height 17
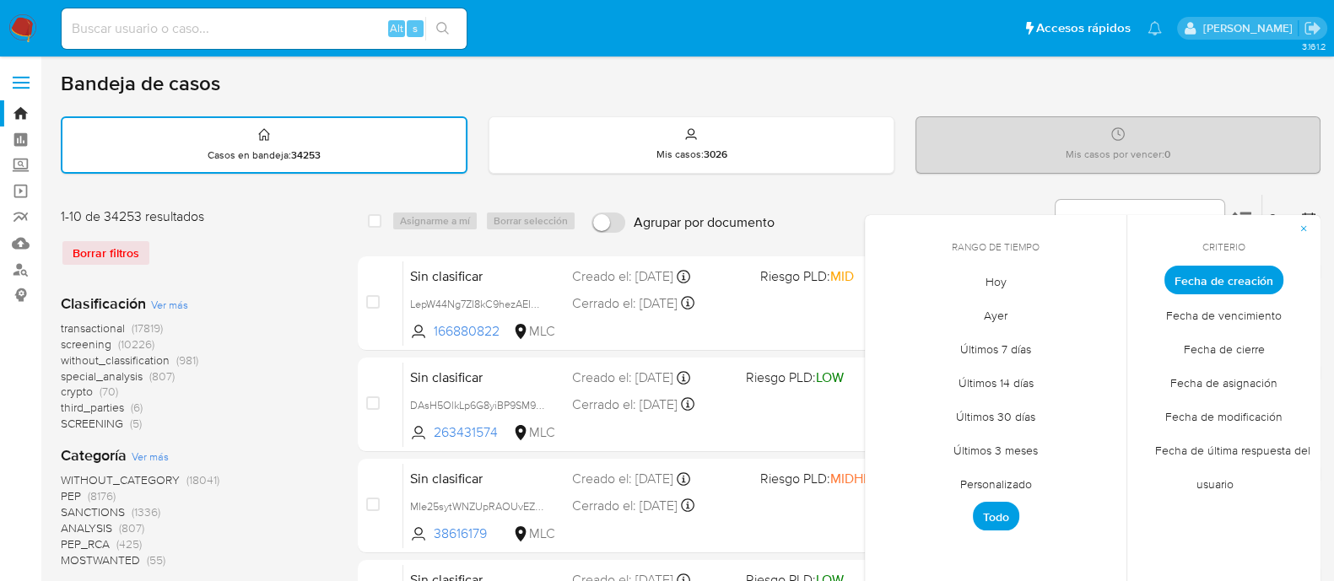
click at [992, 483] on span "Personalizado" at bounding box center [995, 484] width 107 height 35
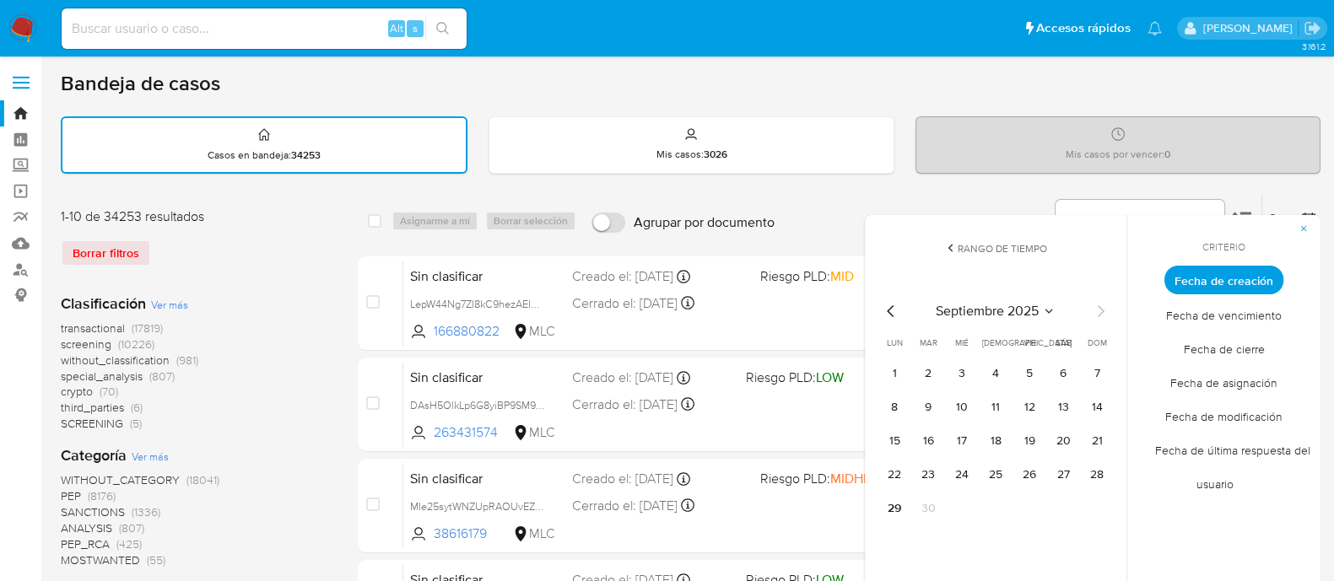
click at [888, 316] on icon "Mes anterior" at bounding box center [891, 311] width 20 height 20
click at [1034, 371] on button "1" at bounding box center [1029, 373] width 27 height 27
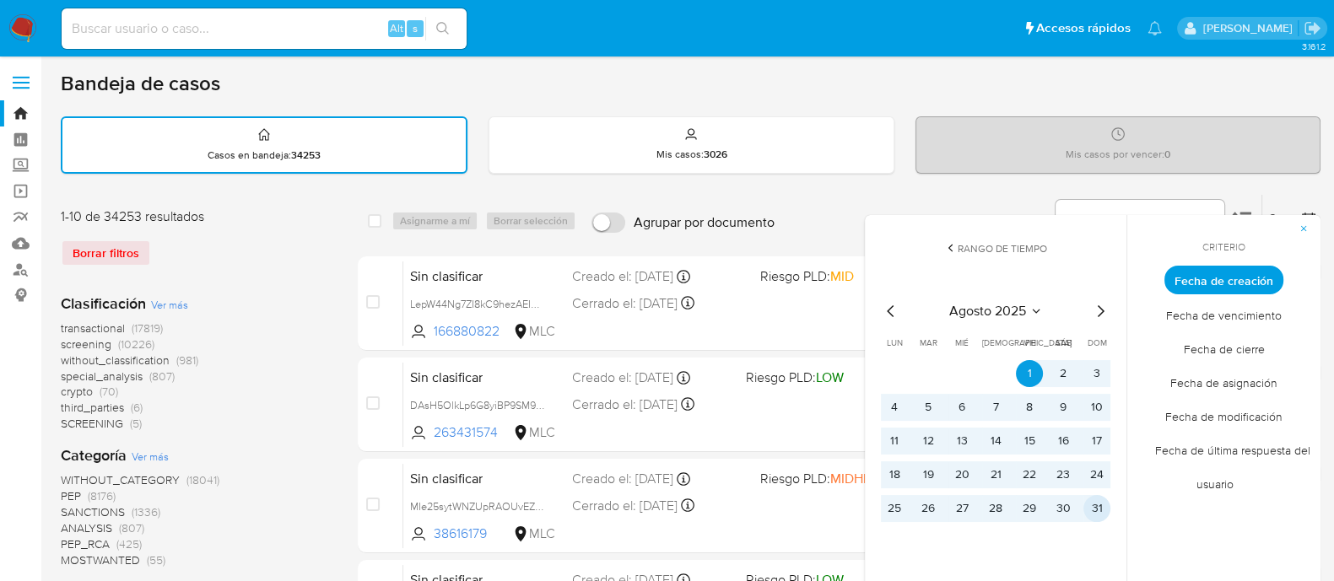
click at [1100, 512] on button "31" at bounding box center [1096, 508] width 27 height 27
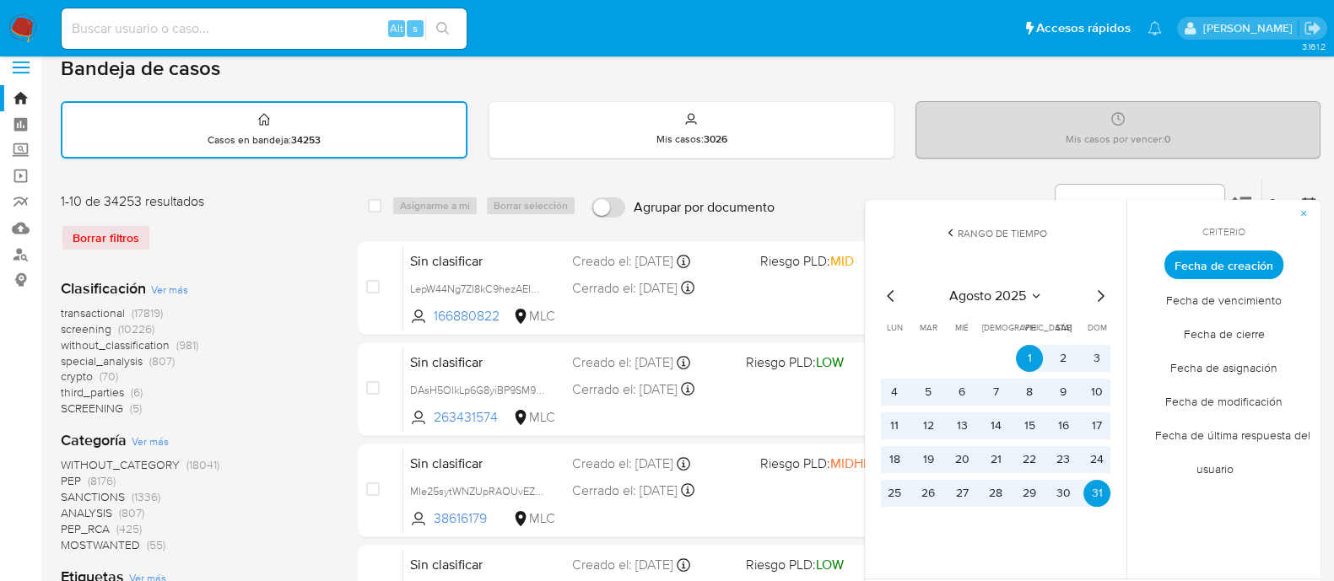
scroll to position [210, 0]
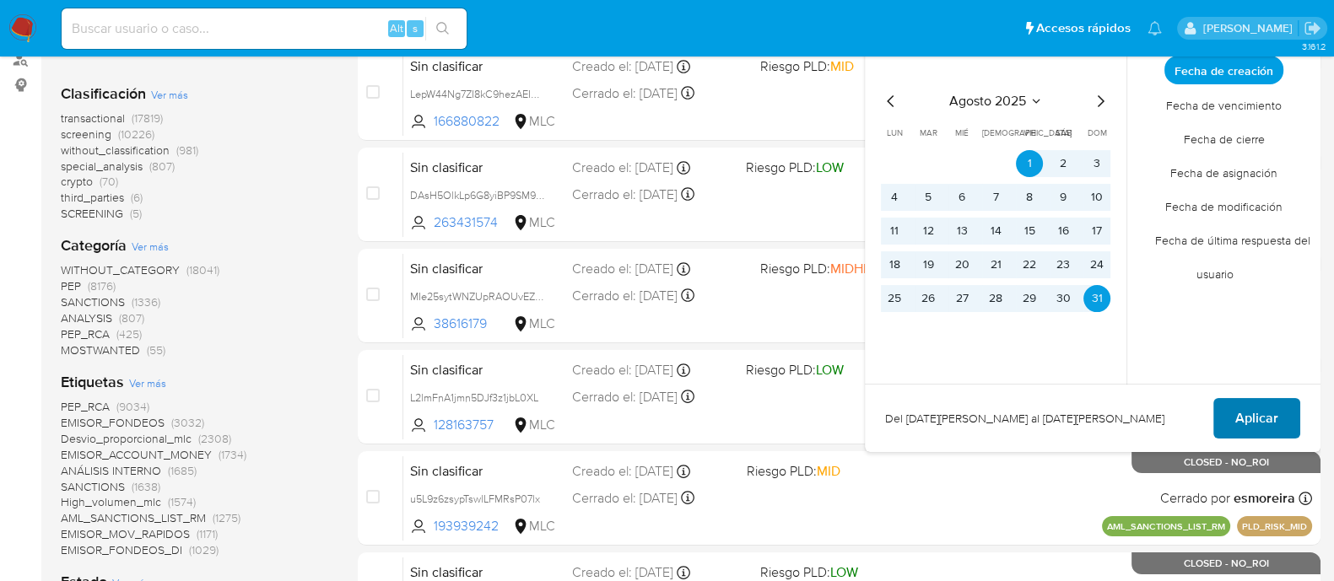
click at [1293, 420] on button "Aplicar" at bounding box center [1256, 418] width 87 height 40
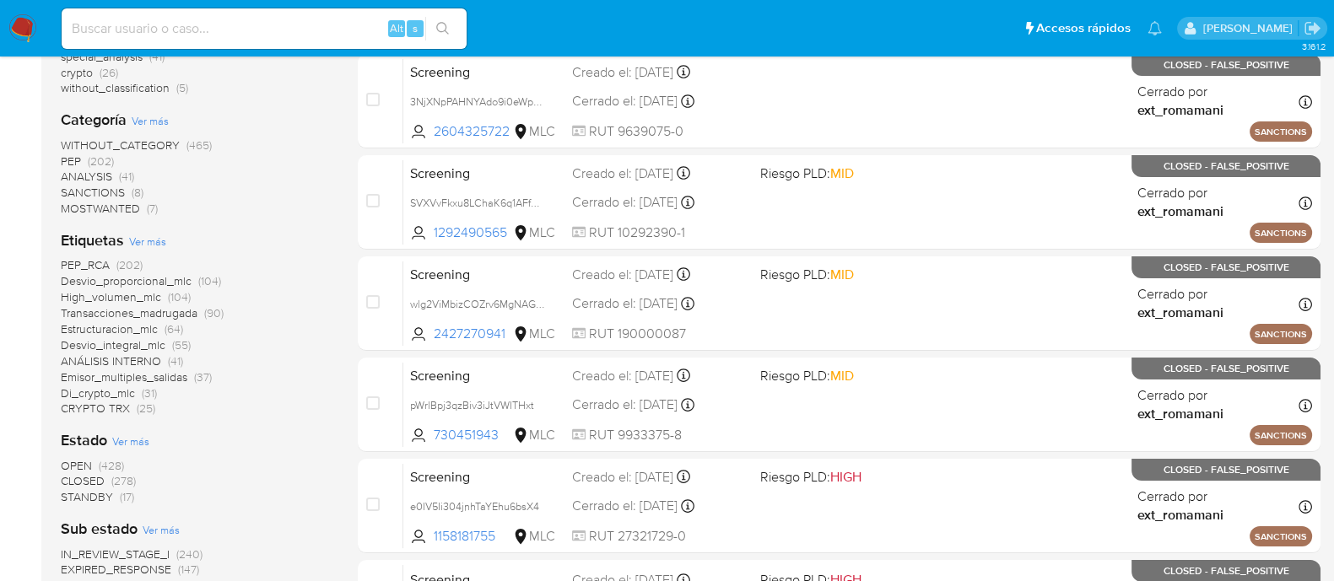
scroll to position [421, 0]
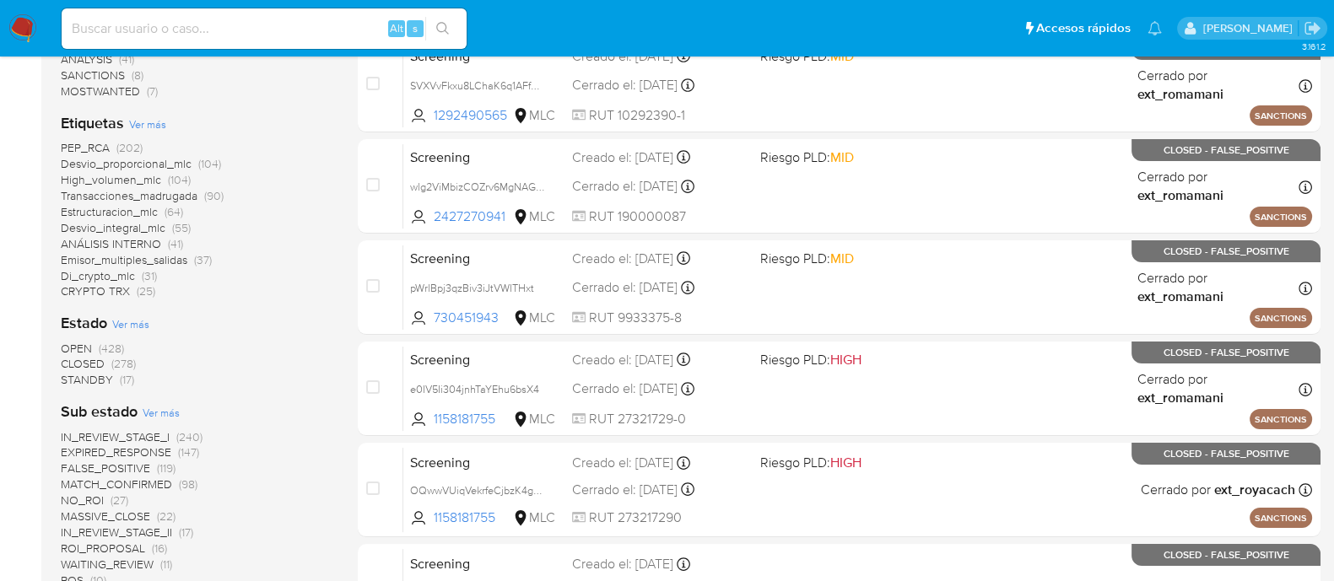
click at [82, 341] on span "OPEN" at bounding box center [76, 348] width 31 height 17
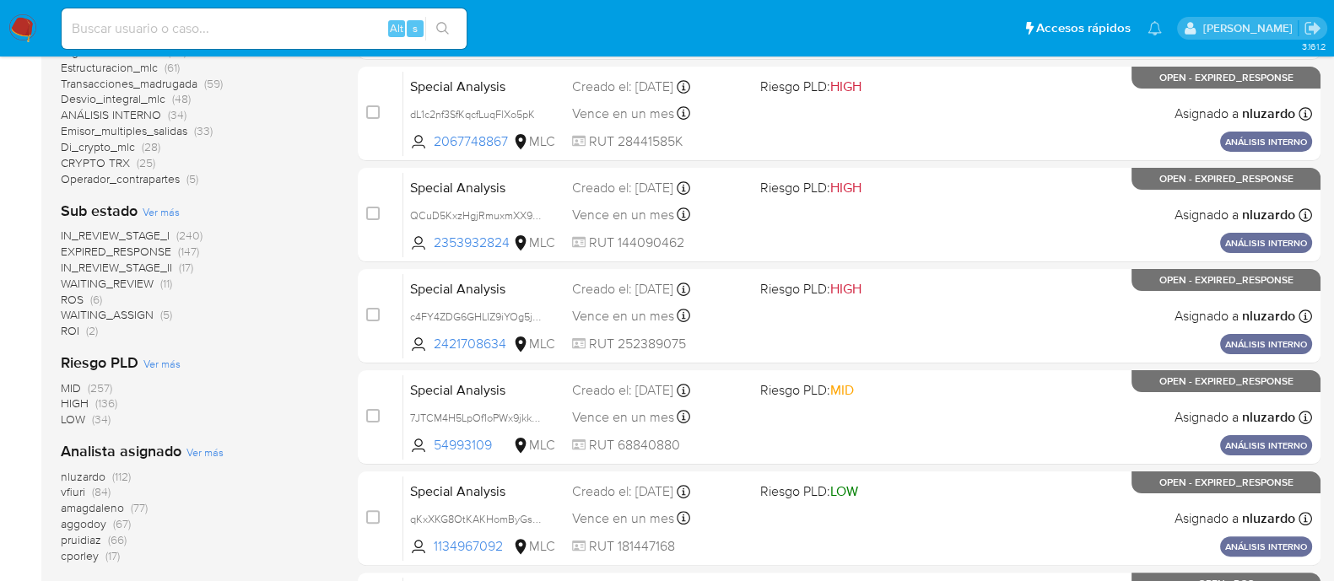
scroll to position [527, 0]
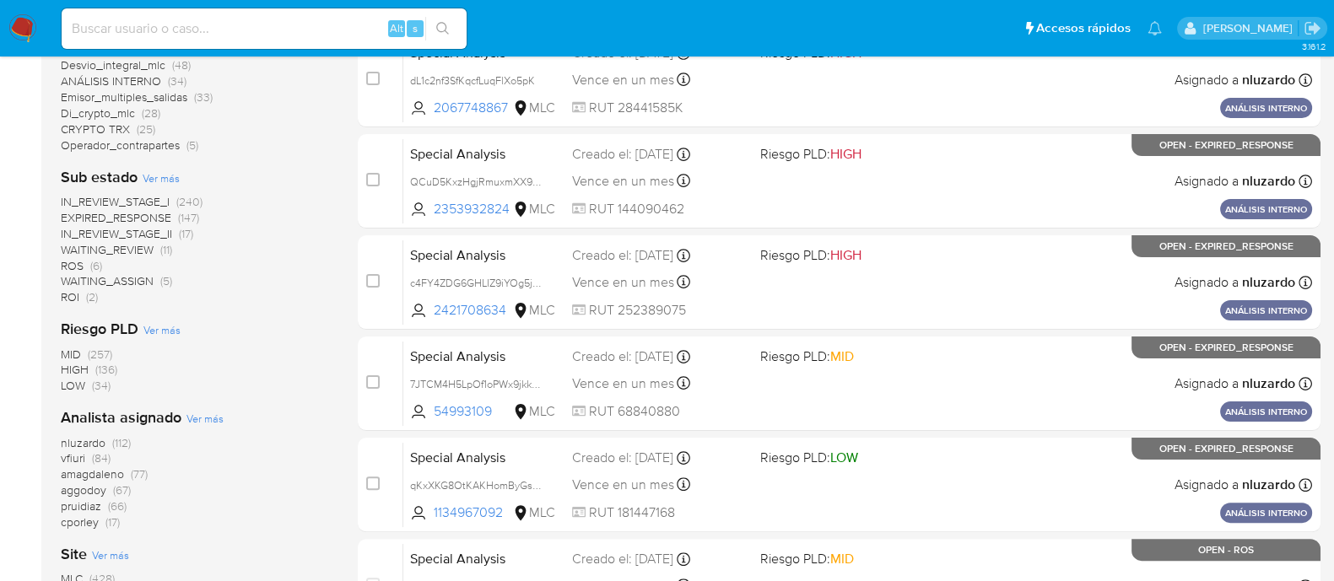
click at [80, 500] on span "pruidiaz" at bounding box center [81, 506] width 40 height 17
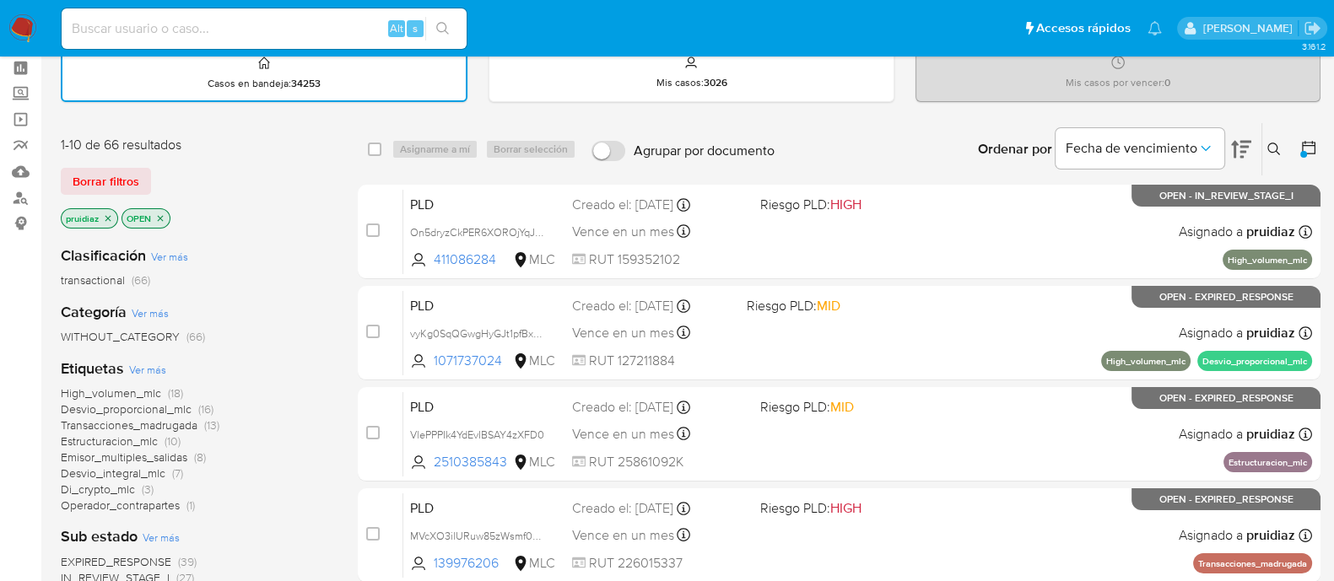
scroll to position [105, 0]
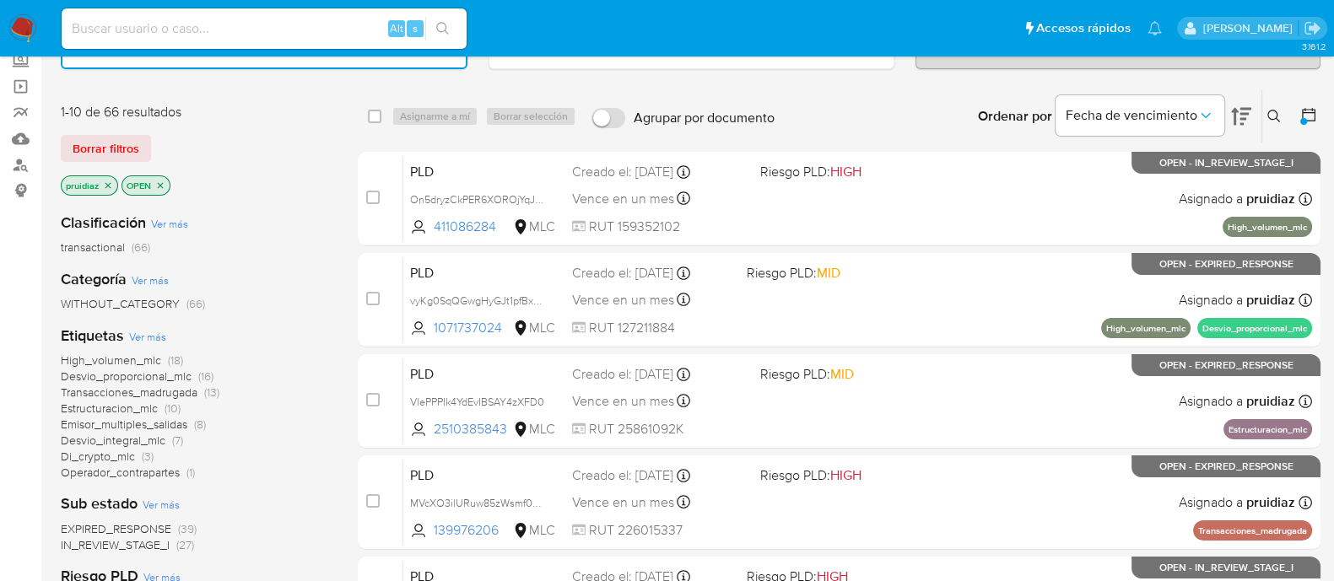
click at [130, 360] on span "High_volumen_mlc" at bounding box center [111, 360] width 100 height 17
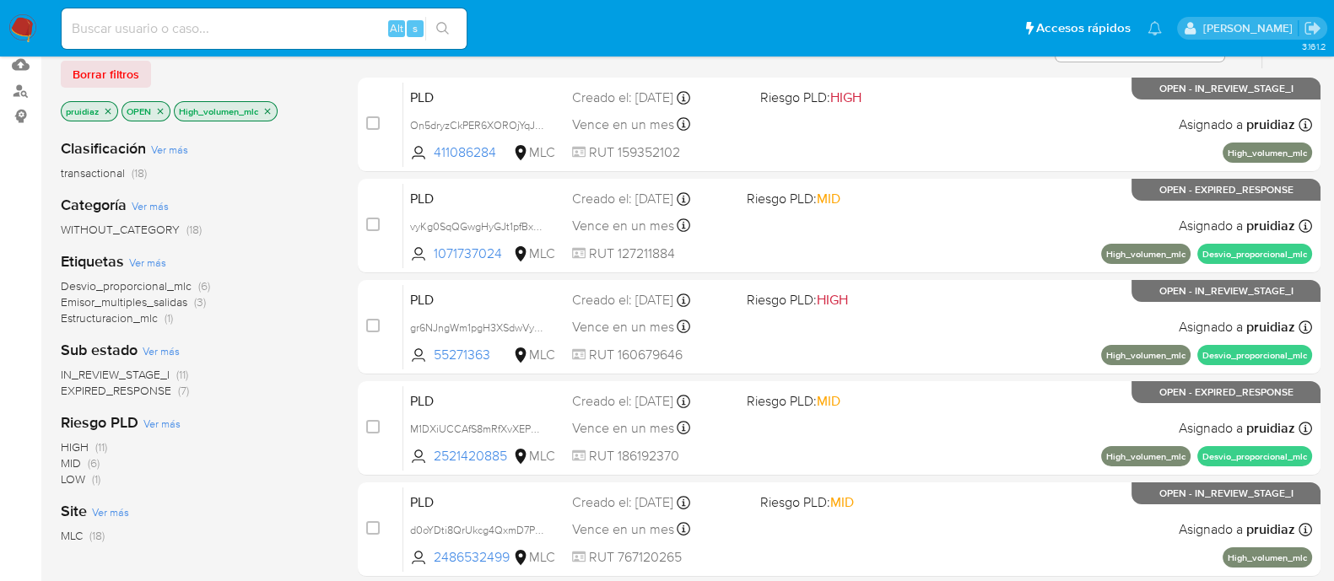
scroll to position [210, 0]
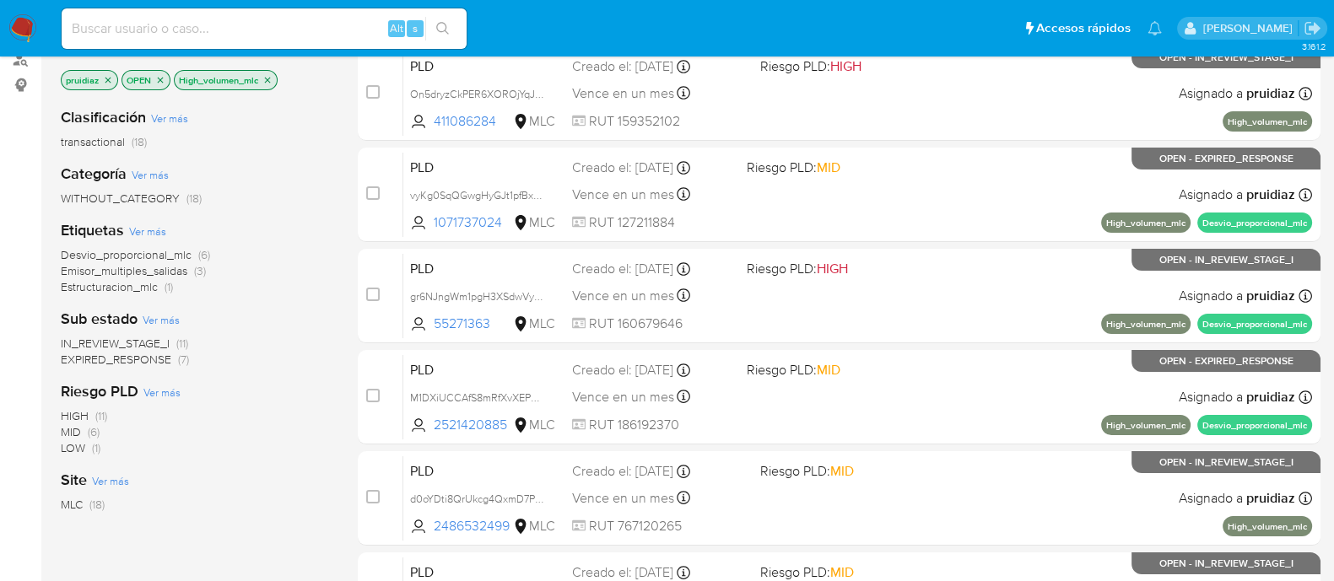
click at [134, 338] on span "IN_REVIEW_STAGE_I" at bounding box center [115, 343] width 109 height 17
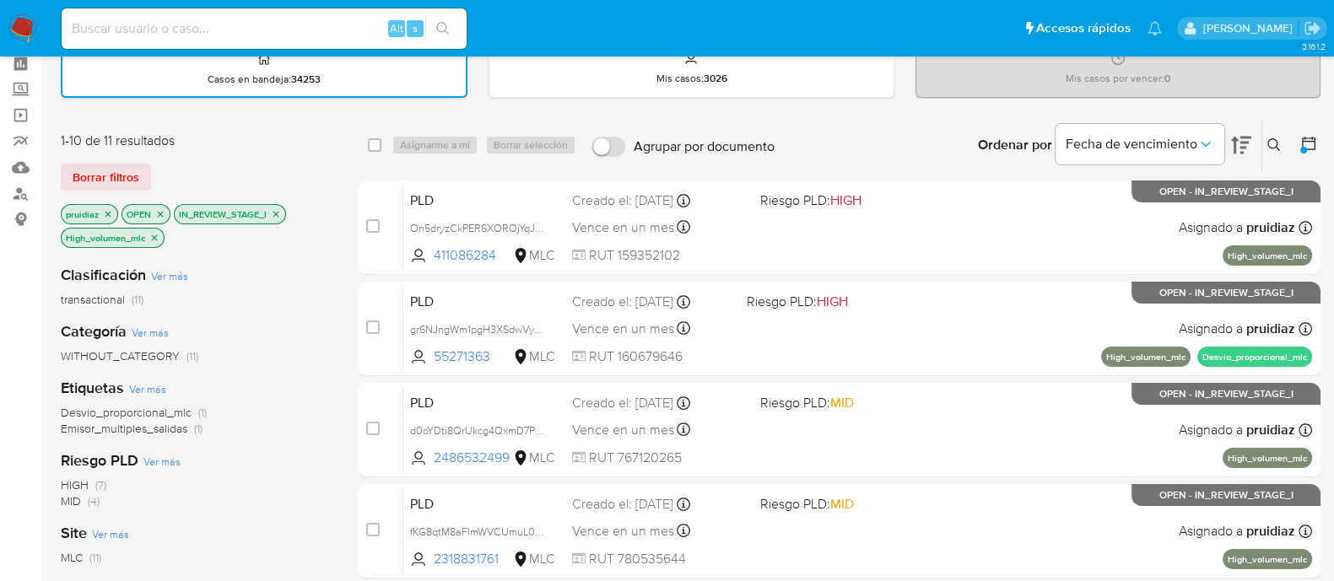
scroll to position [105, 0]
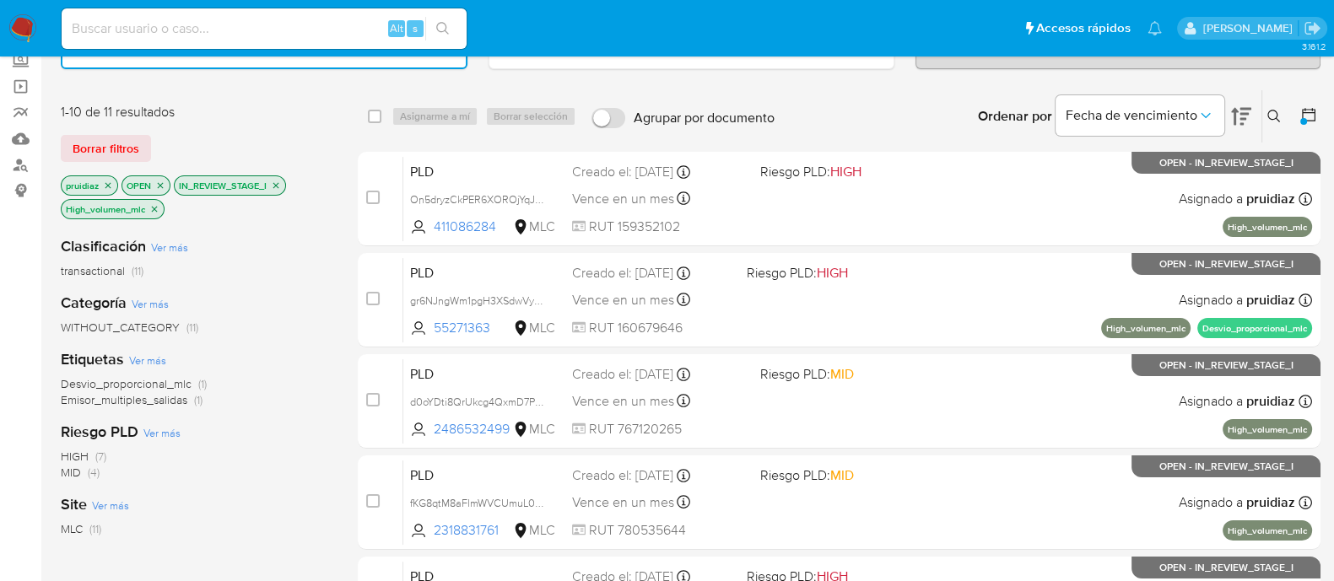
click at [71, 470] on span "MID" at bounding box center [71, 472] width 20 height 17
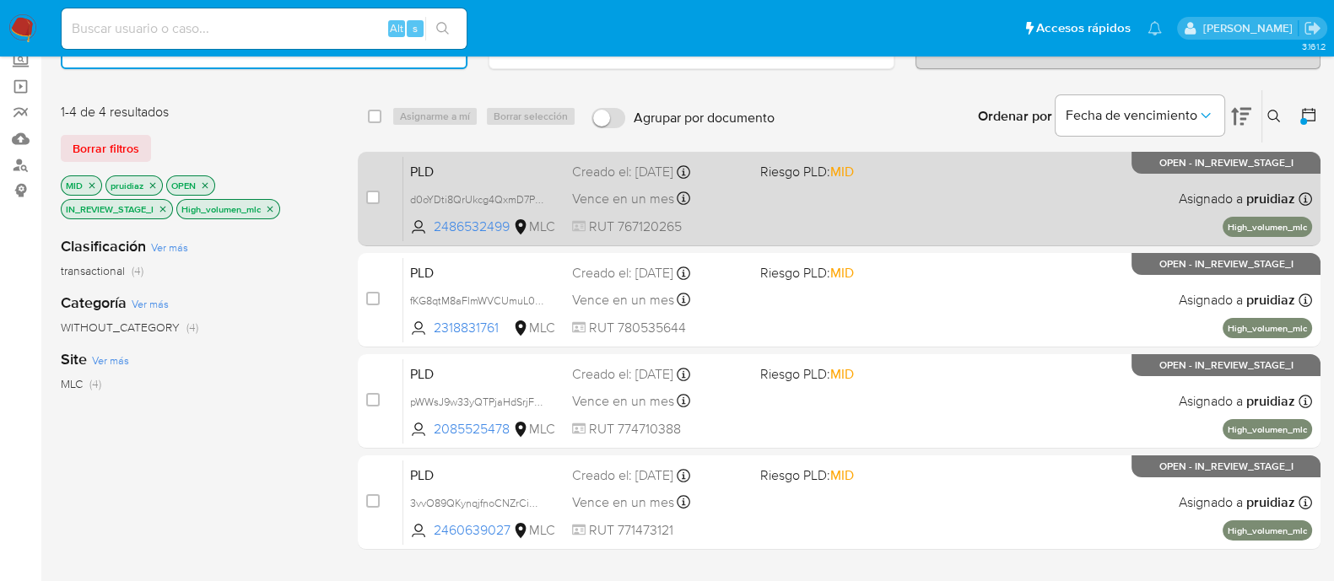
click at [1054, 208] on div "PLD d0oYDti8QrUkcg4QxmD7PRoF 2486532499 MLC Riesgo PLD: MID Creado el: 12/08/20…" at bounding box center [857, 198] width 909 height 85
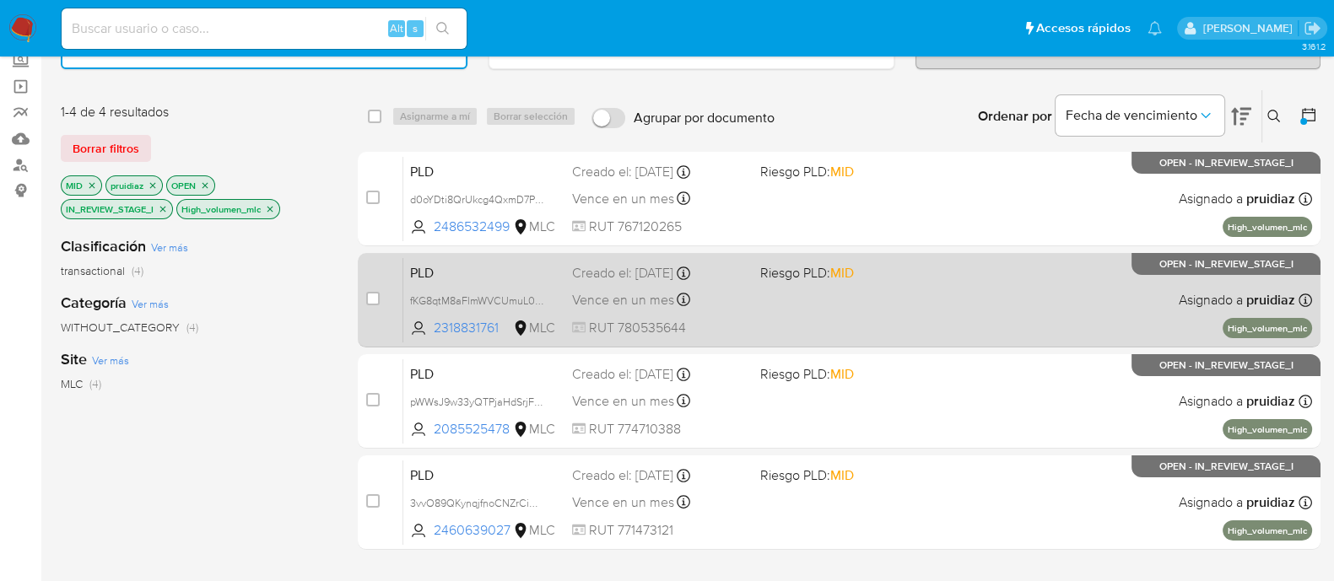
click at [942, 294] on div "PLD fKG8qtM8aFlmWVCUmuL0G1fW 2318831761 MLC Riesgo PLD: MID Creado el: 12/08/20…" at bounding box center [857, 299] width 909 height 85
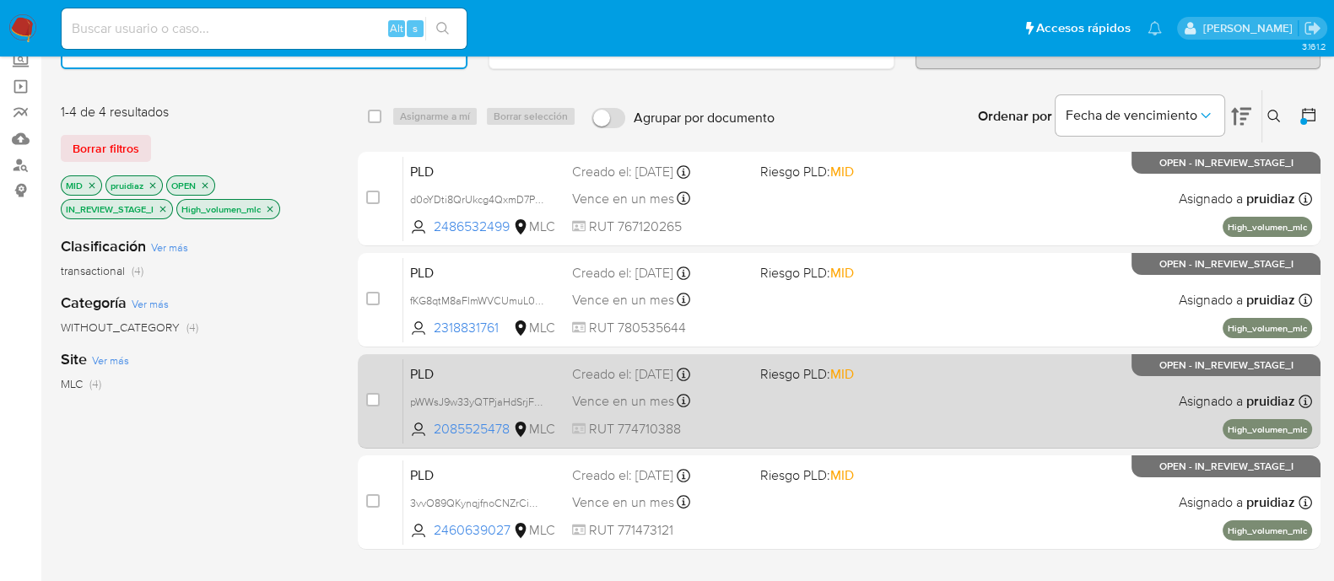
click at [931, 386] on div "PLD pWWsJ9w33yQTPjaHdSrjFxGa 2085525478 MLC Riesgo PLD: MID Creado el: 12/08/20…" at bounding box center [857, 401] width 909 height 85
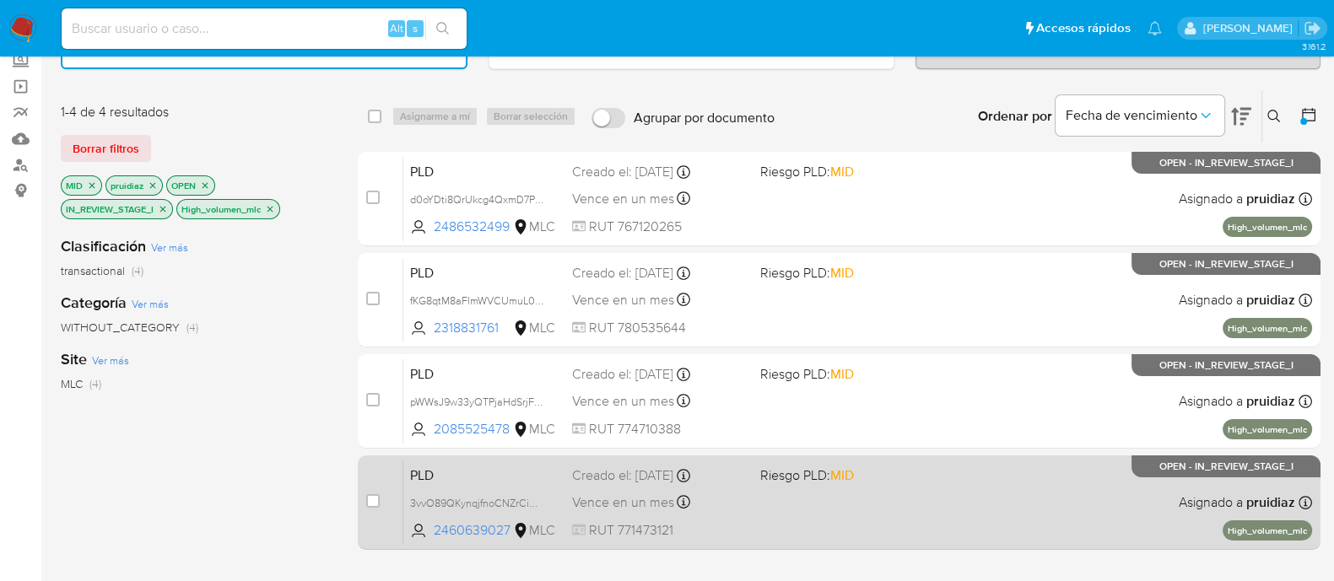
click at [922, 523] on div "PLD 3vvO89QKynqjfnoCNZrCiWNX 2460639027 MLC Riesgo PLD: MID Creado el: 12/08/20…" at bounding box center [857, 502] width 909 height 85
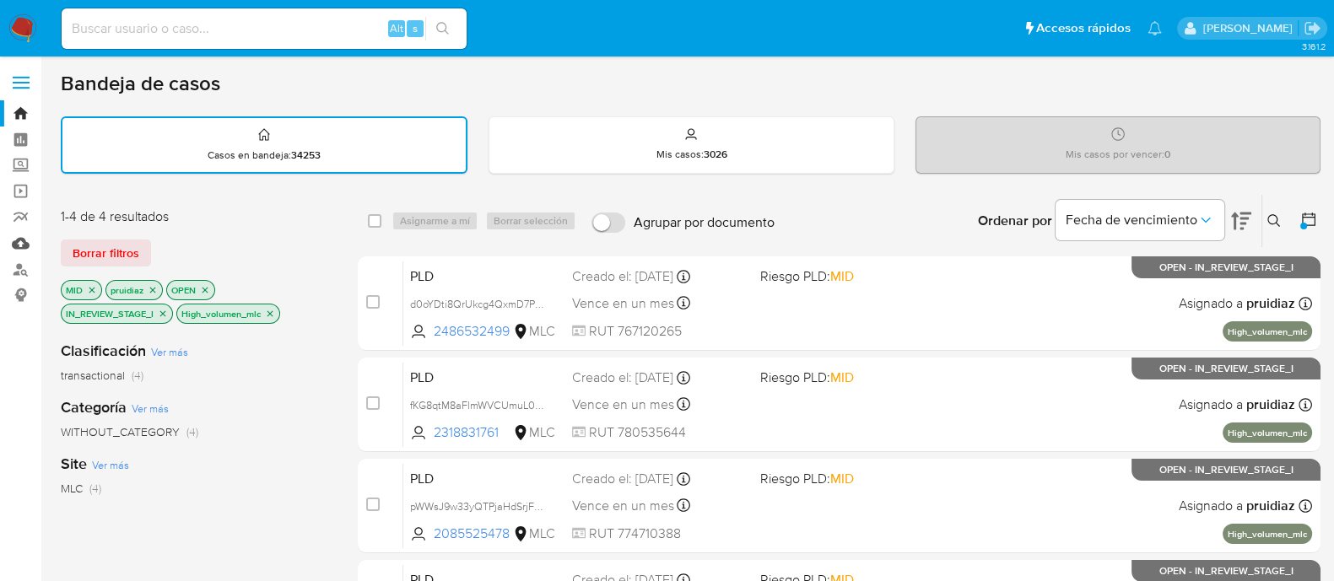
click at [21, 241] on link "Mulan" at bounding box center [100, 243] width 201 height 26
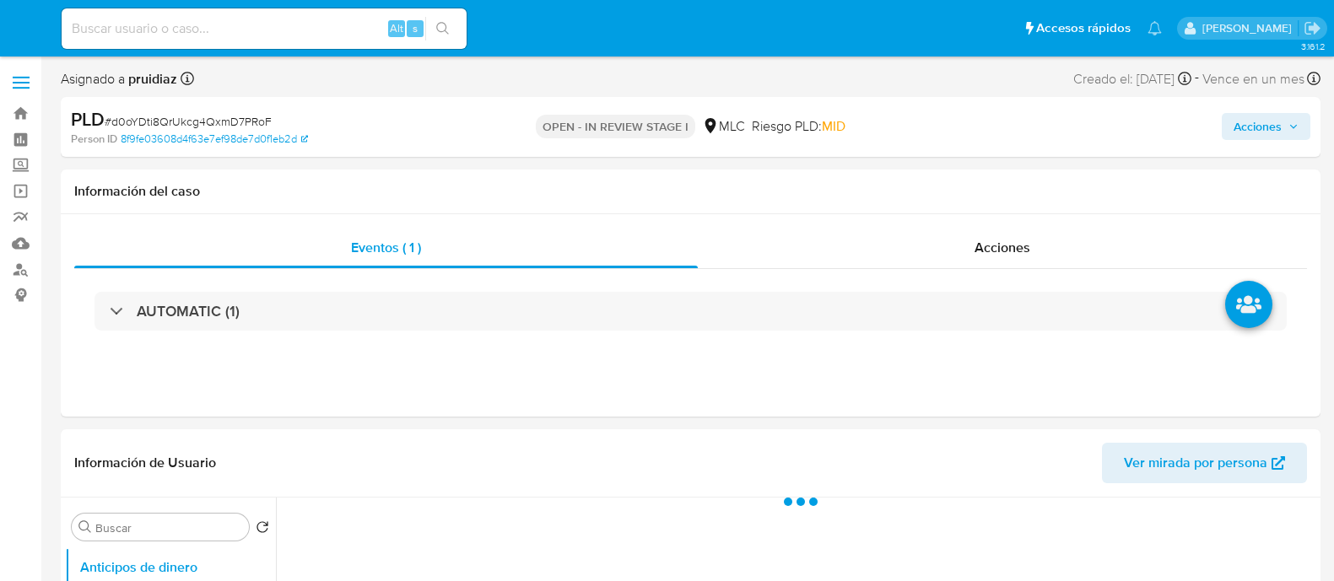
select select "10"
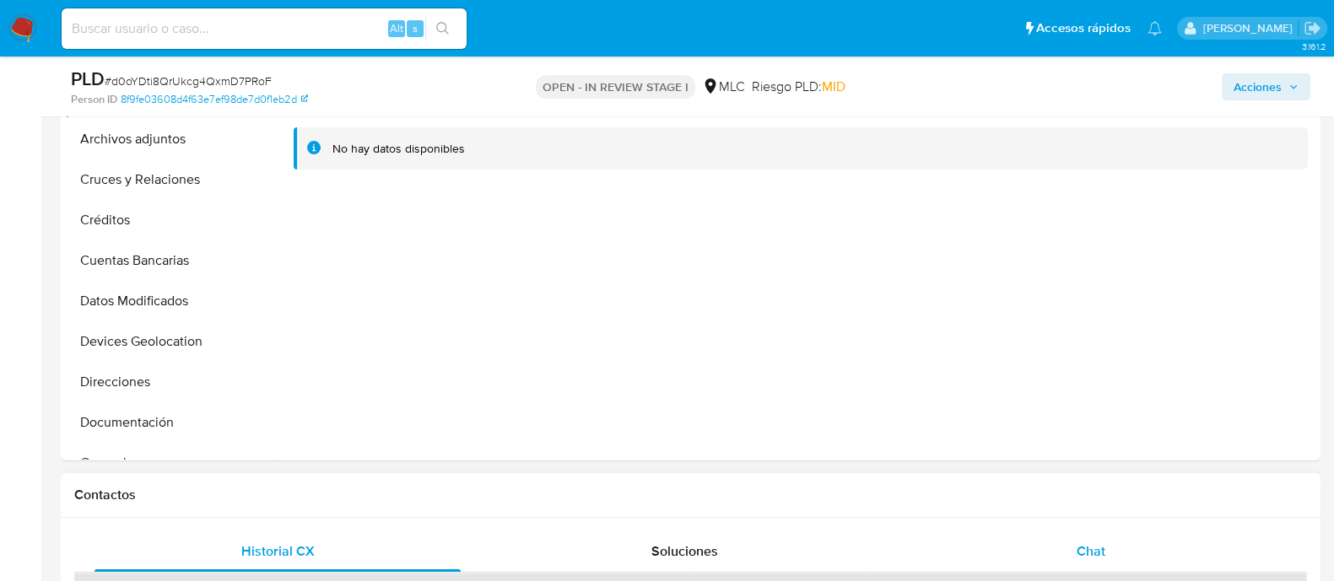
scroll to position [421, 0]
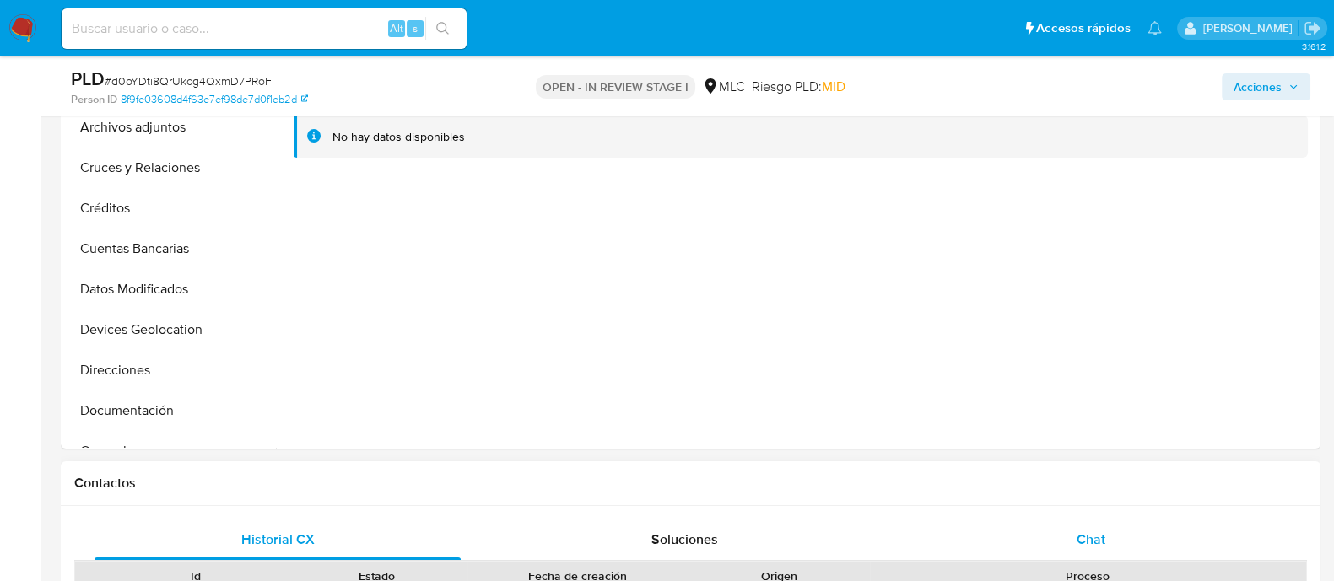
click at [1110, 534] on div "Chat" at bounding box center [1091, 540] width 366 height 40
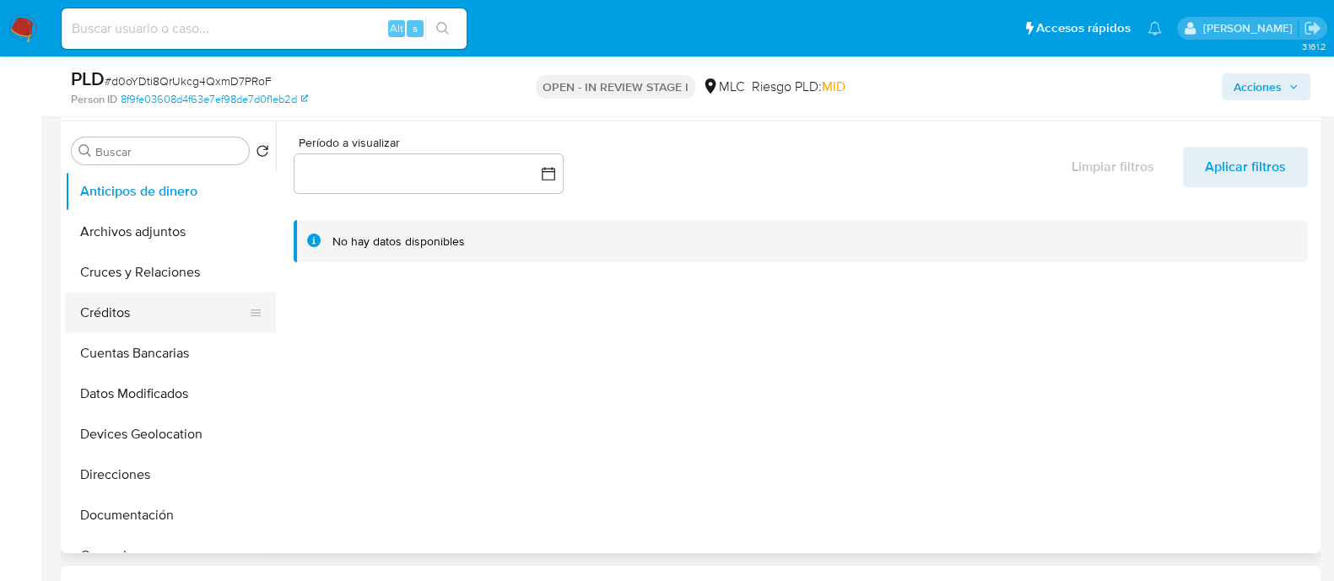
scroll to position [210, 0]
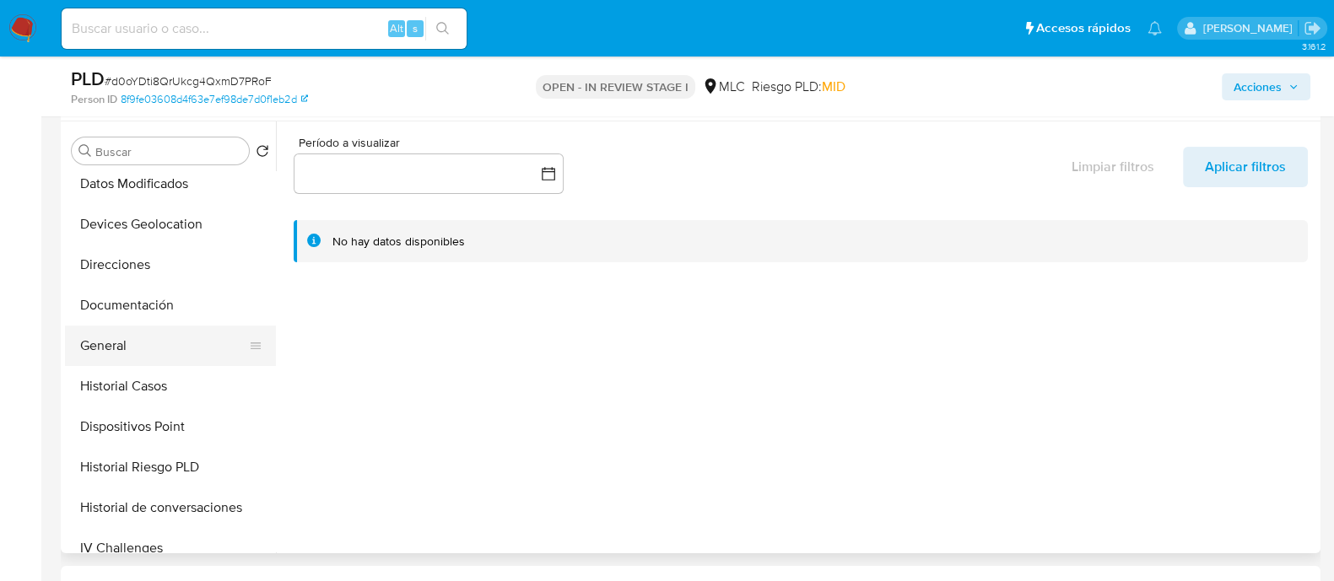
click at [146, 337] on button "General" at bounding box center [163, 346] width 197 height 40
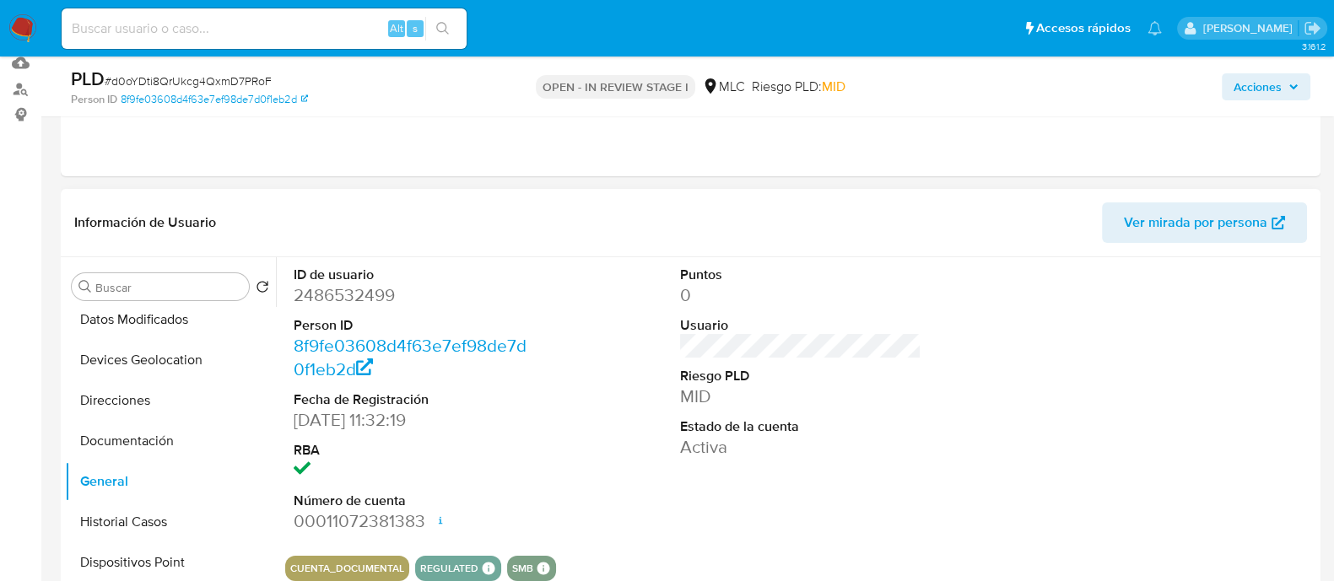
scroll to position [105, 0]
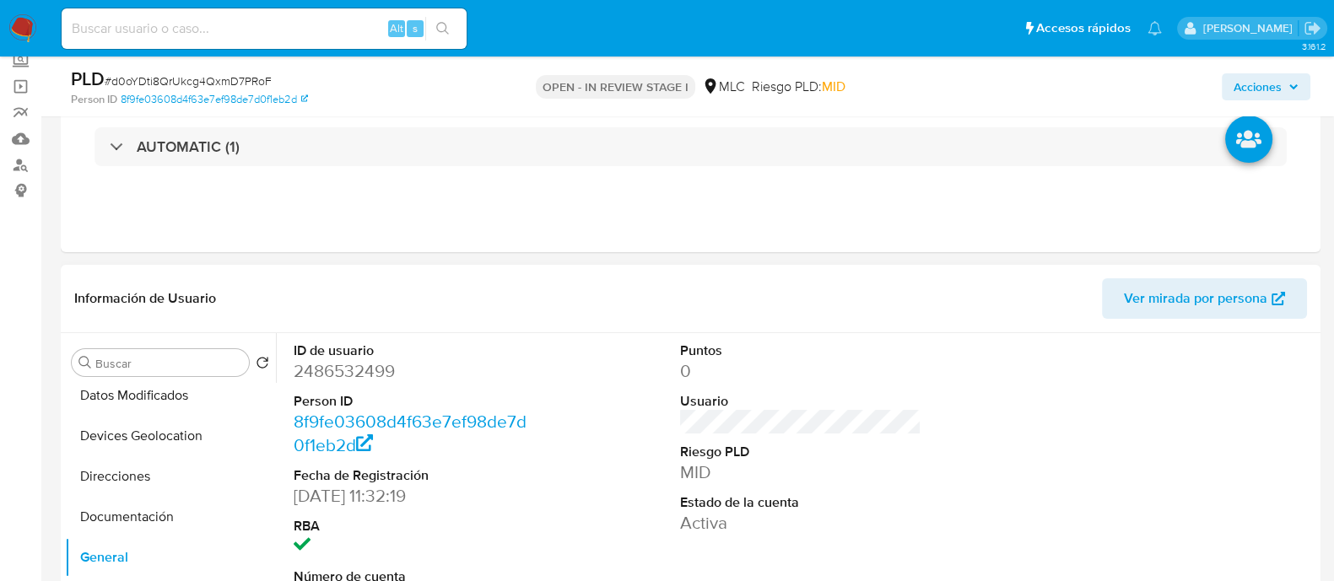
click at [391, 376] on dd "2486532499" at bounding box center [414, 371] width 241 height 24
click at [391, 375] on dd "2486532499" at bounding box center [414, 371] width 241 height 24
click at [341, 359] on dd "2486532499" at bounding box center [414, 371] width 241 height 24
click at [342, 359] on dd "2486532499" at bounding box center [414, 371] width 241 height 24
copy dd "2486532499"
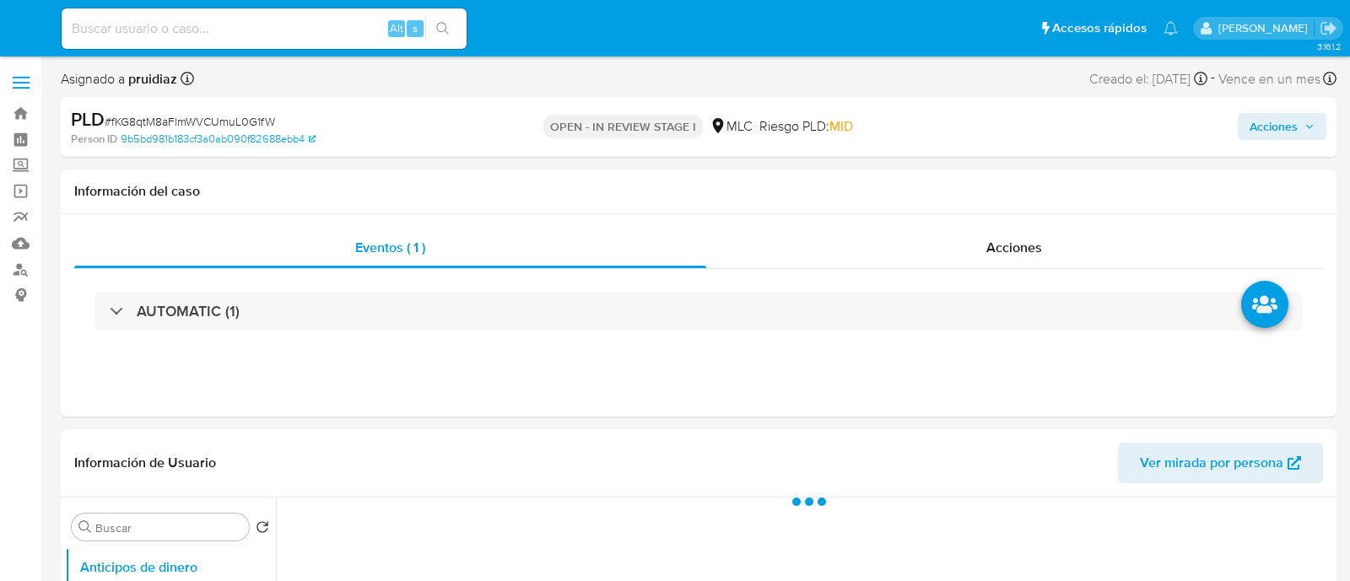
select select "10"
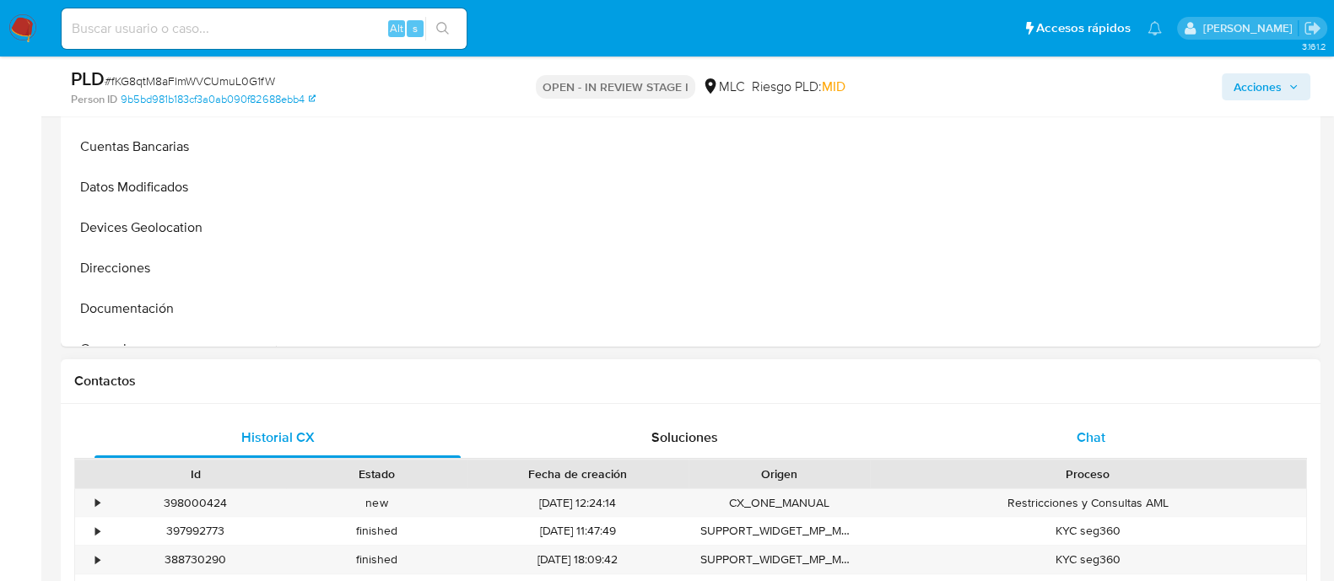
scroll to position [527, 0]
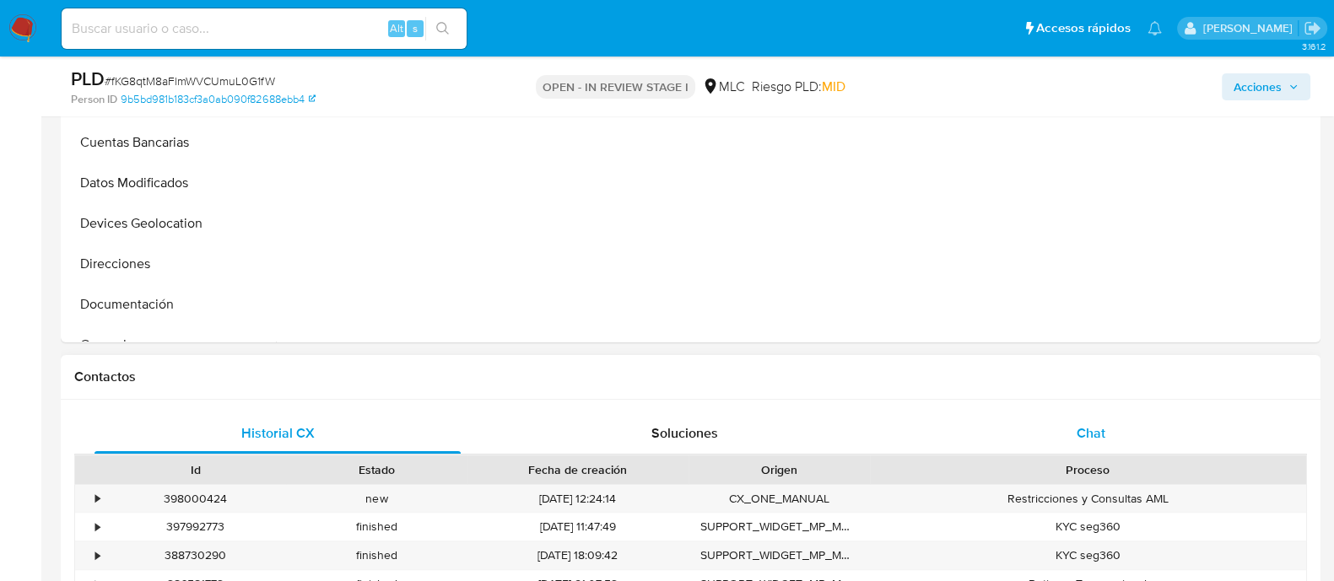
click at [1093, 427] on span "Chat" at bounding box center [1091, 433] width 29 height 19
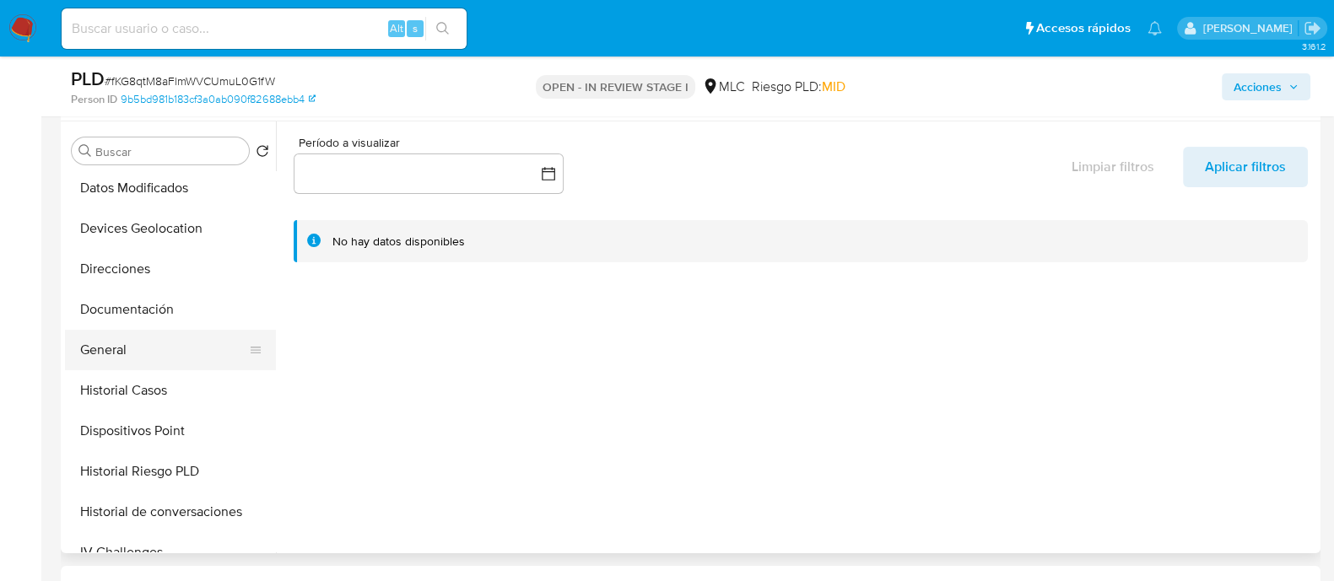
scroll to position [210, 0]
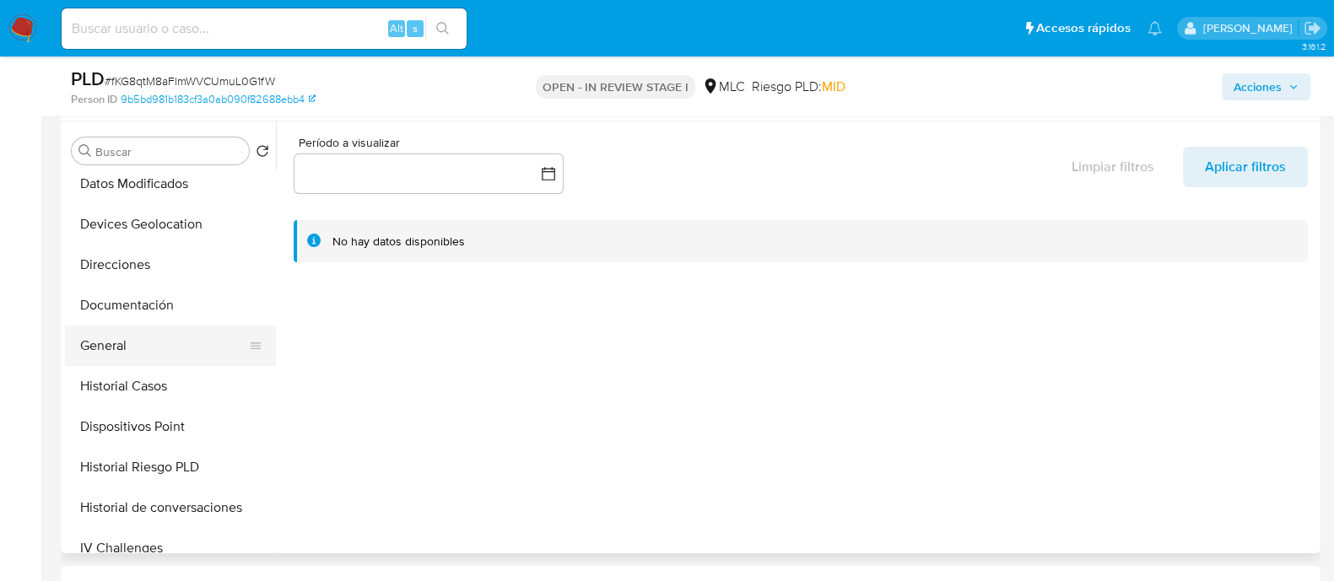
click at [148, 339] on button "General" at bounding box center [163, 346] width 197 height 40
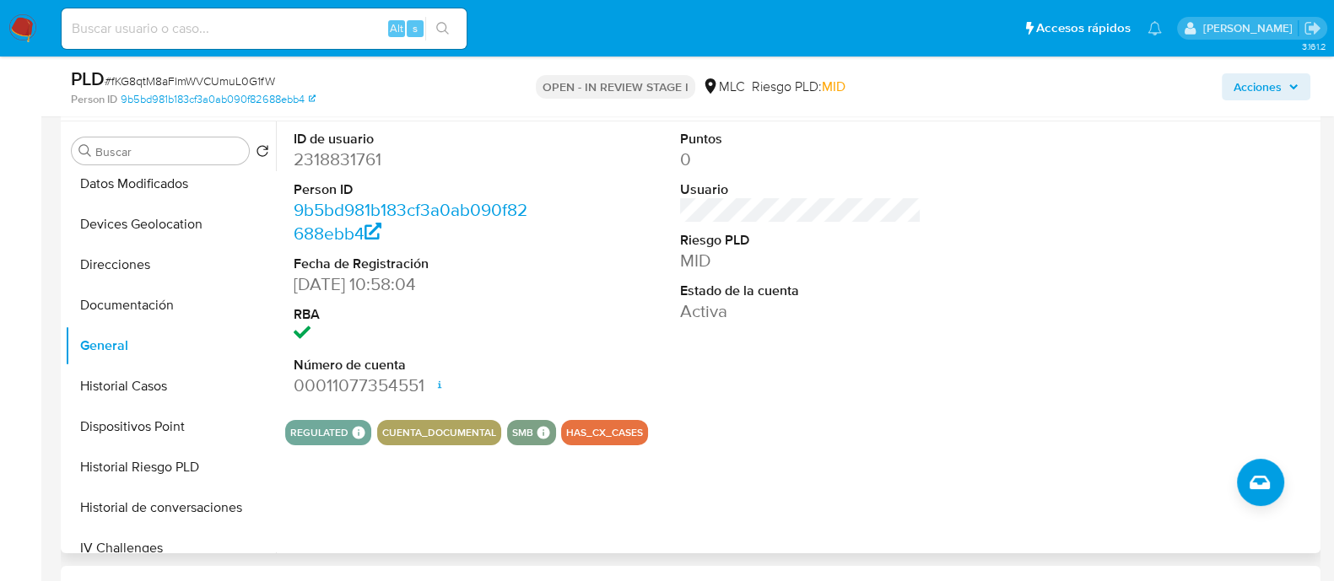
click at [350, 162] on dd "2318831761" at bounding box center [414, 160] width 241 height 24
copy dd "2318831761"
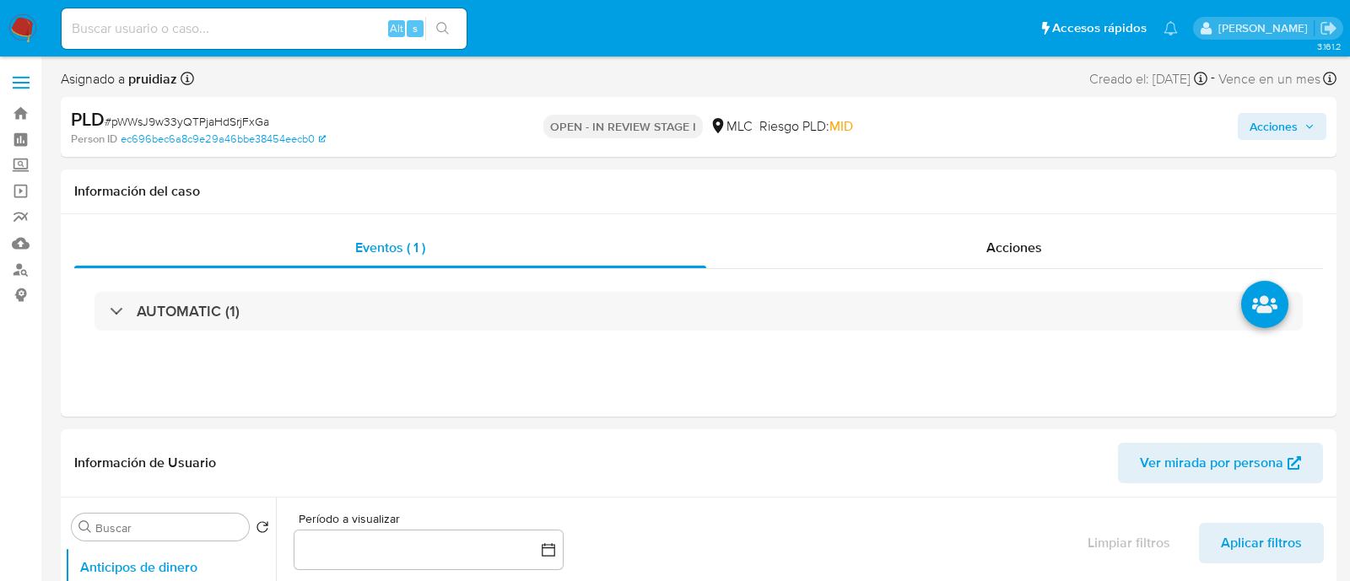
select select "10"
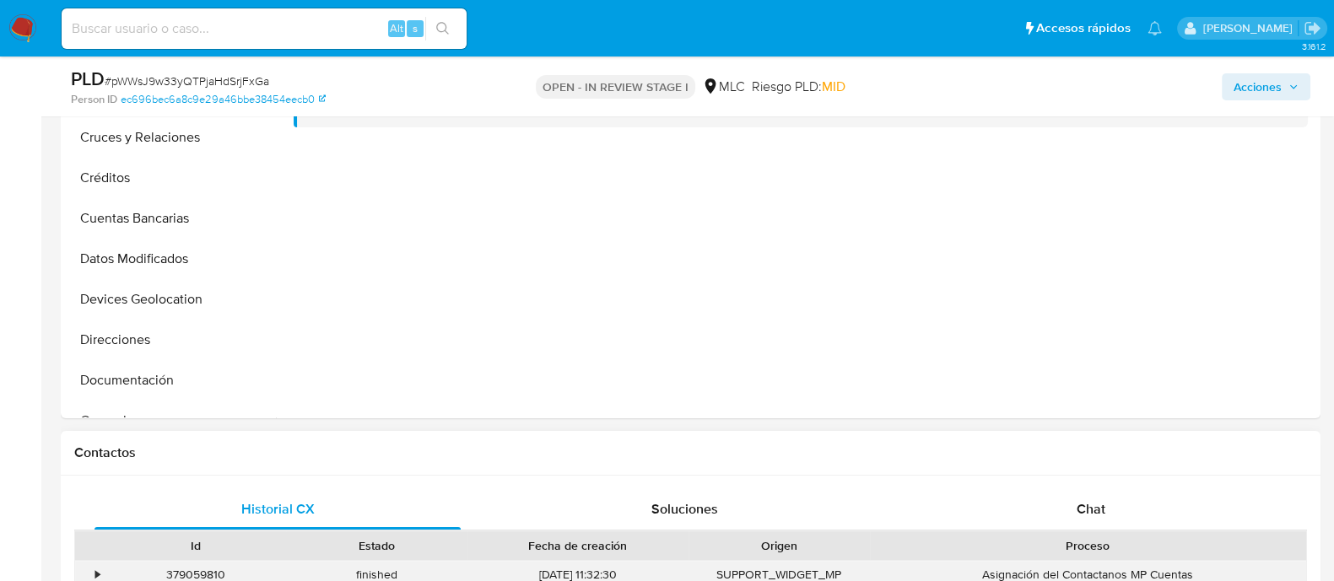
scroll to position [633, 0]
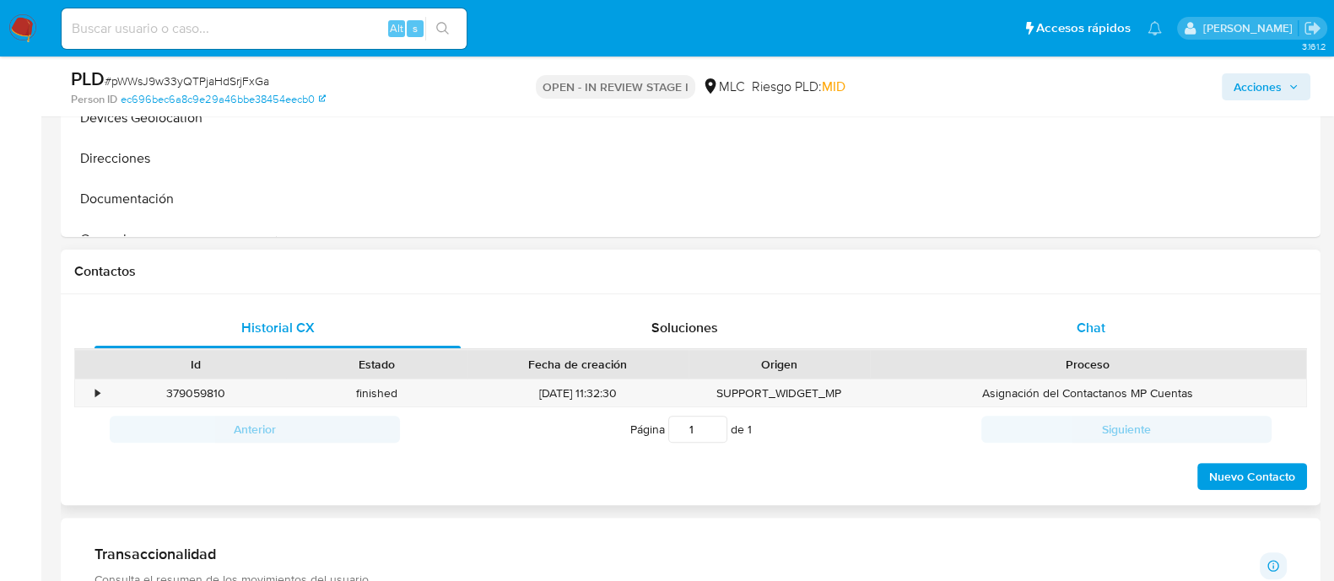
click at [1105, 330] on div "Chat" at bounding box center [1091, 328] width 366 height 40
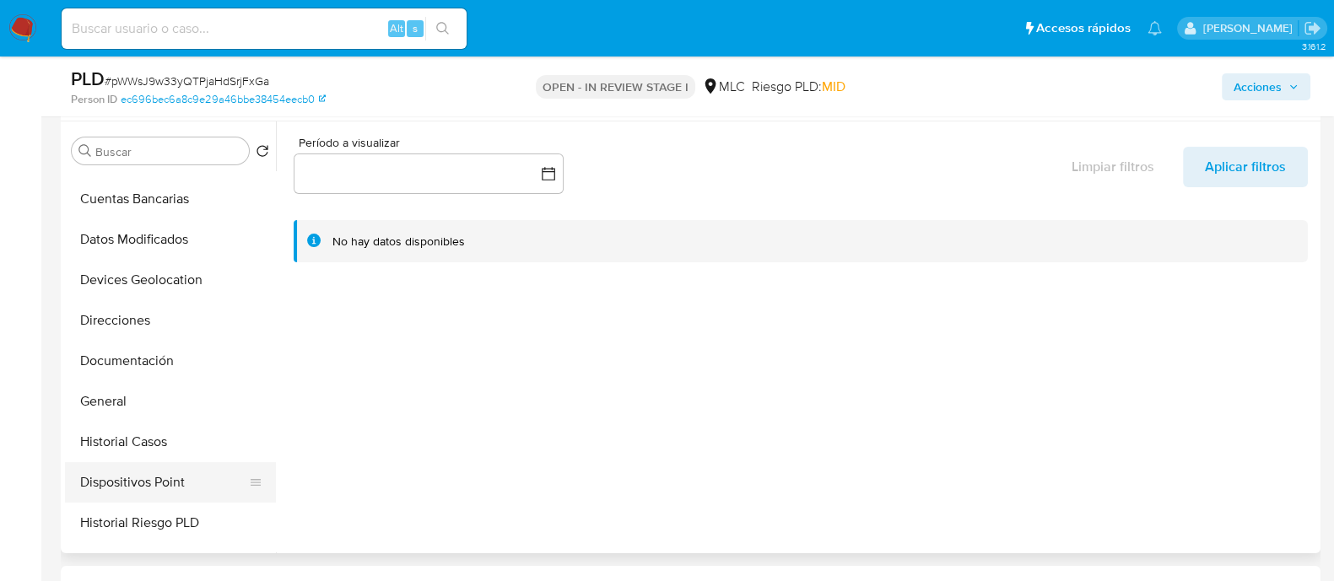
scroll to position [316, 0]
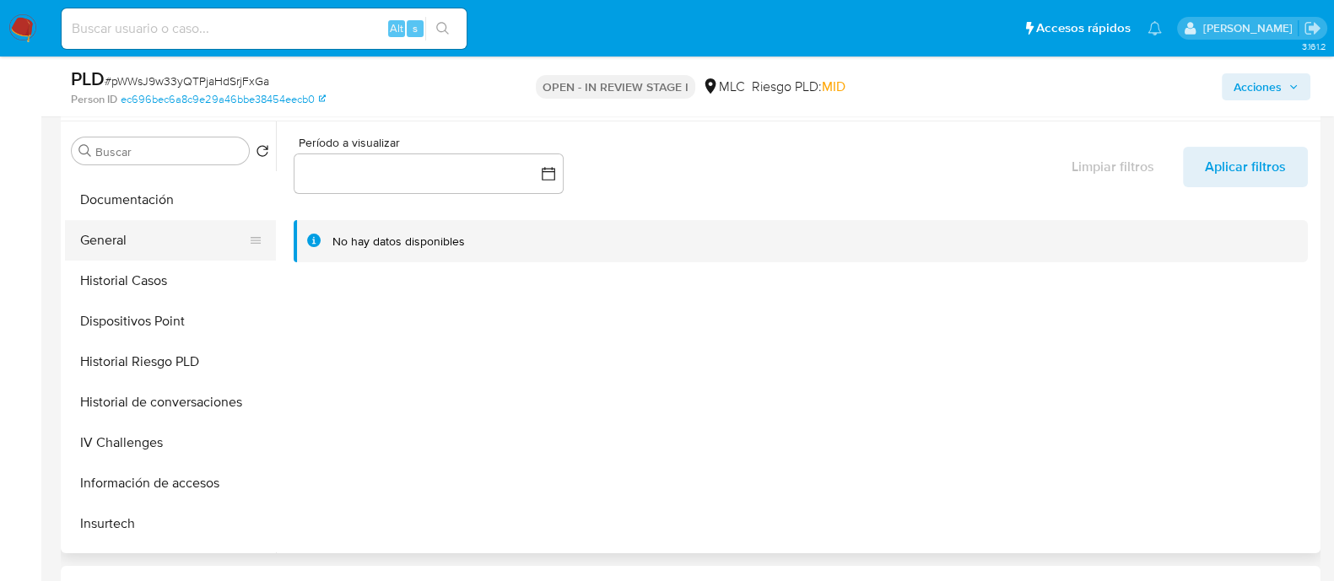
drag, startPoint x: 81, startPoint y: 231, endPoint x: 170, endPoint y: 238, distance: 88.8
click at [81, 231] on button "General" at bounding box center [163, 240] width 197 height 40
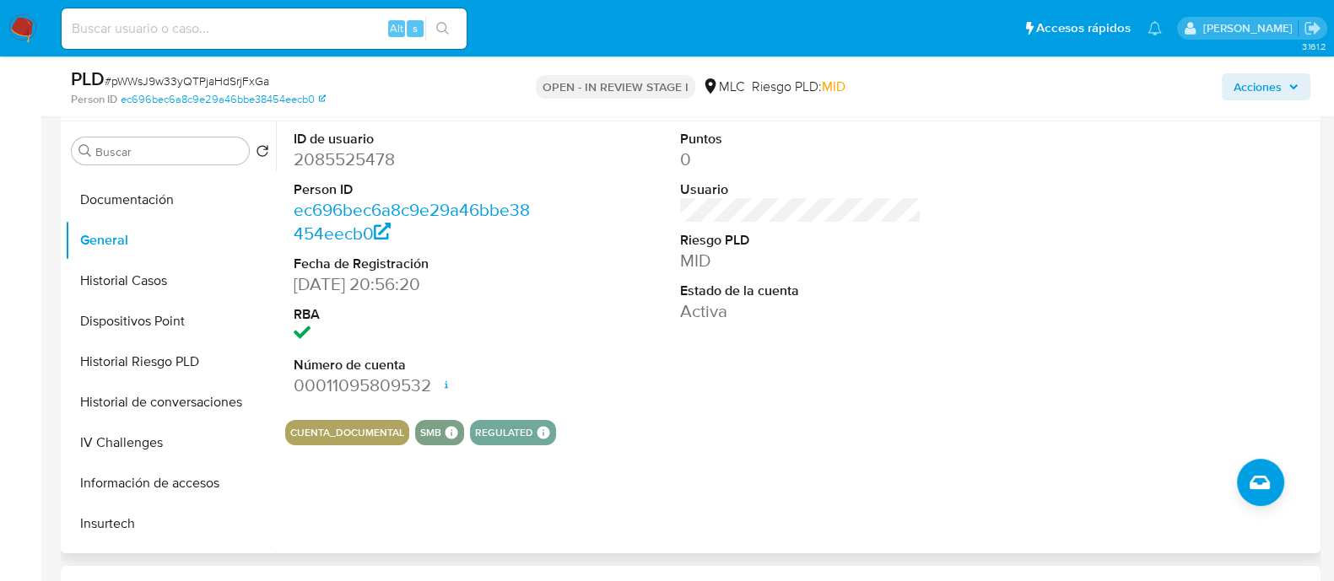
click at [342, 158] on dd "2085525478" at bounding box center [414, 160] width 241 height 24
copy dd "2085525478"
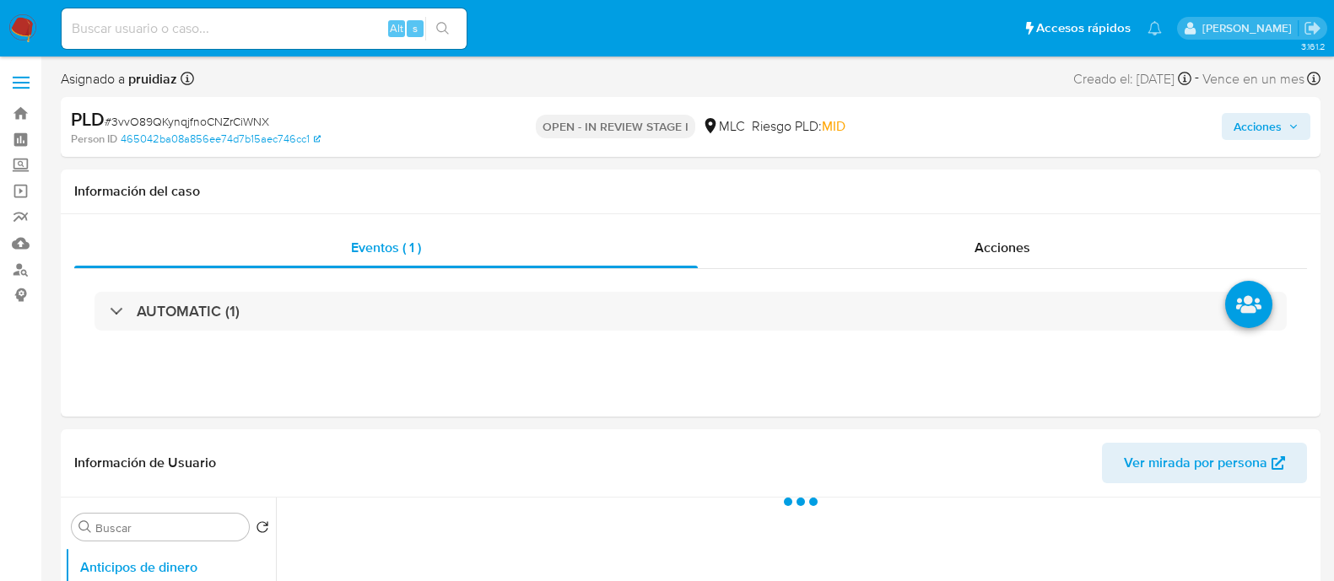
select select "10"
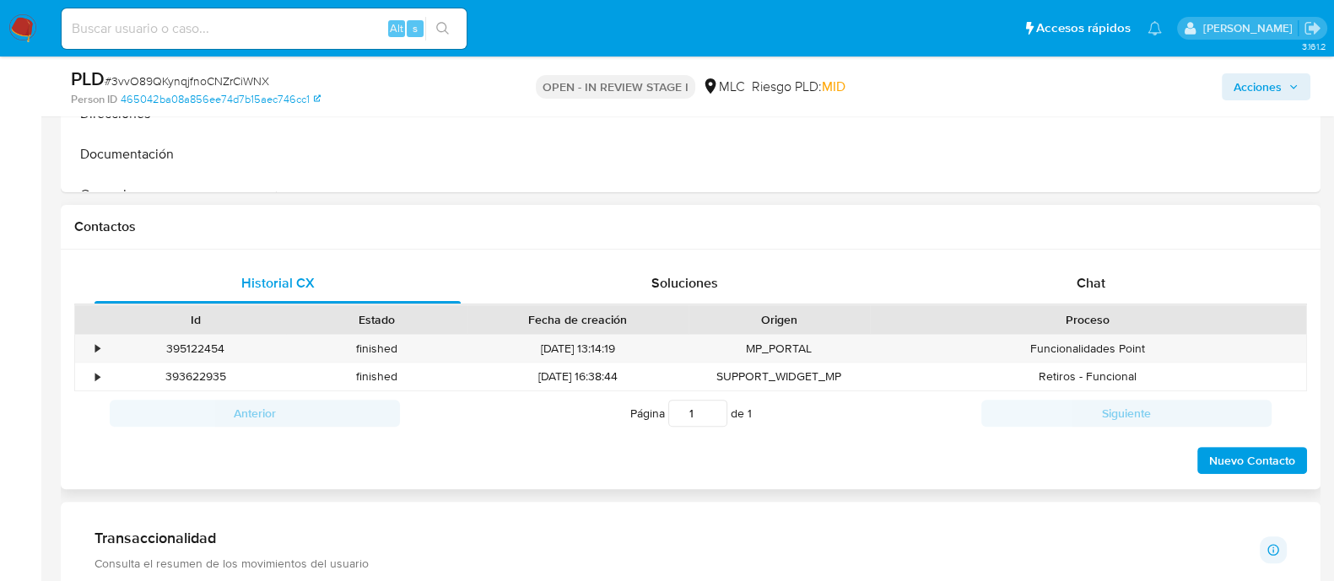
scroll to position [843, 0]
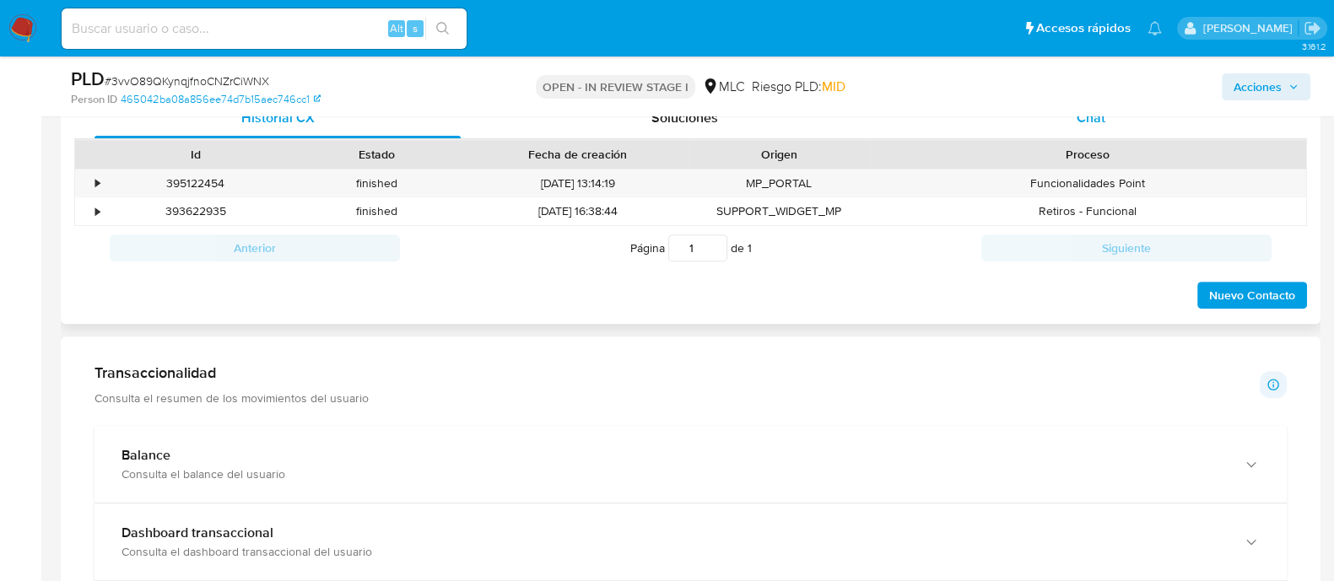
click at [1101, 121] on span "Chat" at bounding box center [1091, 117] width 29 height 19
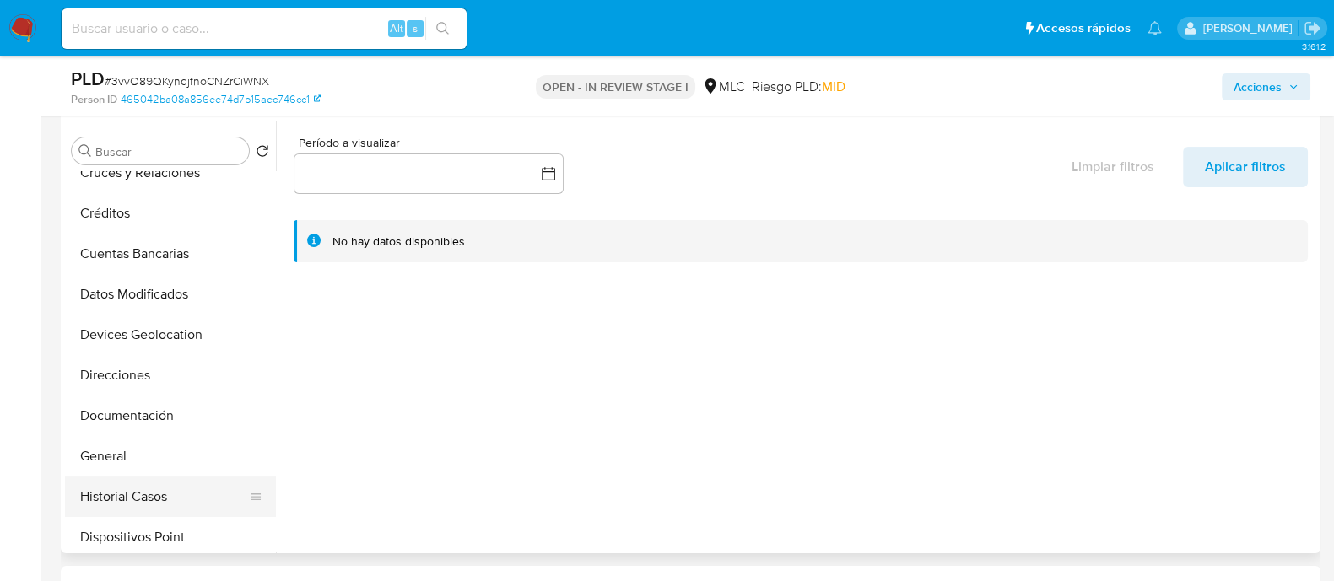
scroll to position [210, 0]
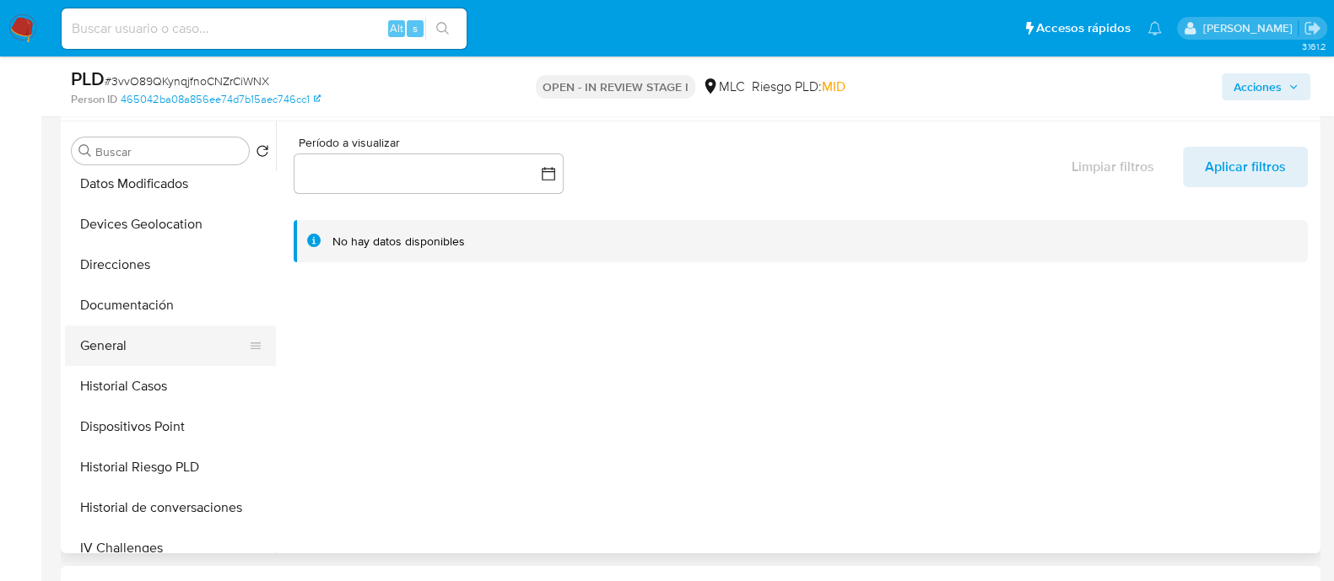
click at [115, 348] on button "General" at bounding box center [163, 346] width 197 height 40
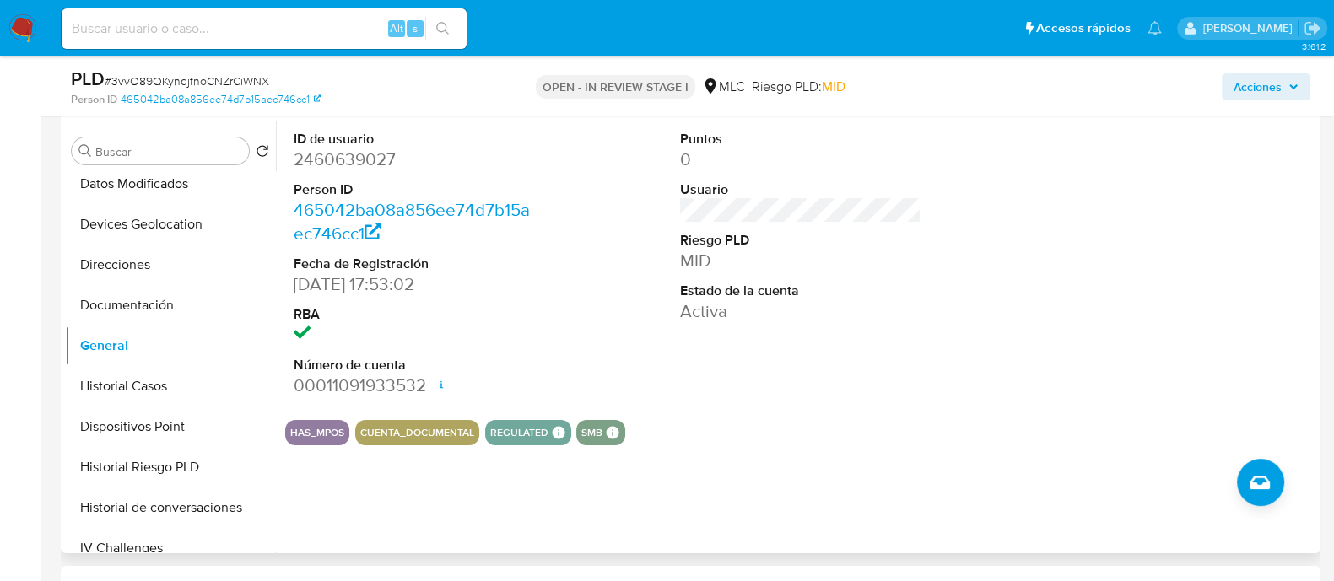
click at [365, 163] on dd "2460639027" at bounding box center [414, 160] width 241 height 24
click at [365, 164] on dd "2460639027" at bounding box center [414, 160] width 241 height 24
copy dd "2460639027"
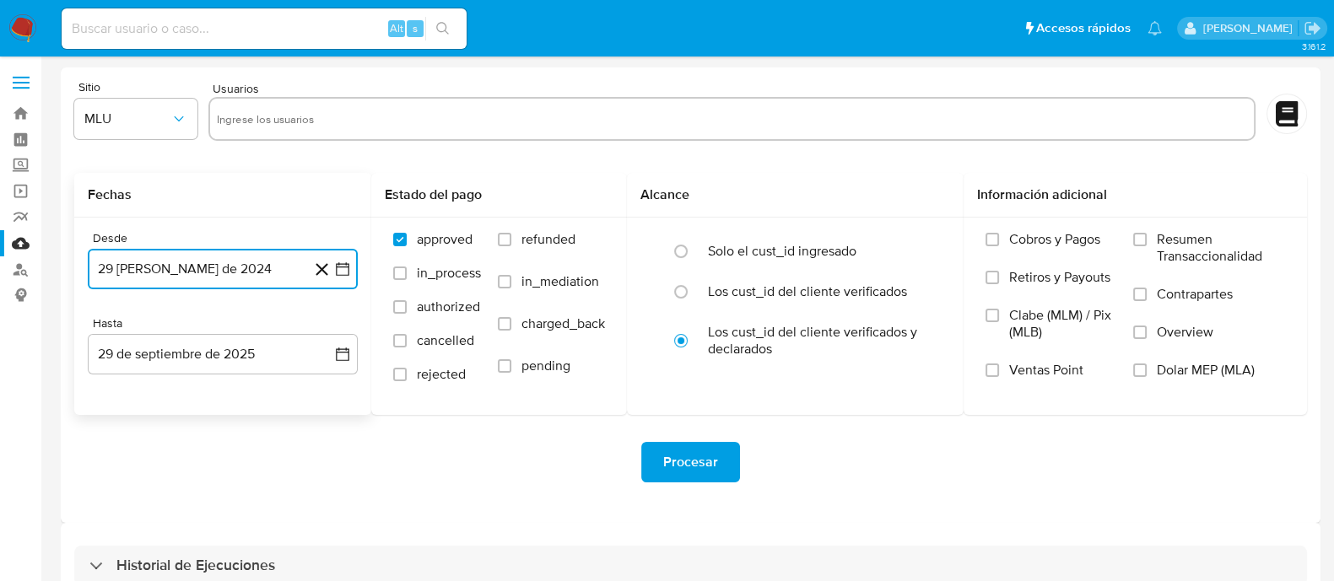
click at [343, 262] on icon "button" at bounding box center [342, 269] width 17 height 17
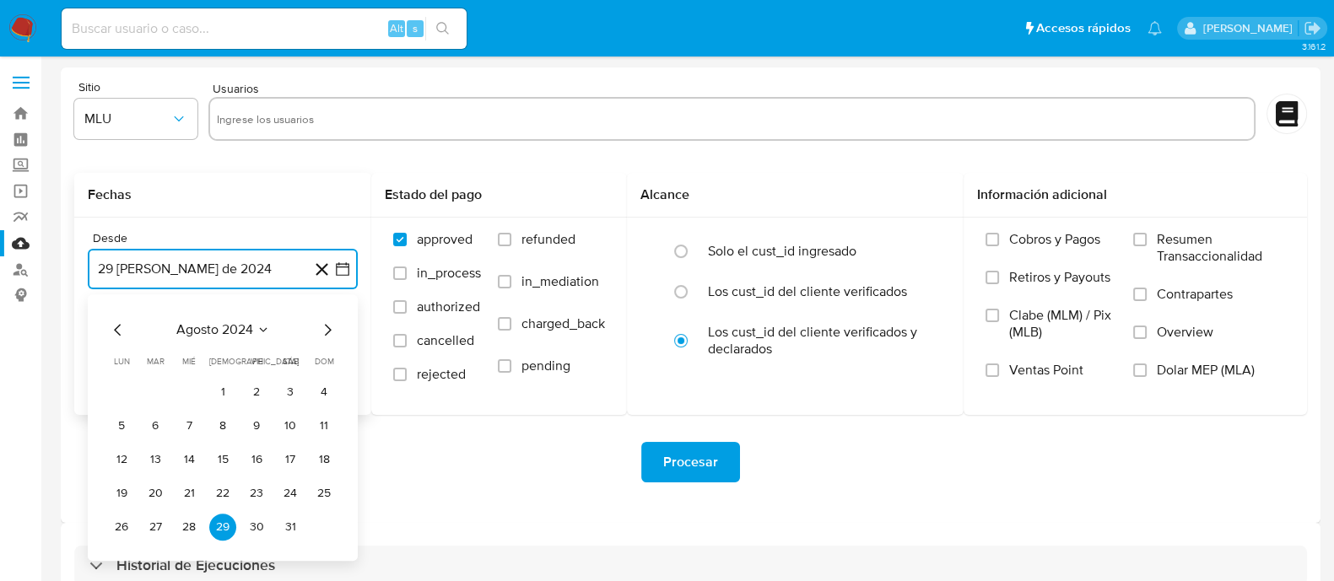
click at [330, 328] on icon "Mes siguiente" at bounding box center [327, 330] width 20 height 20
click at [187, 525] on button "25" at bounding box center [188, 527] width 27 height 27
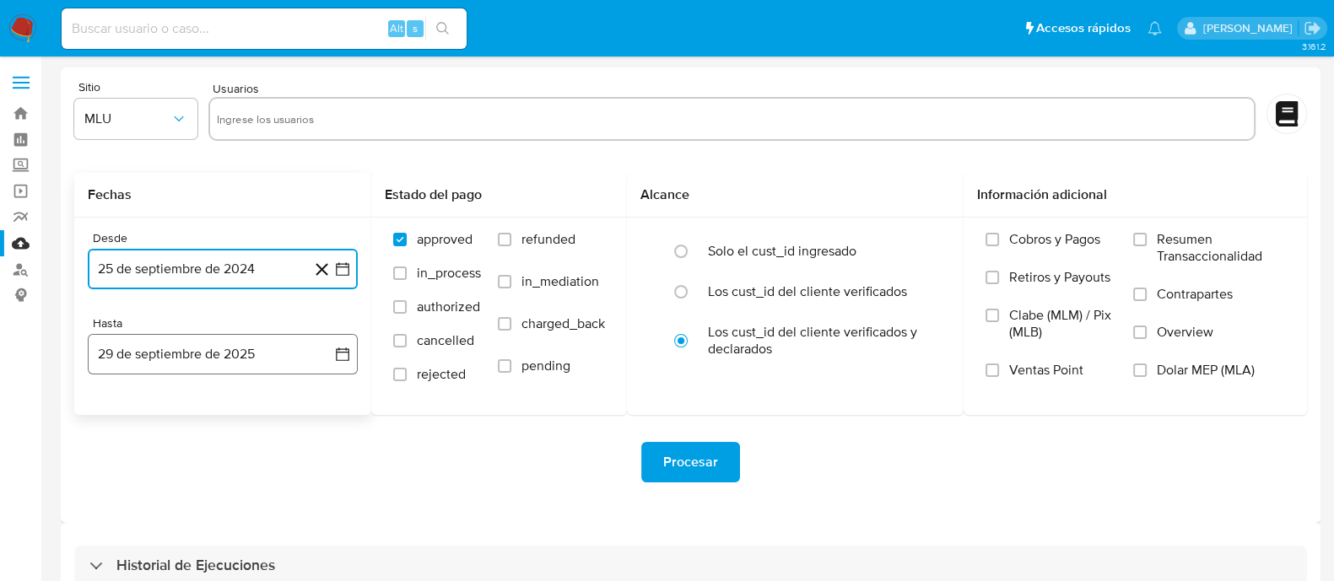
click at [342, 348] on icon "button" at bounding box center [342, 354] width 13 height 13
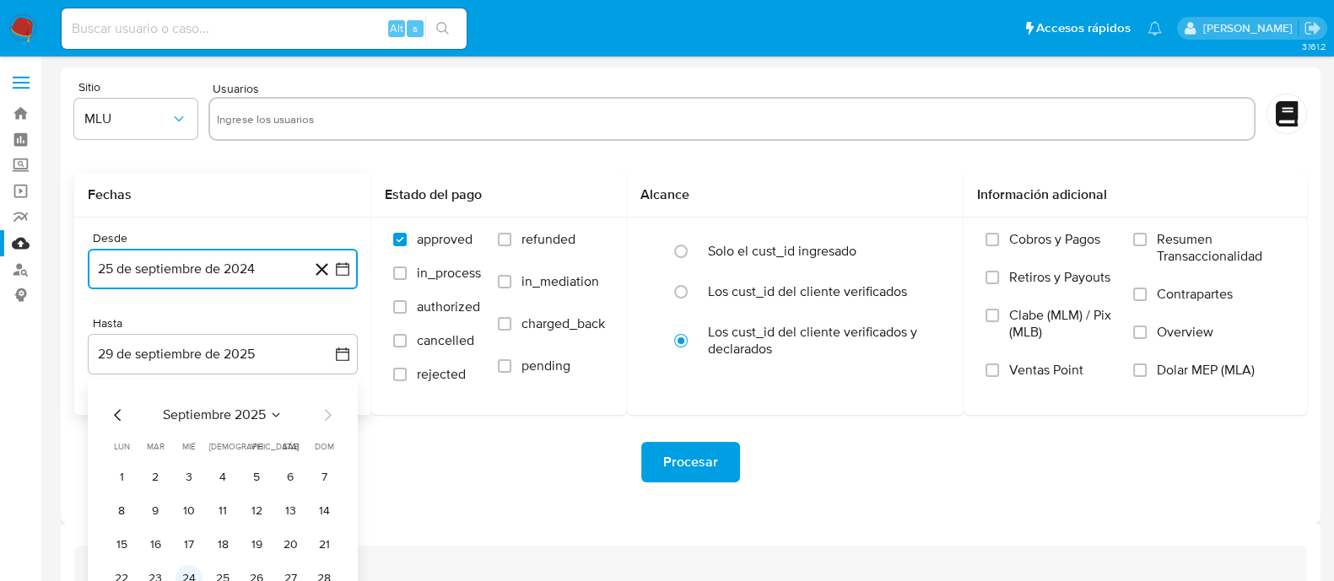
click at [198, 573] on button "24" at bounding box center [188, 578] width 27 height 27
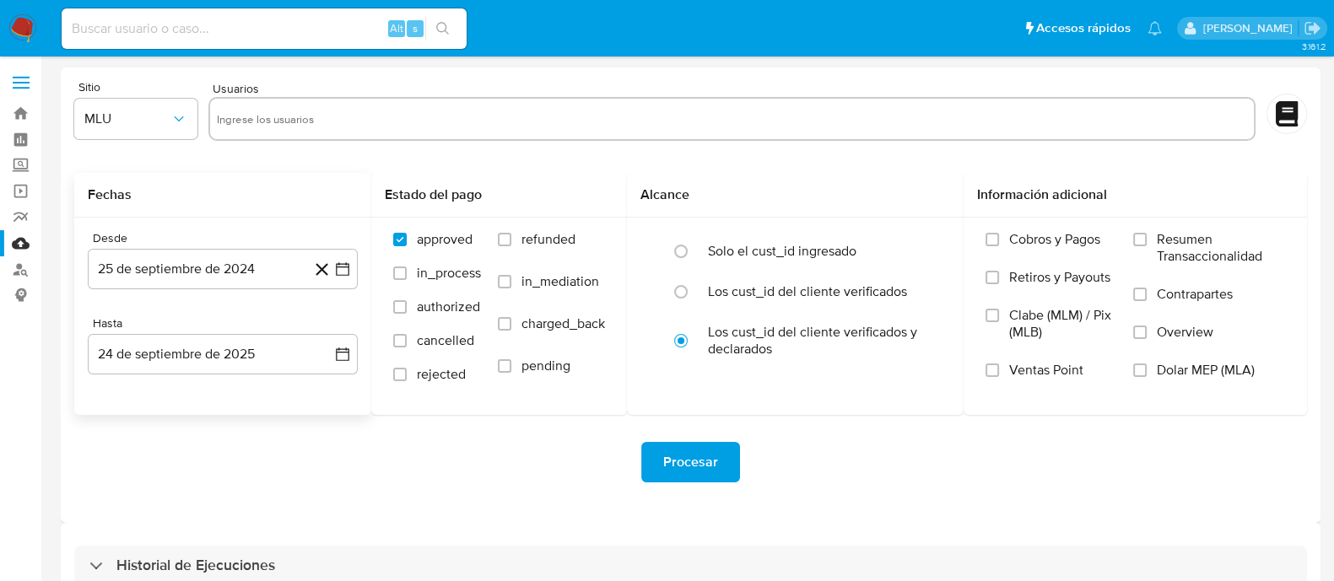
drag, startPoint x: 371, startPoint y: 494, endPoint x: 359, endPoint y: 521, distance: 30.6
click at [371, 495] on div "Procesar" at bounding box center [690, 462] width 1233 height 94
click at [342, 107] on input "text" at bounding box center [732, 118] width 1031 height 27
paste input "2486532499"
type input "2486532499"
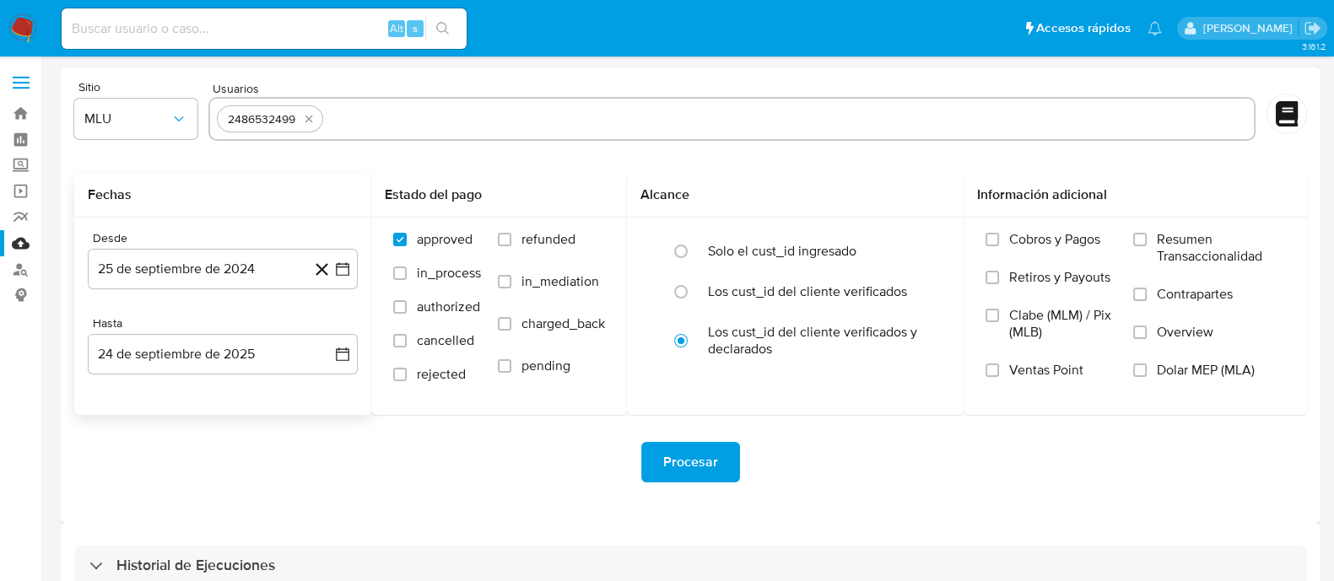
paste input "2318831761"
type input "2318831761"
paste input "2085525478"
type input "2085525478"
paste input "2460639027"
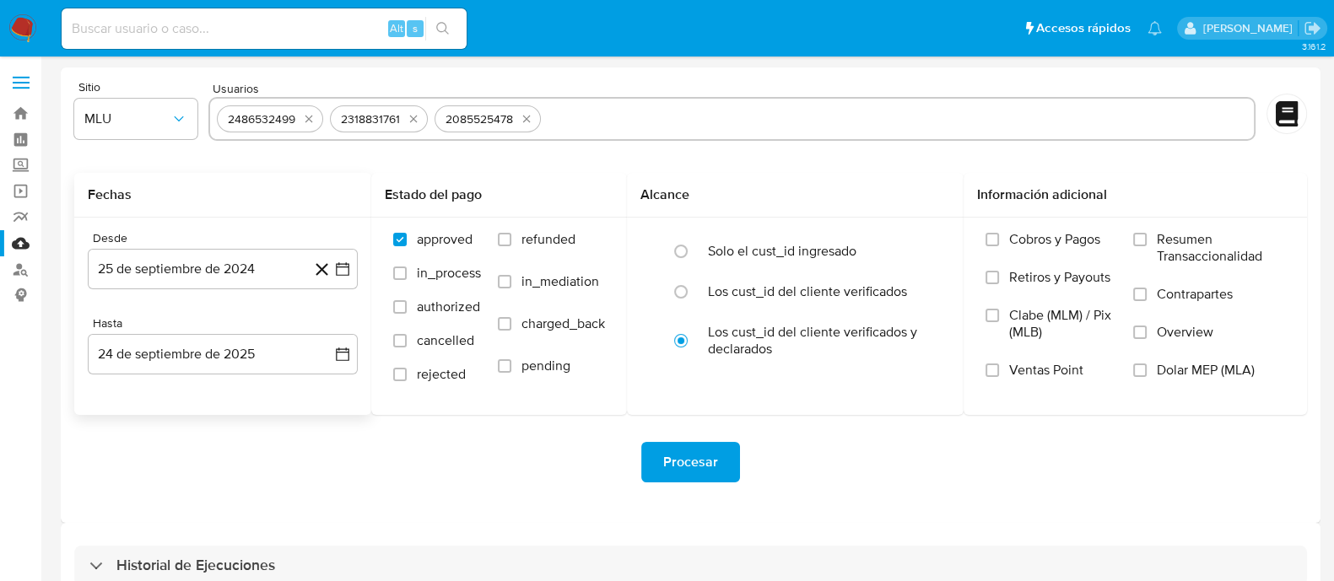
type input "2460639027"
click at [683, 462] on span "Procesar" at bounding box center [690, 462] width 55 height 37
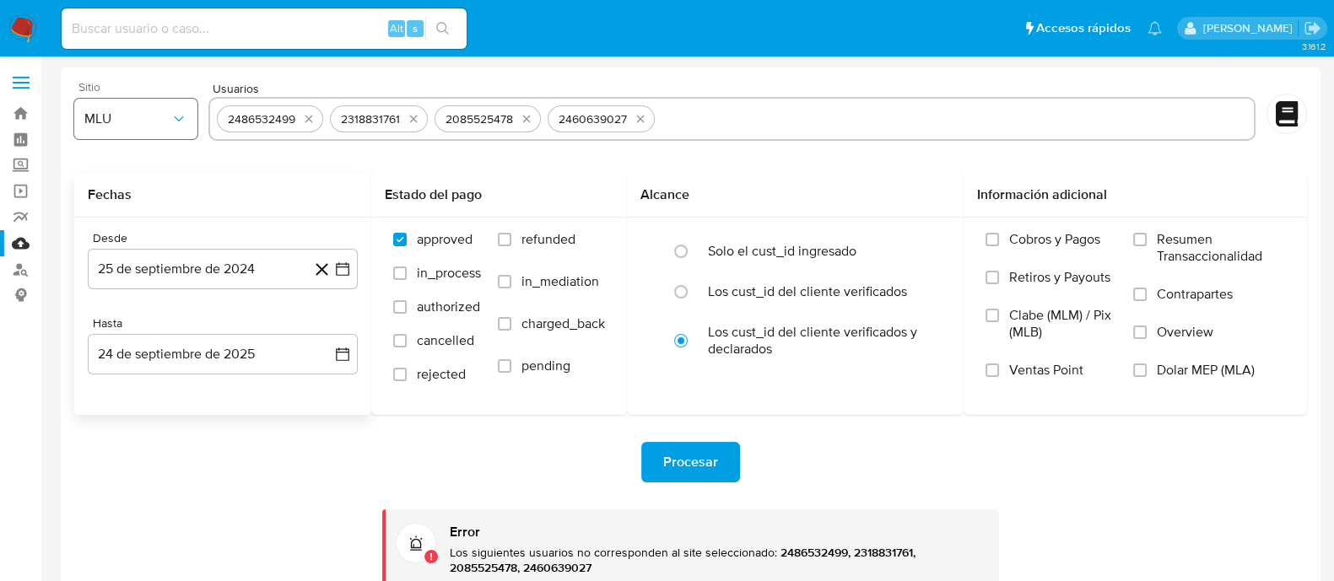
click at [174, 103] on button "MLU" at bounding box center [135, 119] width 123 height 40
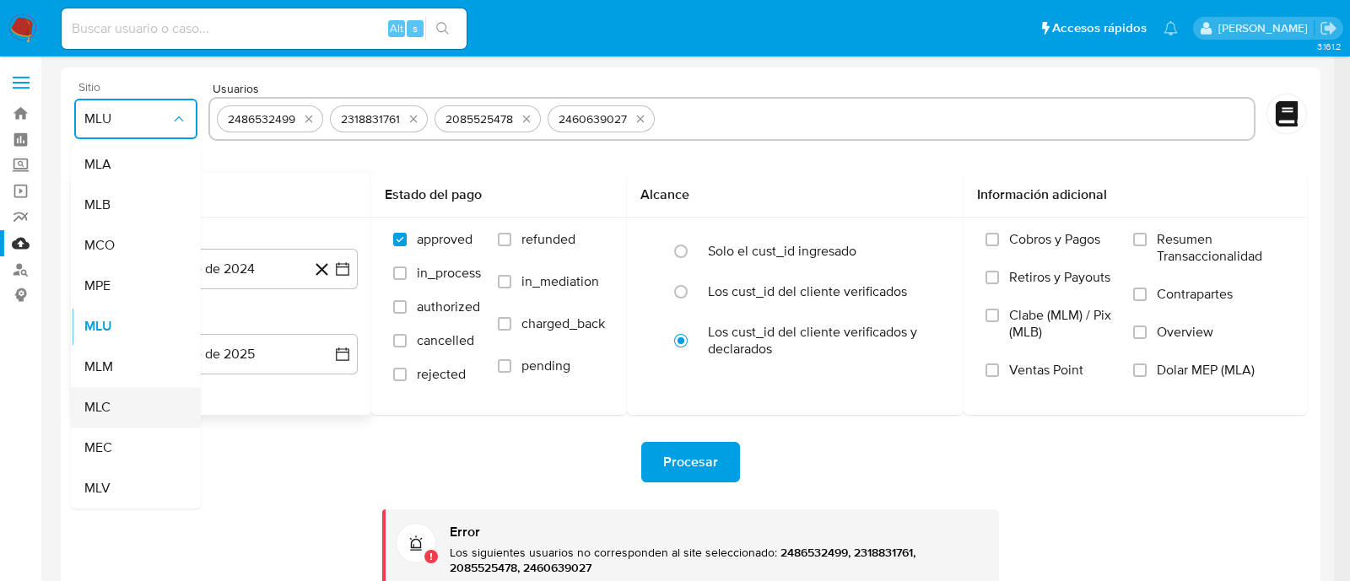
click at [100, 412] on span "MLC" at bounding box center [97, 407] width 26 height 17
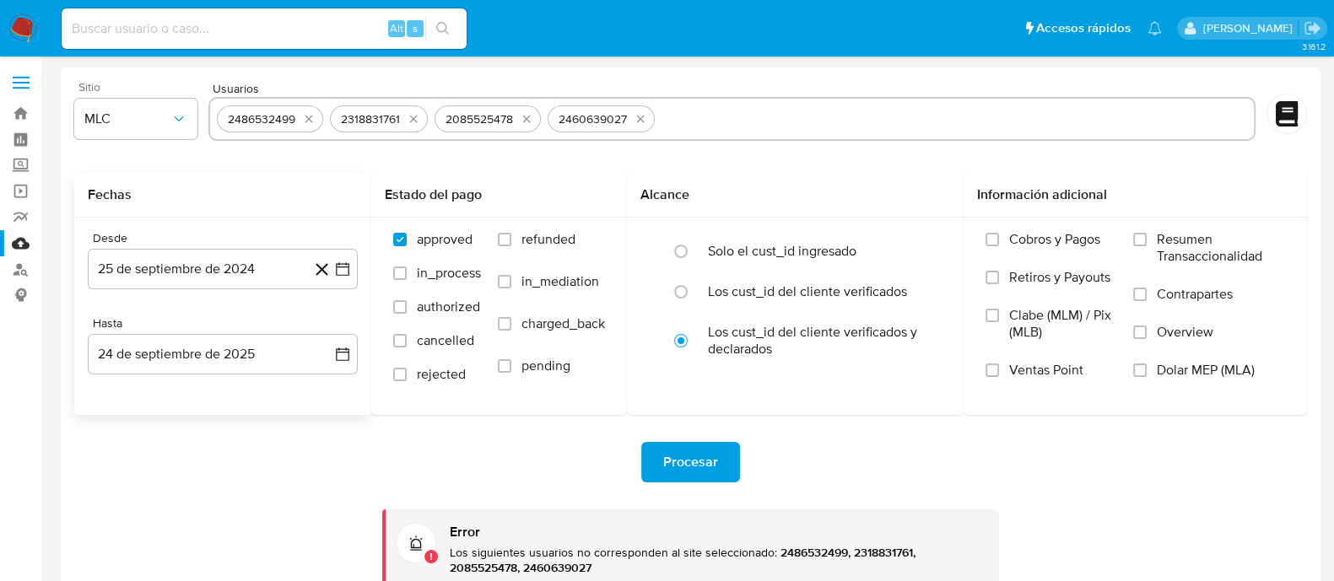
drag, startPoint x: 270, startPoint y: 478, endPoint x: 791, endPoint y: 494, distance: 520.8
click at [270, 478] on div "Procesar" at bounding box center [690, 462] width 1233 height 40
click at [694, 449] on span "Procesar" at bounding box center [690, 462] width 55 height 37
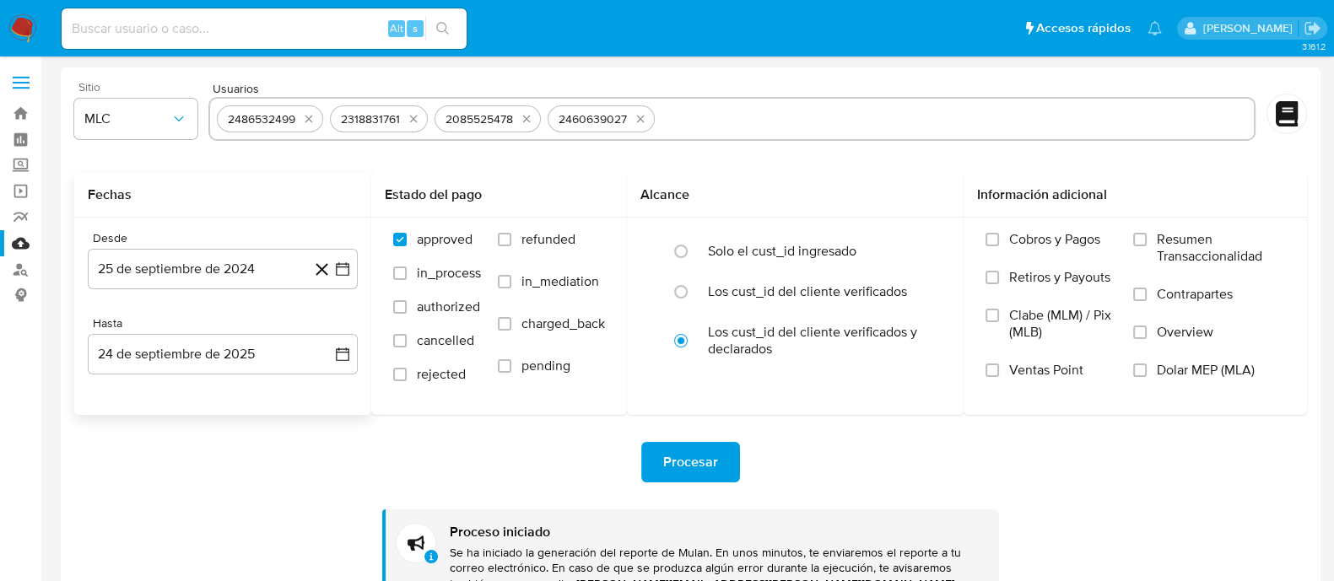
scroll to position [195, 0]
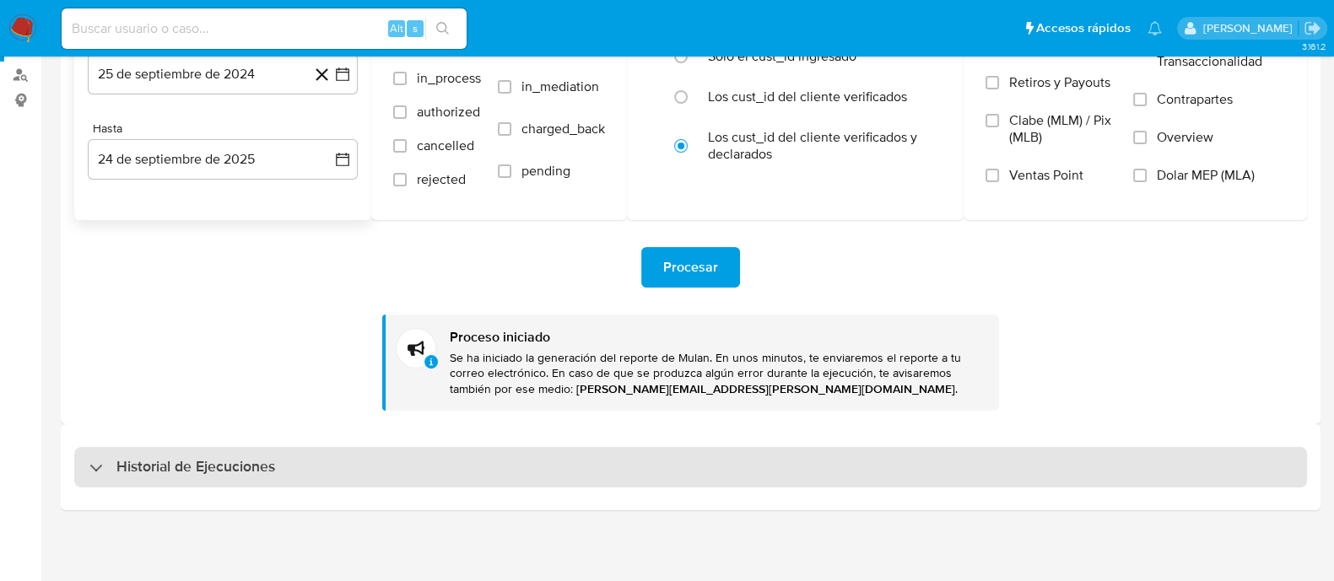
click at [204, 454] on div "Historial de Ejecuciones" at bounding box center [690, 467] width 1233 height 40
select select "10"
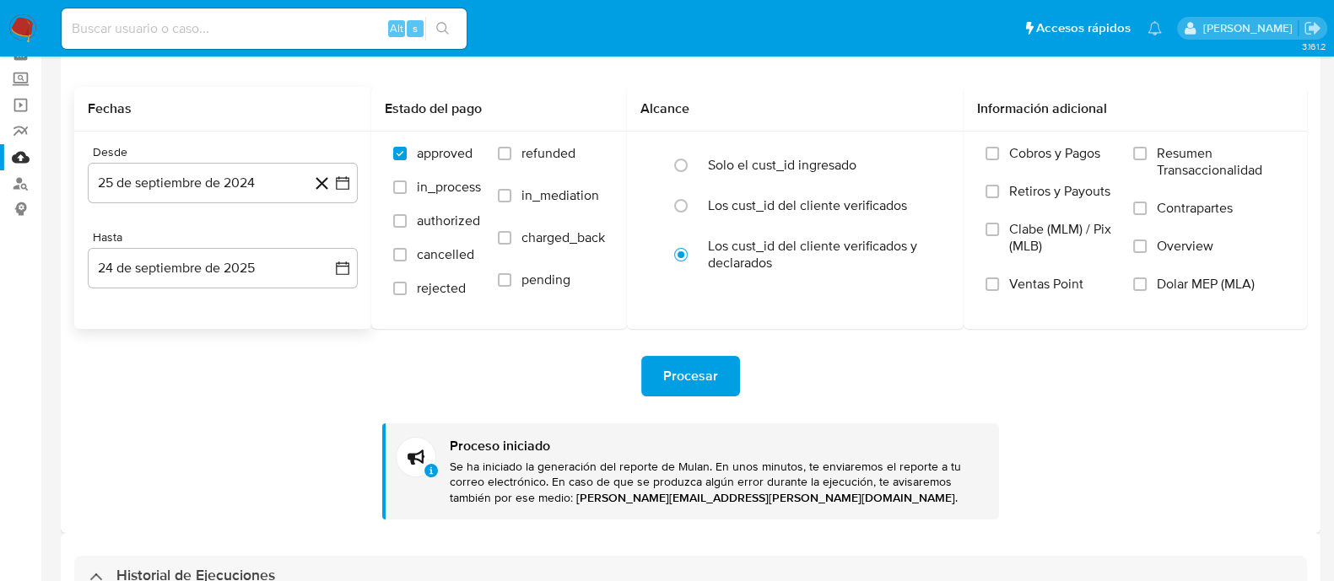
scroll to position [0, 0]
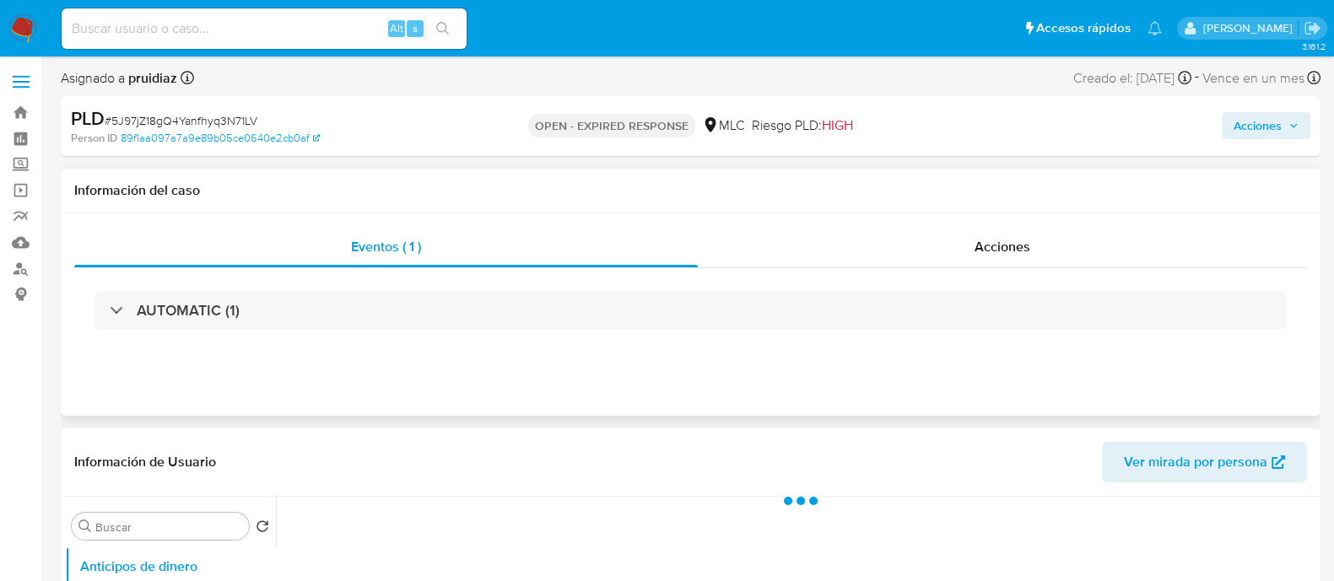
select select "10"
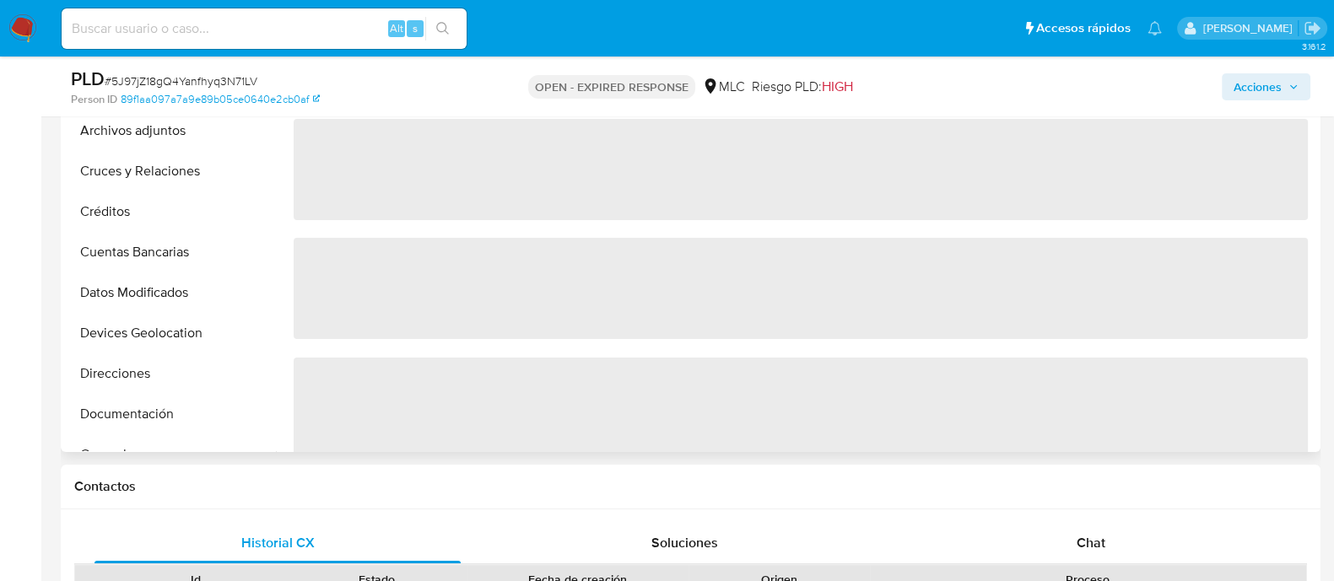
scroll to position [421, 0]
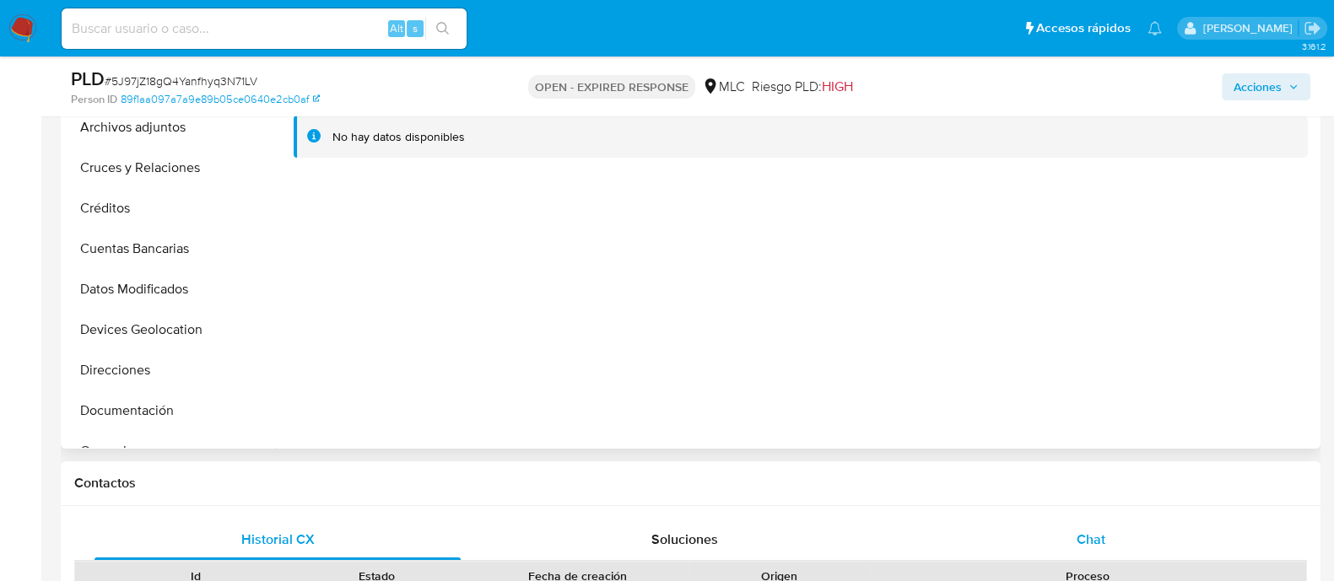
click at [1101, 530] on span "Chat" at bounding box center [1091, 539] width 29 height 19
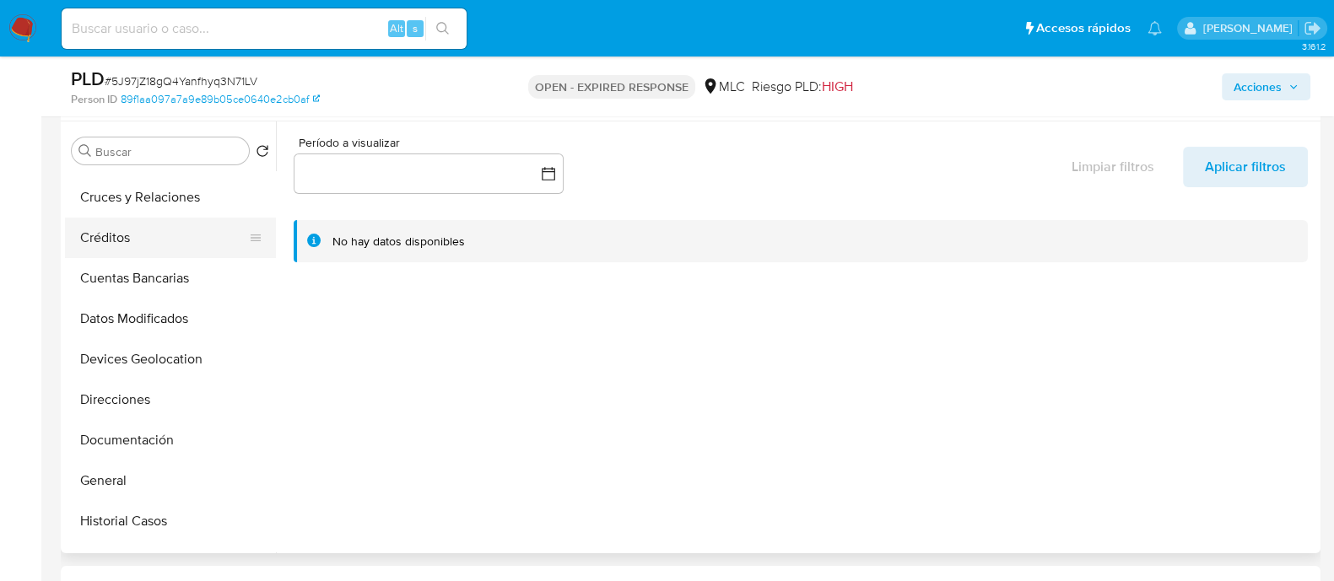
scroll to position [105, 0]
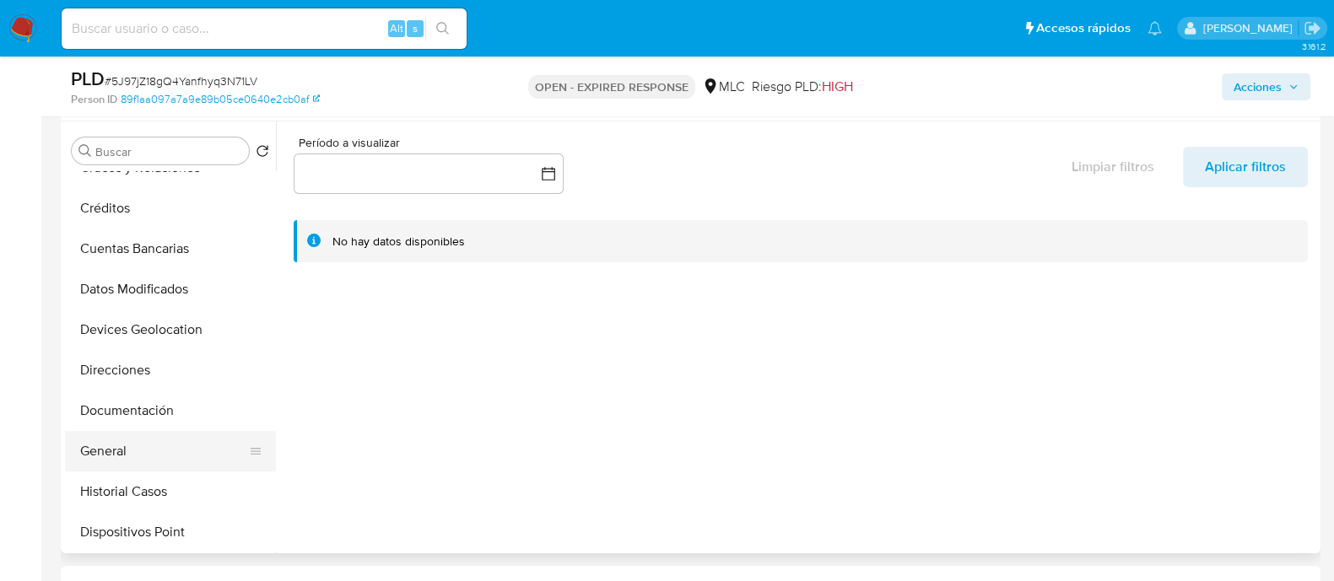
click at [106, 440] on button "General" at bounding box center [163, 451] width 197 height 40
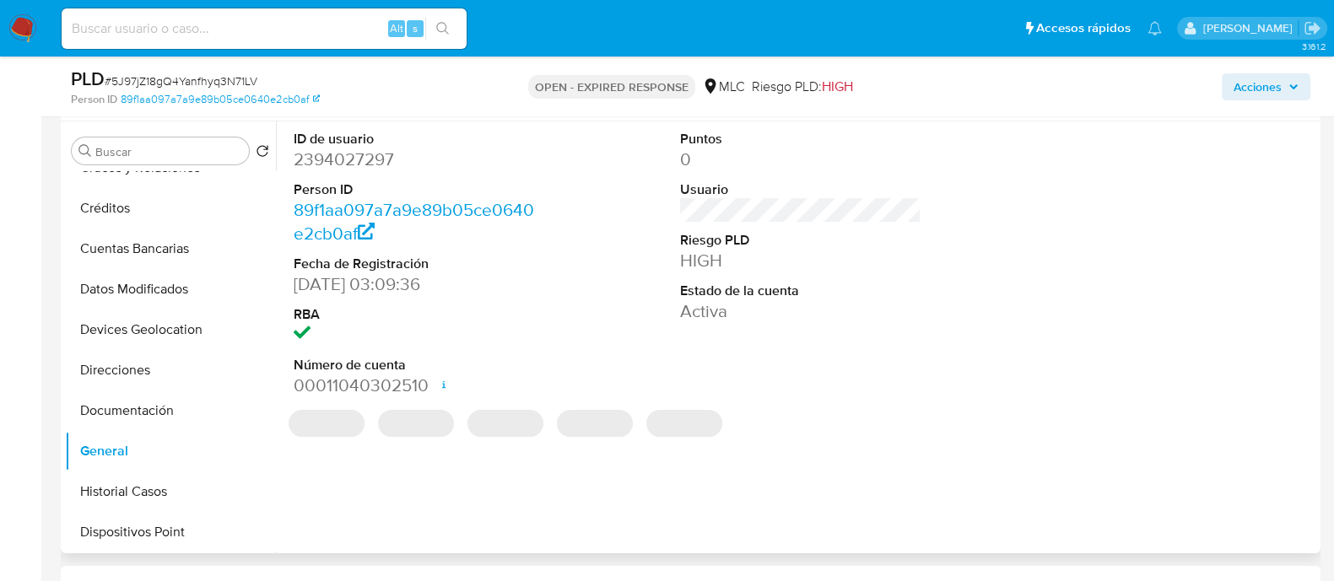
click at [367, 163] on dd "2394027297" at bounding box center [414, 160] width 241 height 24
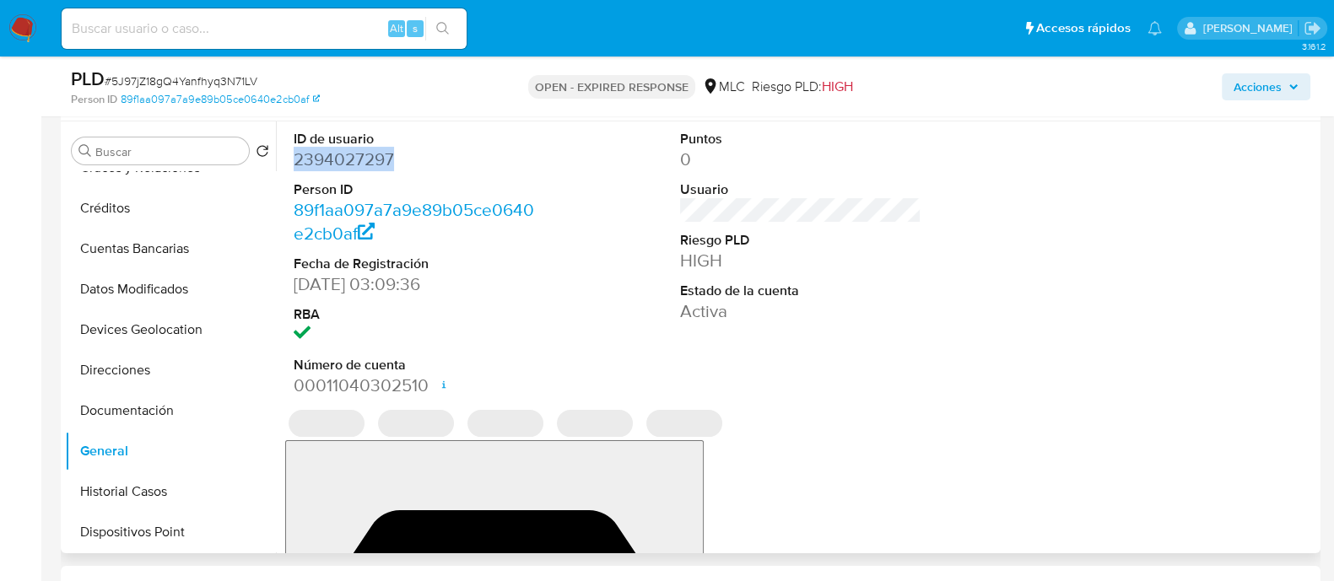
copy dd "2394027297"
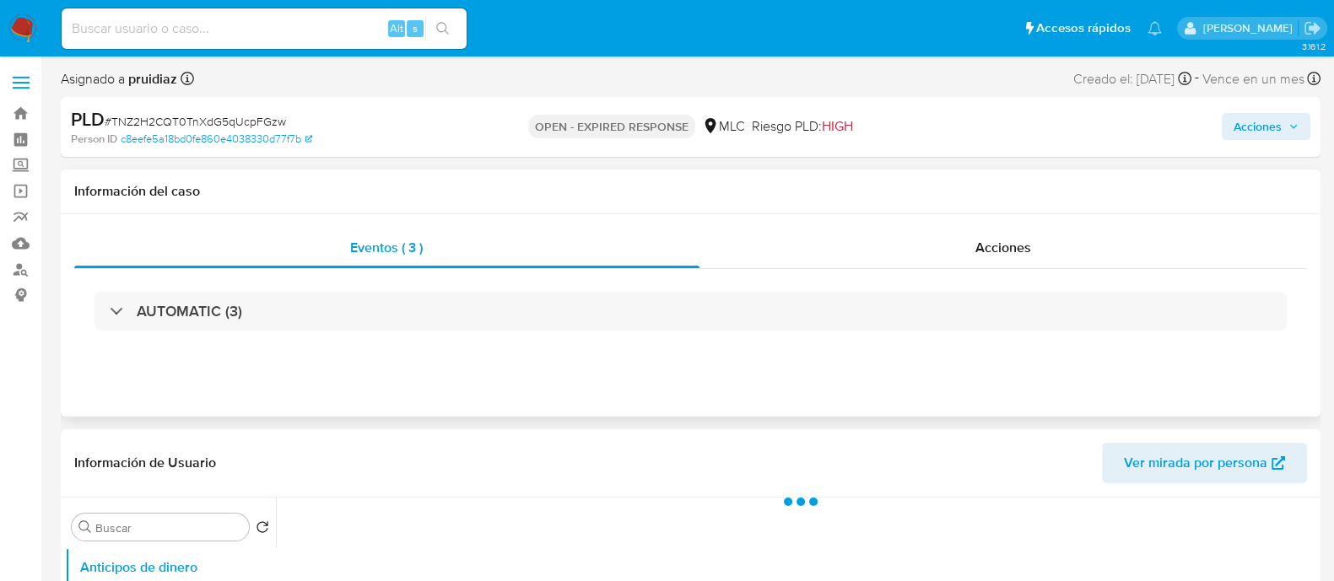
select select "10"
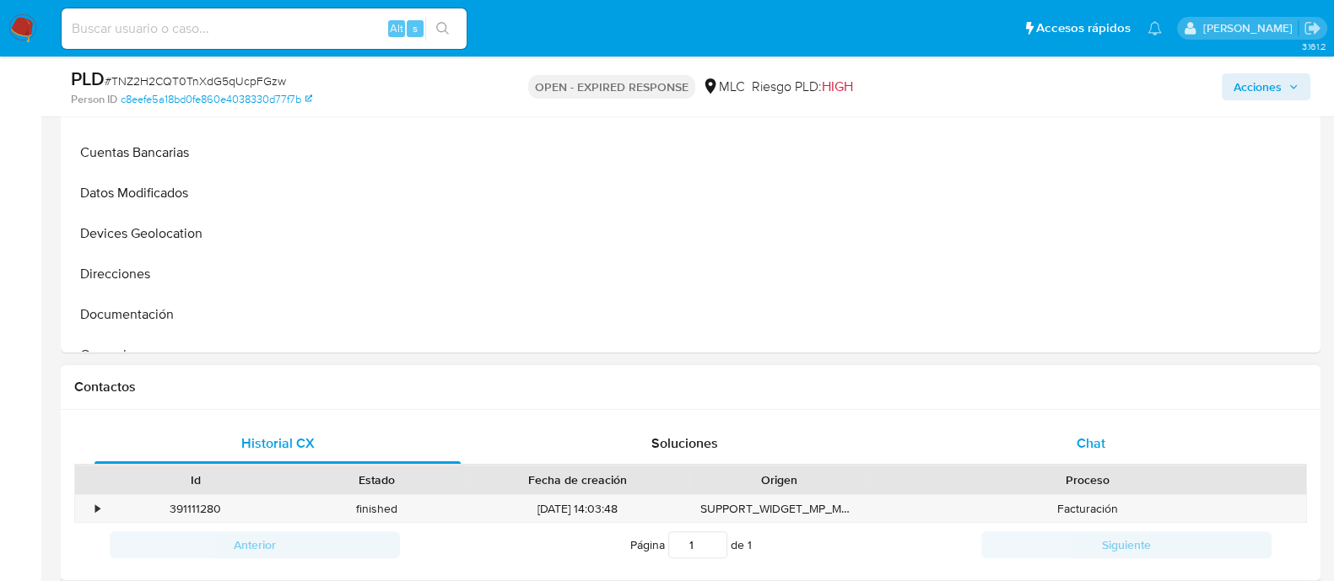
scroll to position [527, 0]
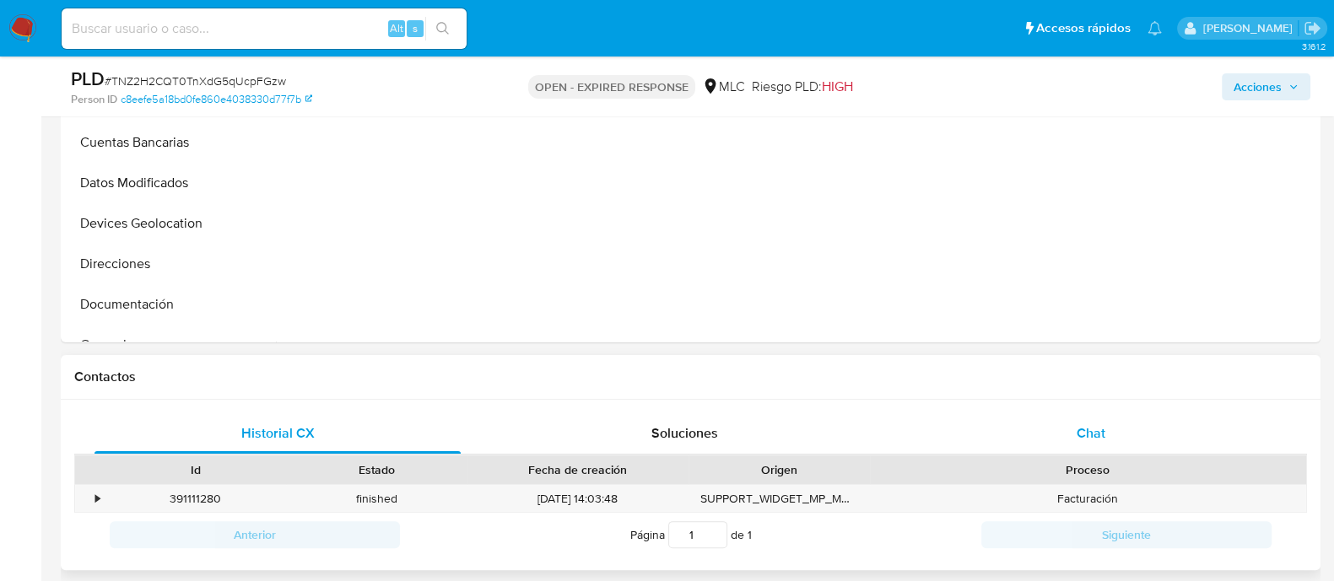
click at [1068, 428] on div "Chat" at bounding box center [1091, 433] width 366 height 40
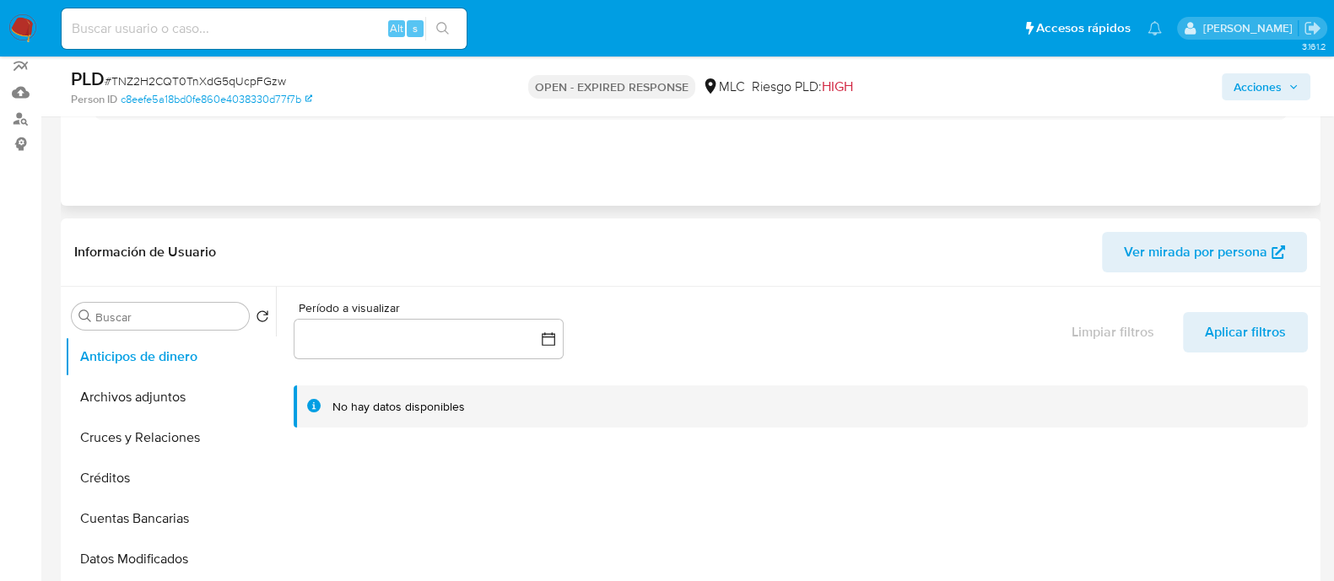
scroll to position [0, 0]
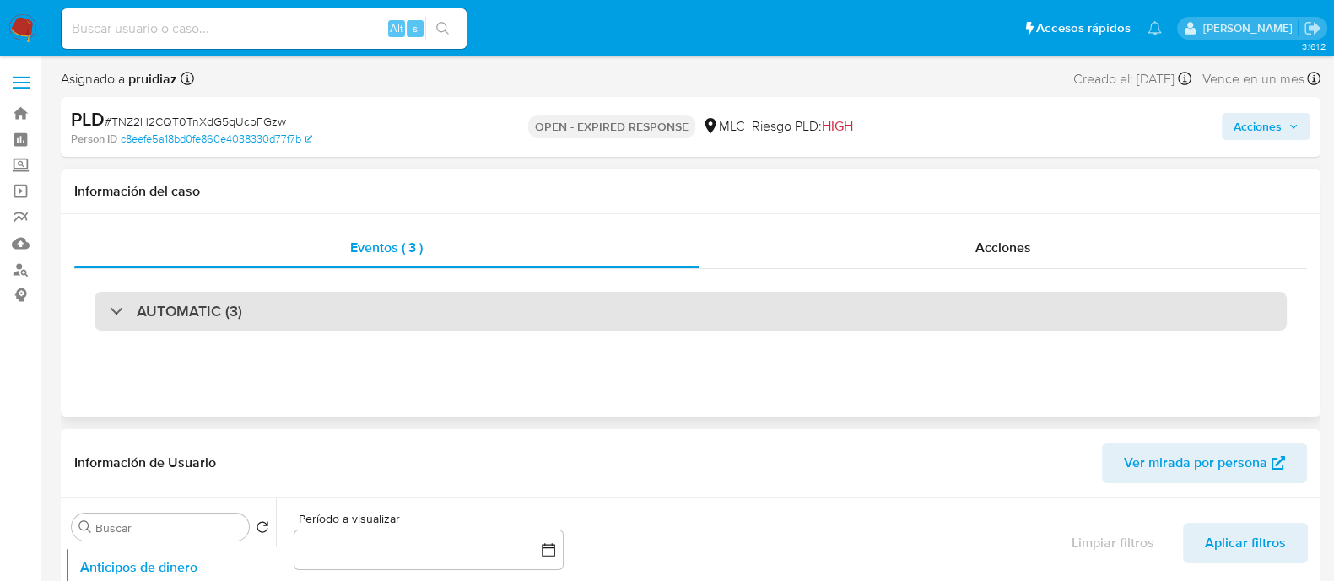
click at [198, 307] on h3 "AUTOMATIC (3)" at bounding box center [189, 311] width 105 height 19
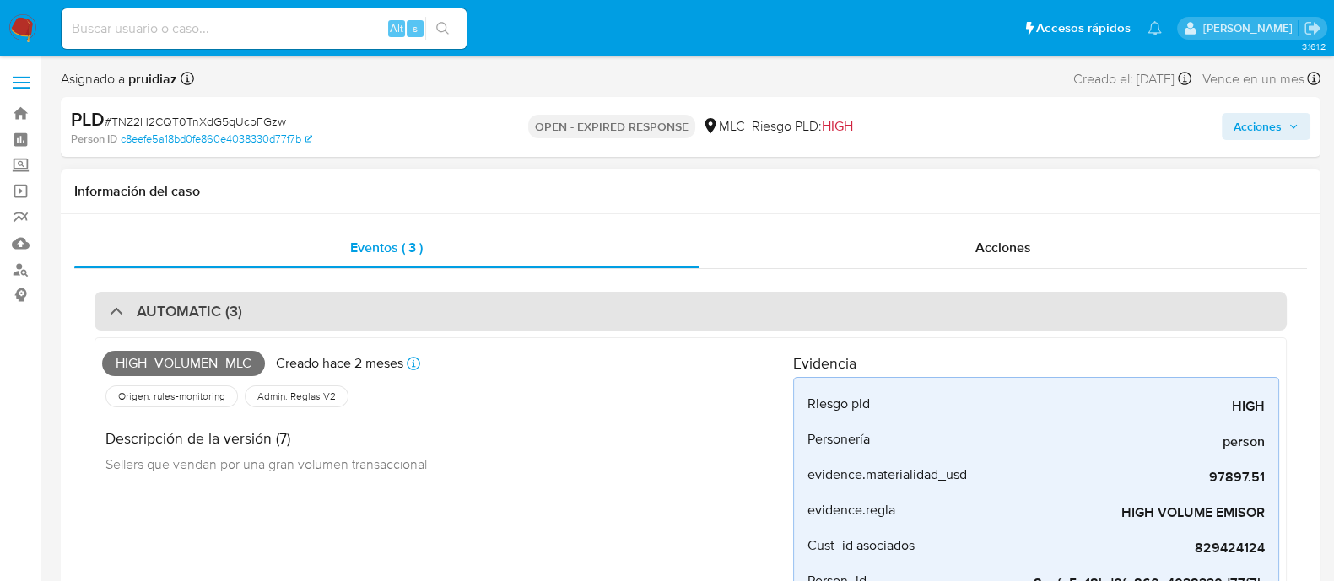
click at [179, 296] on div "AUTOMATIC (3)" at bounding box center [690, 311] width 1192 height 39
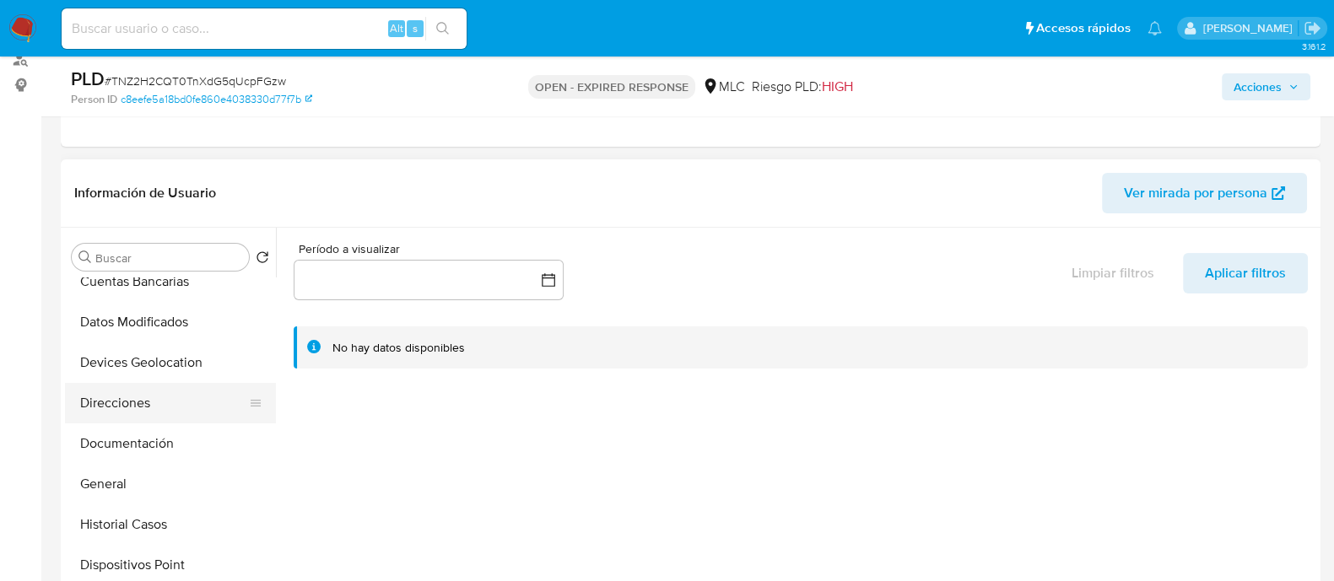
scroll to position [210, 0]
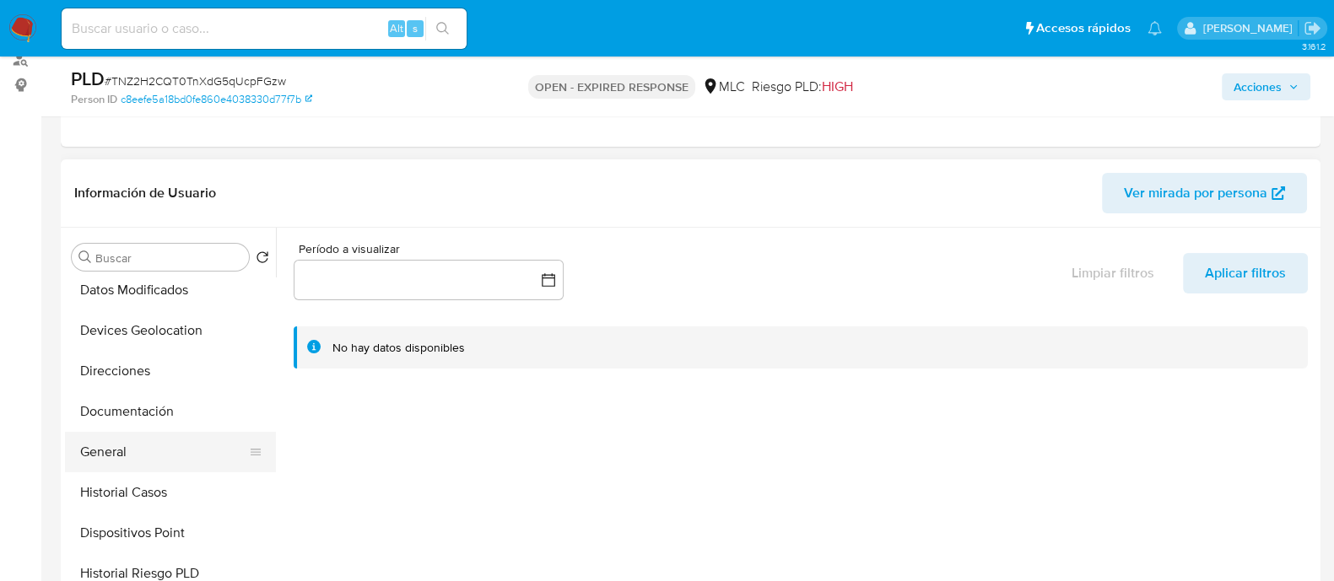
click at [131, 433] on button "General" at bounding box center [163, 452] width 197 height 40
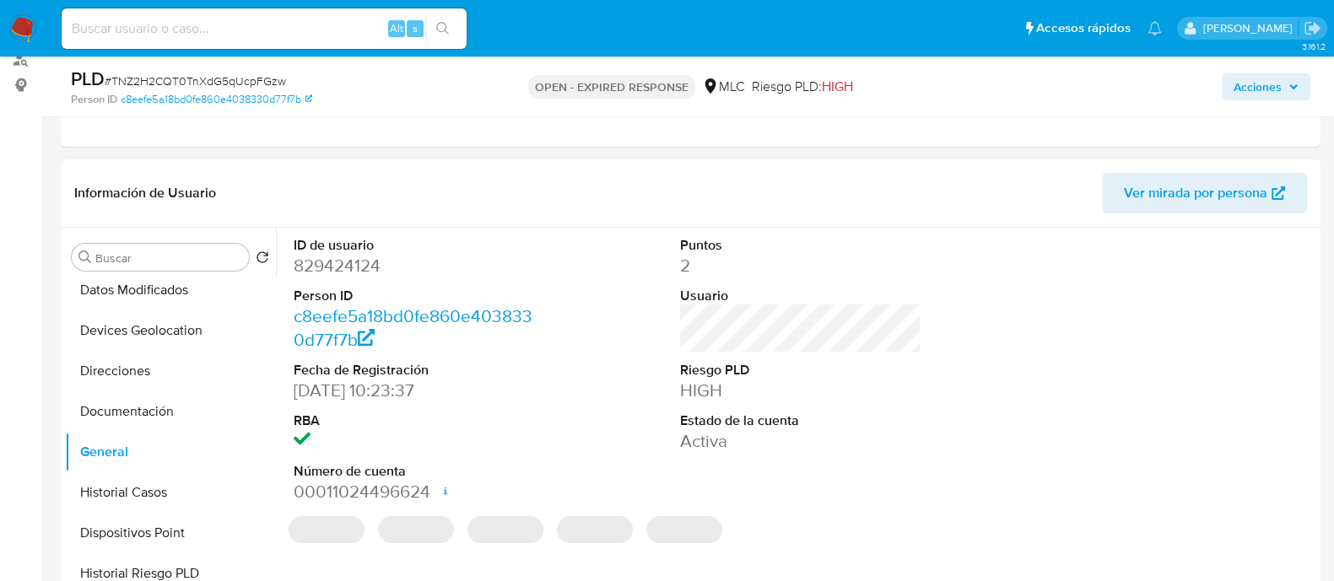
click at [358, 262] on dd "829424124" at bounding box center [414, 266] width 241 height 24
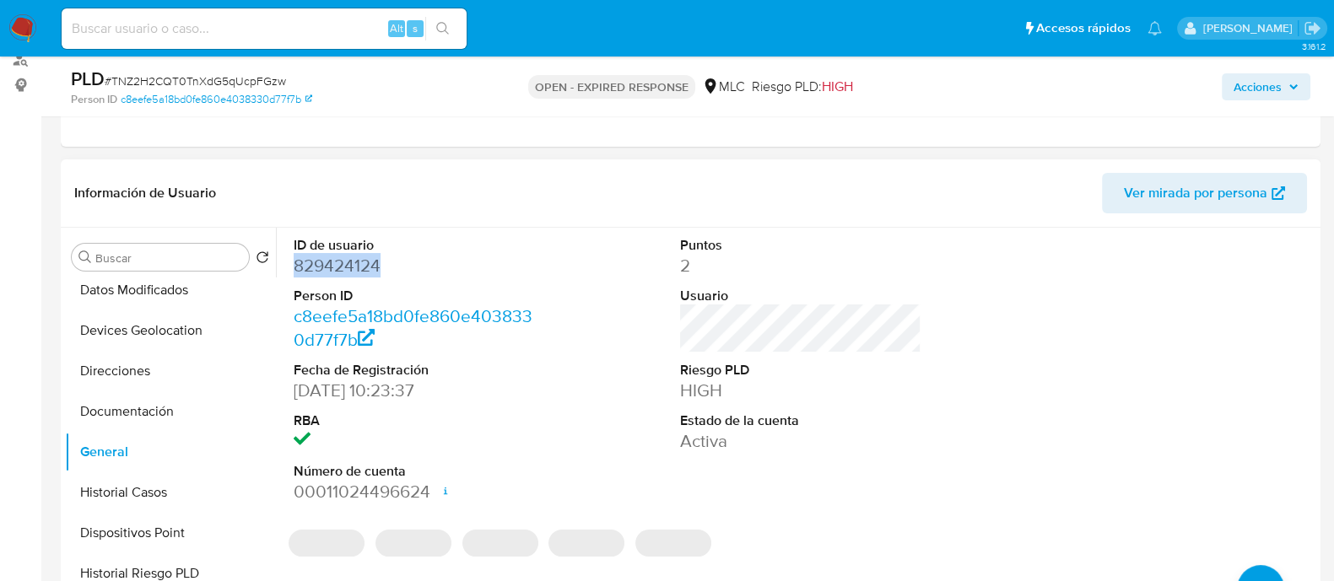
copy dd "829424124"
